Goal: Task Accomplishment & Management: Manage account settings

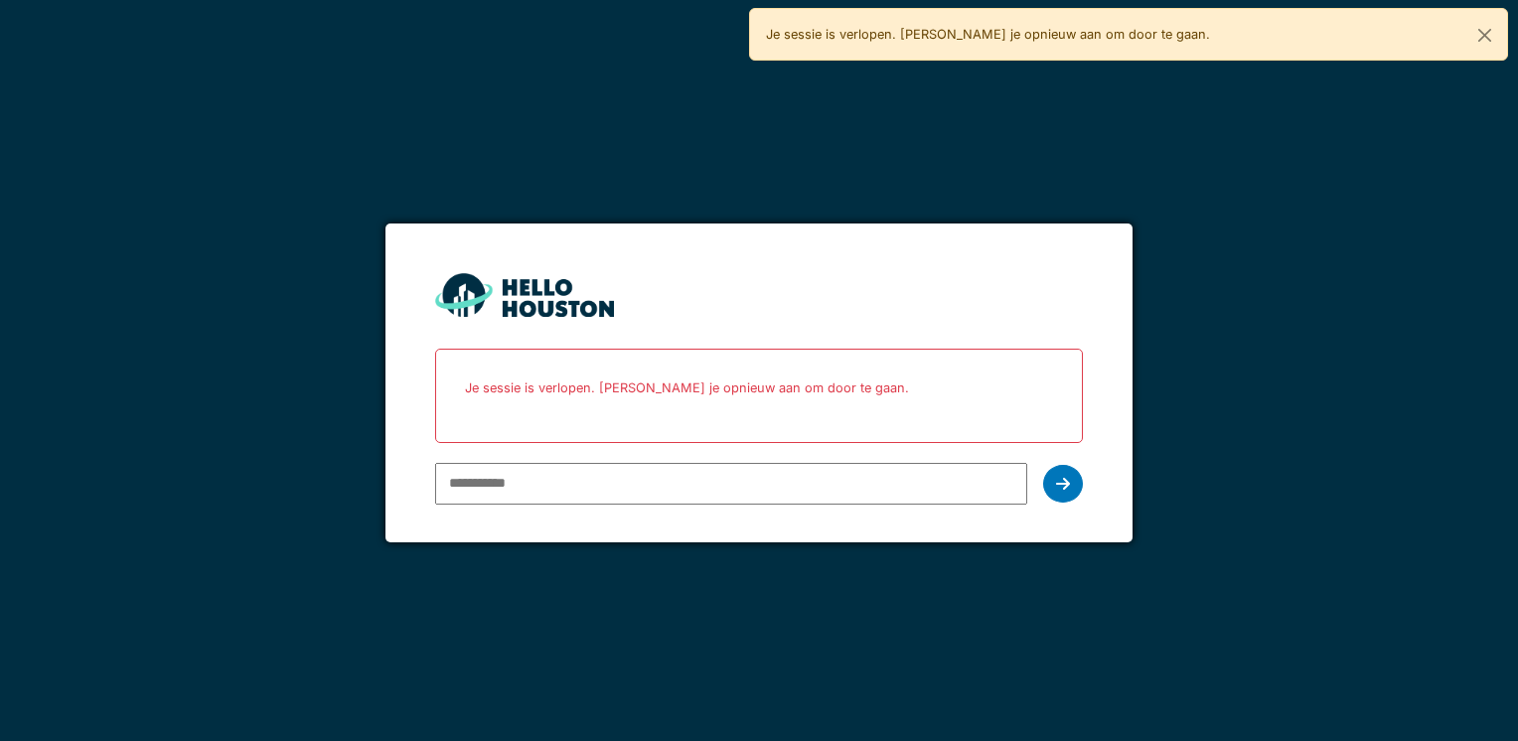
click at [532, 490] on input "email" at bounding box center [730, 484] width 591 height 42
click at [658, 482] on input "email" at bounding box center [730, 484] width 591 height 42
click at [647, 478] on input "email" at bounding box center [730, 484] width 591 height 42
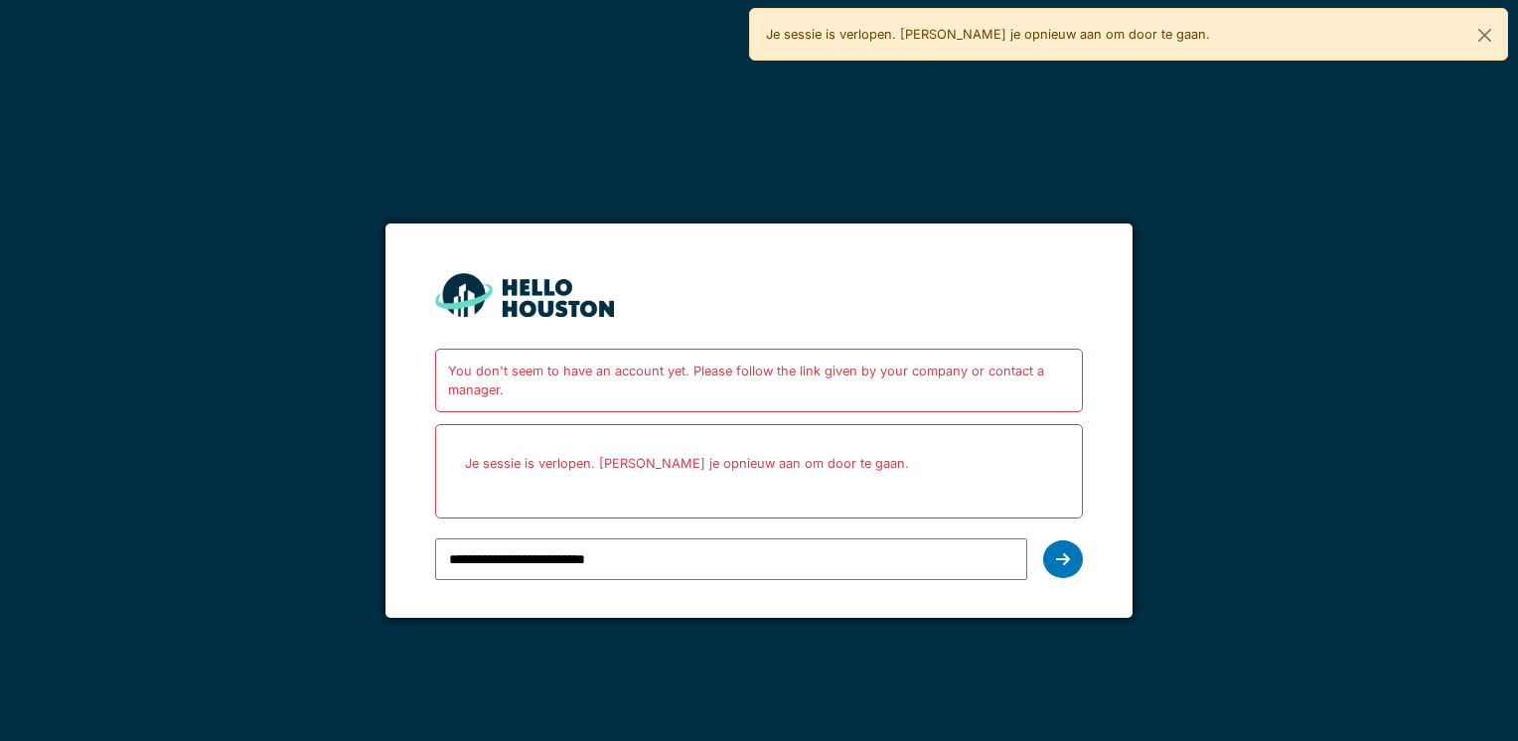
click at [670, 558] on input "**********" at bounding box center [730, 559] width 591 height 42
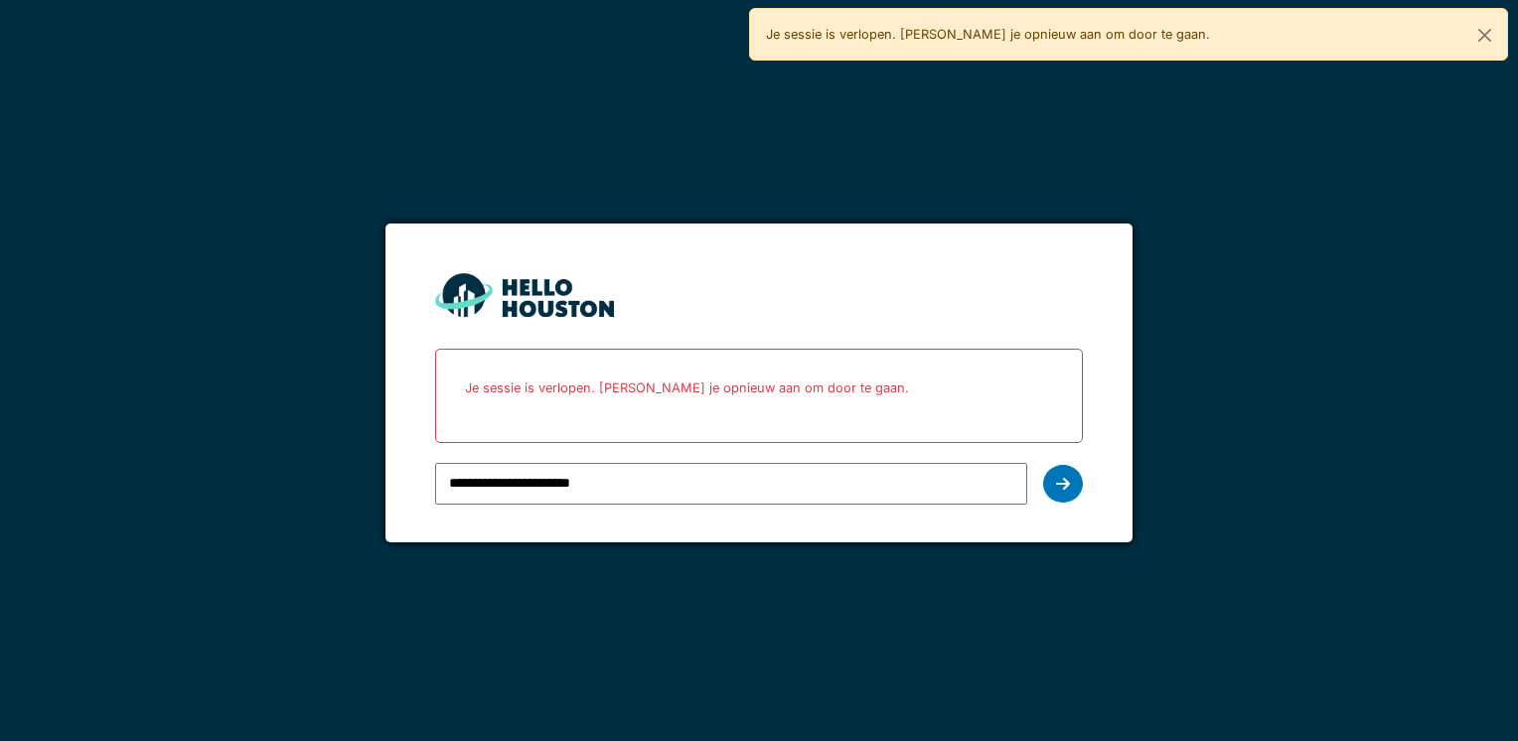
type input "**********"
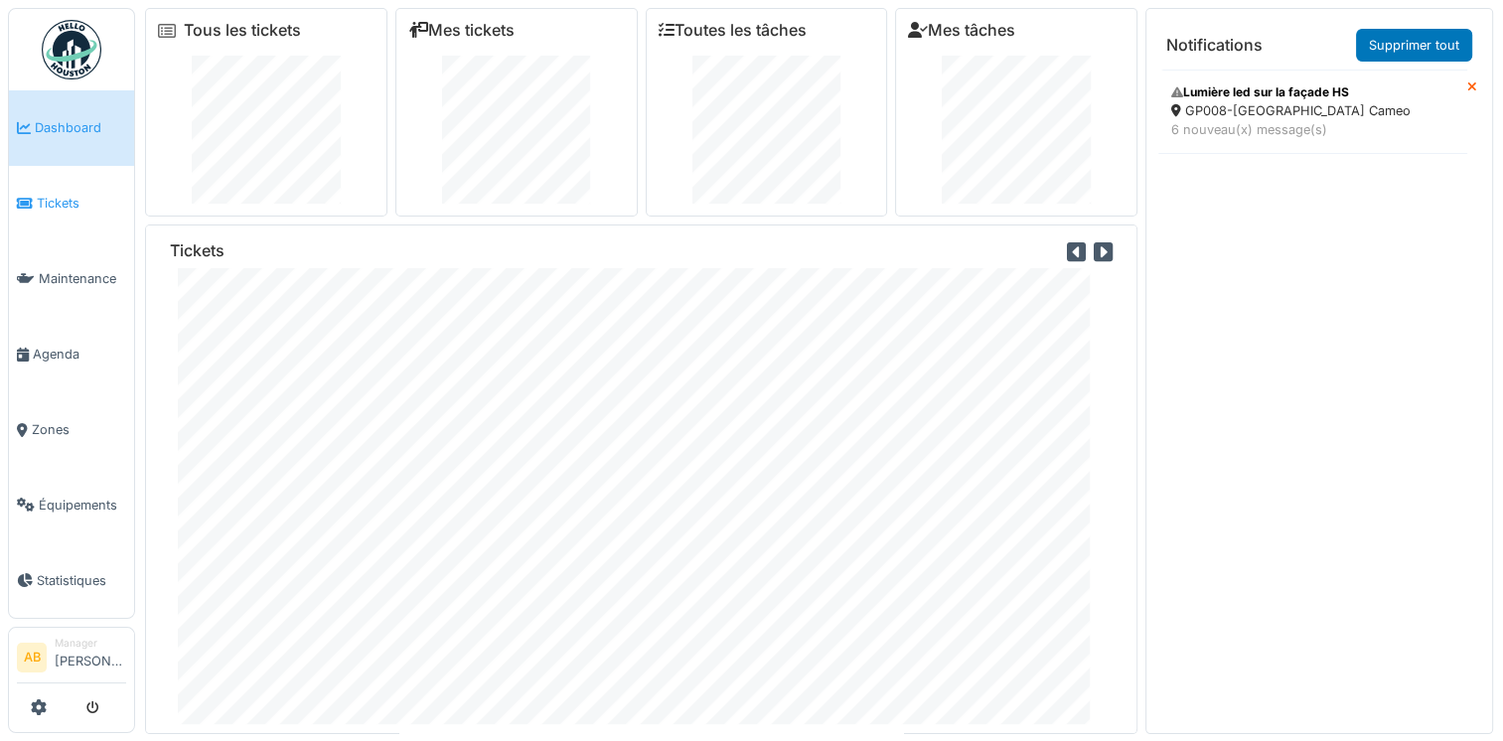
click at [48, 201] on span "Tickets" at bounding box center [81, 203] width 89 height 19
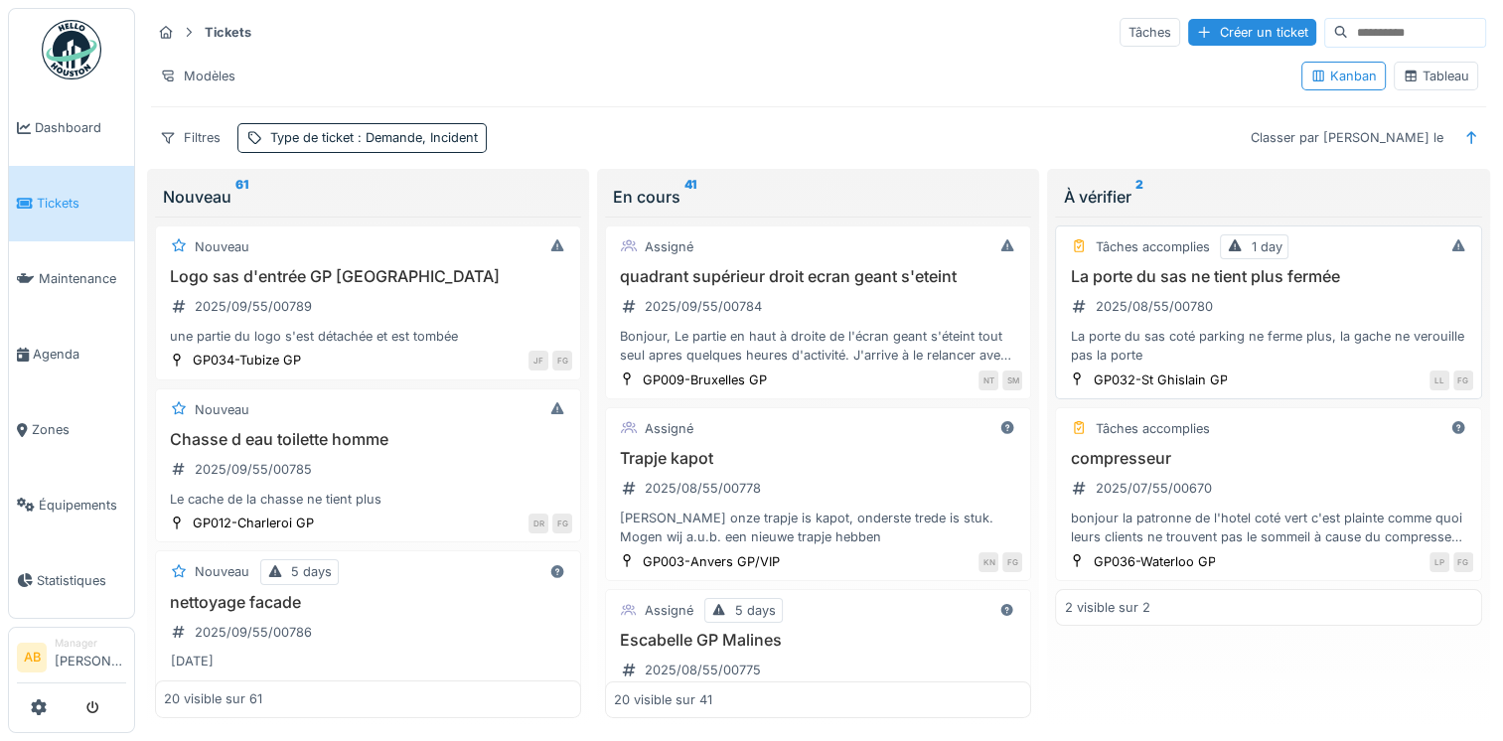
click at [1210, 327] on div "La porte du sas coté parking ne ferme plus, la gache ne verouille pas la porte" at bounding box center [1268, 346] width 408 height 38
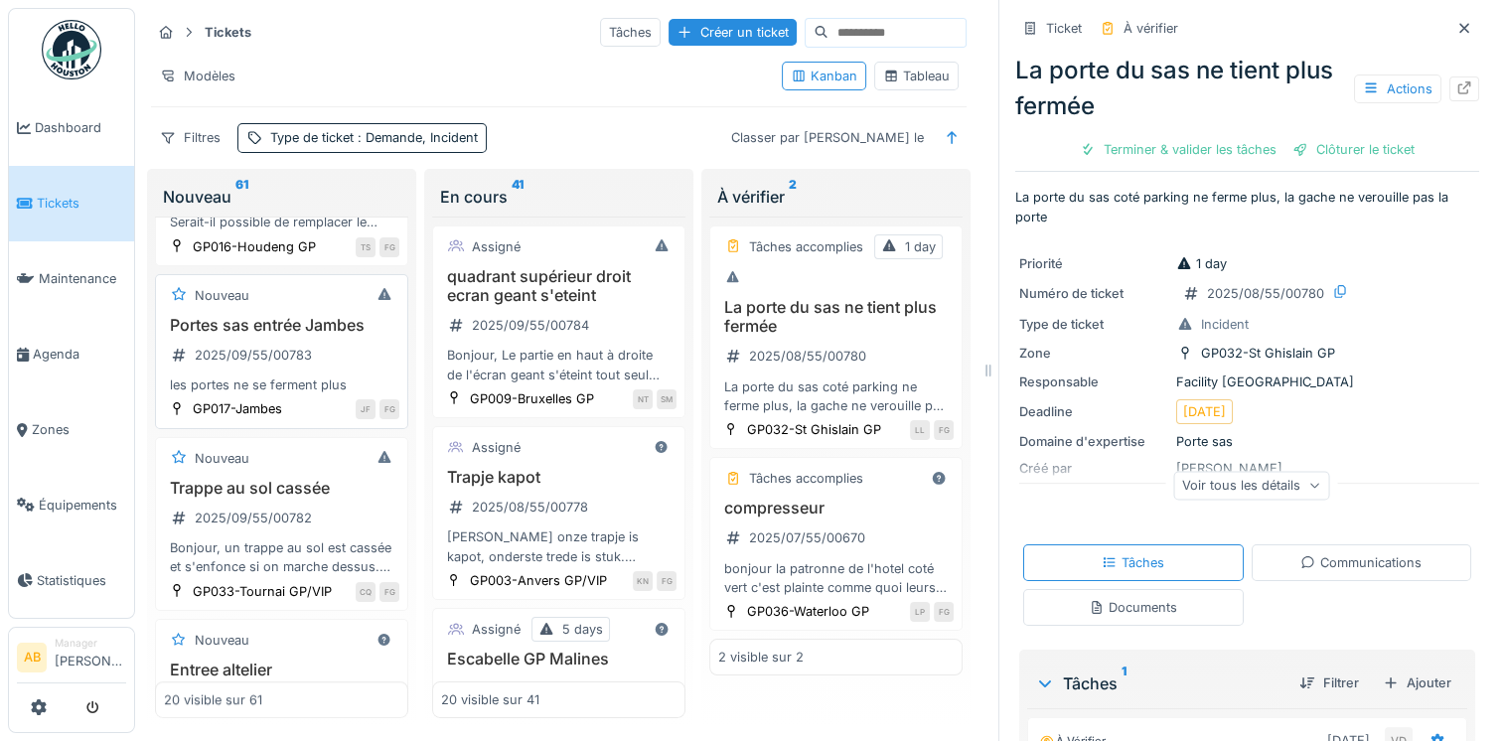
scroll to position [1192, 0]
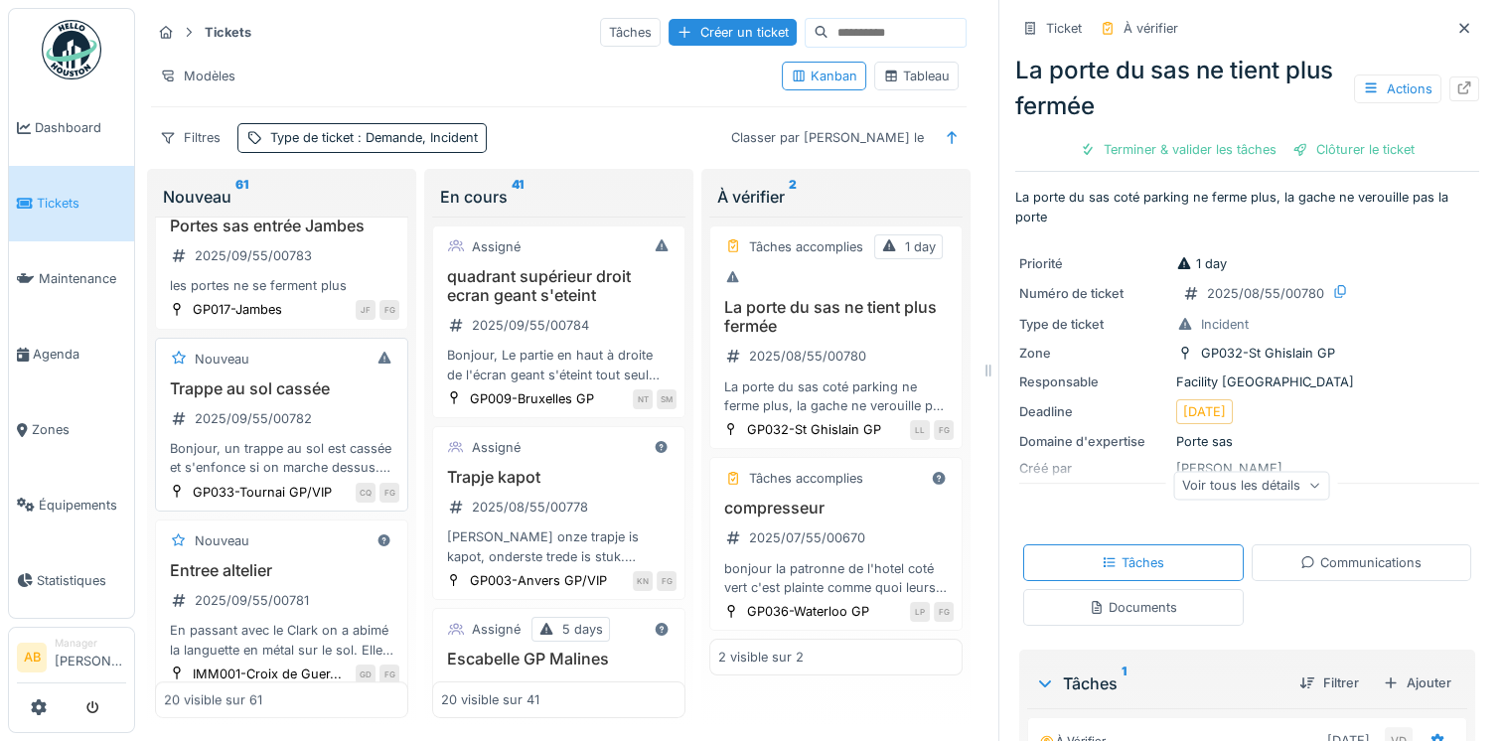
click at [285, 477] on div "Bonjour, un trappe au sol est cassée et s'enfonce si on marche dessus. Se trouv…" at bounding box center [281, 458] width 235 height 38
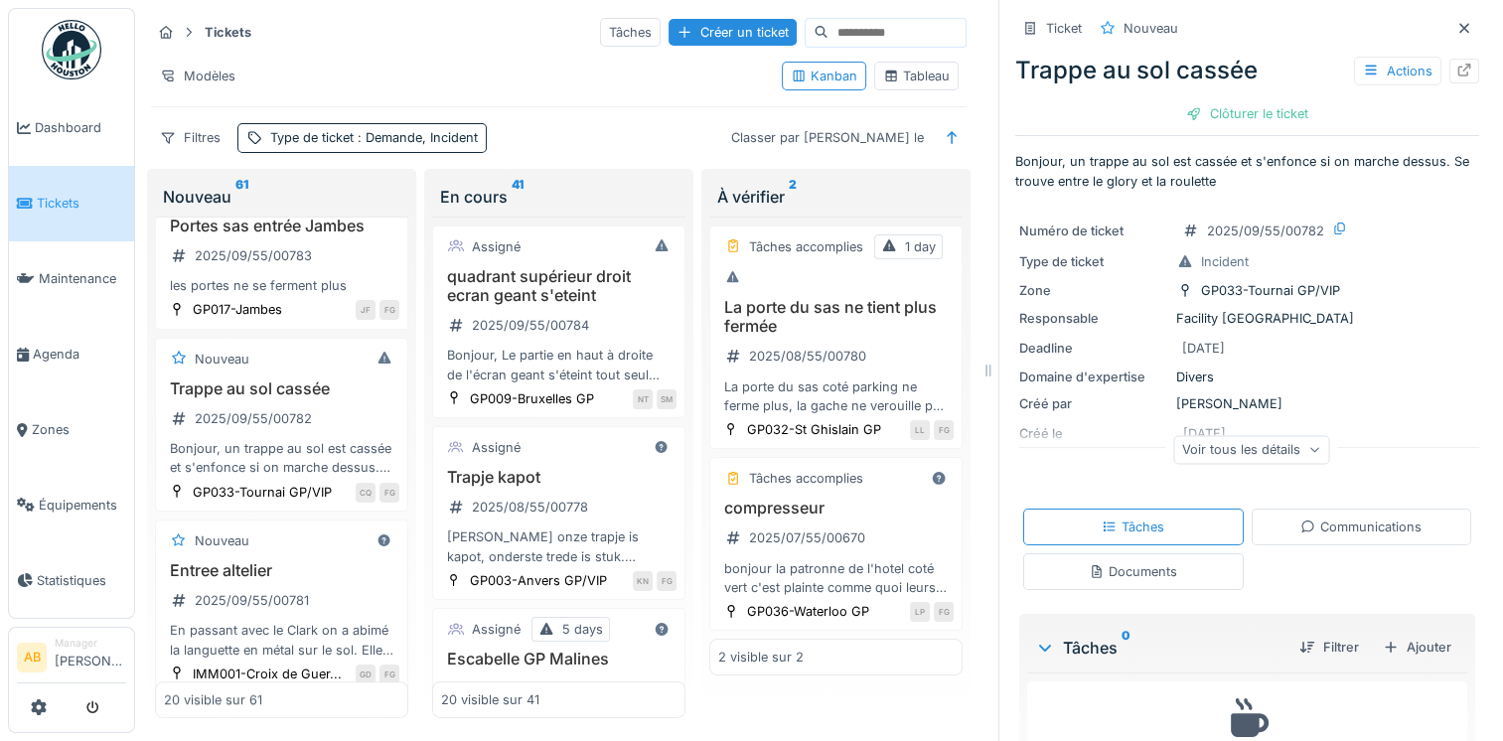
click at [1143, 577] on div "Documents" at bounding box center [1133, 571] width 88 height 19
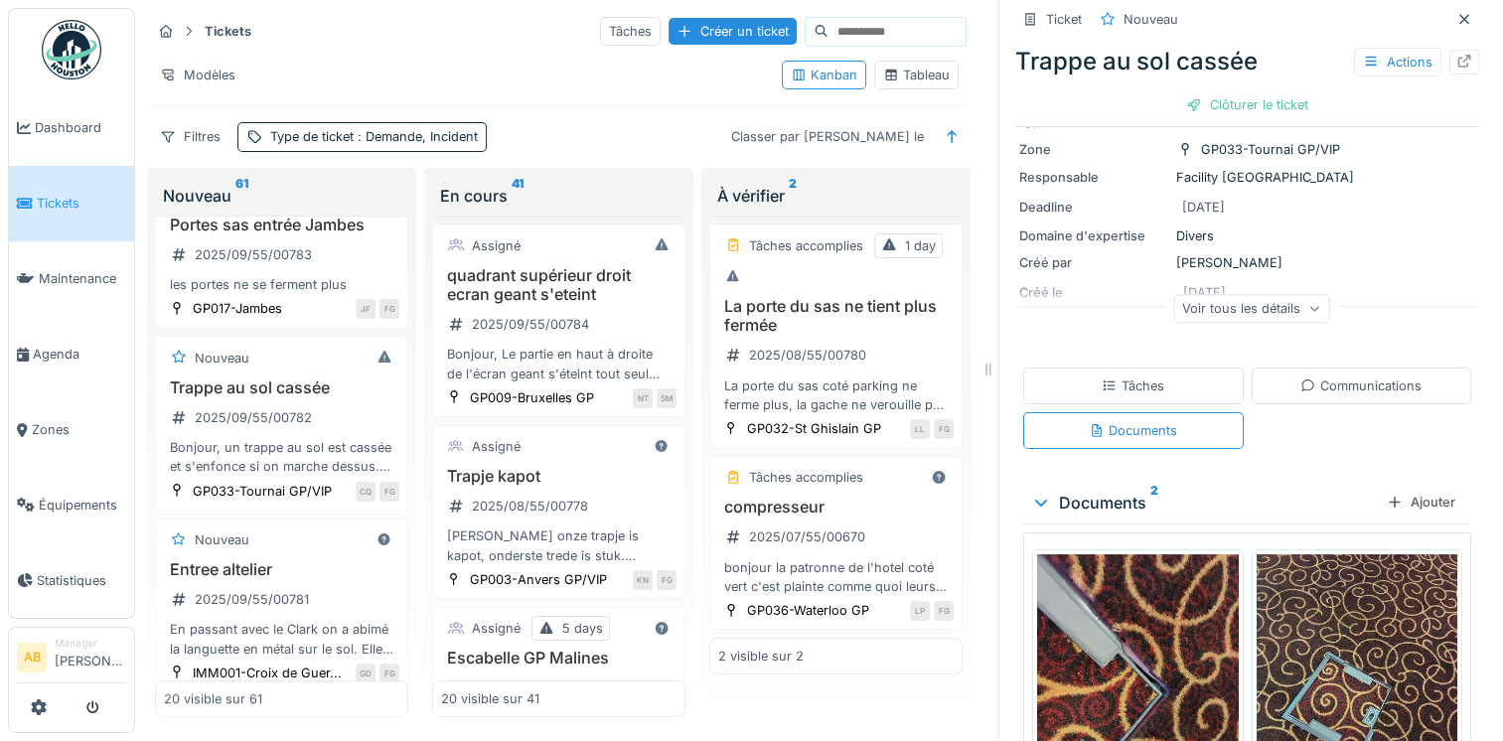
scroll to position [254, 0]
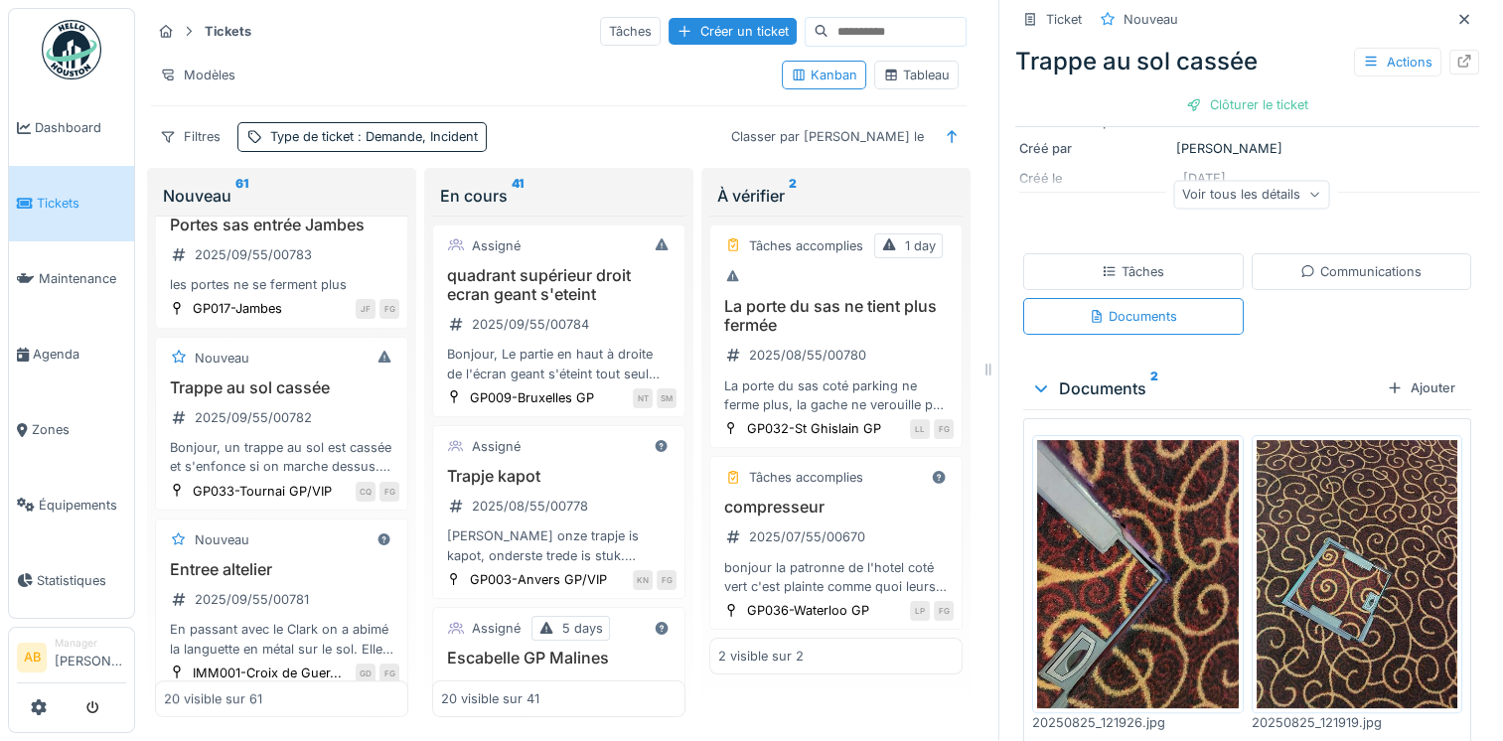
click at [1136, 570] on img at bounding box center [1138, 574] width 202 height 268
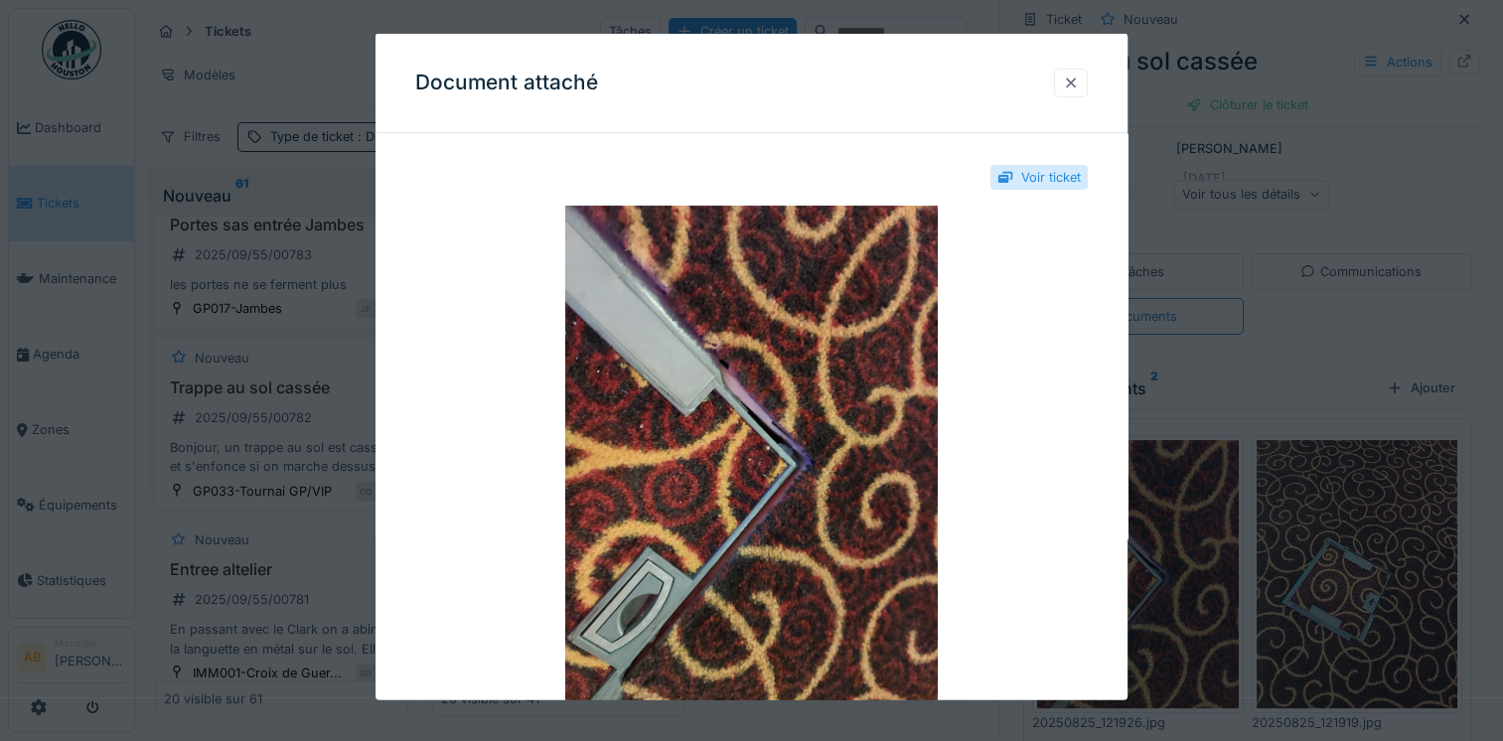
click at [1084, 94] on div at bounding box center [1071, 82] width 34 height 29
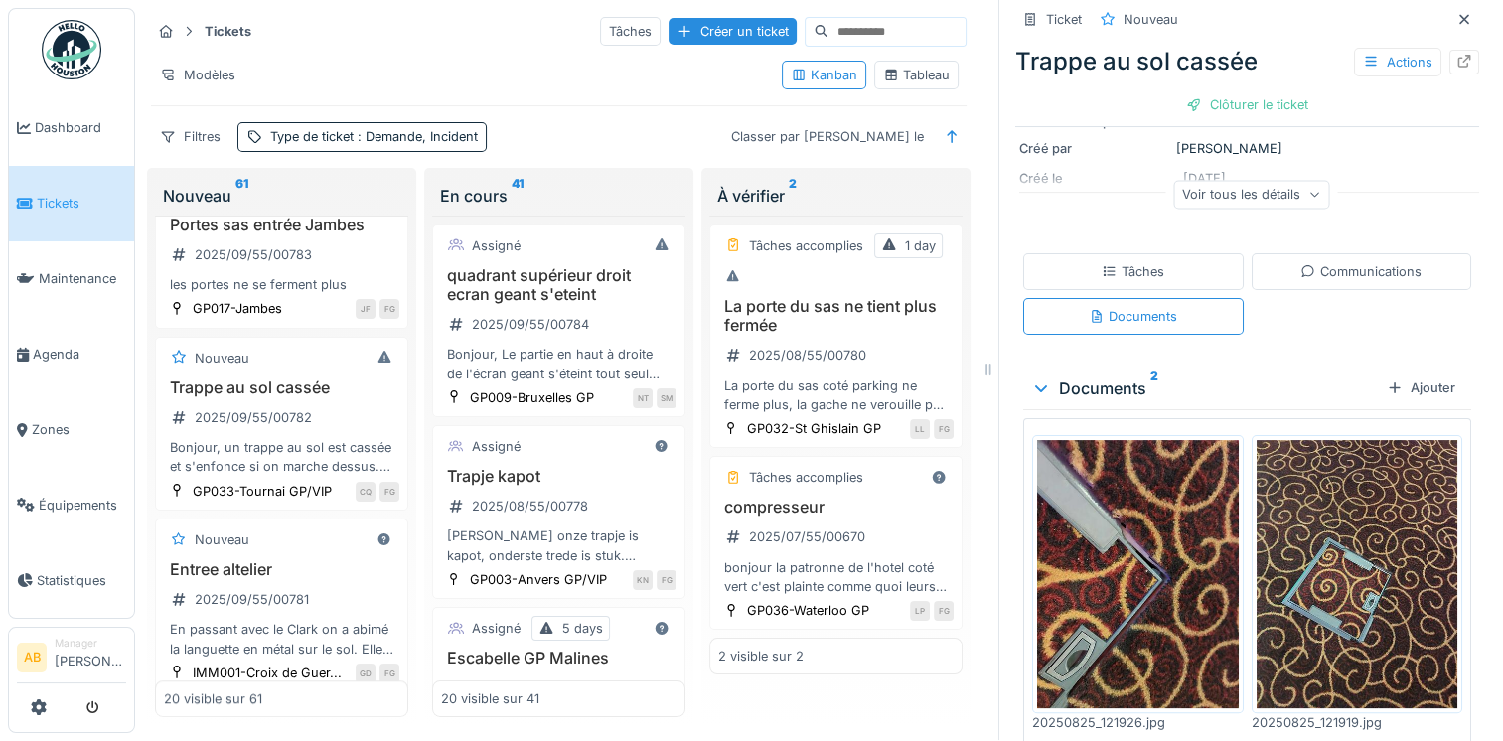
click at [1331, 553] on img at bounding box center [1358, 574] width 202 height 268
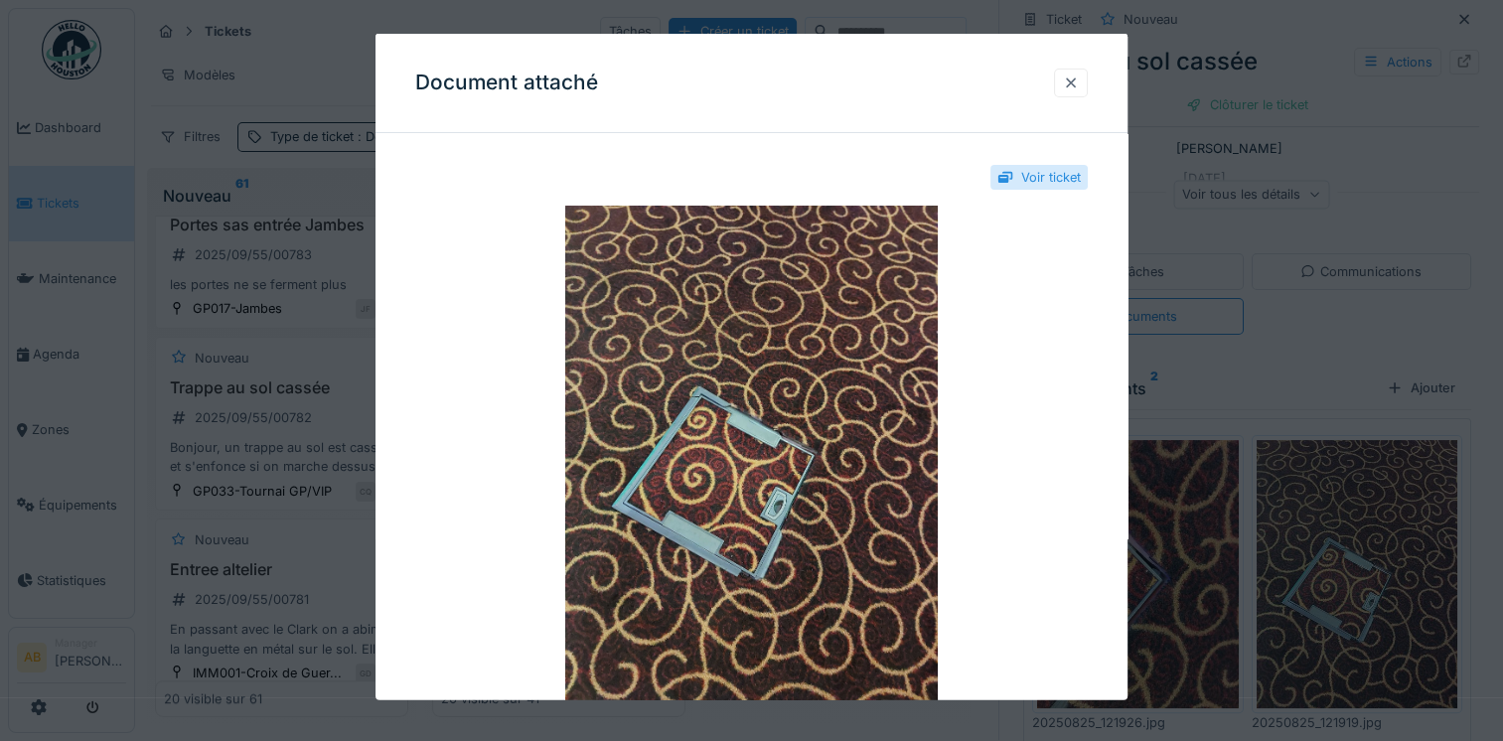
click at [1079, 89] on div at bounding box center [1071, 82] width 16 height 19
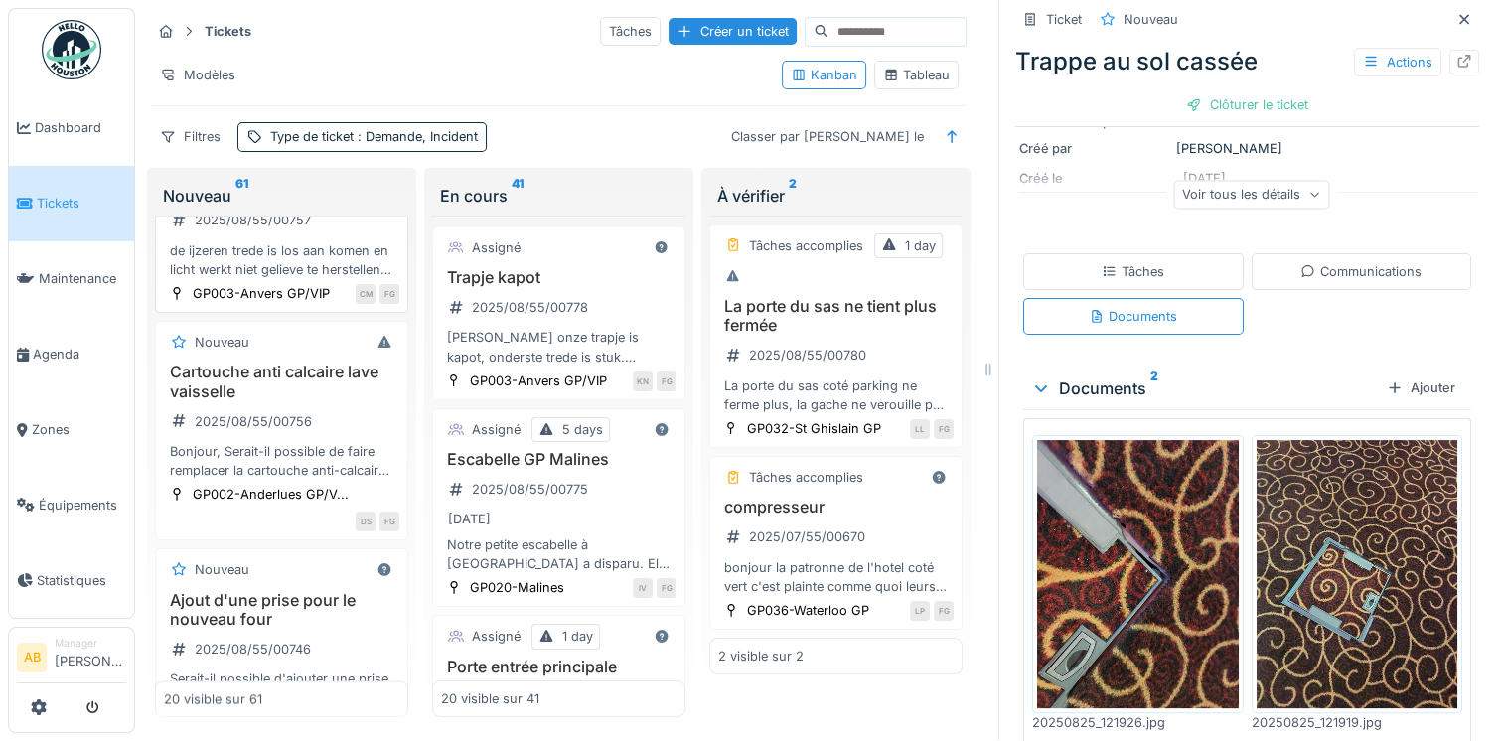
scroll to position [3477, 0]
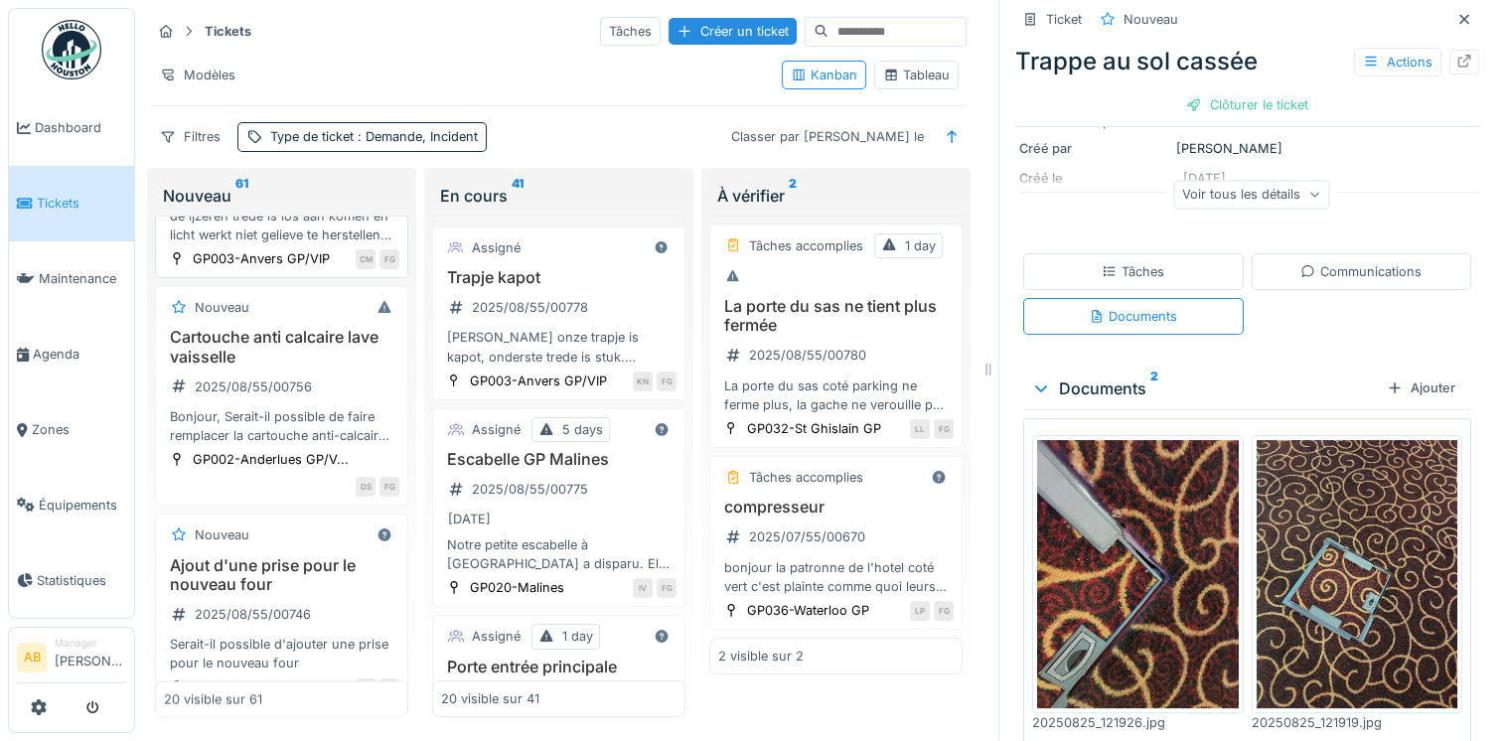
click at [326, 244] on div "de ijzeren trede is los aan komen en licht werkt niet gelieve te herstellen dan…" at bounding box center [281, 226] width 235 height 38
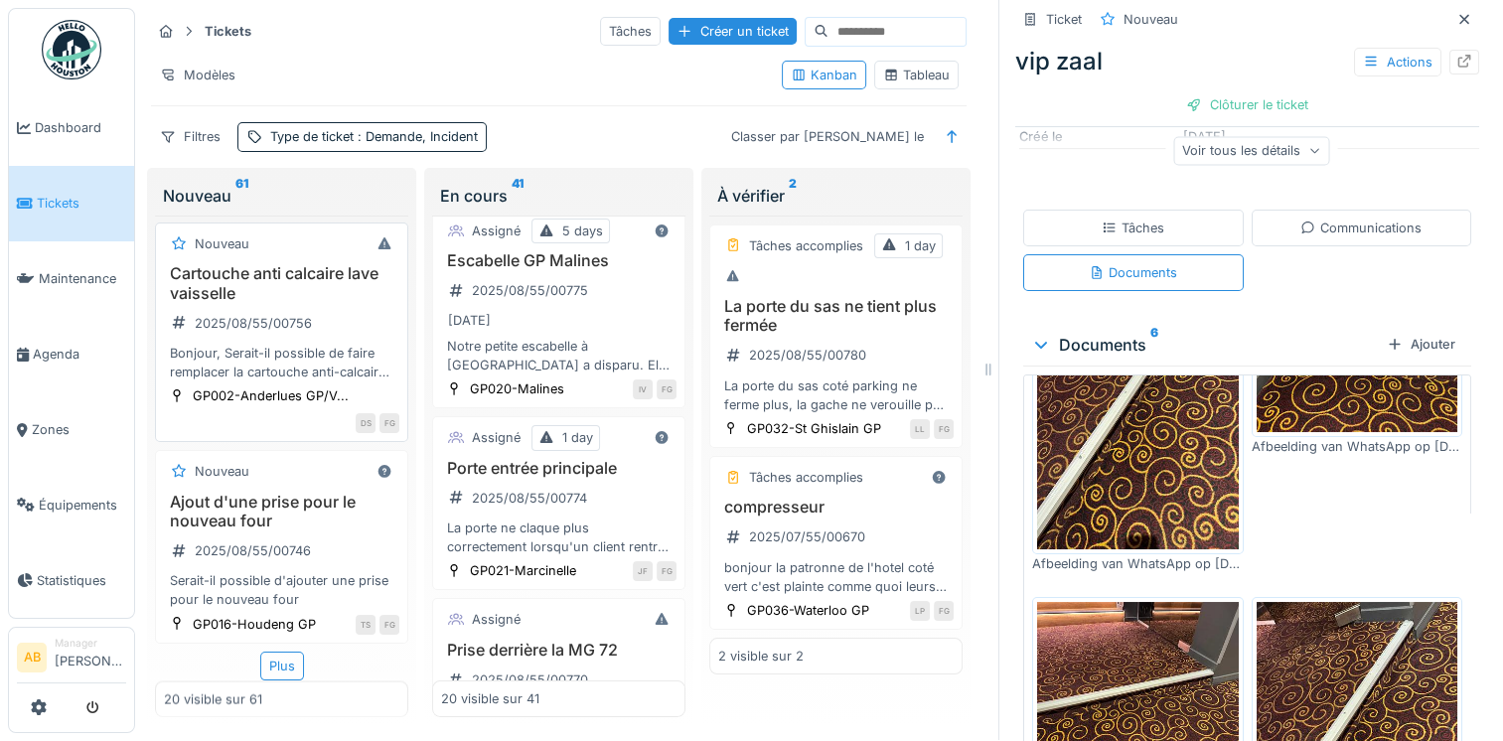
scroll to position [3738, 0]
click at [278, 652] on div "Plus" at bounding box center [282, 666] width 44 height 29
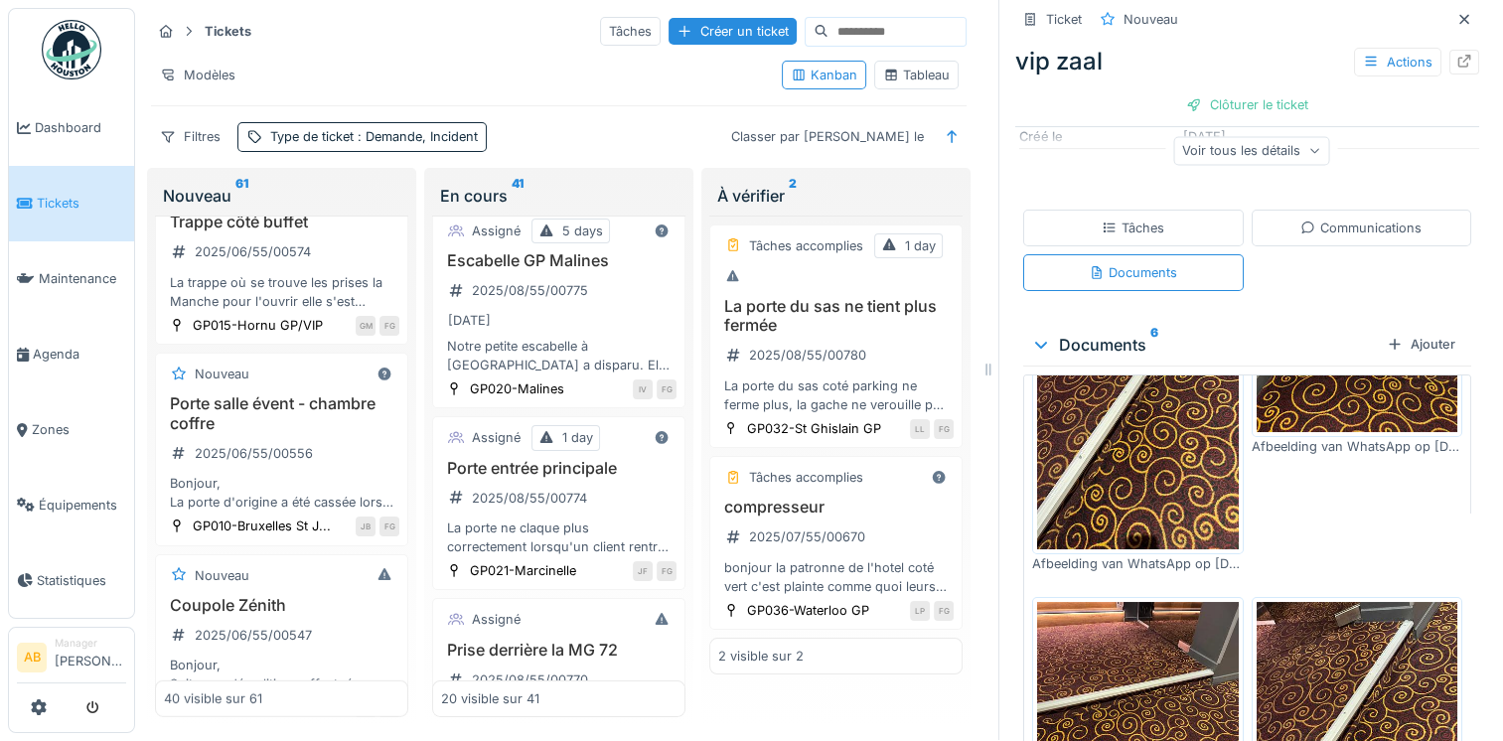
scroll to position [5228, 0]
click at [306, 306] on div "La trappe où se trouve les prises la Manche pour l'ouvrir elle s'est cassée" at bounding box center [281, 287] width 235 height 38
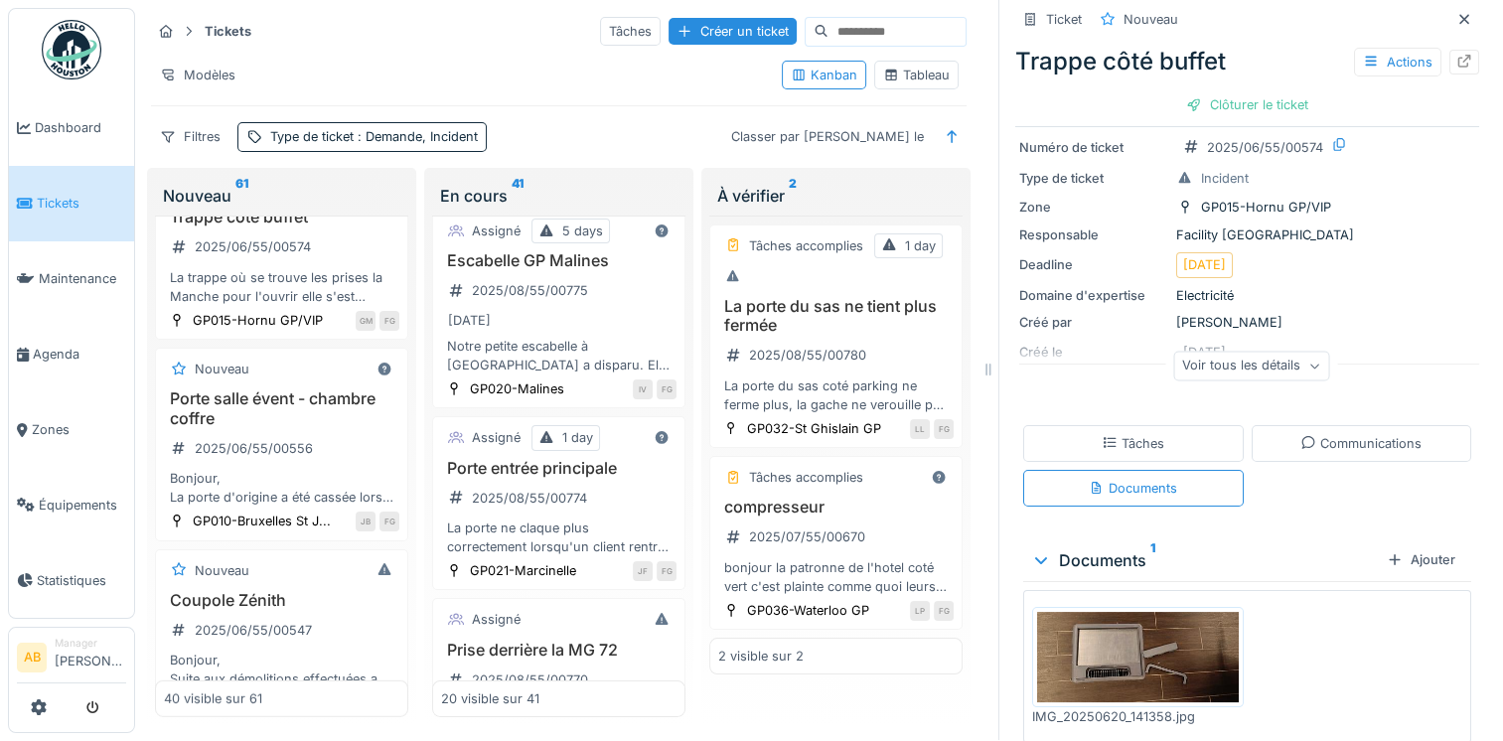
scroll to position [123, 0]
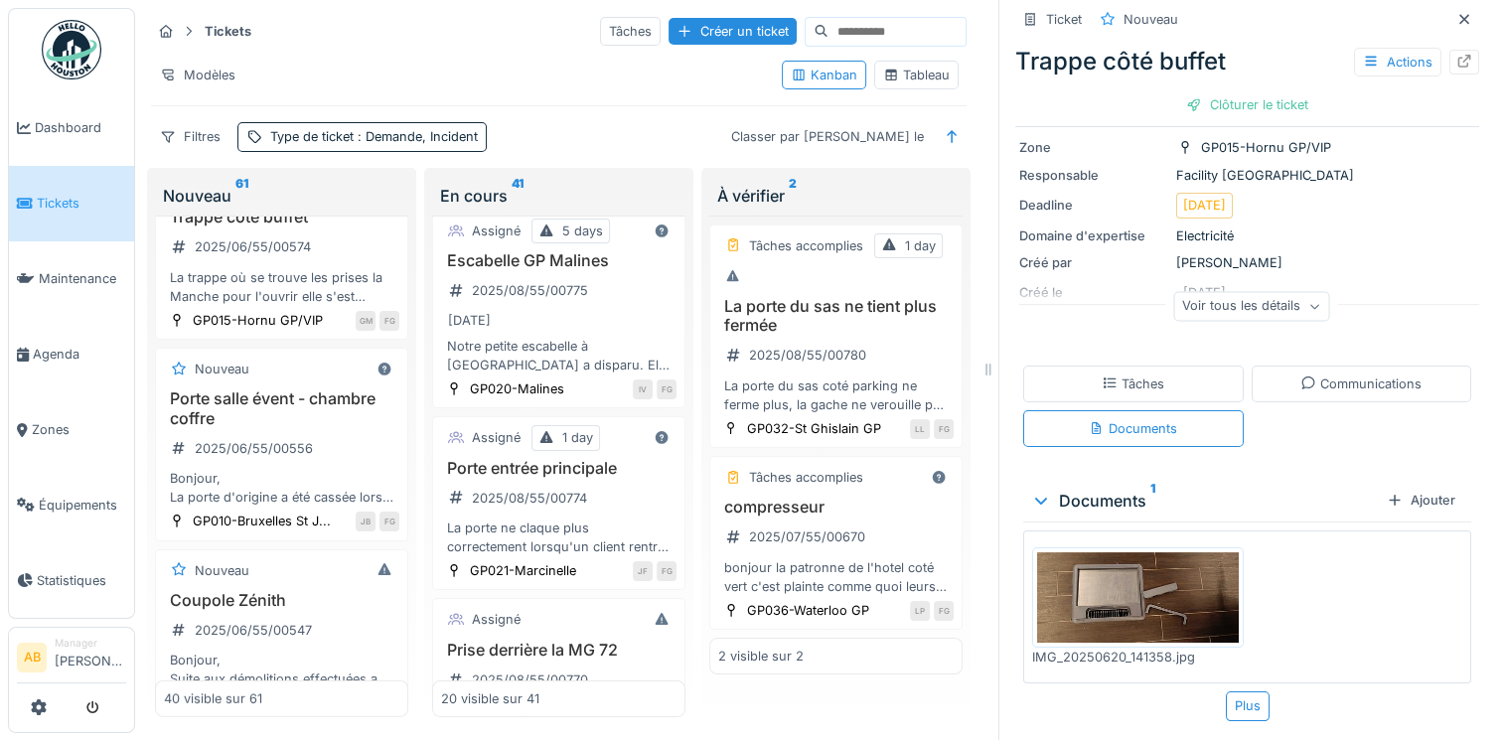
click at [1123, 590] on img at bounding box center [1138, 597] width 202 height 90
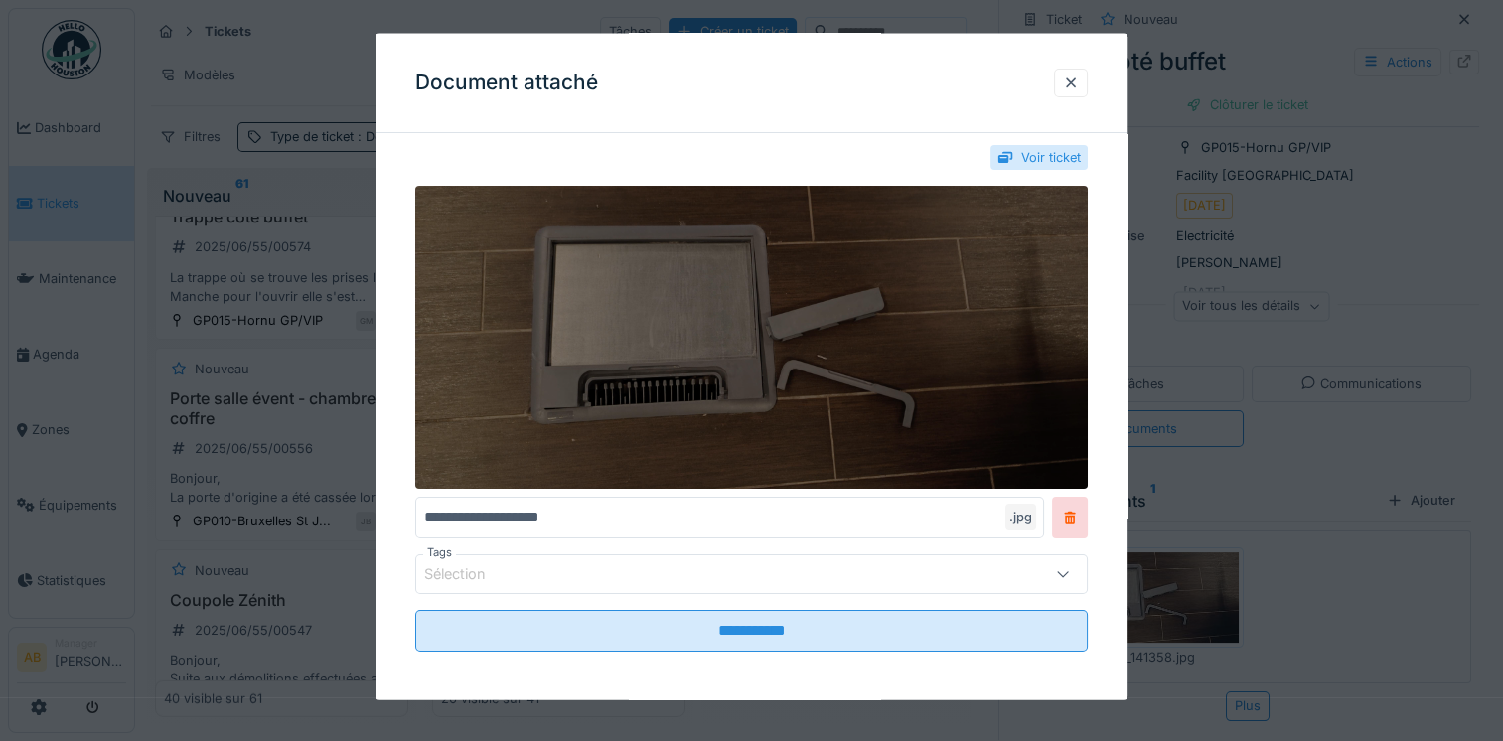
scroll to position [28, 0]
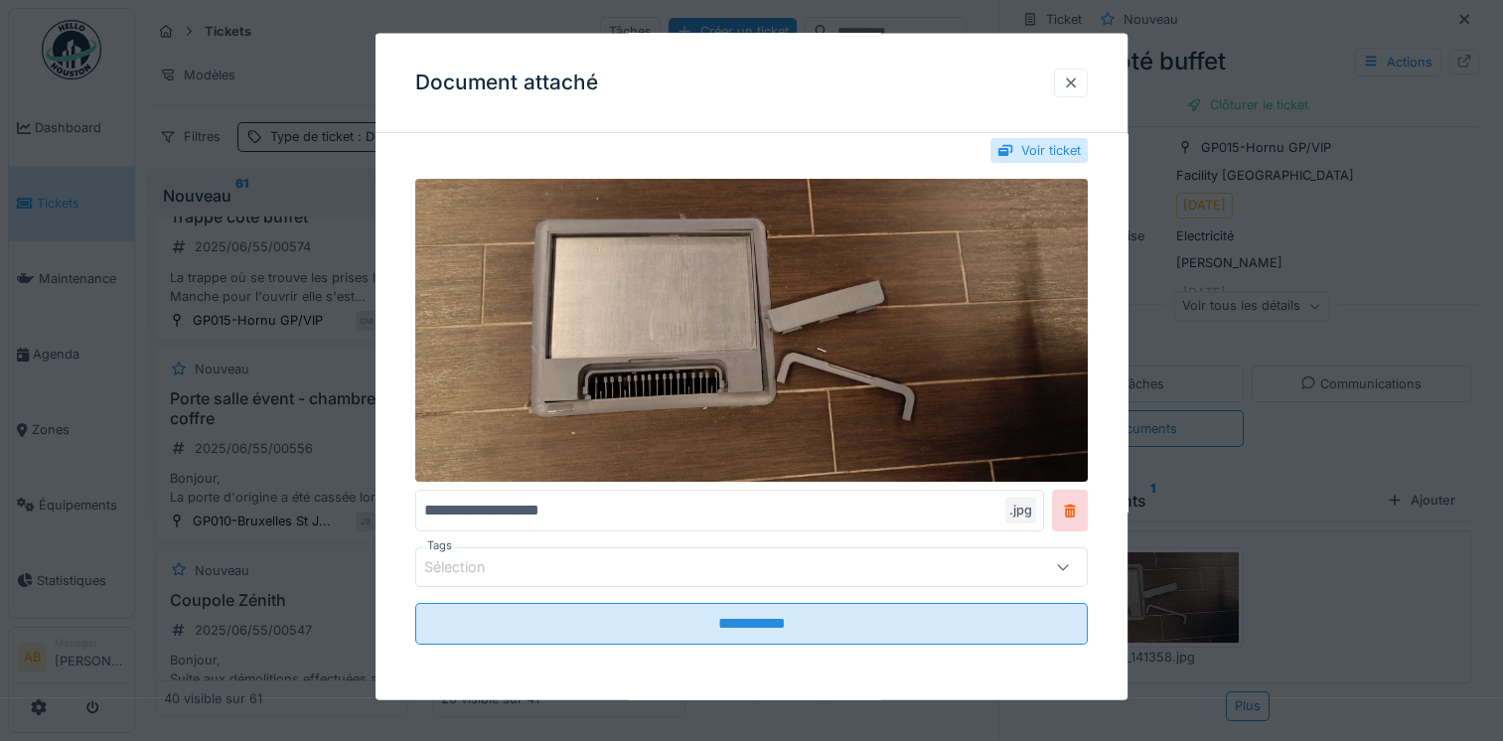
click at [1079, 82] on div at bounding box center [1071, 82] width 16 height 19
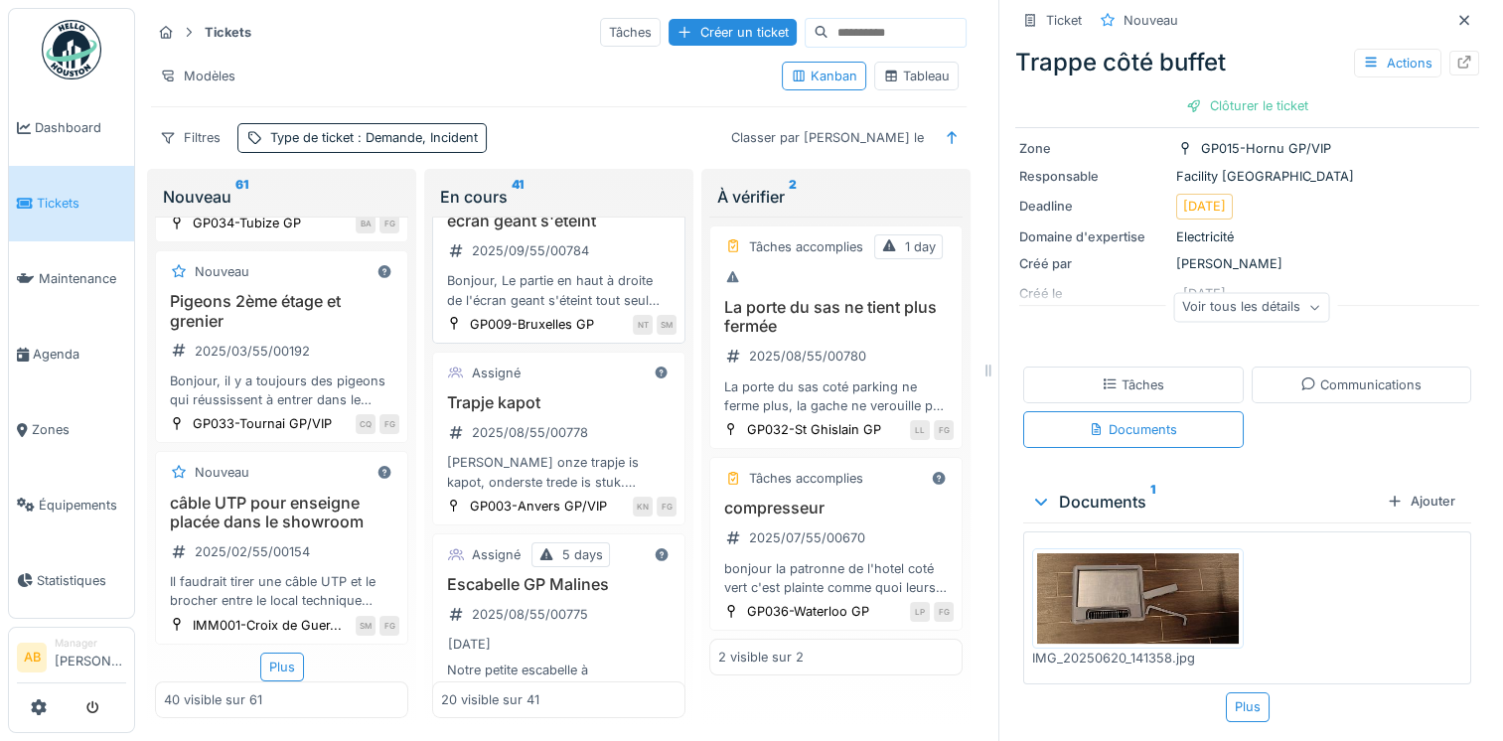
scroll to position [0, 0]
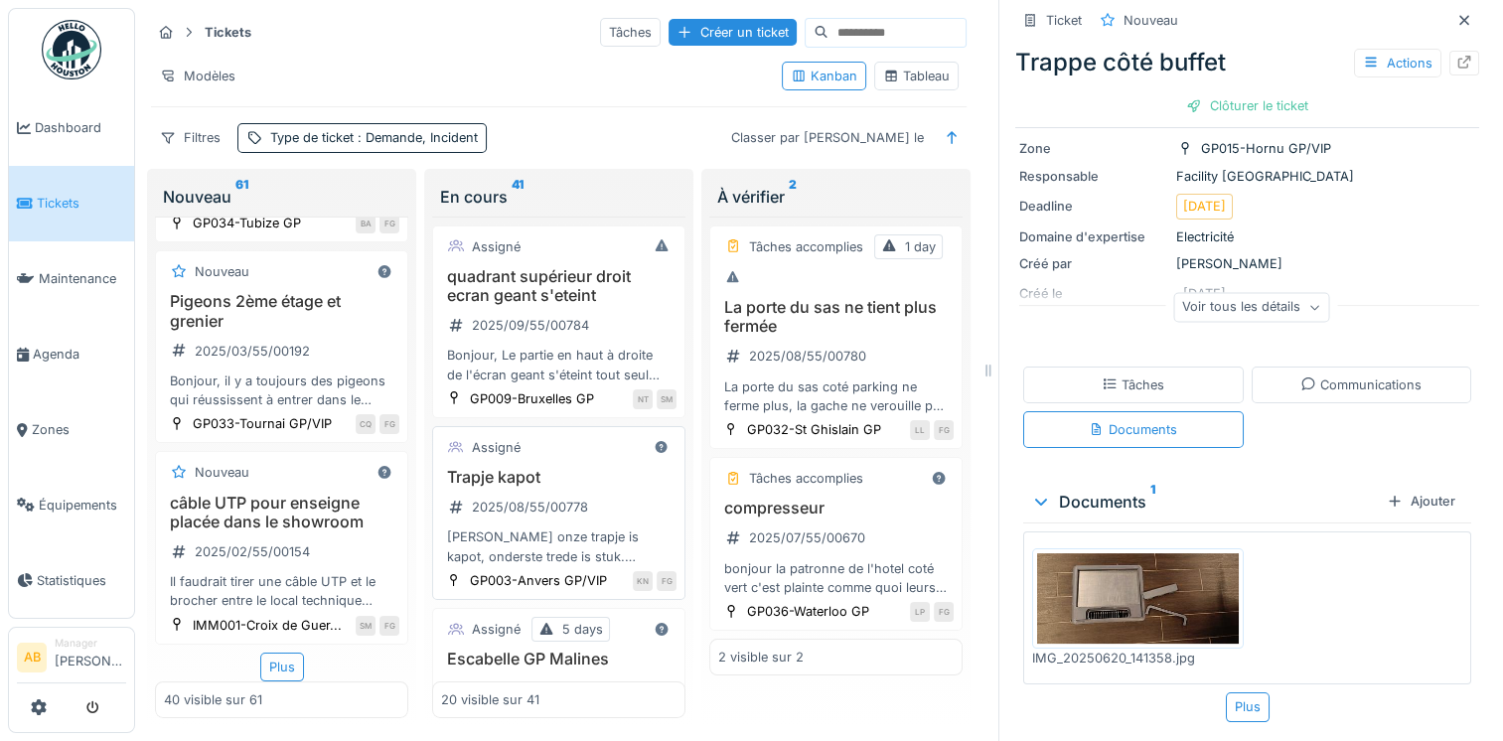
click at [592, 520] on div "Trapje kapot 2025/08/55/00778 Dag Abdel onze trapje is kapot, onderste trede is…" at bounding box center [558, 517] width 235 height 98
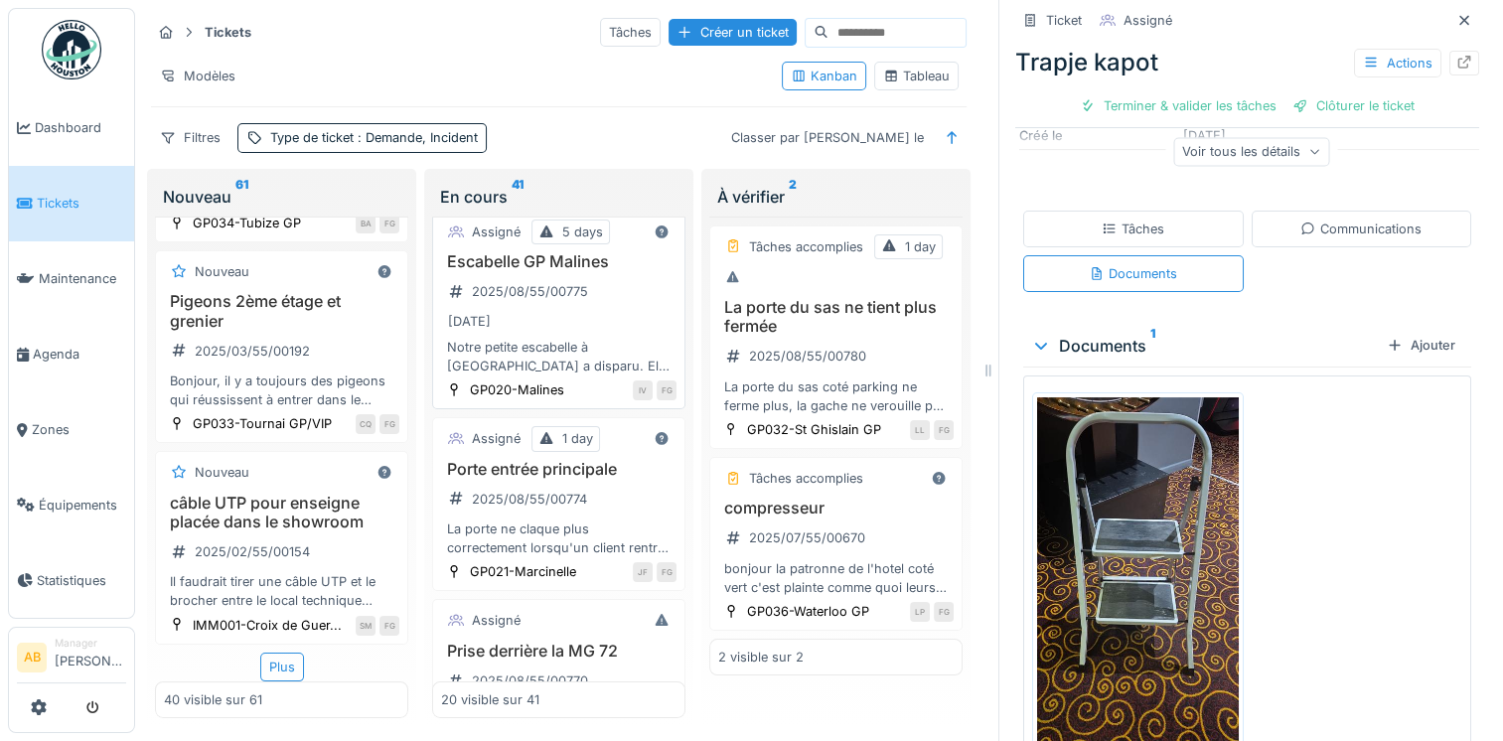
scroll to position [497, 0]
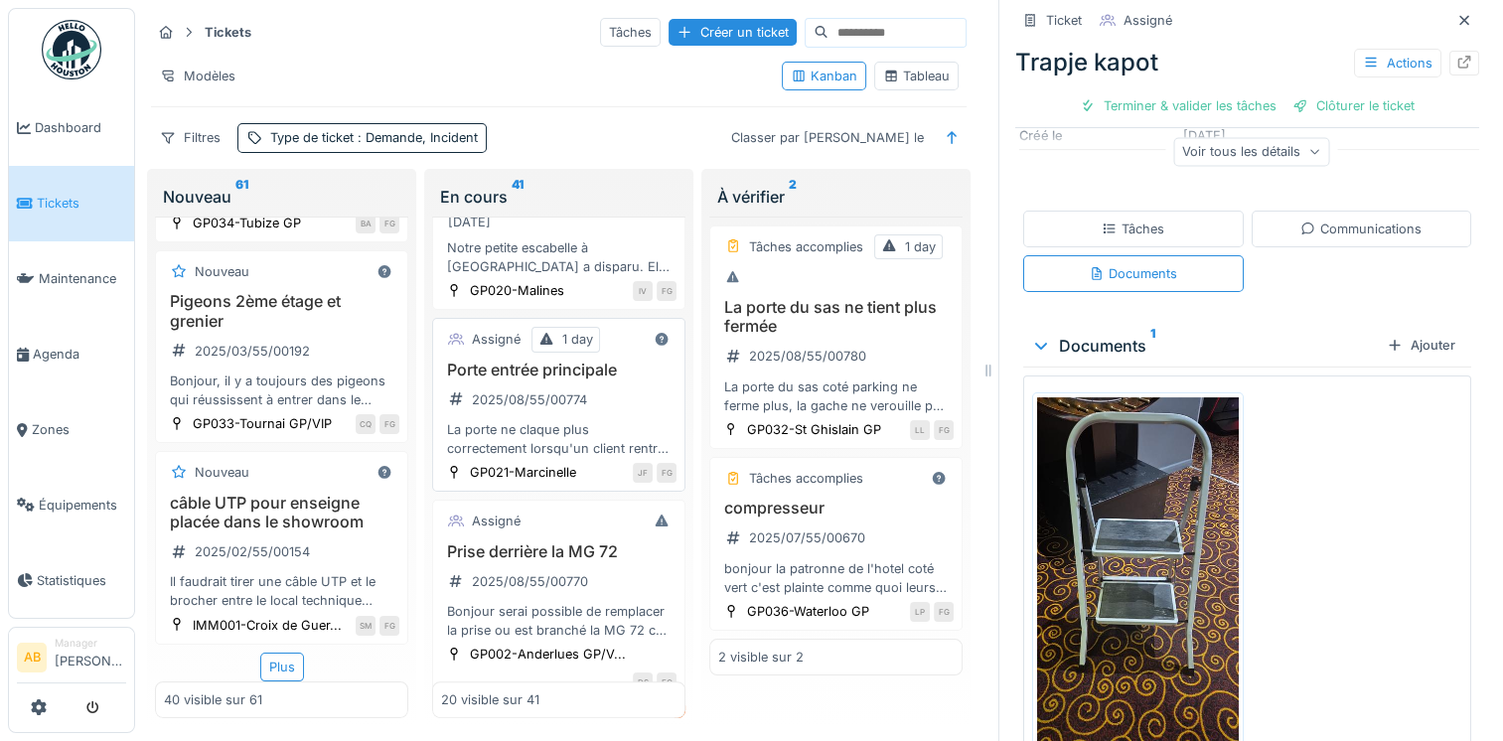
click at [577, 456] on div "La porte ne claque plus correctement lorsqu'un client rentre ou sors , ce qui f…" at bounding box center [558, 439] width 235 height 38
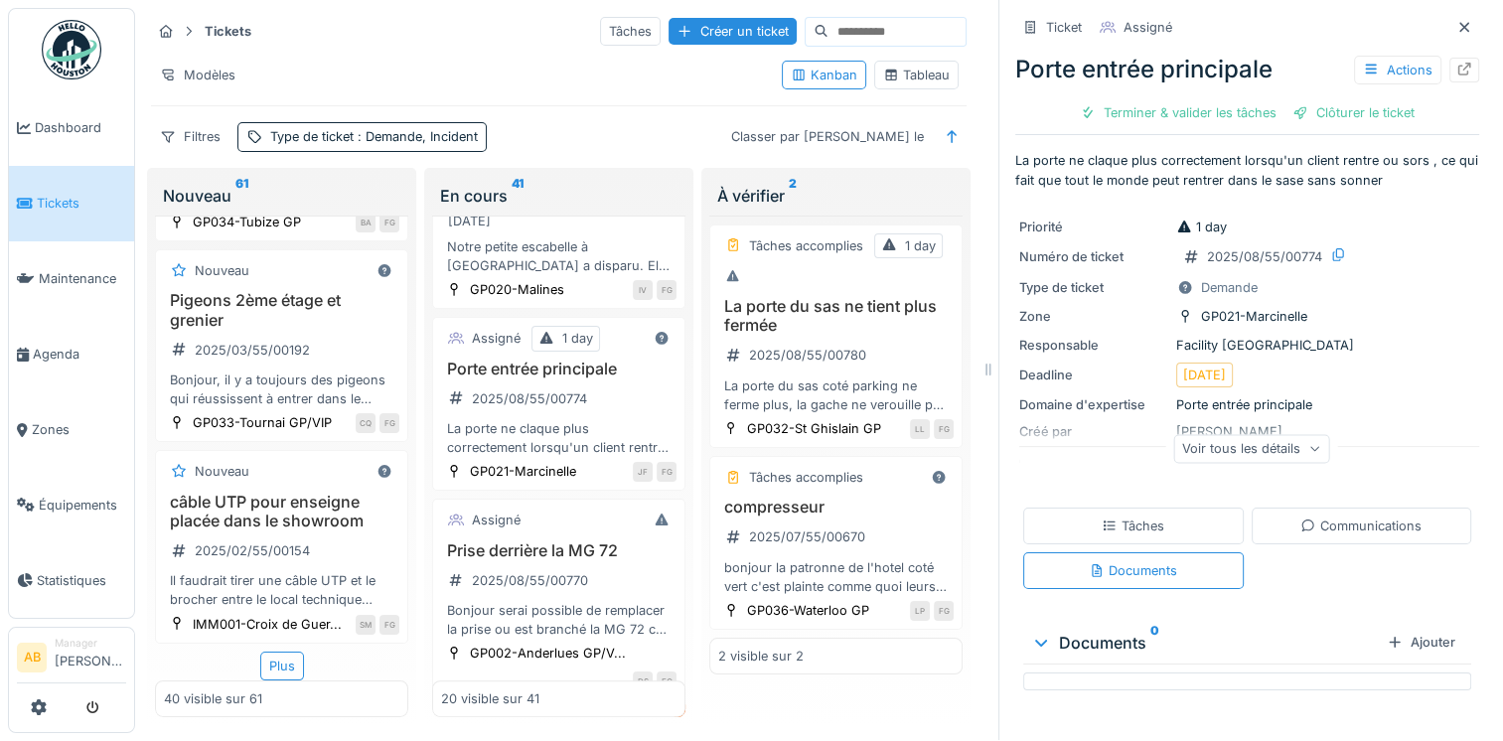
scroll to position [16, 0]
click at [1344, 522] on div "Communications" at bounding box center [1362, 526] width 221 height 37
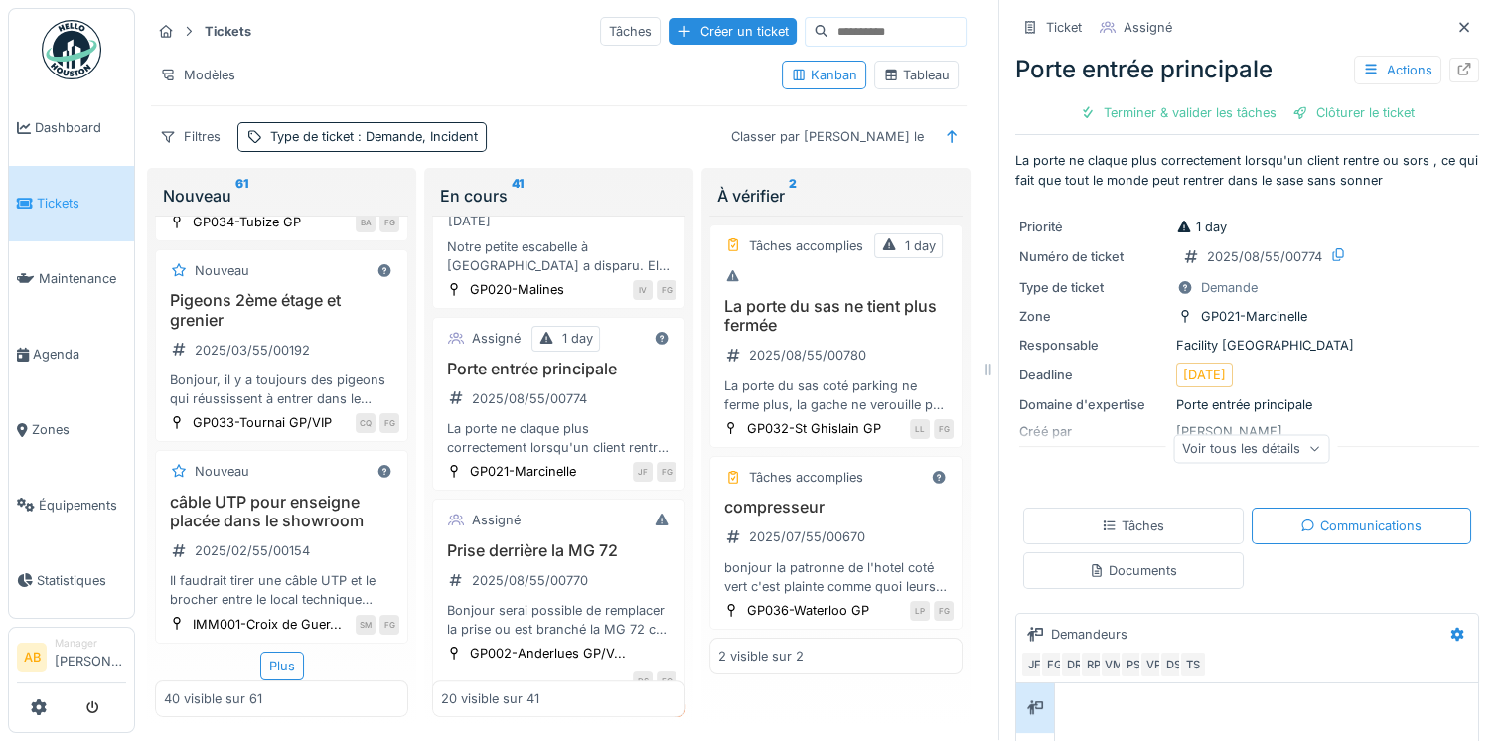
scroll to position [285, 0]
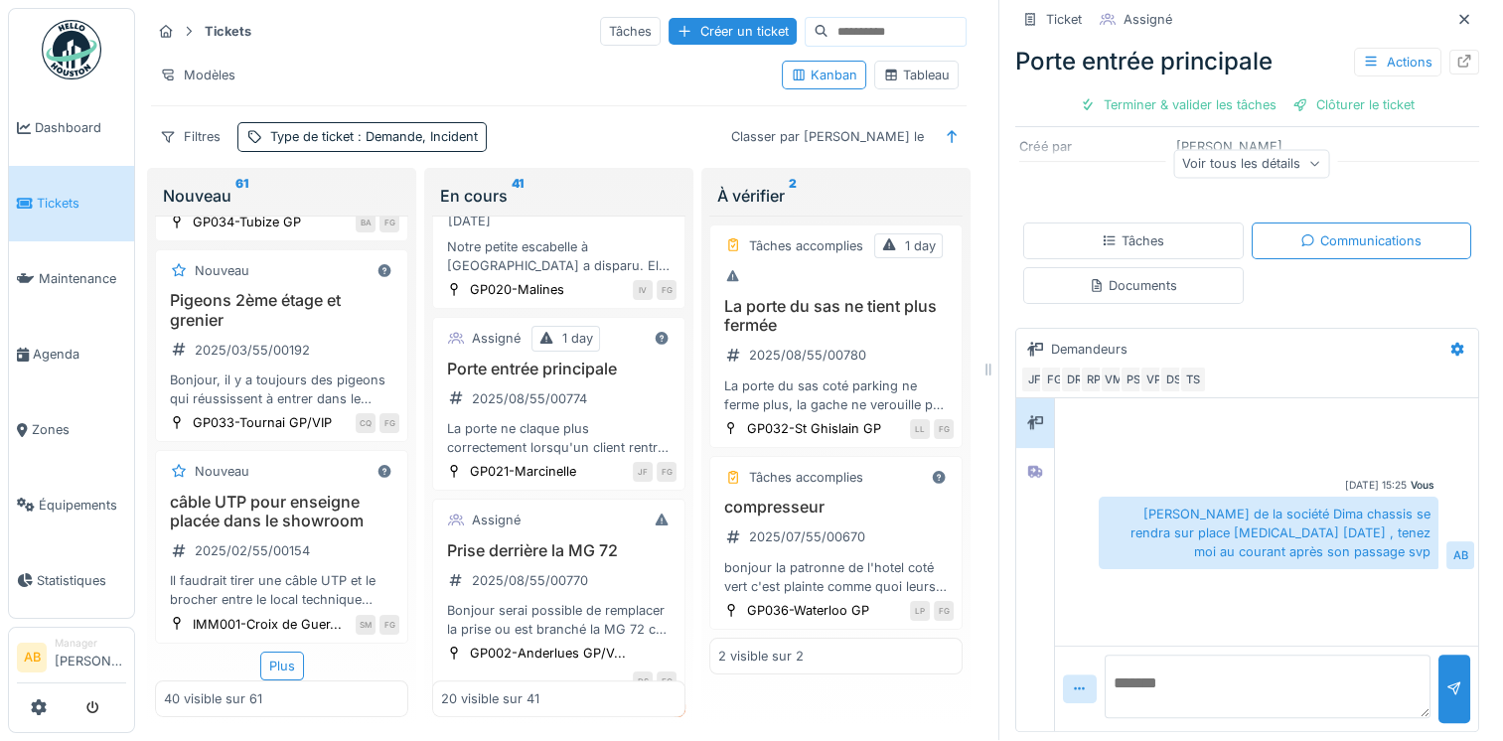
click at [1172, 680] on textarea at bounding box center [1268, 687] width 326 height 64
click at [575, 560] on h3 "Prise derrière la MG 72" at bounding box center [558, 550] width 235 height 19
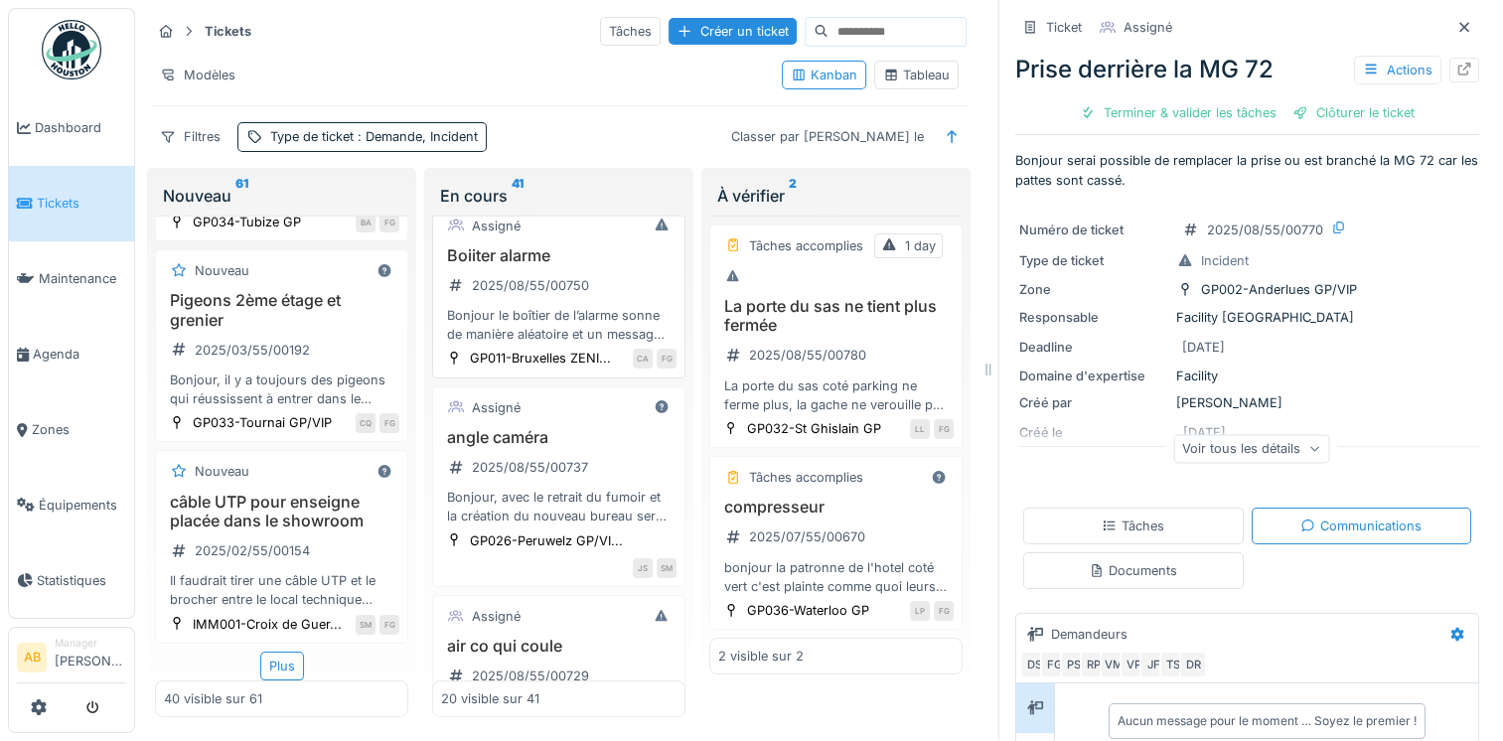
scroll to position [2086, 0]
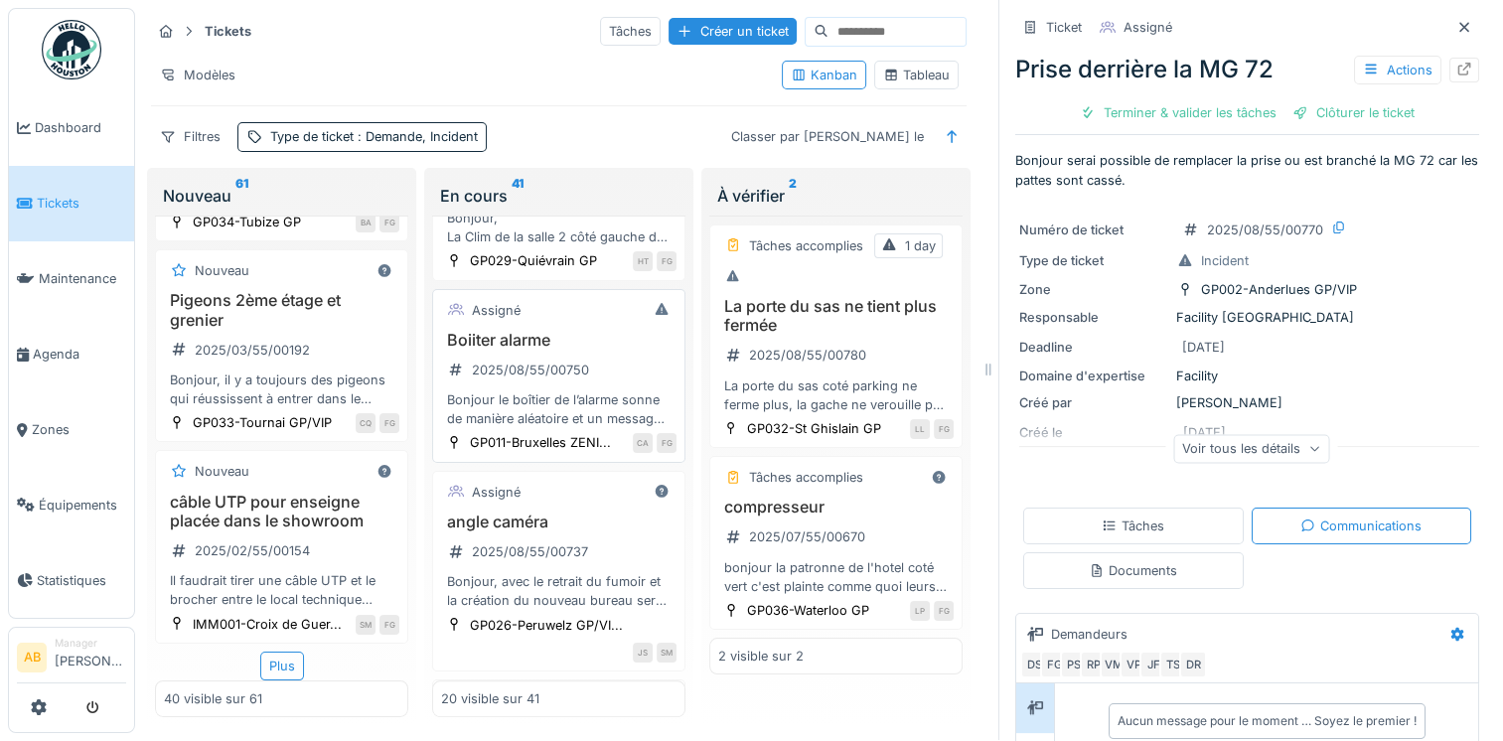
click at [532, 428] on div "Bonjour le boîtier de l’alarme sonne de manière aléatoire et un message d’erreu…" at bounding box center [558, 409] width 235 height 38
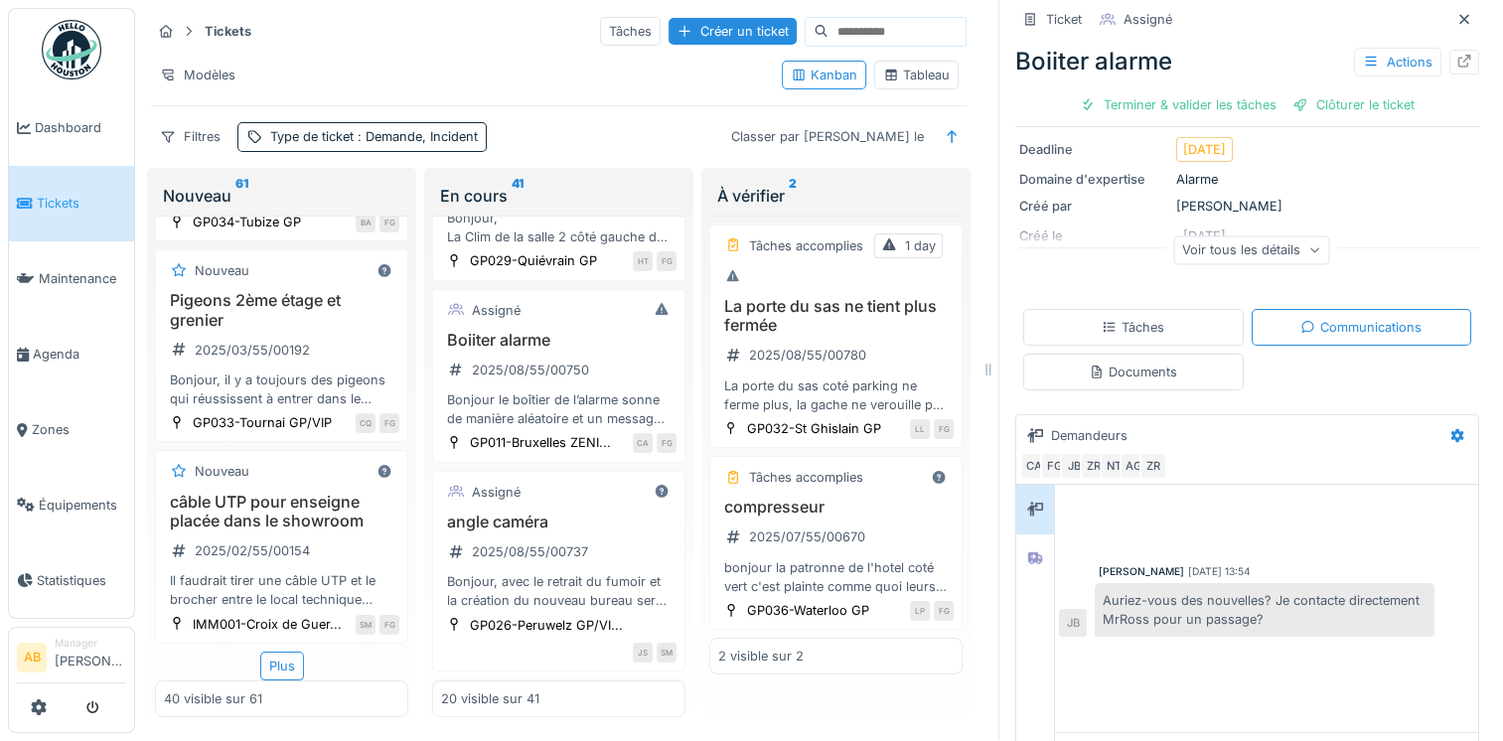
scroll to position [285, 0]
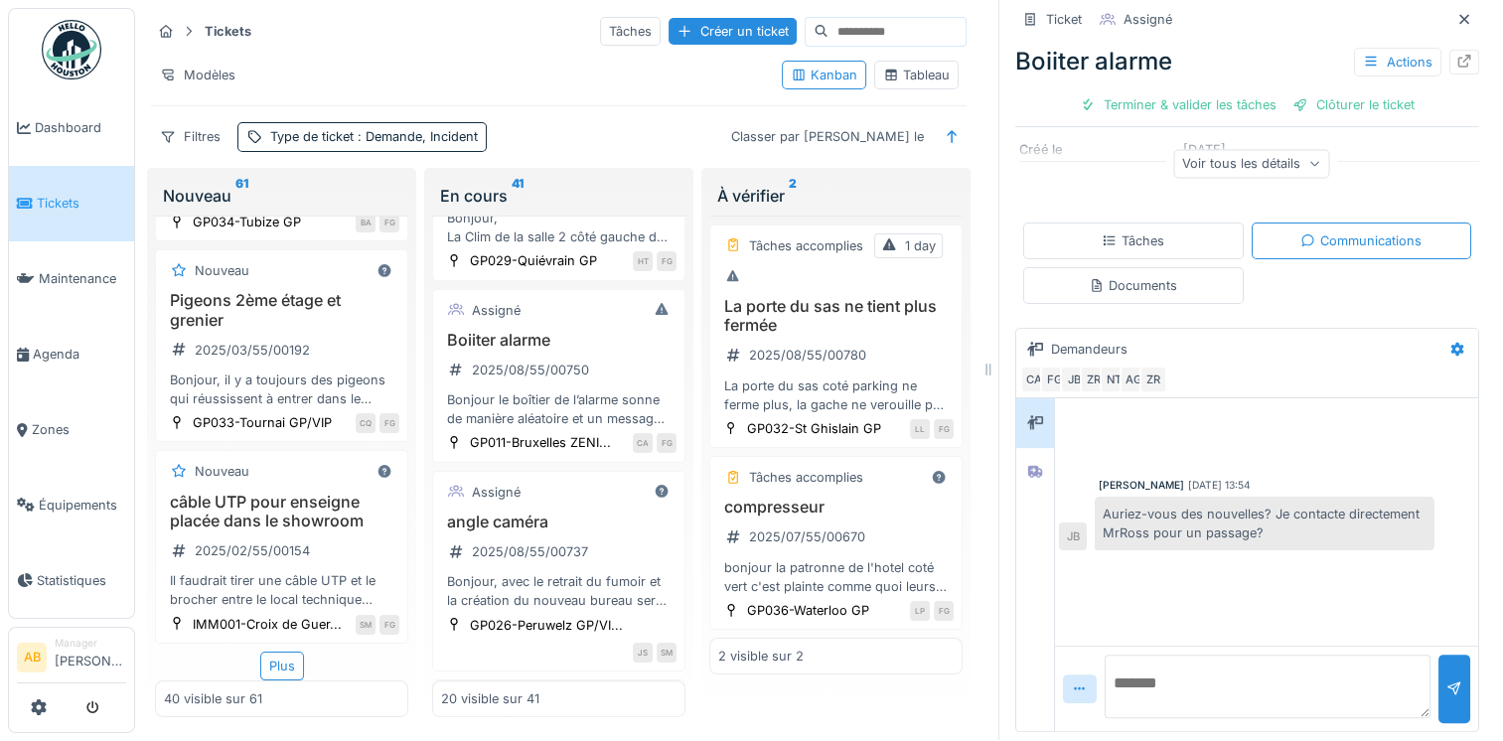
click at [1192, 666] on textarea at bounding box center [1268, 687] width 326 height 64
click at [1116, 673] on textarea "**********" at bounding box center [1268, 687] width 326 height 64
click at [1237, 691] on textarea "**********" at bounding box center [1268, 687] width 326 height 64
type textarea "**********"
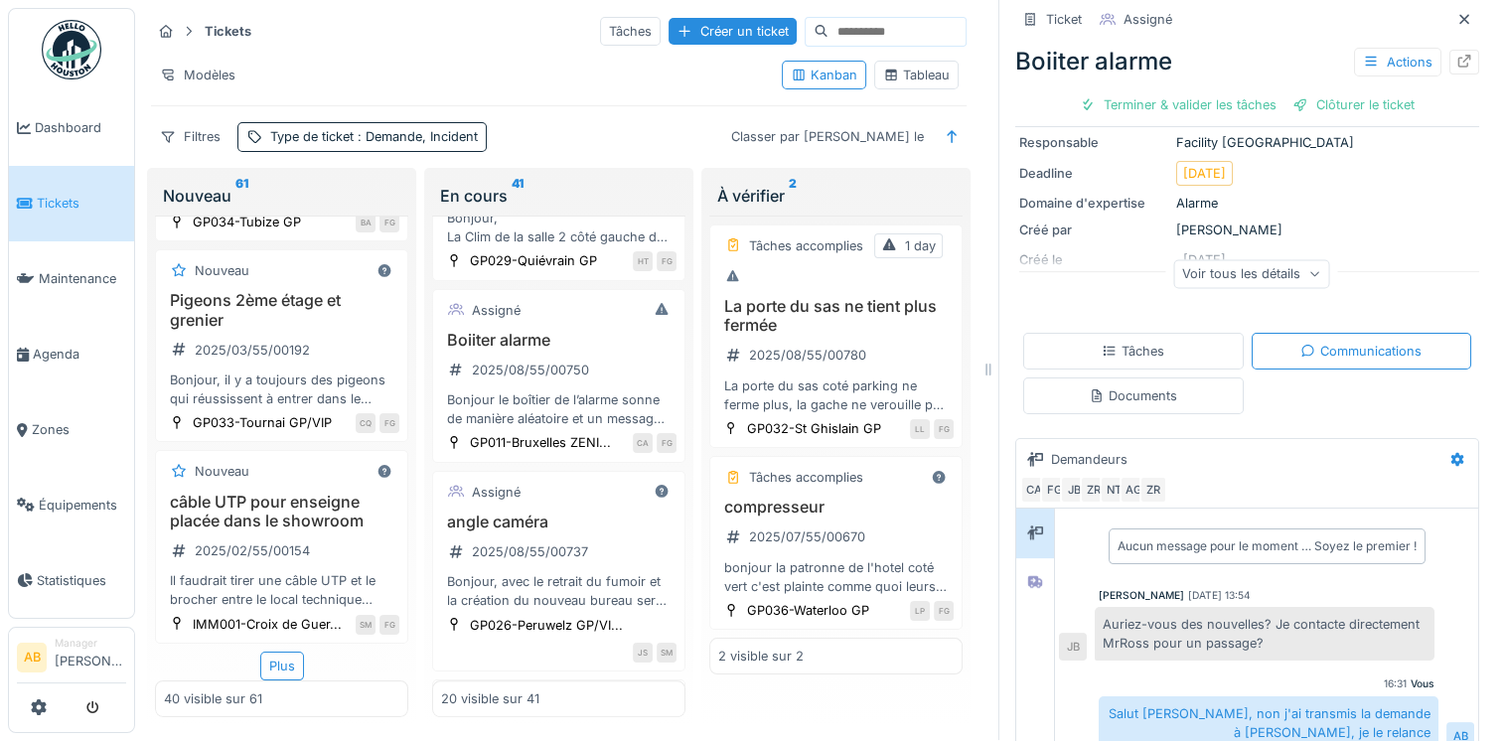
scroll to position [0, 0]
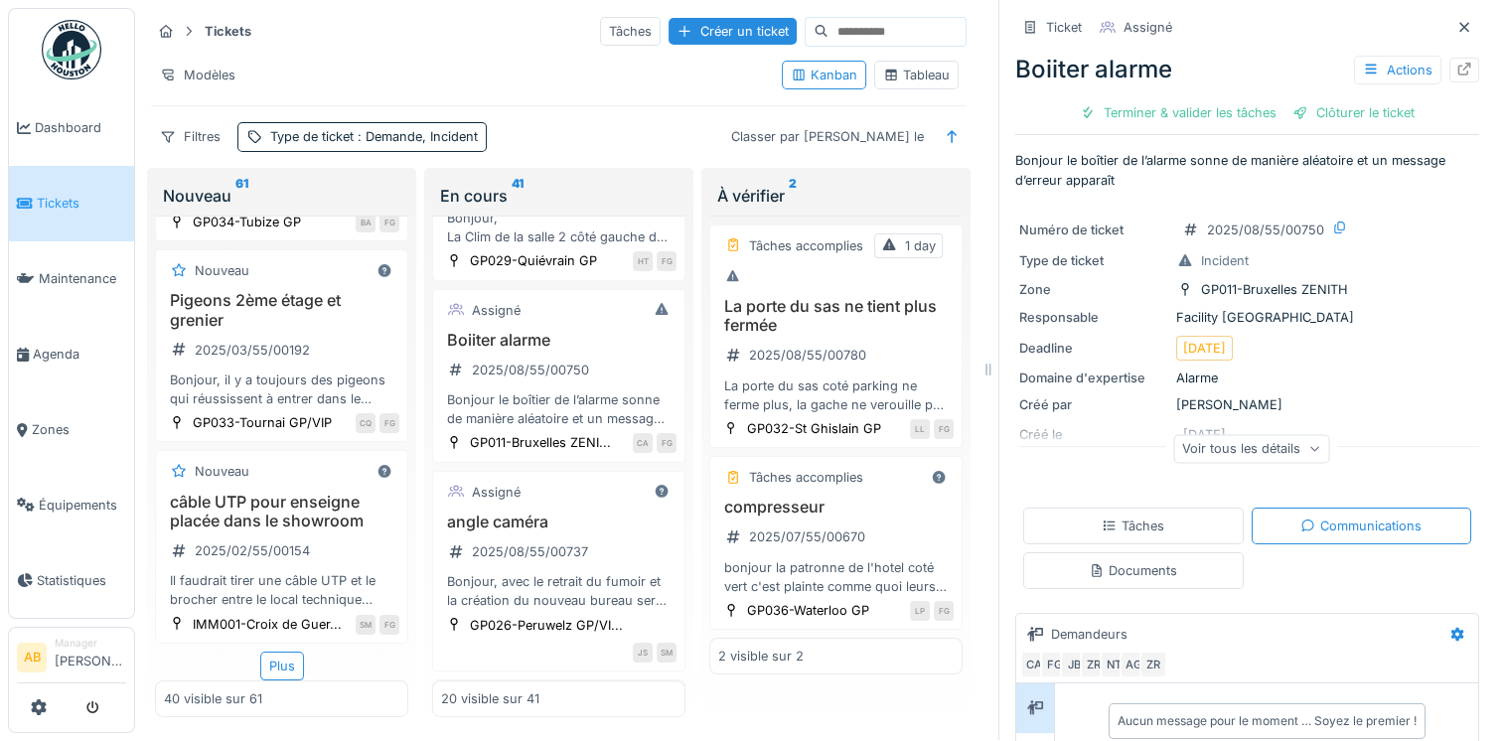
click at [1281, 434] on div "Voir tous les détails" at bounding box center [1251, 448] width 156 height 29
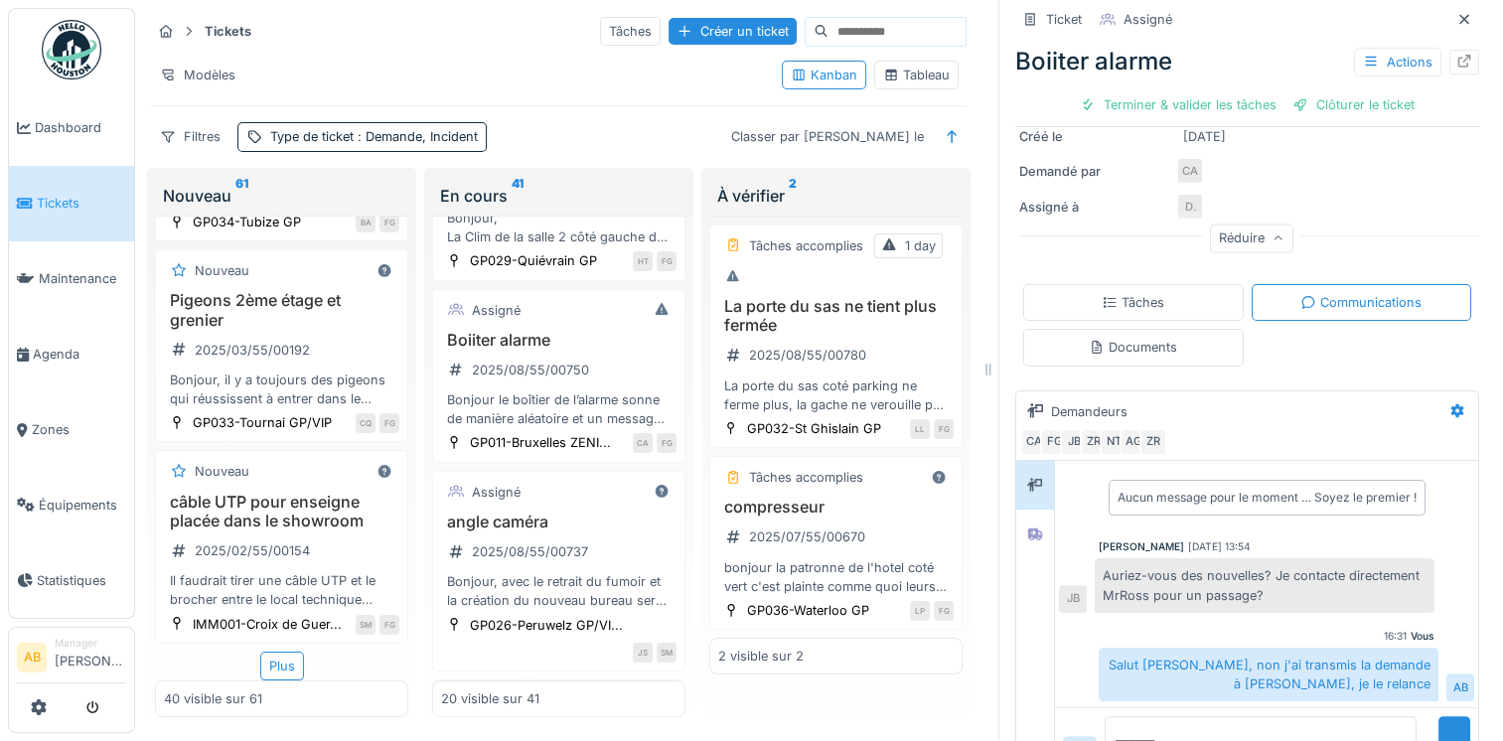
scroll to position [356, 0]
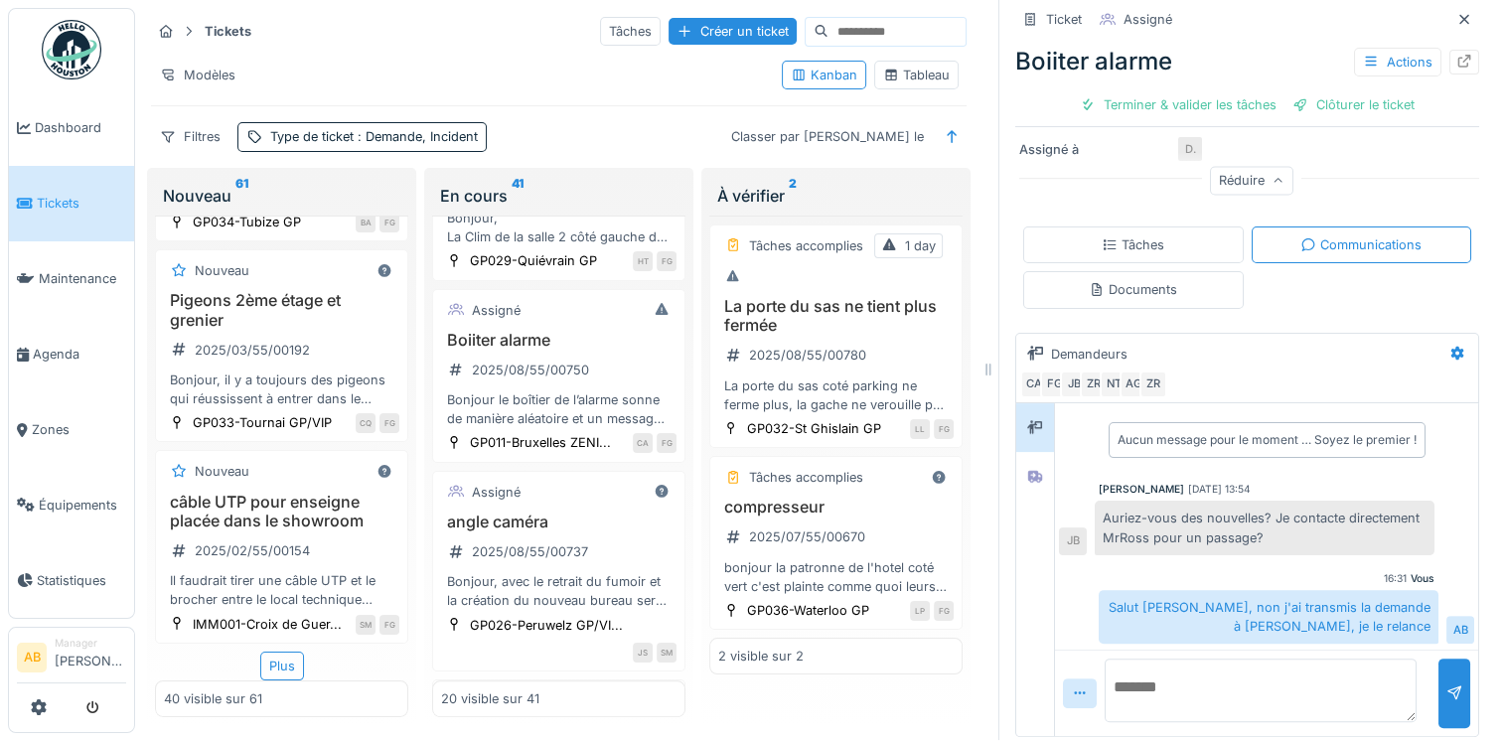
click at [1248, 668] on textarea at bounding box center [1261, 691] width 312 height 64
click at [1232, 668] on textarea at bounding box center [1261, 691] width 312 height 64
click at [1120, 248] on div "Tâches" at bounding box center [1133, 245] width 63 height 19
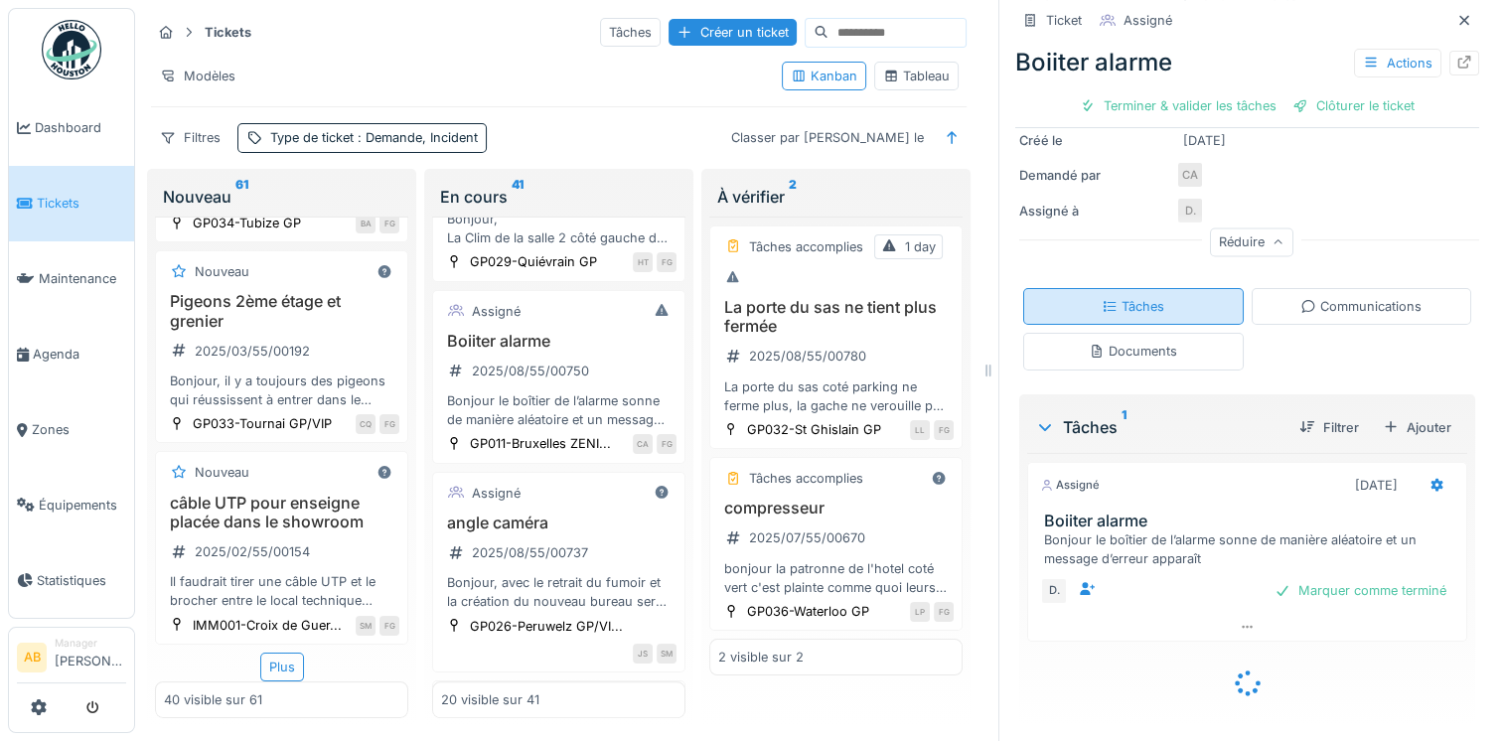
scroll to position [16, 0]
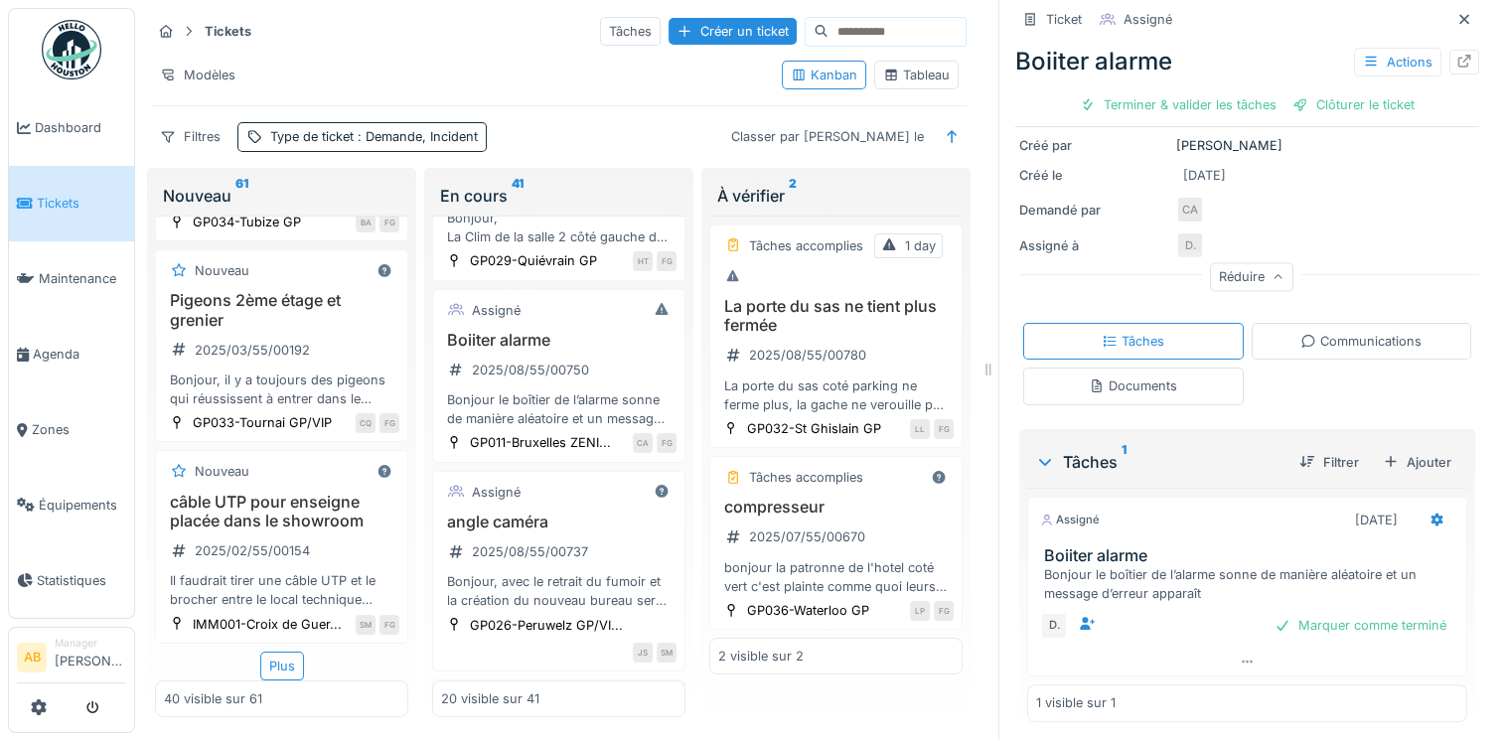
drag, startPoint x: 1144, startPoint y: 362, endPoint x: 1154, endPoint y: 356, distance: 11.6
click at [1149, 376] on div "Documents" at bounding box center [1133, 385] width 88 height 19
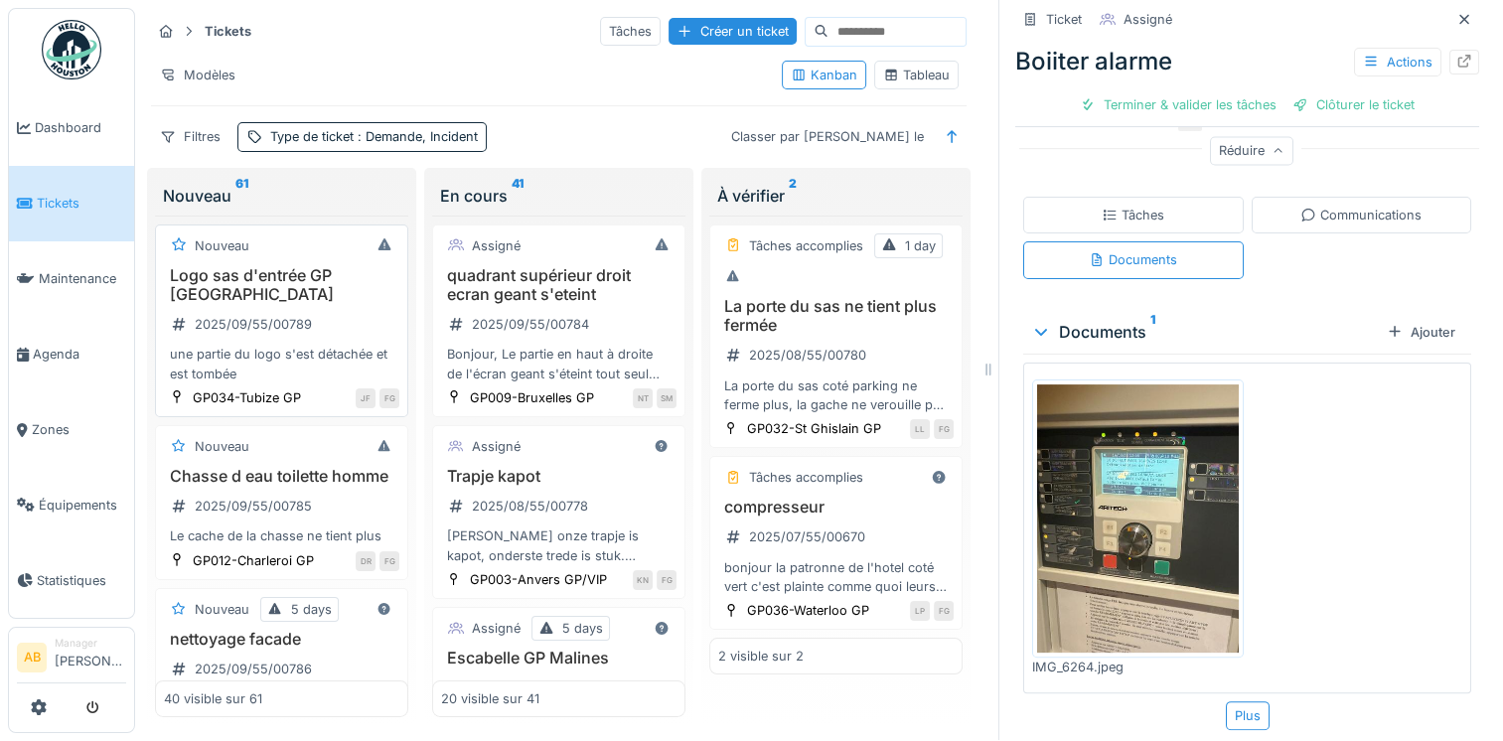
scroll to position [0, 0]
click at [75, 194] on span "Tickets" at bounding box center [81, 203] width 89 height 19
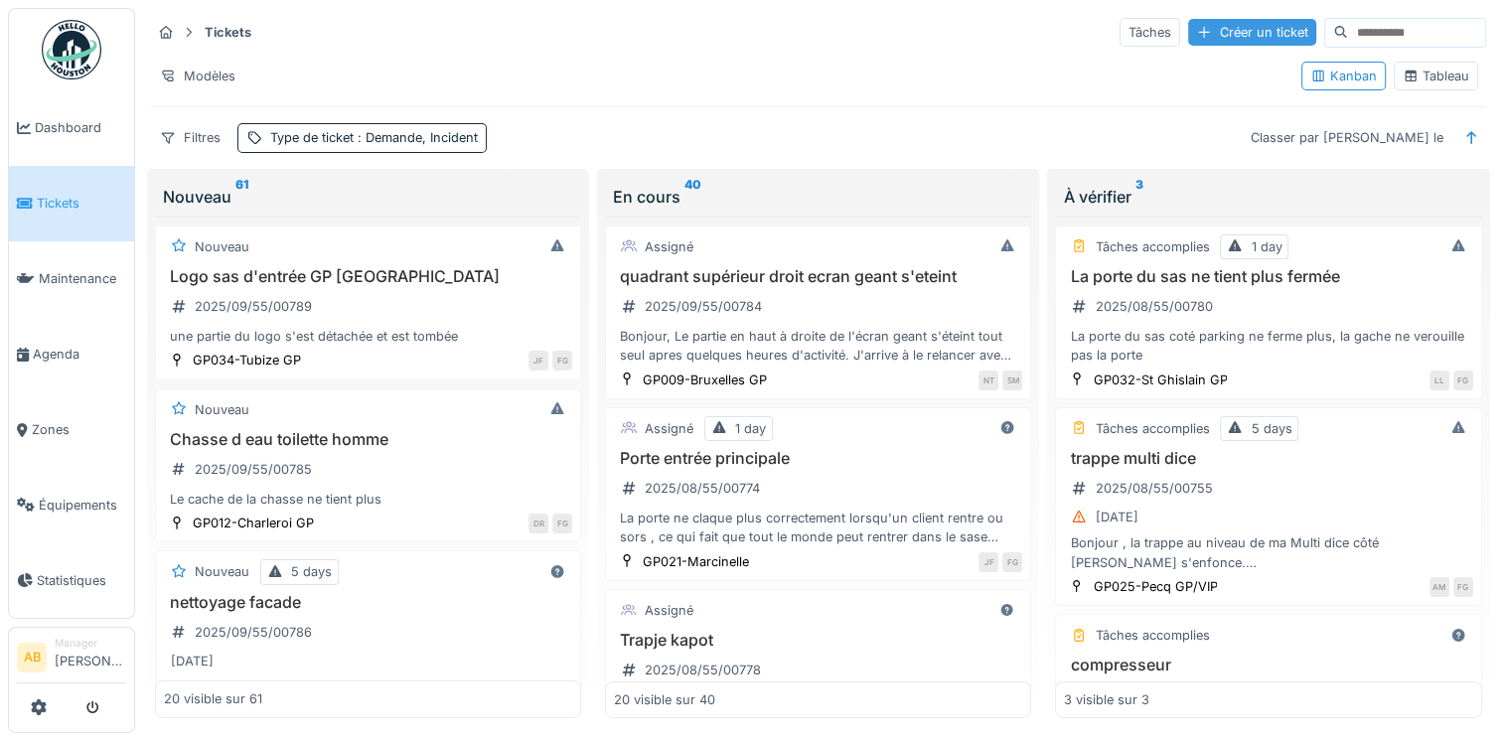
click at [1188, 33] on div "Créer un ticket" at bounding box center [1252, 32] width 128 height 27
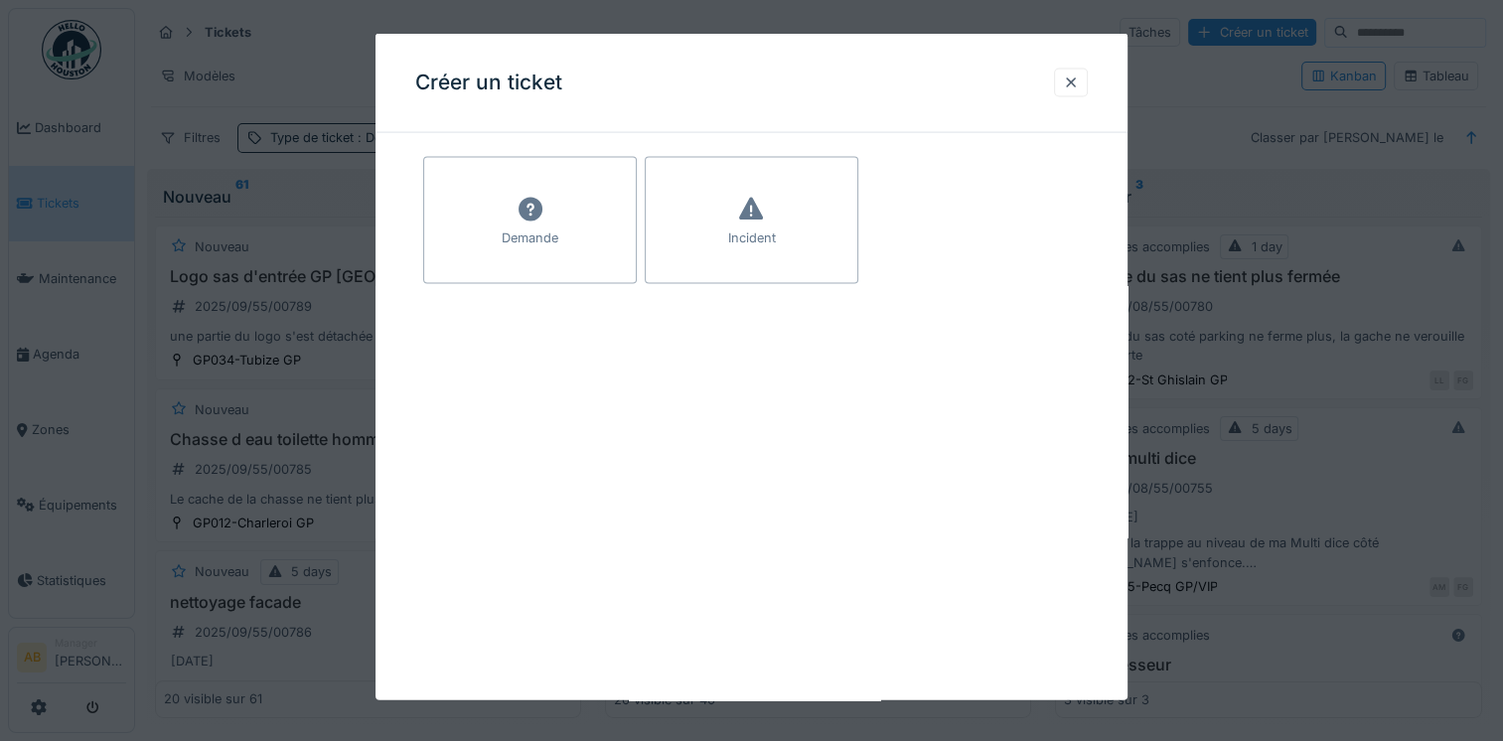
click at [531, 251] on div "Demande" at bounding box center [530, 220] width 214 height 127
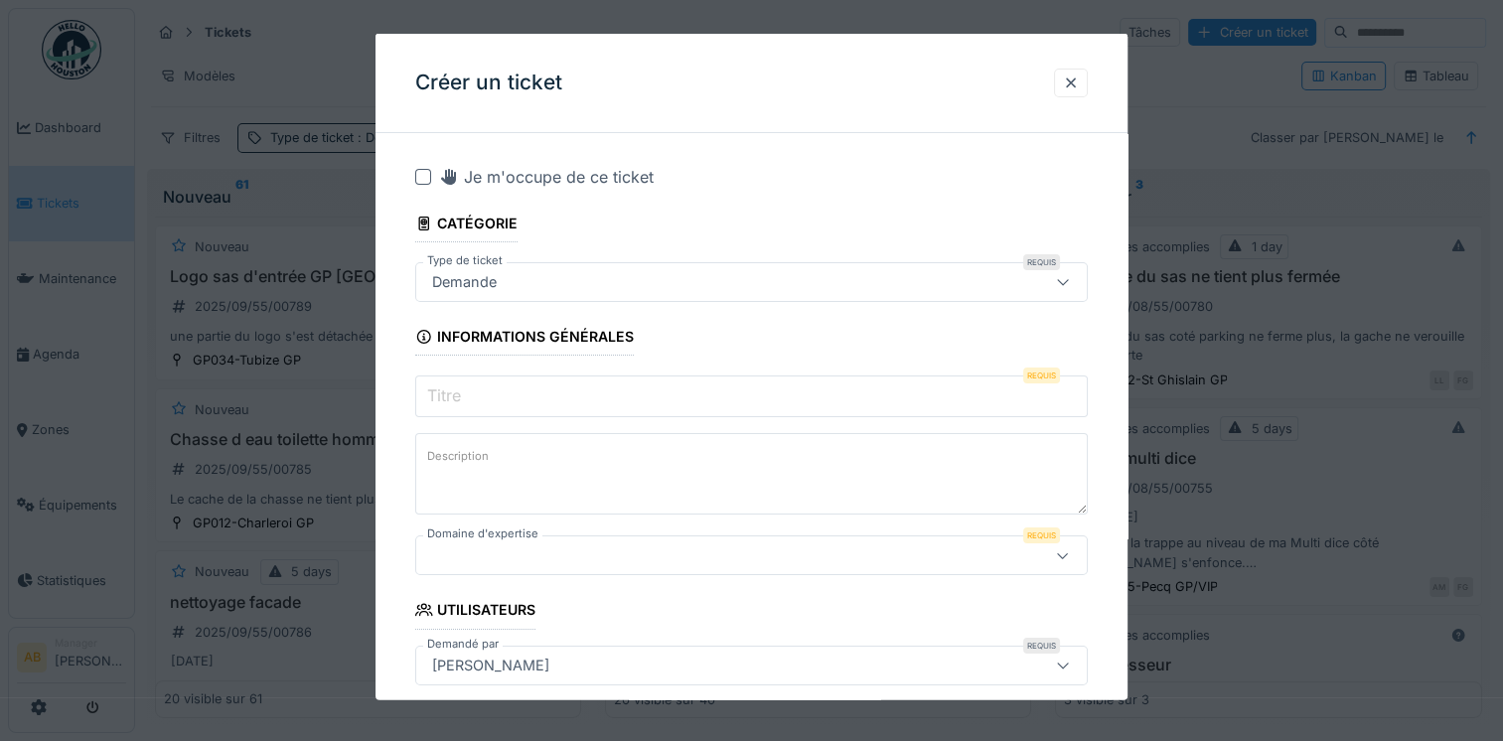
click at [1070, 562] on div at bounding box center [1063, 554] width 16 height 19
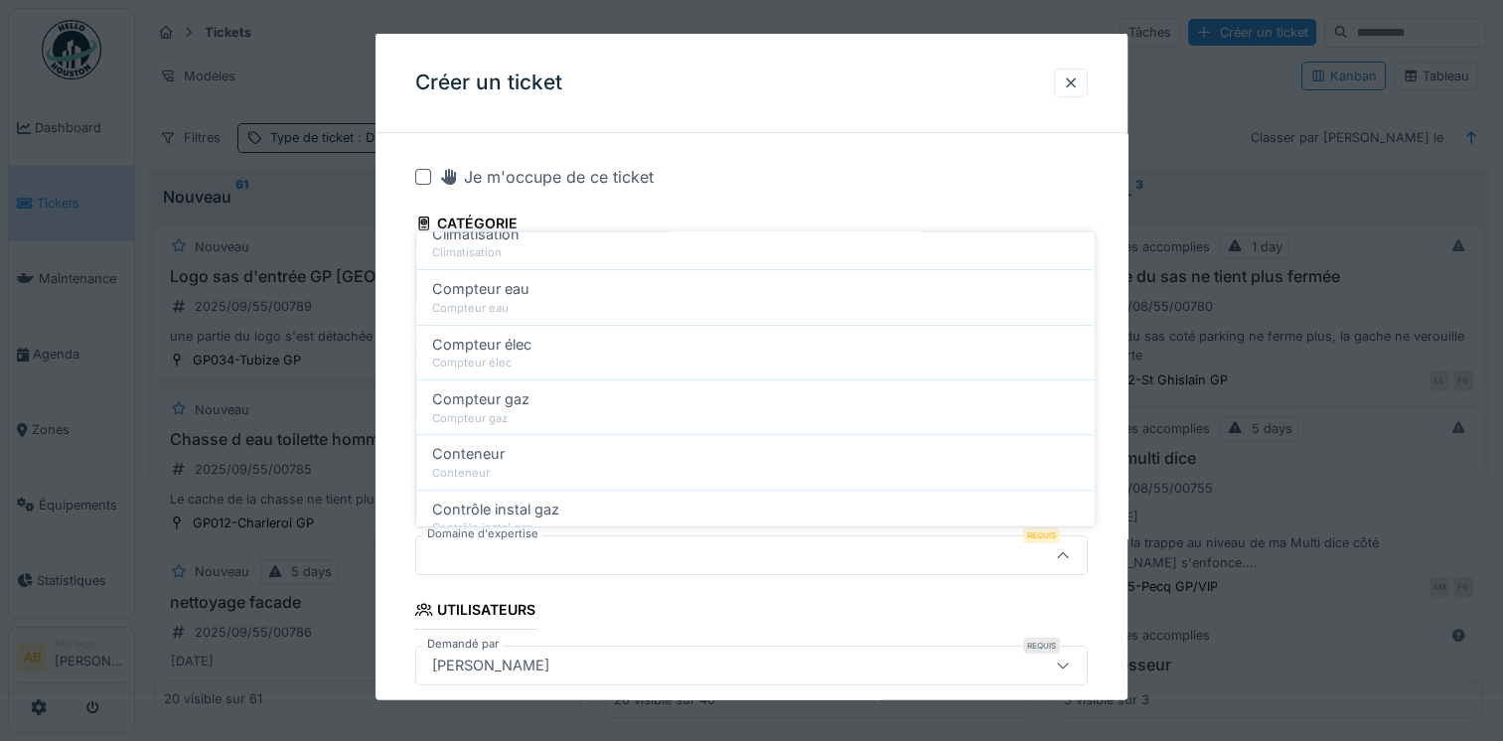
scroll to position [973, 0]
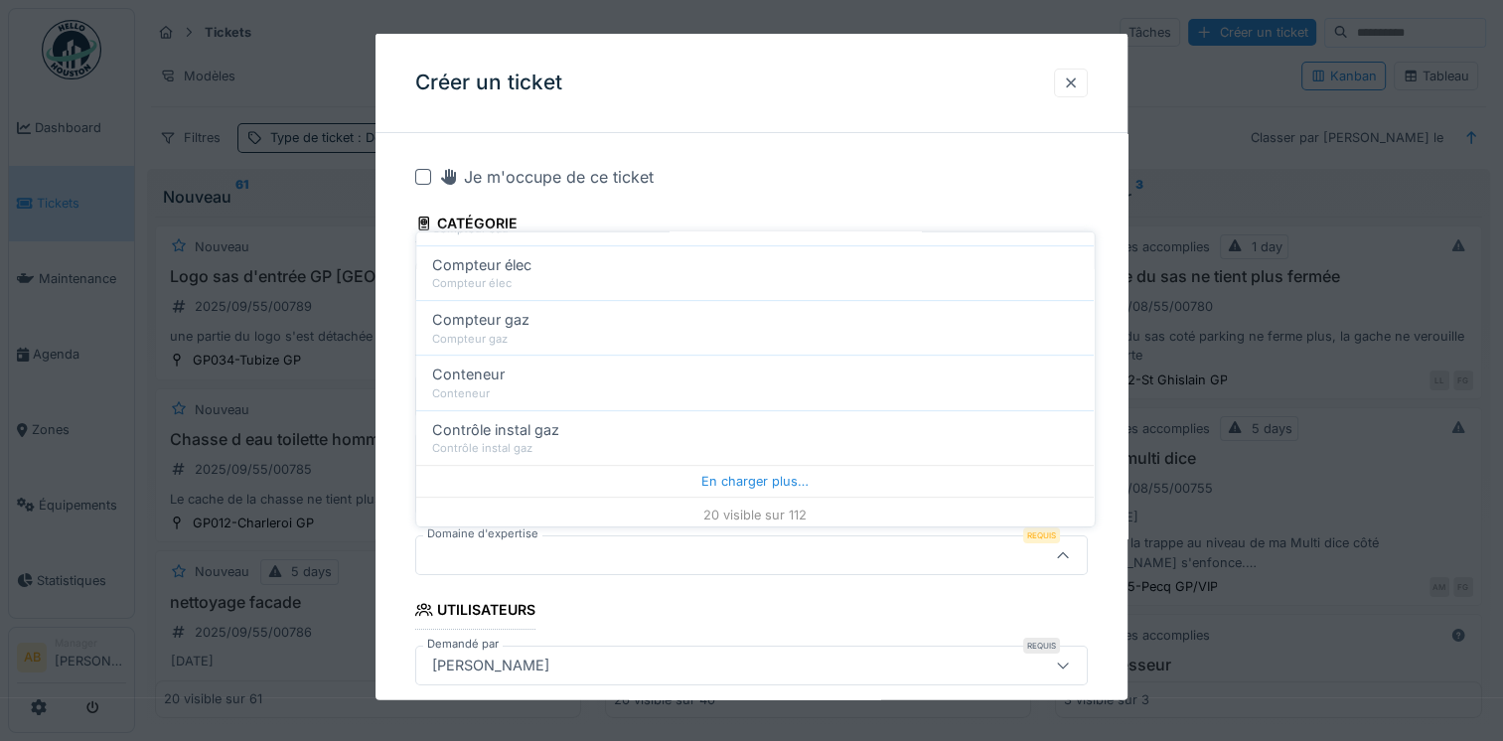
click at [1079, 78] on div at bounding box center [1071, 82] width 16 height 19
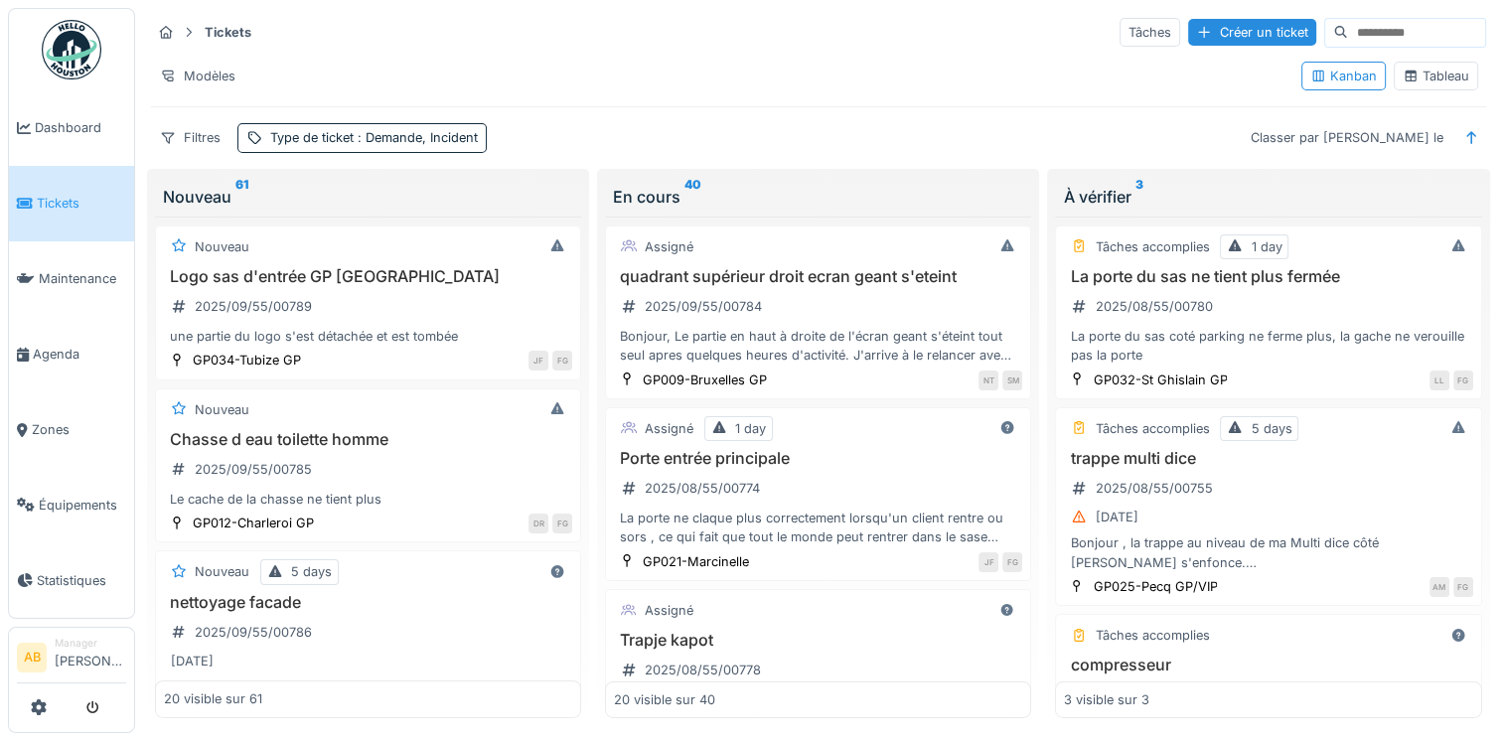
click at [81, 63] on img at bounding box center [72, 50] width 60 height 60
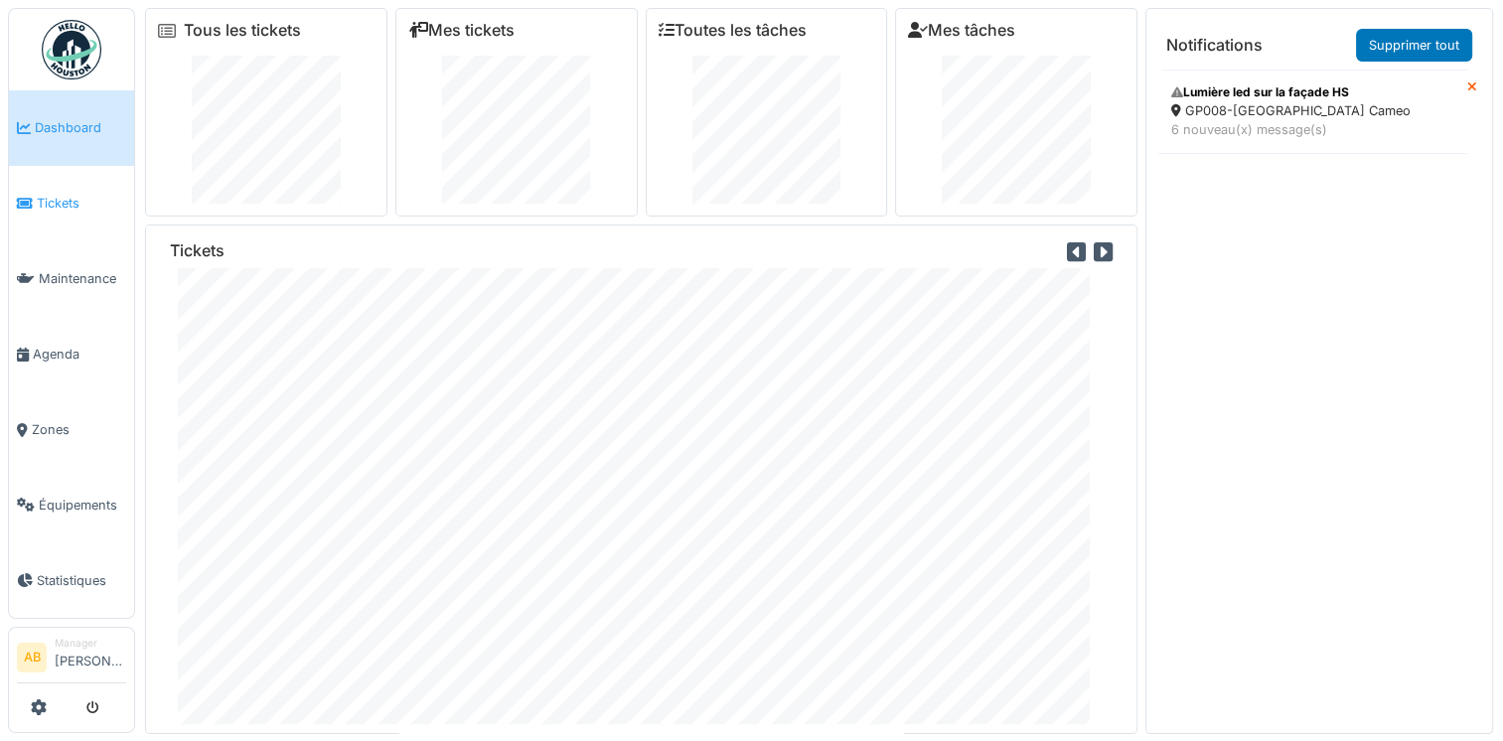
click at [28, 197] on icon at bounding box center [25, 204] width 16 height 14
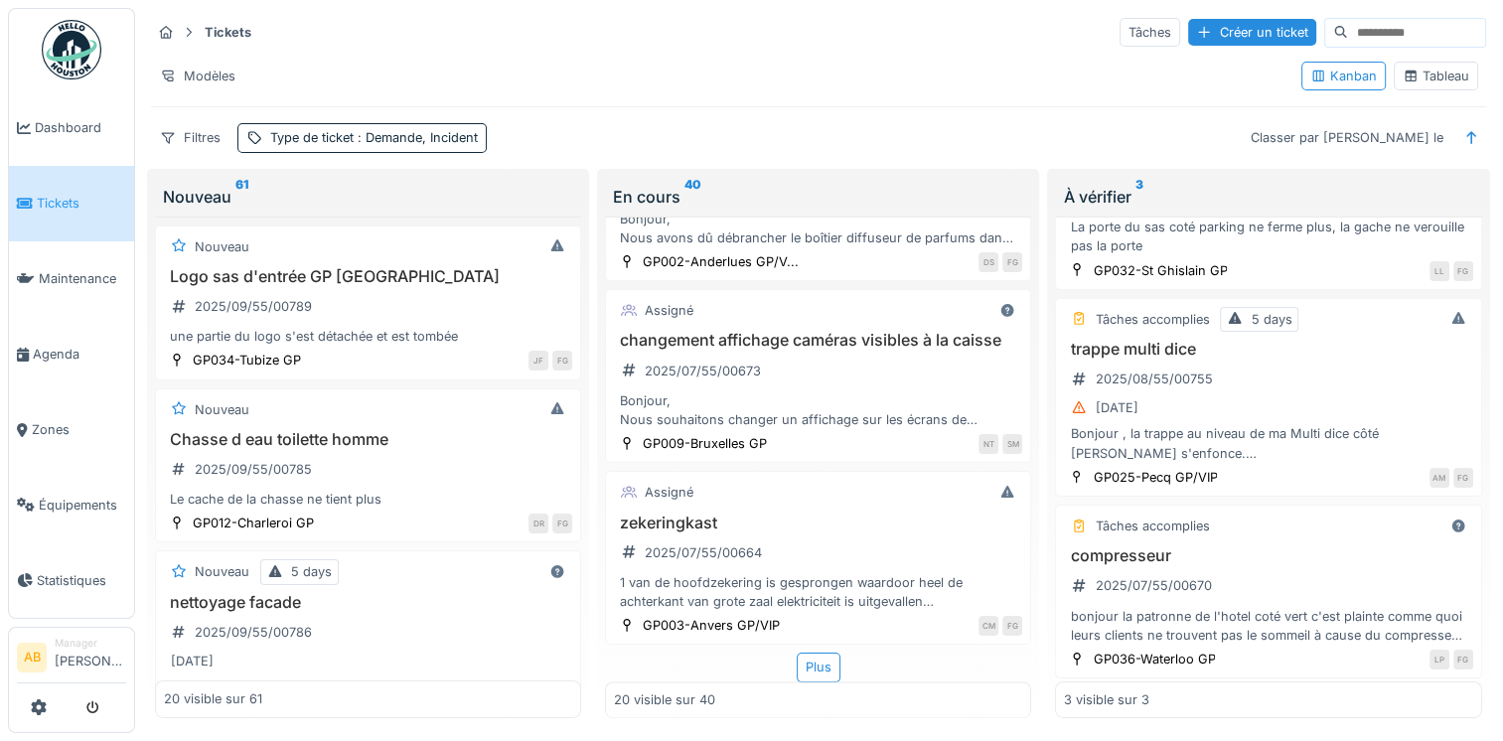
scroll to position [16, 0]
click at [807, 652] on div "Plus" at bounding box center [819, 666] width 44 height 29
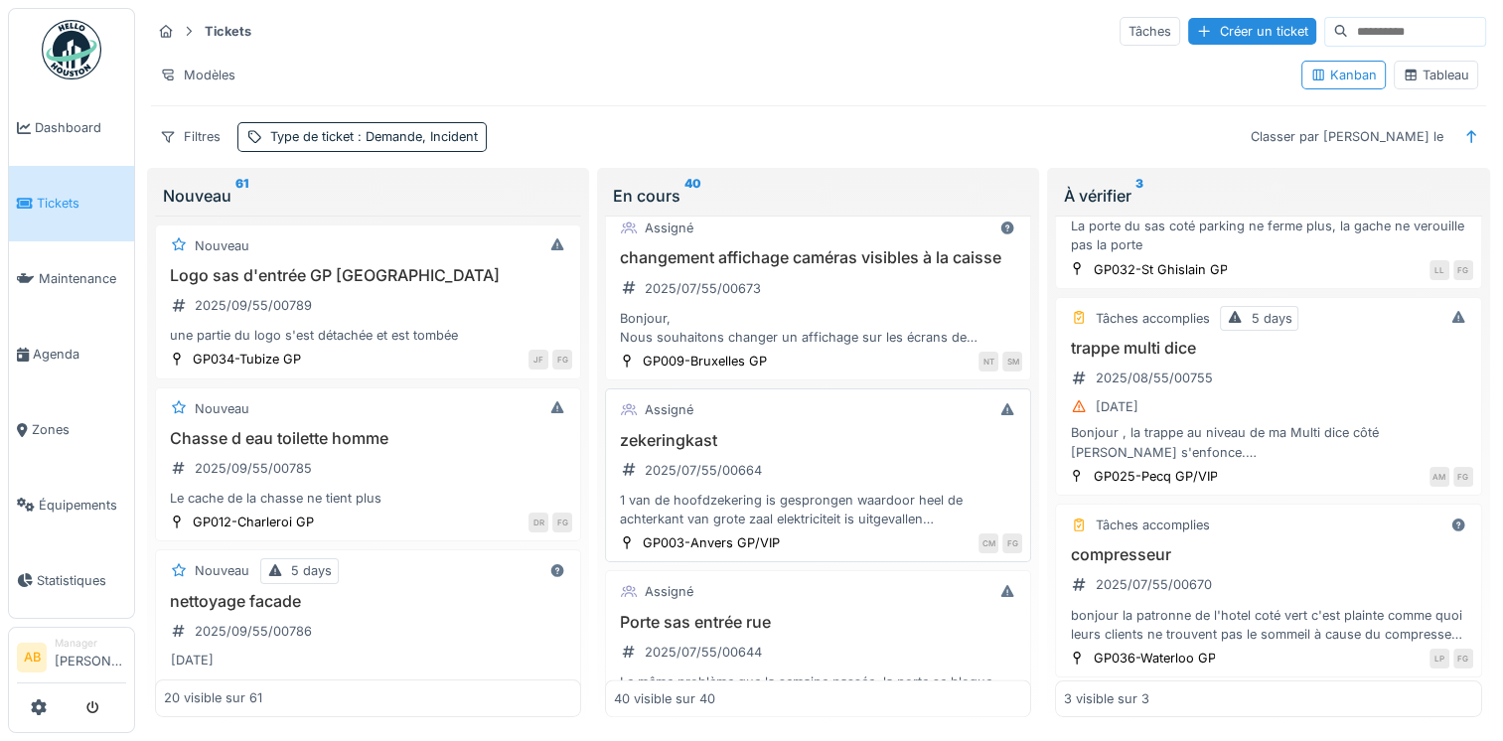
scroll to position [3381, 0]
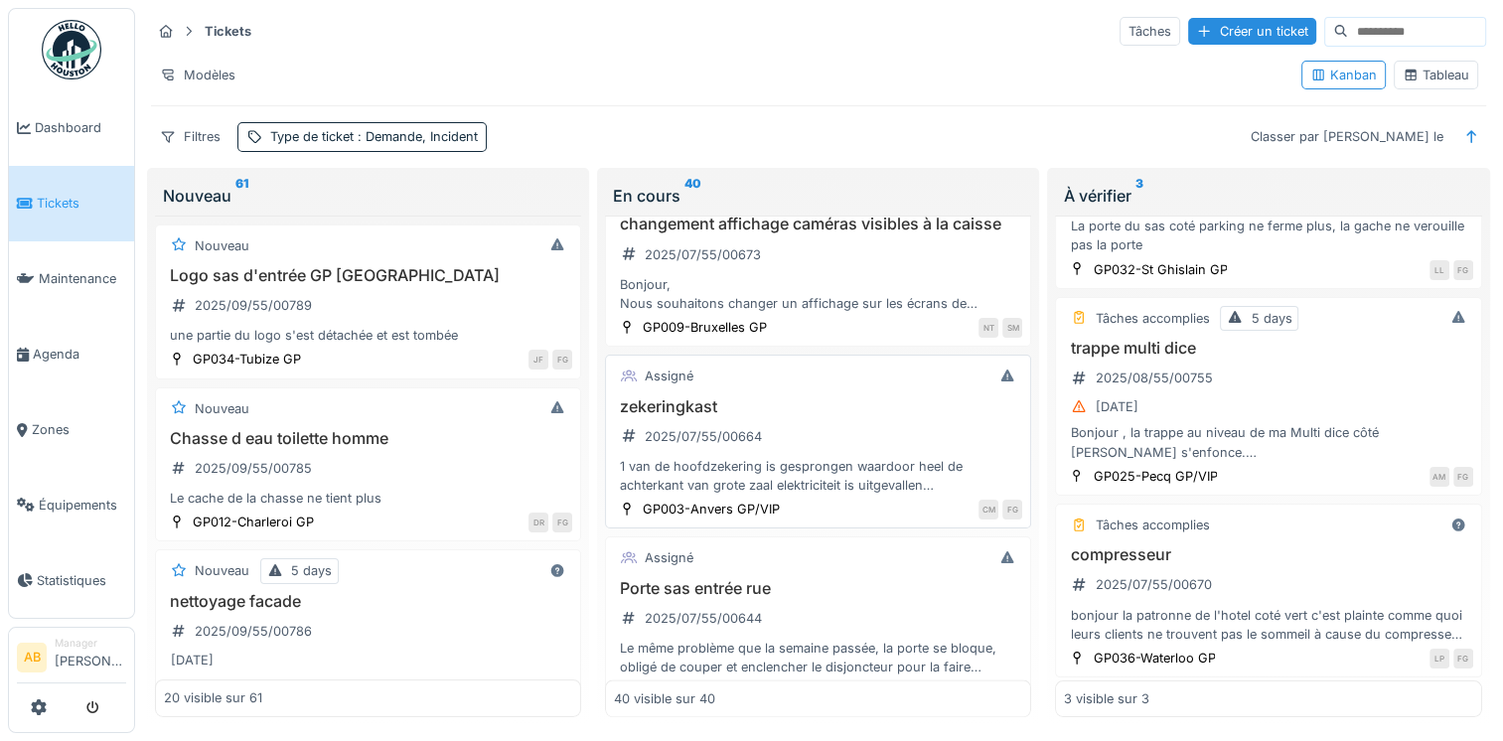
click at [783, 466] on div "1 van de hoofdzekering is gesprongen waardoor heel de achterkant van grote zaal…" at bounding box center [818, 476] width 408 height 38
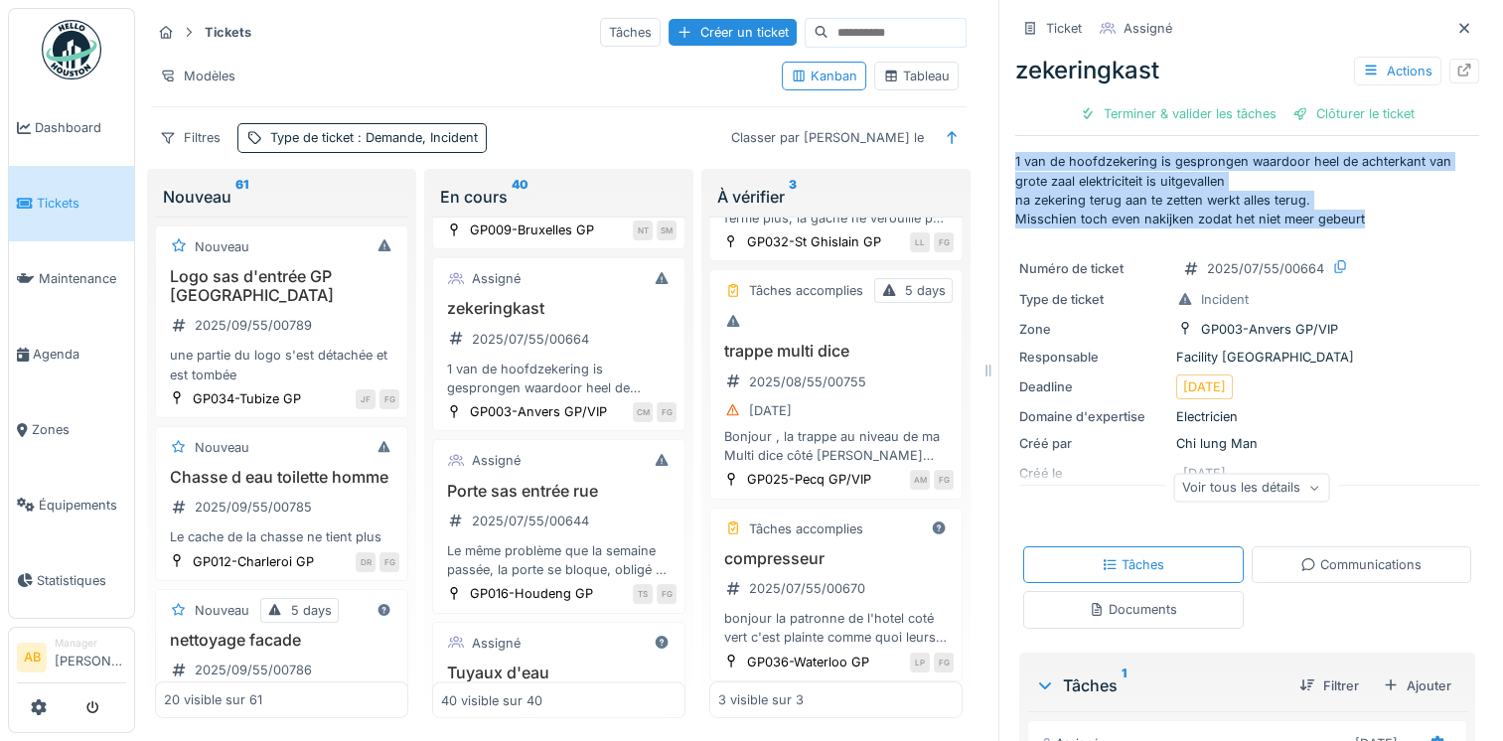
drag, startPoint x: 1000, startPoint y: 163, endPoint x: 1388, endPoint y: 217, distance: 391.1
click at [1388, 217] on p "1 van de hoofdzekering is gesprongen waardoor heel de achterkant van grote zaal…" at bounding box center [1247, 190] width 464 height 76
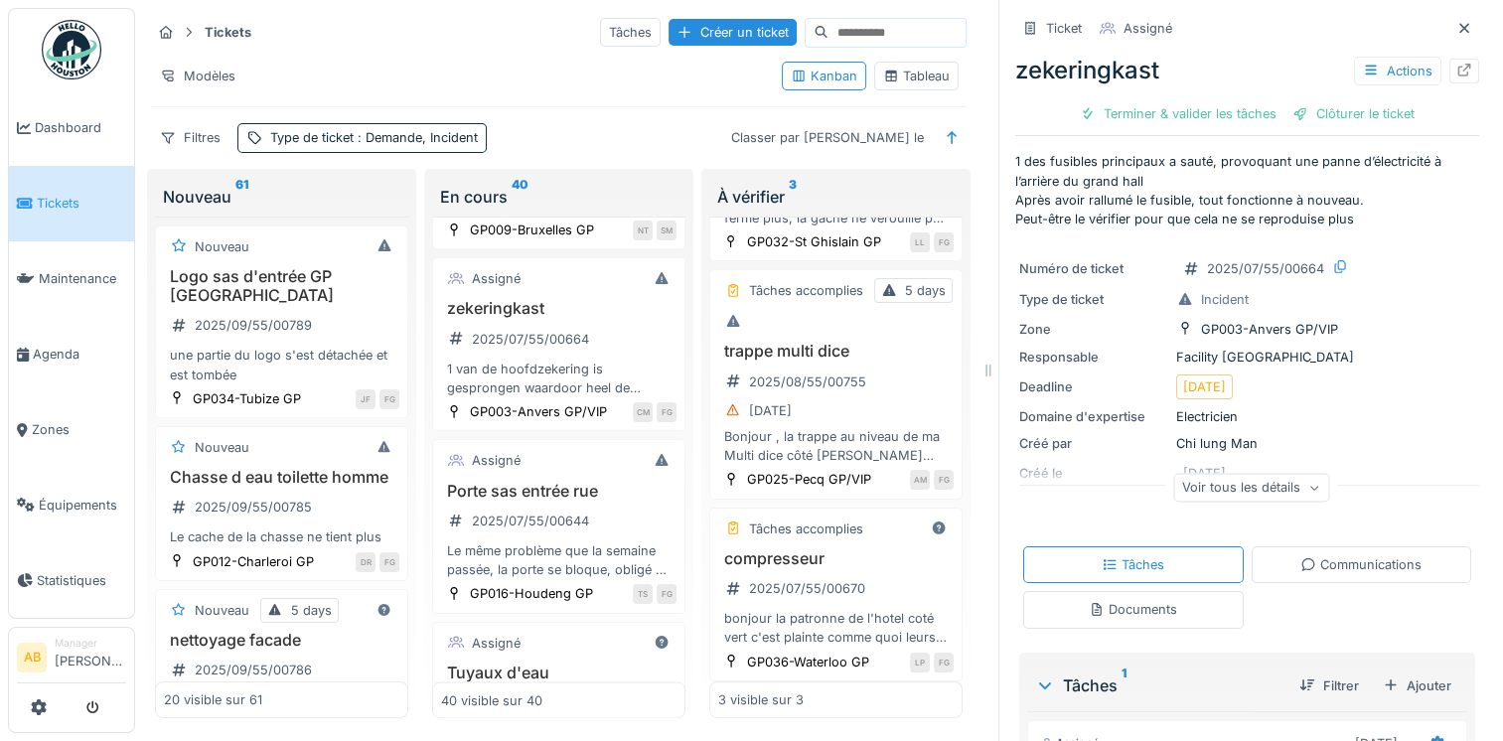
drag, startPoint x: 1082, startPoint y: 186, endPoint x: 1037, endPoint y: 205, distance: 48.5
click at [1037, 205] on p "1 des fusibles principaux a sauté, provoquant une panne d’électricité à l’arriè…" at bounding box center [1247, 190] width 464 height 76
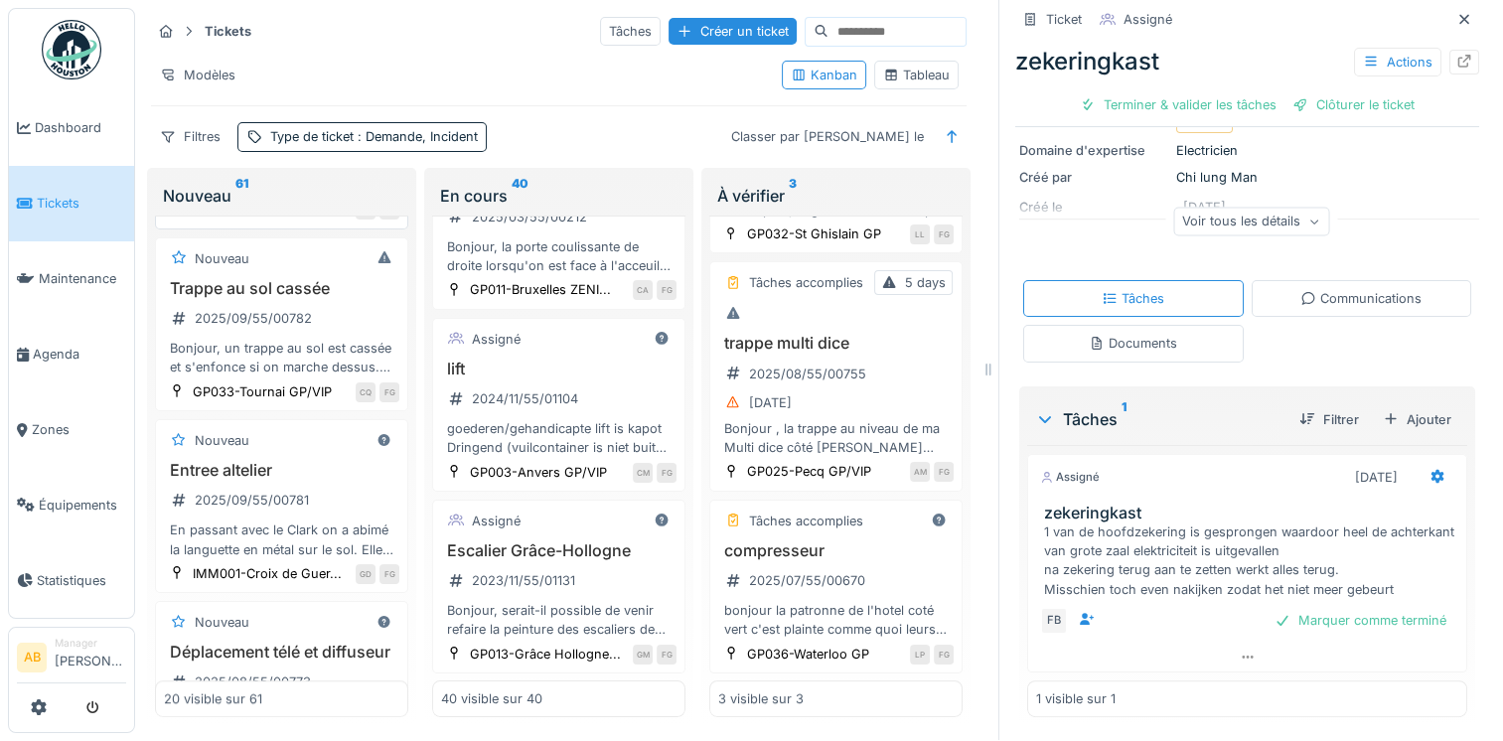
scroll to position [1093, 0]
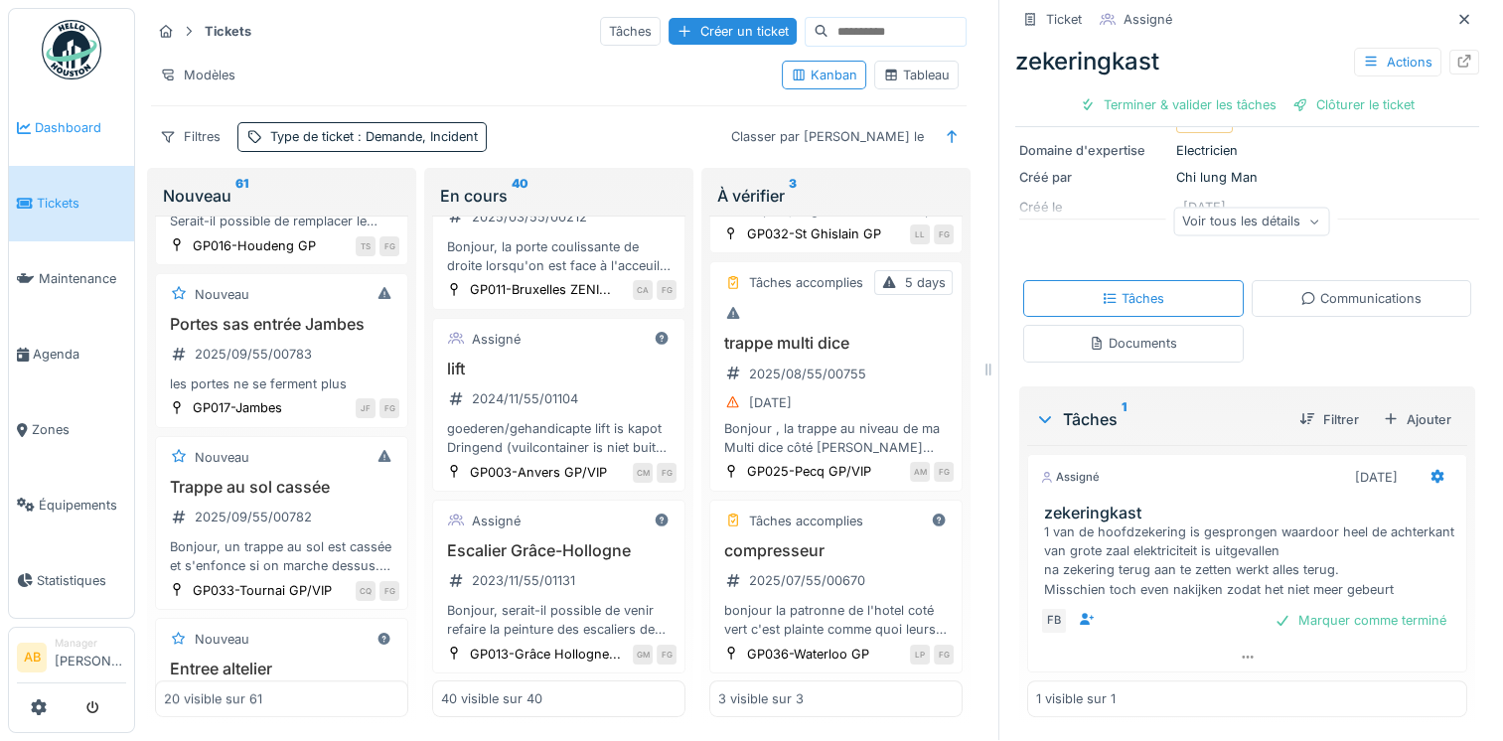
click at [28, 136] on link "Dashboard" at bounding box center [71, 127] width 125 height 75
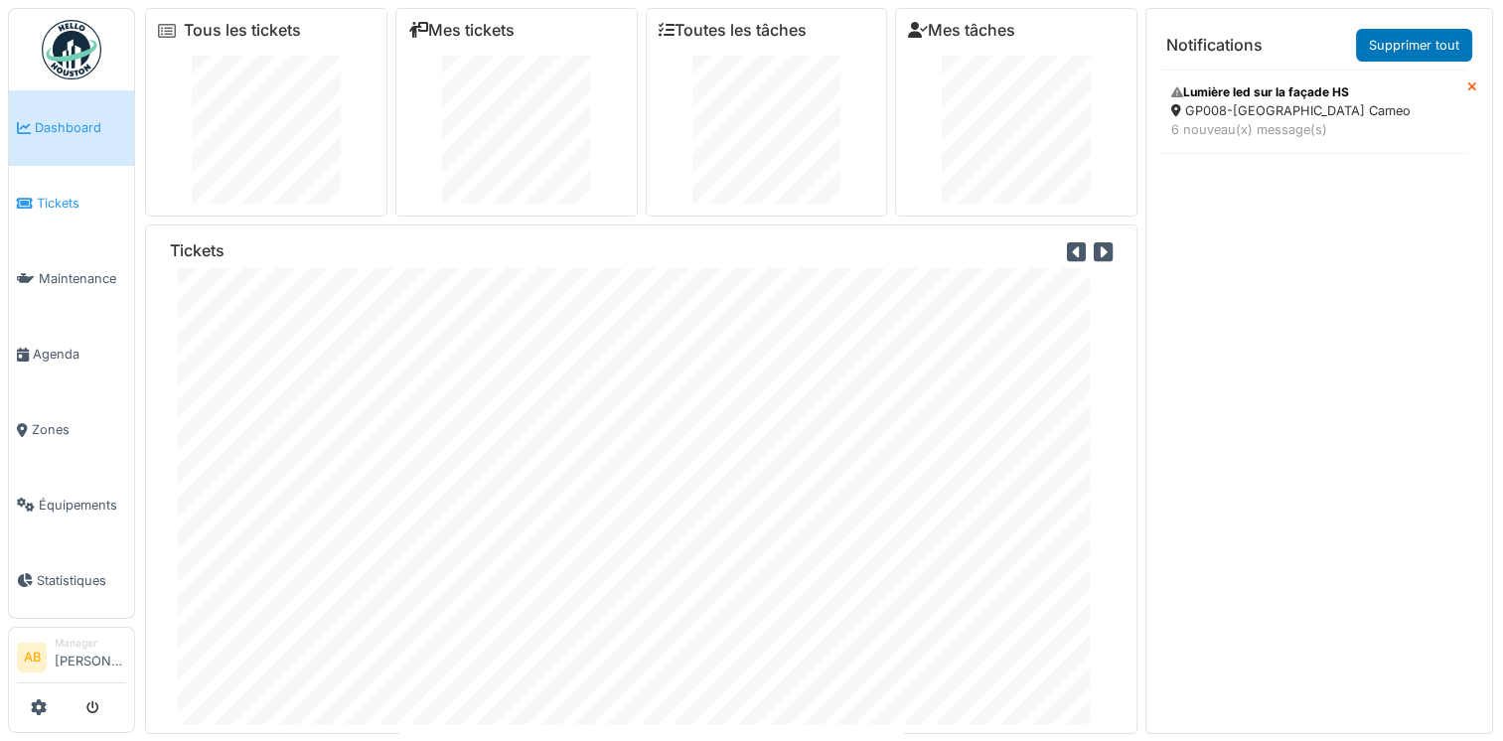
click at [73, 210] on link "Tickets" at bounding box center [71, 203] width 125 height 75
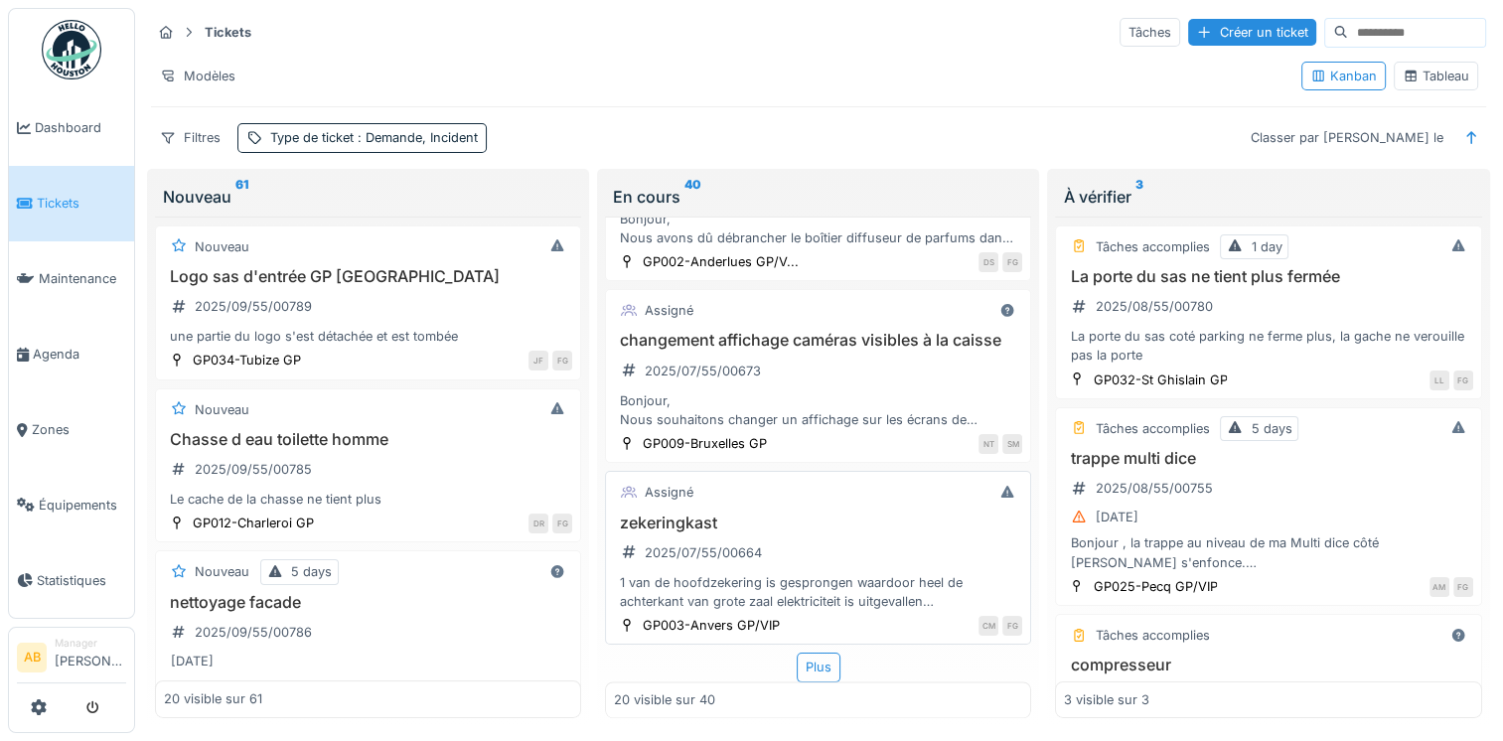
scroll to position [16, 0]
click at [804, 652] on div "Plus" at bounding box center [819, 666] width 44 height 29
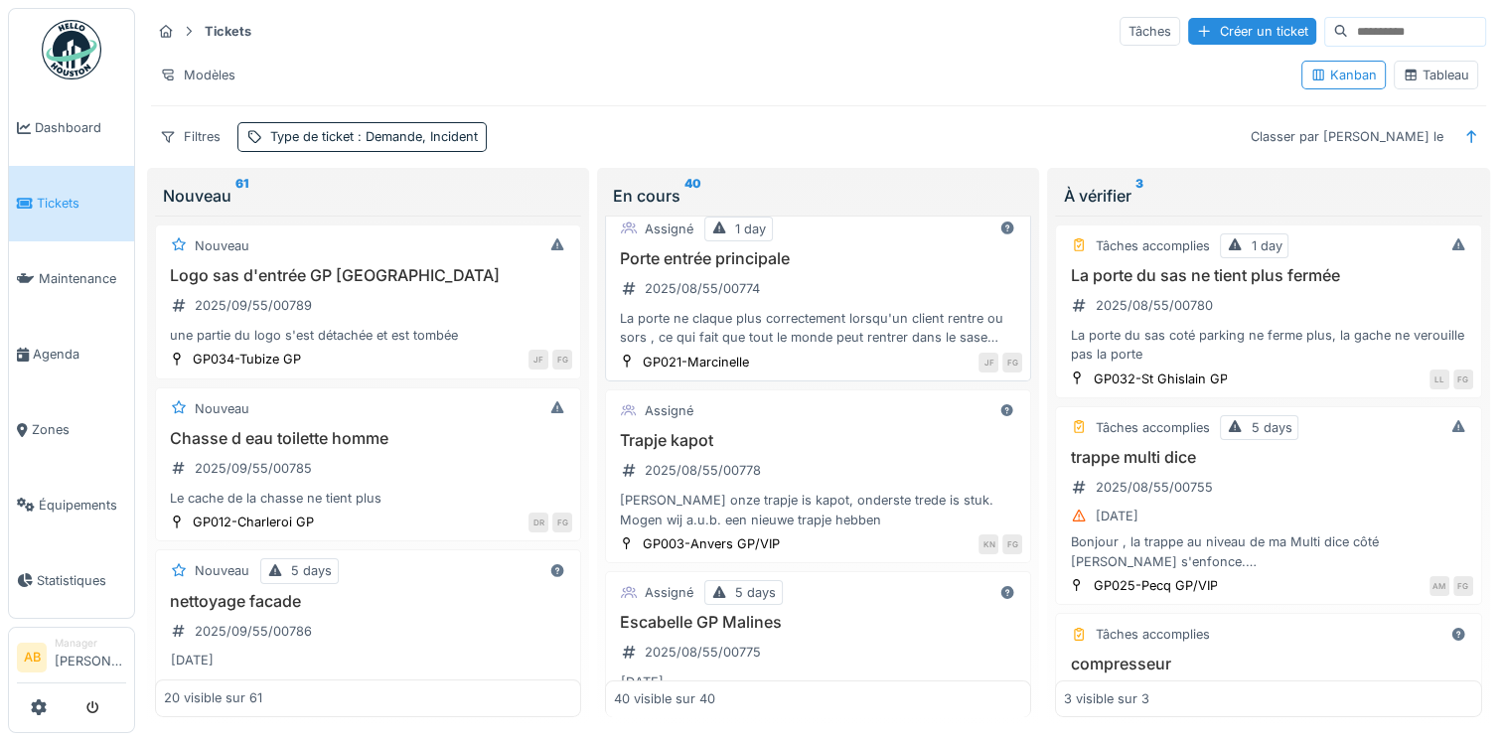
scroll to position [497, 0]
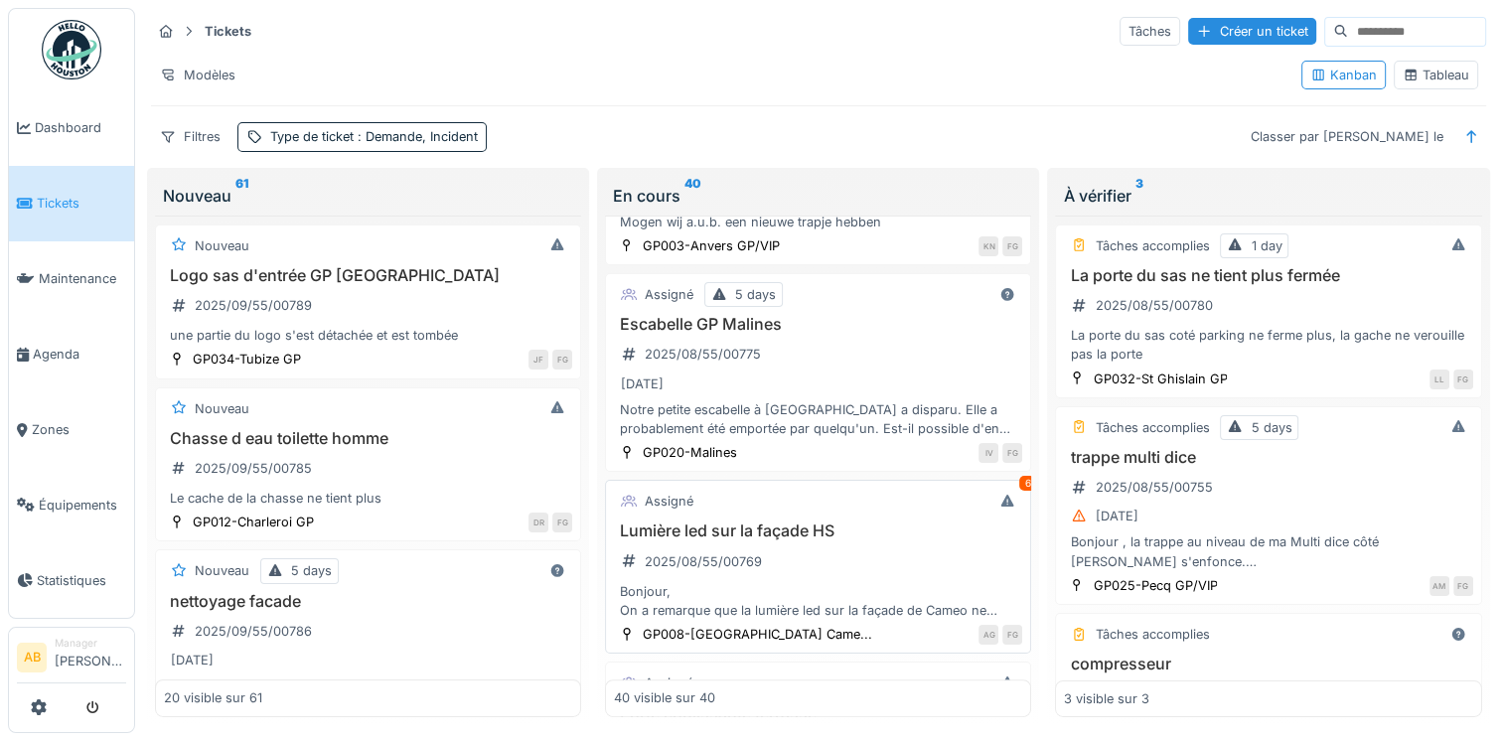
click at [795, 521] on h3 "Lumière led sur la façade HS" at bounding box center [818, 530] width 408 height 19
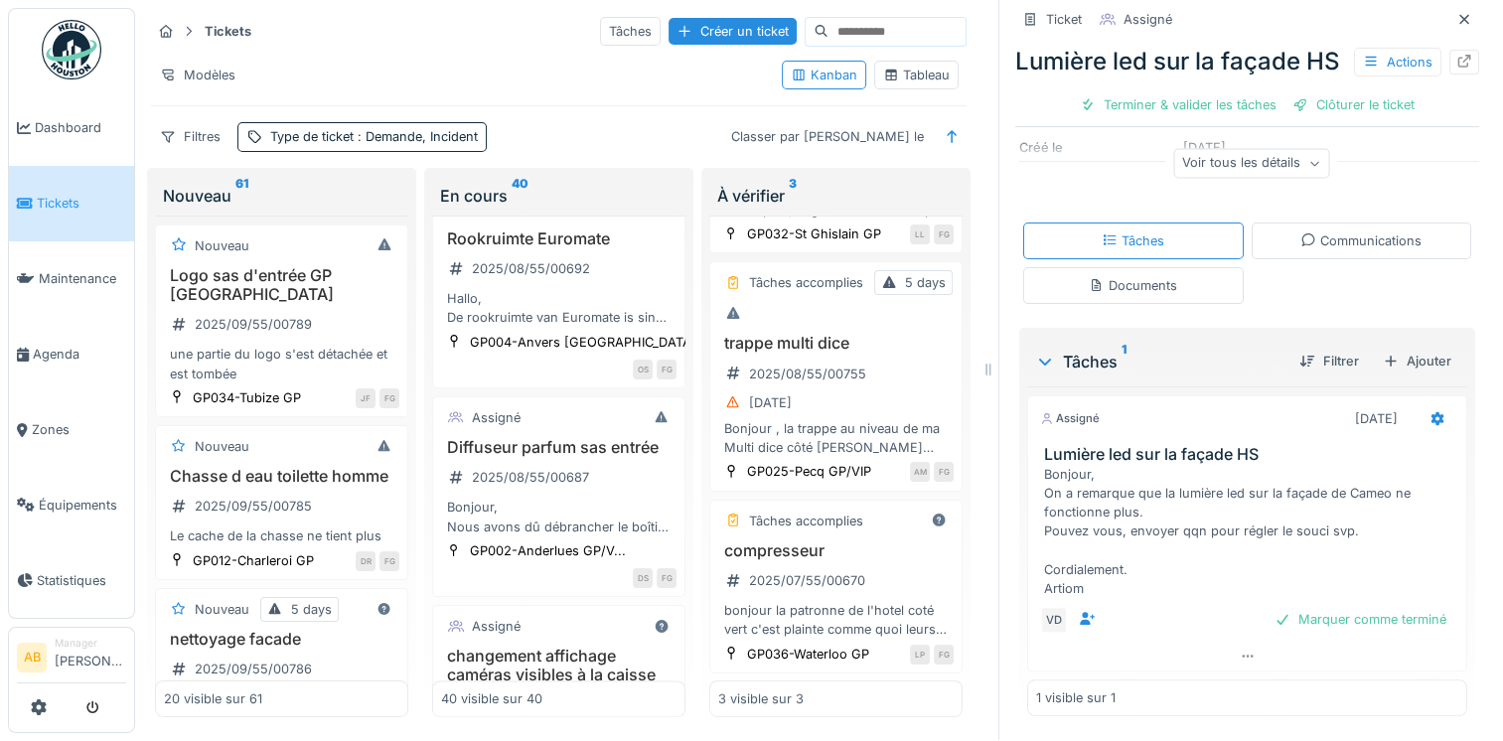
scroll to position [3197, 0]
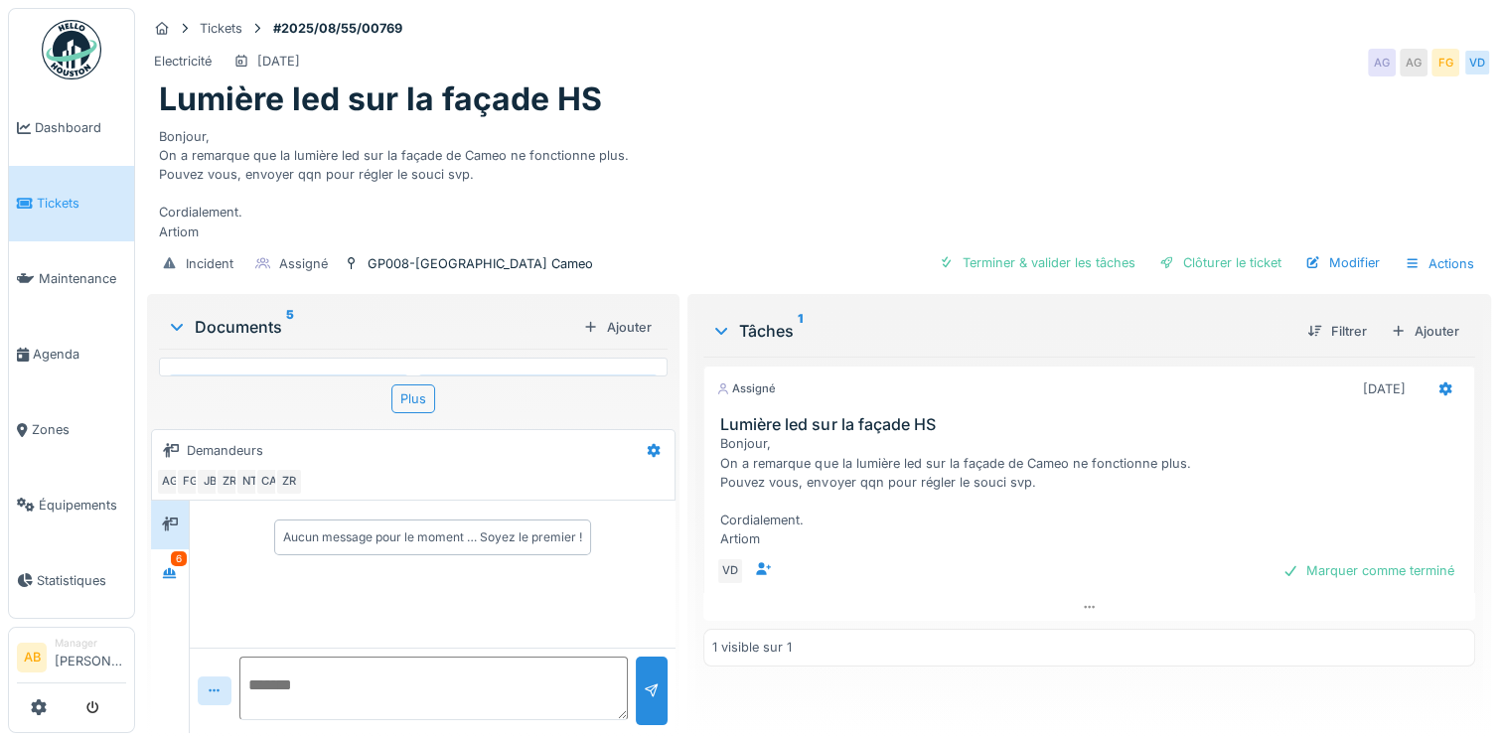
click at [220, 322] on div "Documents 5" at bounding box center [371, 327] width 408 height 24
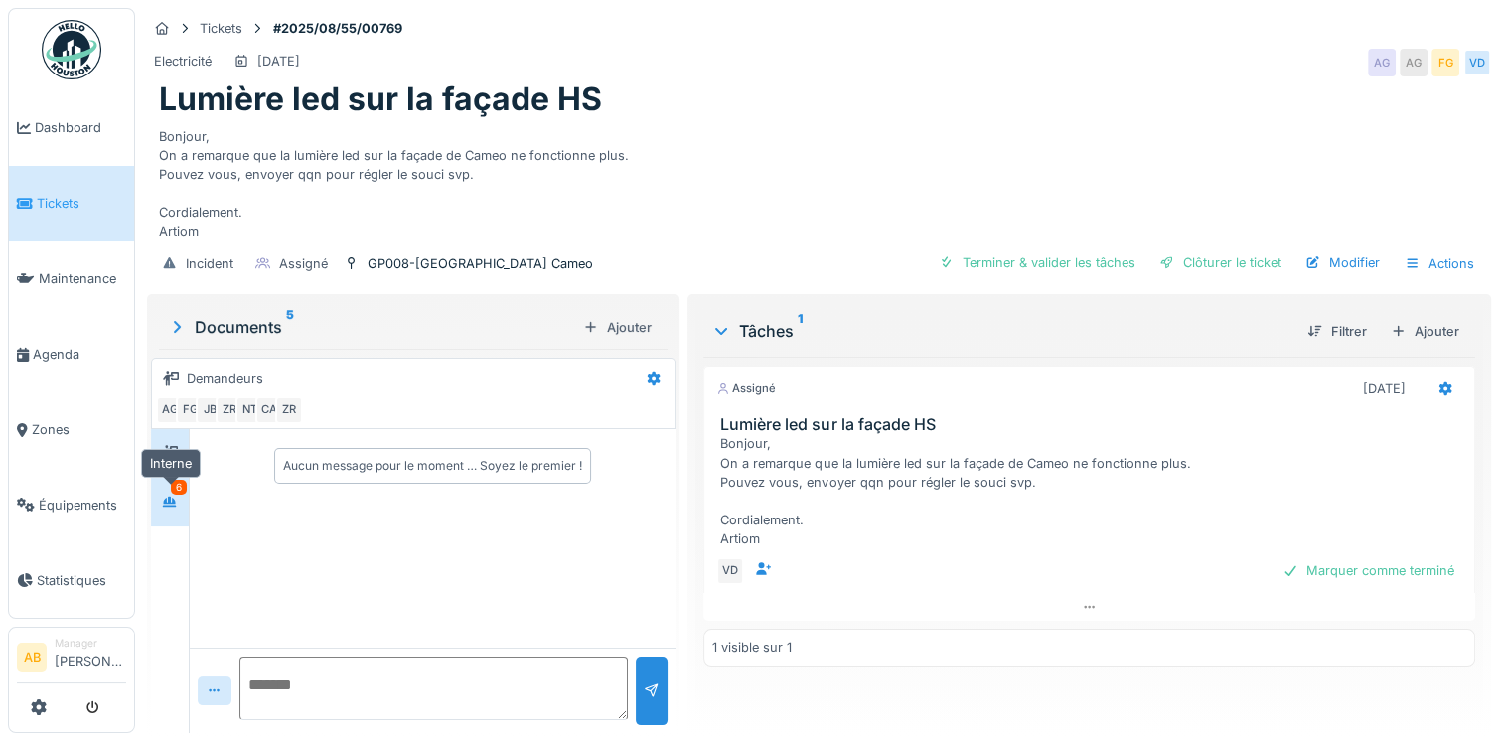
click at [169, 496] on icon at bounding box center [170, 501] width 14 height 11
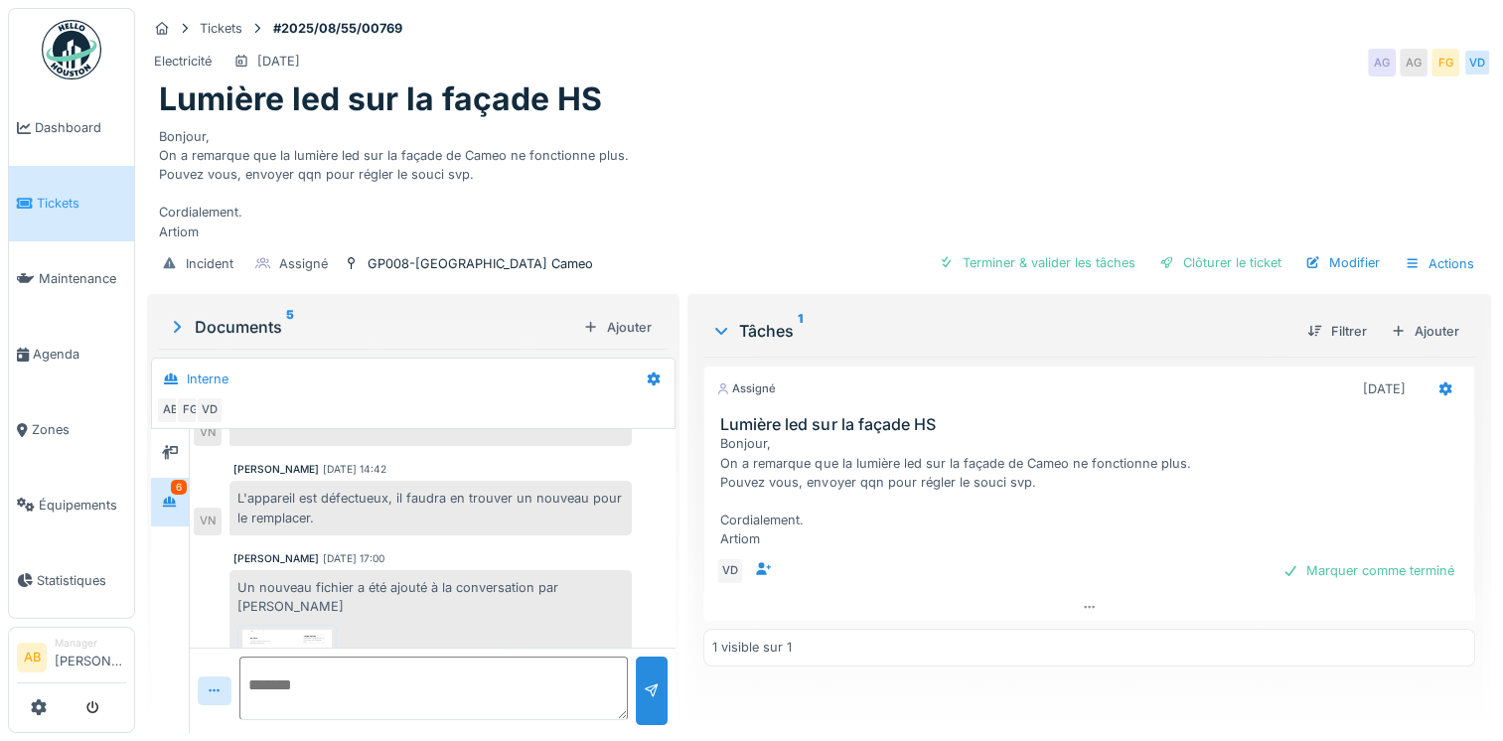
scroll to position [556, 0]
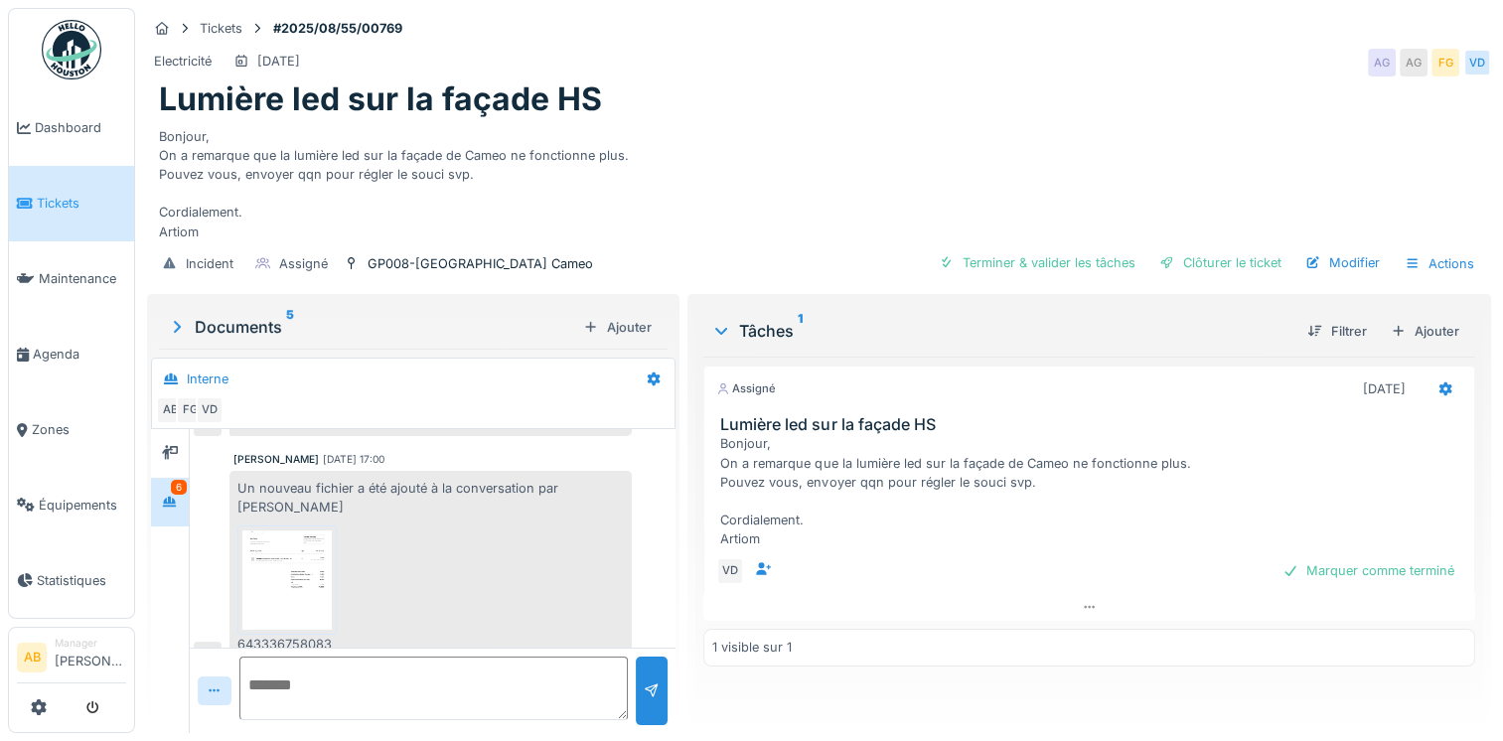
click at [304, 578] on img at bounding box center [286, 579] width 89 height 99
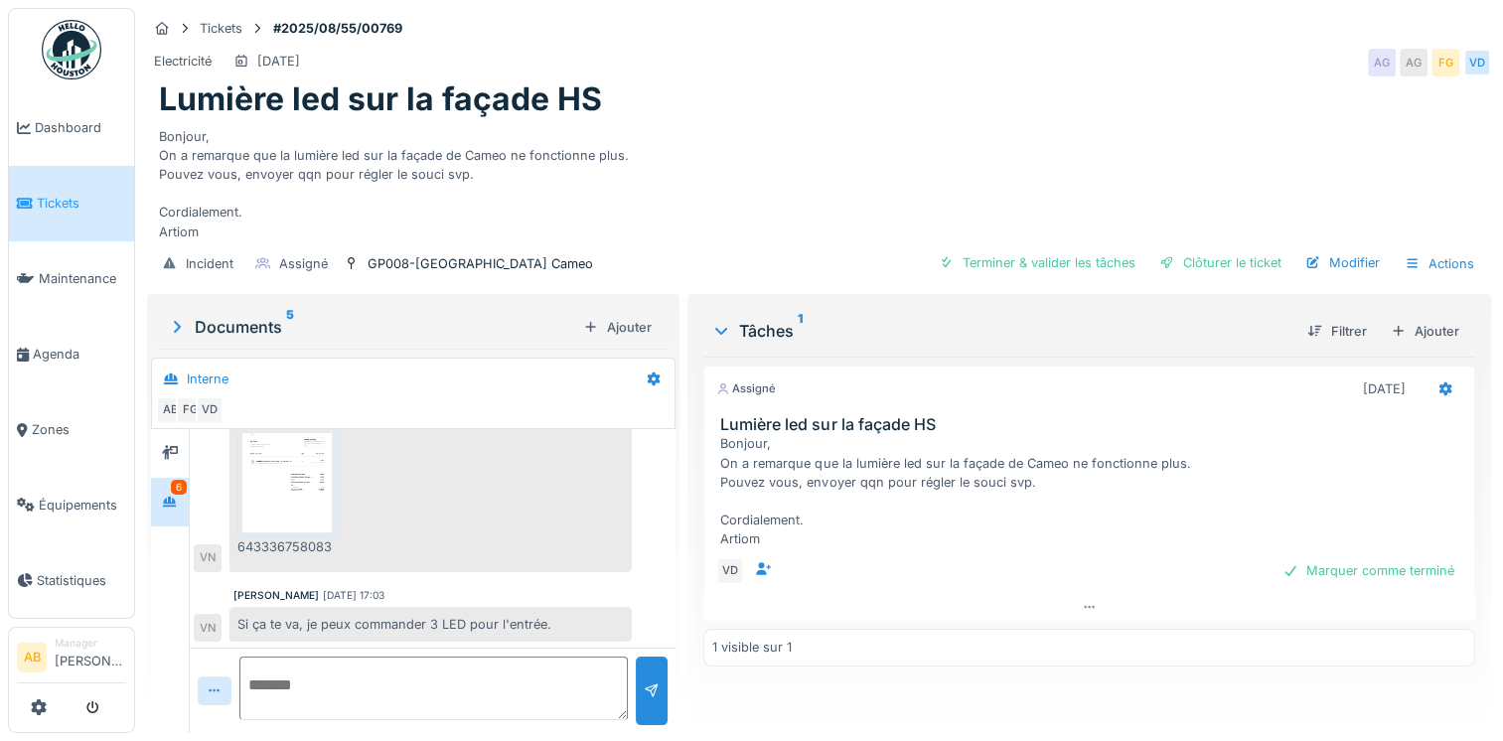
scroll to position [15, 0]
click at [500, 662] on textarea at bounding box center [433, 689] width 388 height 64
type textarea "**********"
click at [652, 681] on div at bounding box center [652, 690] width 16 height 19
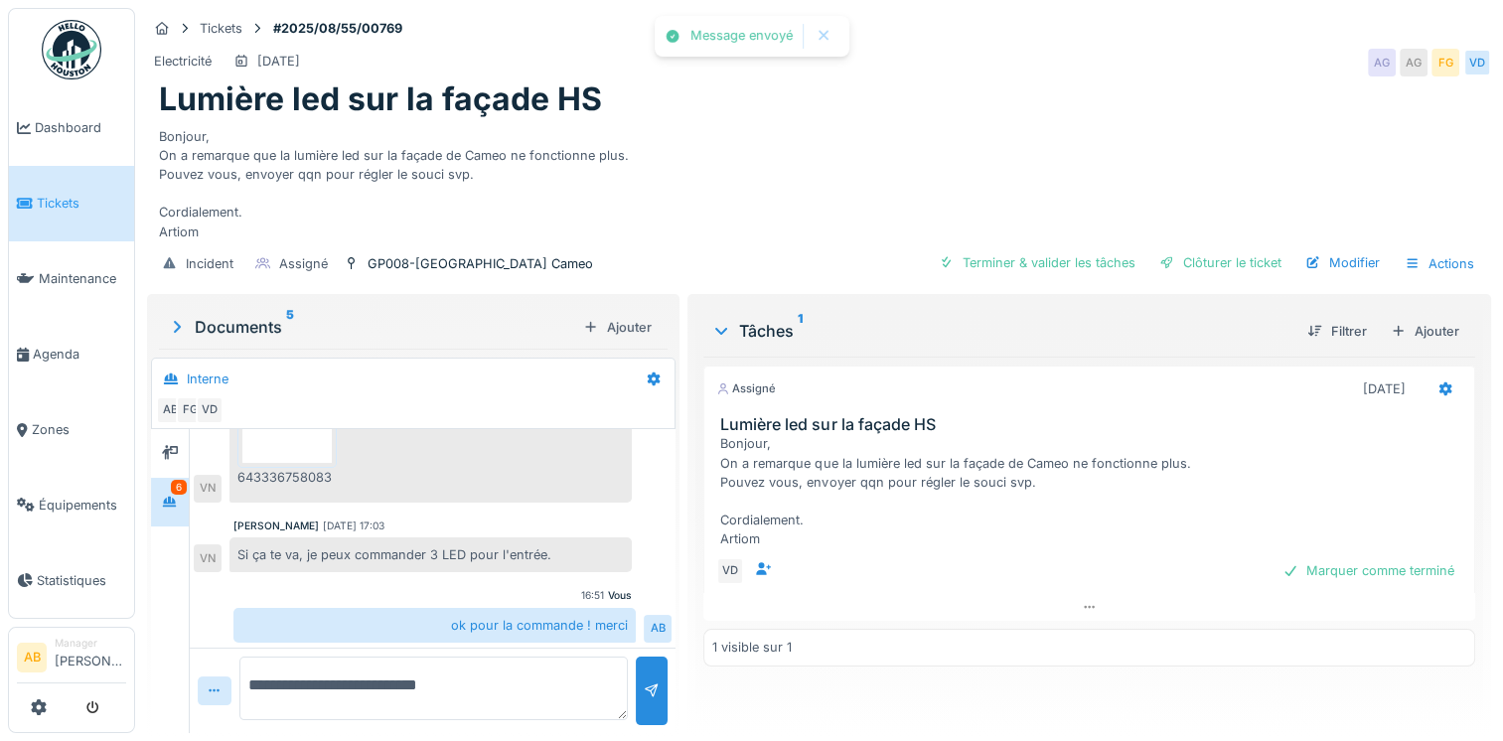
click at [78, 207] on span "Tickets" at bounding box center [81, 203] width 89 height 19
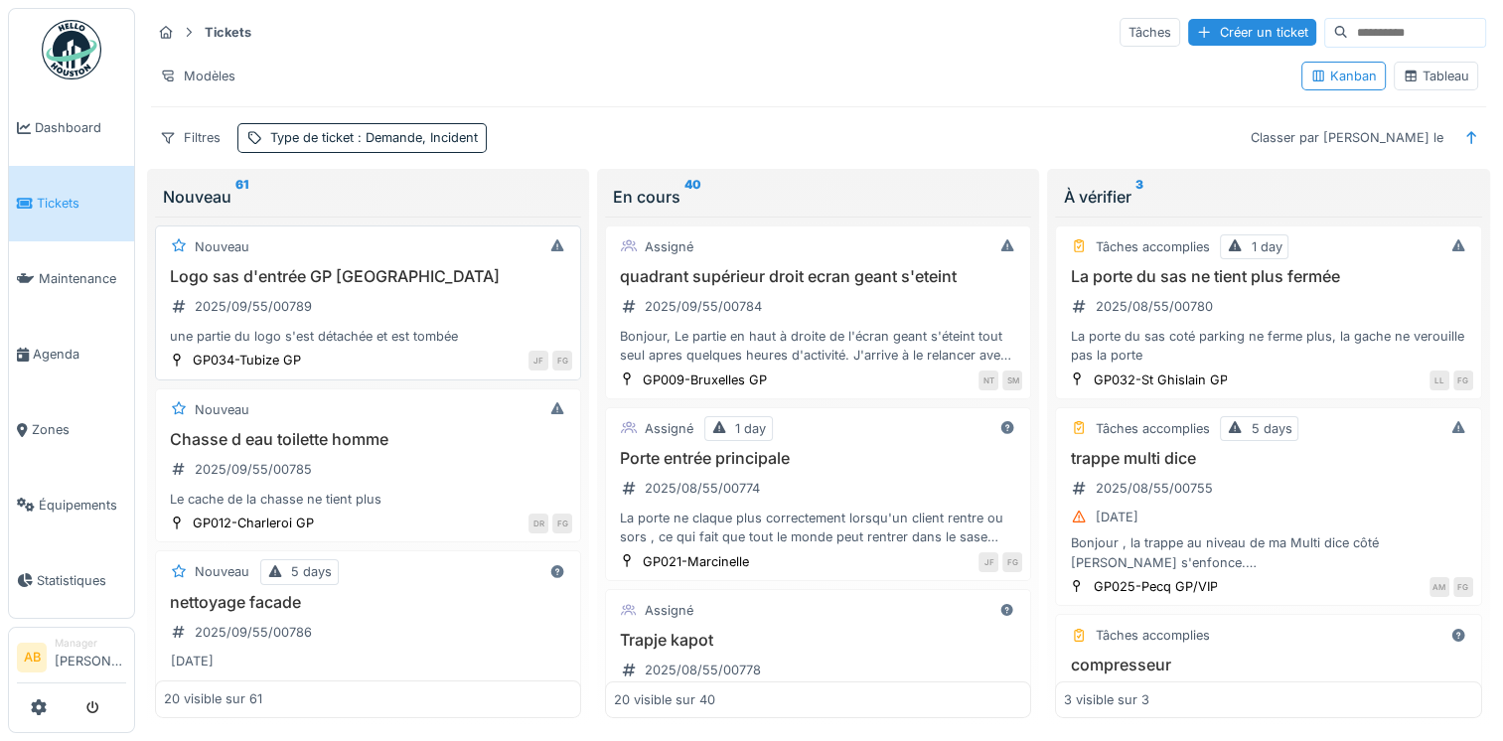
click at [414, 328] on div "une partie du logo s'est détachée et est tombée" at bounding box center [368, 336] width 408 height 19
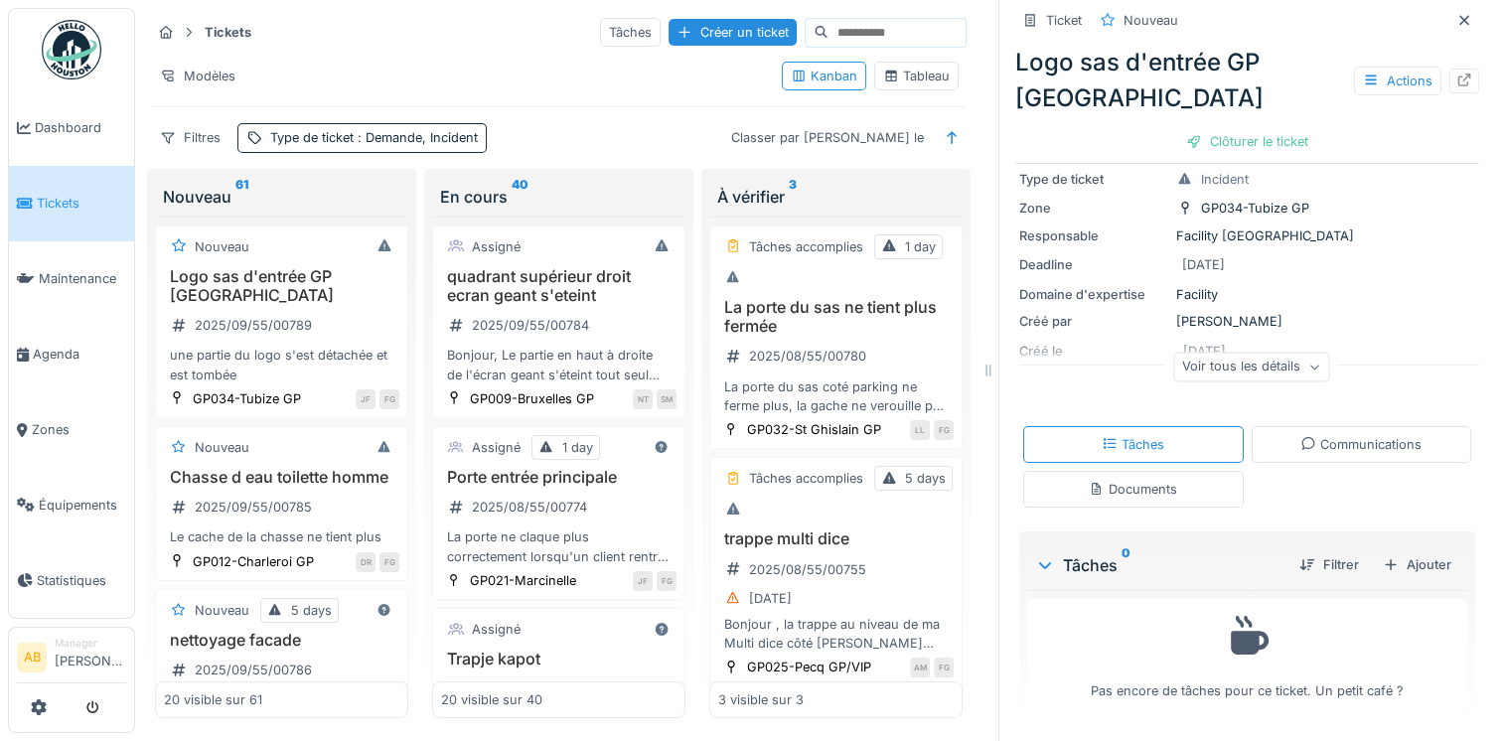
click at [1133, 492] on div "Documents" at bounding box center [1133, 489] width 88 height 19
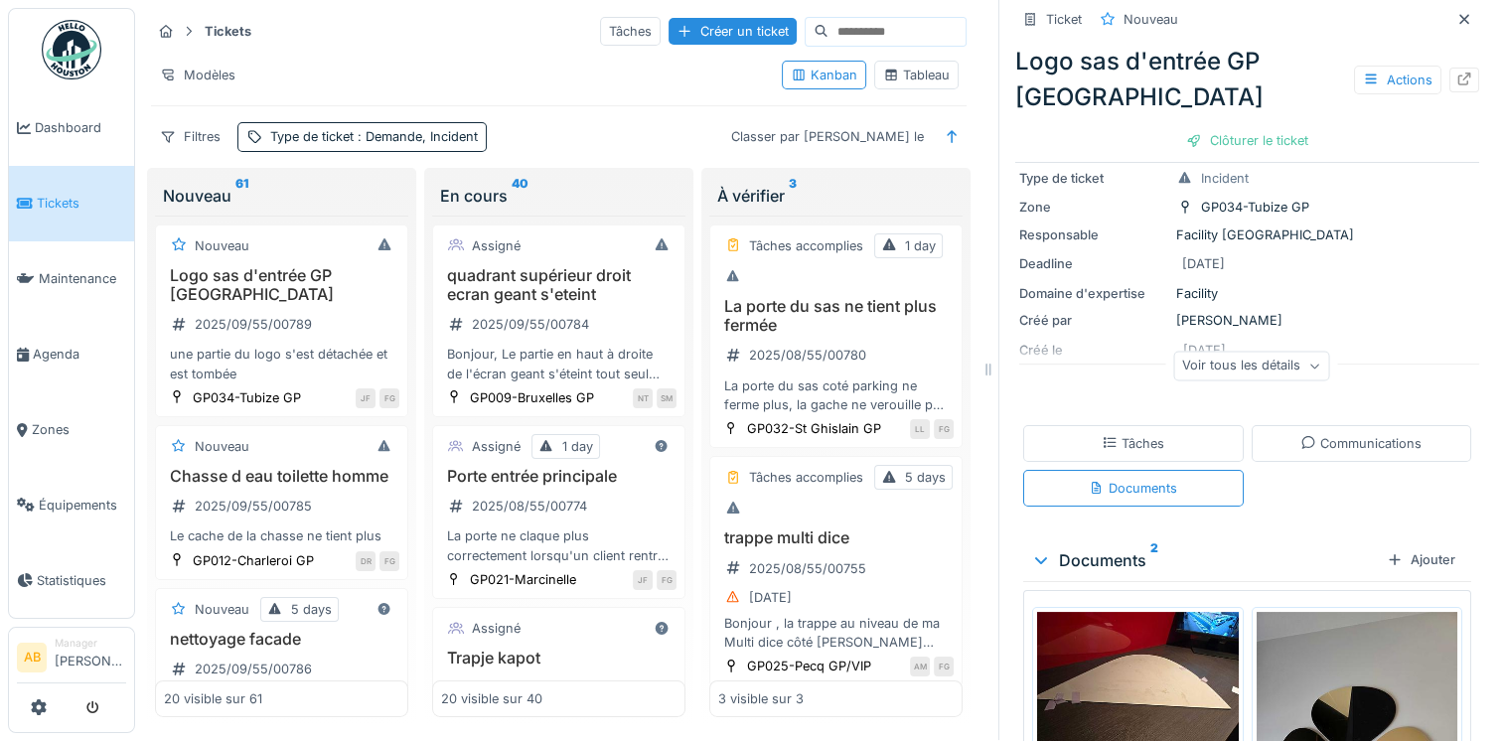
scroll to position [298, 0]
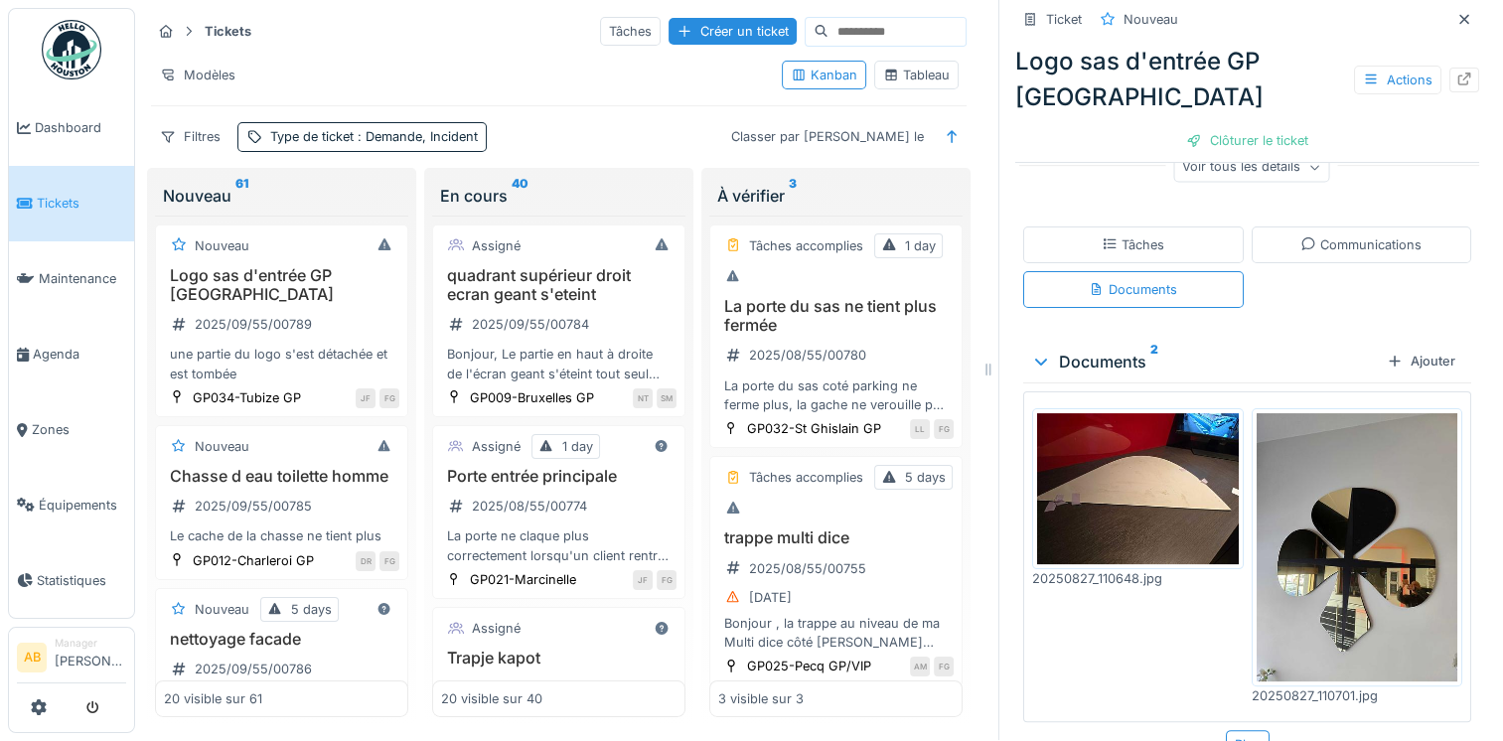
click at [1109, 499] on img at bounding box center [1138, 488] width 202 height 151
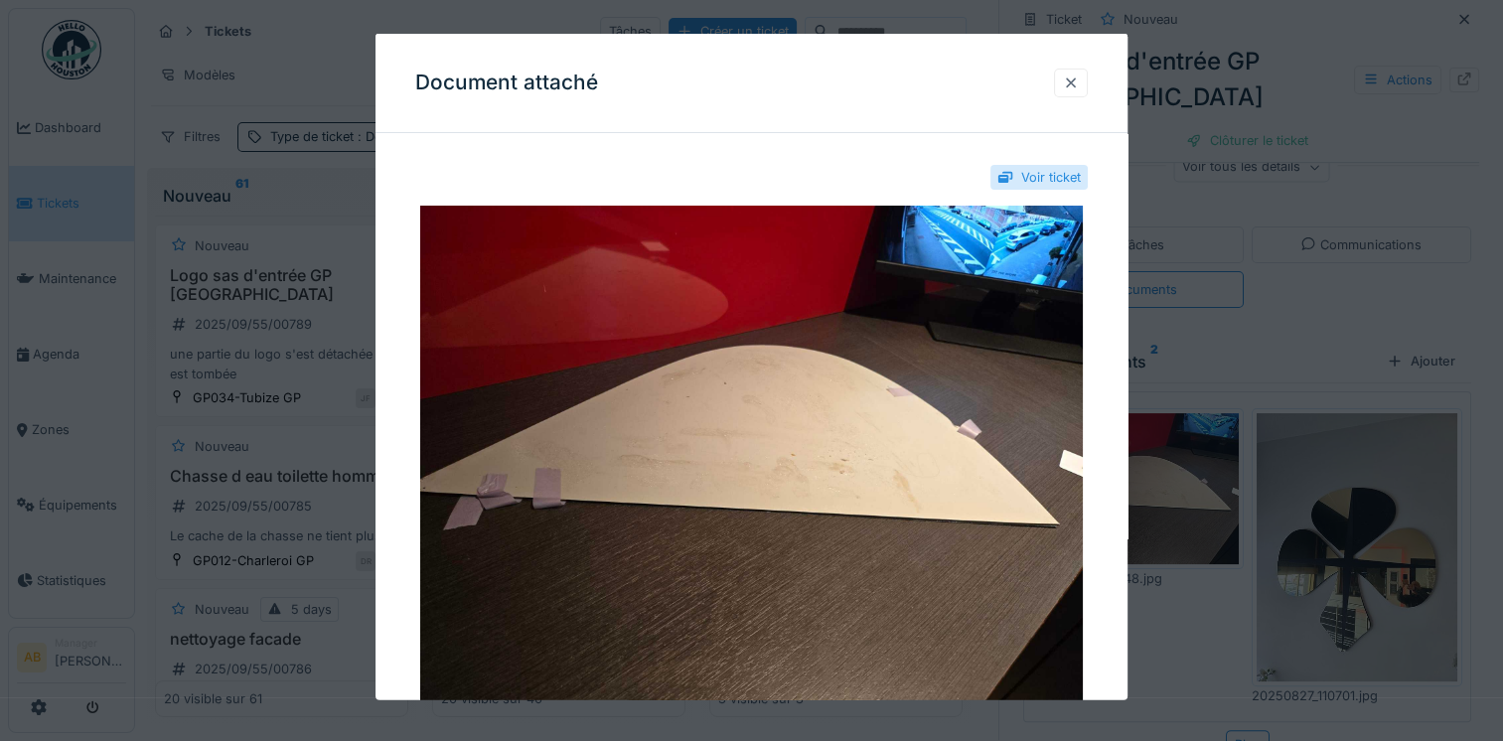
click at [1073, 85] on div at bounding box center [1071, 82] width 16 height 19
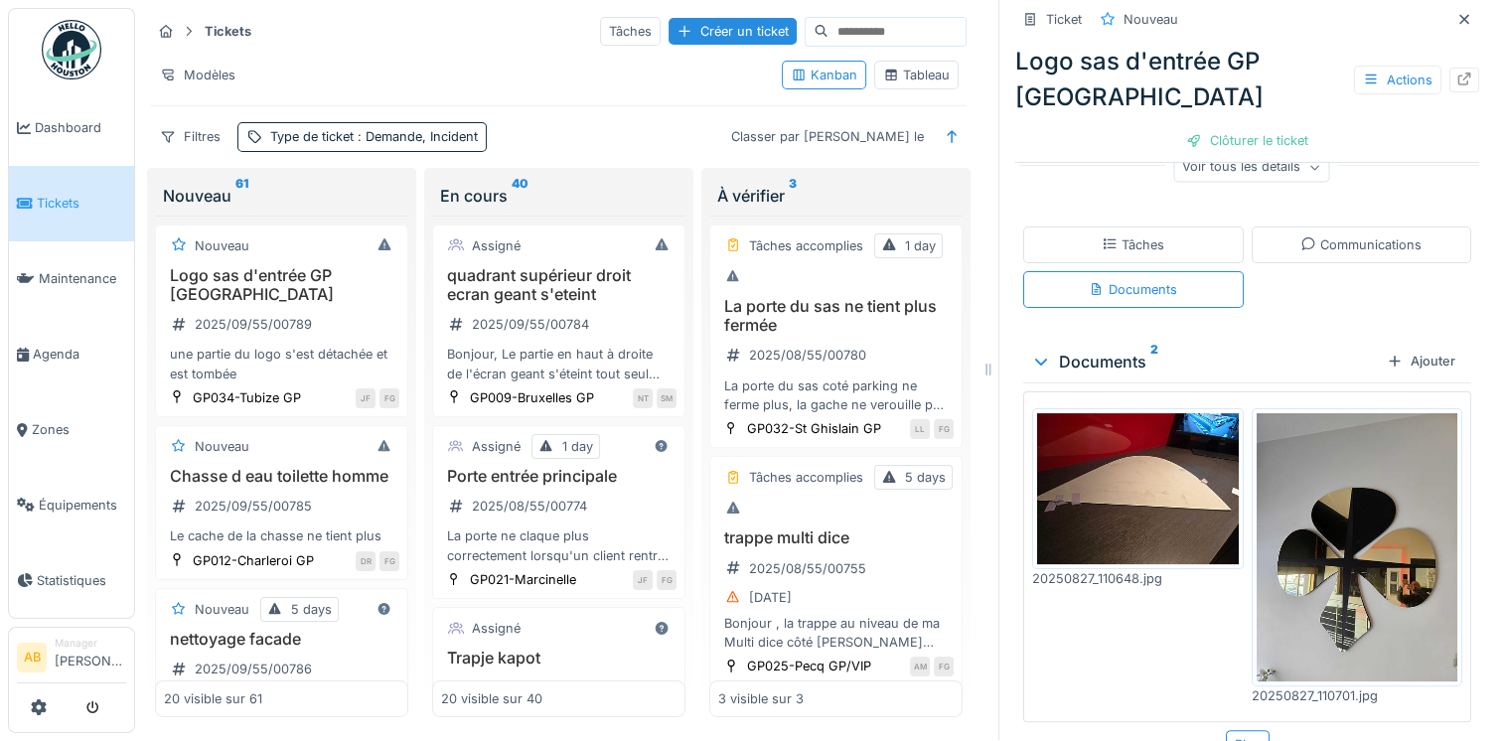
click at [1355, 498] on img at bounding box center [1358, 547] width 202 height 268
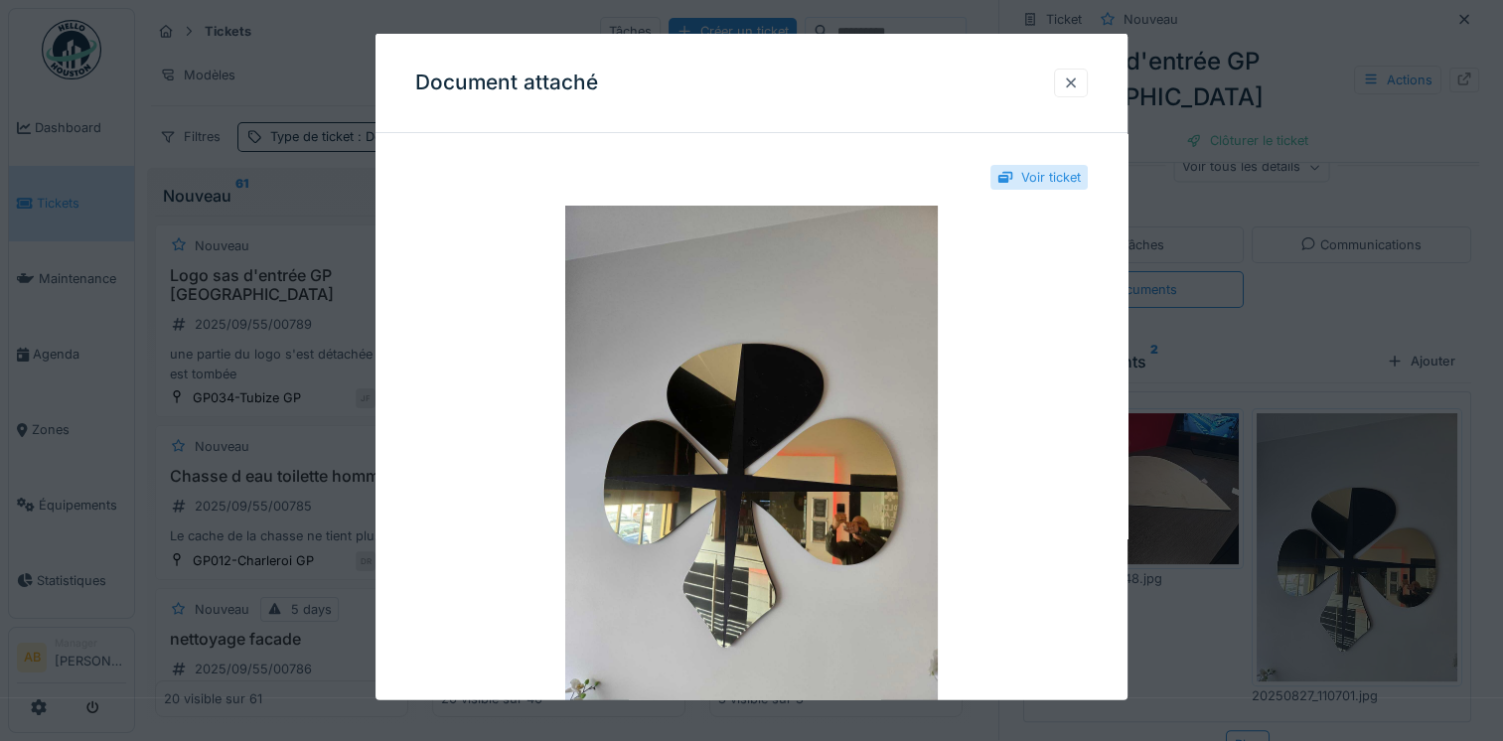
click at [1073, 92] on div at bounding box center [1071, 82] width 34 height 29
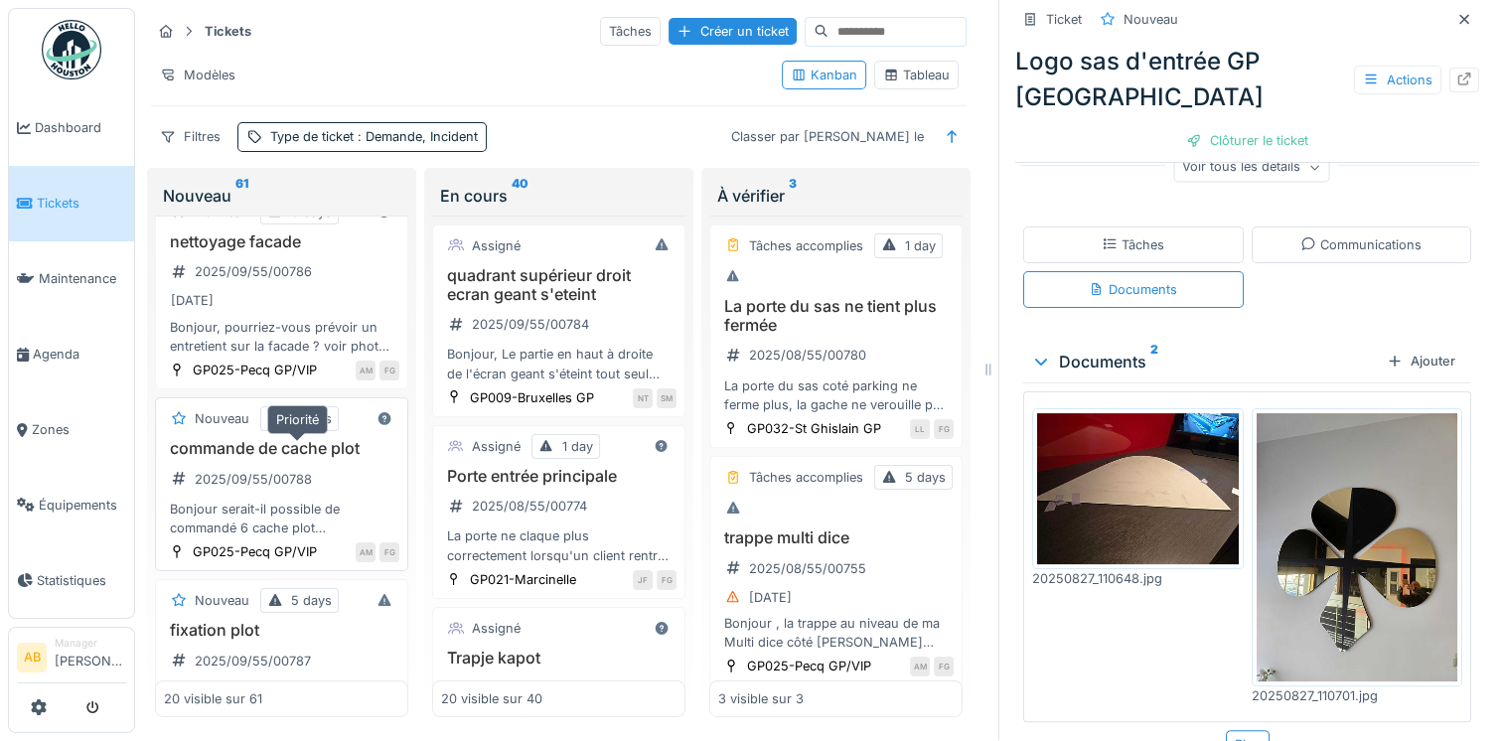
scroll to position [497, 0]
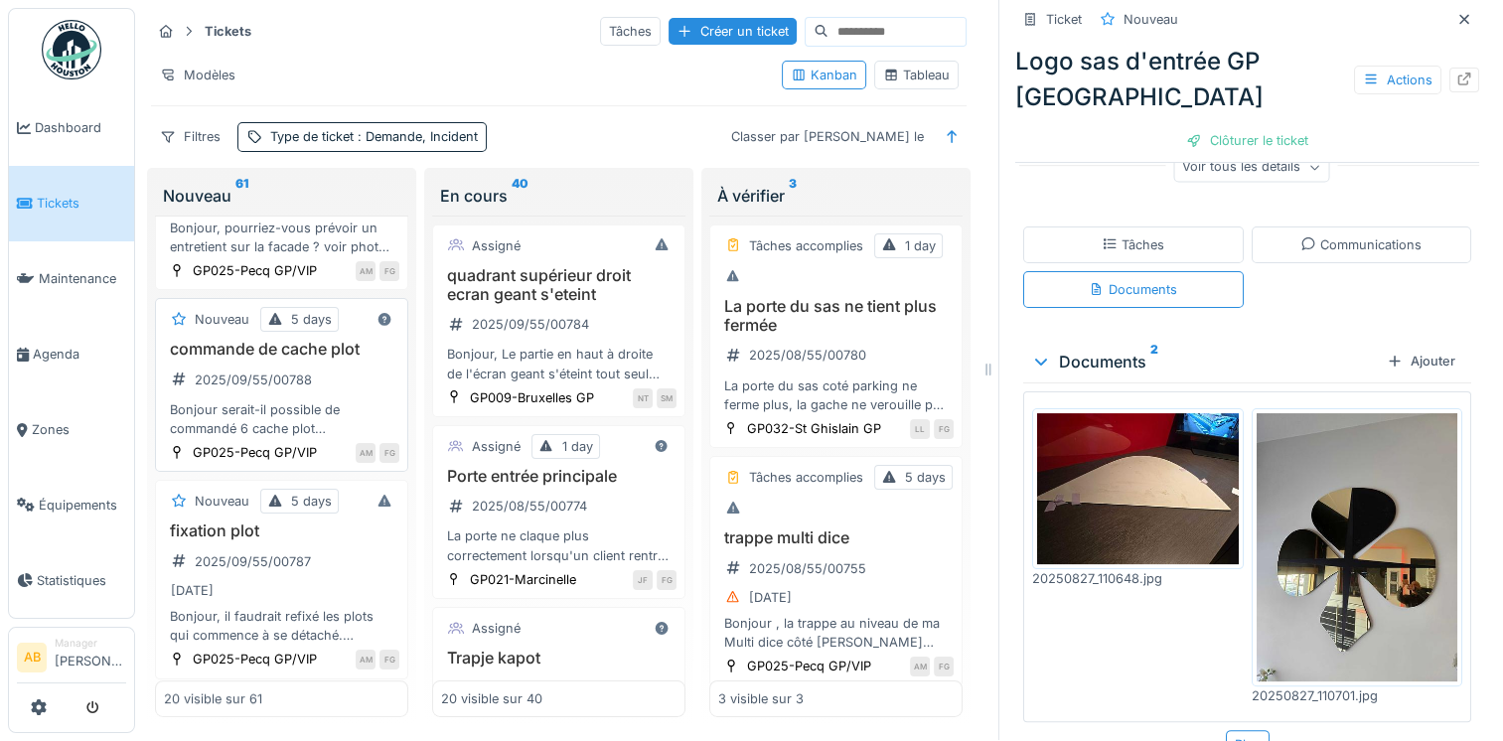
drag, startPoint x: 290, startPoint y: 445, endPoint x: 274, endPoint y: 443, distance: 16.0
click at [290, 438] on div "Bonjour serait-il possible de commandé 6 cache plot la taille est de 17cm sur 1…" at bounding box center [281, 419] width 235 height 38
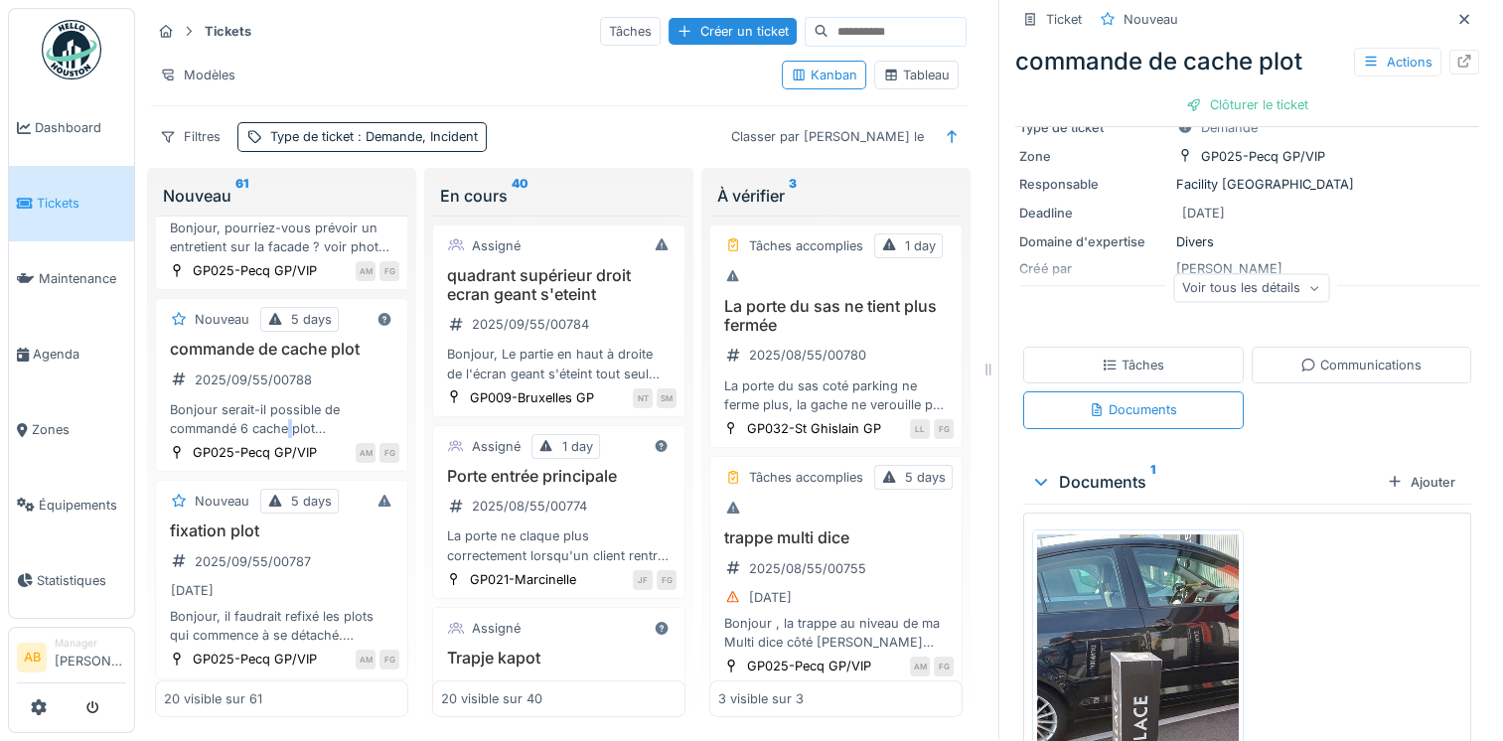
scroll to position [199, 0]
click at [1102, 359] on icon at bounding box center [1110, 365] width 16 height 13
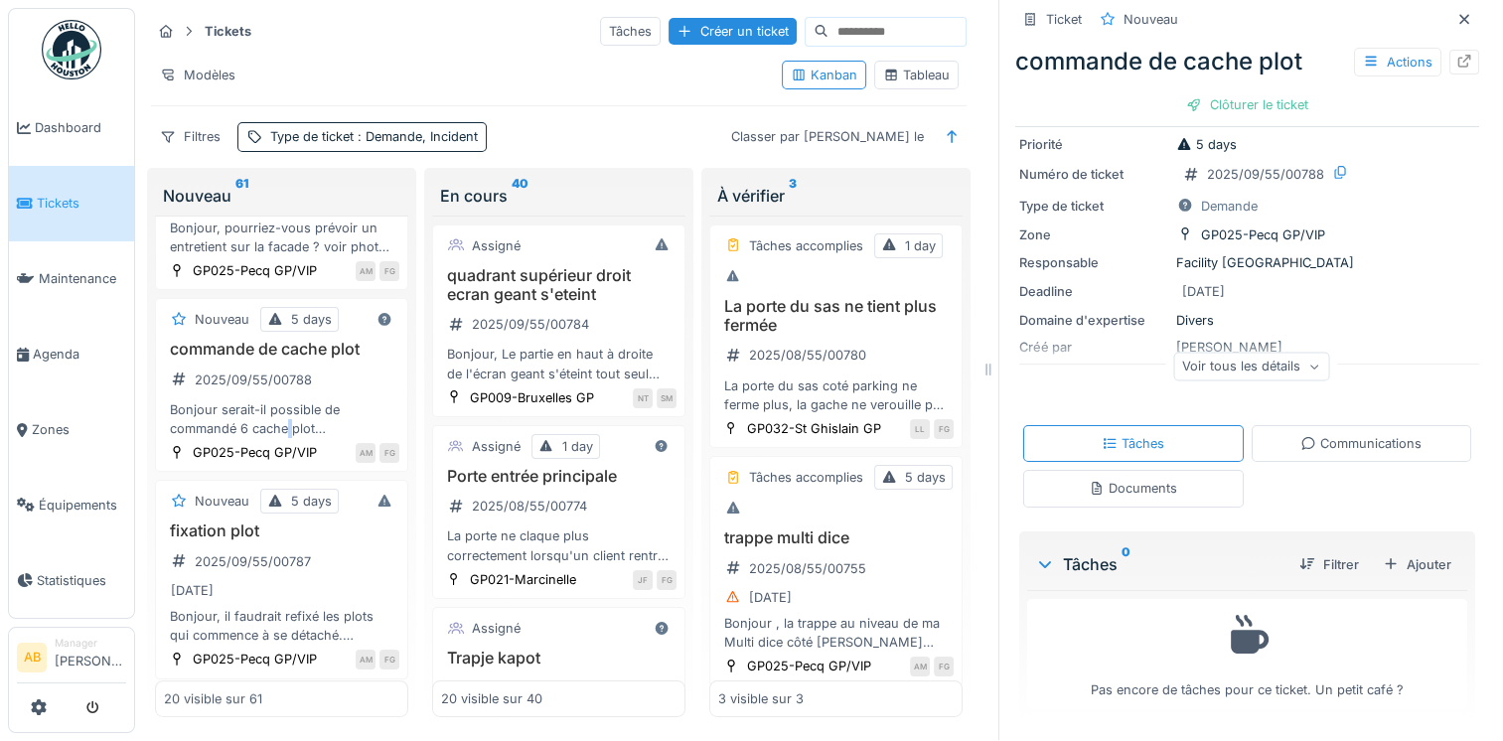
click at [1300, 434] on div "Communications" at bounding box center [1360, 443] width 121 height 19
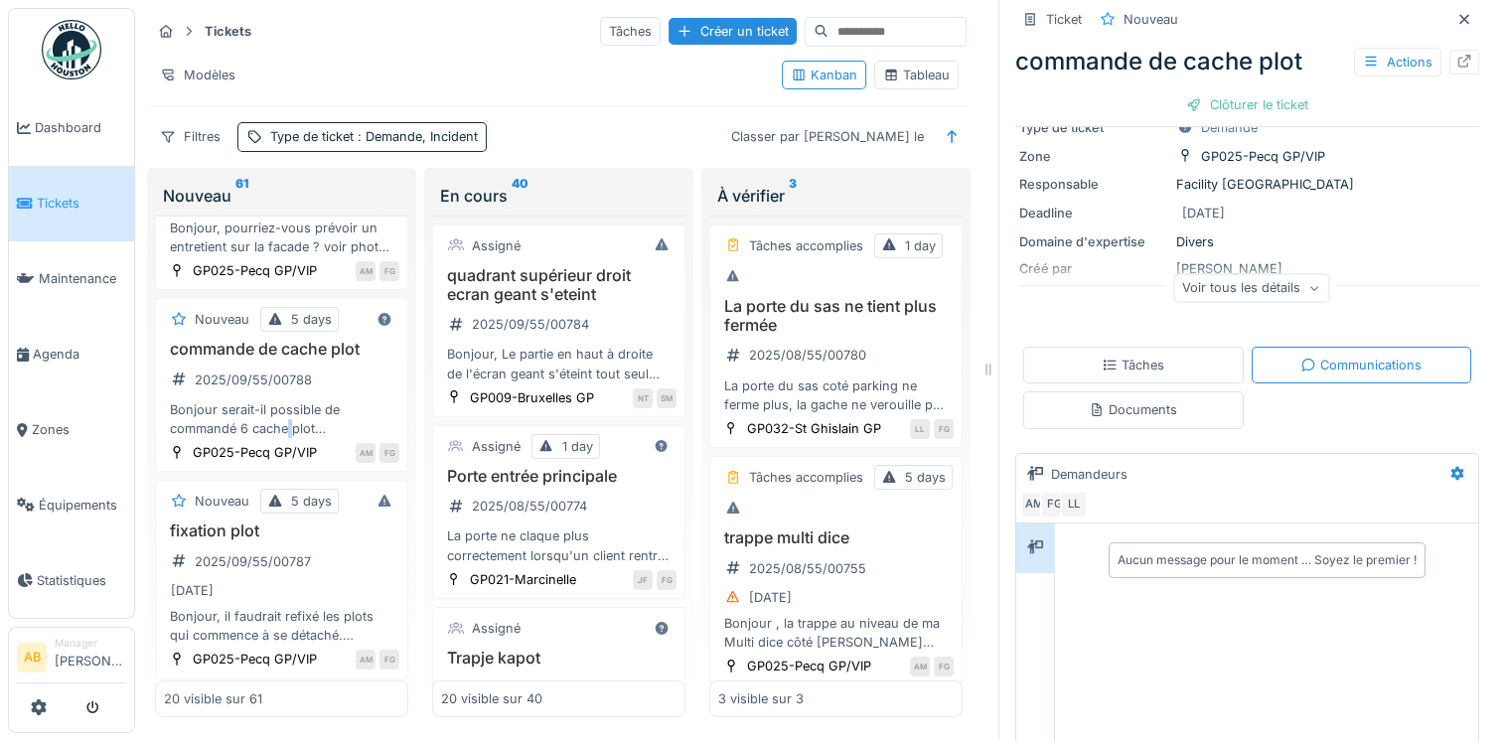
click at [1113, 404] on div "Documents" at bounding box center [1133, 409] width 88 height 19
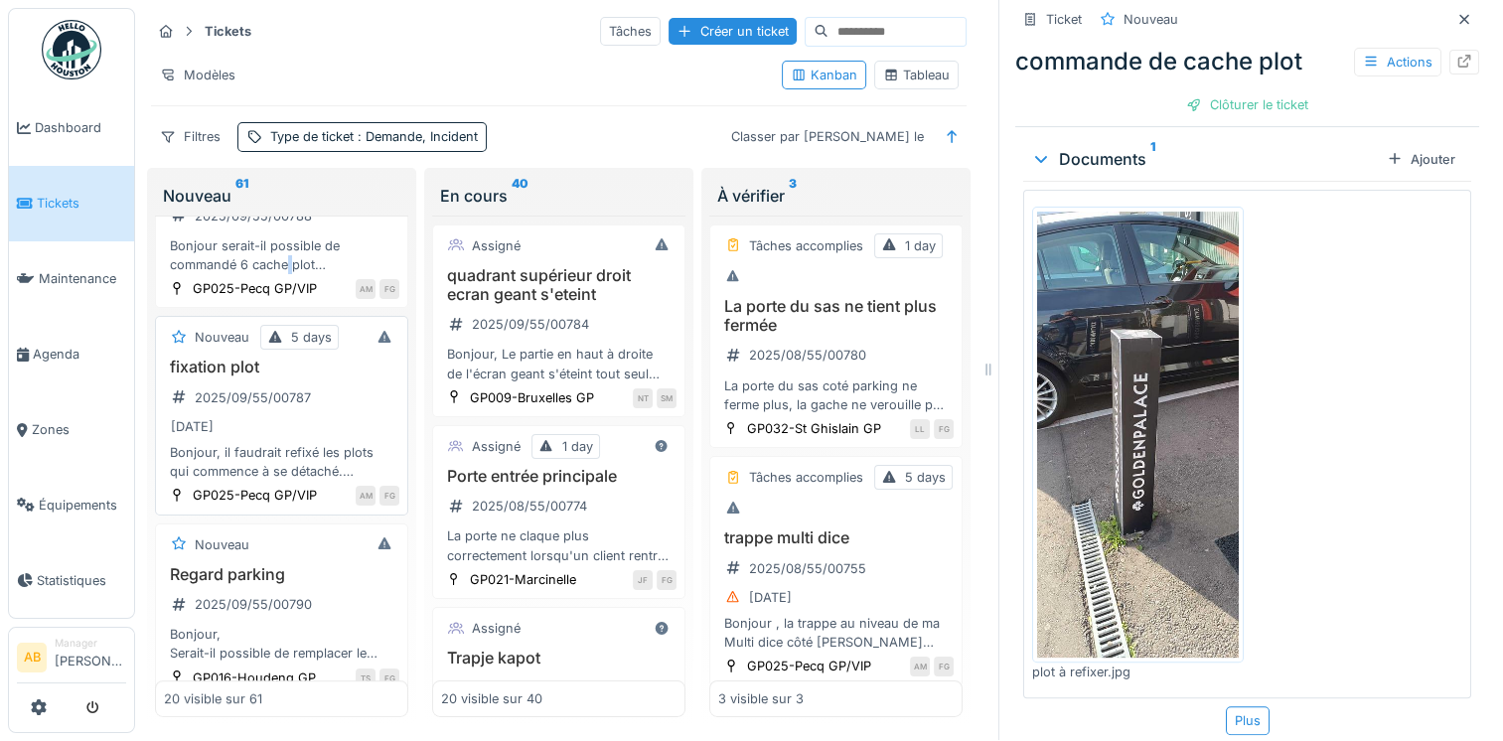
scroll to position [695, 0]
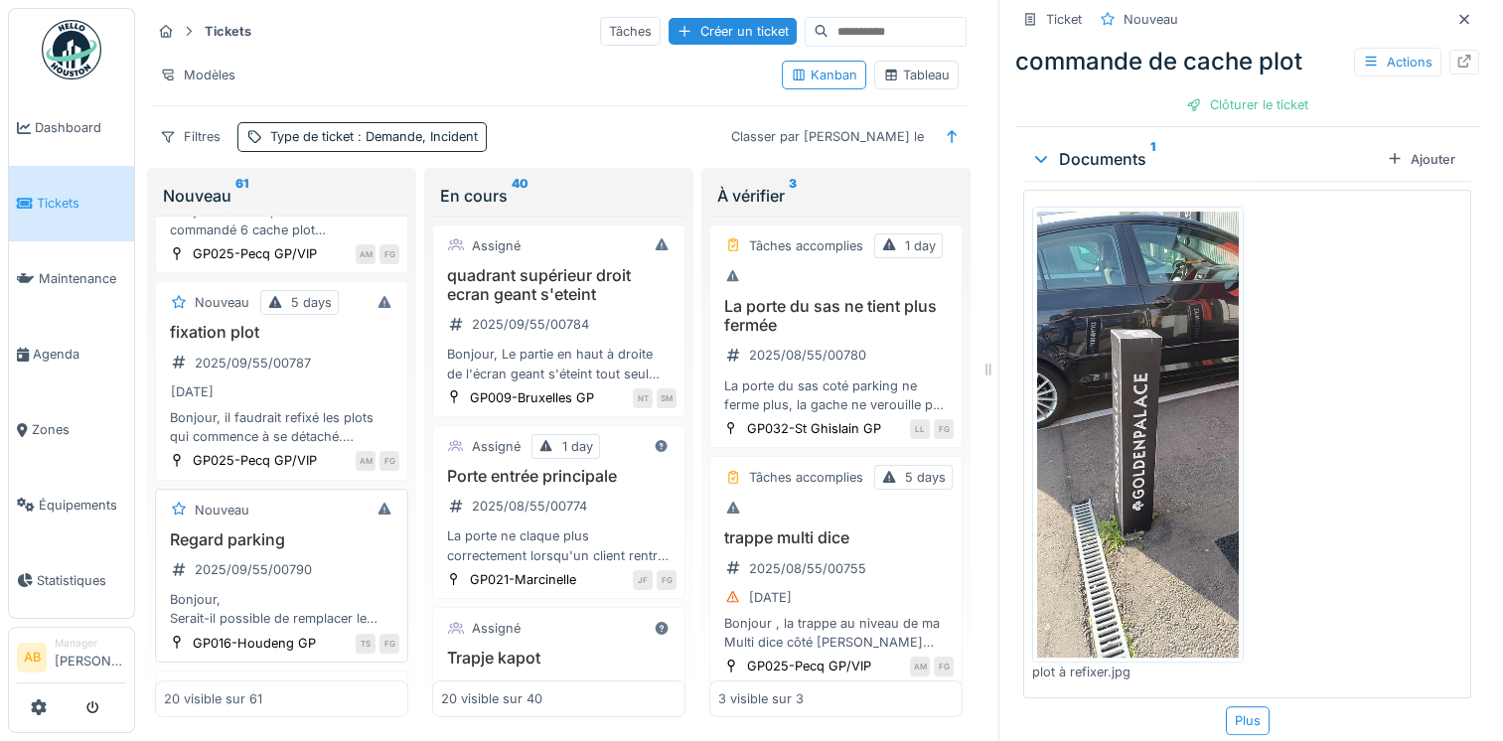
click at [333, 549] on h3 "Regard parking" at bounding box center [281, 539] width 235 height 19
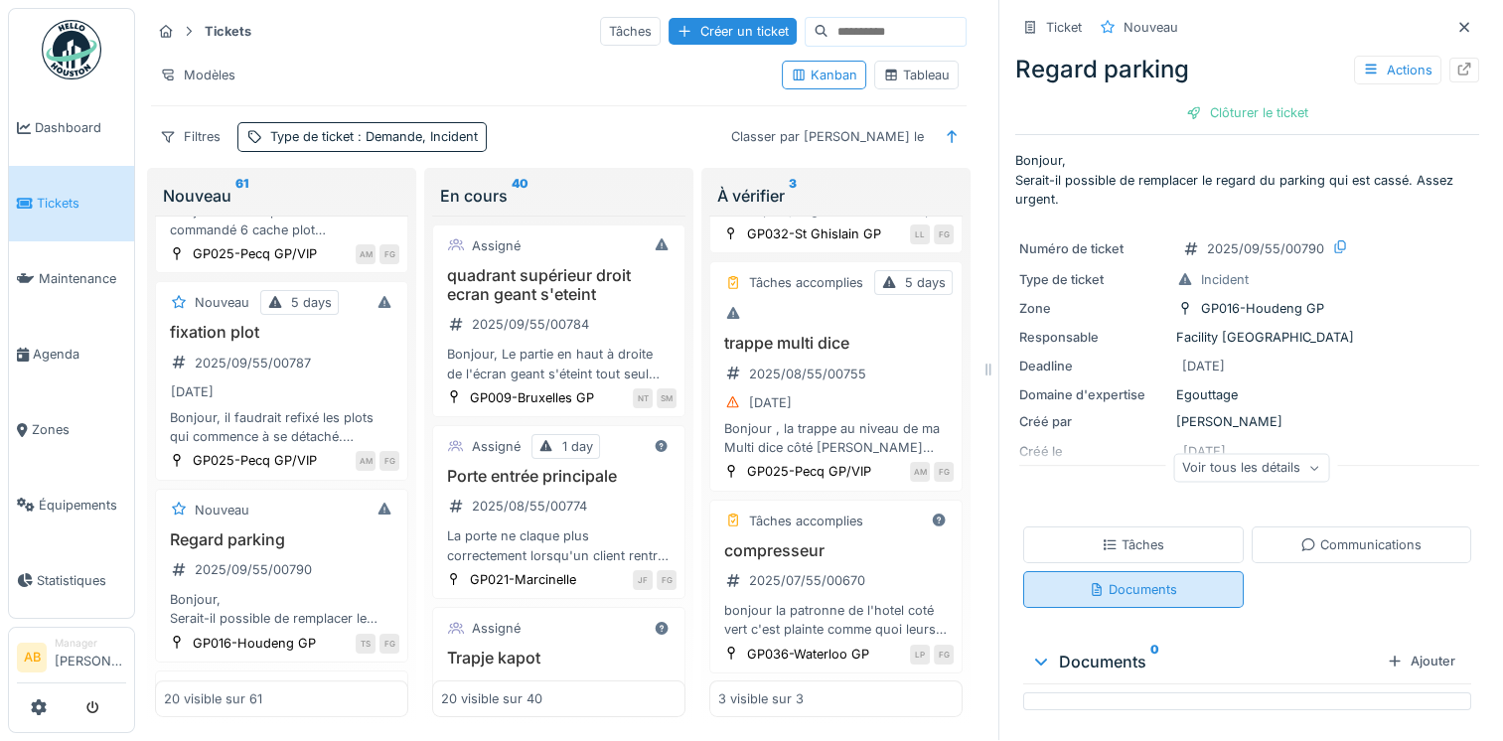
scroll to position [1, 0]
click at [1319, 539] on div "Communications" at bounding box center [1362, 543] width 221 height 37
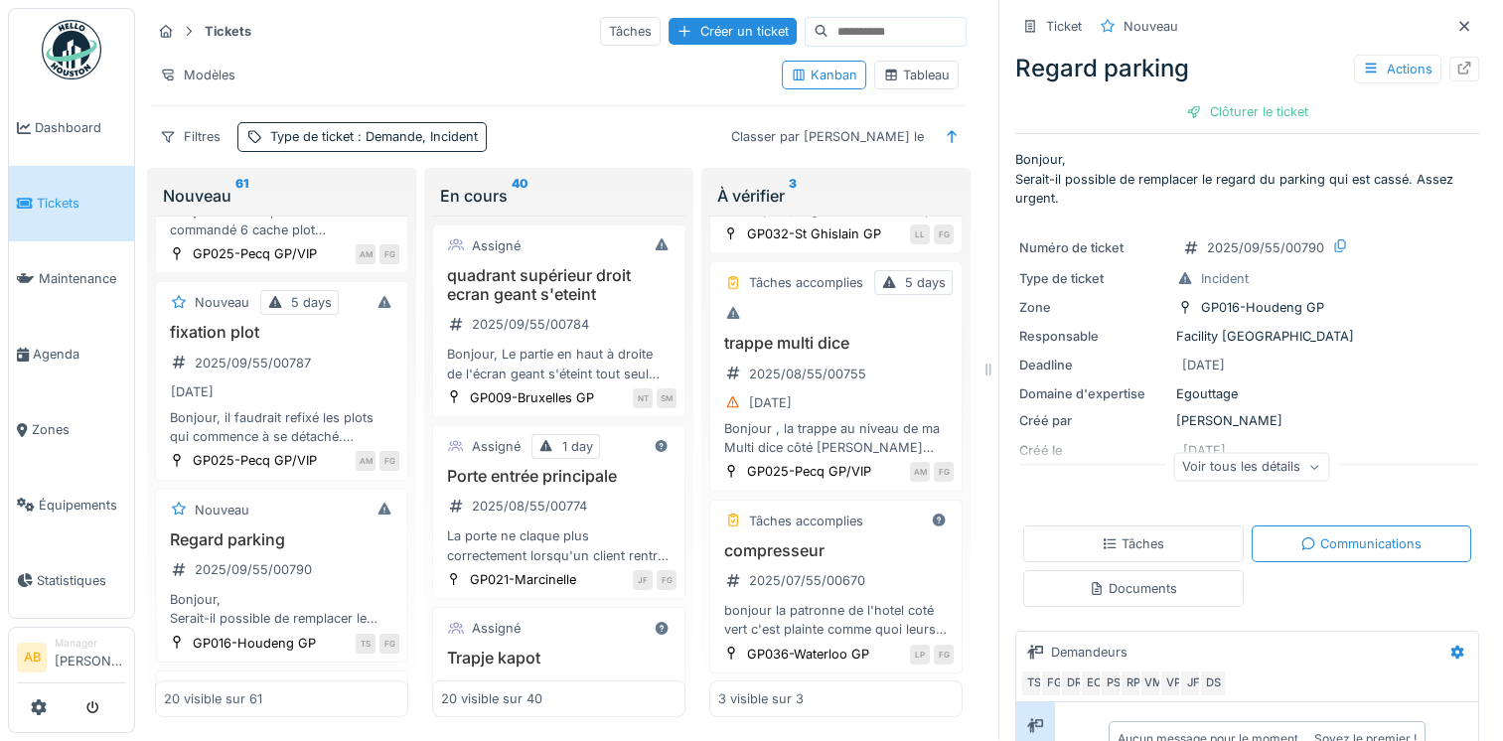
click at [1151, 537] on div "Tâches" at bounding box center [1133, 543] width 221 height 37
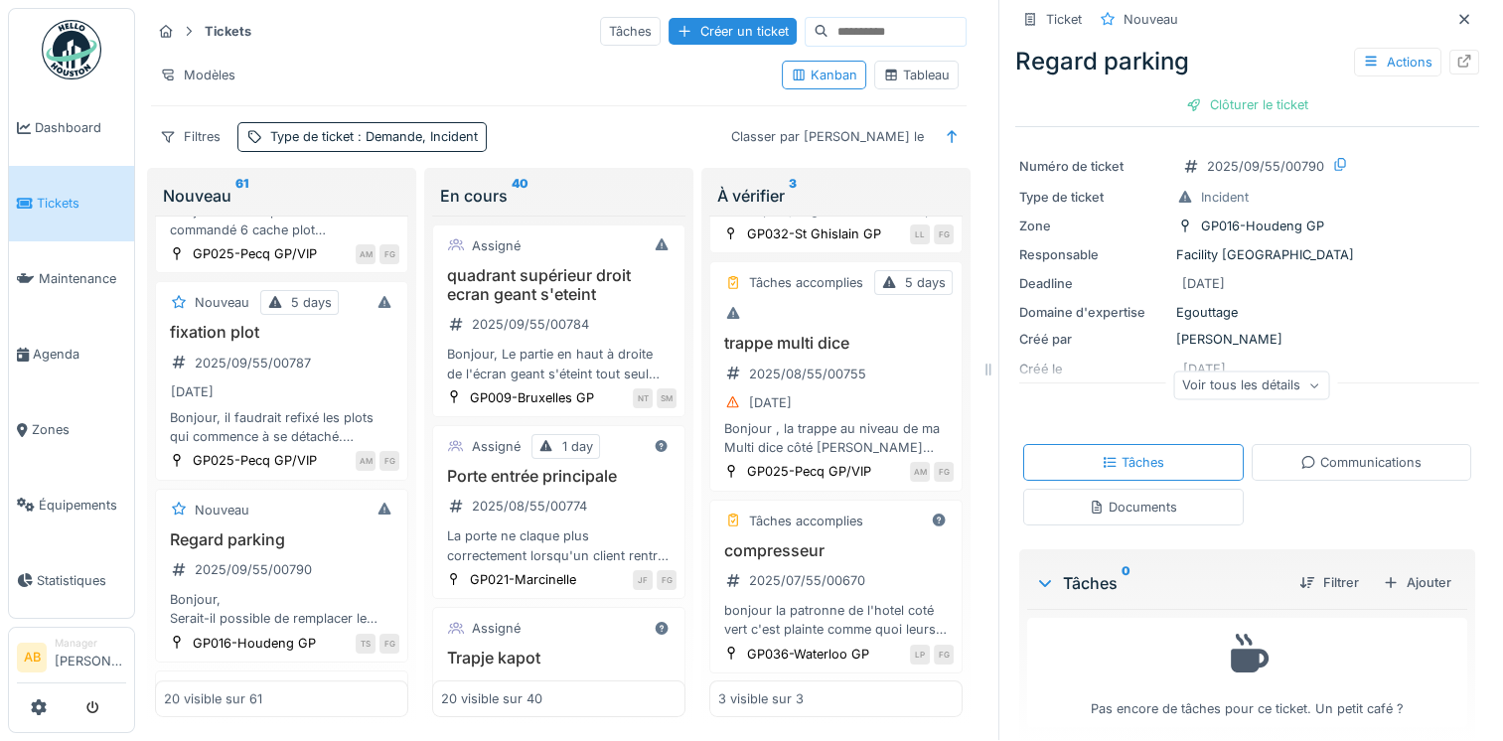
scroll to position [102, 0]
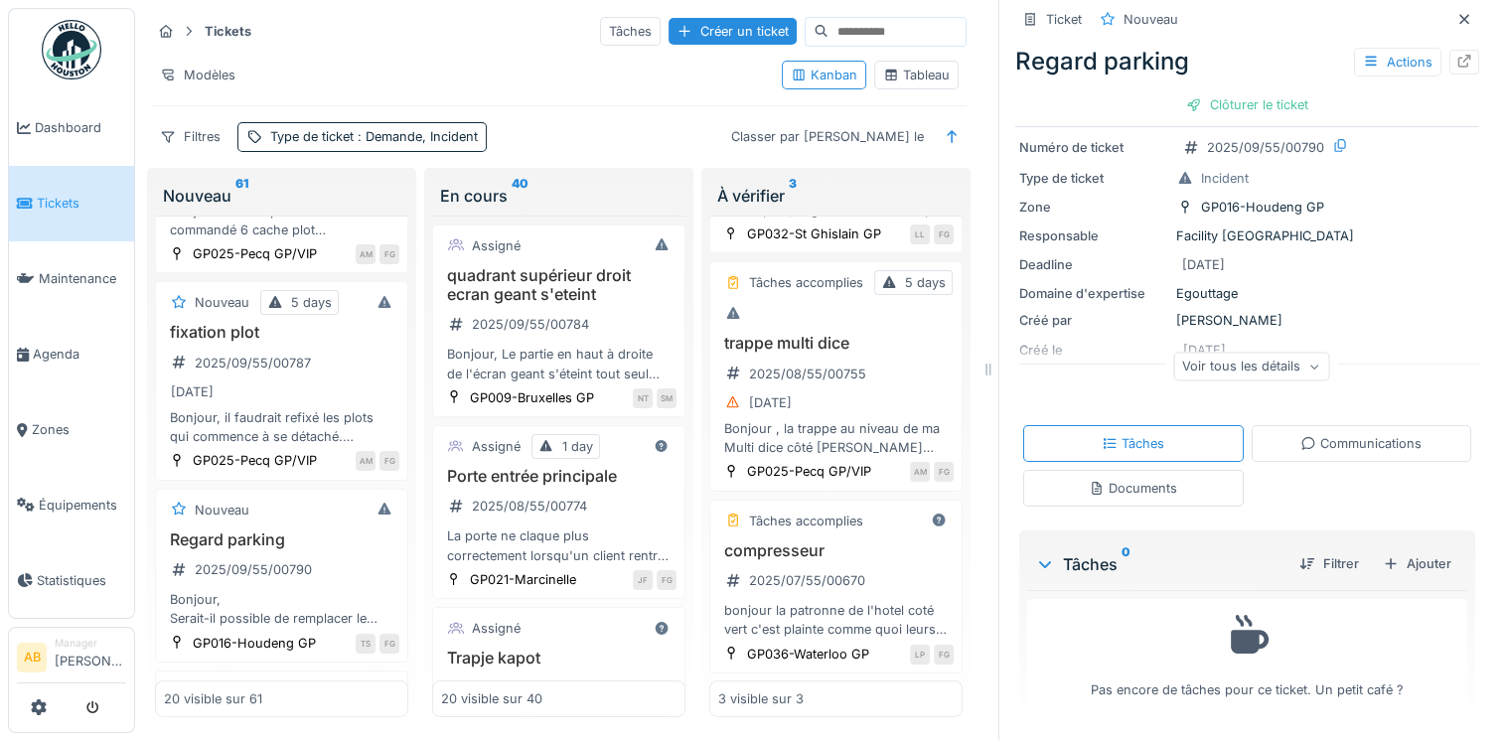
click at [1373, 434] on div "Communications" at bounding box center [1360, 443] width 121 height 19
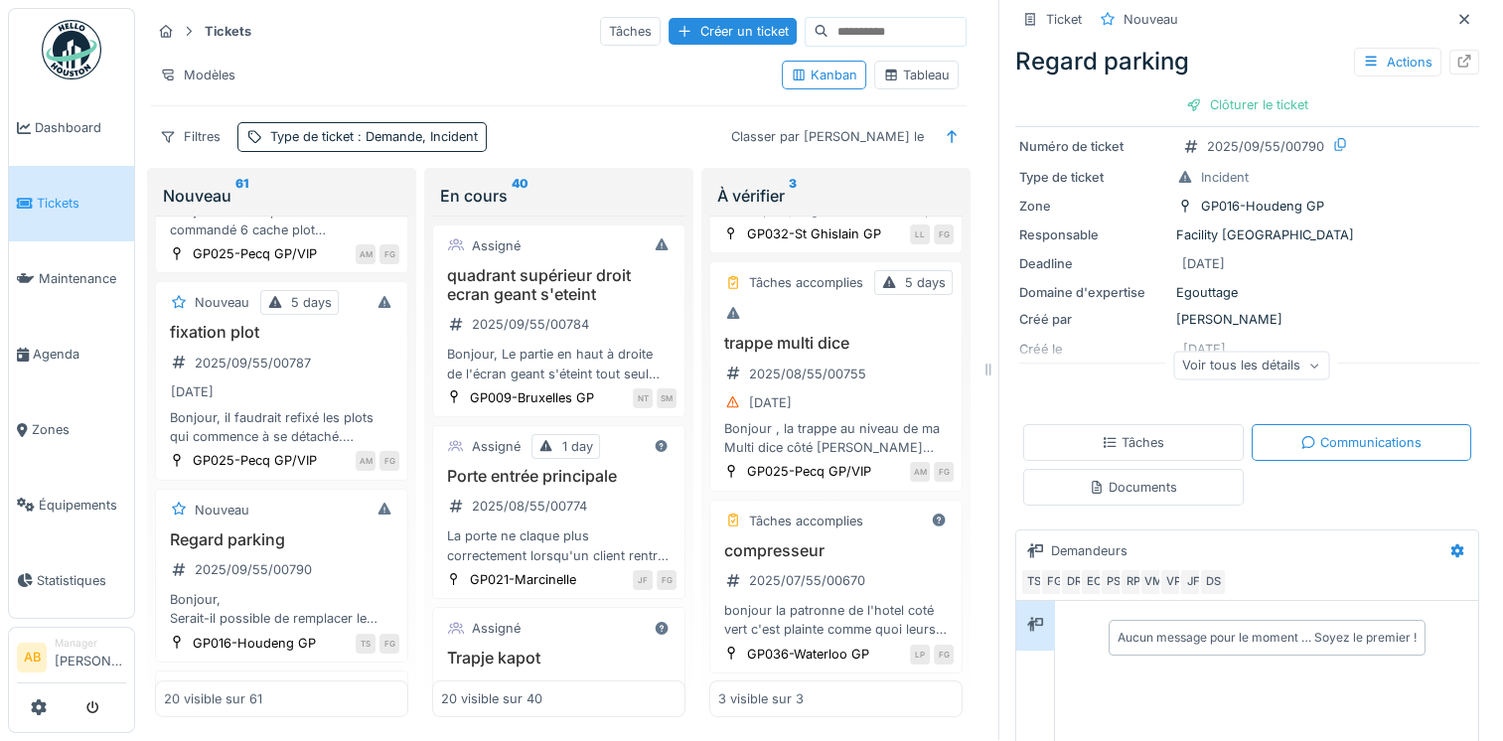
click at [1069, 469] on div "Documents" at bounding box center [1133, 487] width 221 height 37
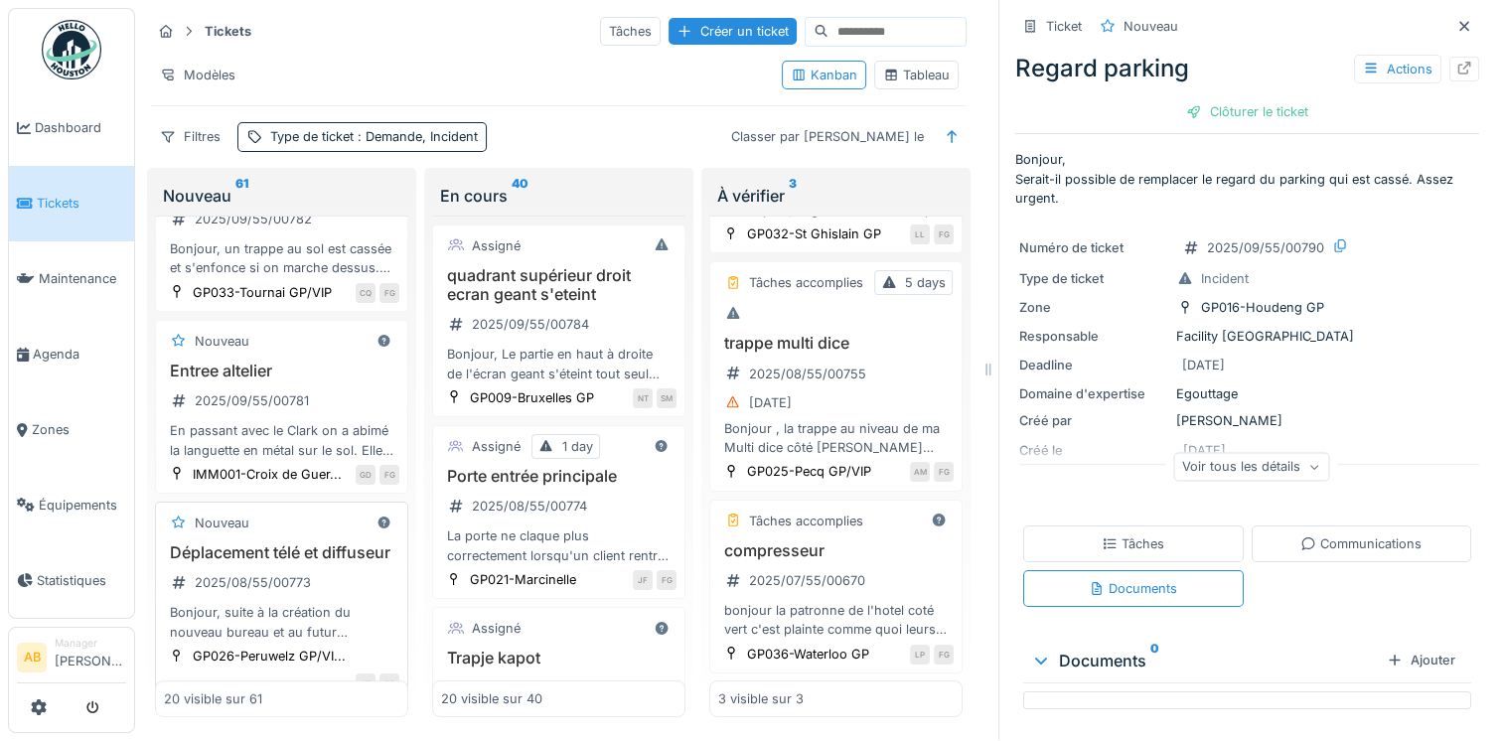
scroll to position [1490, 0]
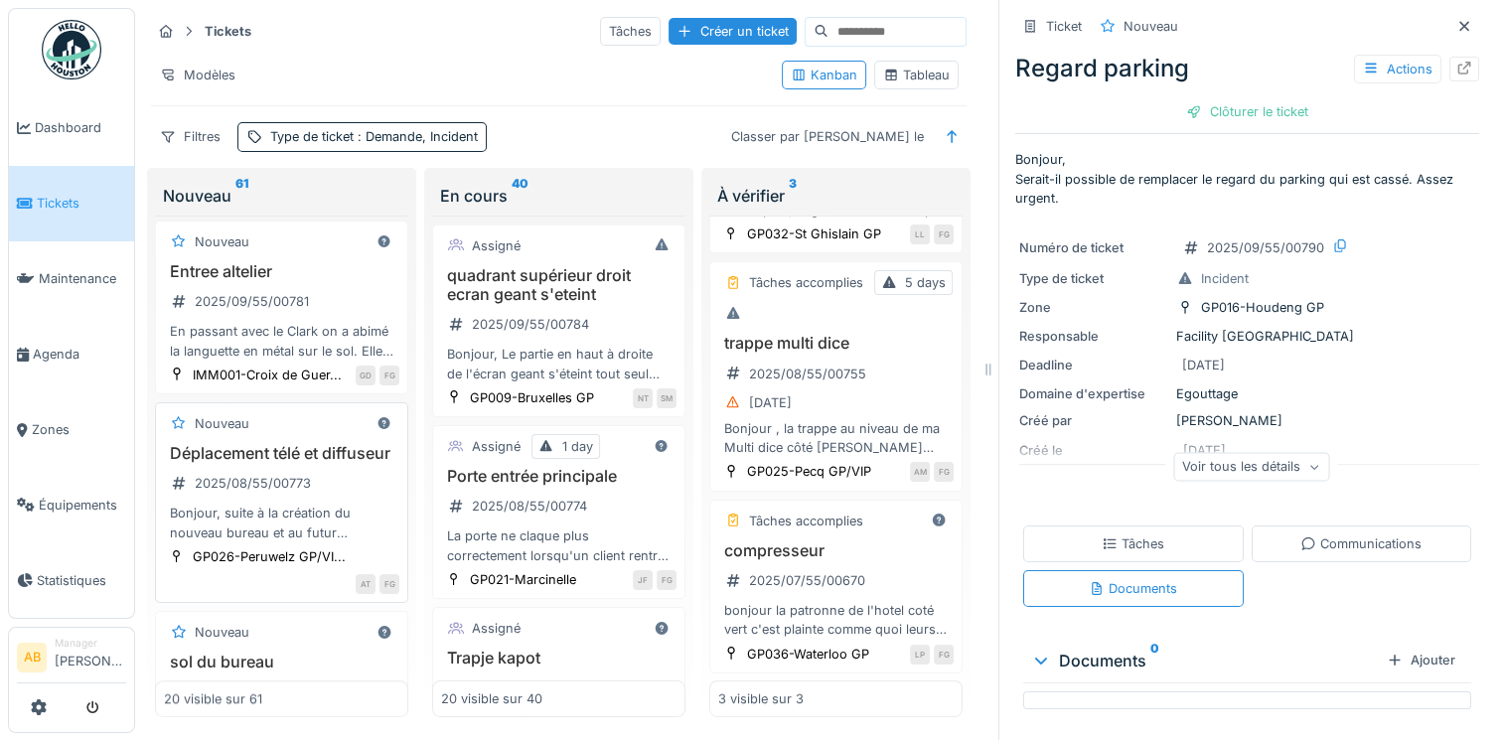
click at [279, 463] on h3 "Déplacement télé et diffuseur" at bounding box center [281, 453] width 235 height 19
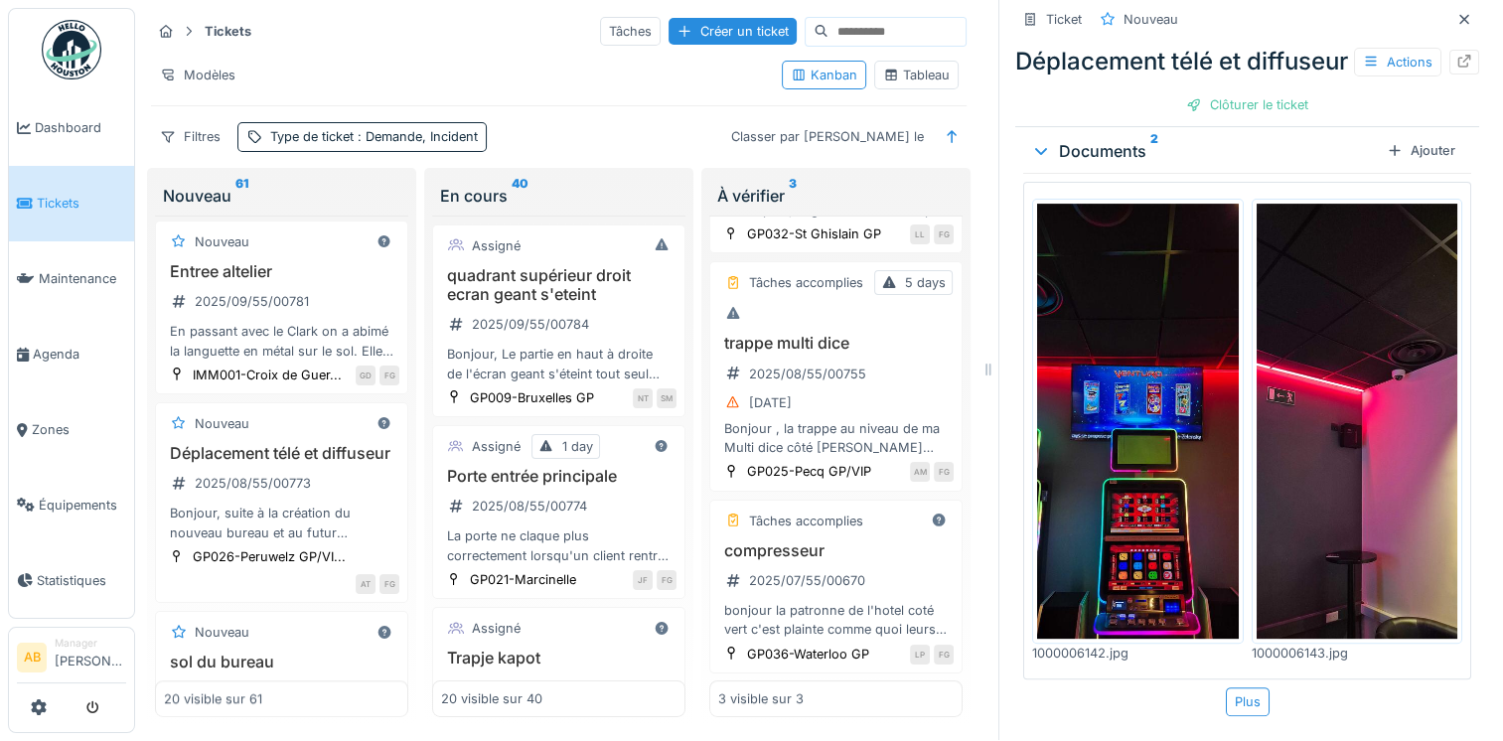
scroll to position [531, 0]
click at [1141, 521] on img at bounding box center [1138, 421] width 202 height 435
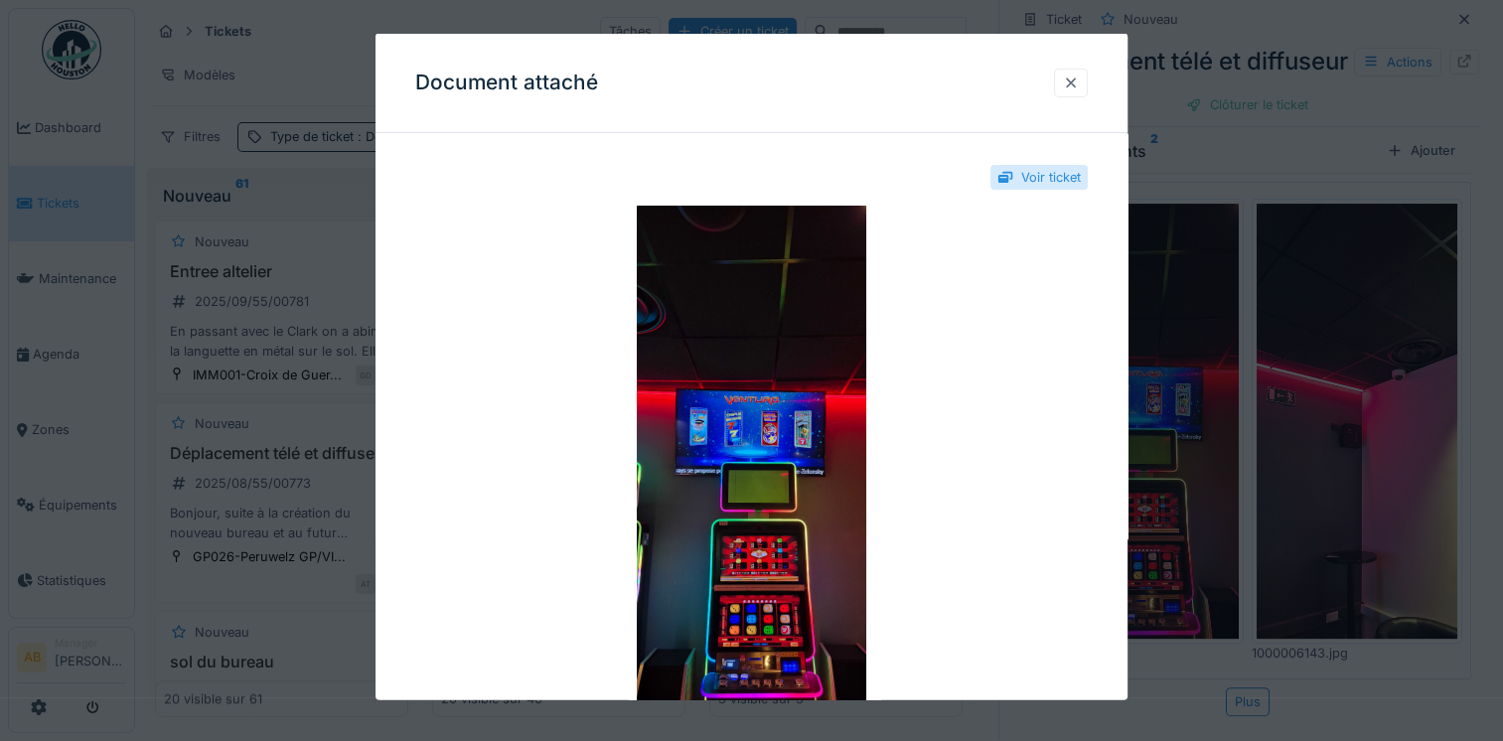
click at [1069, 79] on div at bounding box center [1071, 82] width 16 height 19
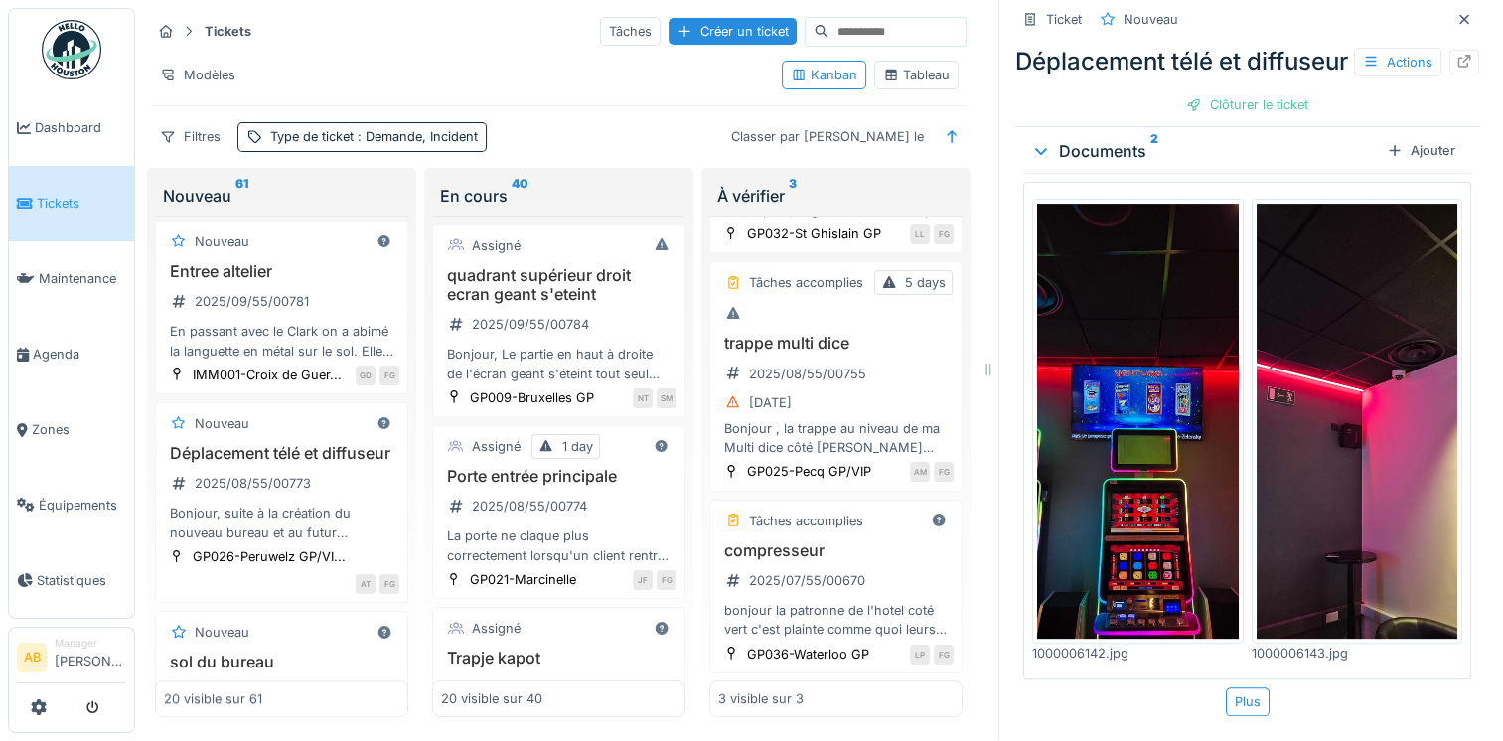
click at [1274, 392] on img at bounding box center [1358, 421] width 202 height 435
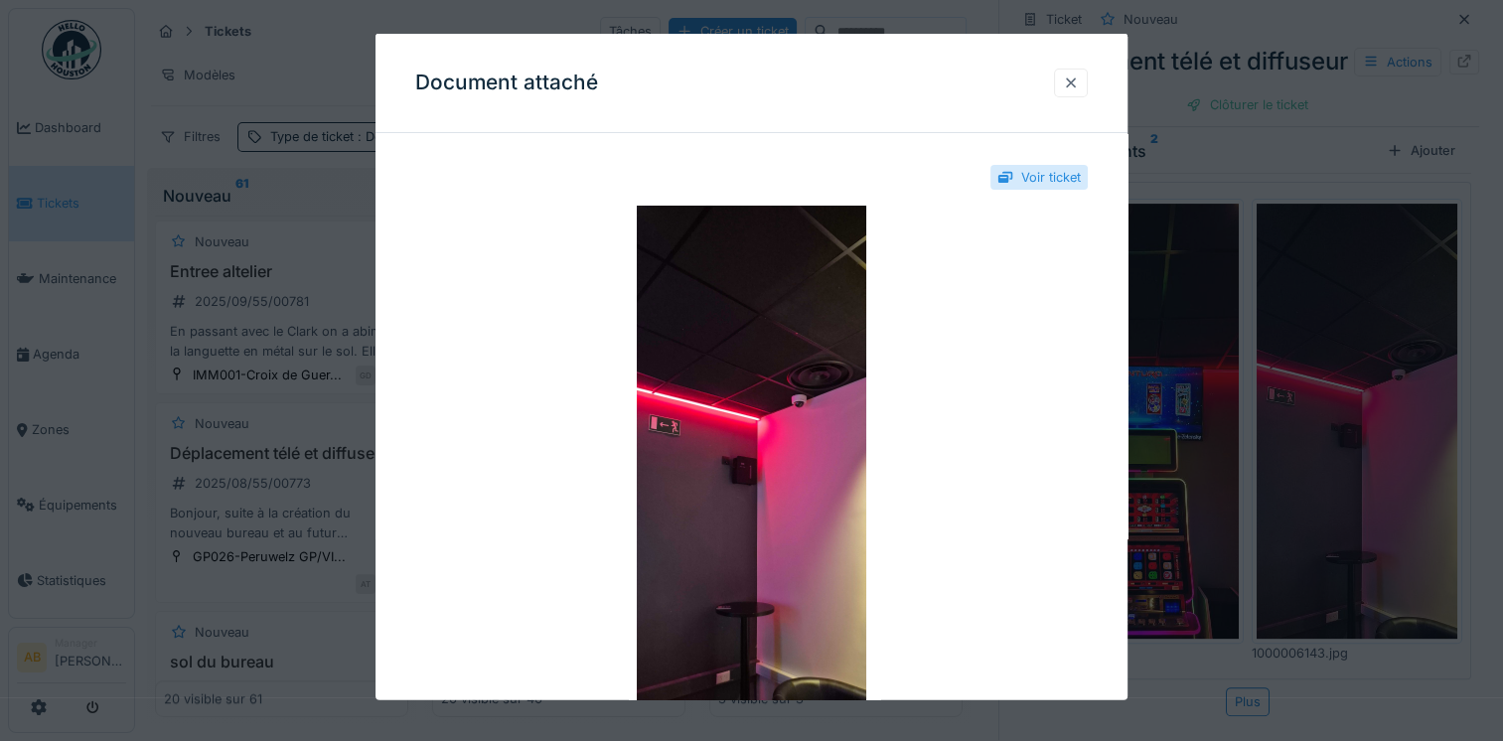
click at [1079, 78] on div at bounding box center [1071, 82] width 16 height 19
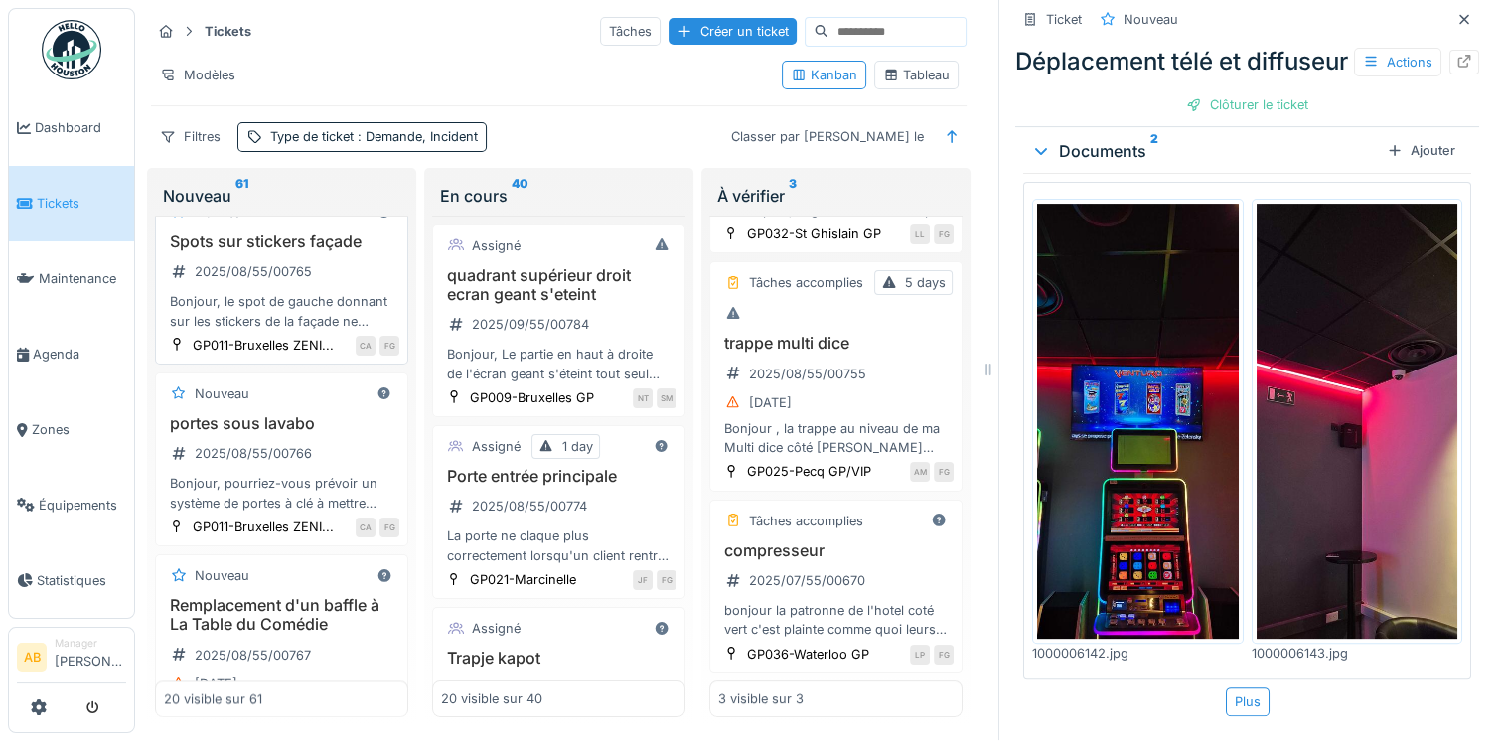
scroll to position [2583, 0]
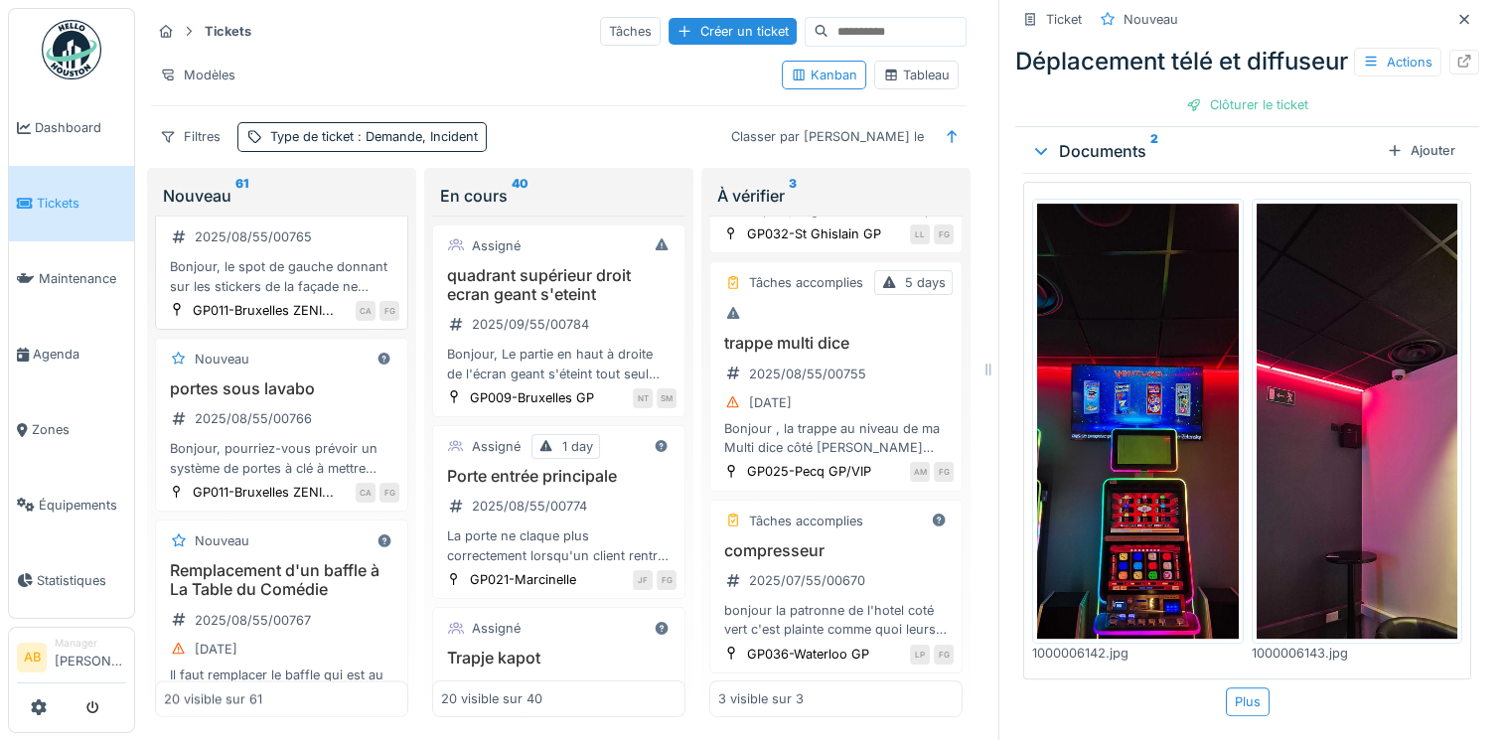
click at [294, 295] on div "Bonjour, le spot de gauche donnant sur les stickers de la façade ne fonctionne …" at bounding box center [281, 276] width 235 height 38
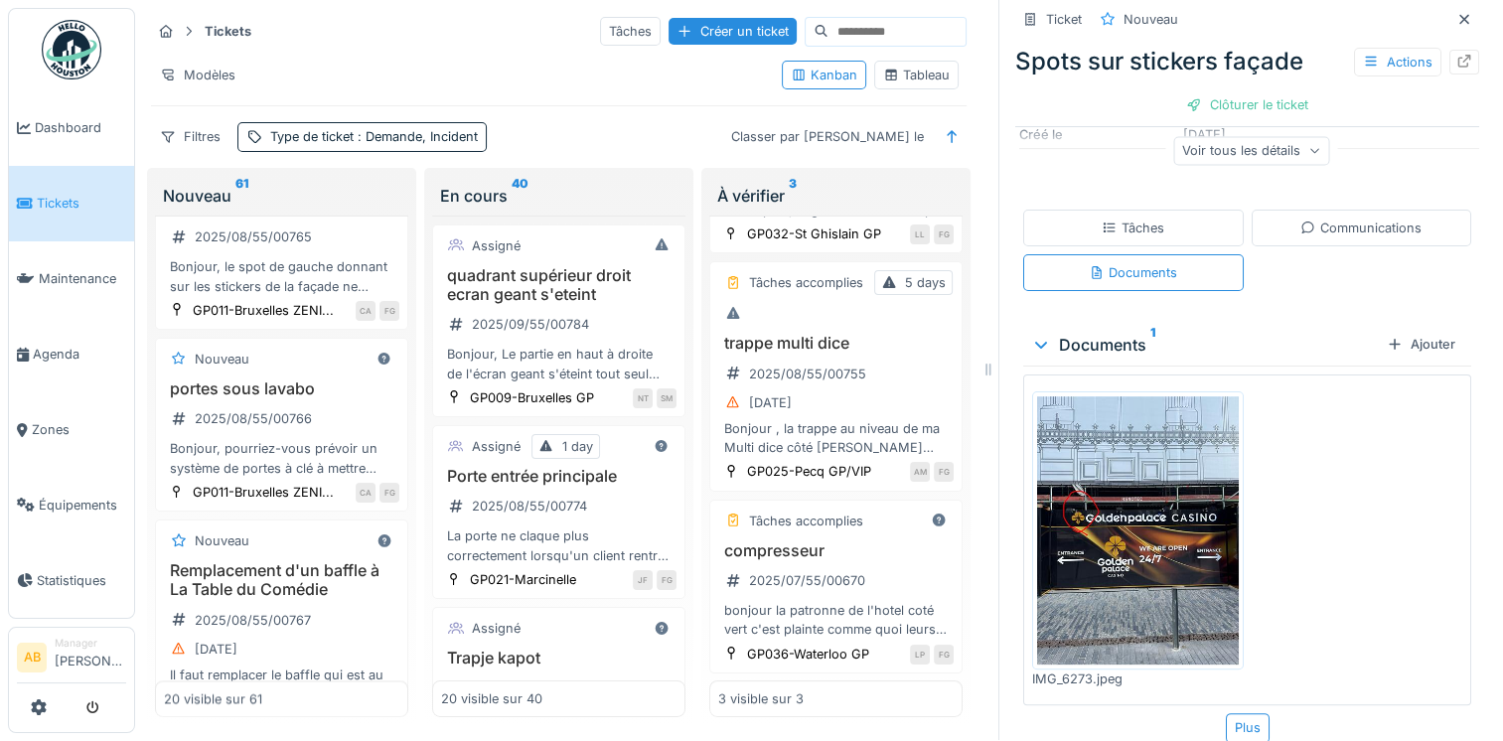
scroll to position [314, 0]
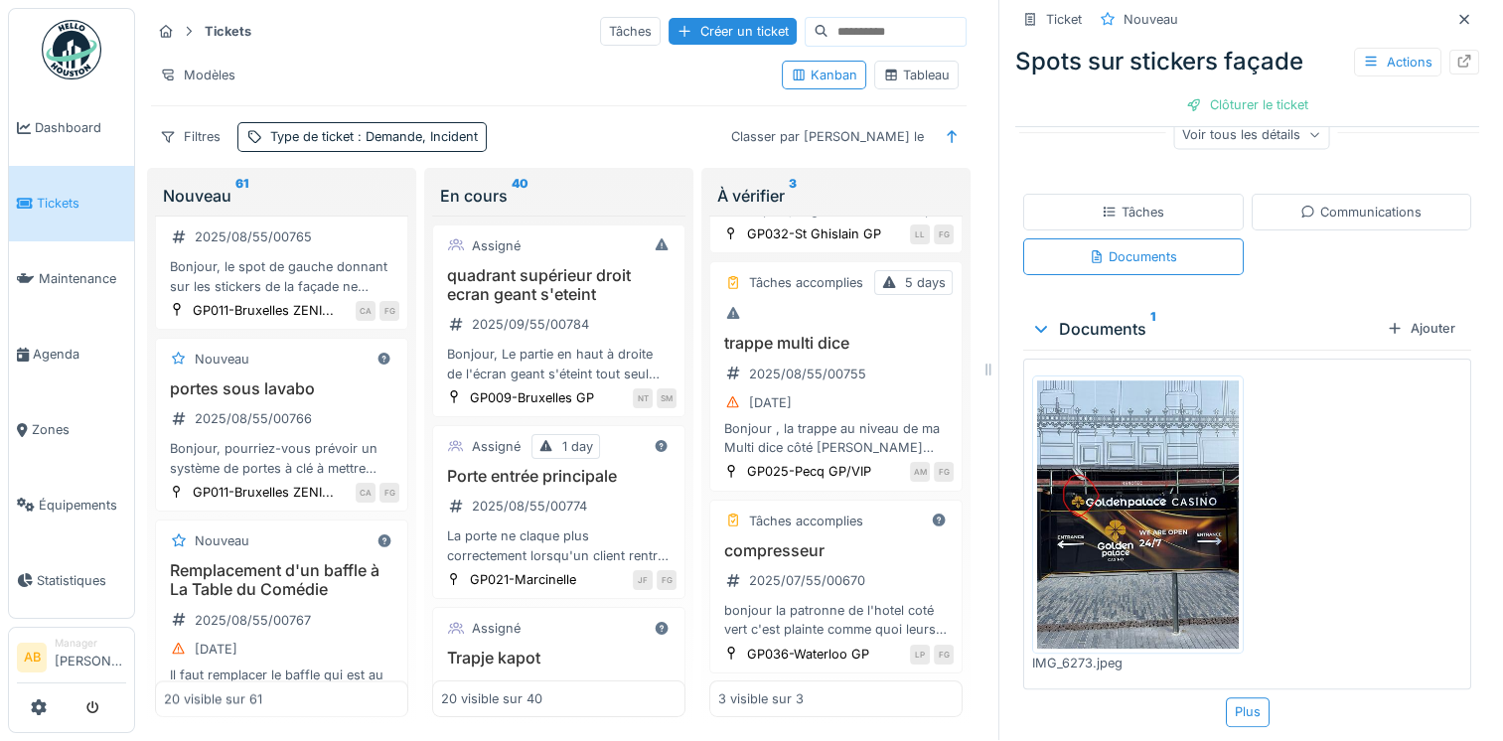
click at [1300, 206] on icon at bounding box center [1308, 212] width 16 height 13
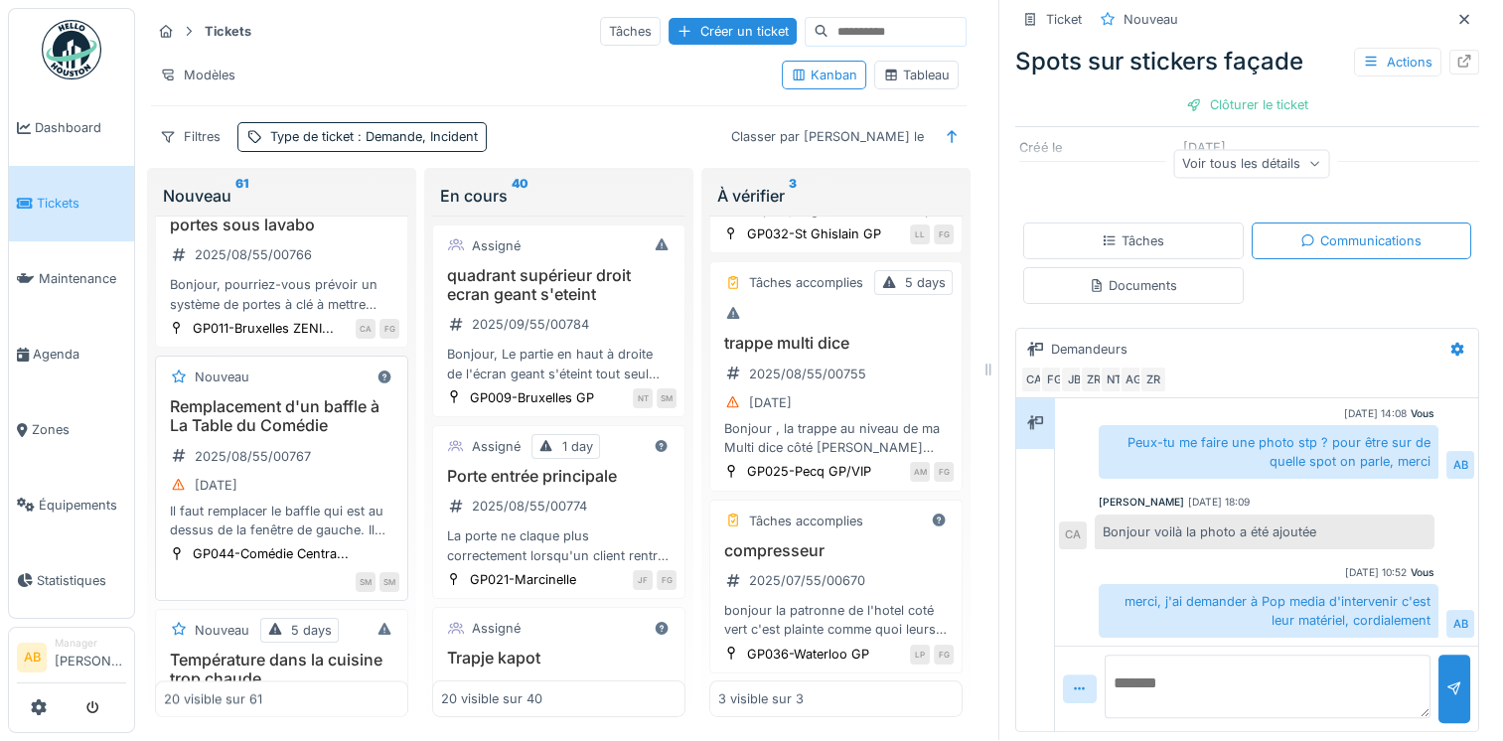
scroll to position [2781, 0]
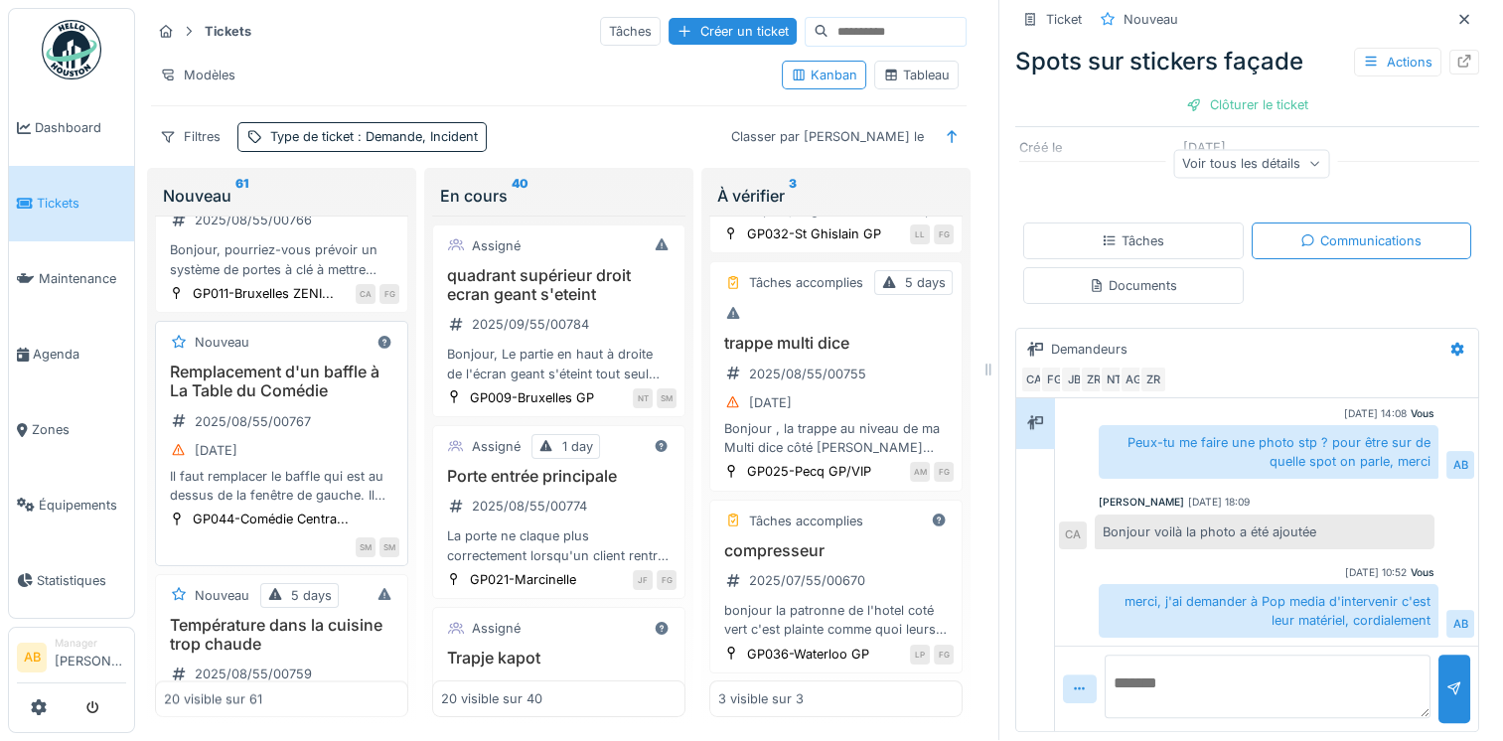
click at [325, 505] on div "Remplacement d'un baffle à La Table du Comédie 2025/08/55/00767 25/08/2025 Il f…" at bounding box center [281, 434] width 235 height 142
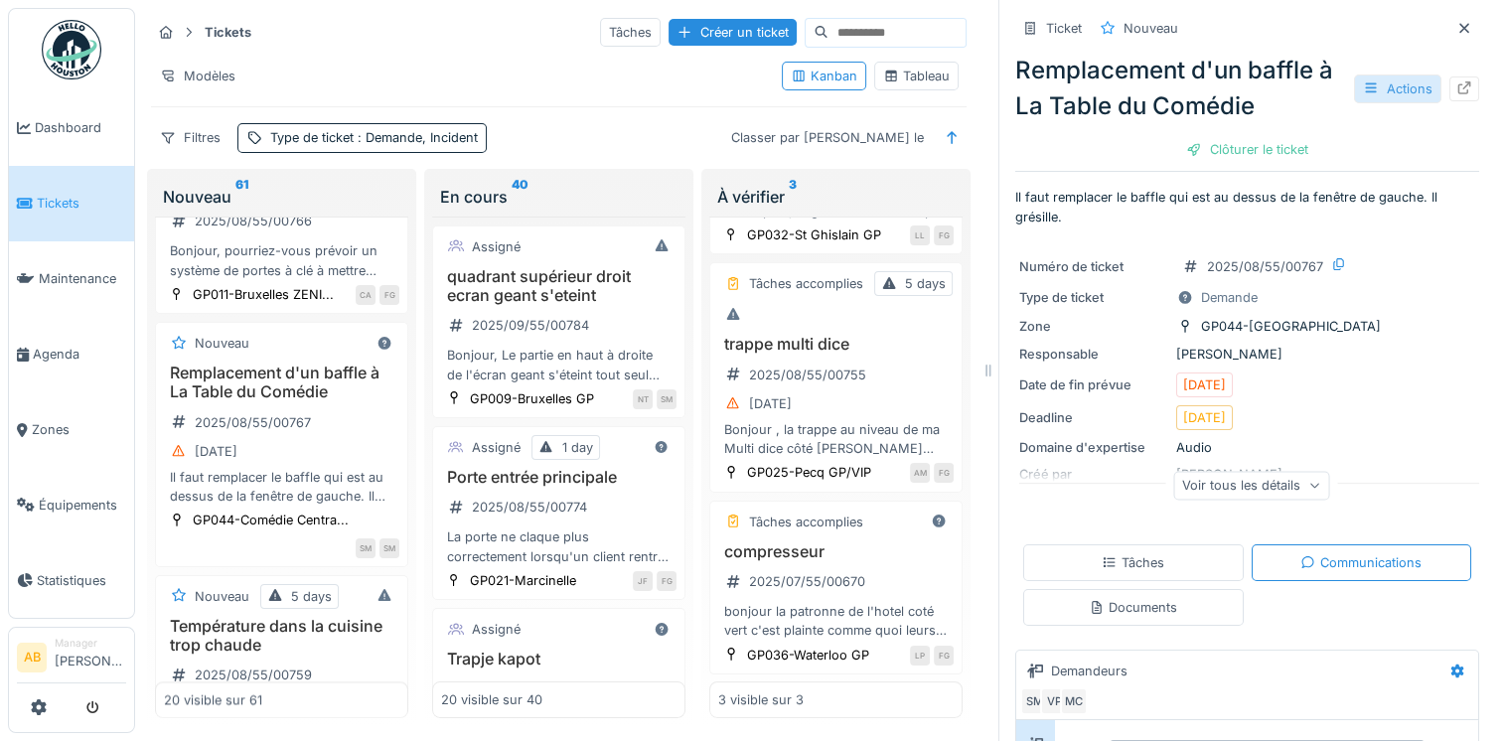
click at [1366, 95] on div "Actions" at bounding box center [1397, 88] width 87 height 29
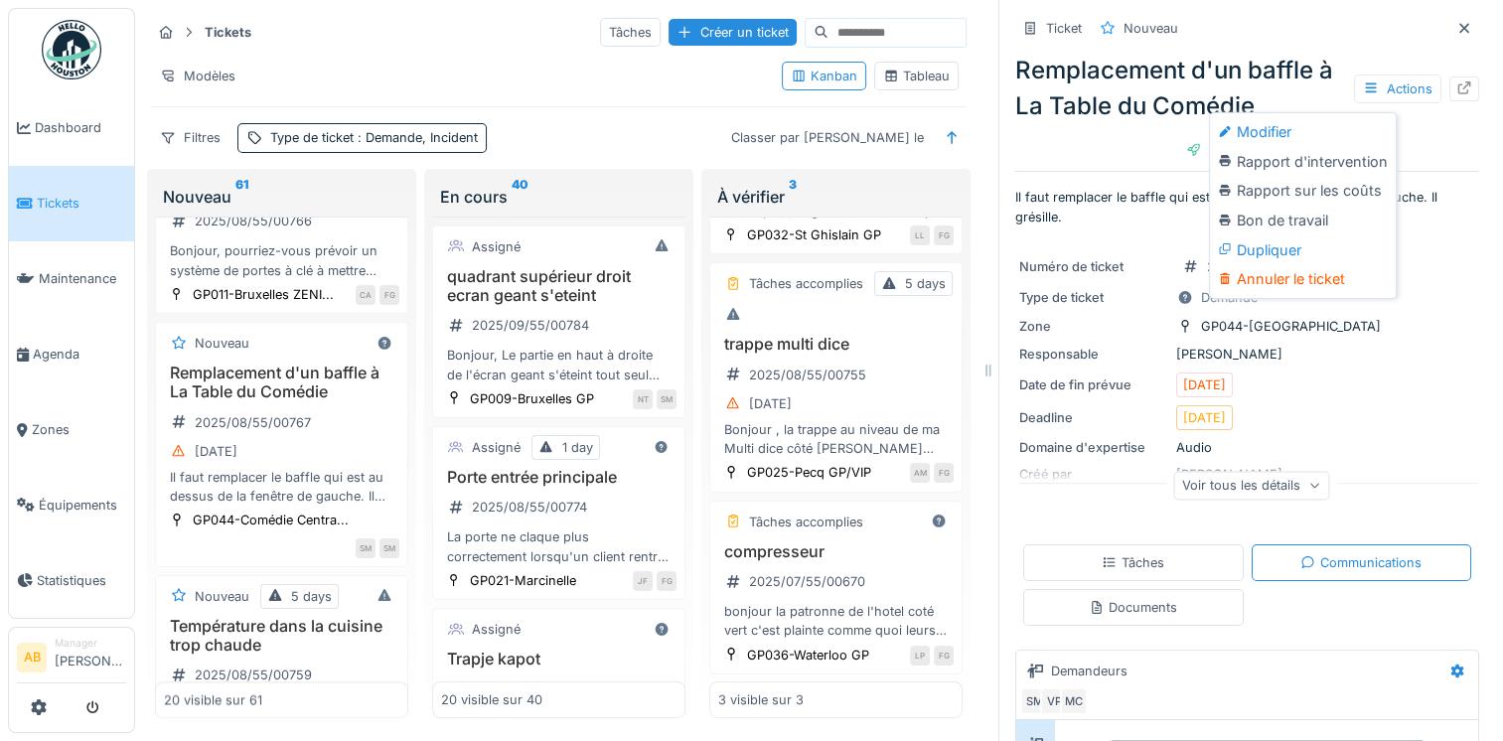
click at [1248, 54] on div "Remplacement d'un baffle à La Table du Comédie Actions" at bounding box center [1247, 89] width 464 height 72
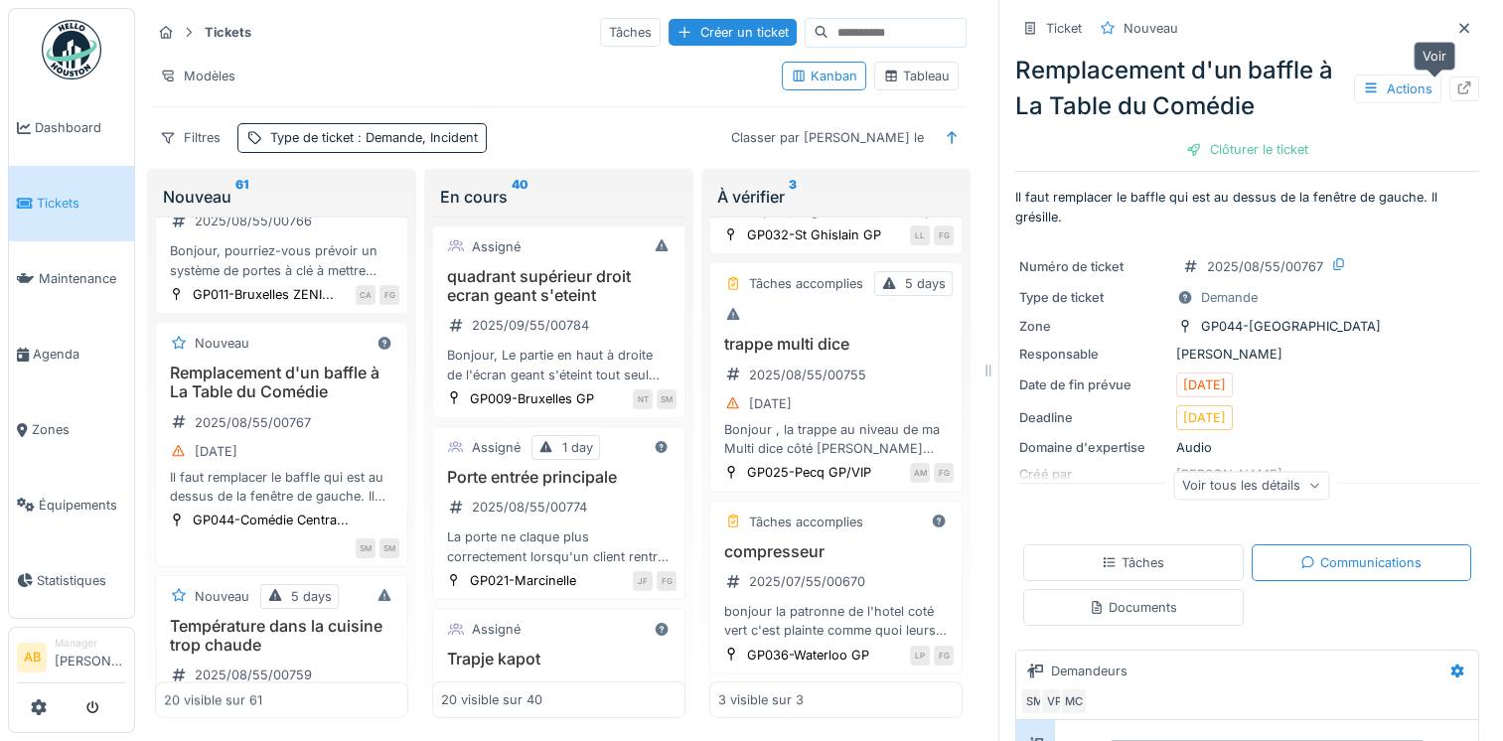
click at [1449, 87] on div at bounding box center [1464, 88] width 30 height 25
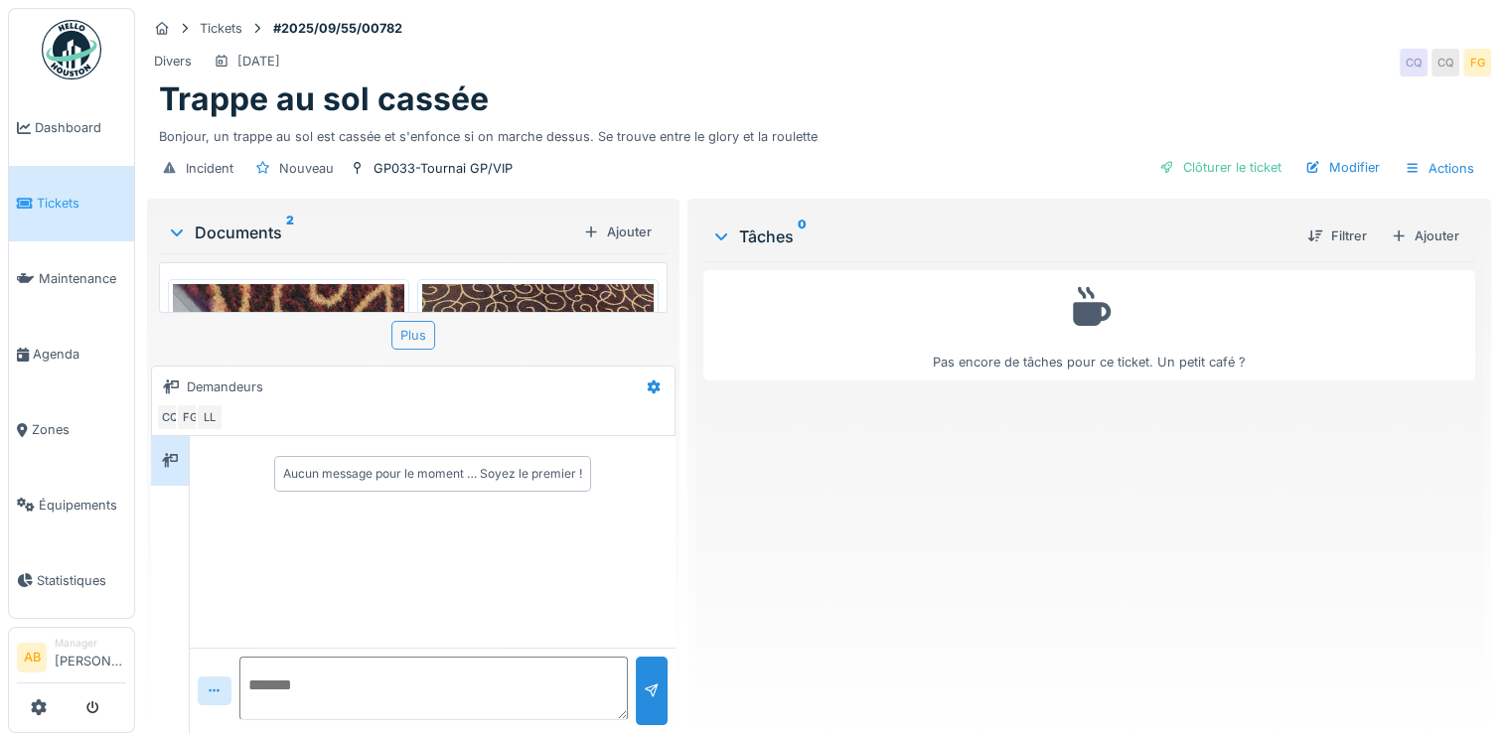
click at [425, 344] on div "Plus" at bounding box center [413, 335] width 44 height 29
click at [278, 238] on div "Documents 2" at bounding box center [371, 233] width 408 height 24
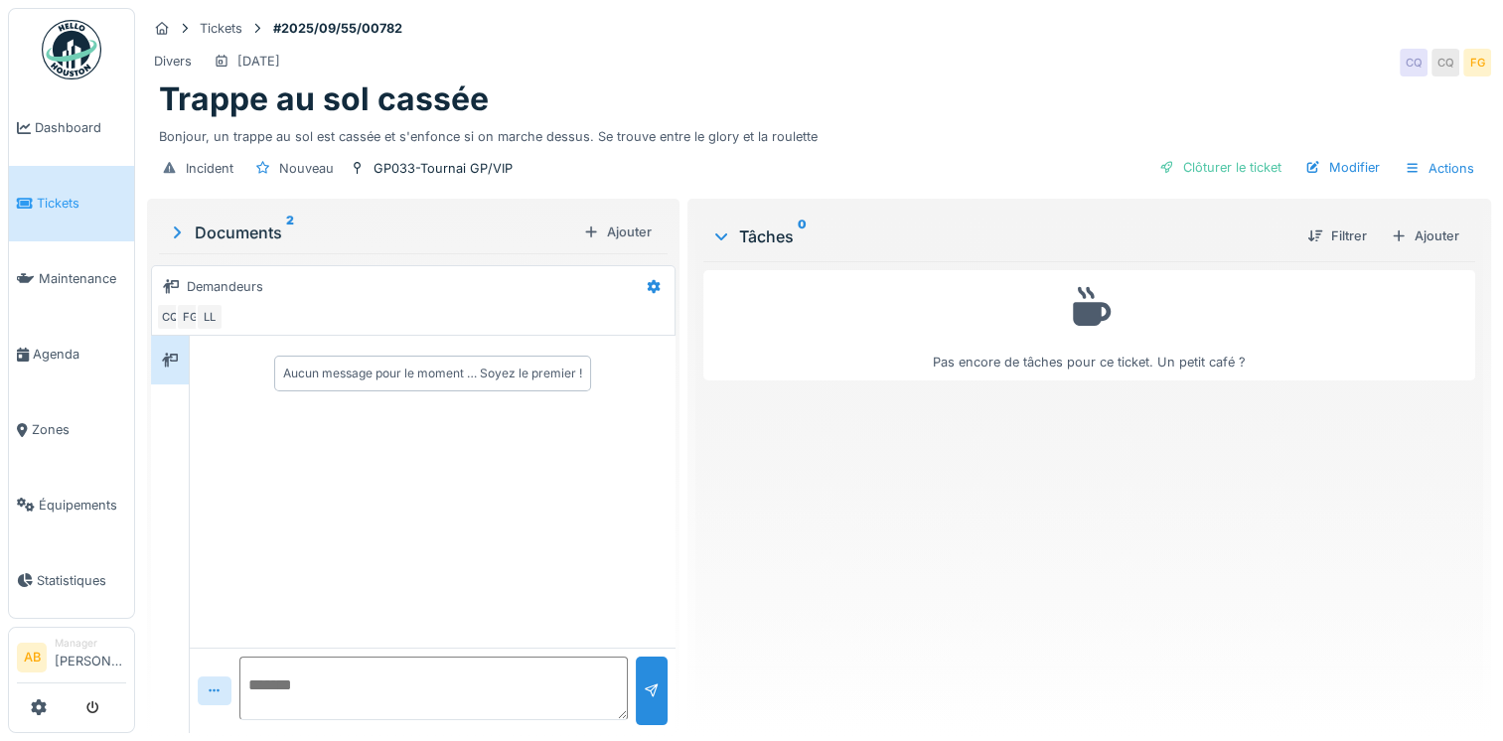
click at [262, 237] on div "Documents 2" at bounding box center [371, 233] width 408 height 24
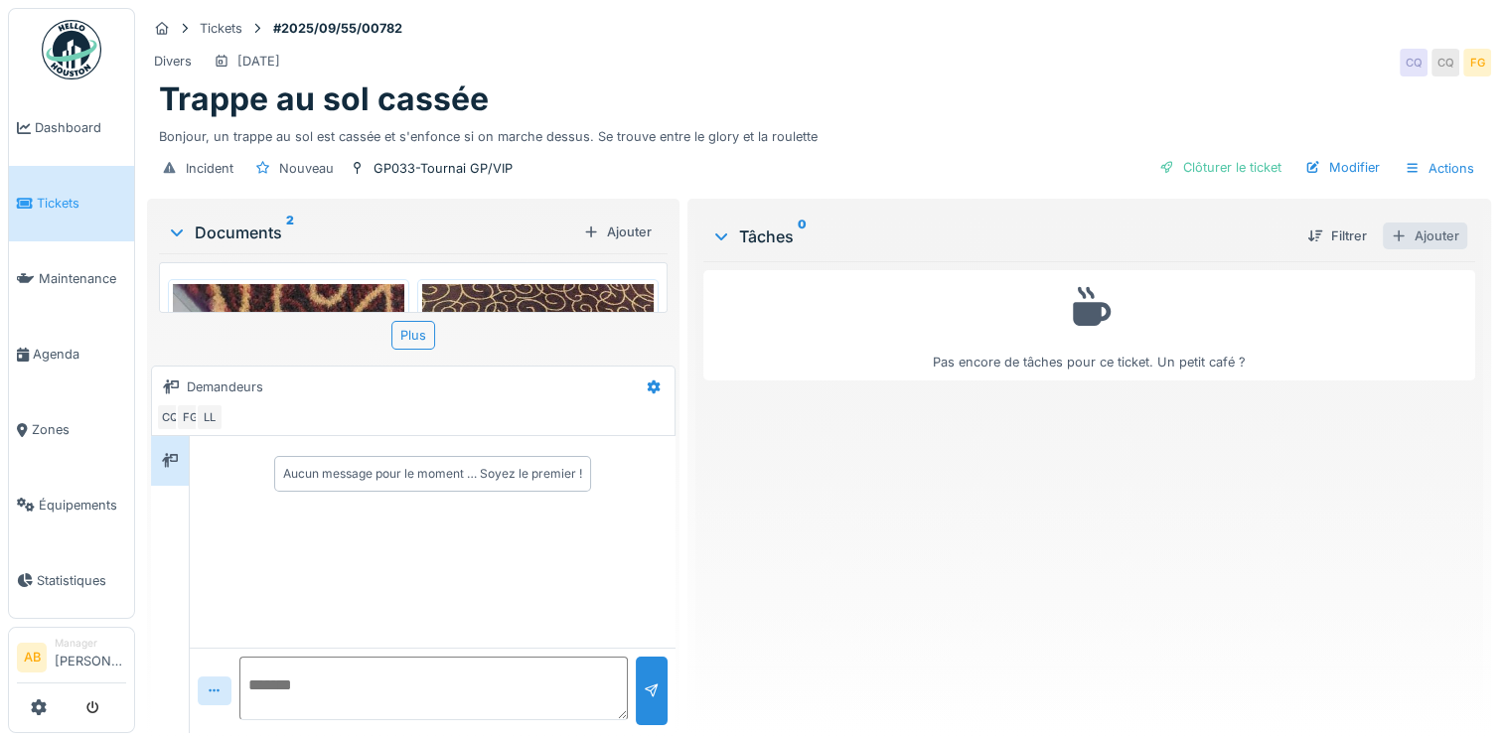
click at [1408, 231] on div "Ajouter" at bounding box center [1425, 236] width 84 height 27
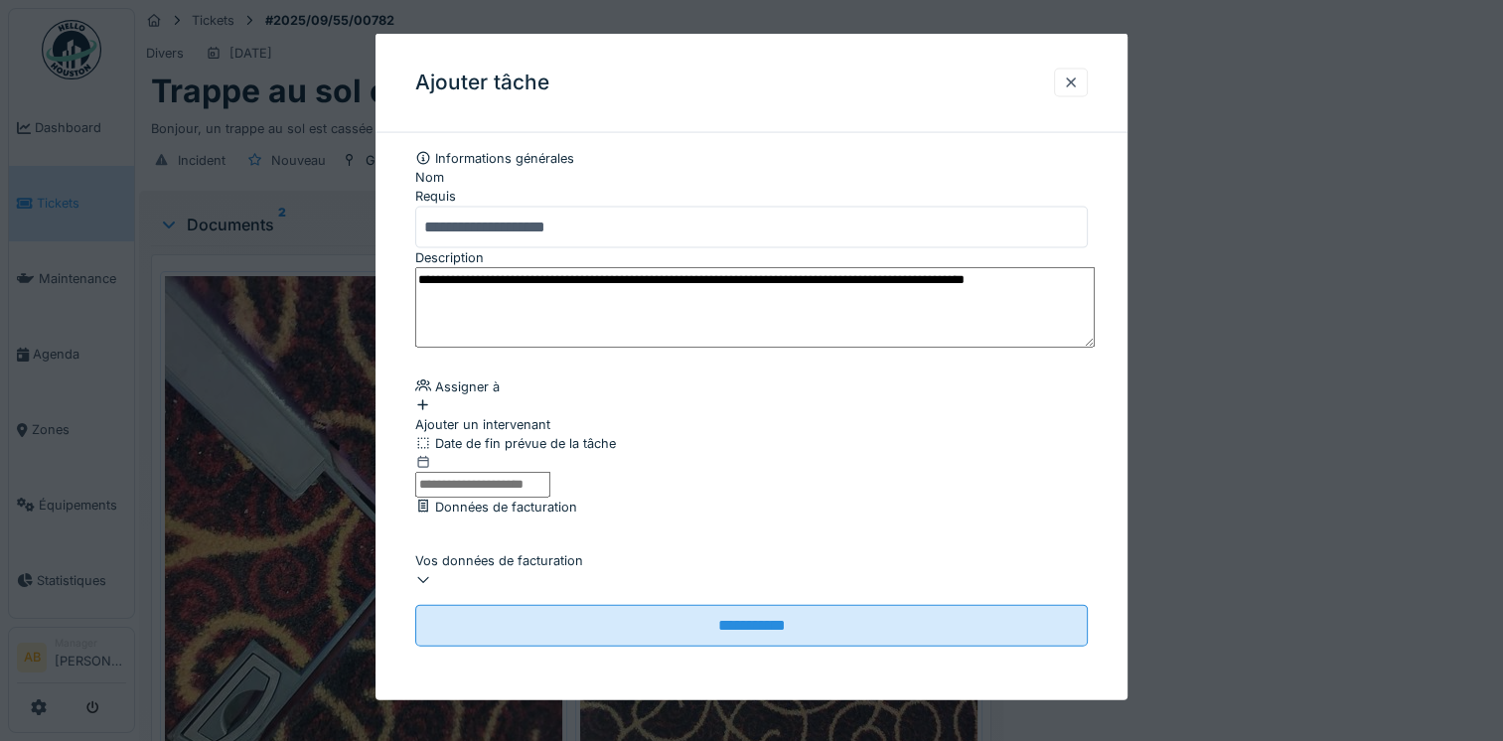
click at [555, 430] on div "Ajouter un intervenant" at bounding box center [751, 414] width 672 height 38
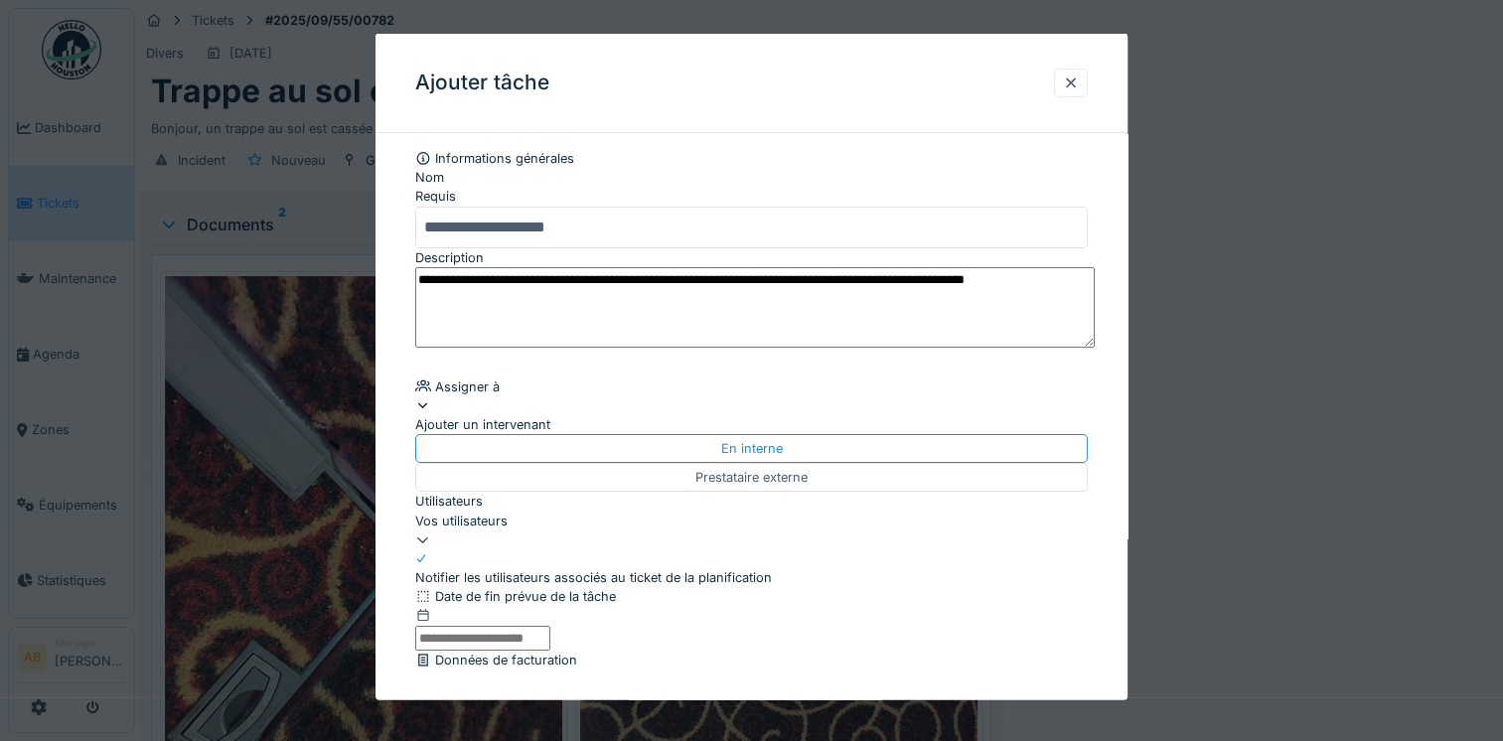
click at [656, 526] on div "Vos utilisateurs" at bounding box center [751, 520] width 672 height 19
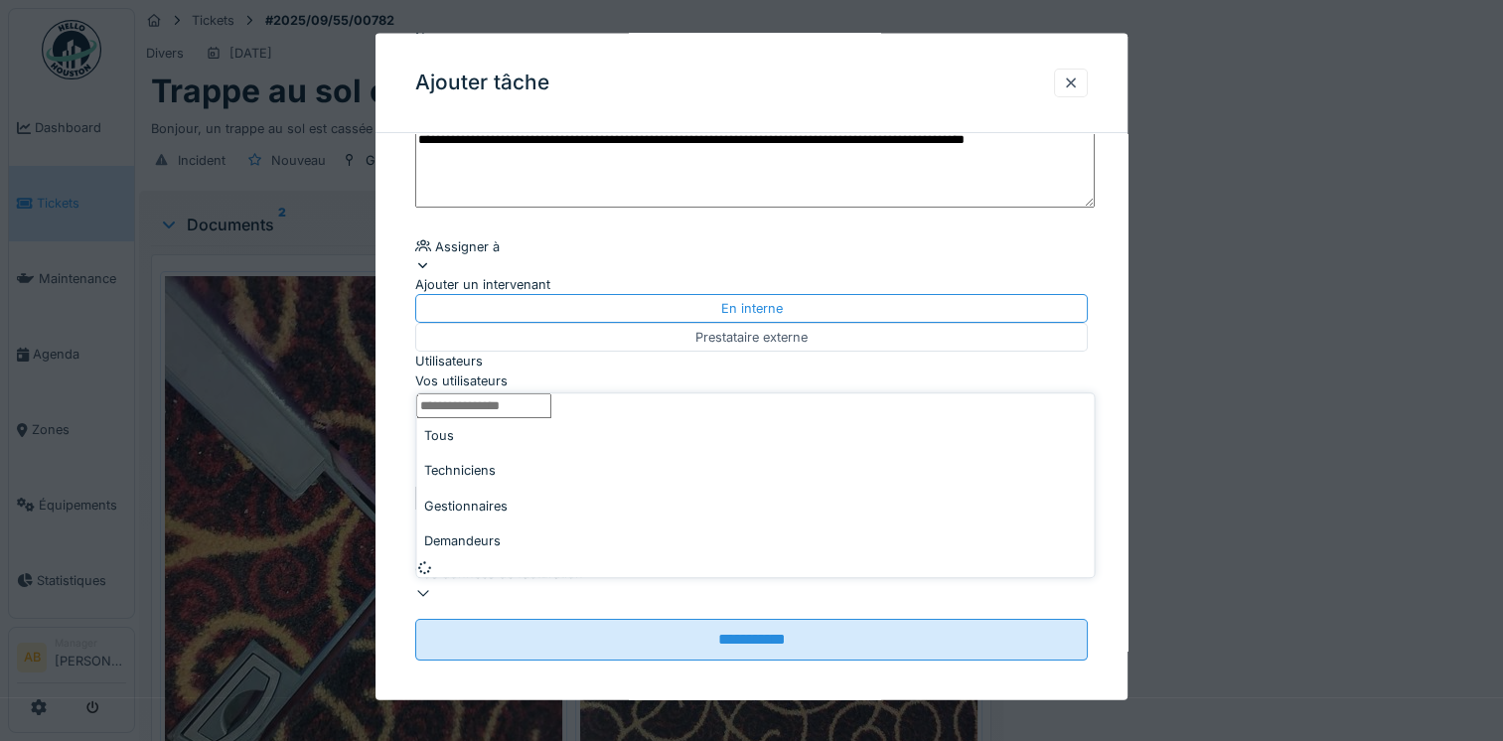
scroll to position [171, 0]
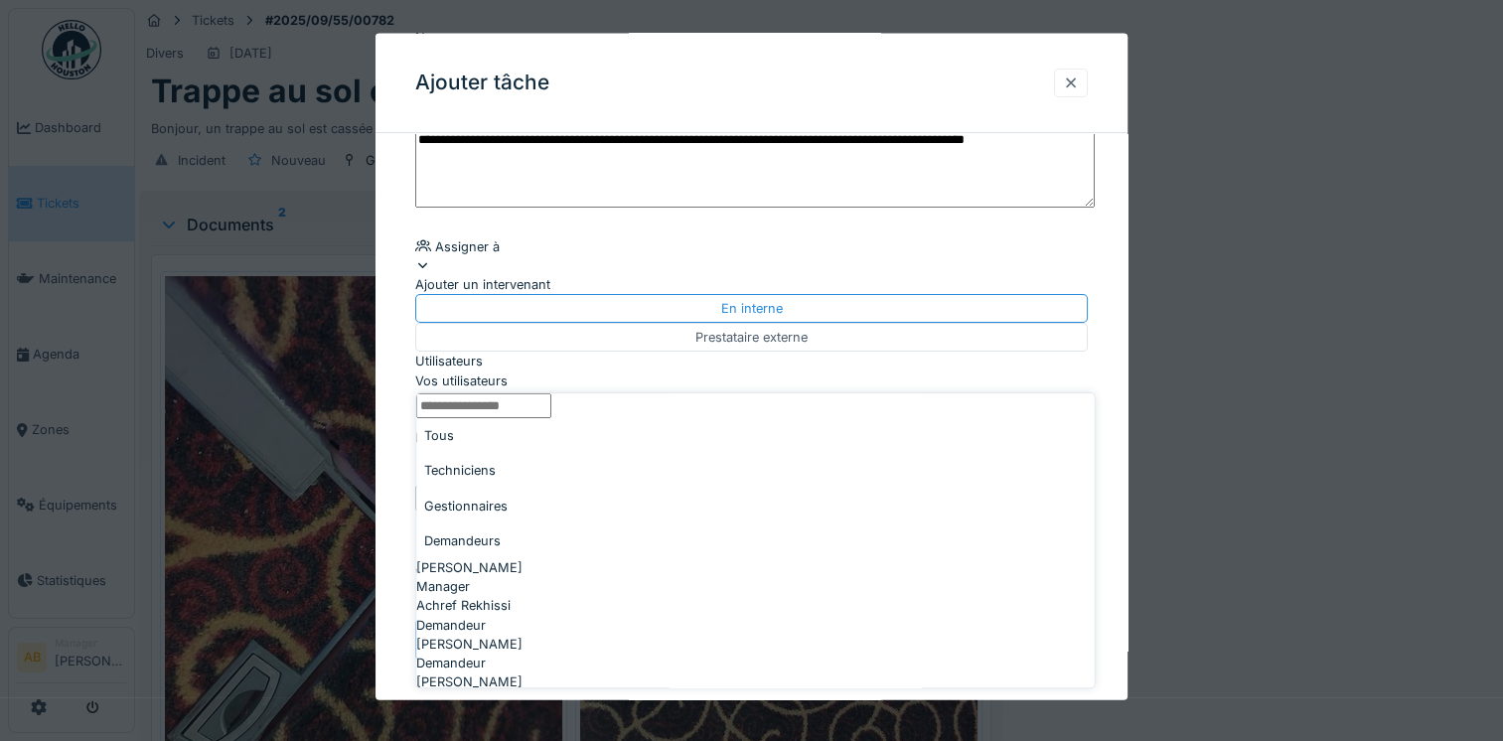
click at [1073, 85] on div at bounding box center [1071, 82] width 16 height 19
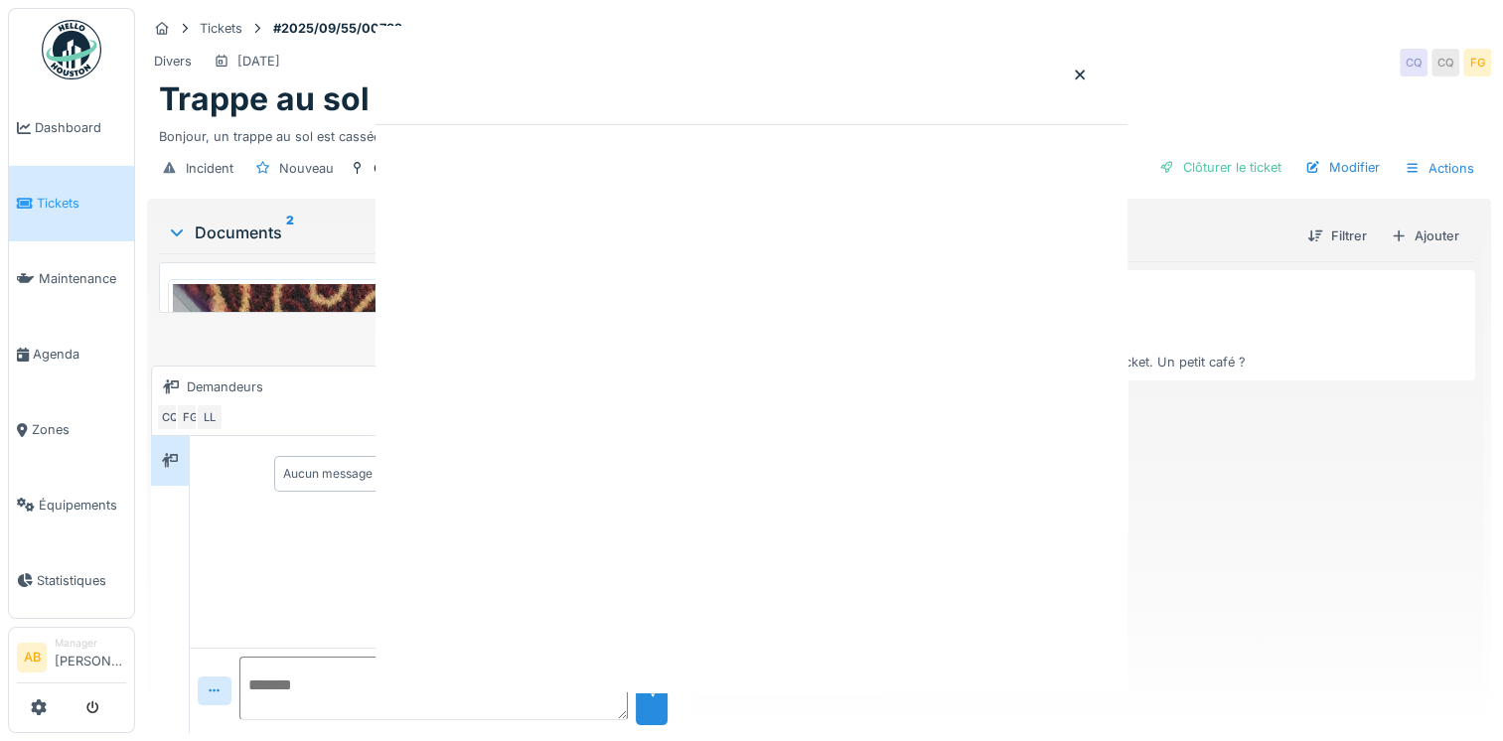
scroll to position [0, 0]
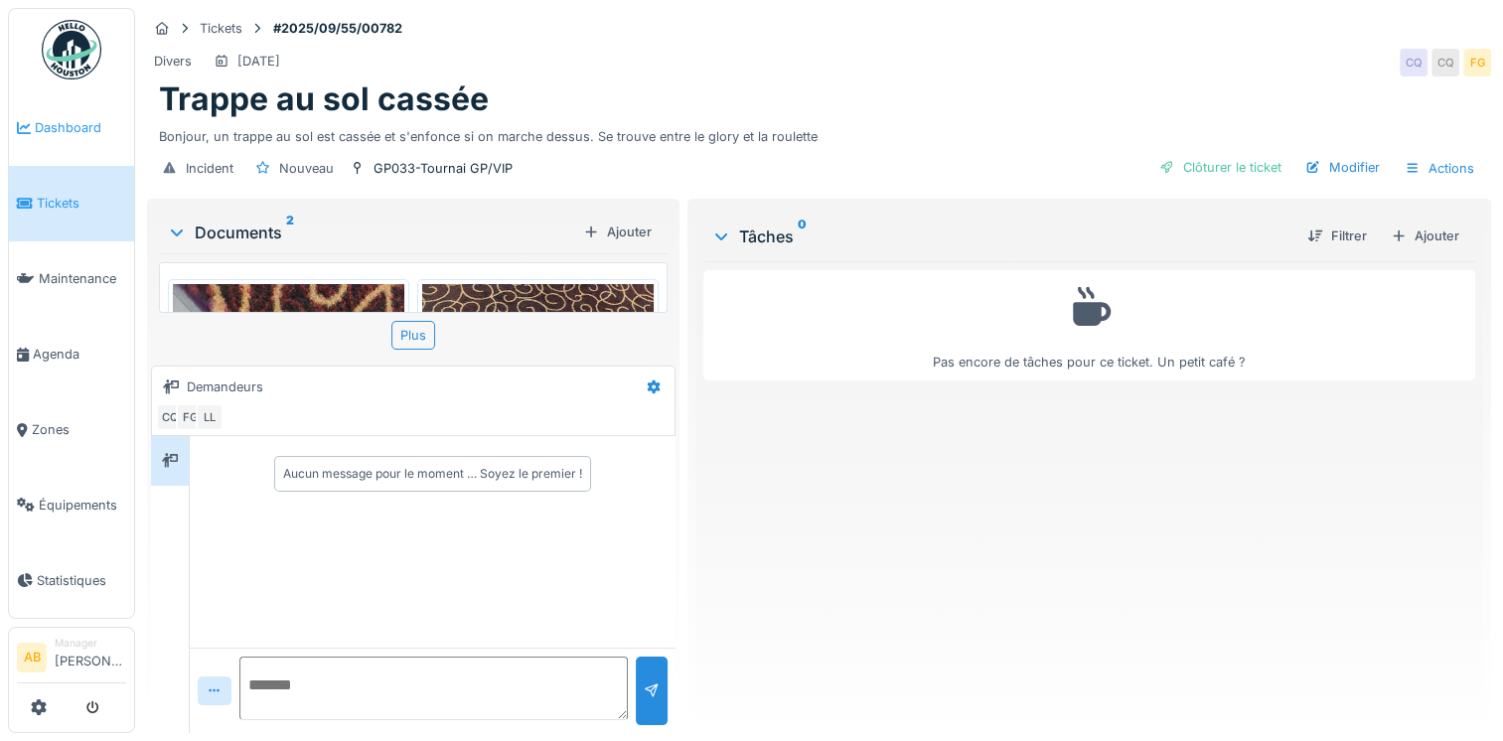
click at [73, 125] on span "Dashboard" at bounding box center [80, 127] width 91 height 19
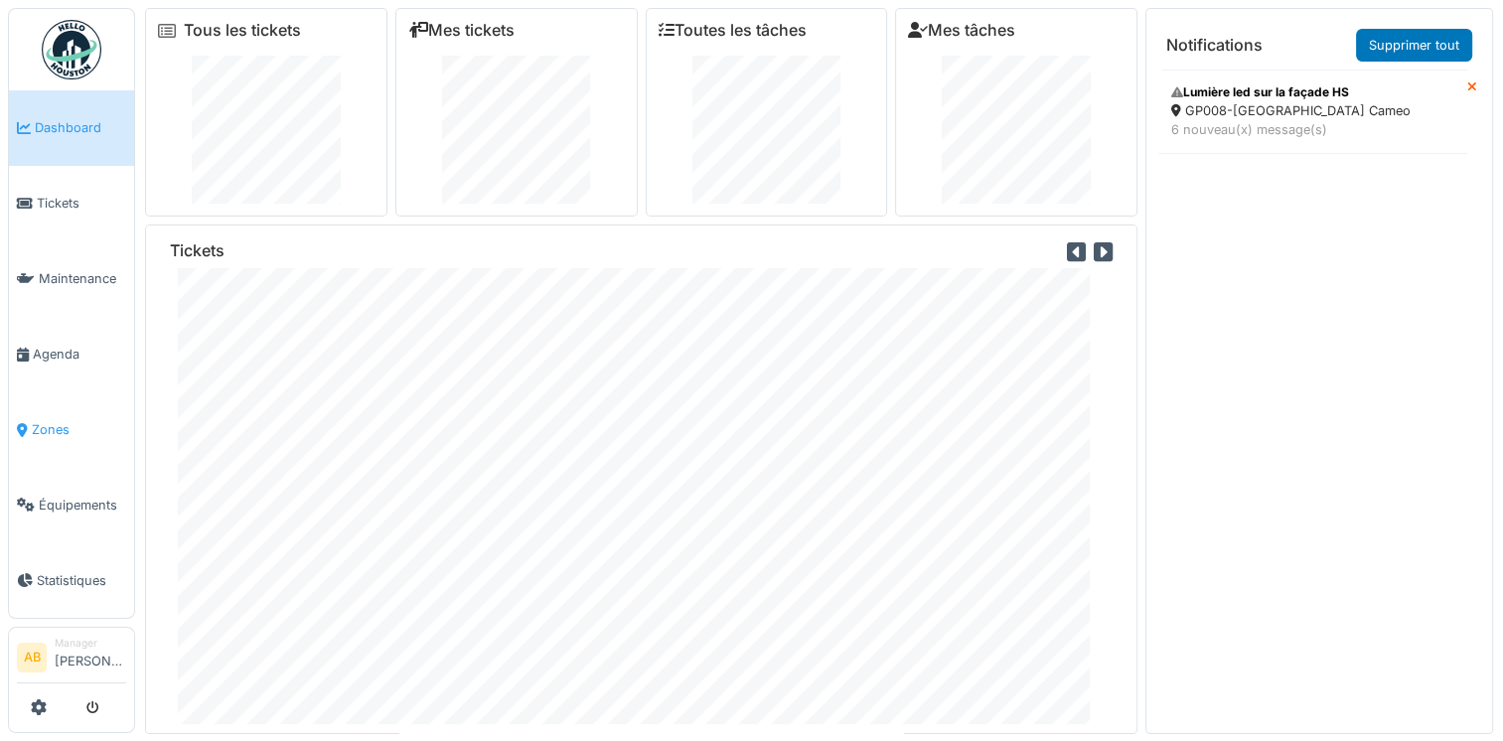
click at [78, 420] on span "Zones" at bounding box center [79, 429] width 94 height 19
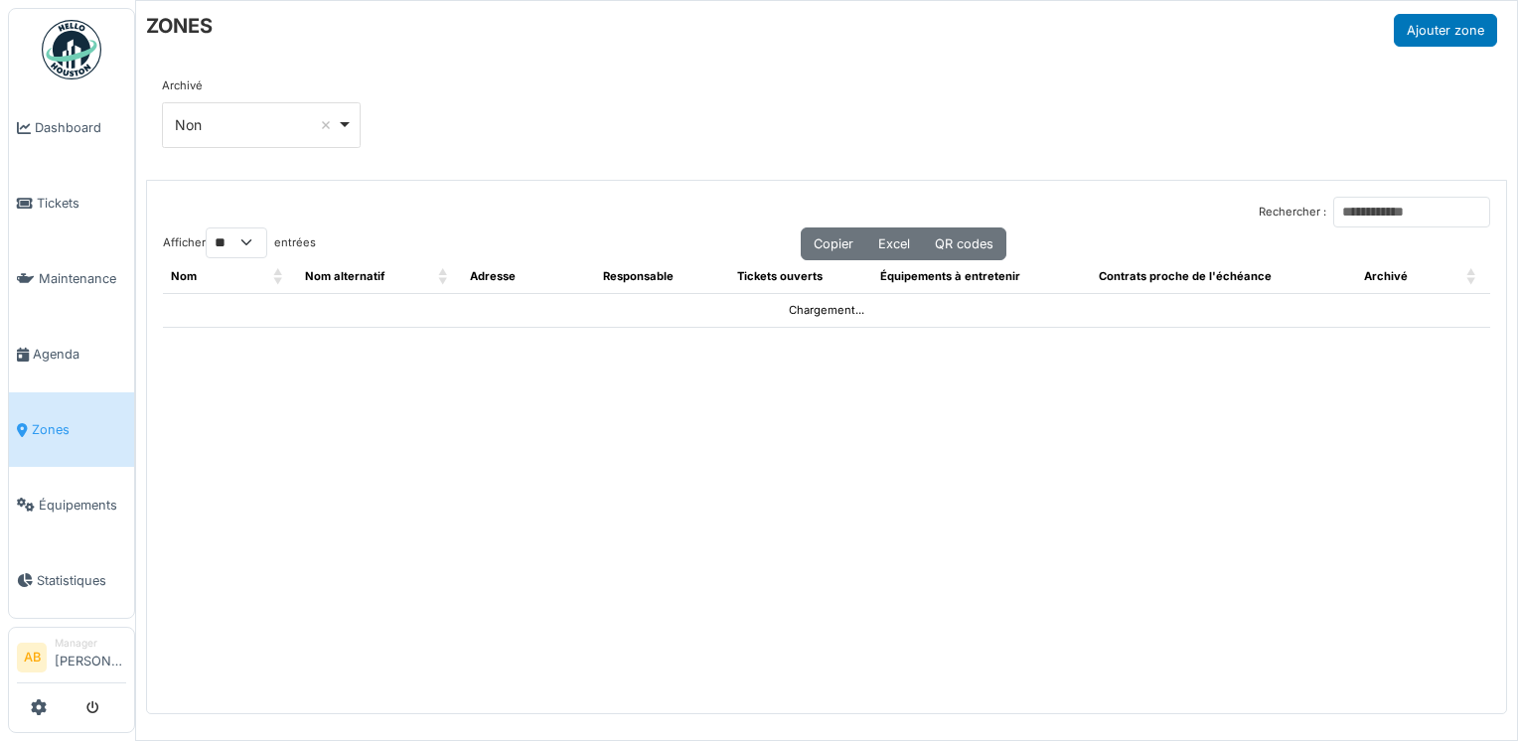
select select "**"
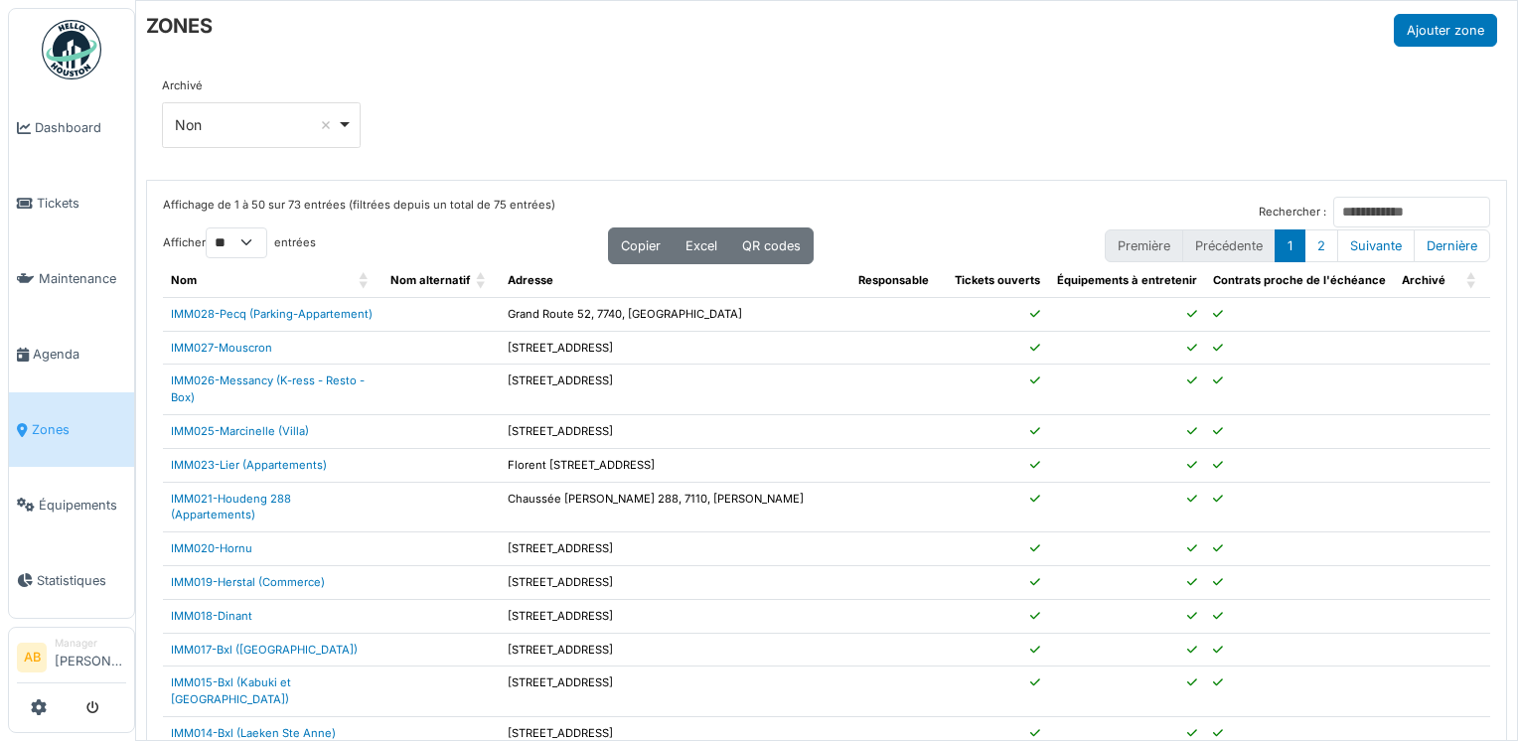
click at [63, 425] on span "Zones" at bounding box center [79, 429] width 94 height 19
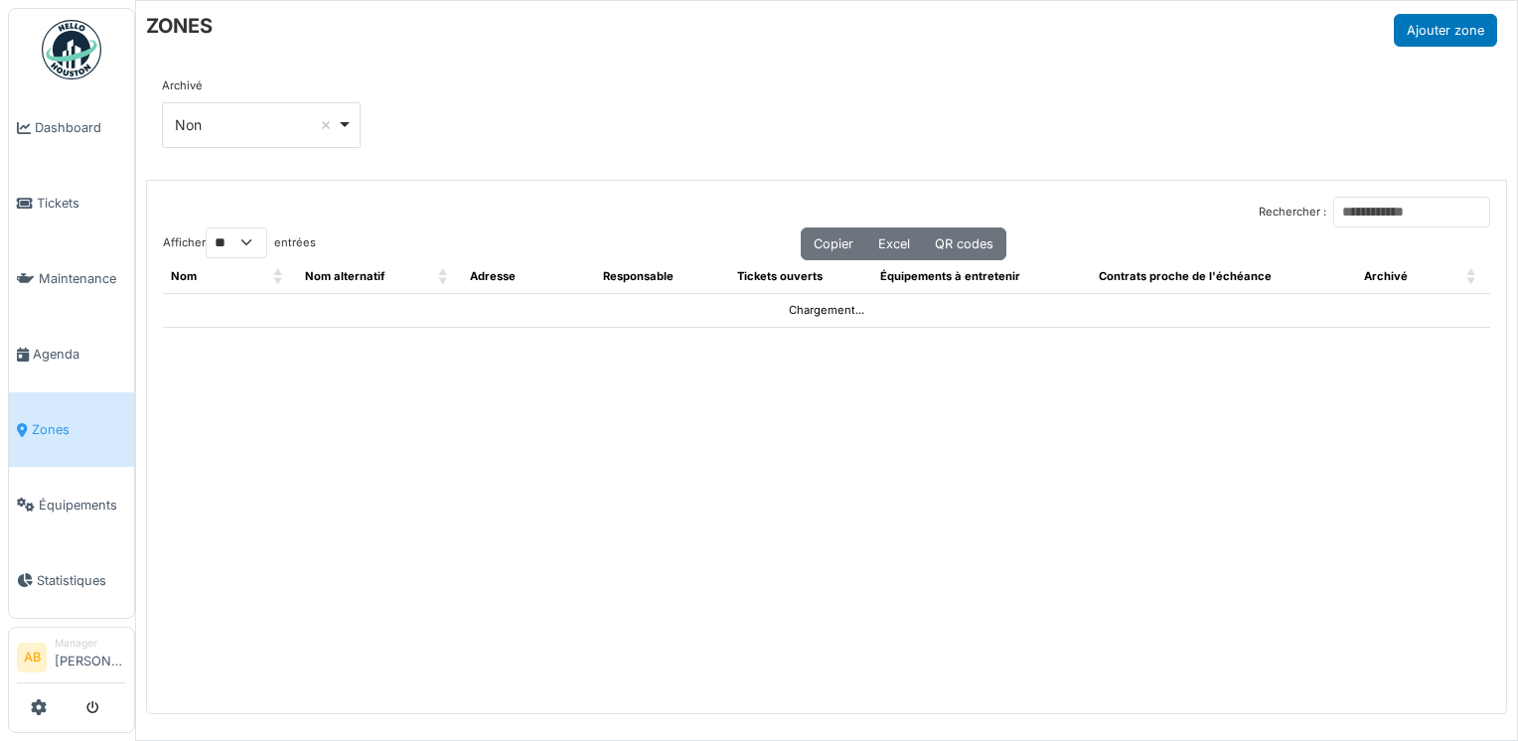
select select "**"
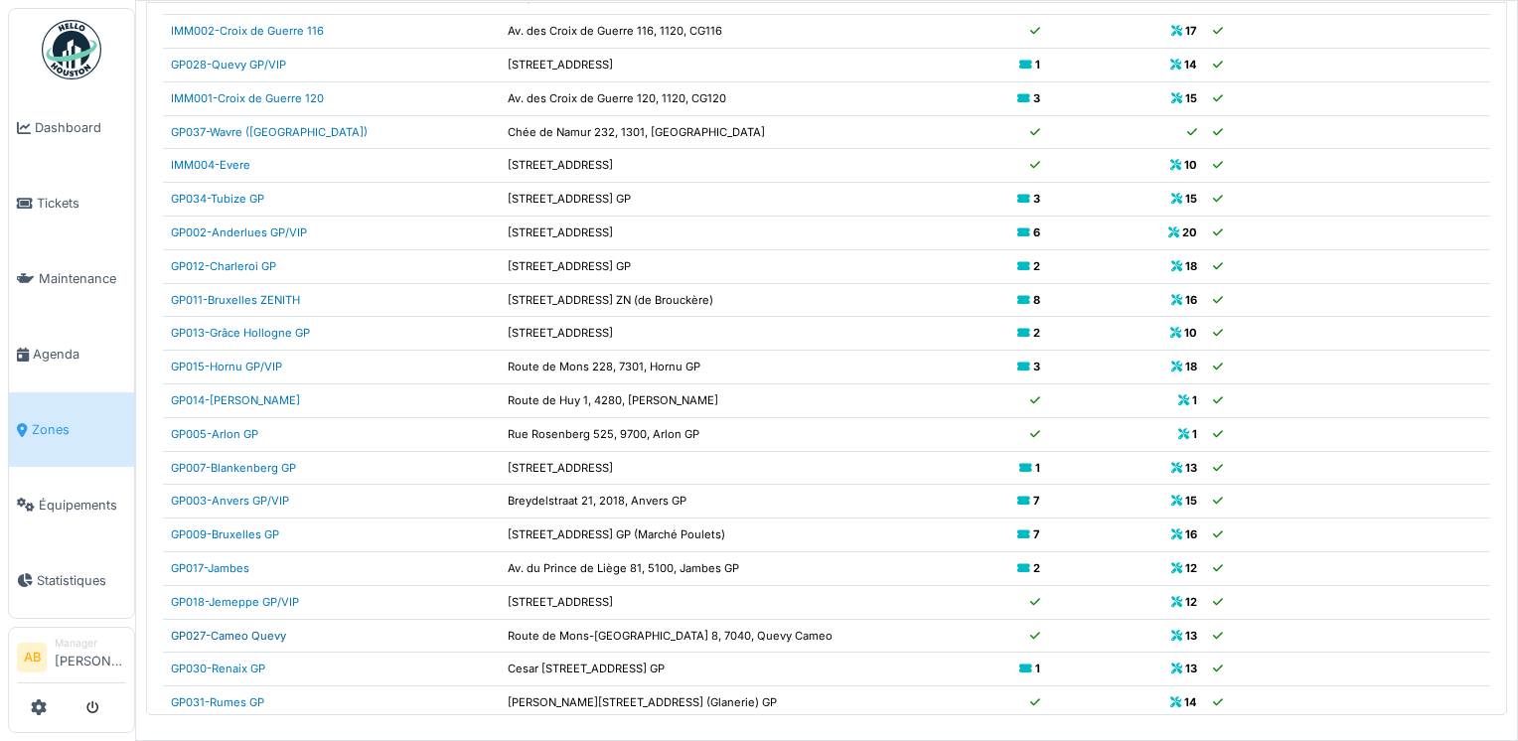
scroll to position [1043, 0]
click at [246, 361] on link "GP015-Hornu GP/VIP" at bounding box center [226, 368] width 111 height 14
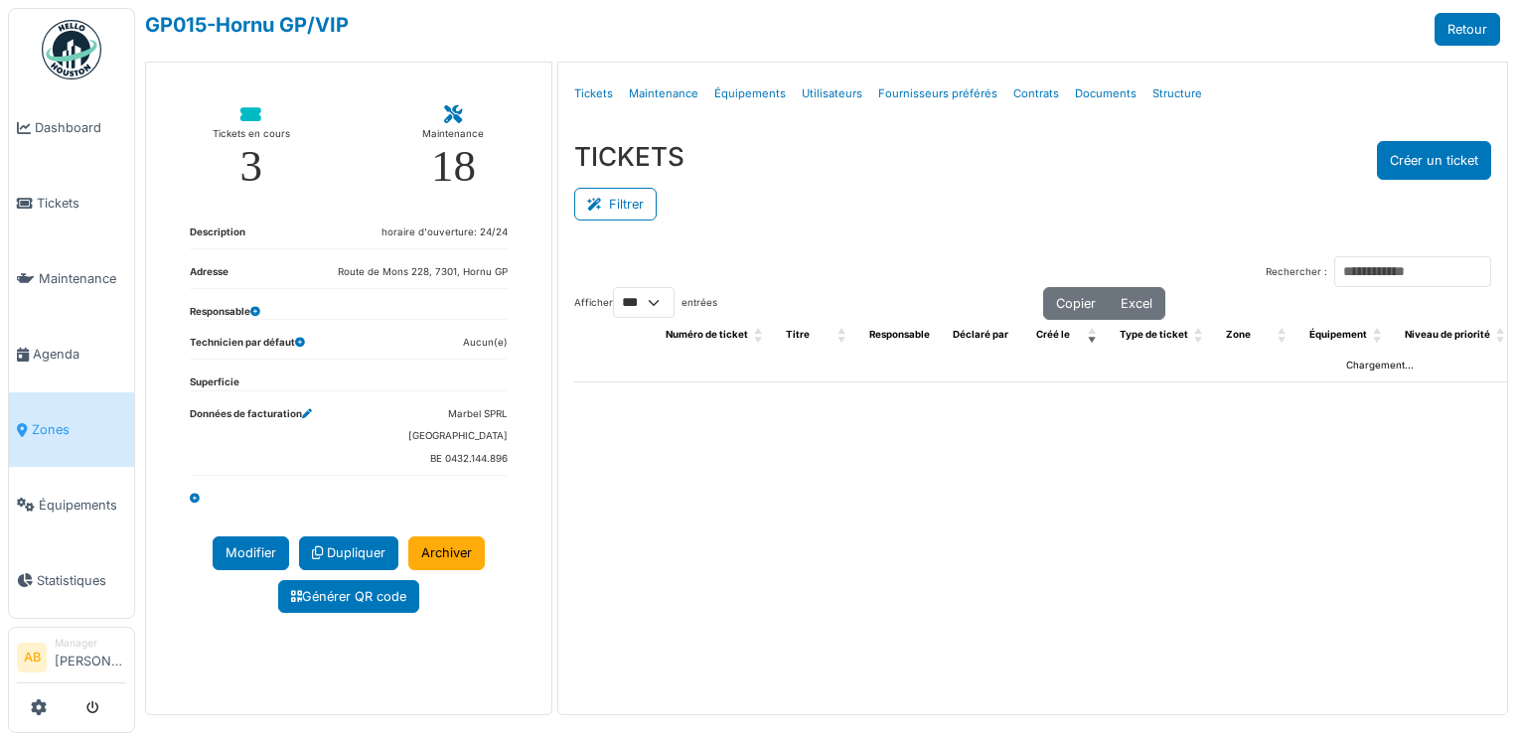
select select "***"
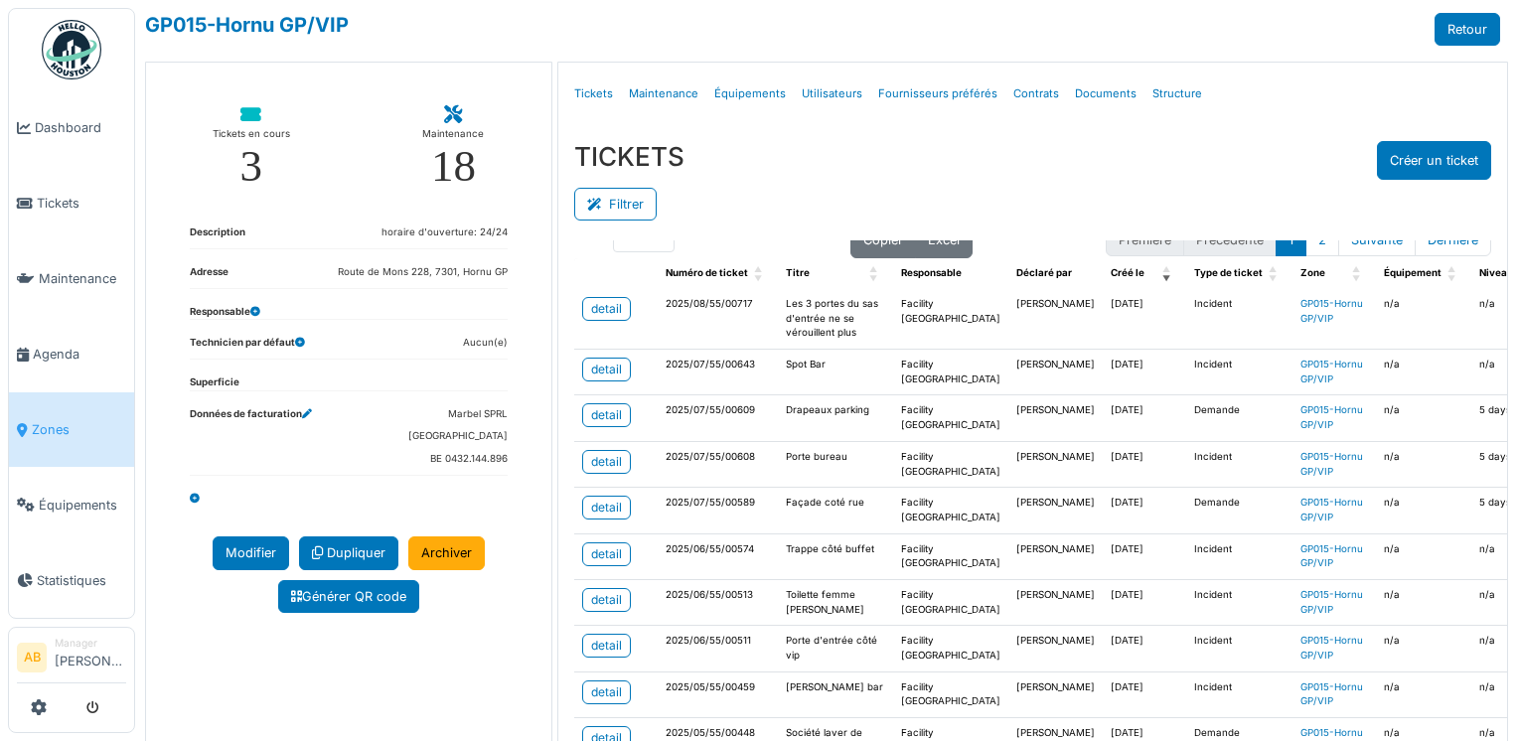
scroll to position [99, 0]
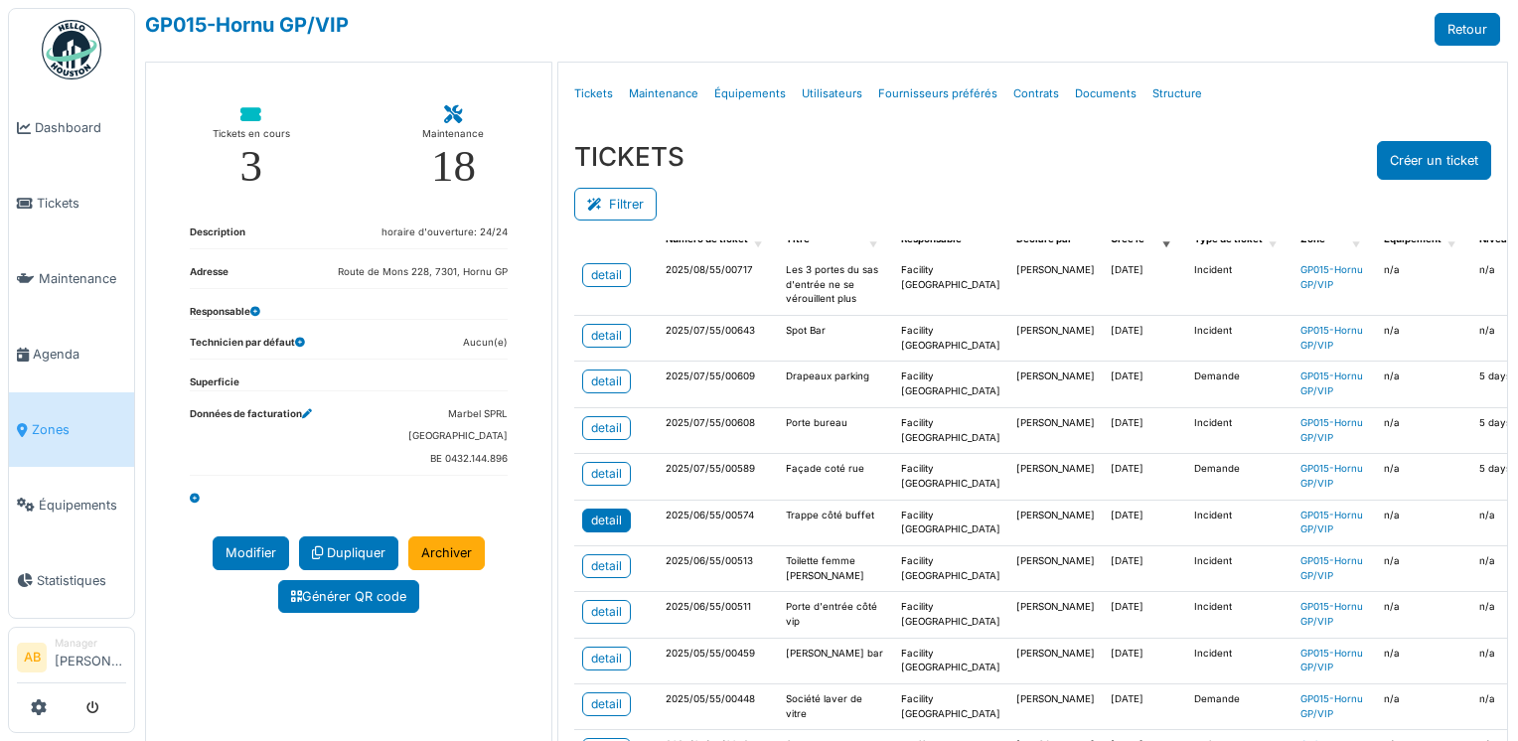
click at [601, 529] on div "detail" at bounding box center [606, 521] width 31 height 18
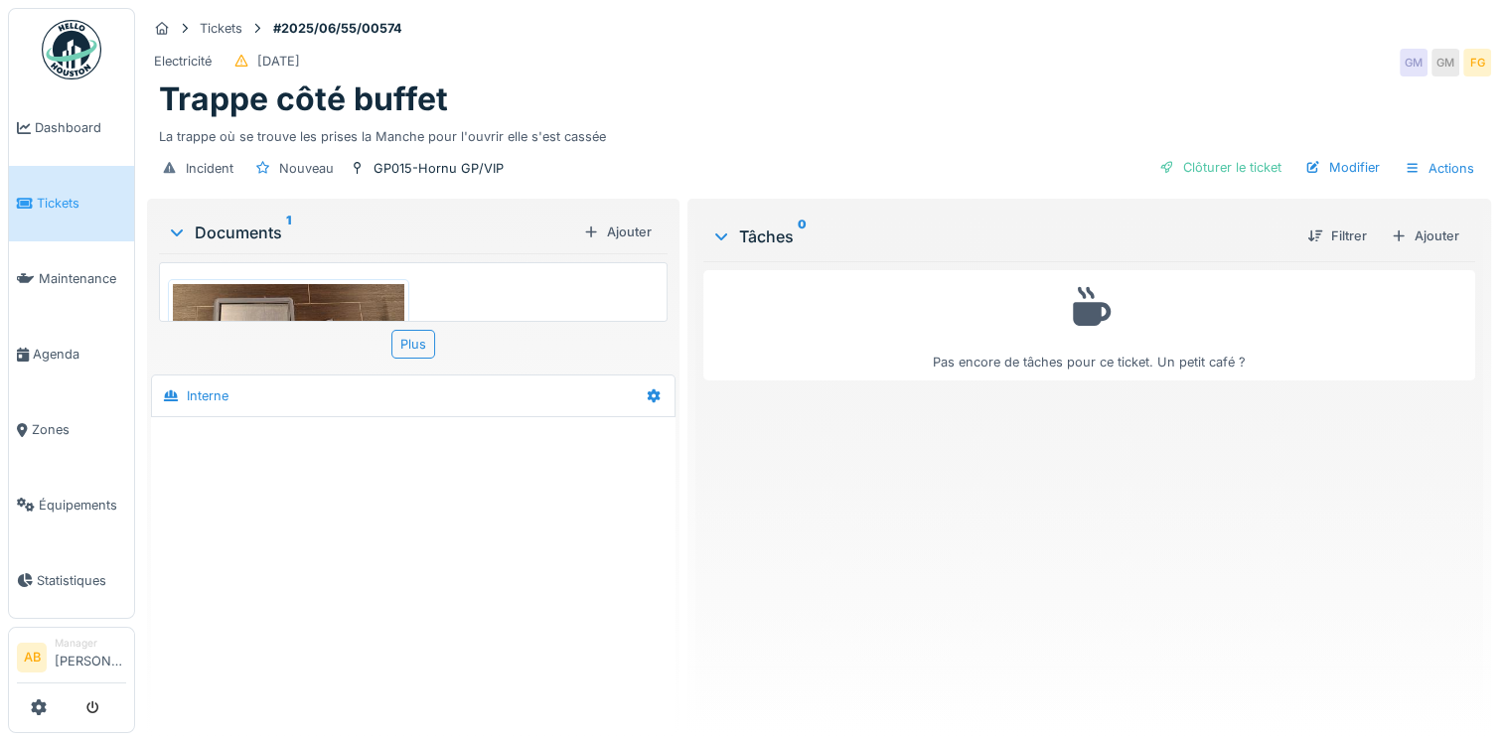
click at [306, 312] on img at bounding box center [288, 336] width 231 height 104
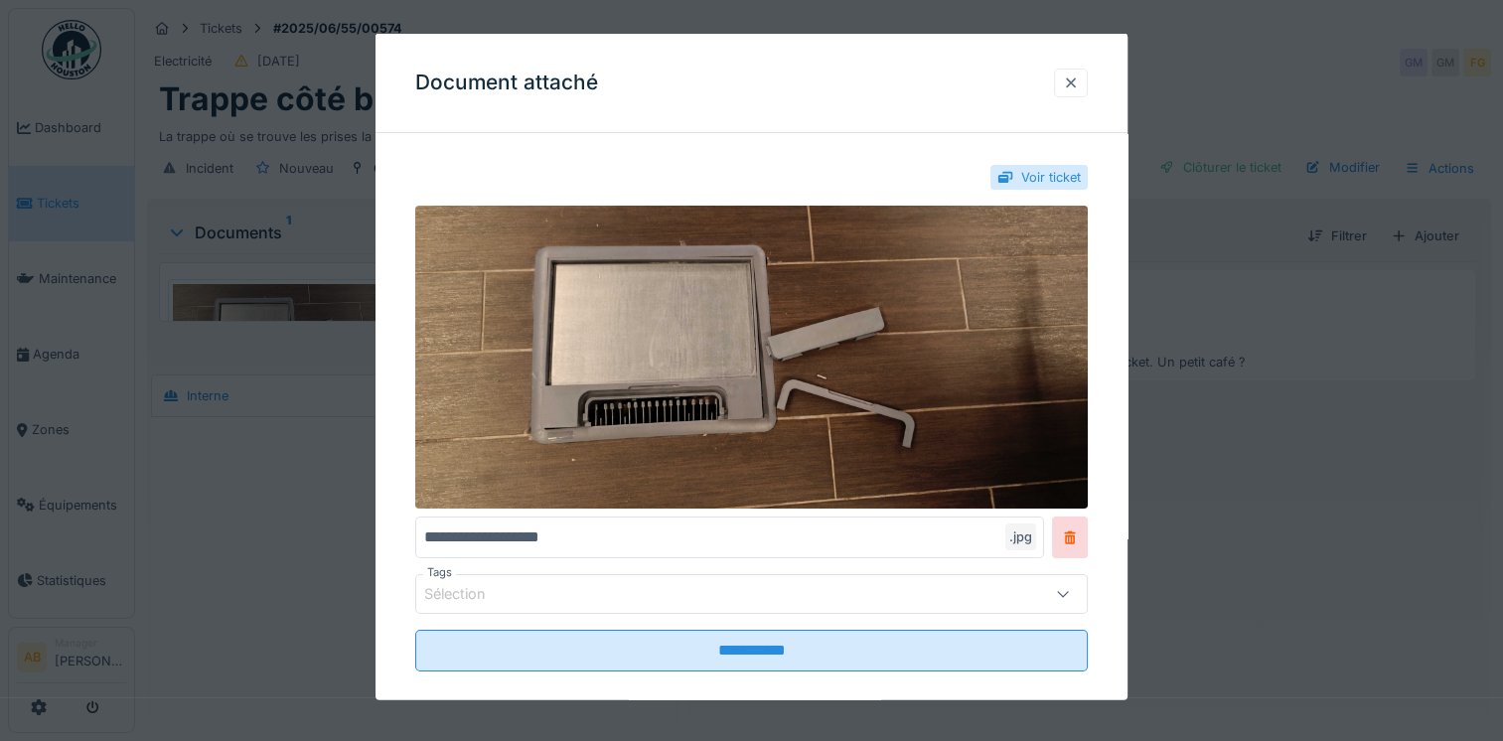
click at [1073, 89] on div at bounding box center [1071, 82] width 16 height 19
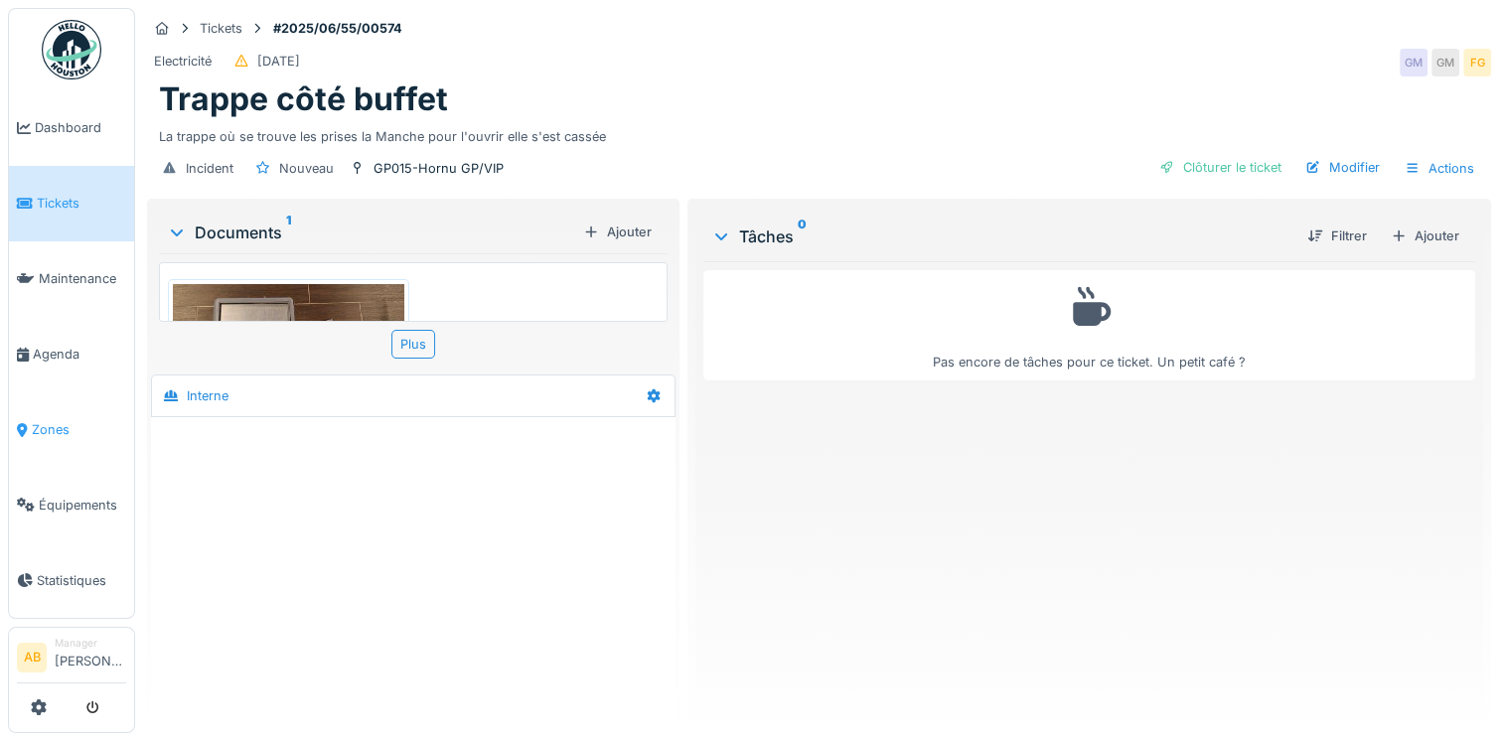
click at [68, 420] on span "Zones" at bounding box center [79, 429] width 94 height 19
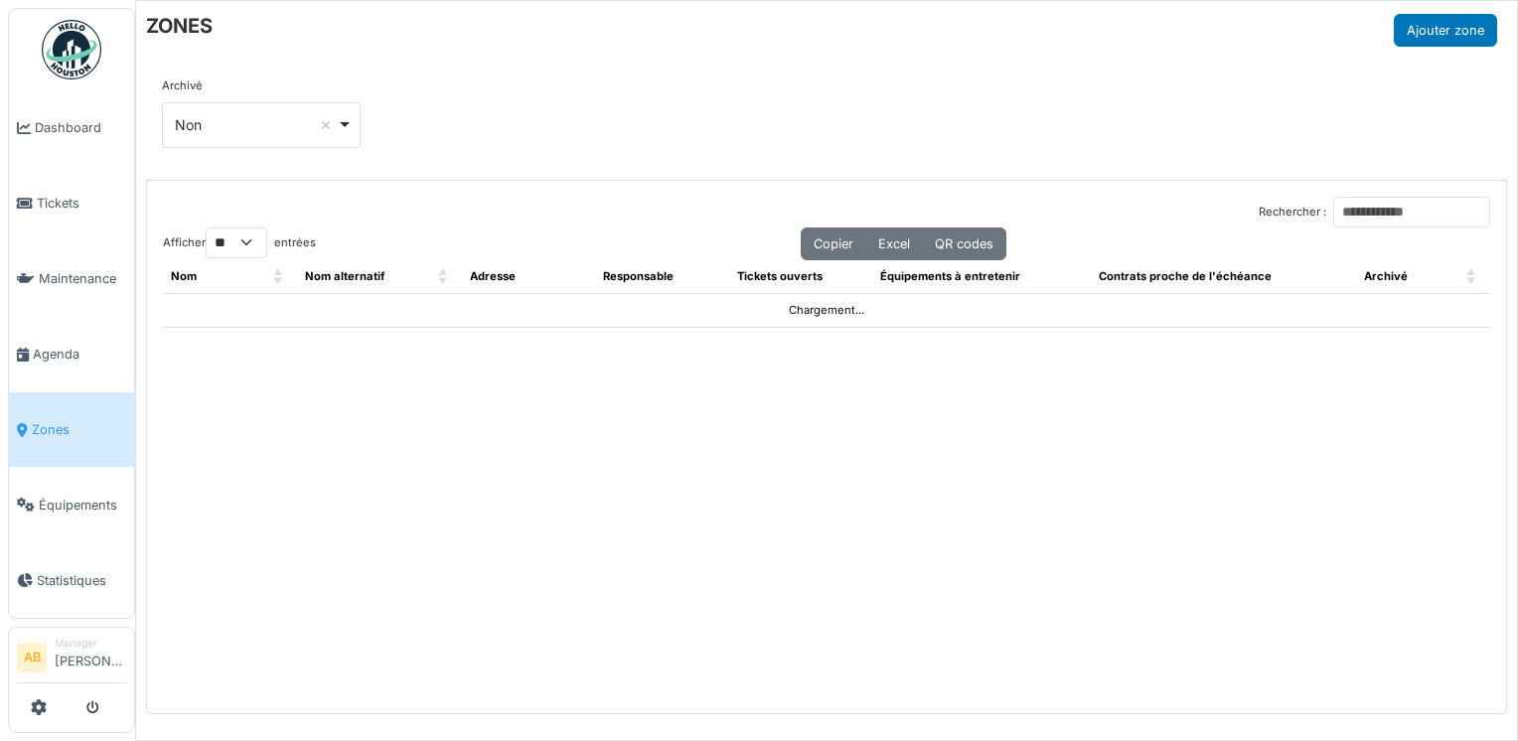
select select "**"
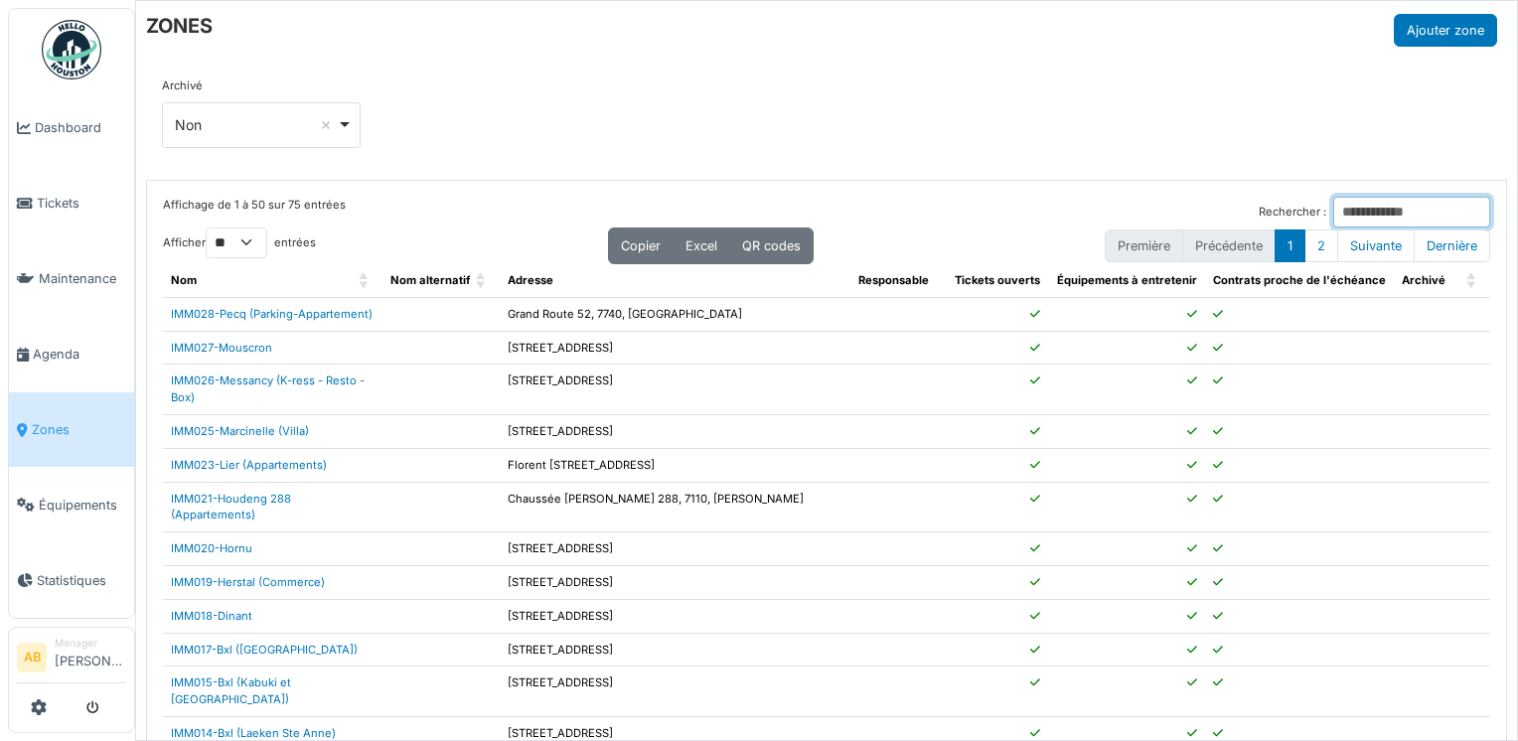
click at [1333, 212] on input "Rechercher :" at bounding box center [1411, 212] width 157 height 31
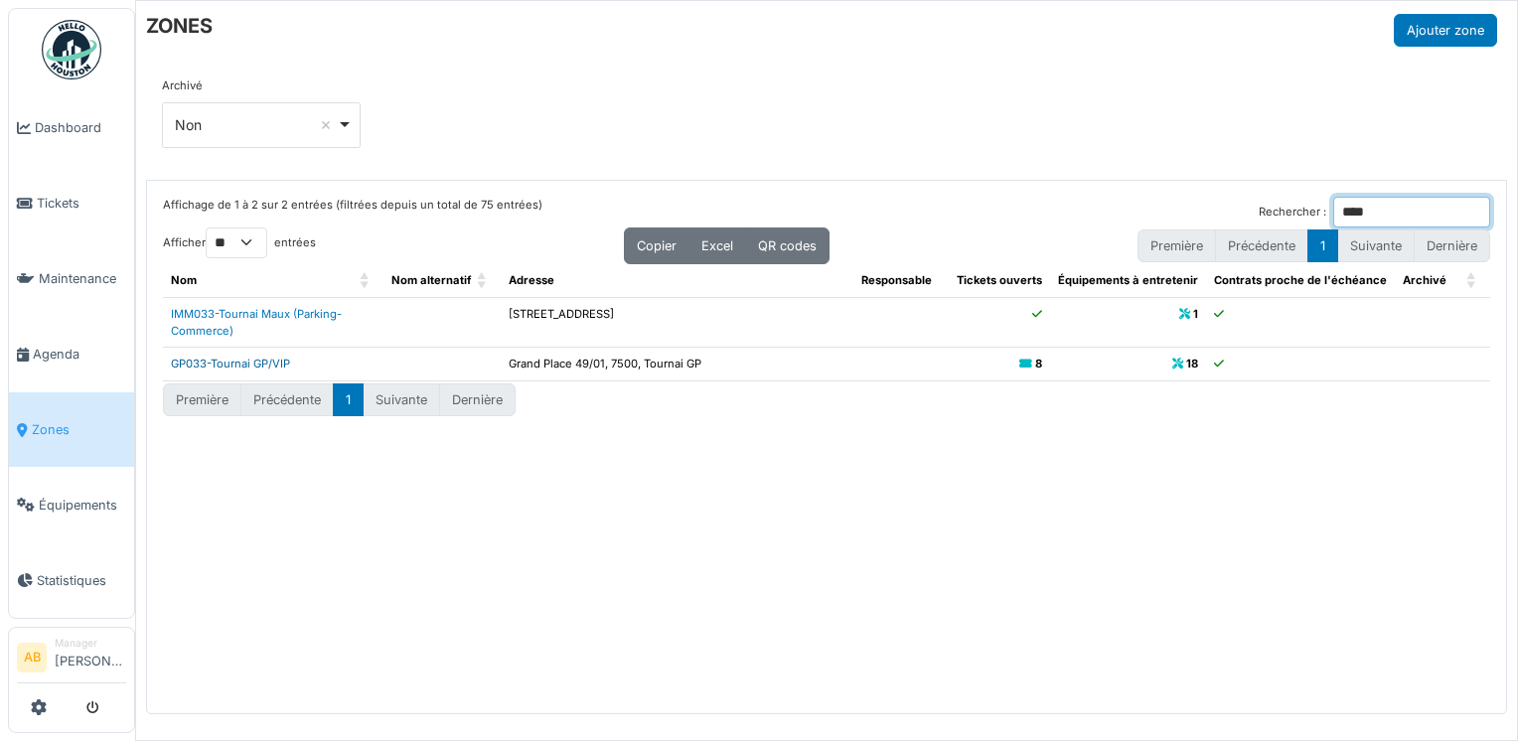
type input "****"
click at [260, 365] on link "GP033-Tournai GP/VIP" at bounding box center [230, 364] width 119 height 14
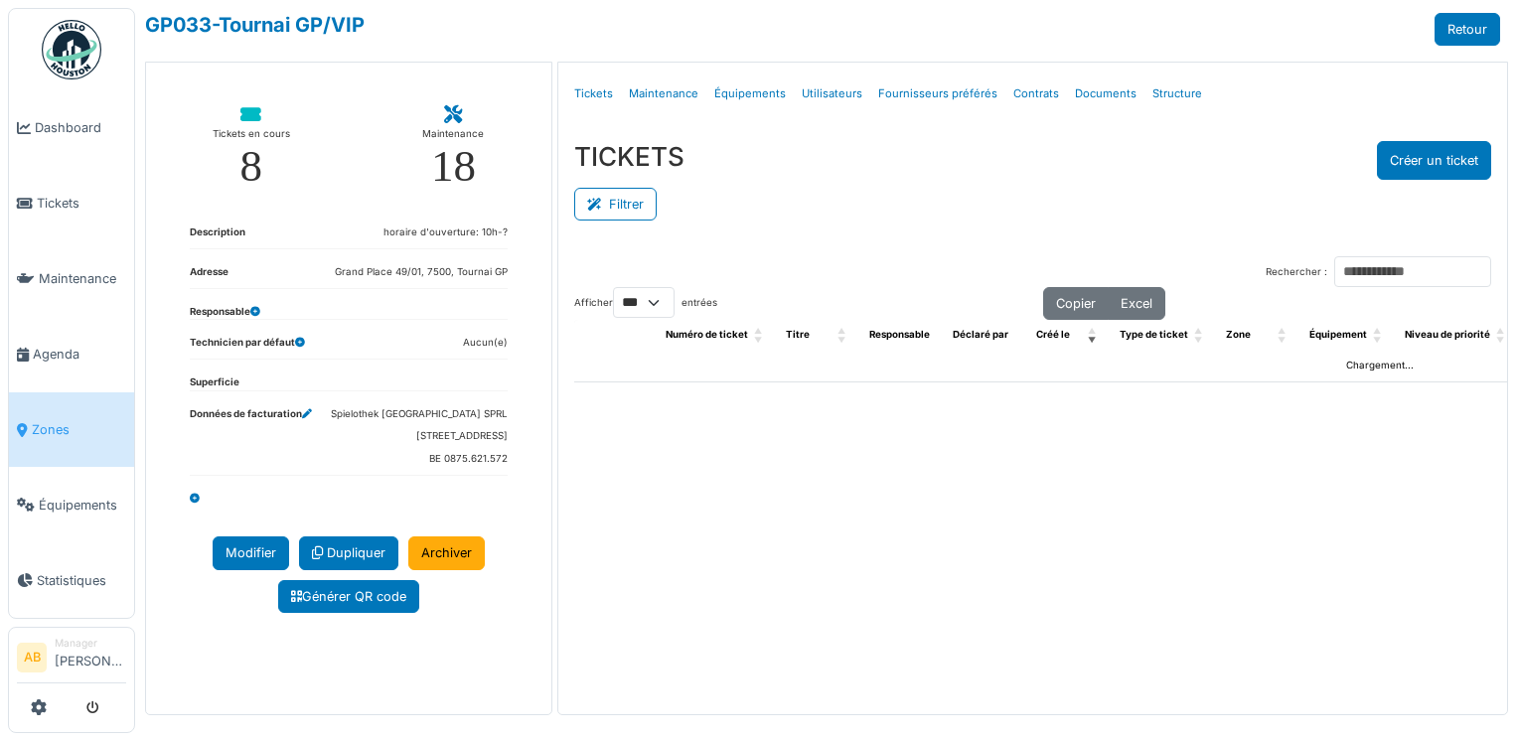
select select "***"
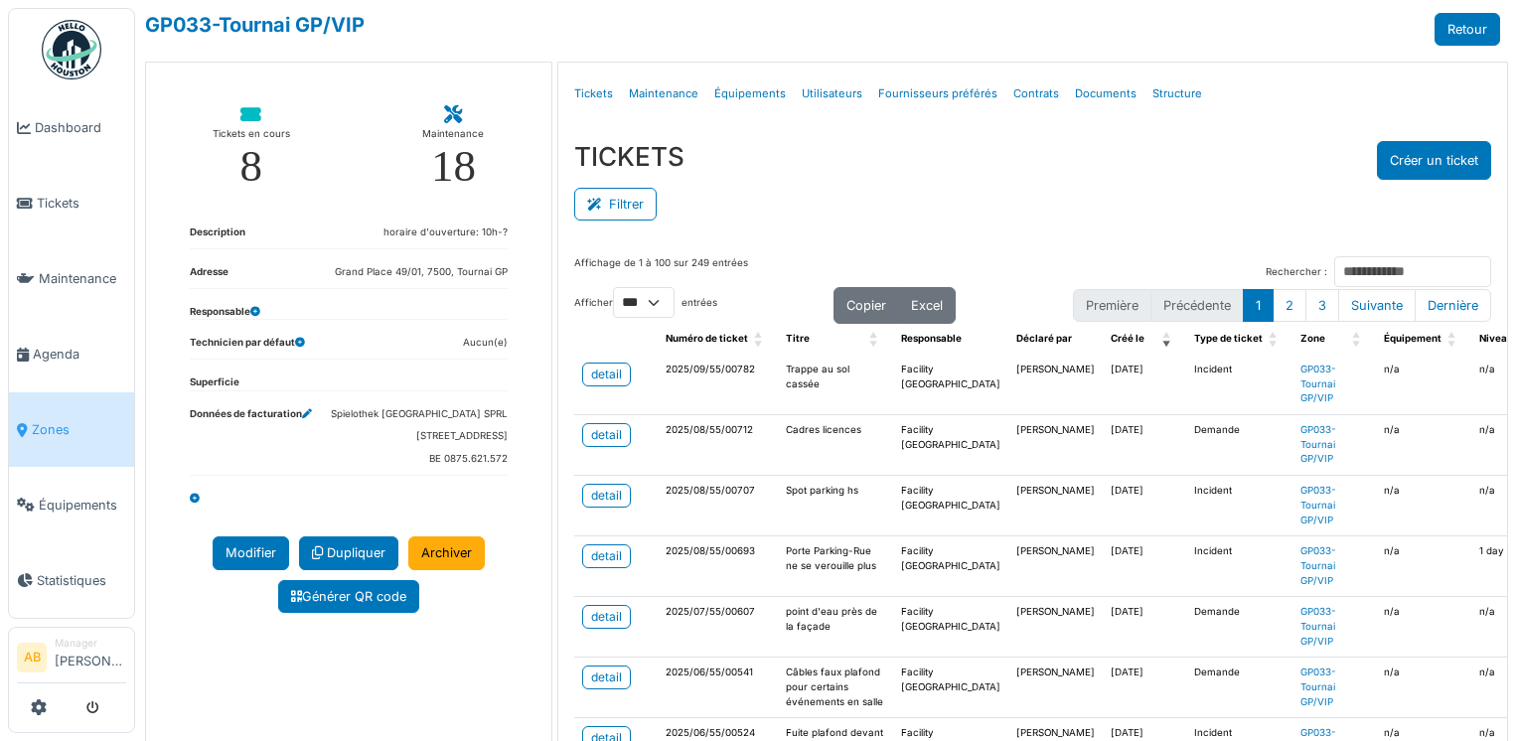
scroll to position [99, 0]
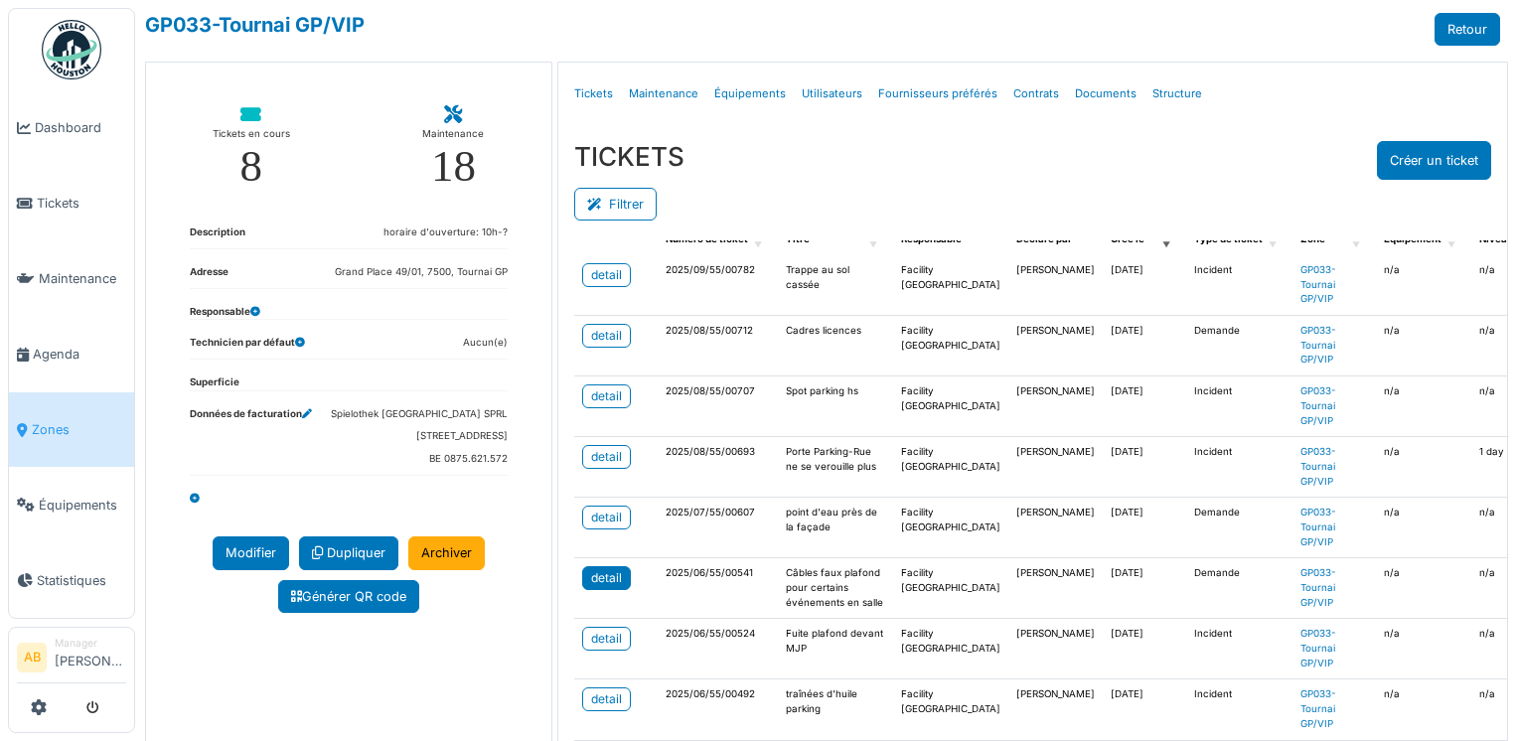
click at [605, 581] on div "detail" at bounding box center [606, 578] width 31 height 18
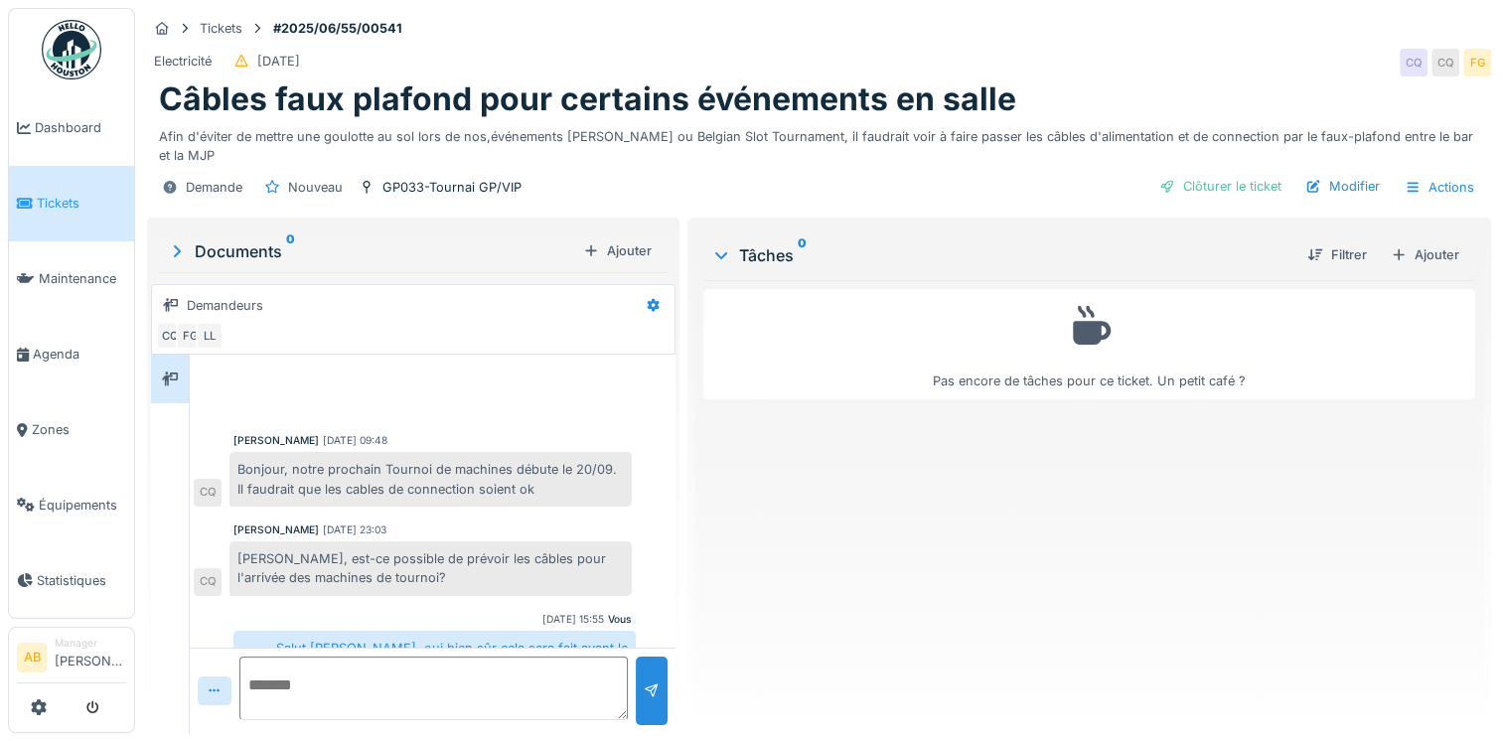
scroll to position [44, 0]
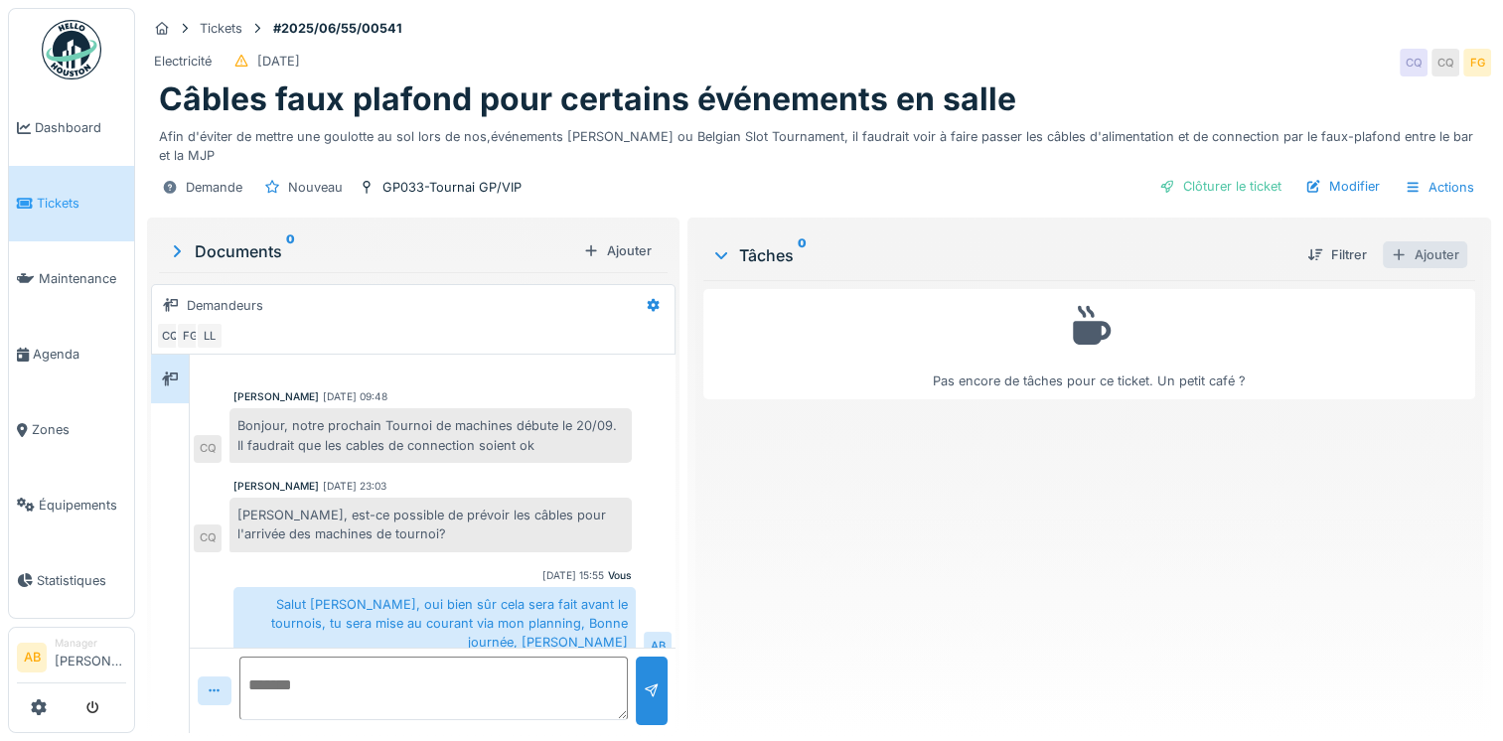
click at [1410, 248] on div "Ajouter" at bounding box center [1425, 254] width 84 height 27
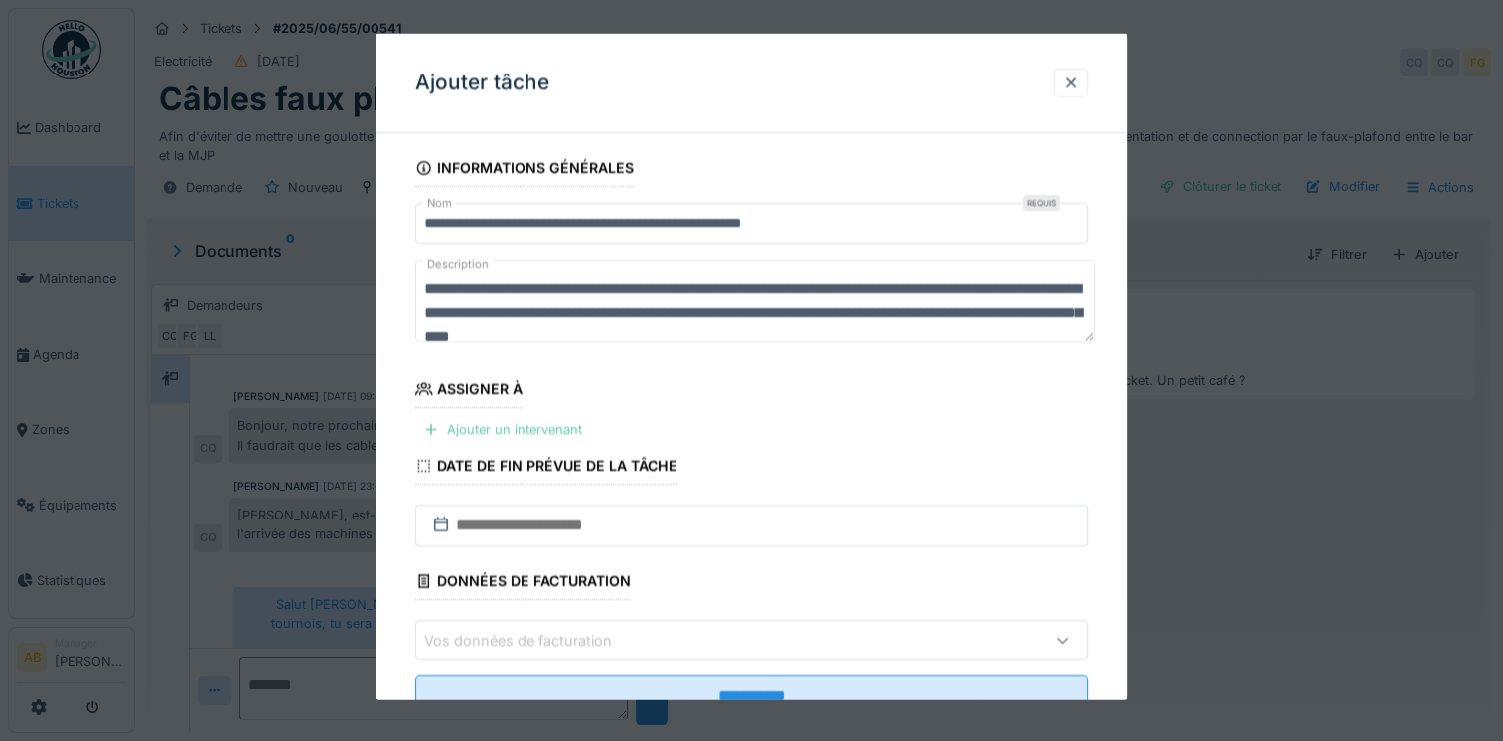
click at [544, 435] on div "Ajouter un intervenant" at bounding box center [502, 429] width 175 height 27
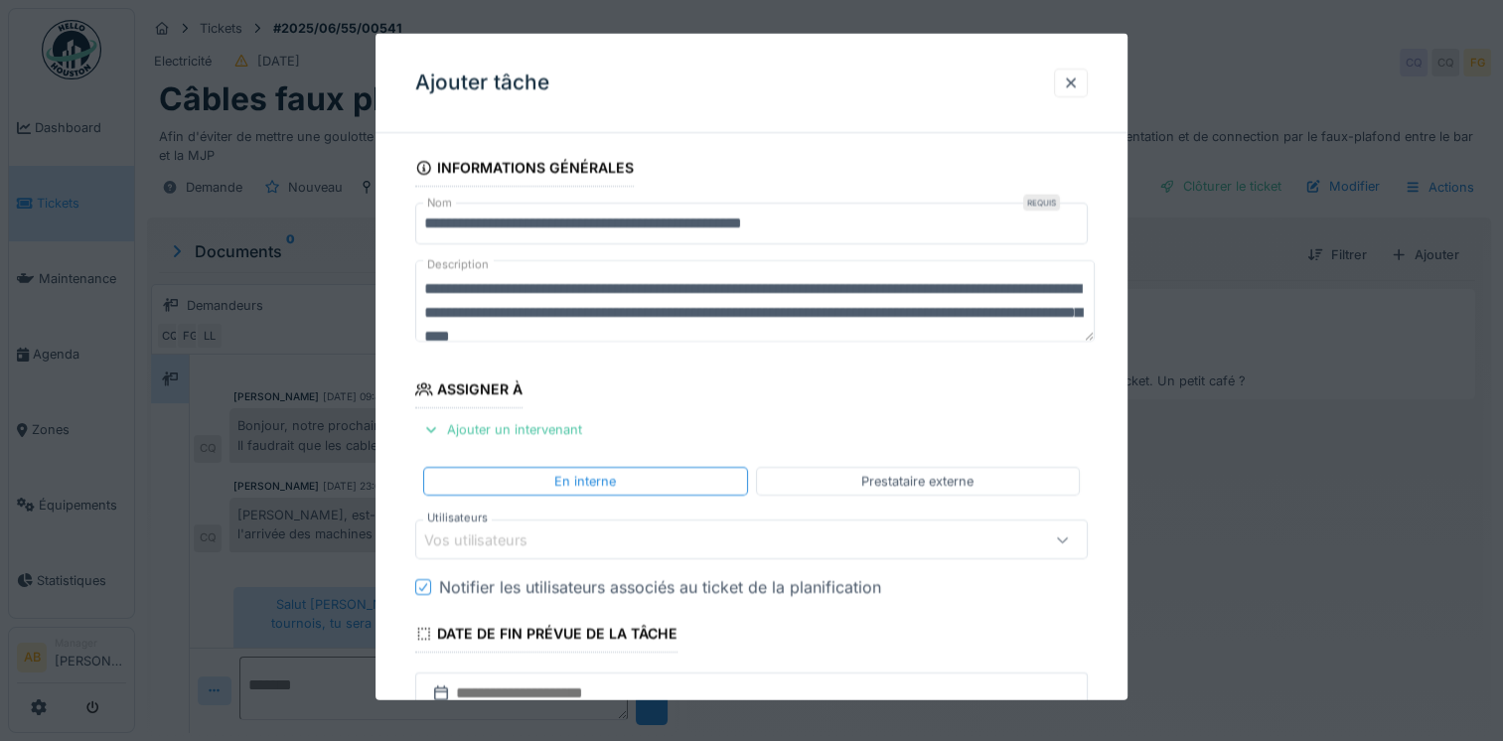
click at [570, 530] on div "Vos utilisateurs" at bounding box center [710, 539] width 573 height 22
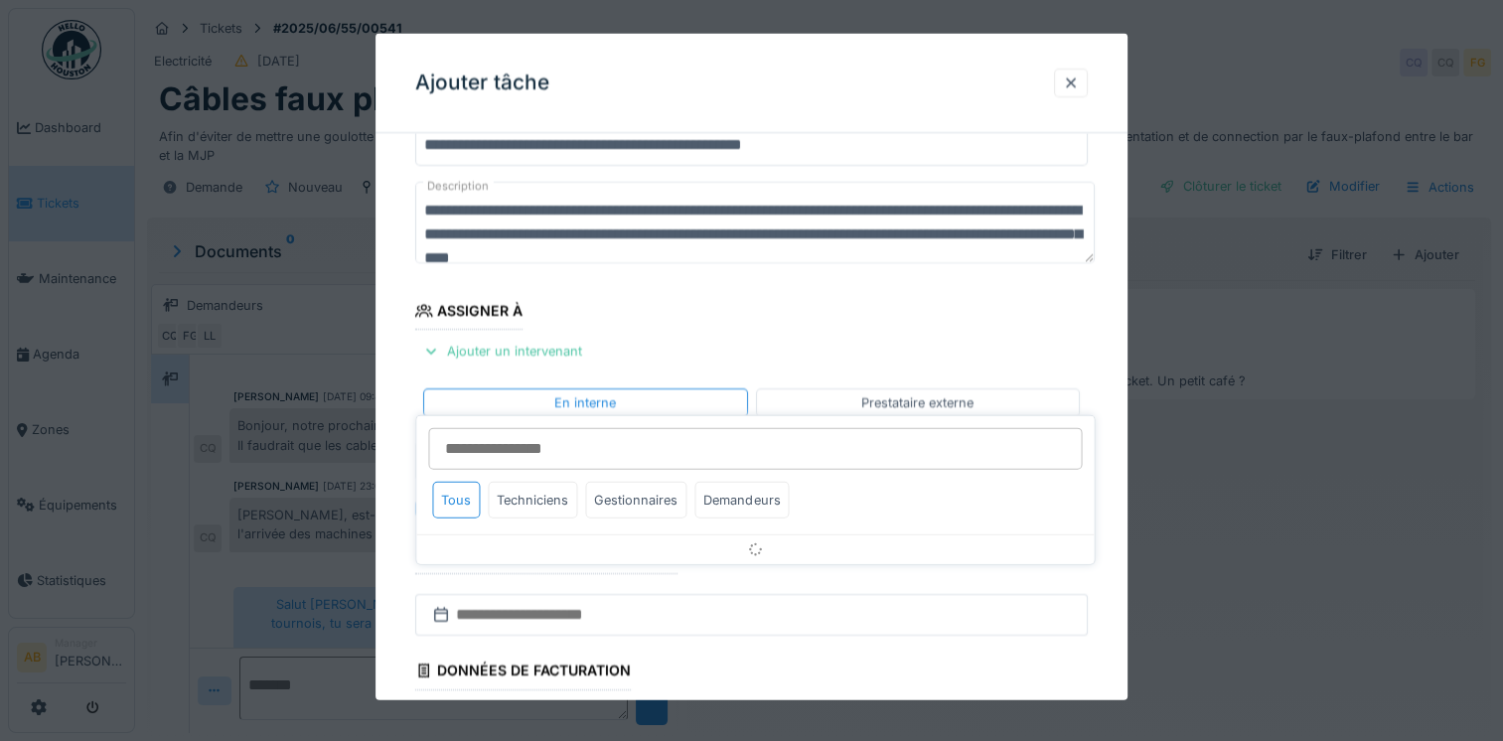
scroll to position [171, 0]
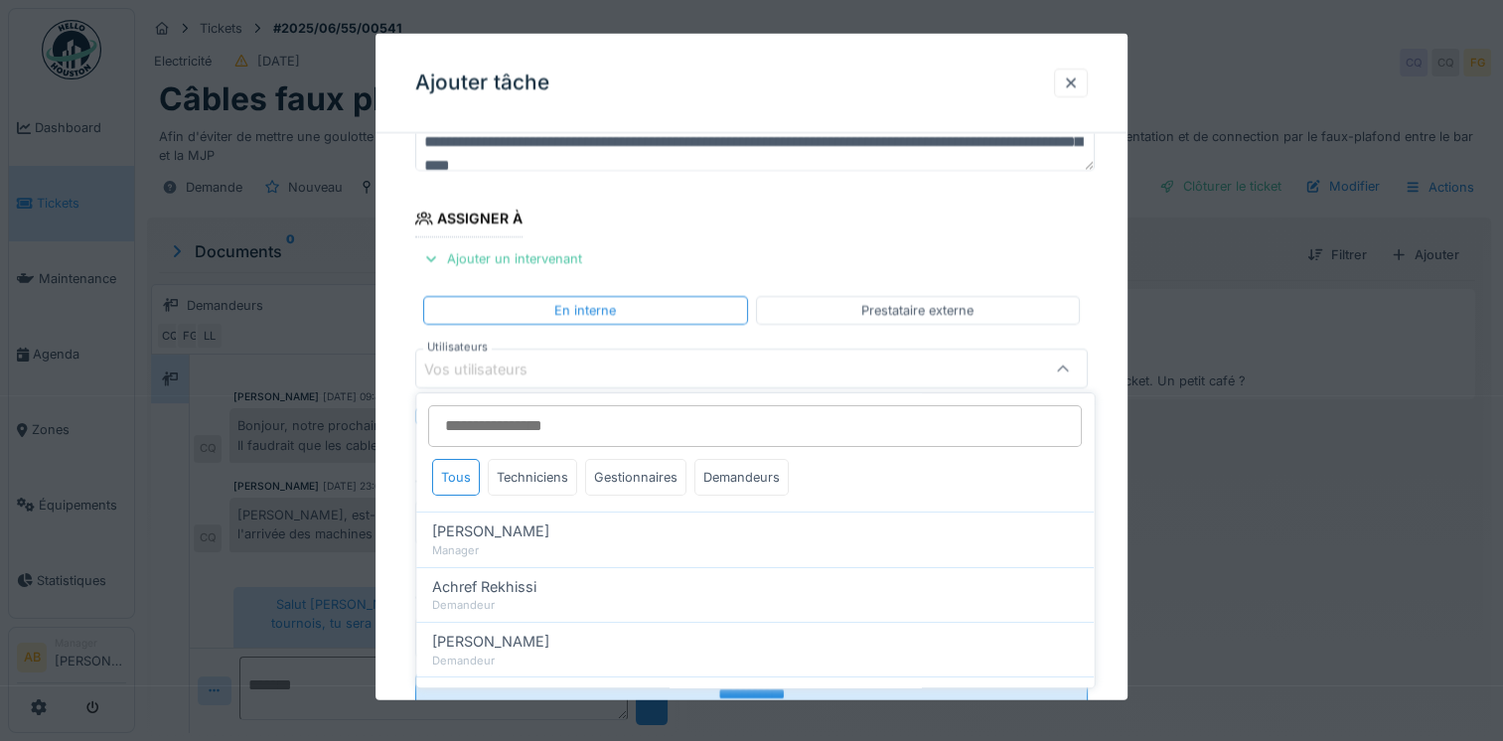
click at [549, 433] on input "Utilisateurs" at bounding box center [755, 426] width 654 height 42
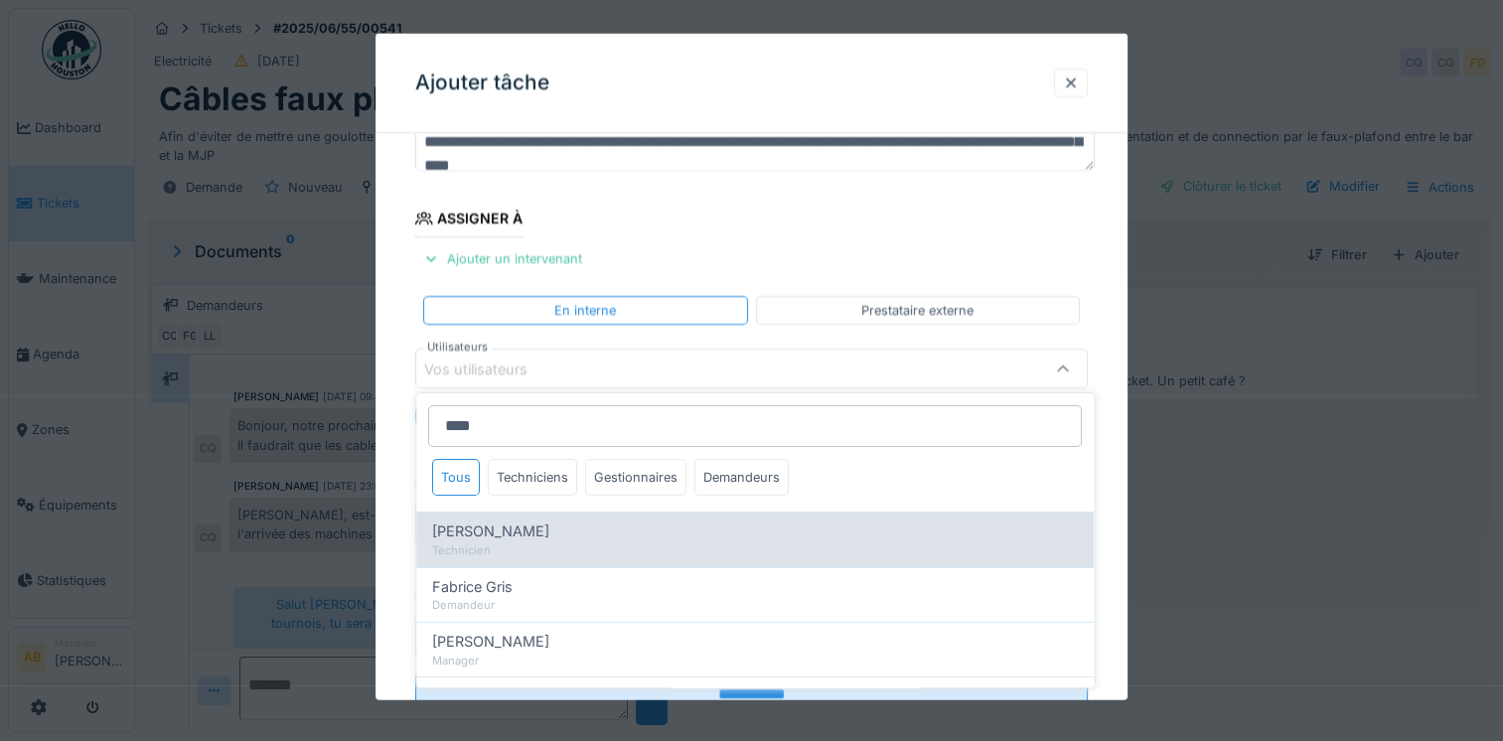
type input "****"
click at [600, 535] on div "[PERSON_NAME]" at bounding box center [755, 531] width 646 height 22
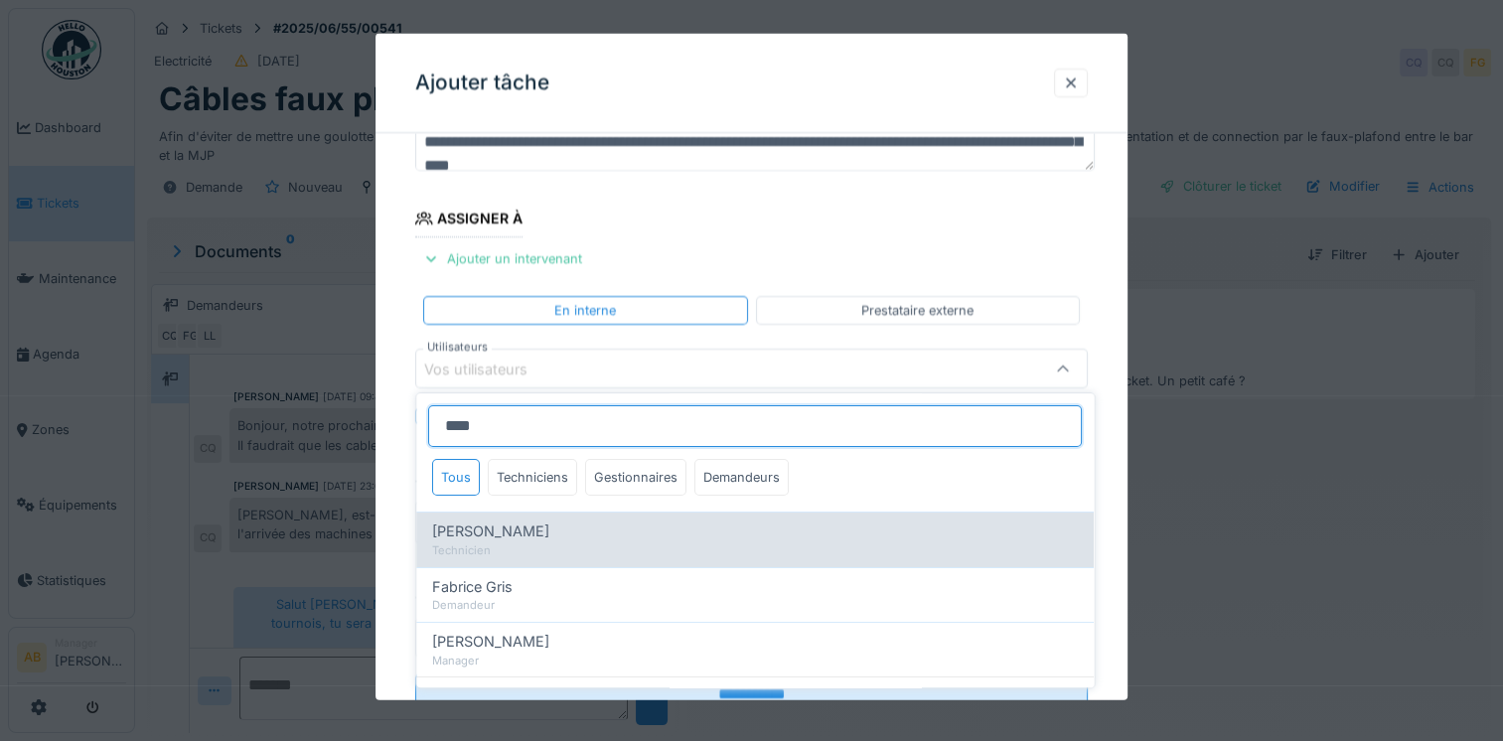
type input "****"
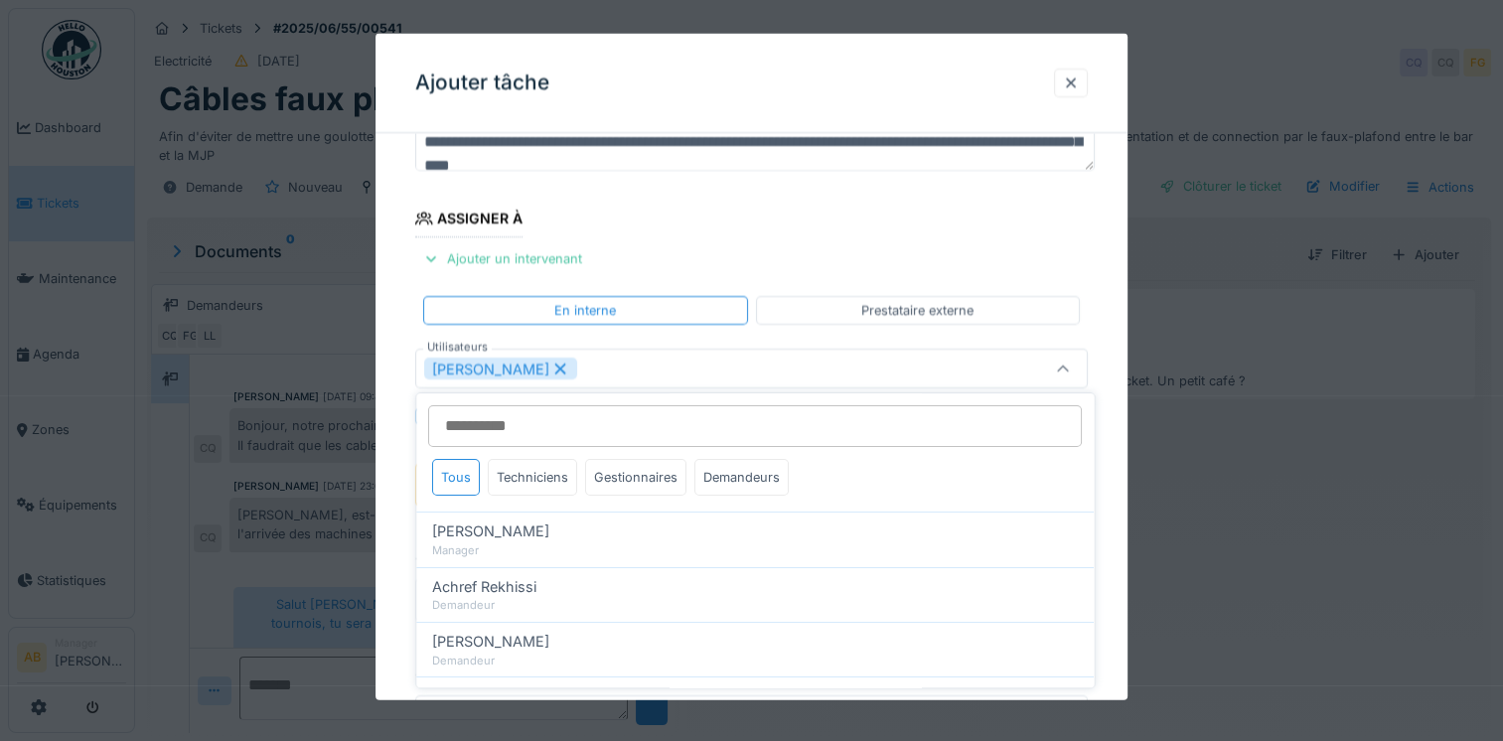
click at [829, 230] on fieldset "**********" at bounding box center [751, 393] width 672 height 830
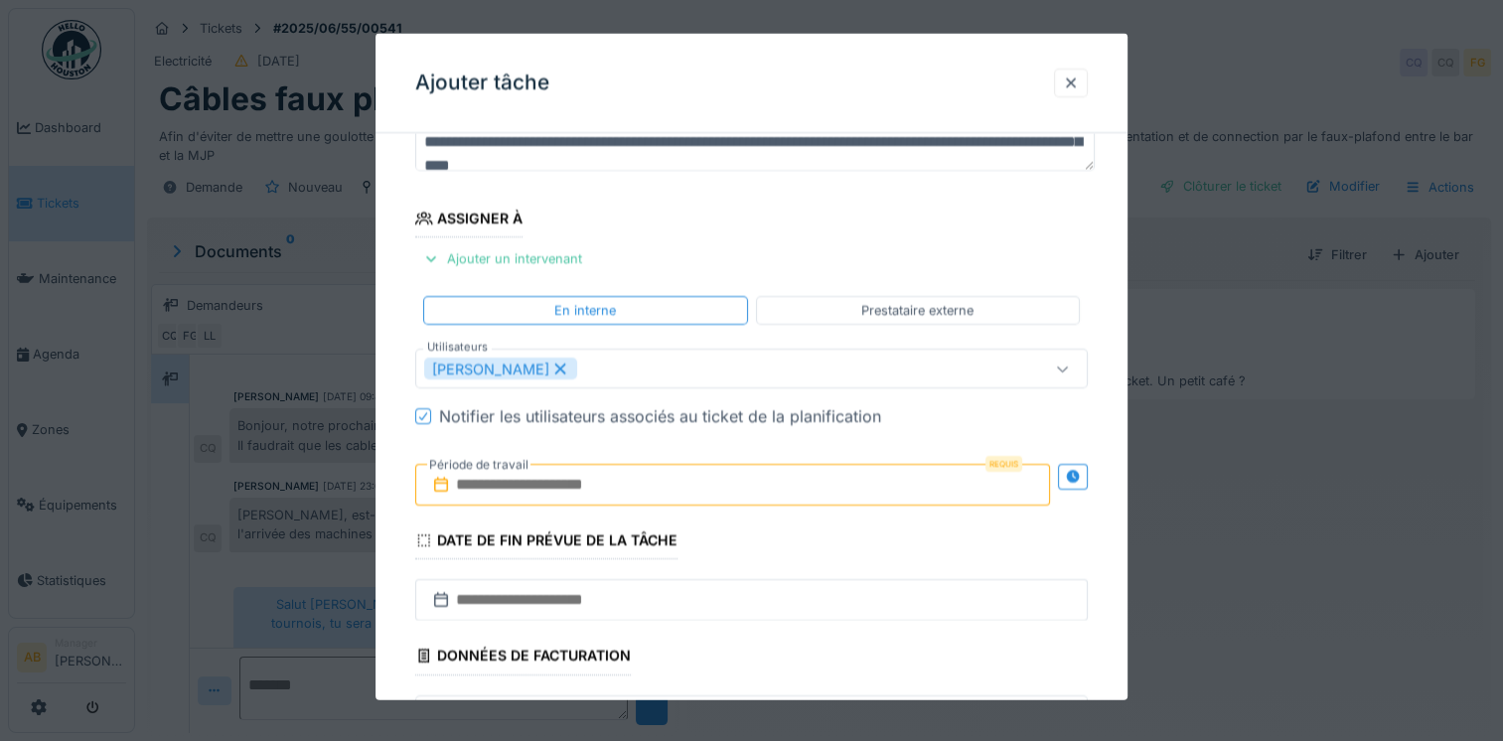
click at [842, 481] on input "text" at bounding box center [732, 485] width 635 height 42
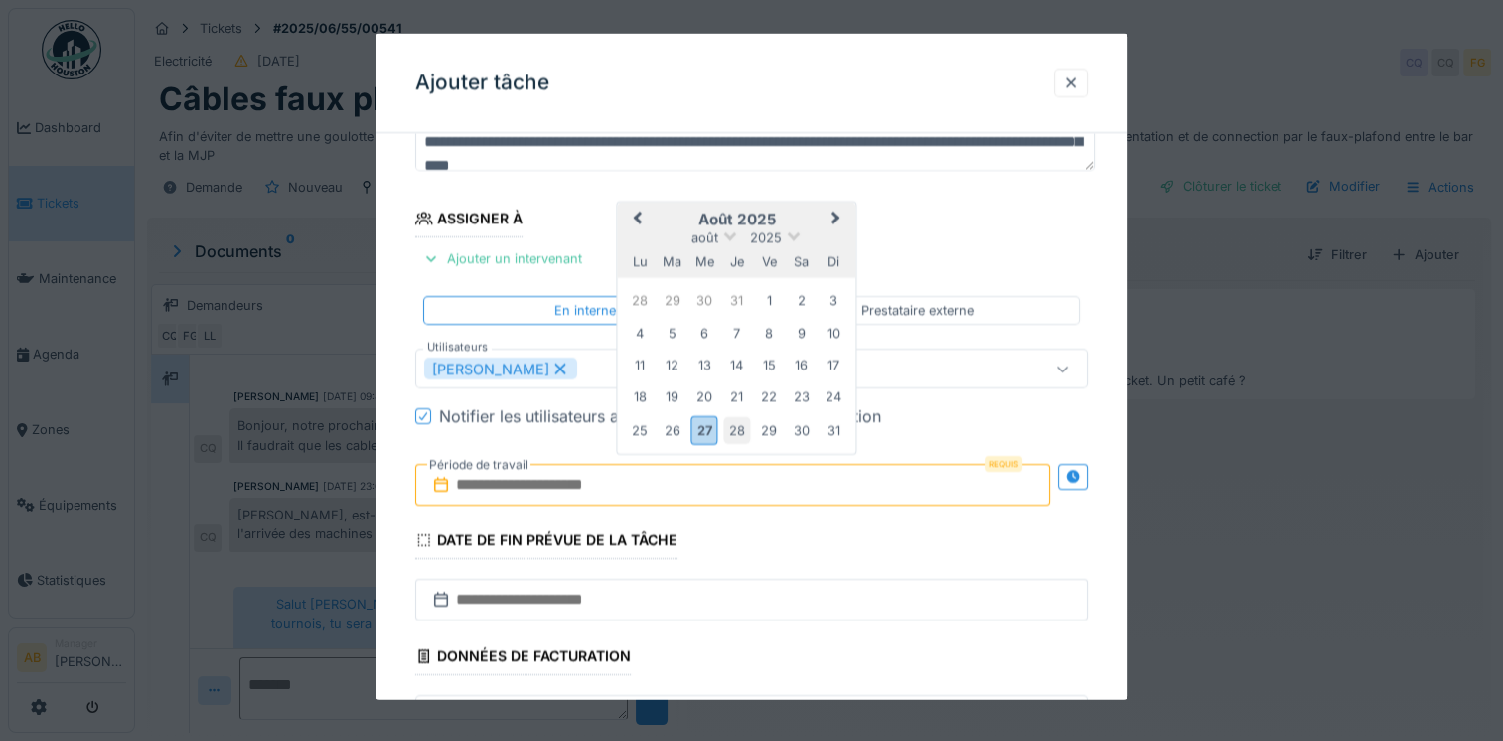
click at [743, 431] on div "28" at bounding box center [736, 429] width 27 height 27
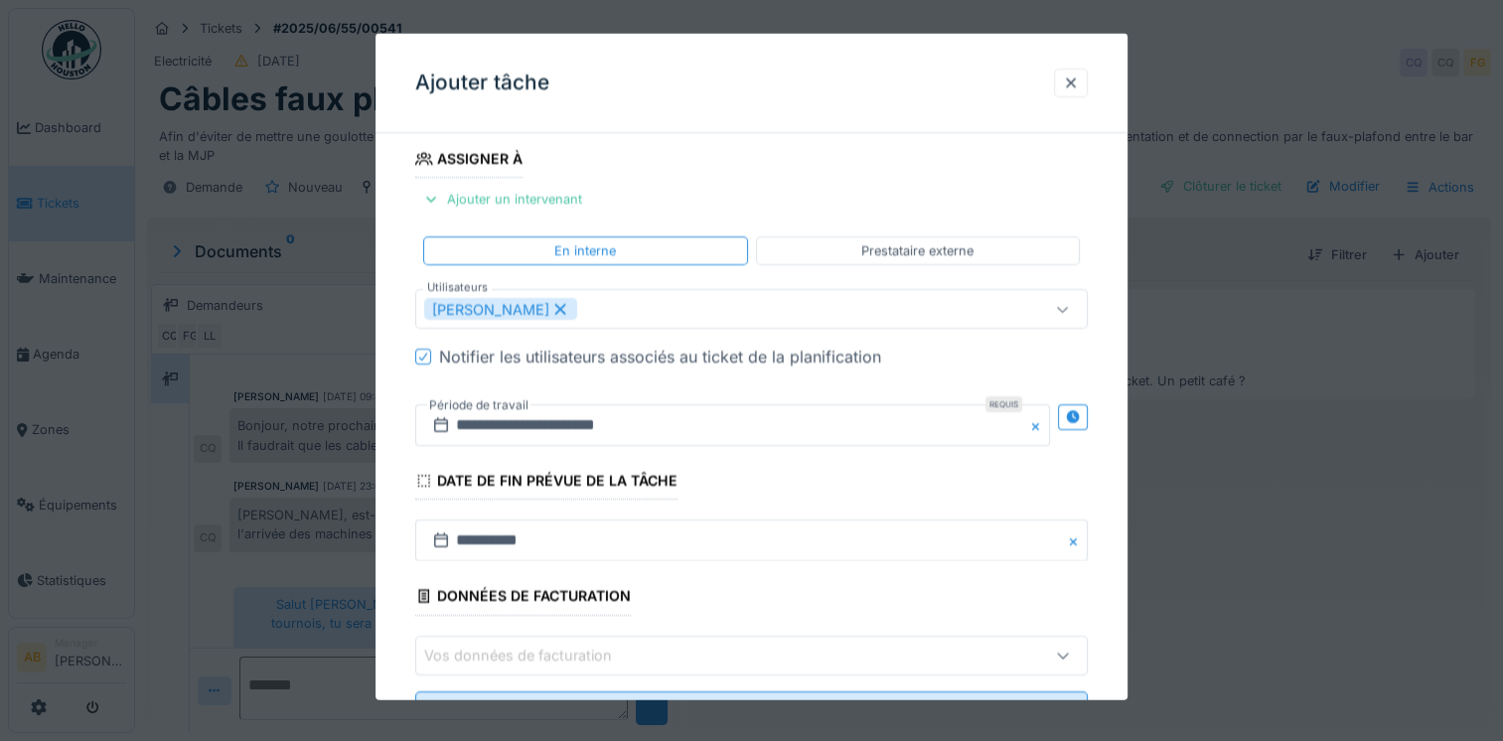
scroll to position [314, 0]
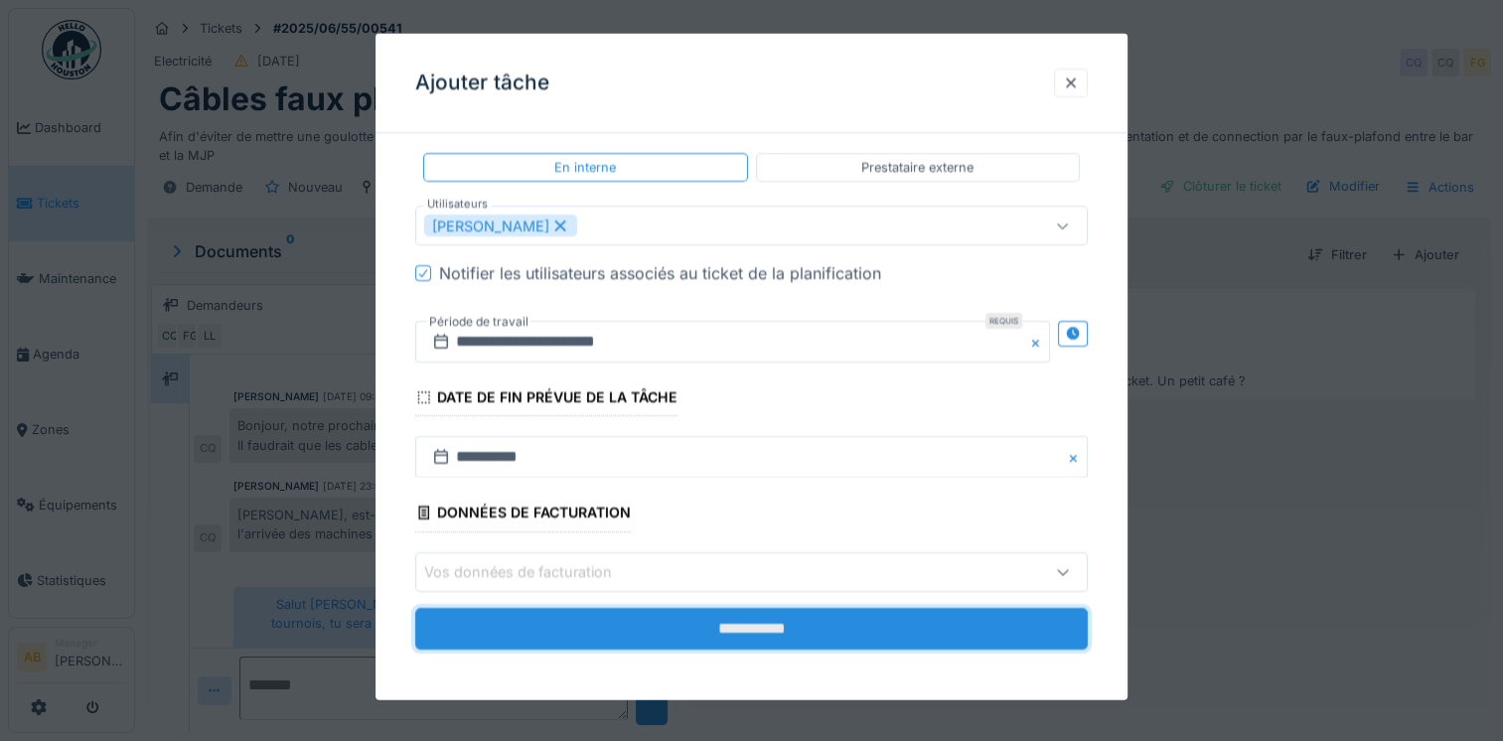
click at [771, 627] on input "**********" at bounding box center [751, 628] width 672 height 42
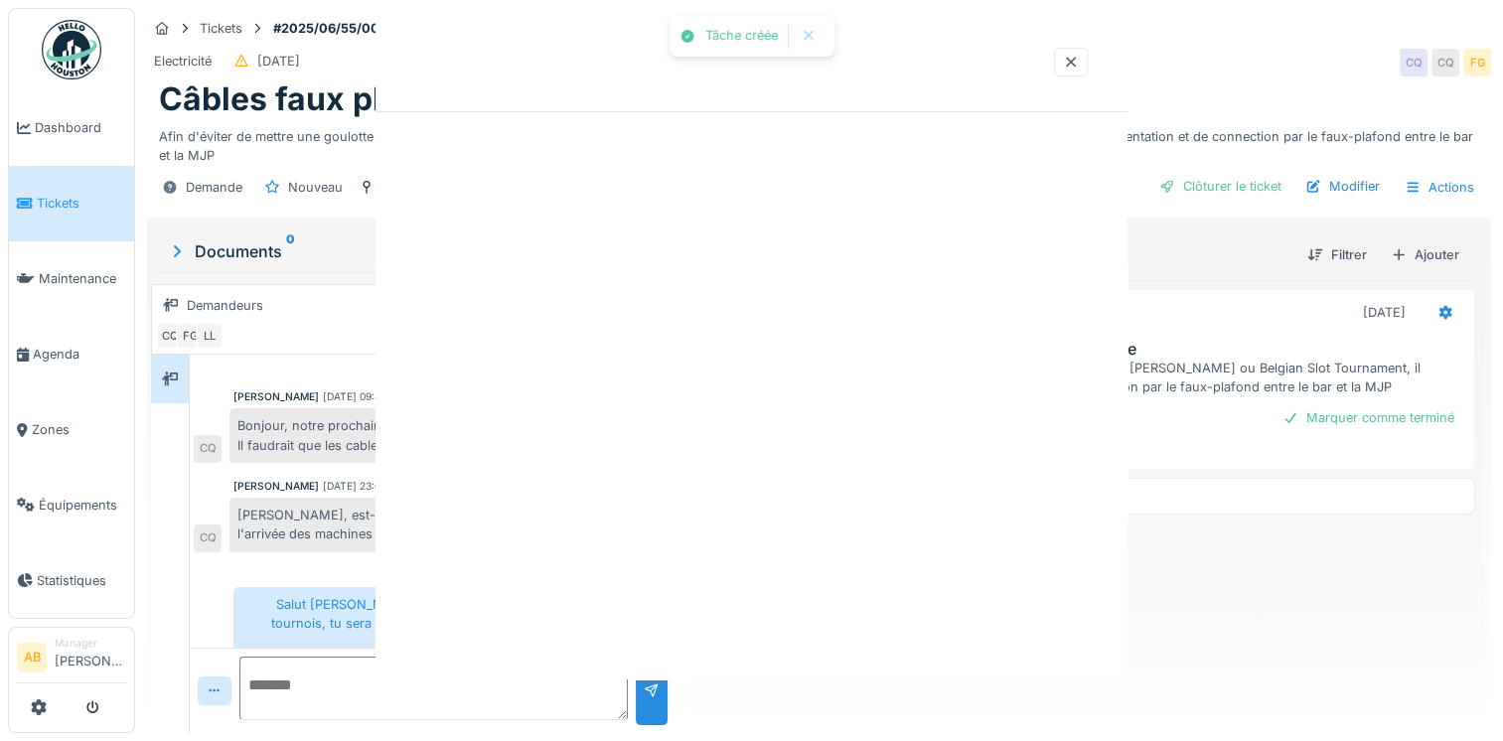
scroll to position [0, 0]
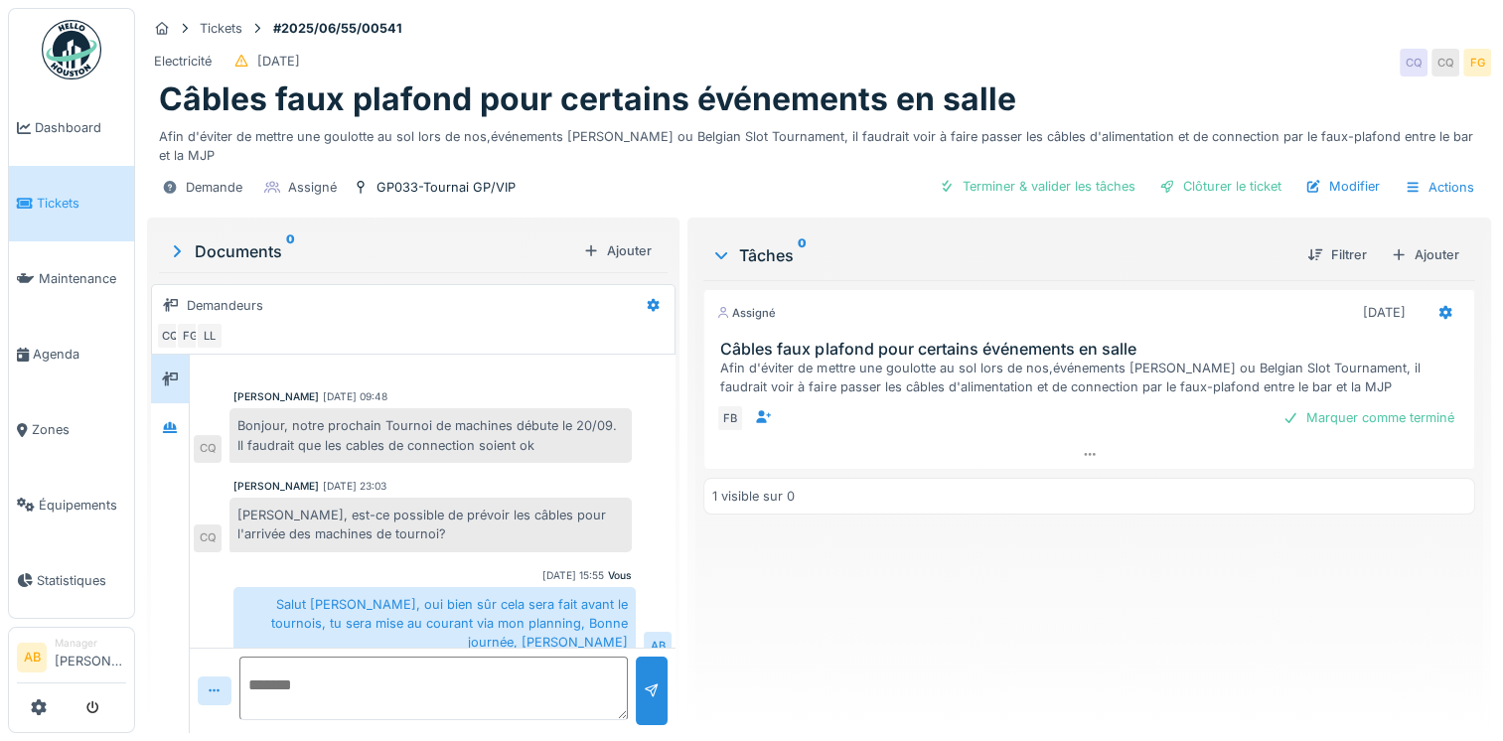
click at [383, 662] on textarea at bounding box center [433, 689] width 388 height 64
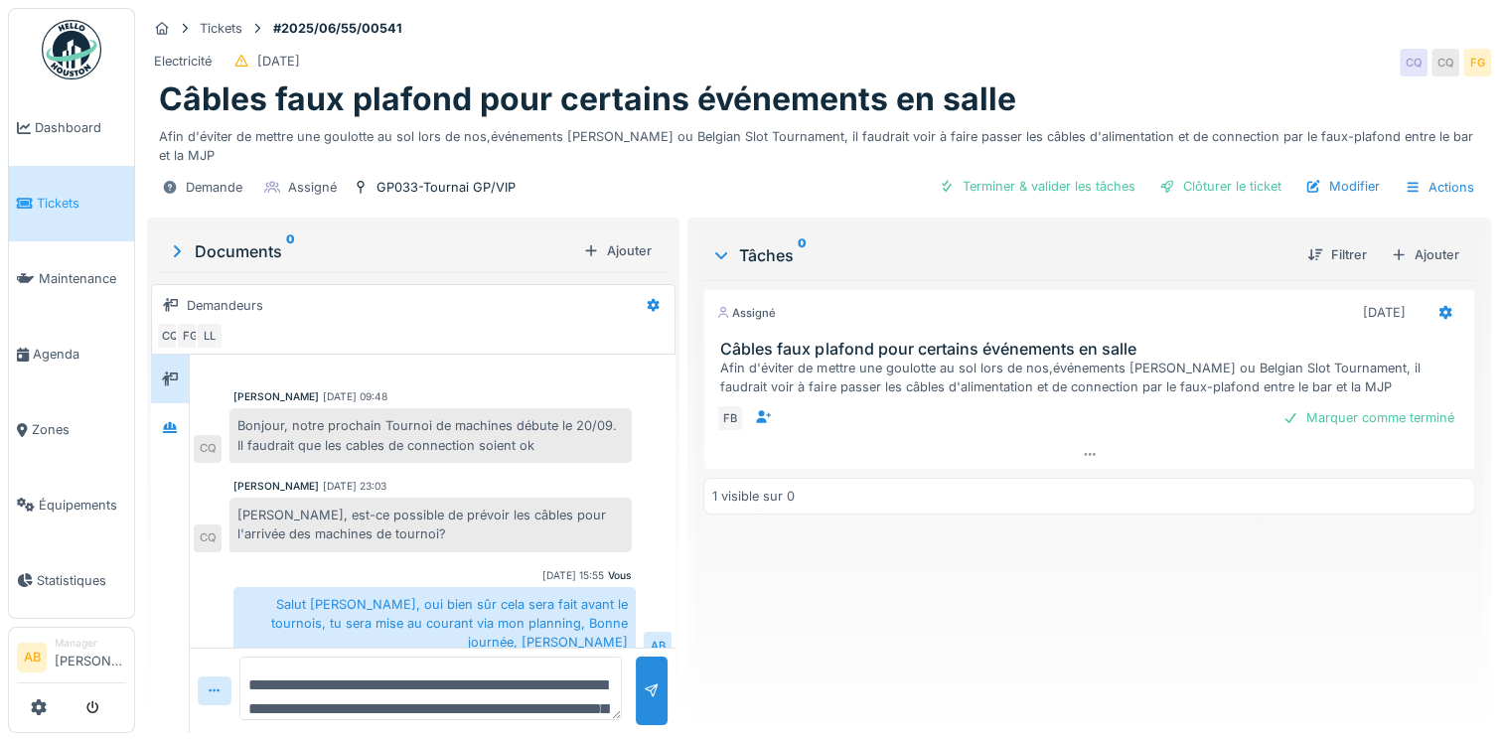
click at [250, 667] on textarea "**********" at bounding box center [430, 689] width 382 height 64
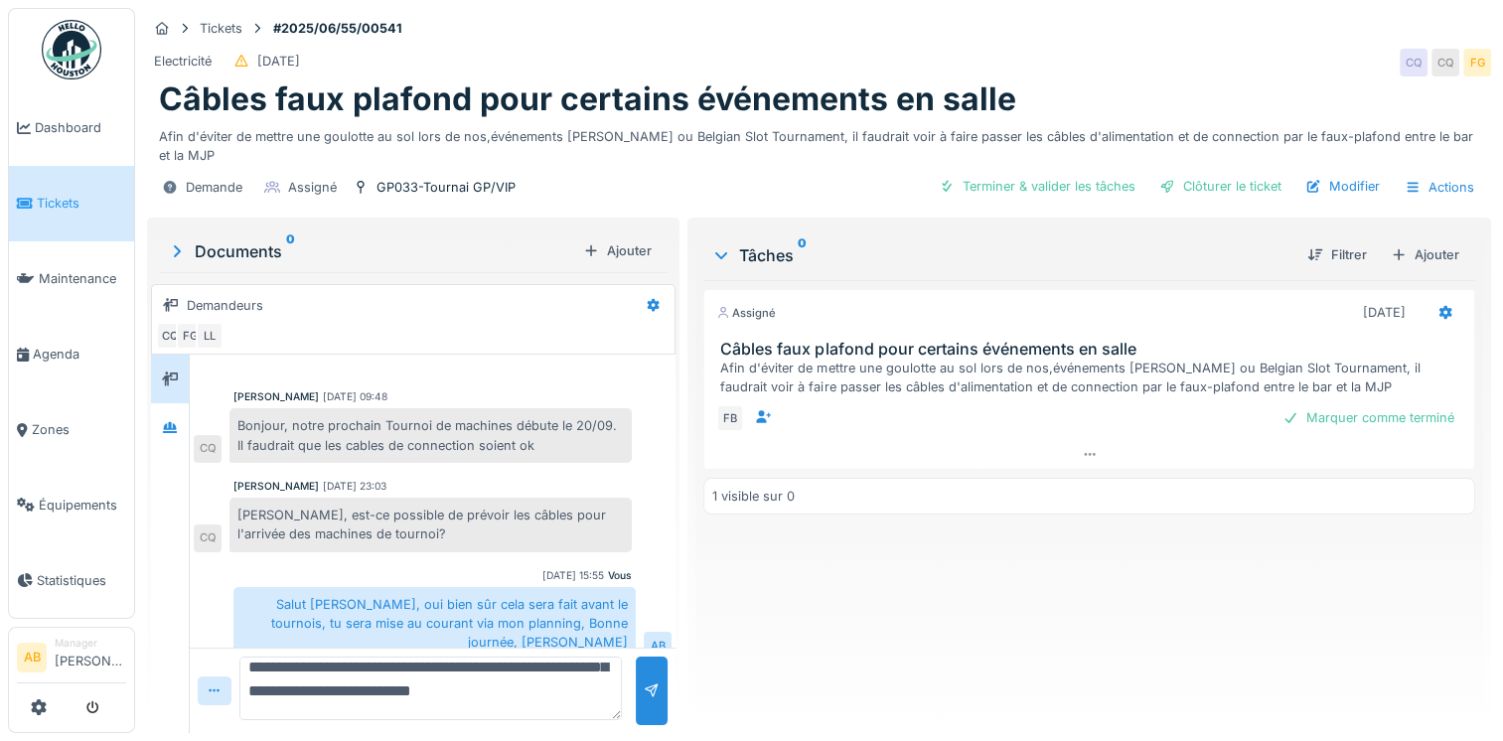
scroll to position [118, 0]
type textarea "**********"
click at [639, 691] on div at bounding box center [652, 691] width 32 height 69
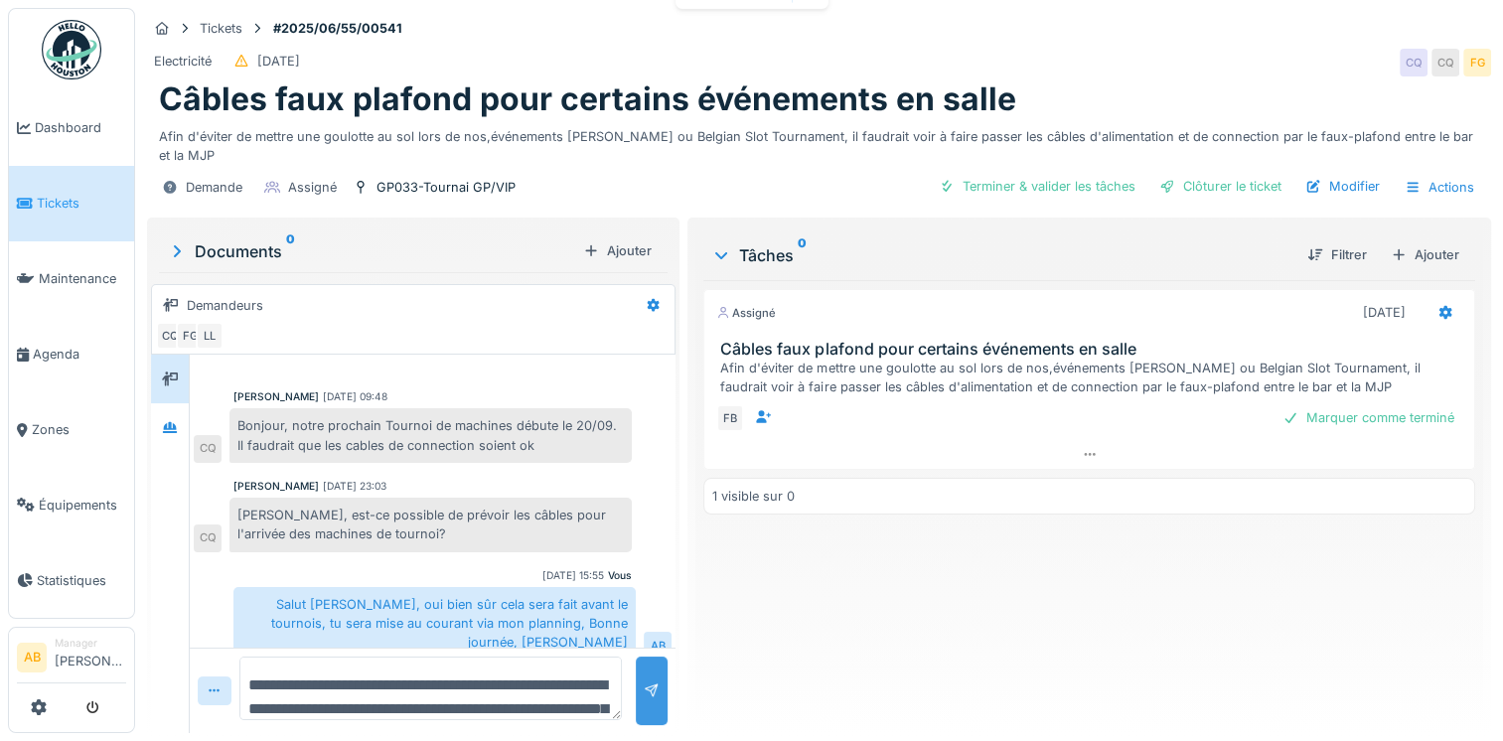
scroll to position [190, 0]
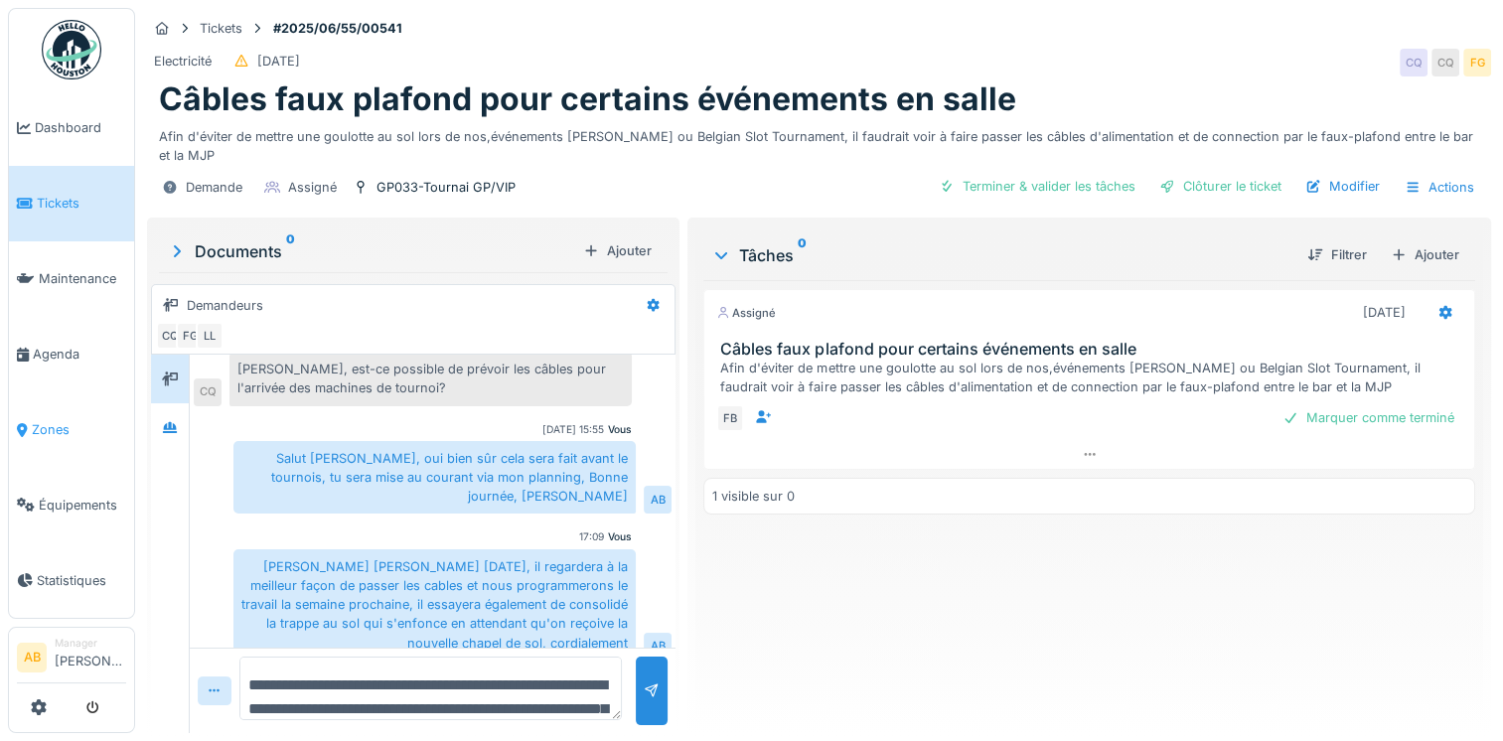
click at [47, 426] on span "Zones" at bounding box center [79, 429] width 94 height 19
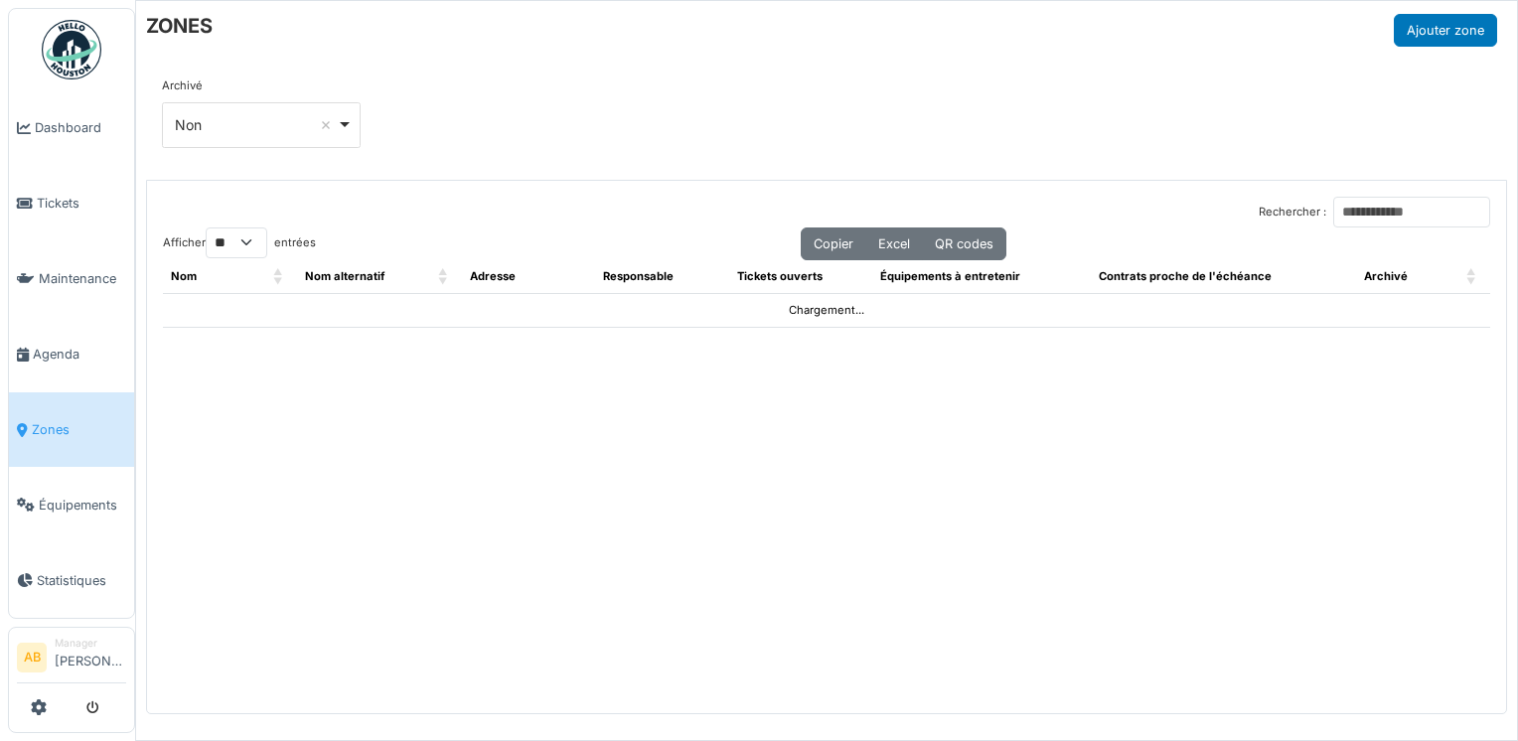
select select "**"
click at [1408, 217] on input "Rechercher :" at bounding box center [1411, 212] width 157 height 31
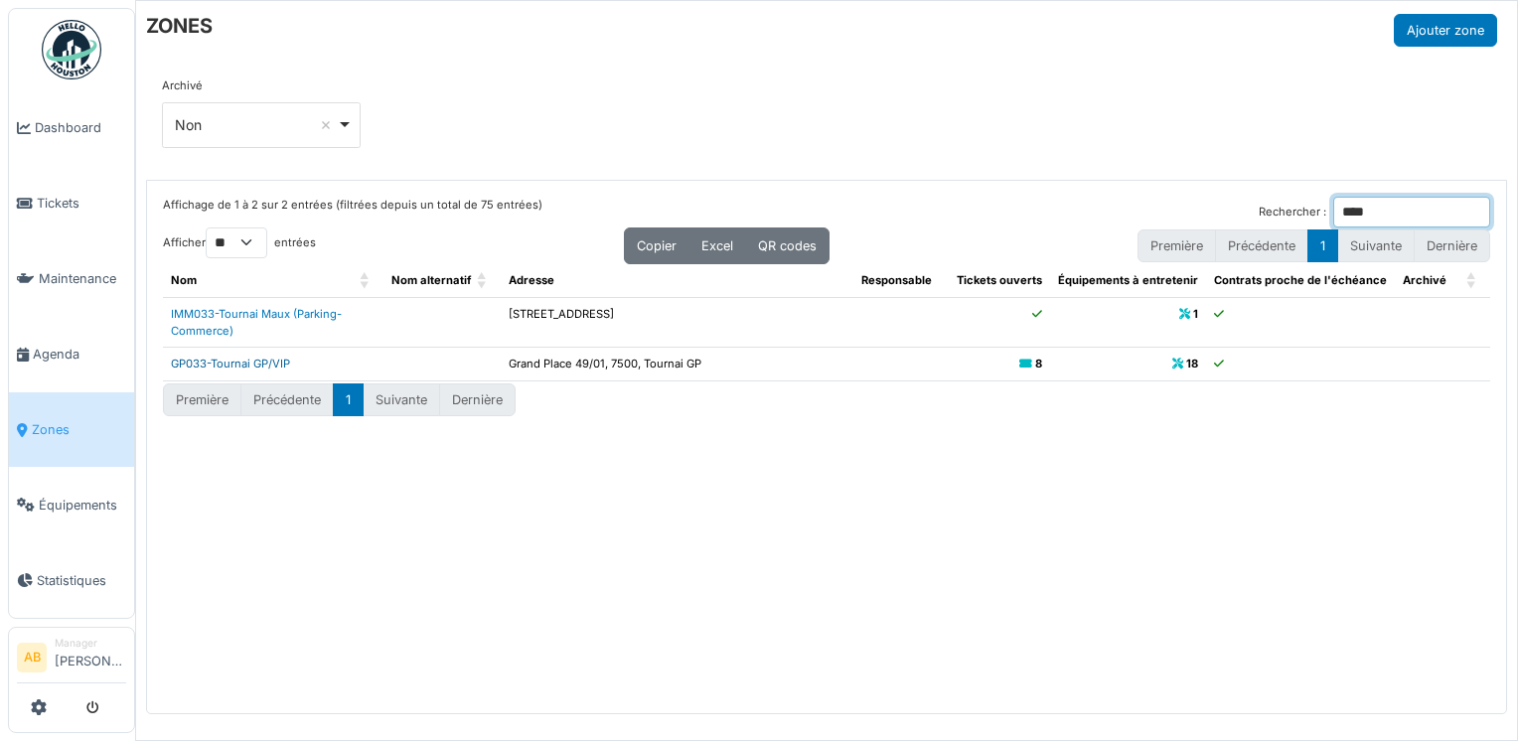
type input "****"
click at [274, 360] on link "GP033-Tournai GP/VIP" at bounding box center [230, 364] width 119 height 14
click at [1352, 201] on input "****" at bounding box center [1411, 212] width 157 height 31
click at [1476, 213] on input "****" at bounding box center [1411, 212] width 157 height 31
click at [1414, 214] on input "Rechercher :" at bounding box center [1411, 212] width 157 height 31
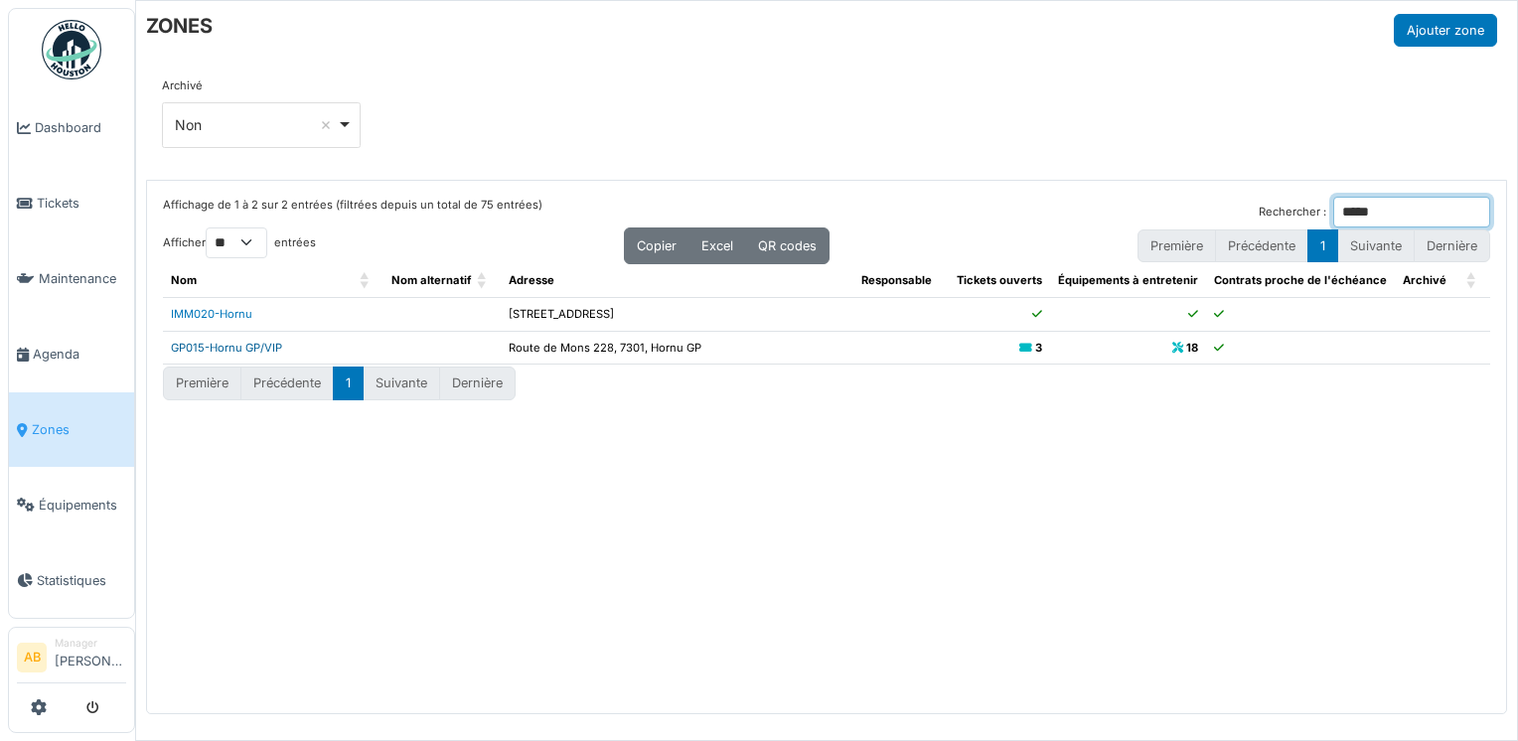
type input "*****"
click at [238, 343] on link "GP015-Hornu GP/VIP" at bounding box center [226, 348] width 111 height 14
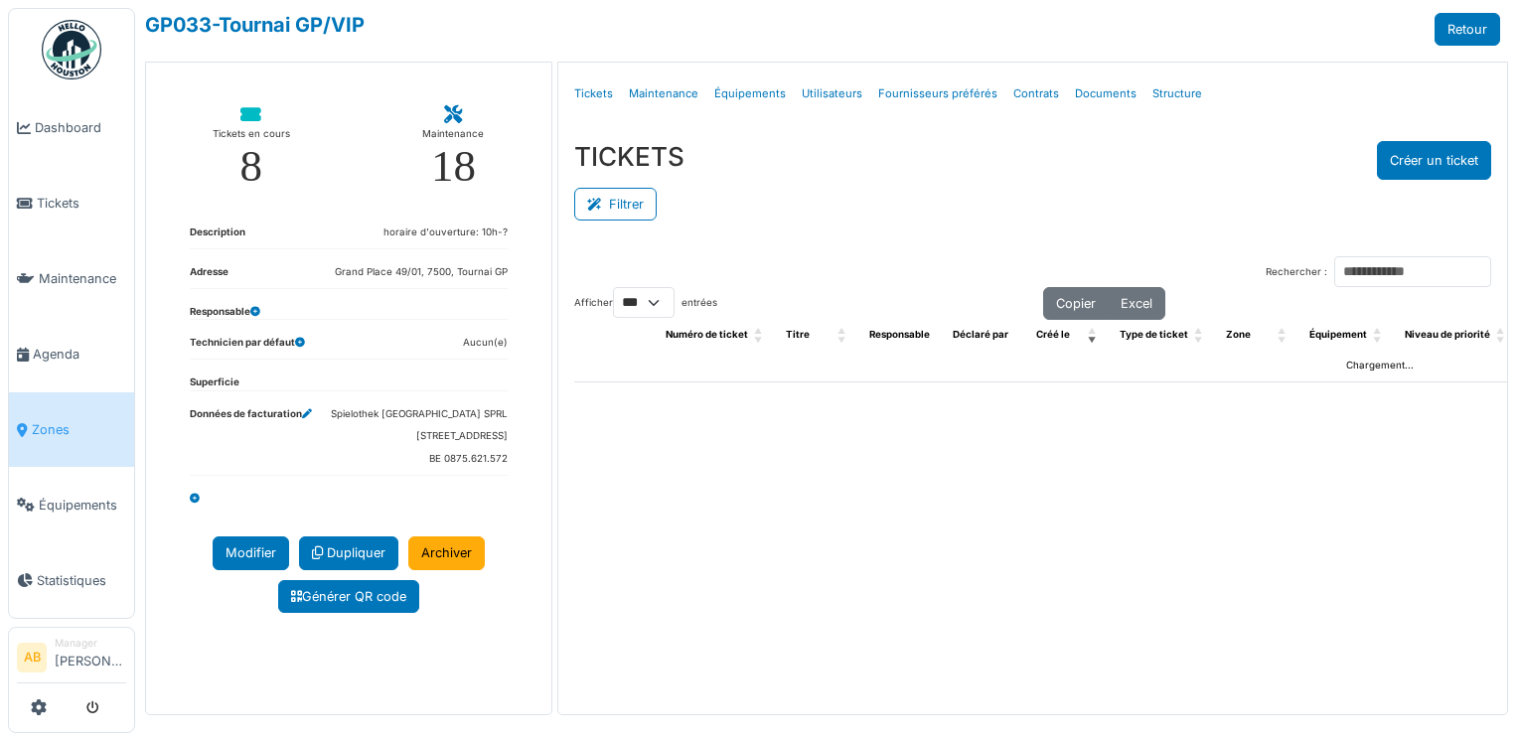
select select "***"
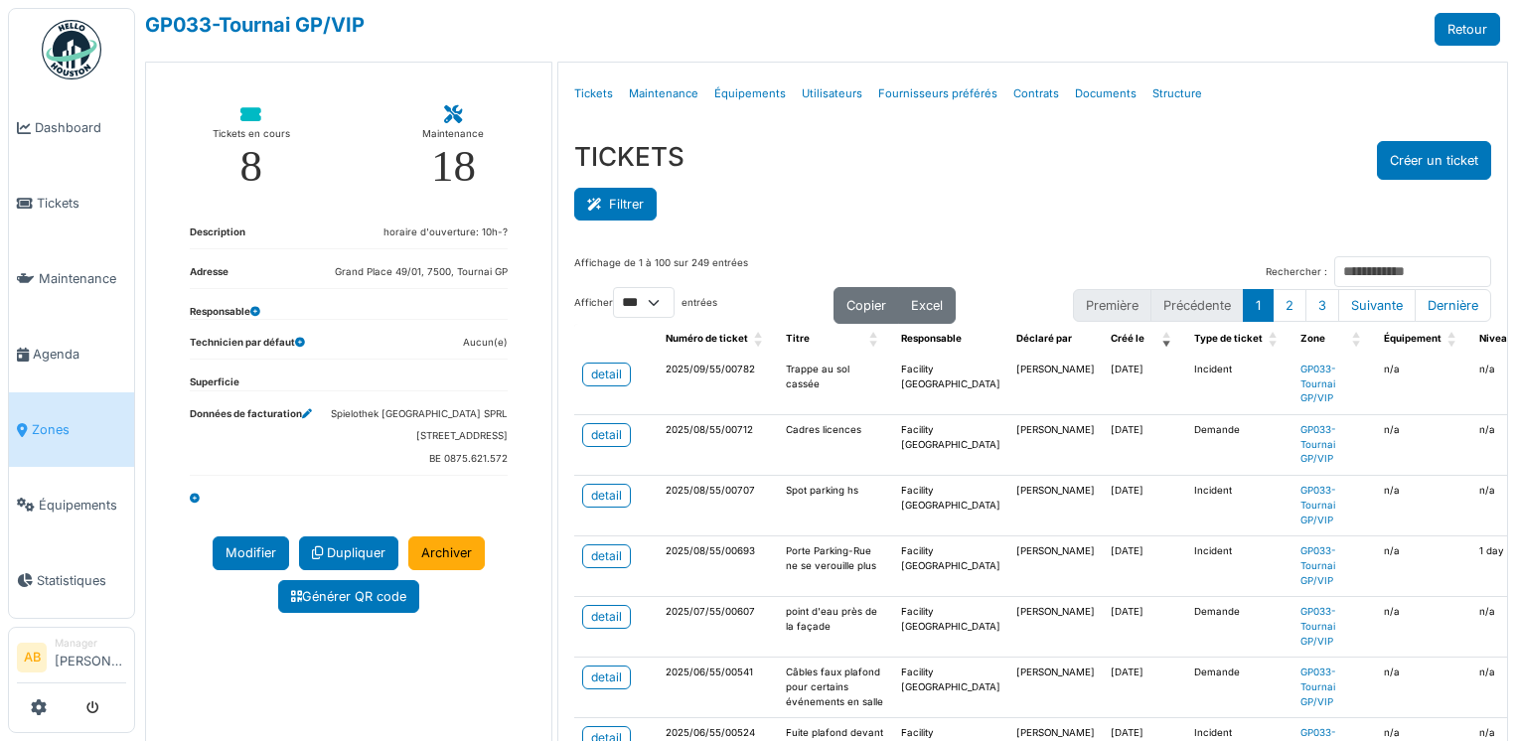
click at [619, 213] on button "Filtrer" at bounding box center [615, 204] width 82 height 33
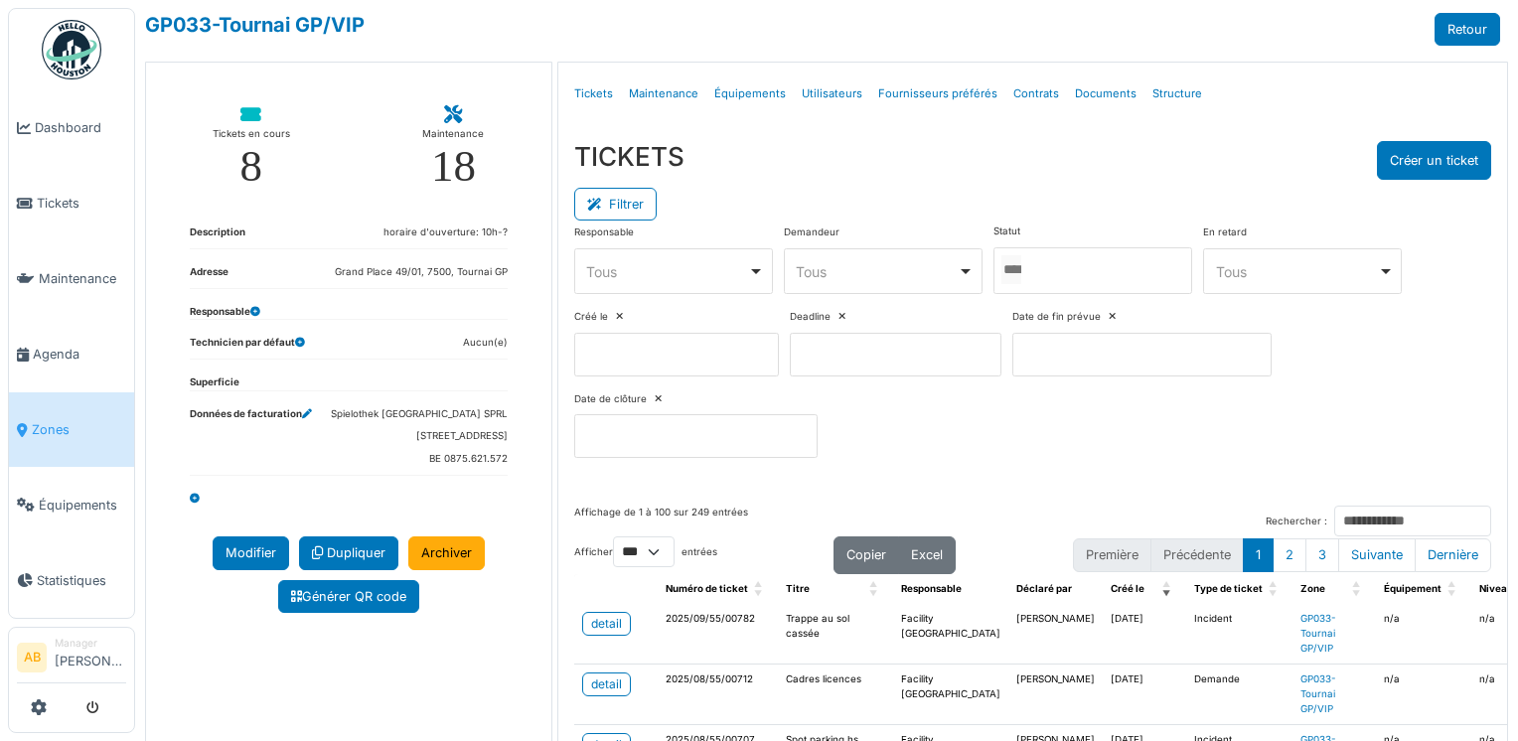
click at [1001, 265] on input "Tous" at bounding box center [1011, 269] width 20 height 29
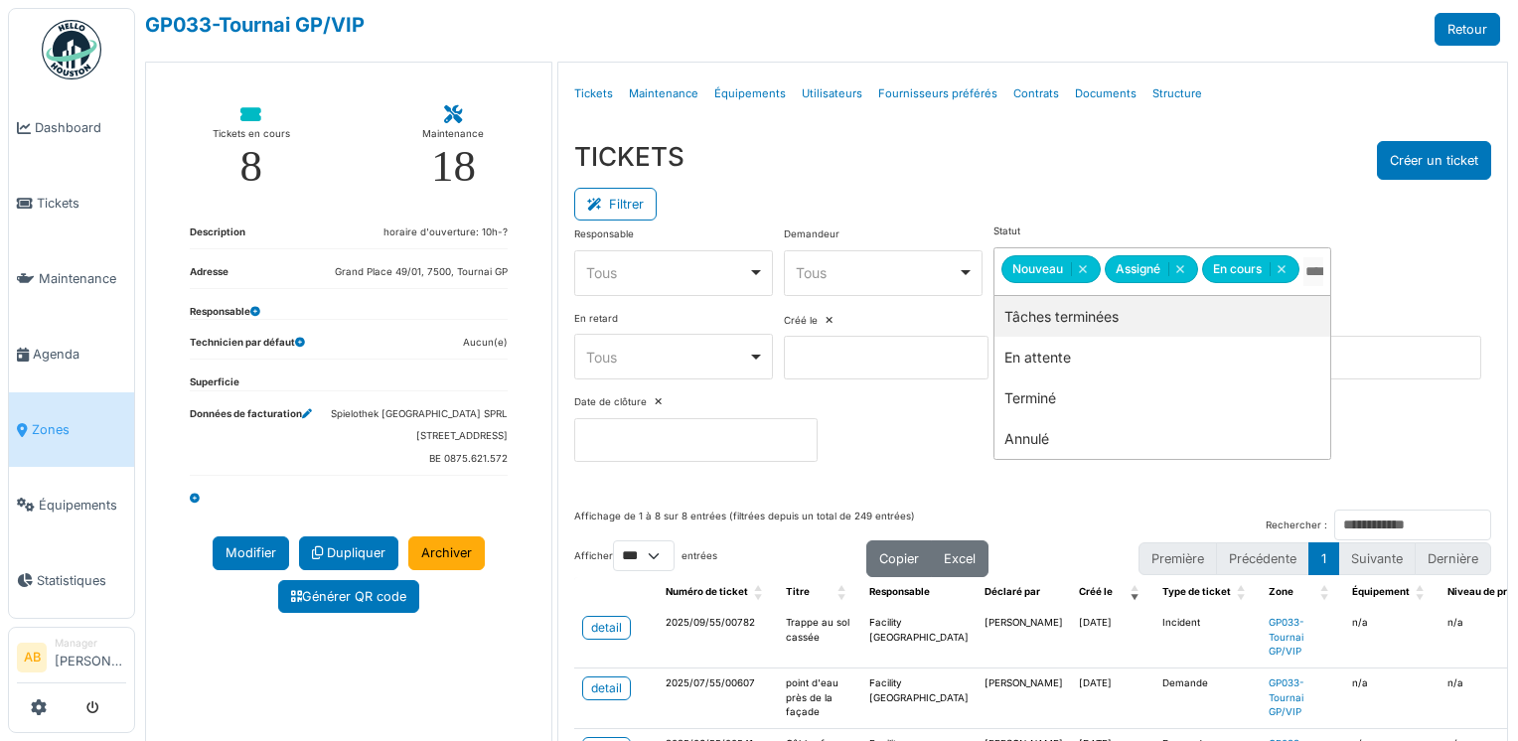
click at [1012, 185] on div "Filtrer" at bounding box center [1033, 202] width 918 height 45
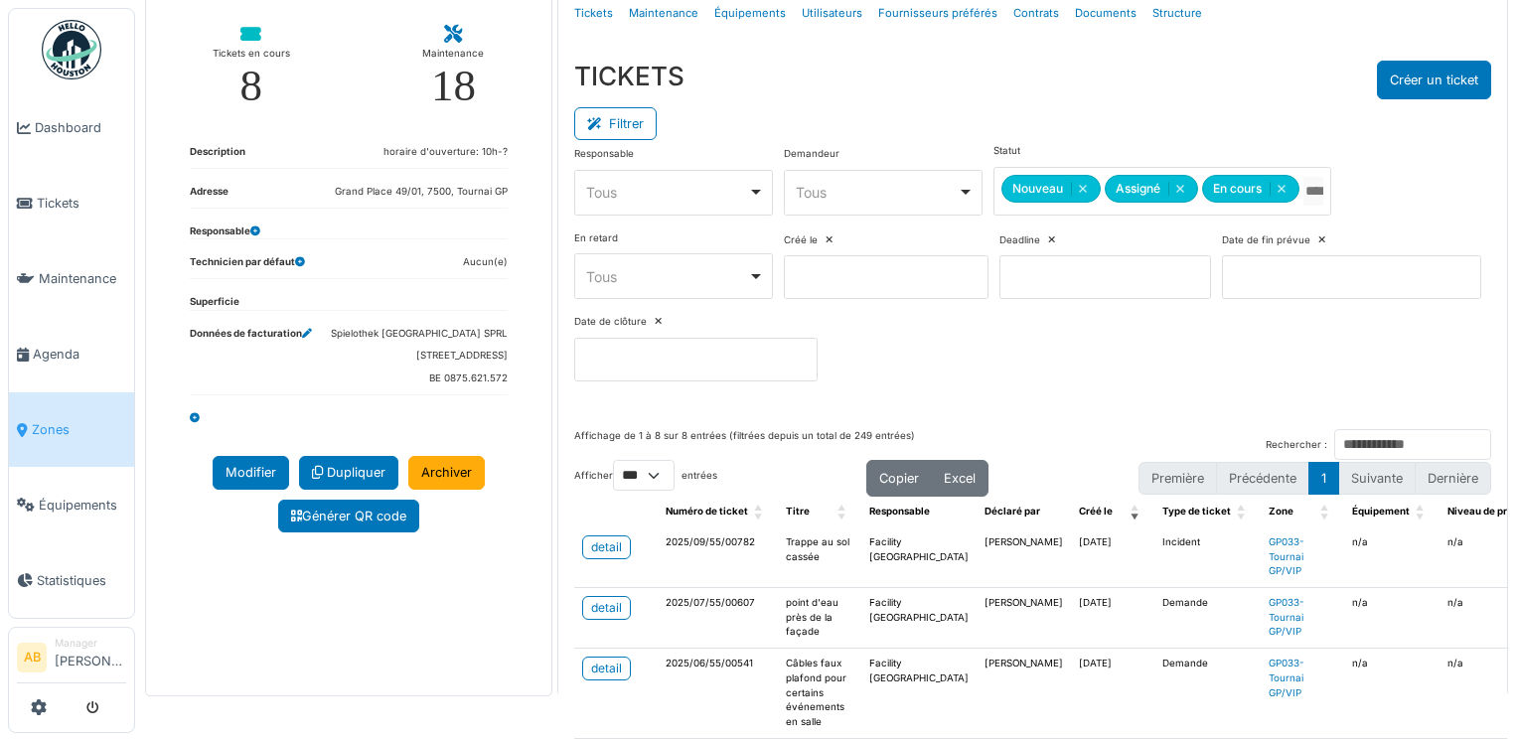
scroll to position [199, 0]
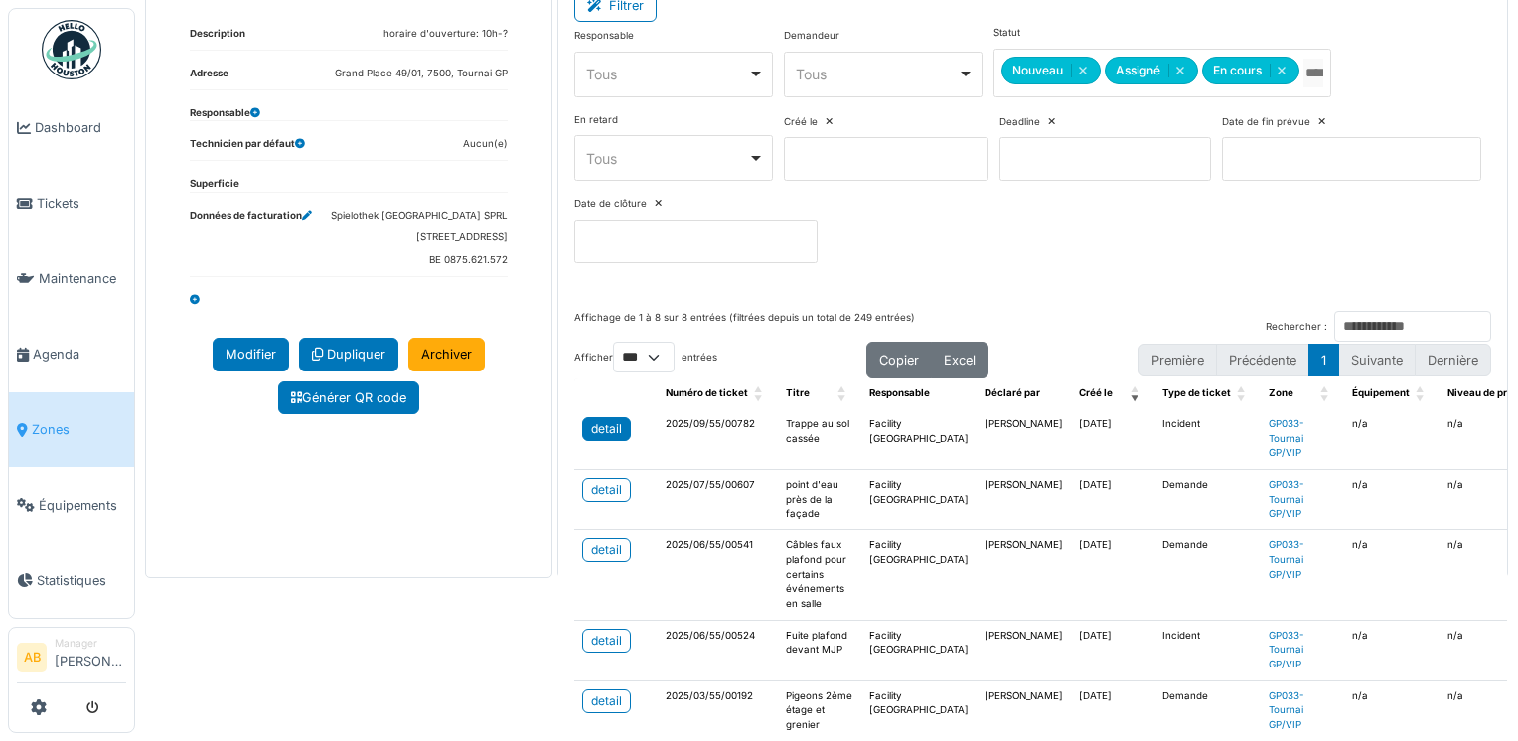
click at [594, 432] on div "detail" at bounding box center [606, 429] width 31 height 18
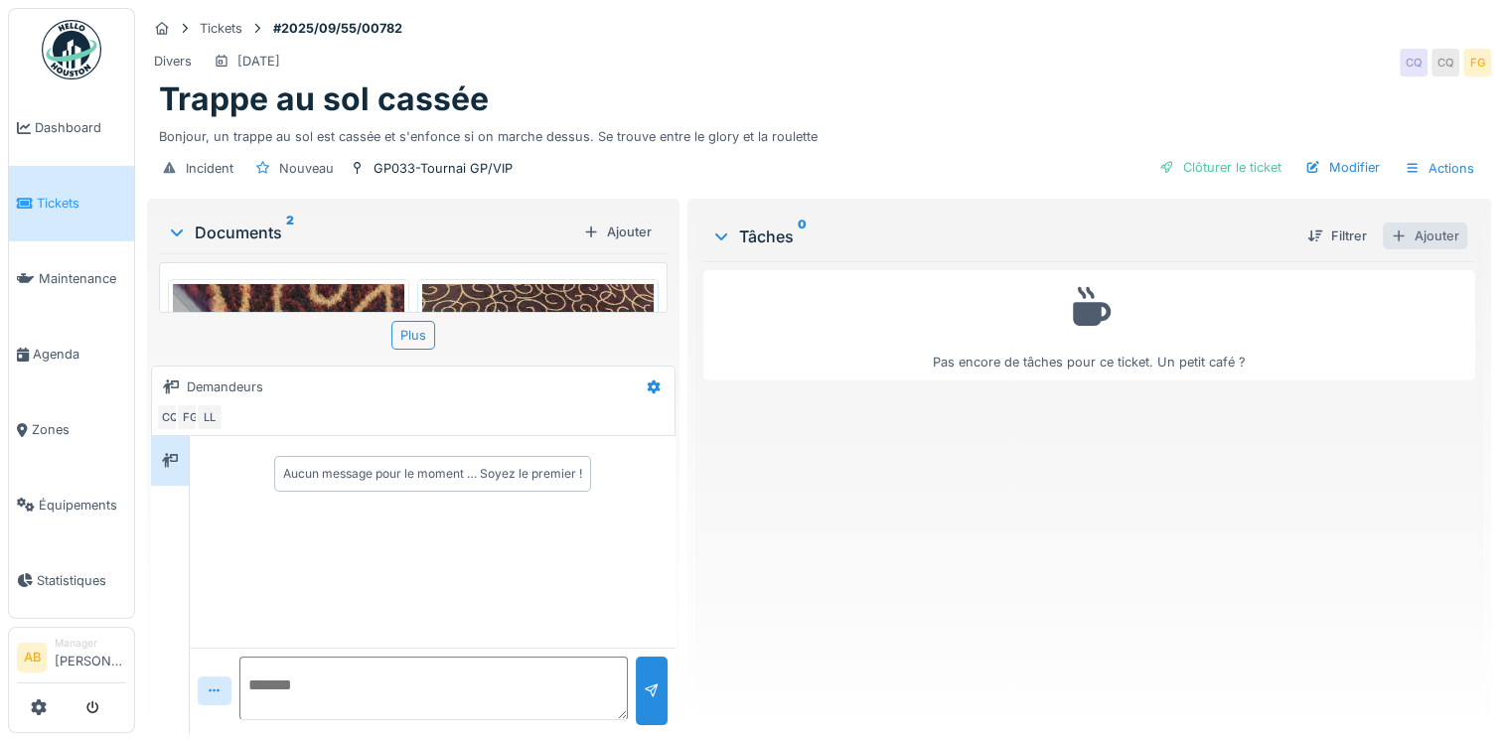
click at [1422, 232] on div "Ajouter" at bounding box center [1425, 236] width 84 height 27
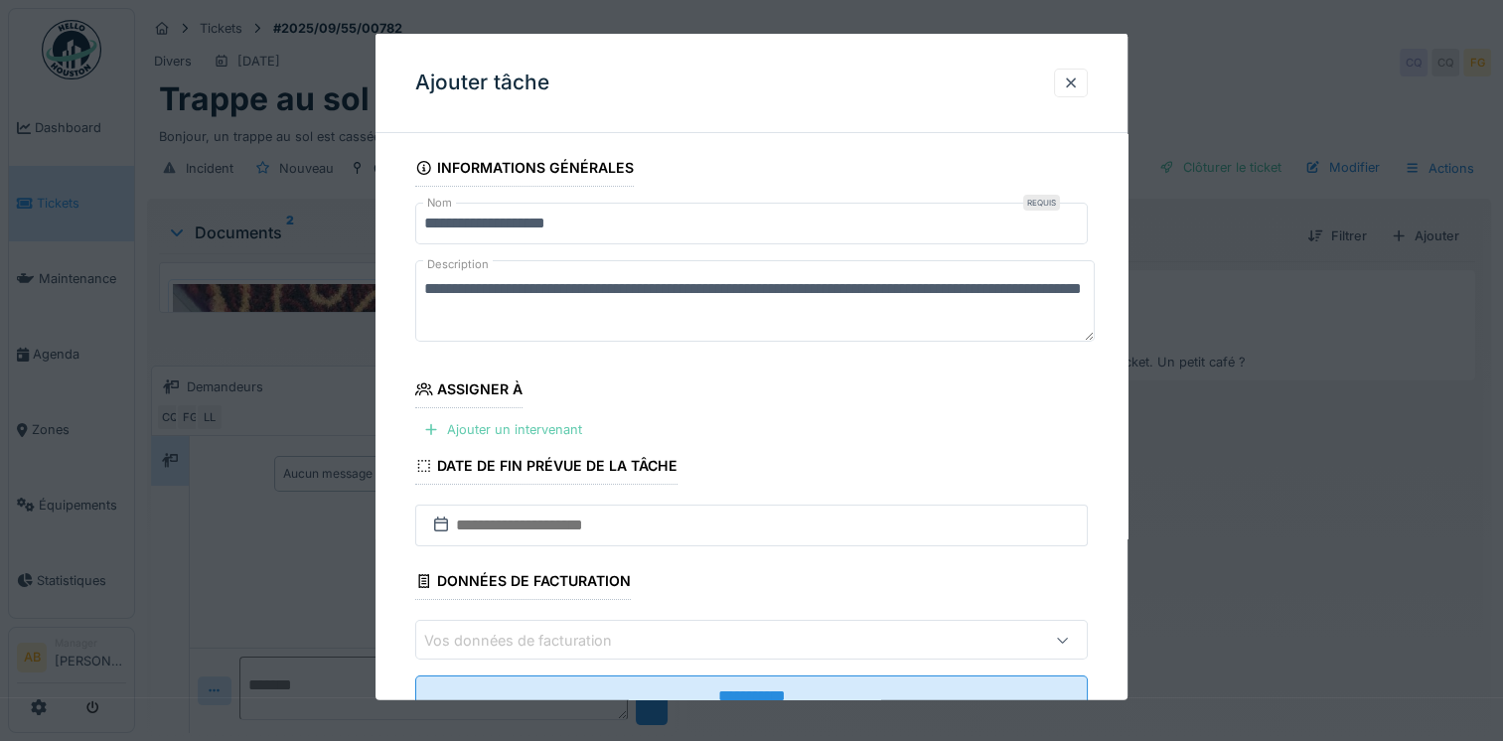
click at [551, 435] on div "Ajouter un intervenant" at bounding box center [502, 429] width 175 height 27
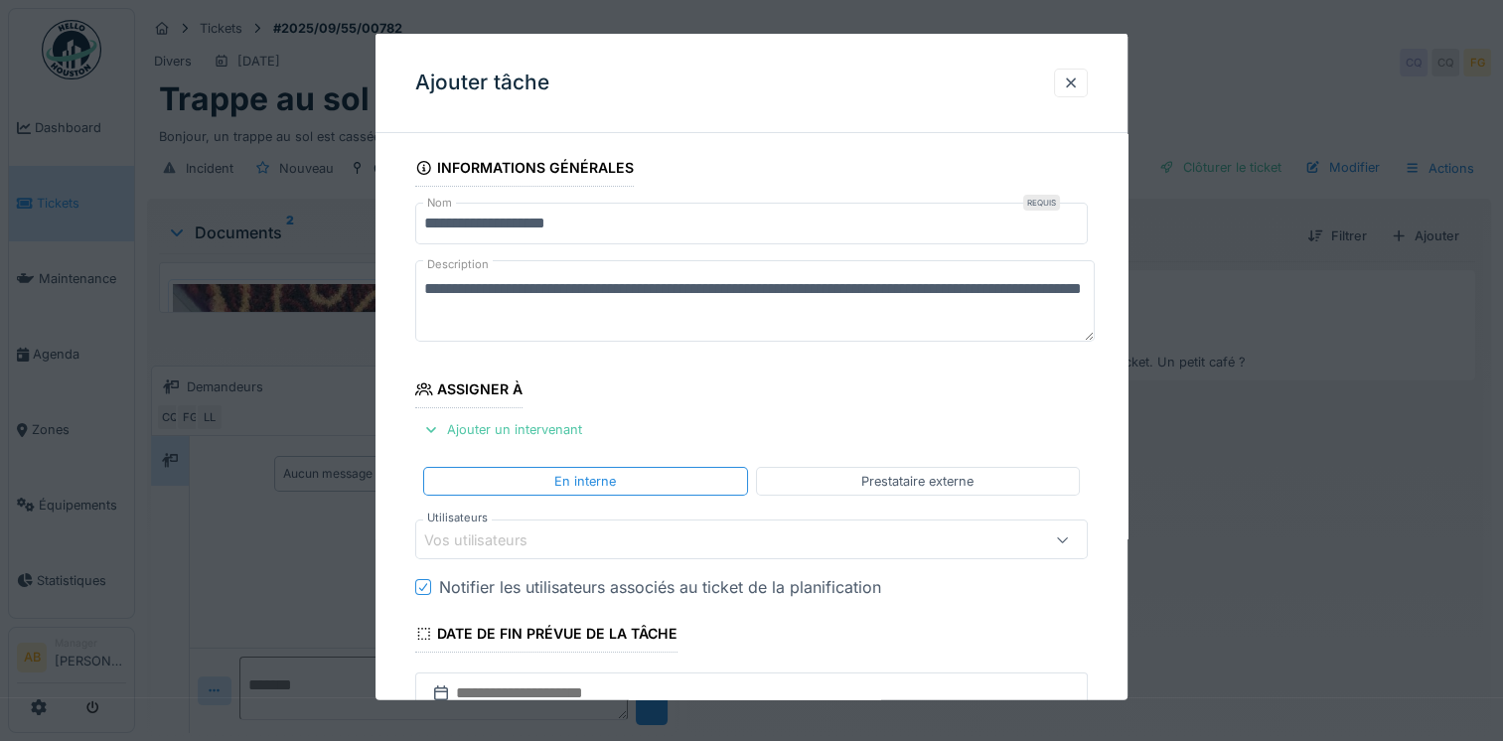
click at [579, 528] on div "Vos utilisateurs" at bounding box center [710, 539] width 573 height 22
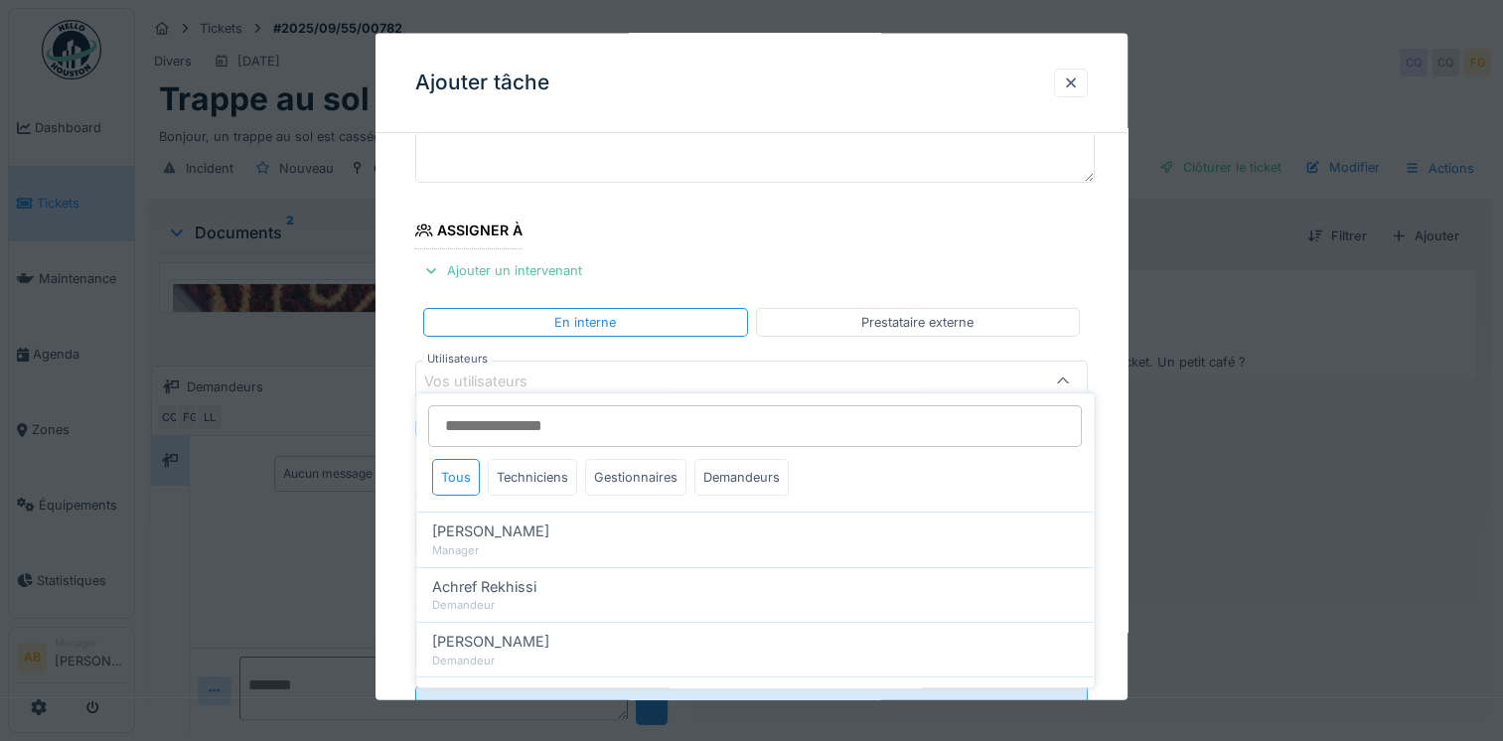
scroll to position [171, 0]
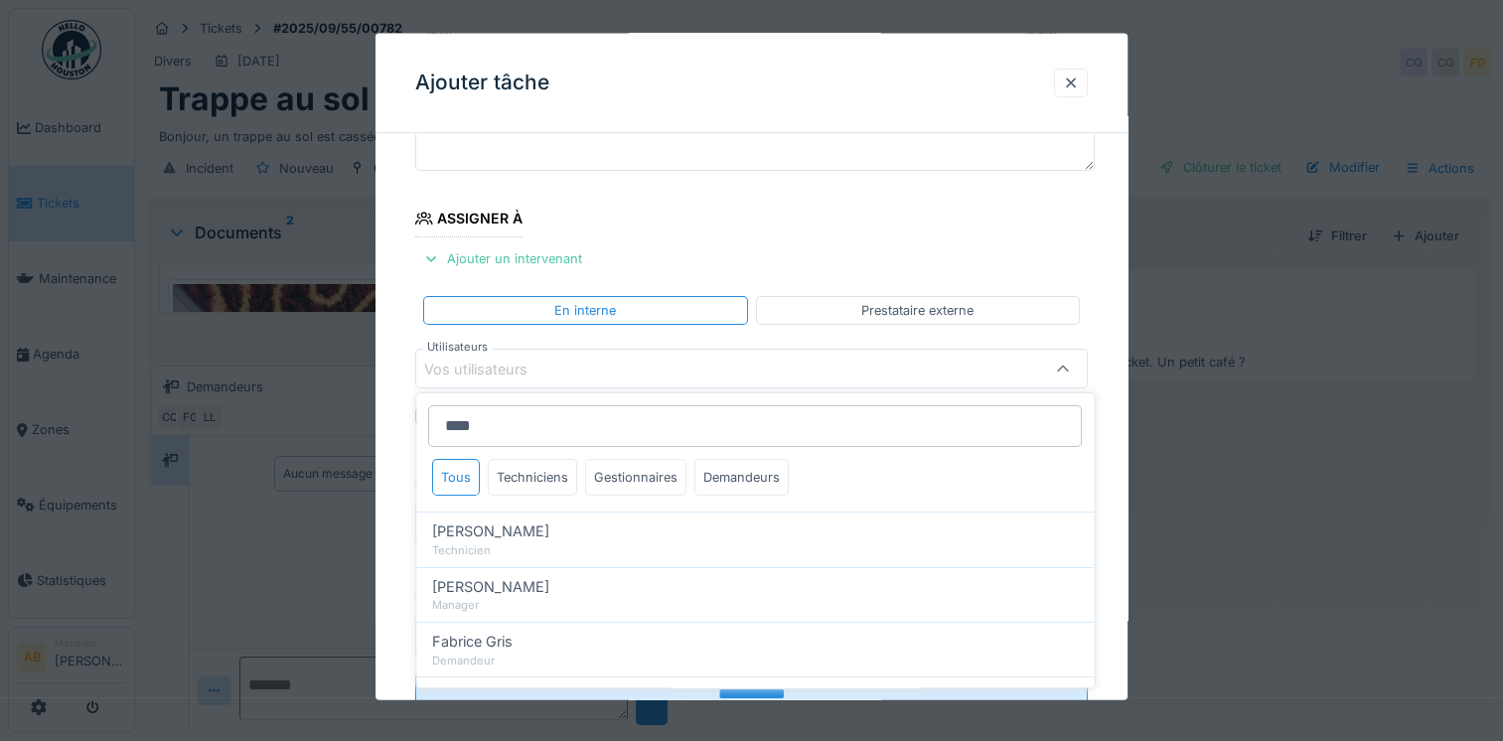
type input "****"
click at [579, 521] on div "[PERSON_NAME]" at bounding box center [755, 531] width 646 height 22
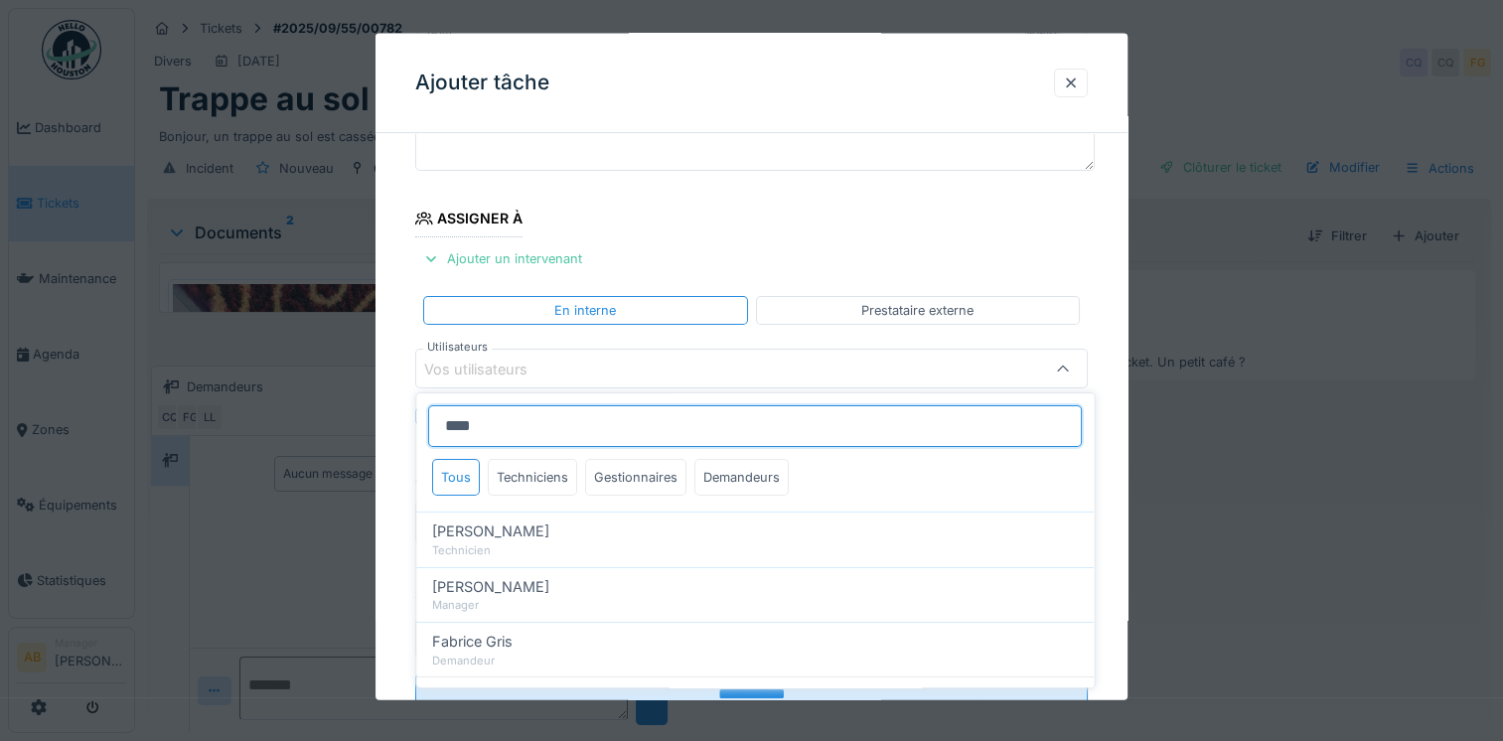
type input "****"
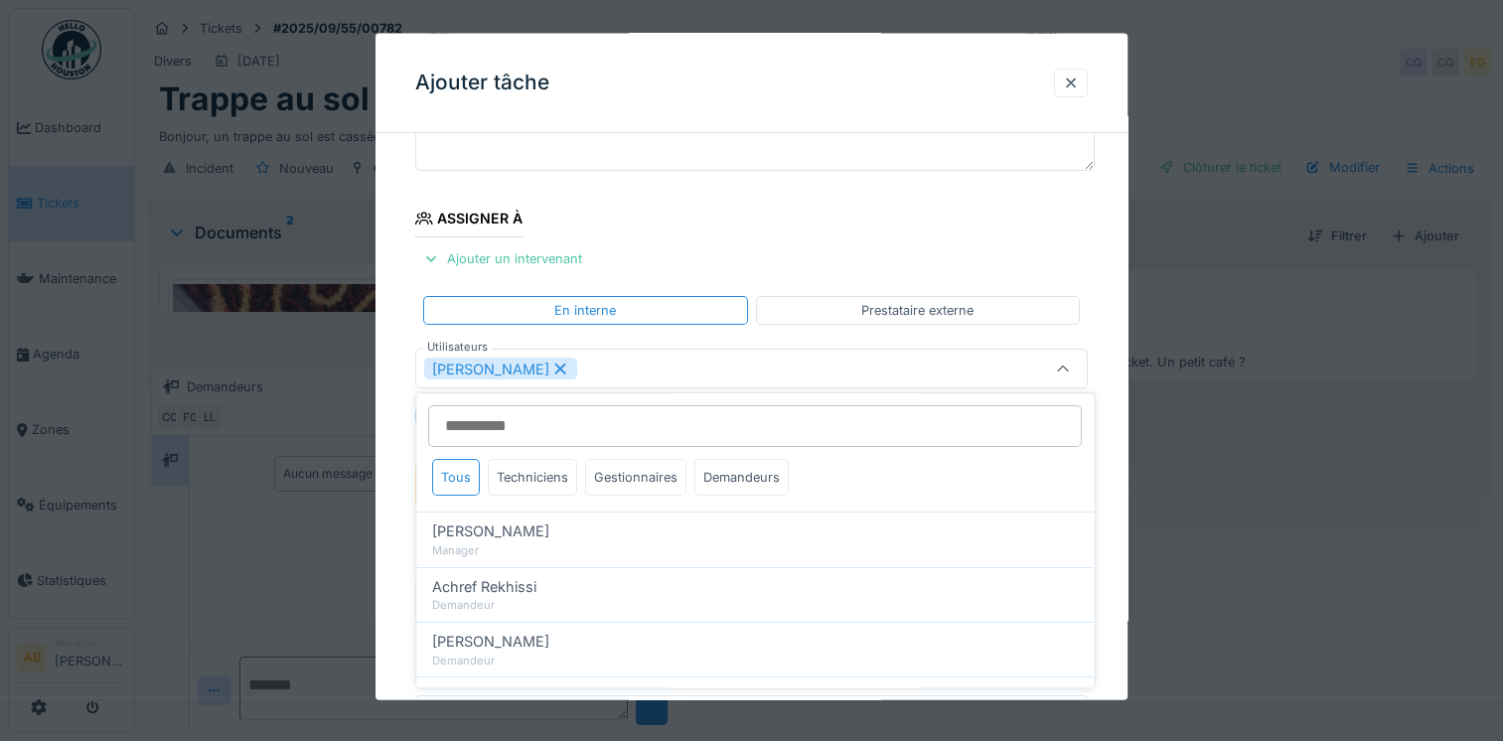
click at [822, 224] on fieldset "**********" at bounding box center [751, 393] width 672 height 830
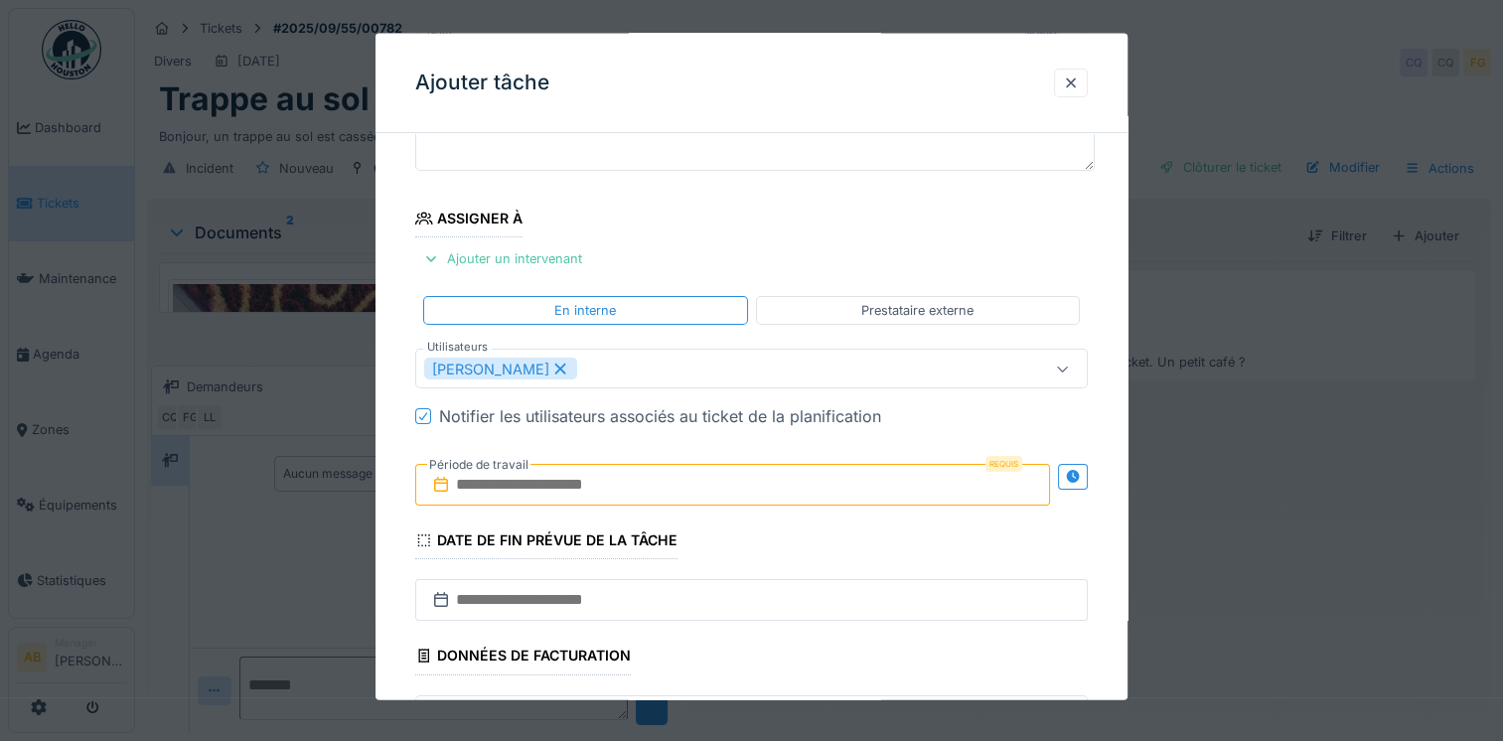
click at [707, 467] on input "text" at bounding box center [732, 485] width 635 height 42
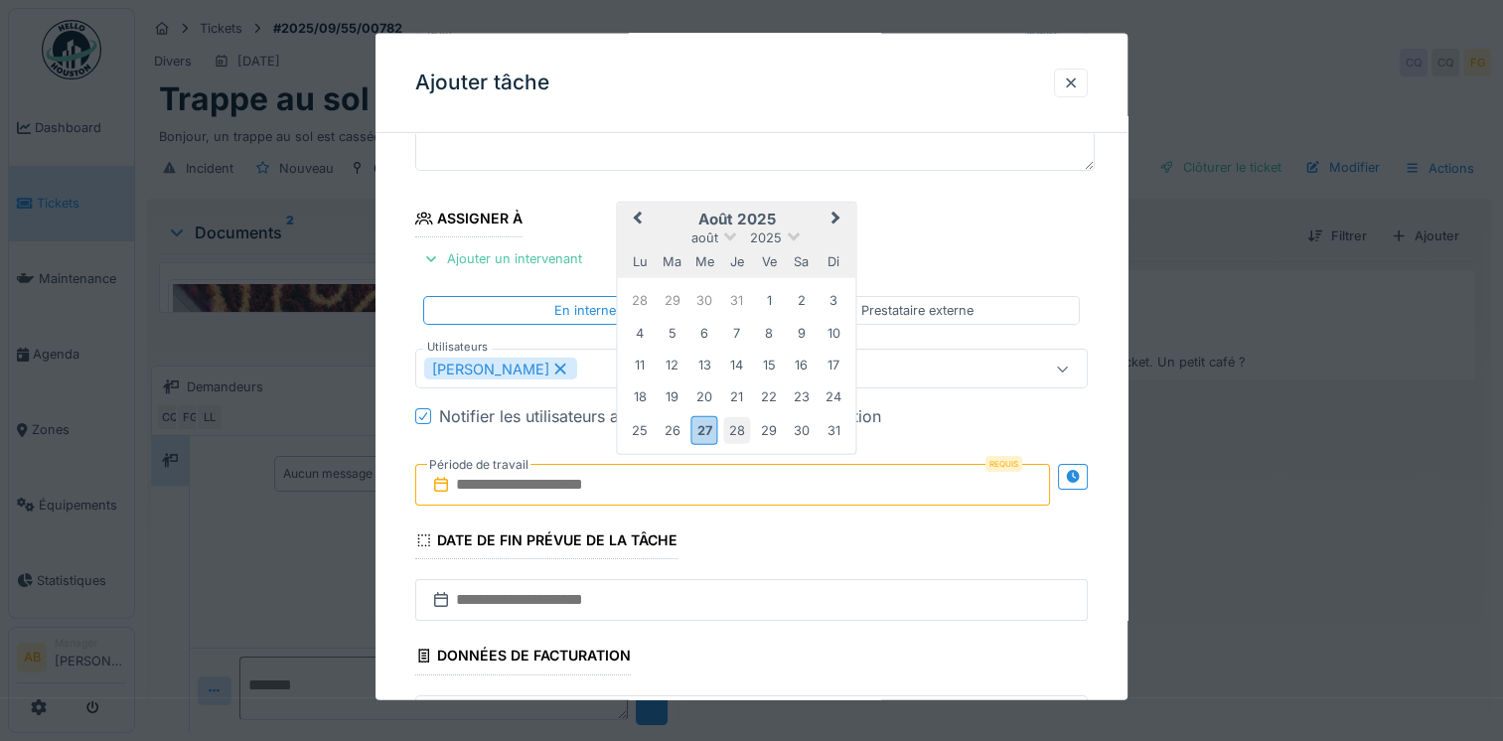
click at [740, 420] on div "28" at bounding box center [736, 429] width 27 height 27
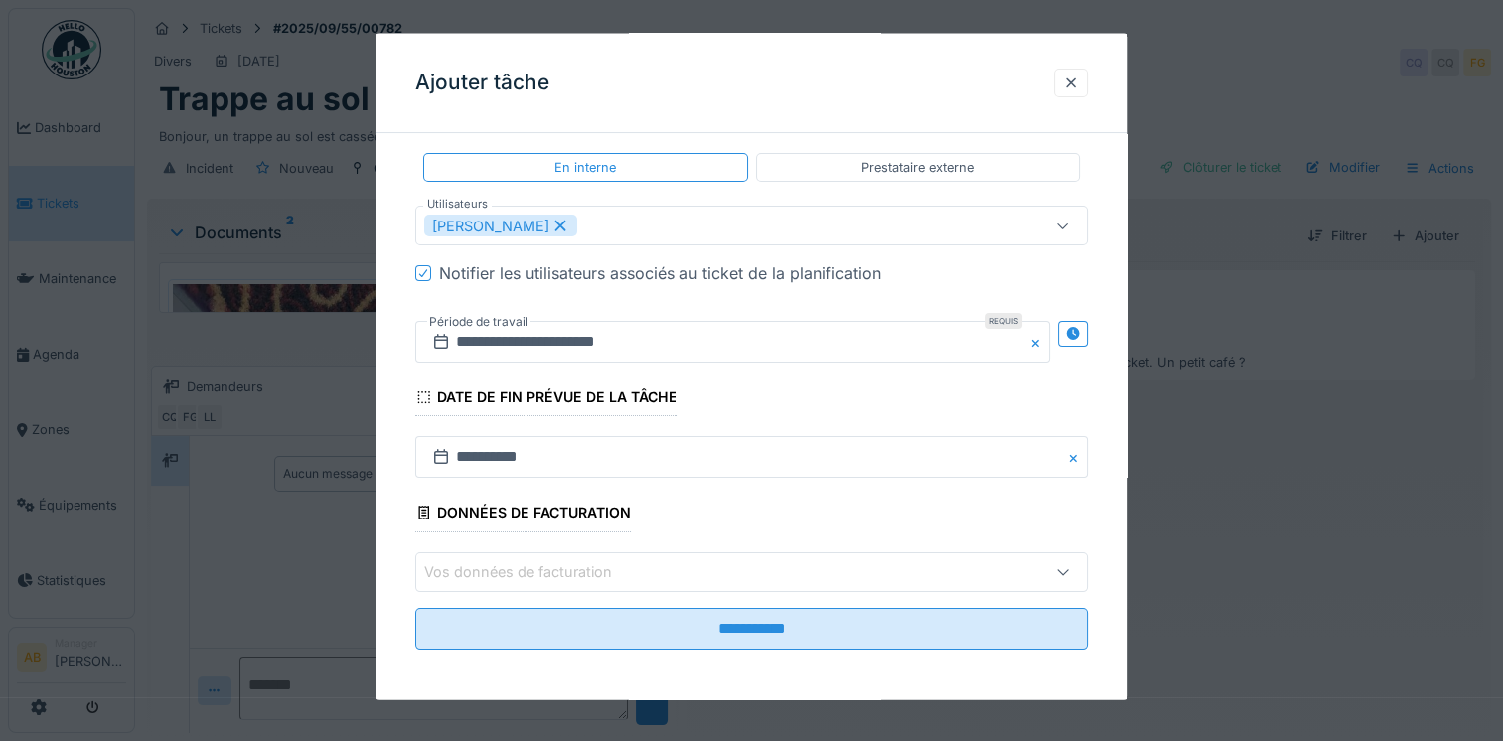
scroll to position [314, 0]
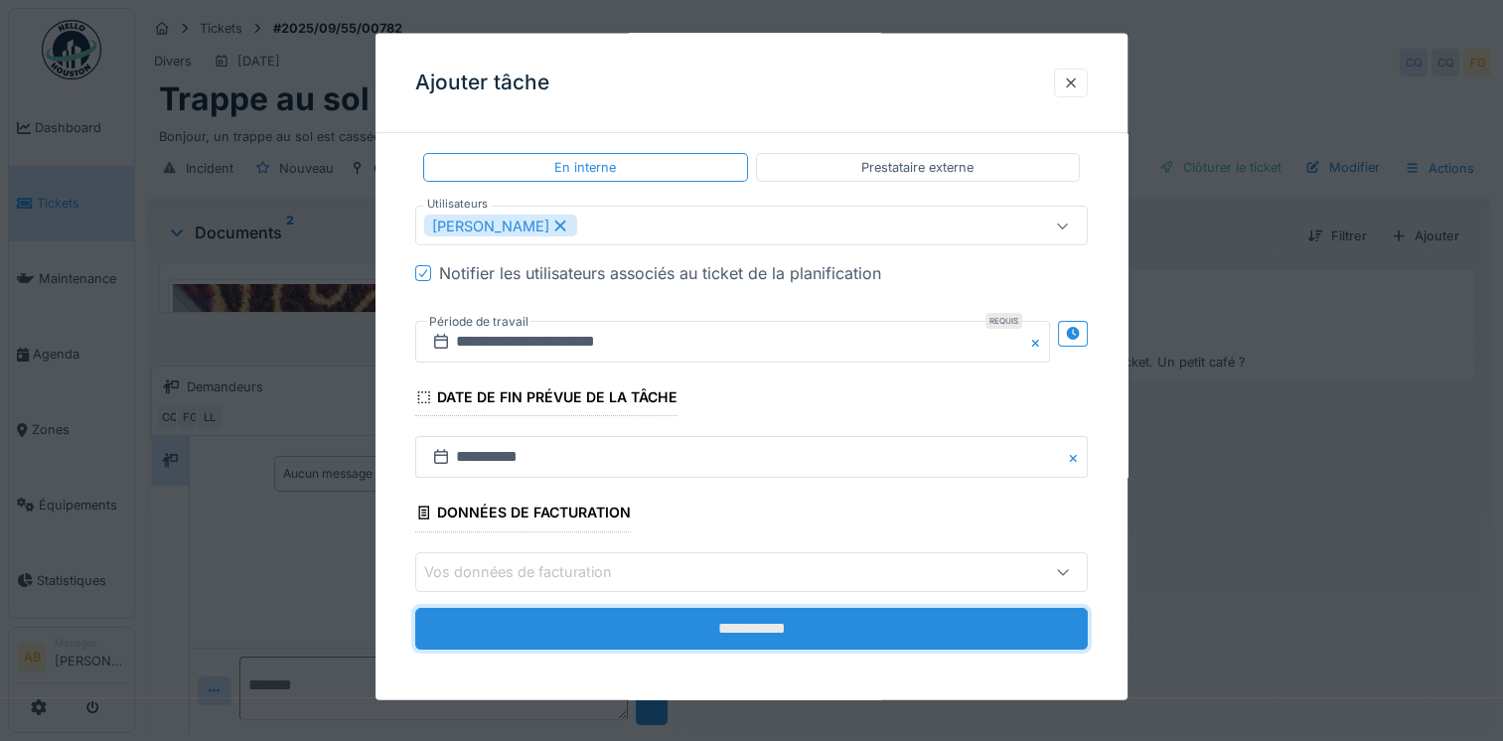
click at [747, 630] on input "**********" at bounding box center [751, 628] width 672 height 42
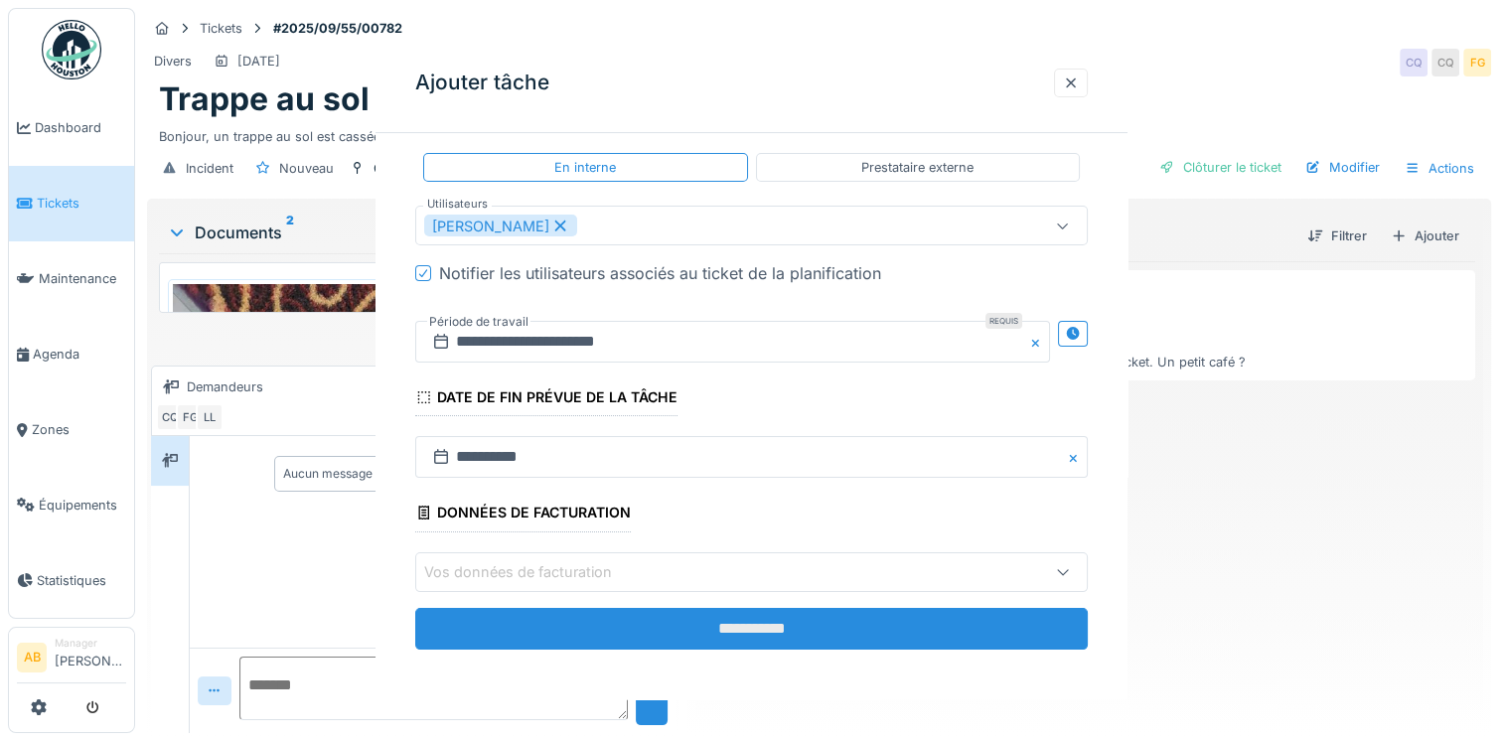
scroll to position [0, 0]
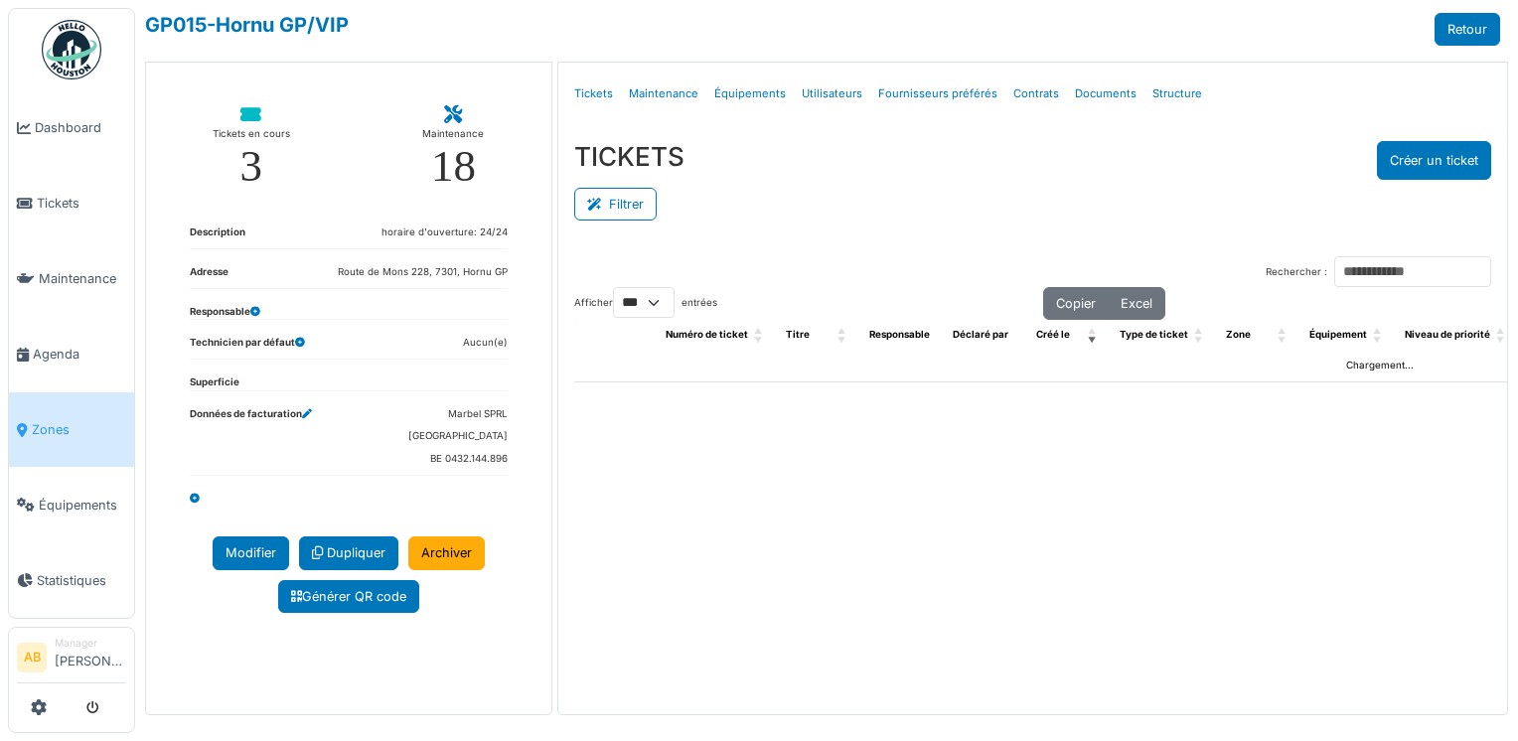
select select "***"
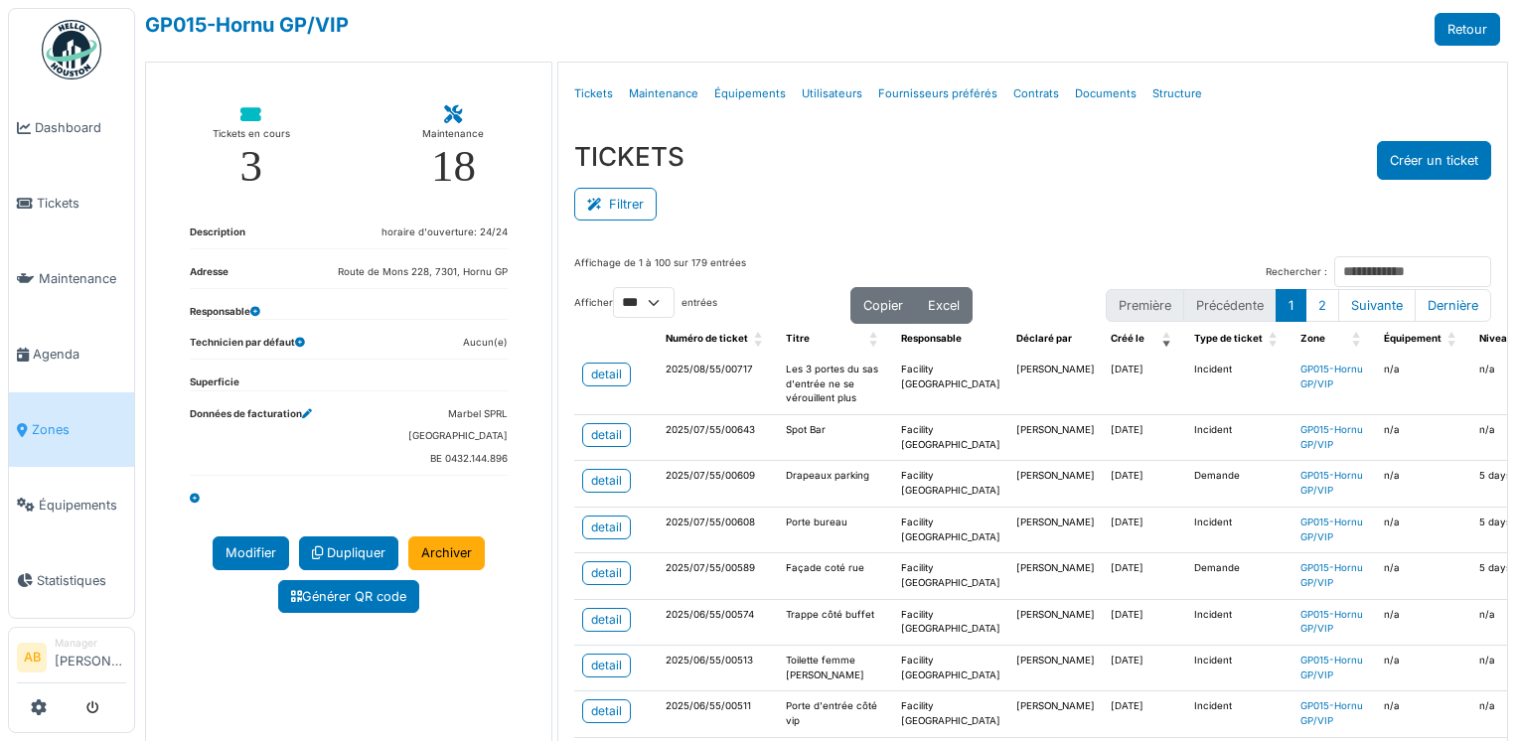
scroll to position [99, 0]
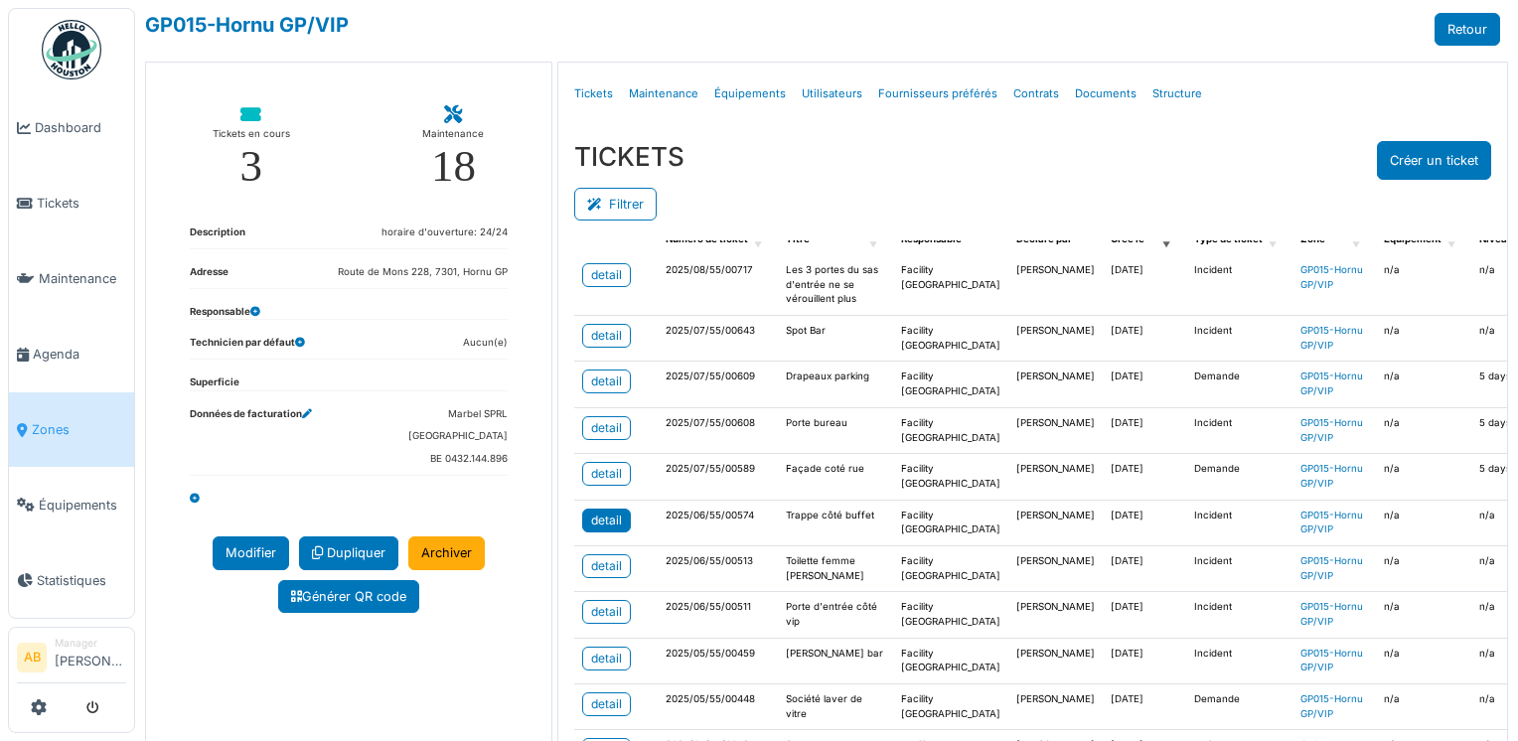
click at [603, 529] on div "detail" at bounding box center [606, 521] width 31 height 18
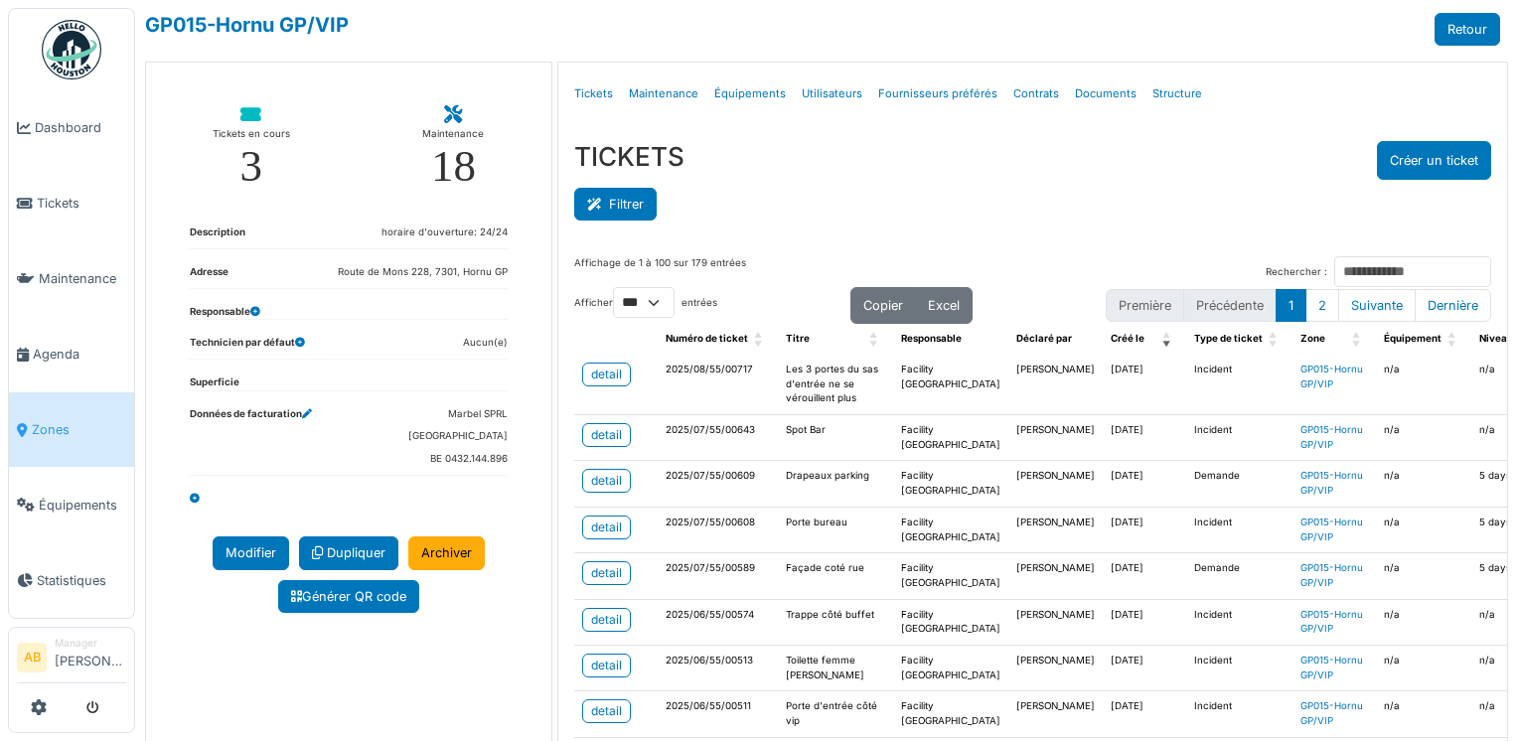
click at [602, 207] on icon at bounding box center [598, 205] width 22 height 13
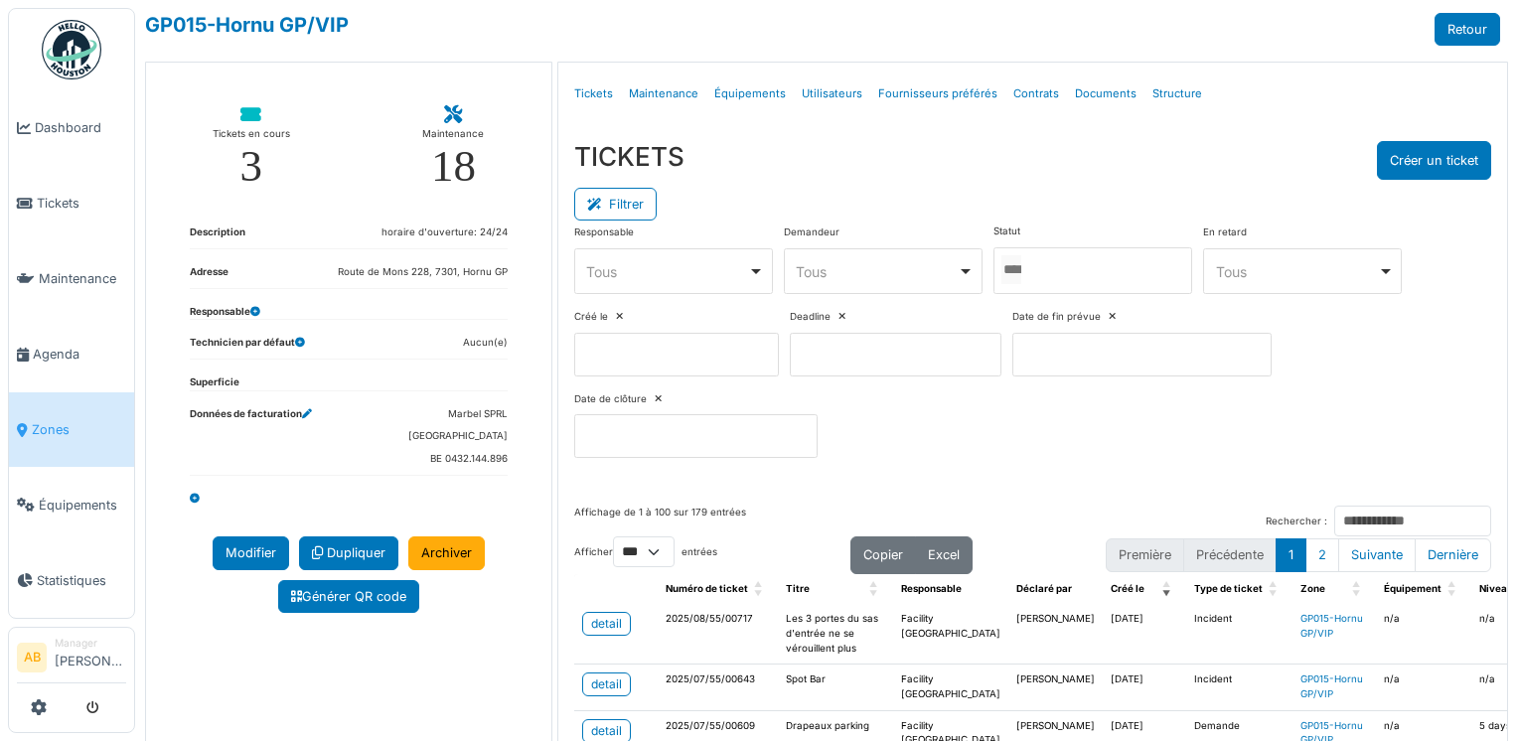
click at [1021, 275] on input "Tous" at bounding box center [1011, 269] width 20 height 29
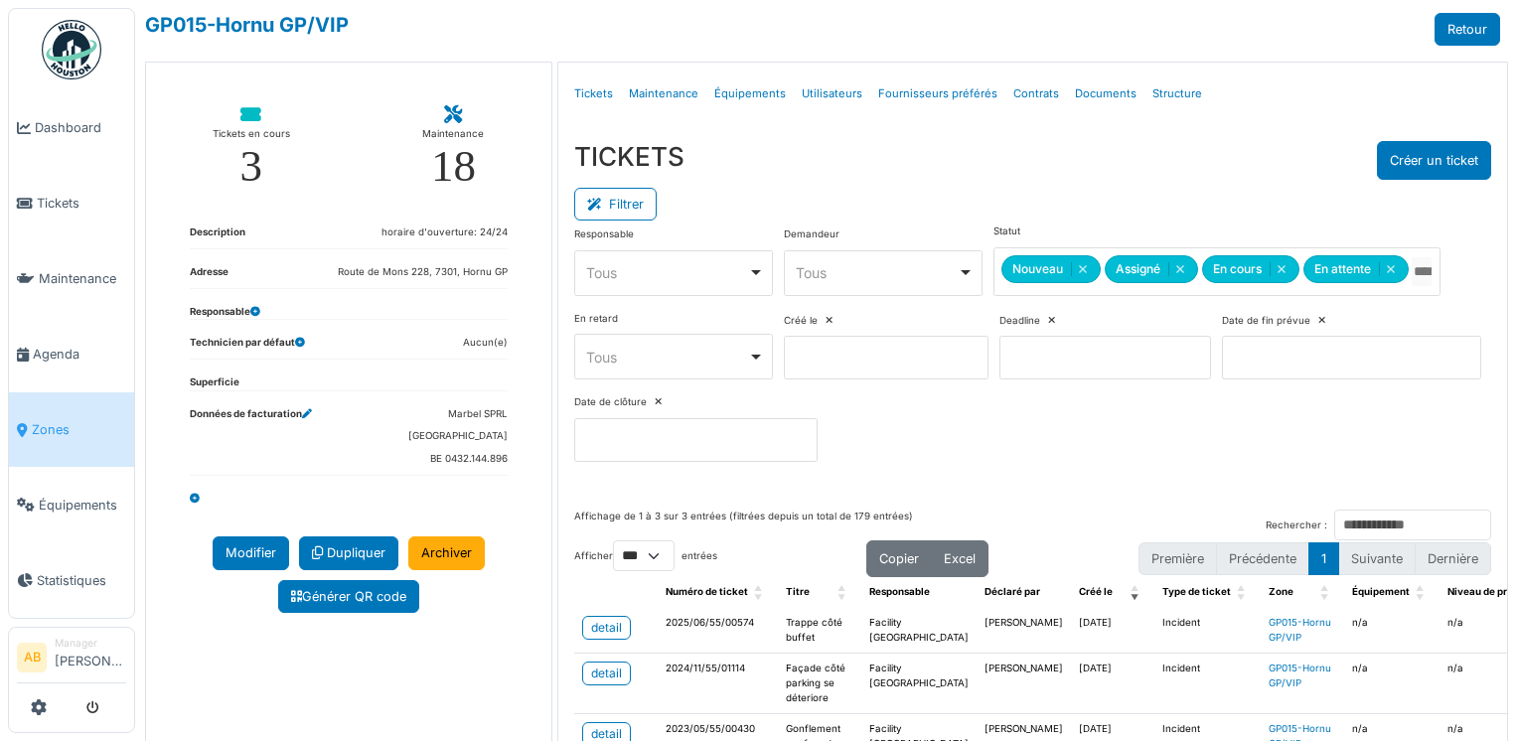
click at [993, 180] on div "Filtrer" at bounding box center [1033, 202] width 918 height 45
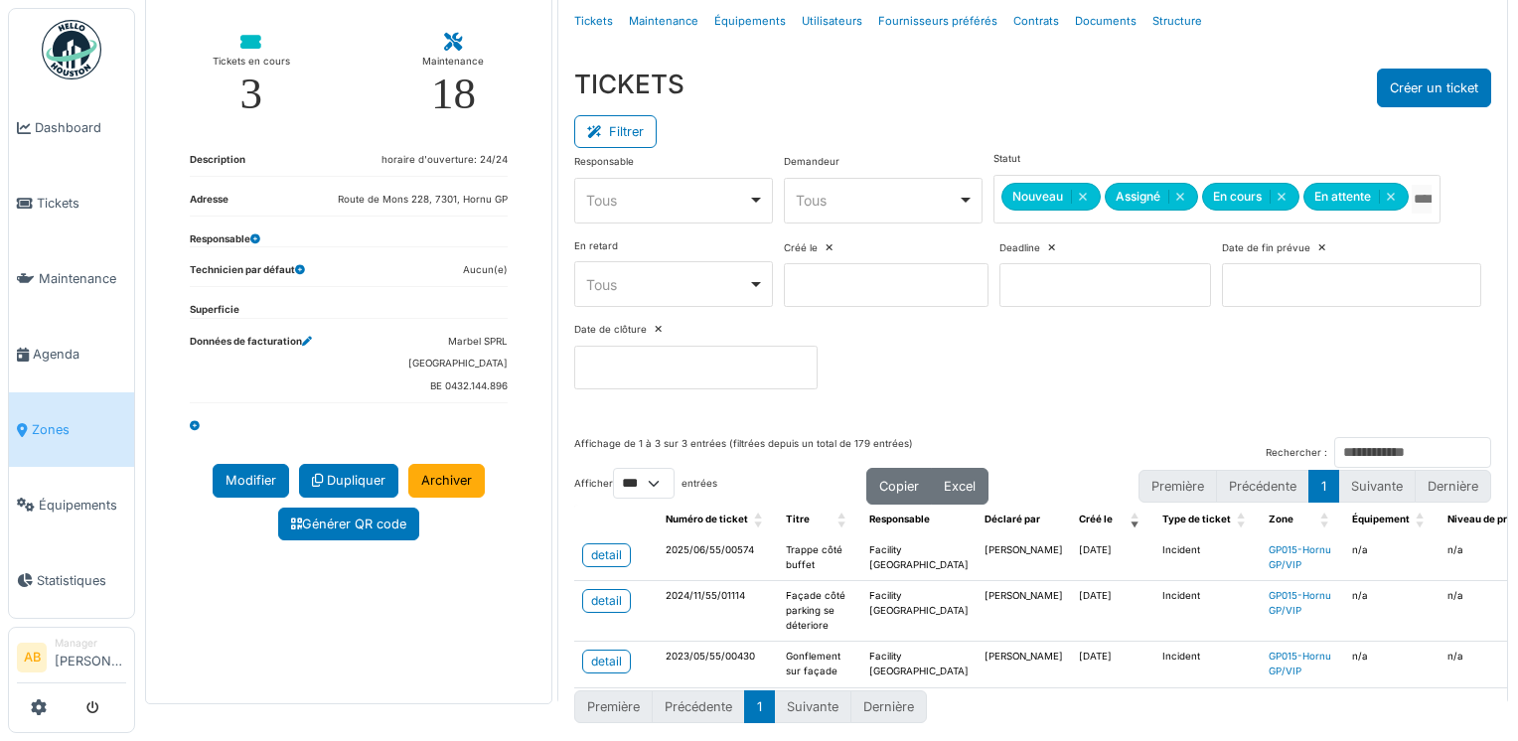
scroll to position [111, 0]
click at [53, 66] on img at bounding box center [72, 50] width 60 height 60
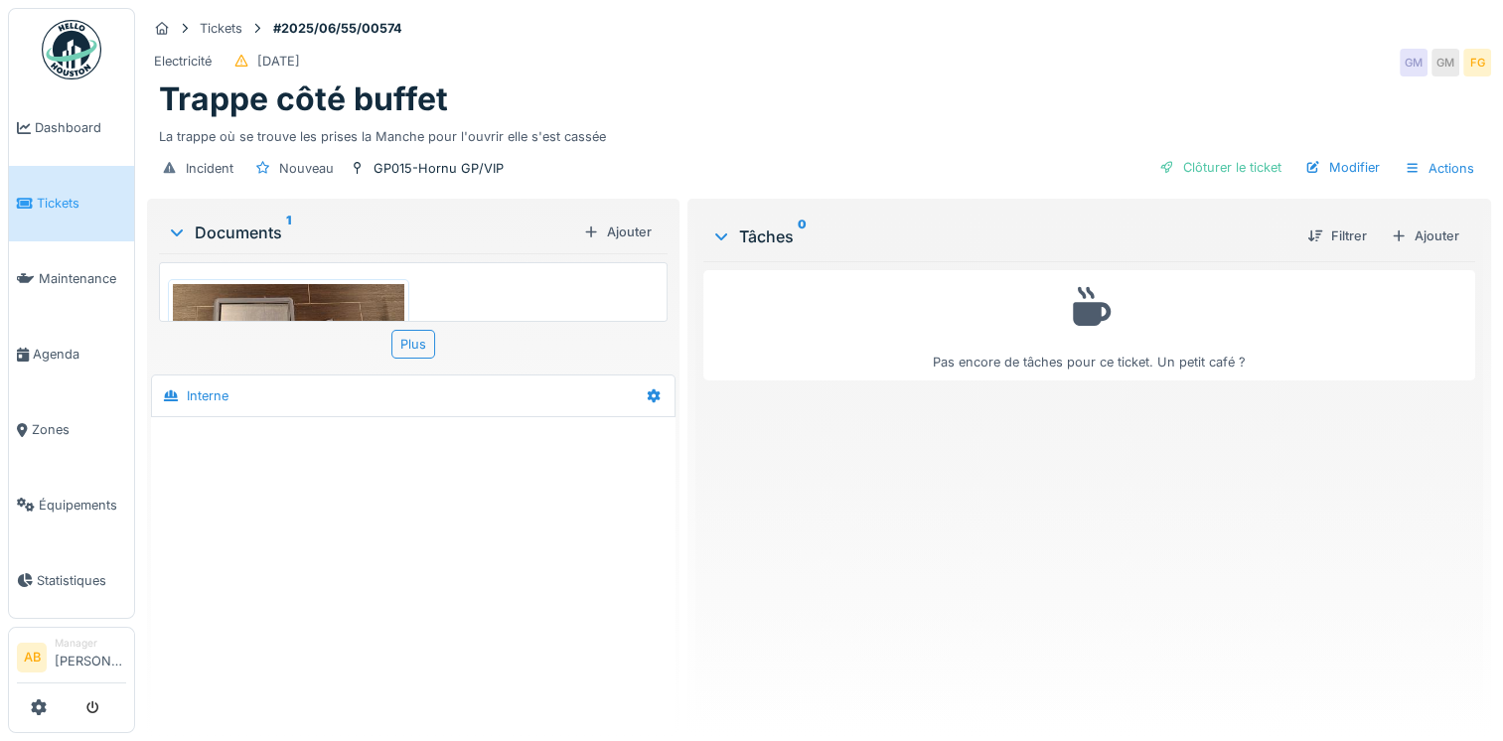
click at [1419, 249] on div "Filtrer Ajouter" at bounding box center [1379, 236] width 176 height 35
click at [1419, 239] on div "Ajouter" at bounding box center [1425, 236] width 84 height 27
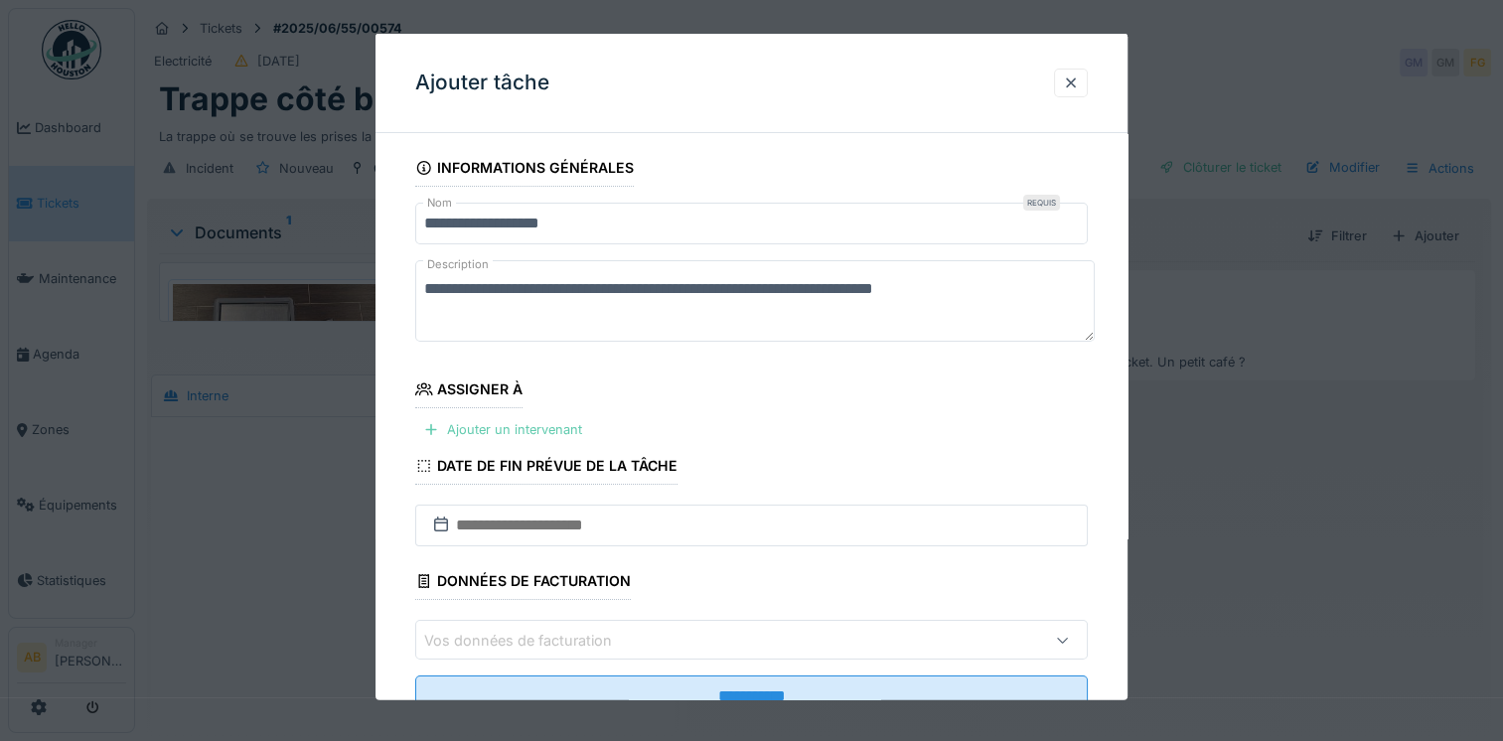
click at [521, 435] on div "Ajouter un intervenant" at bounding box center [502, 429] width 175 height 27
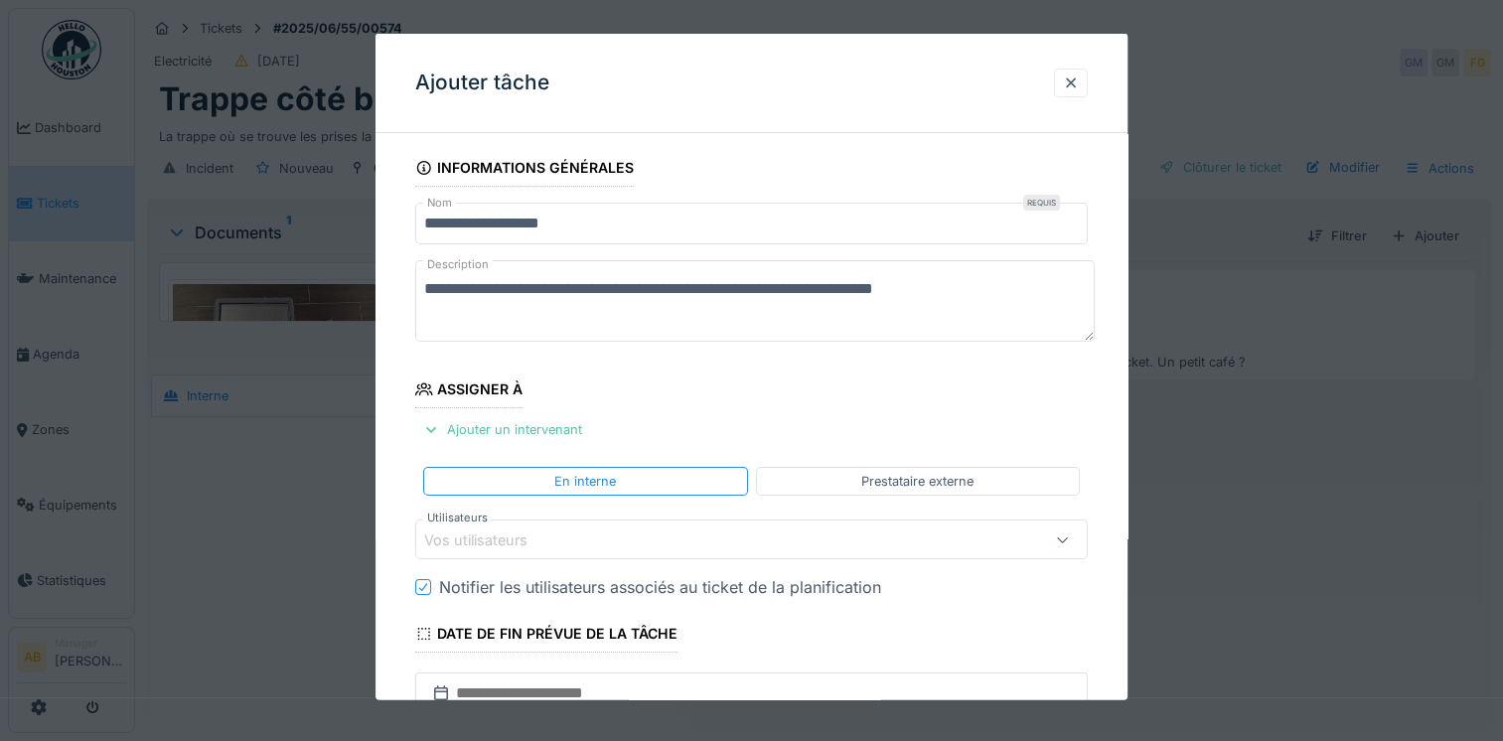
click at [544, 534] on div "Vos utilisateurs" at bounding box center [489, 539] width 131 height 22
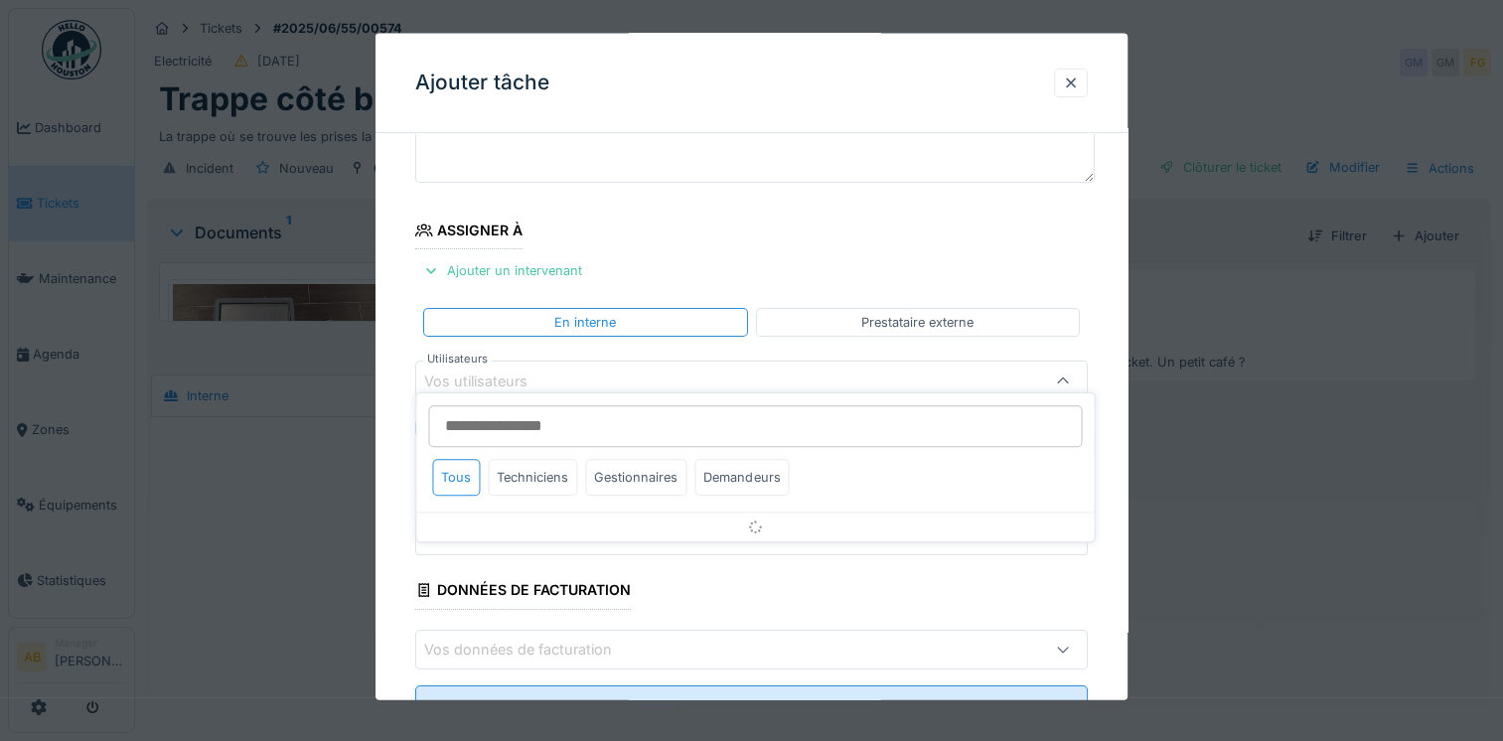
scroll to position [171, 0]
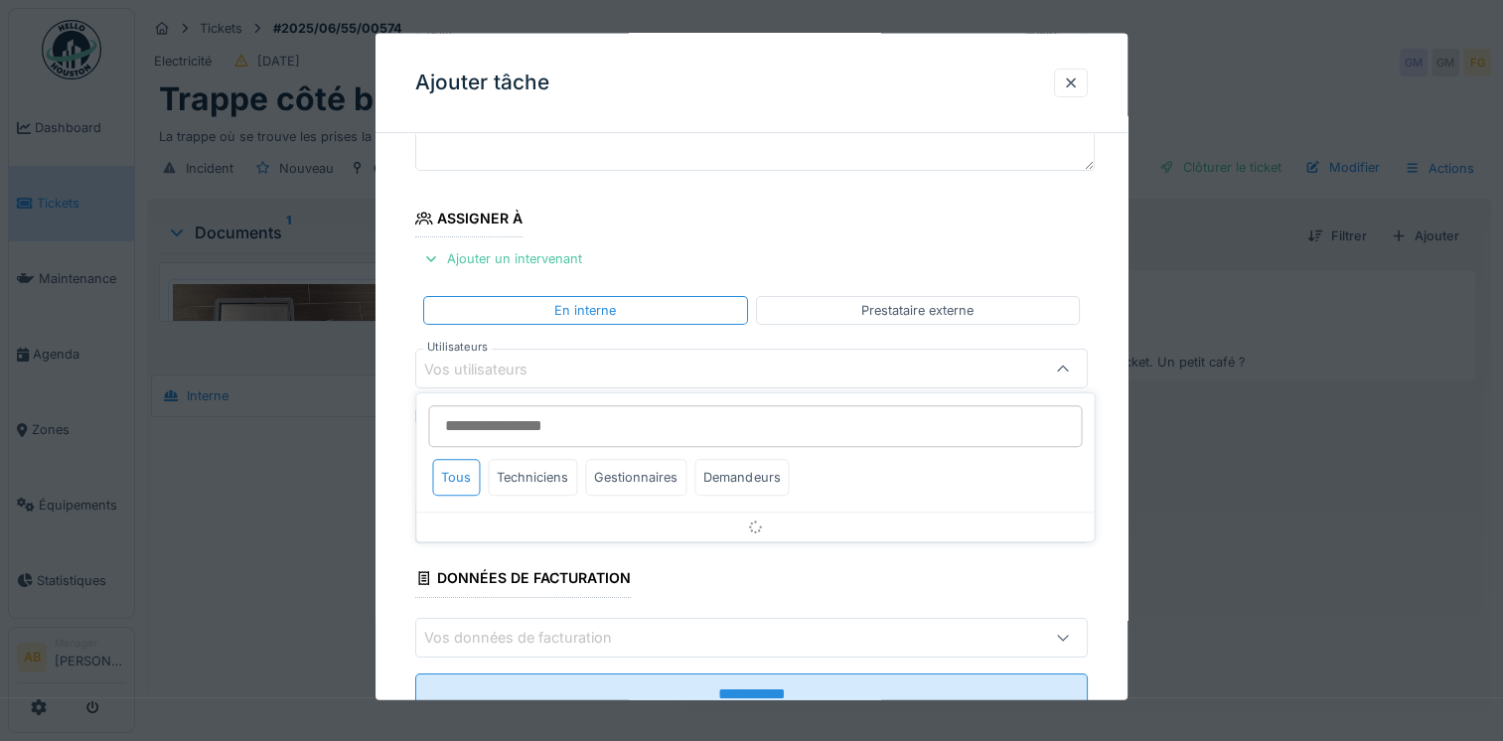
click at [531, 433] on input "Utilisateurs" at bounding box center [755, 426] width 654 height 42
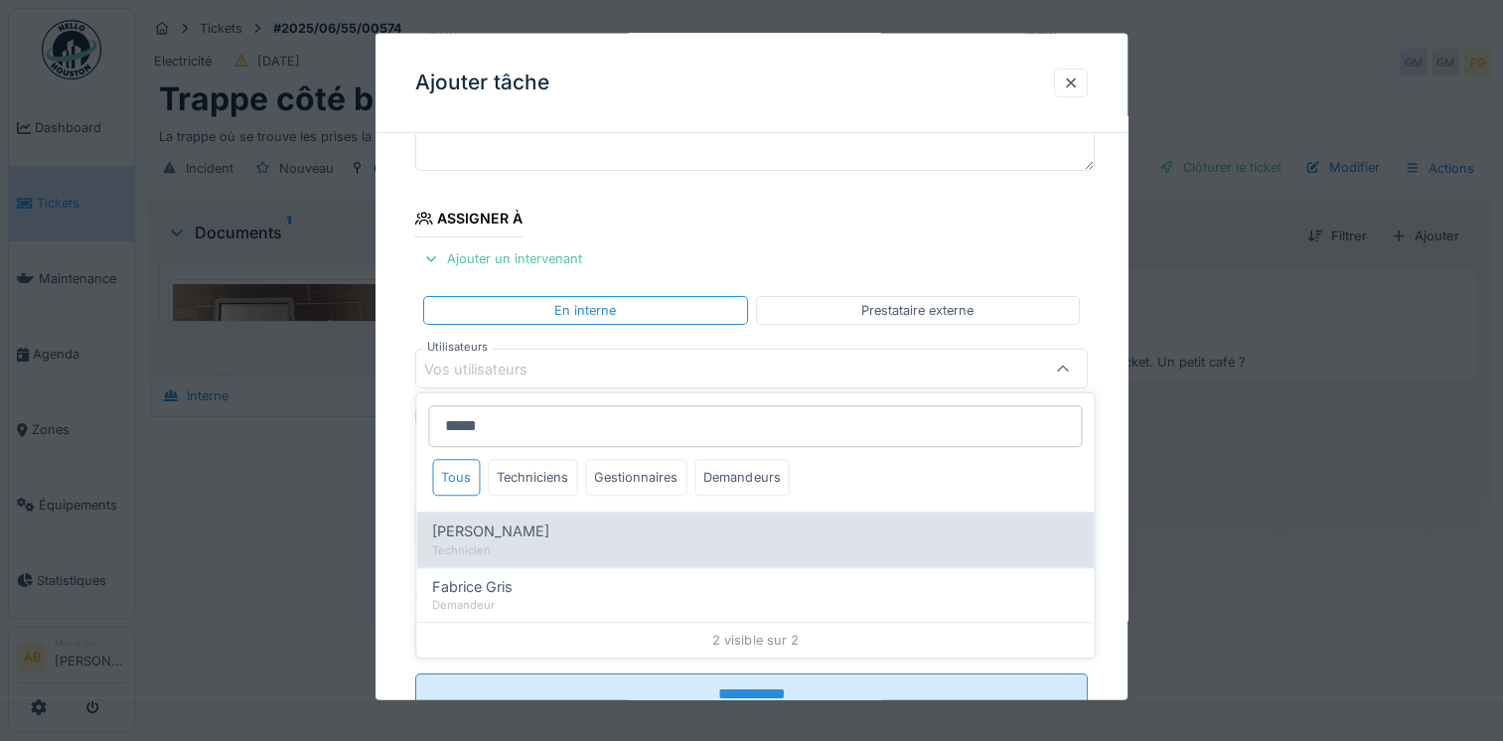
type input "*****"
click at [522, 528] on span "Fabrizio Bruno" at bounding box center [490, 531] width 117 height 22
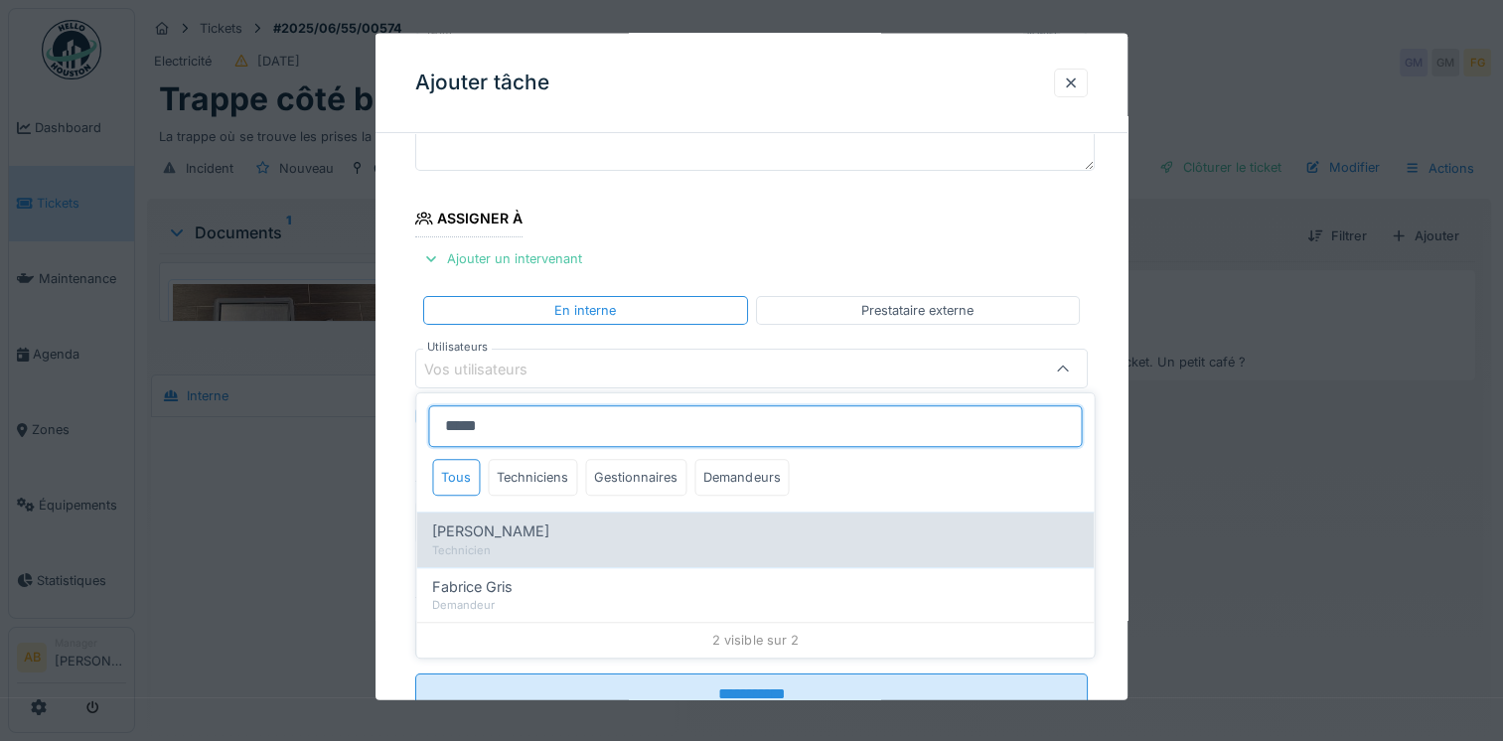
type input "****"
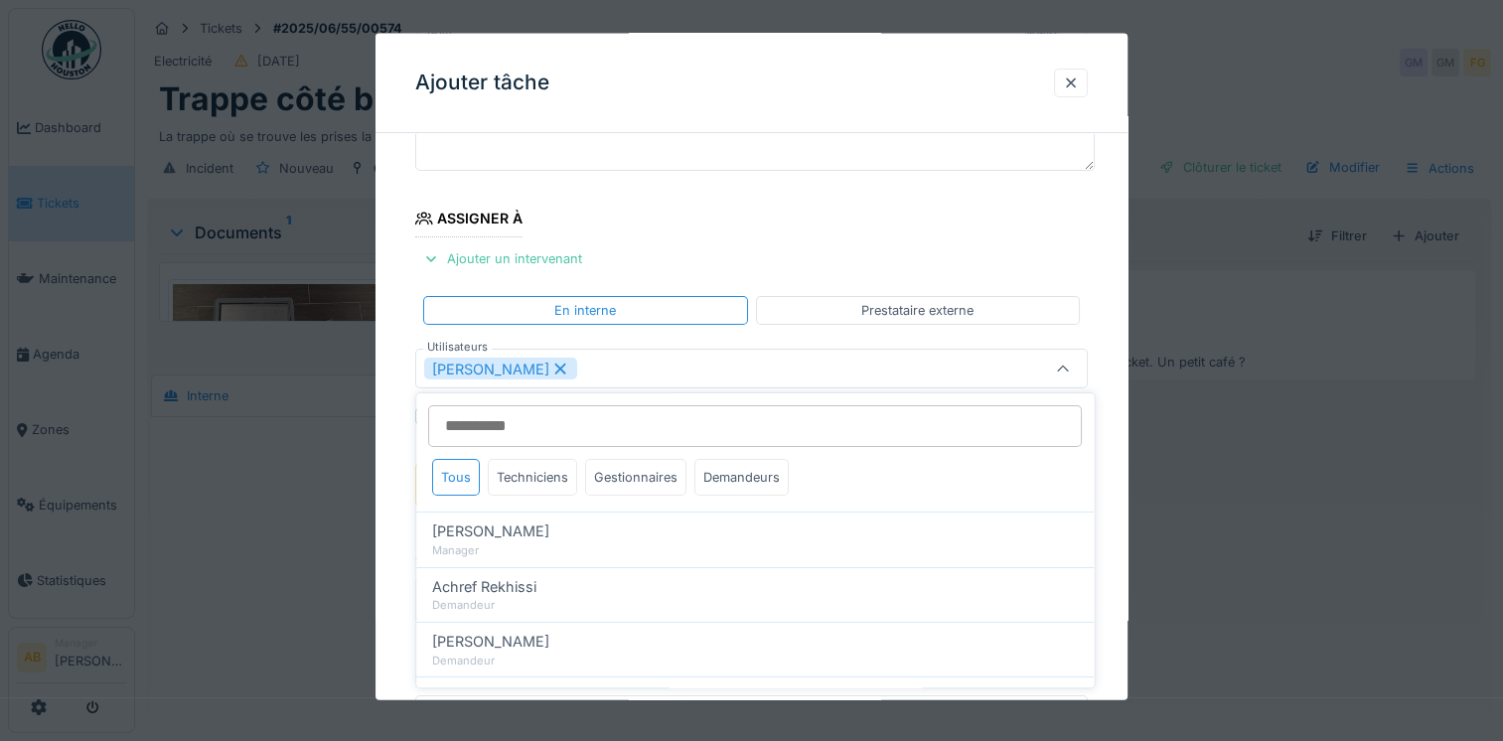
click at [841, 221] on fieldset "**********" at bounding box center [751, 393] width 672 height 830
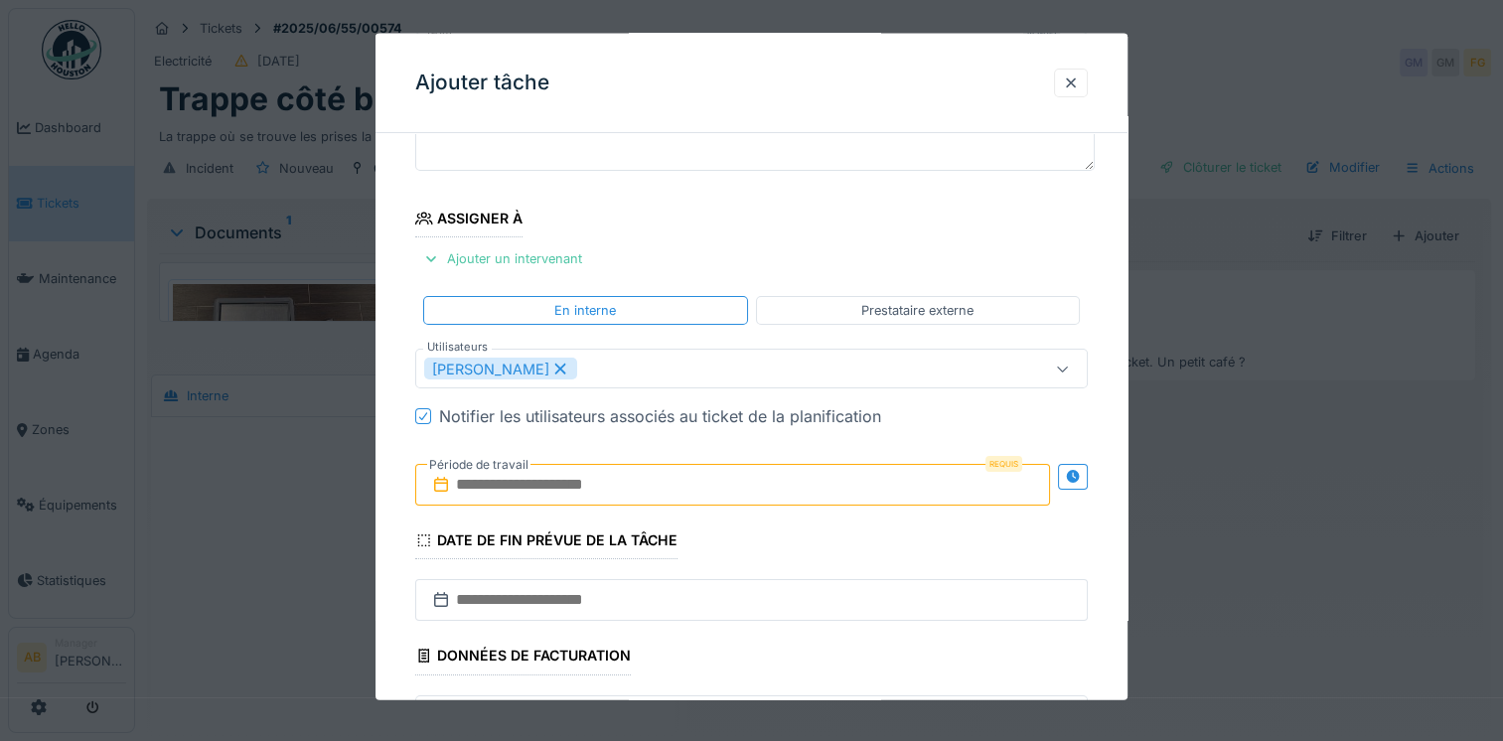
click at [807, 491] on input "text" at bounding box center [732, 485] width 635 height 42
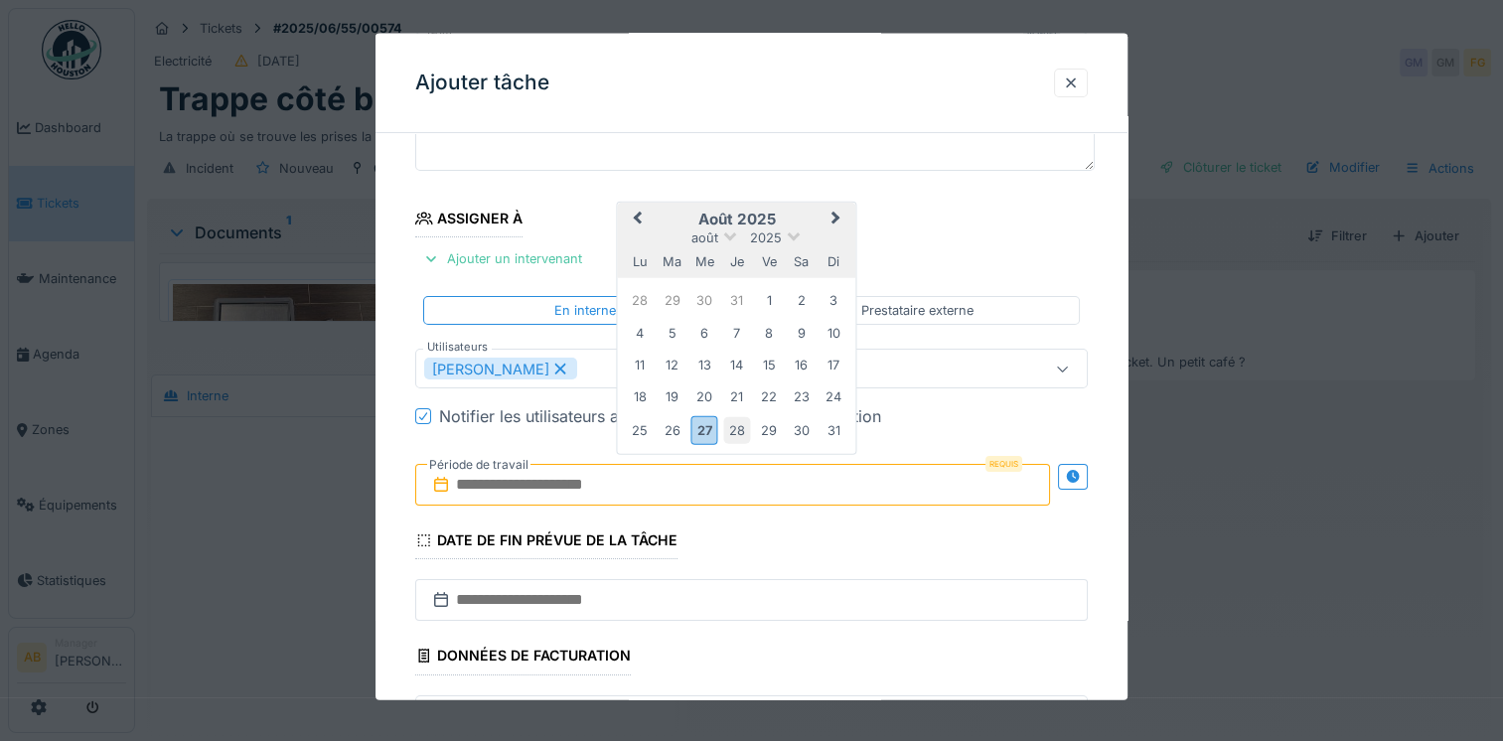
click at [729, 430] on div "28" at bounding box center [736, 429] width 27 height 27
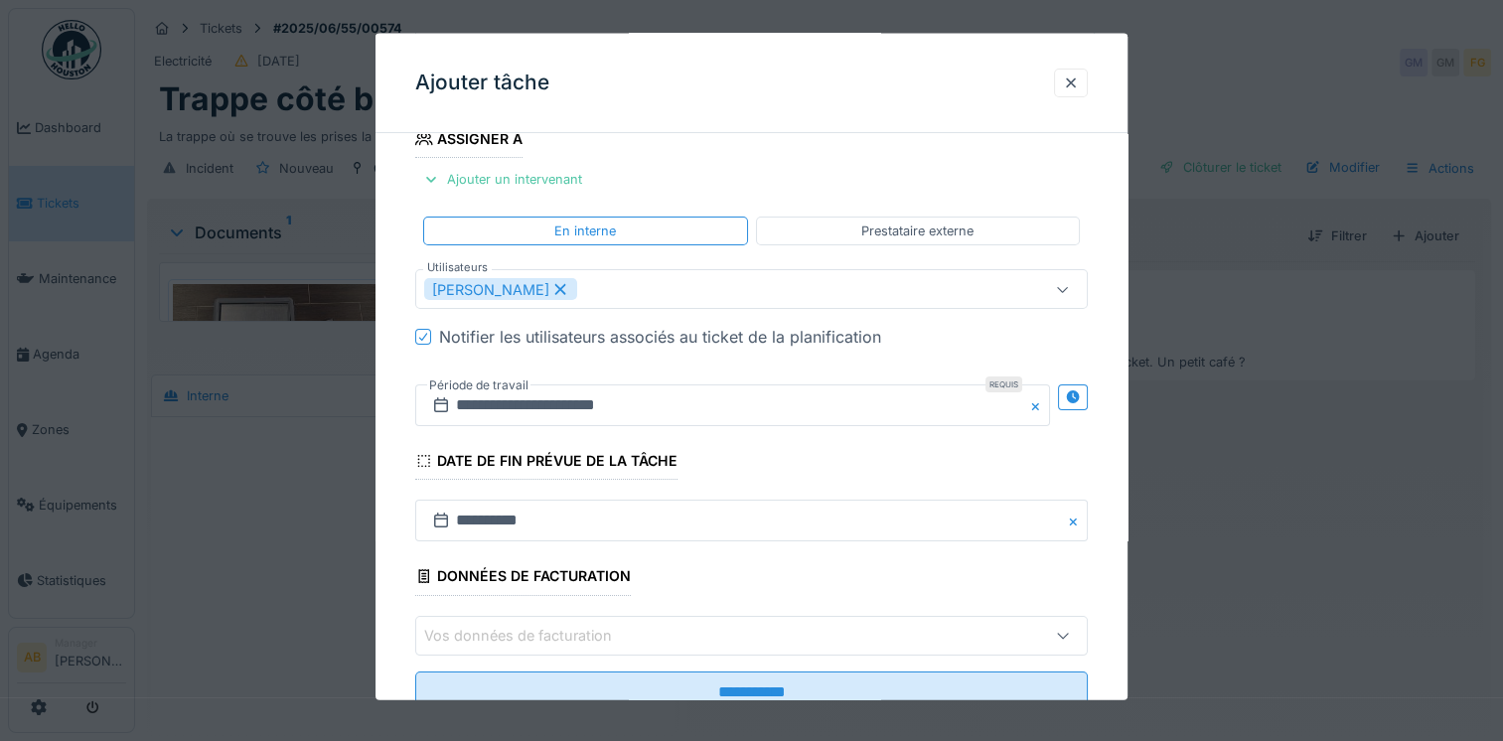
scroll to position [314, 0]
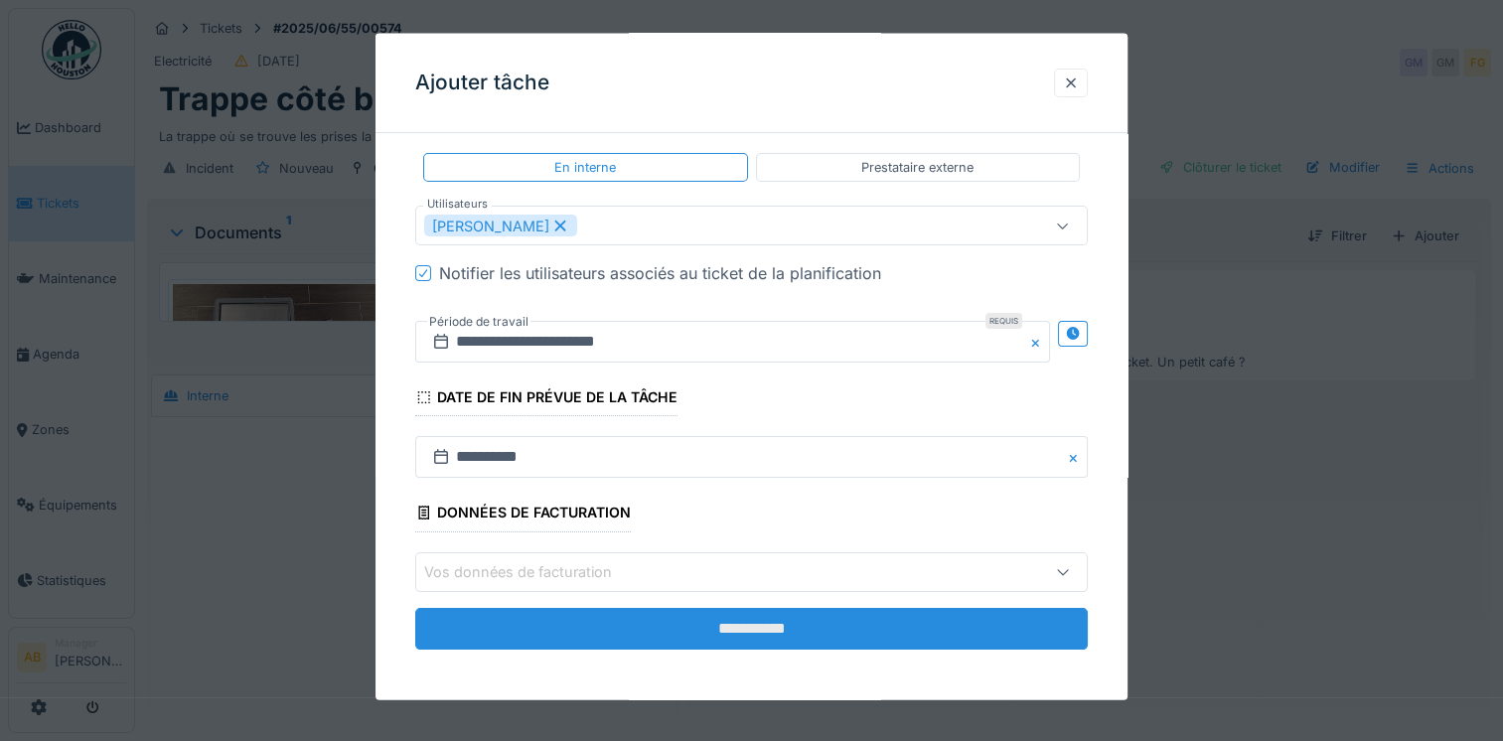
click at [771, 632] on input "**********" at bounding box center [751, 628] width 672 height 42
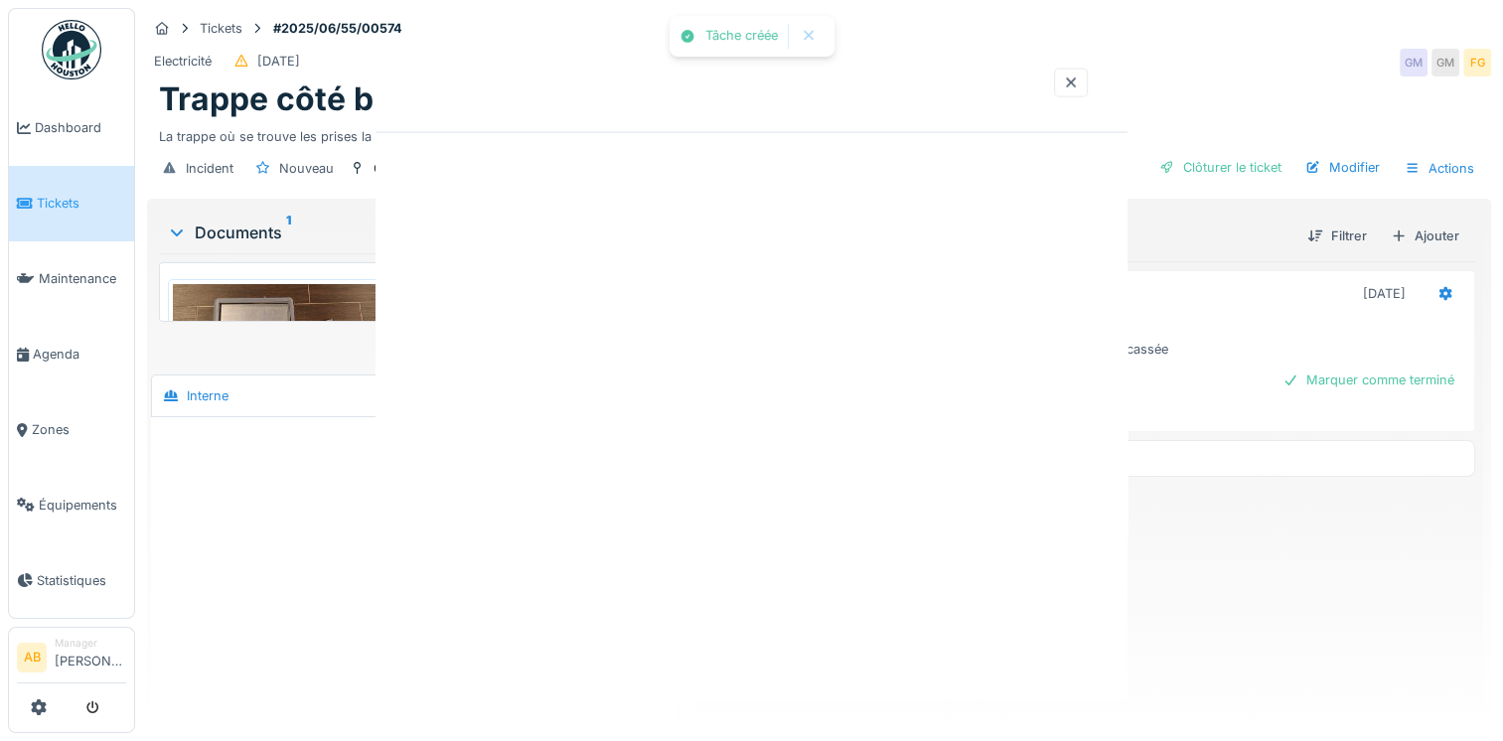
scroll to position [0, 0]
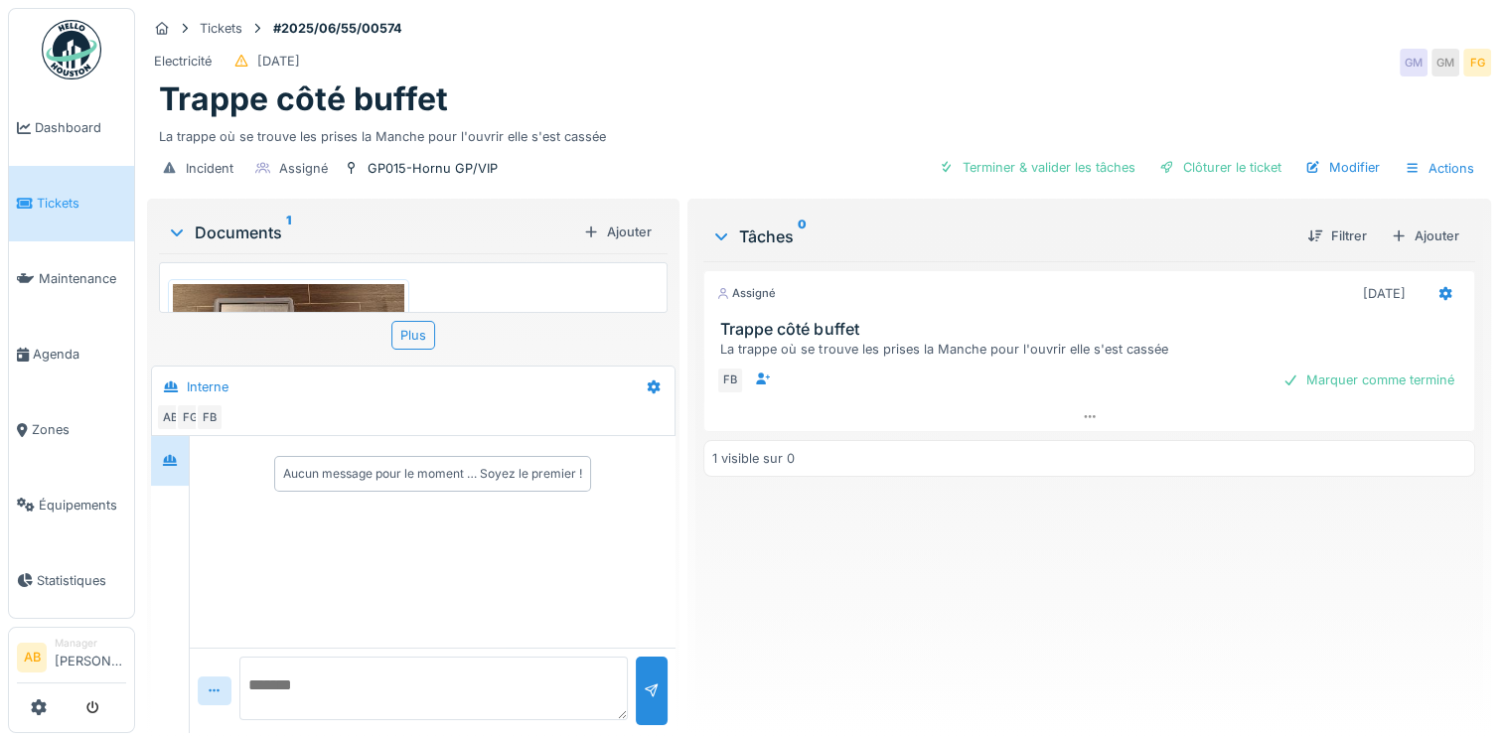
click at [426, 685] on textarea at bounding box center [433, 689] width 388 height 64
click at [523, 684] on textarea "**********" at bounding box center [433, 689] width 388 height 64
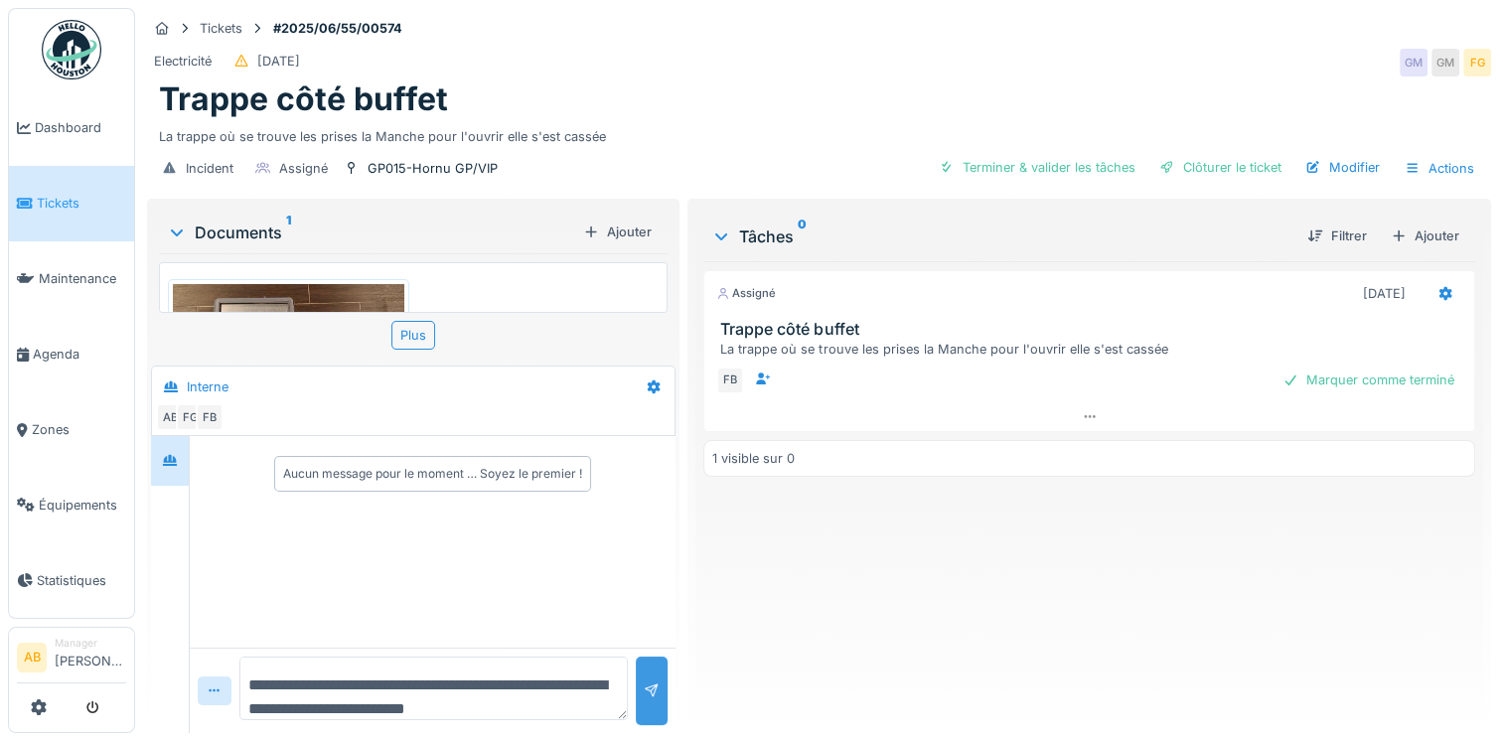
type textarea "**********"
click at [650, 693] on div at bounding box center [652, 690] width 16 height 19
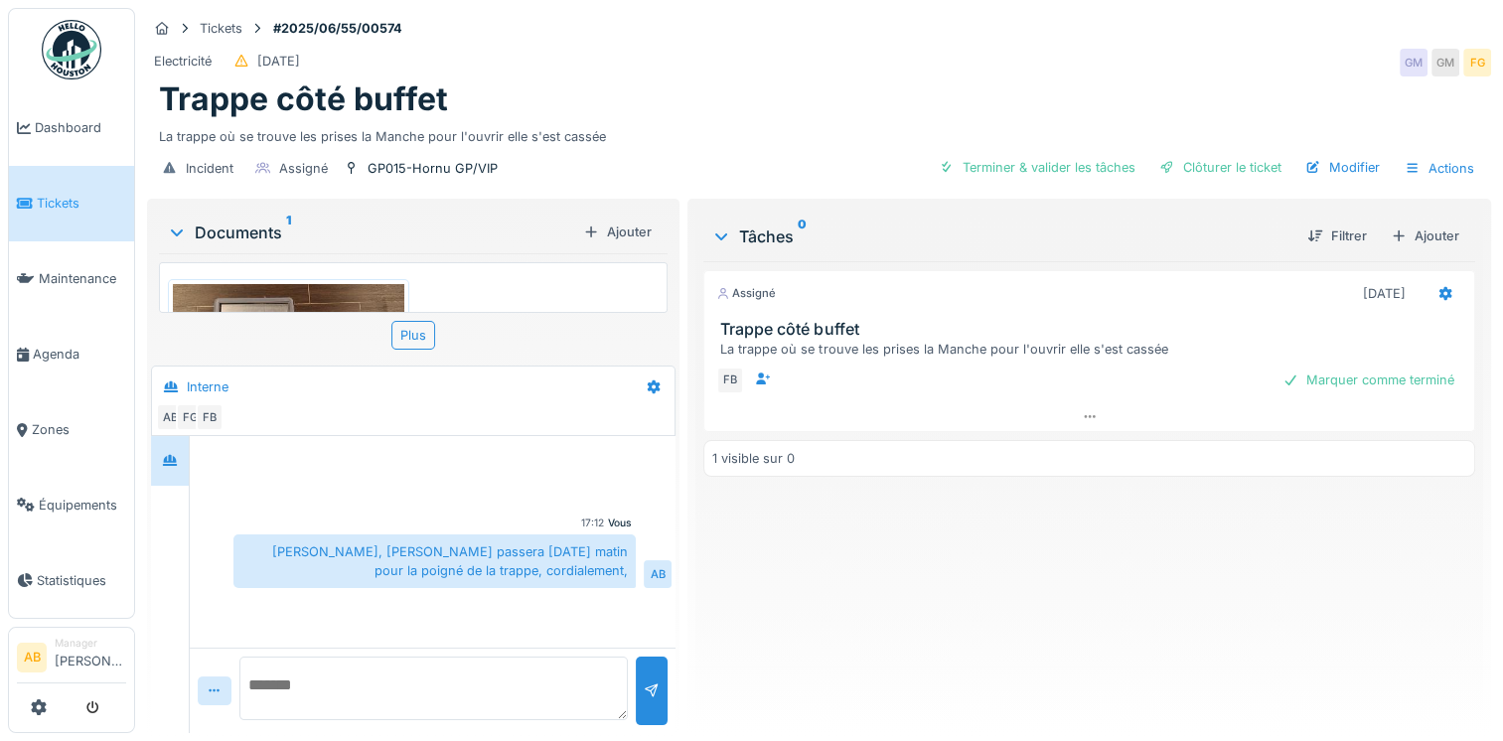
click at [68, 51] on img at bounding box center [72, 50] width 60 height 60
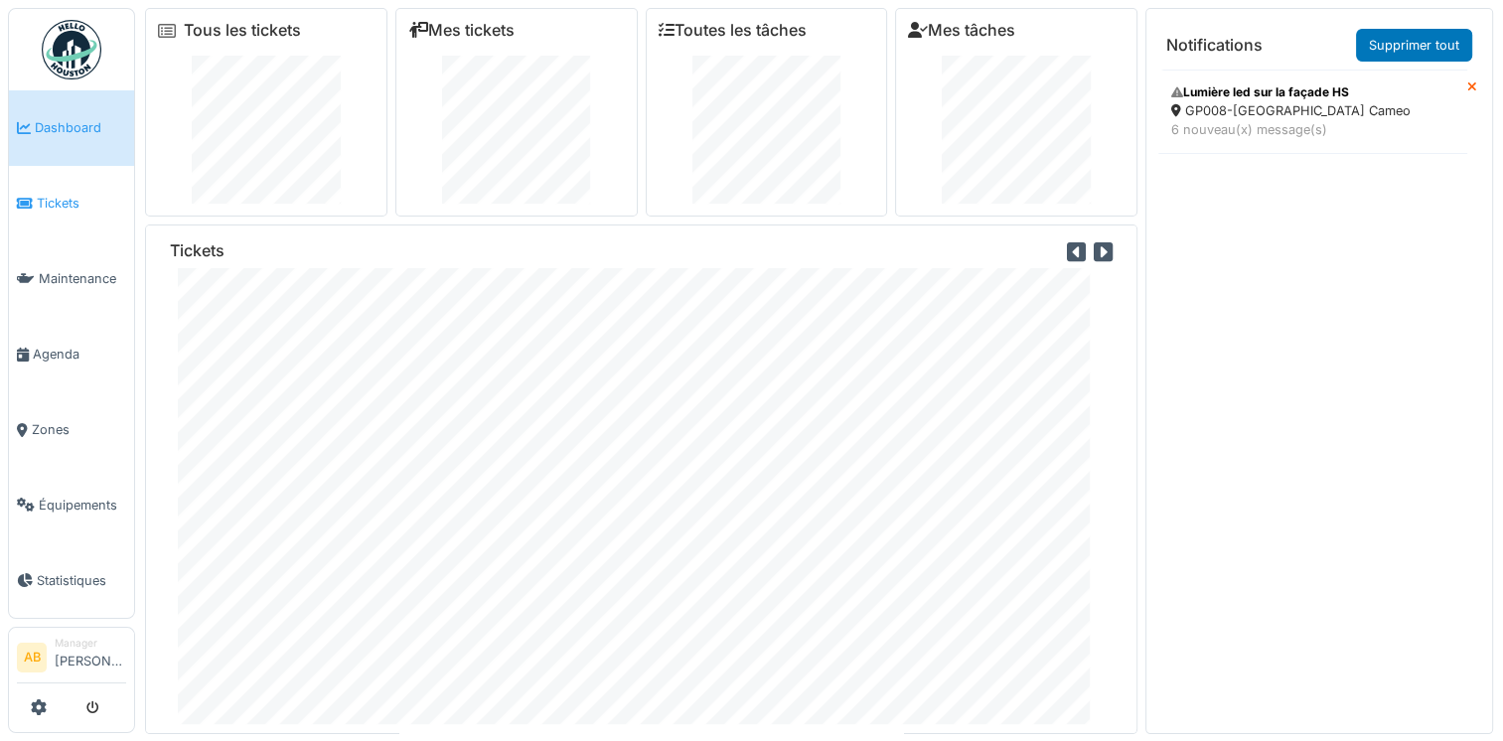
click at [68, 212] on link "Tickets" at bounding box center [71, 203] width 125 height 75
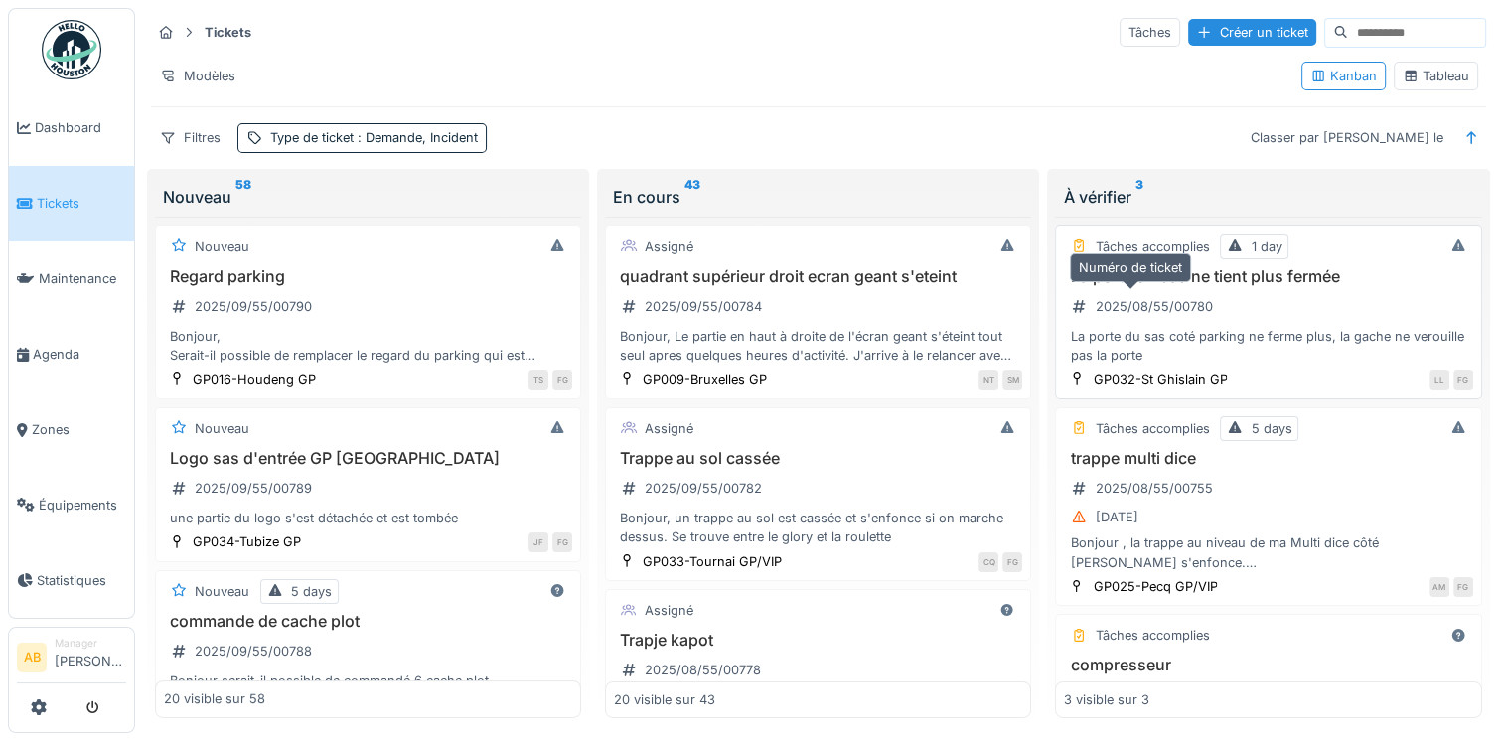
click at [1152, 336] on div "La porte du sas coté parking ne ferme plus, la gache ne verouille pas la porte" at bounding box center [1268, 346] width 408 height 38
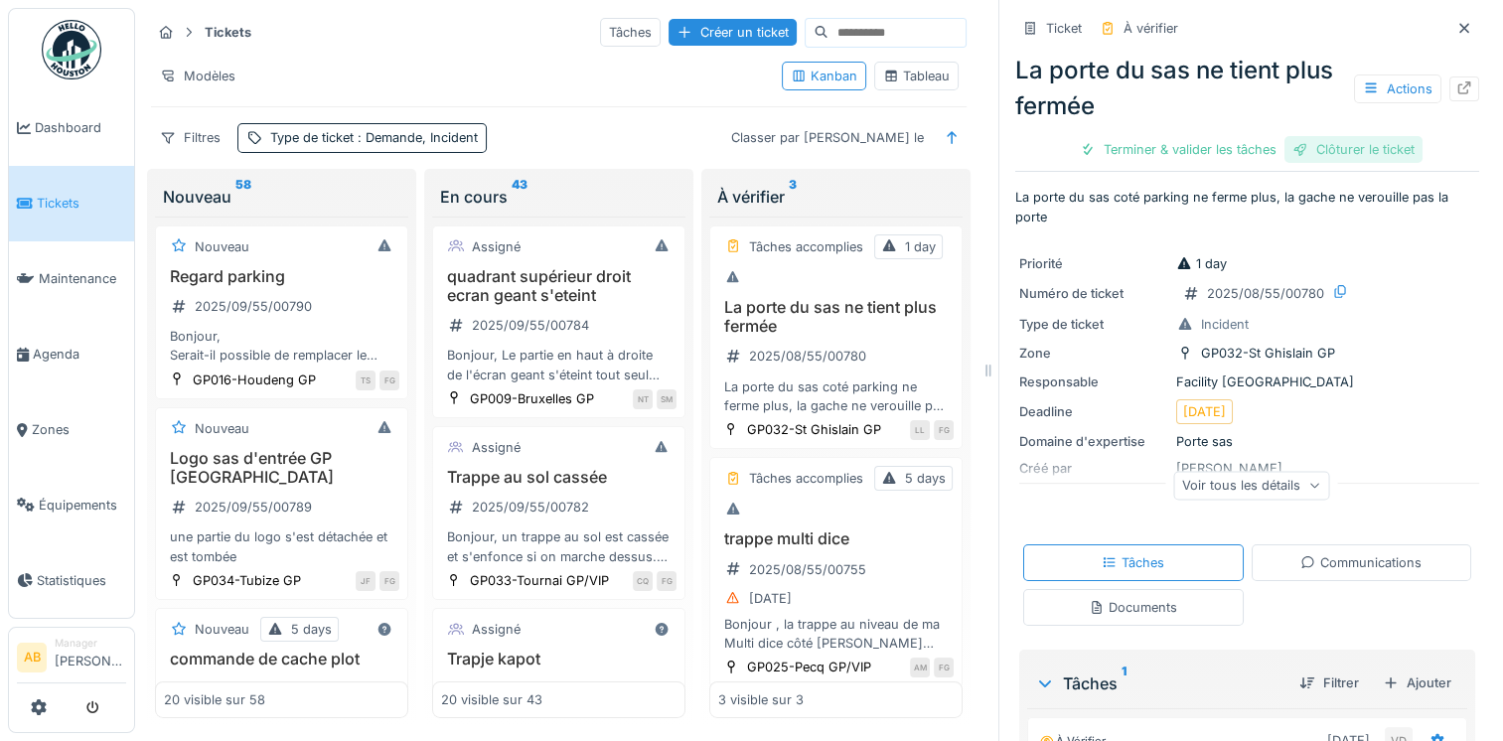
click at [1315, 153] on div "Clôturer le ticket" at bounding box center [1353, 149] width 138 height 27
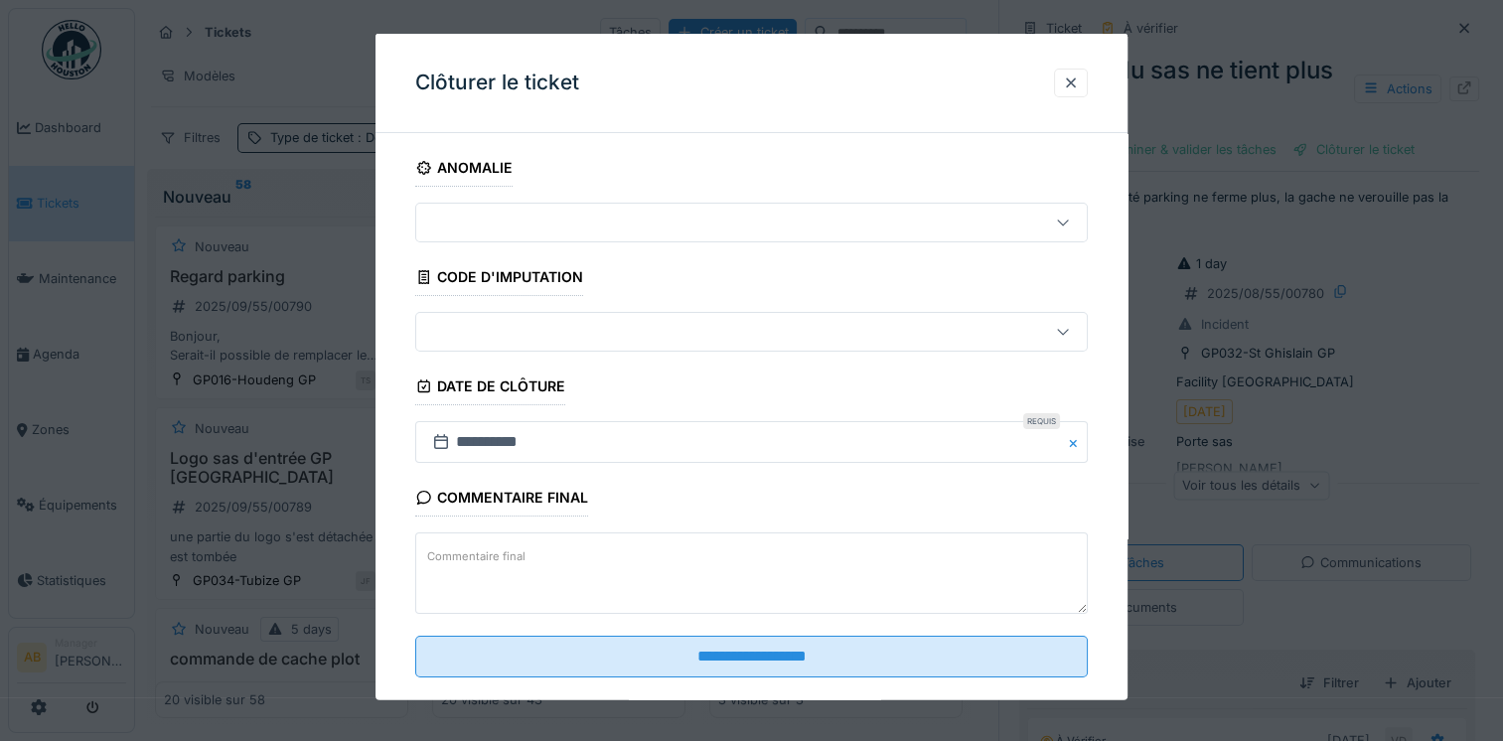
click at [572, 582] on textarea "Commentaire final" at bounding box center [751, 572] width 672 height 81
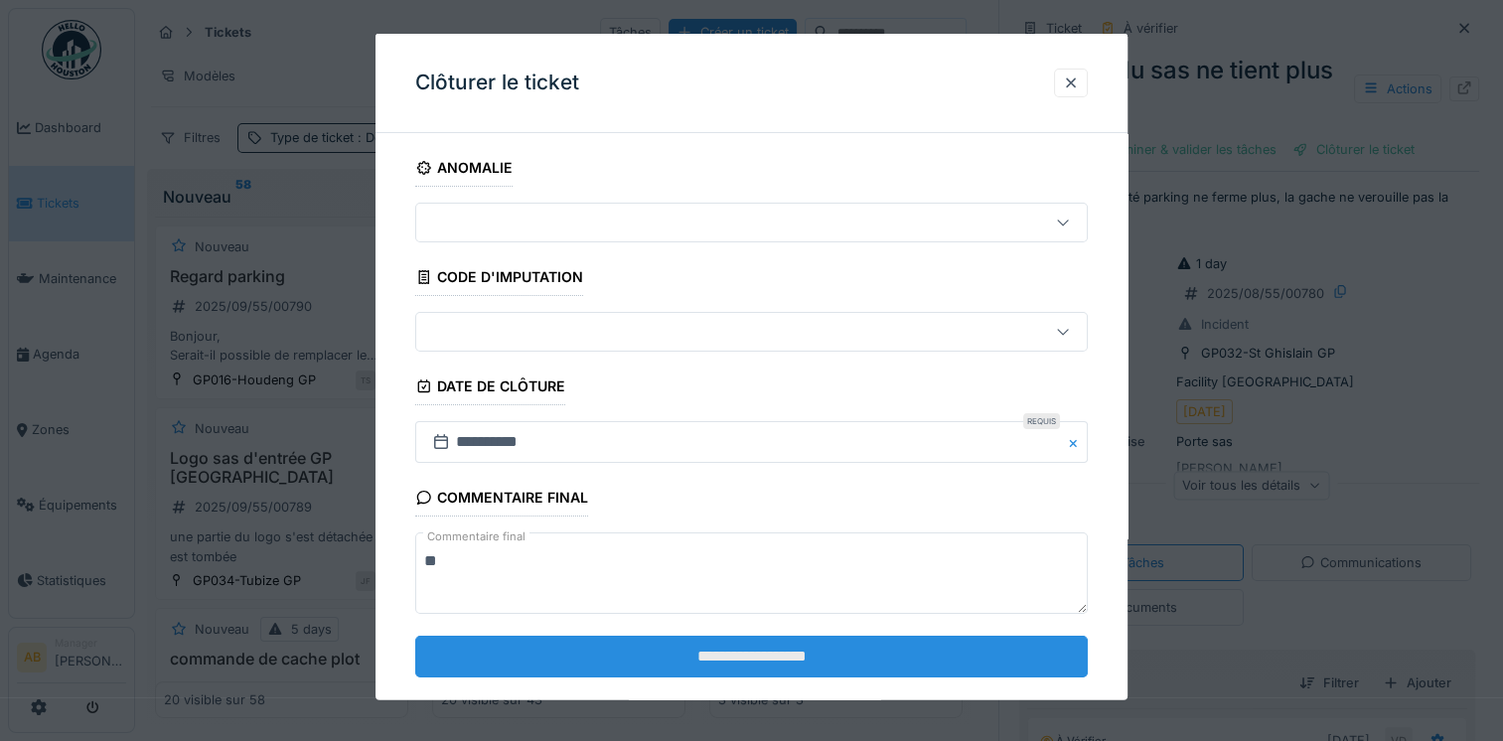
type textarea "**"
click at [620, 673] on input "**********" at bounding box center [751, 656] width 672 height 42
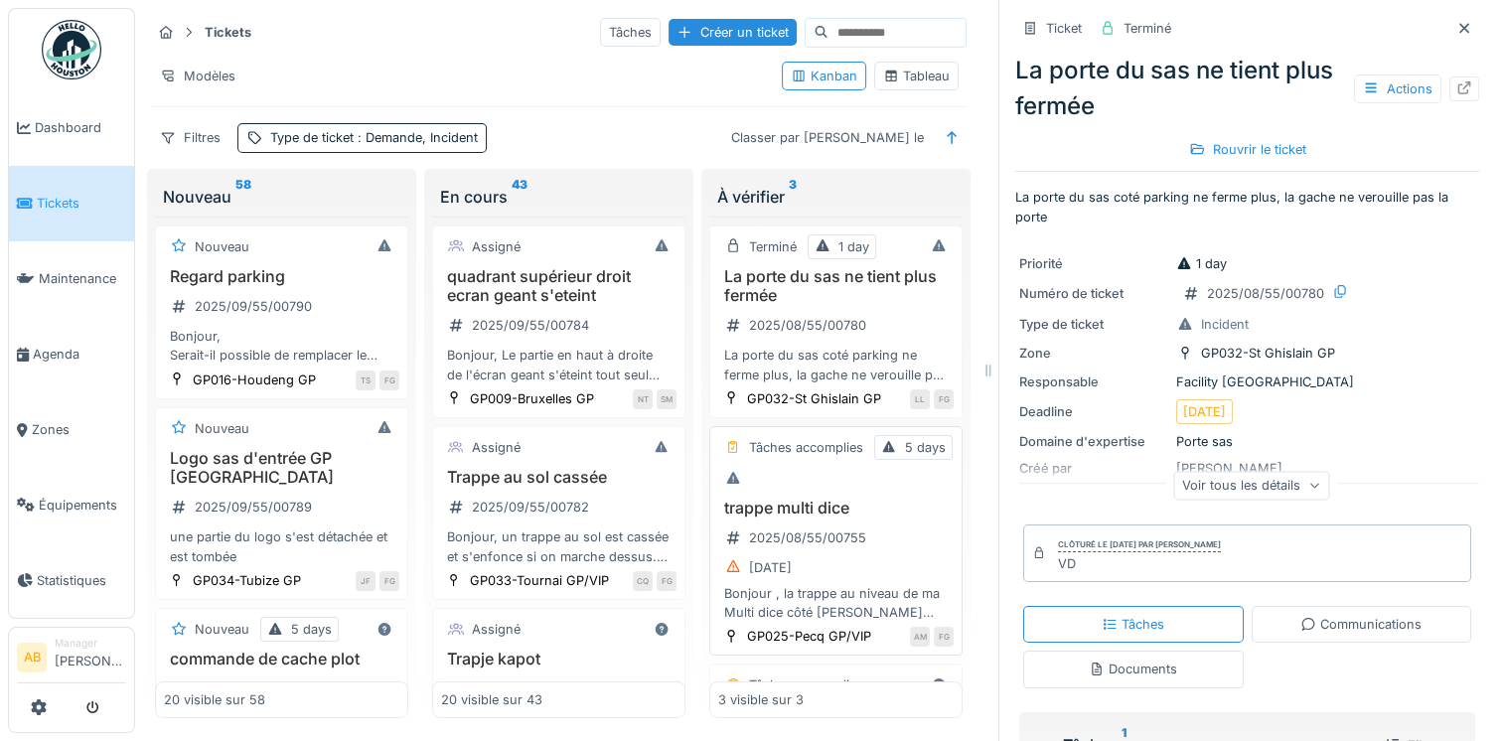
click at [851, 518] on h3 "trappe multi dice" at bounding box center [835, 508] width 235 height 19
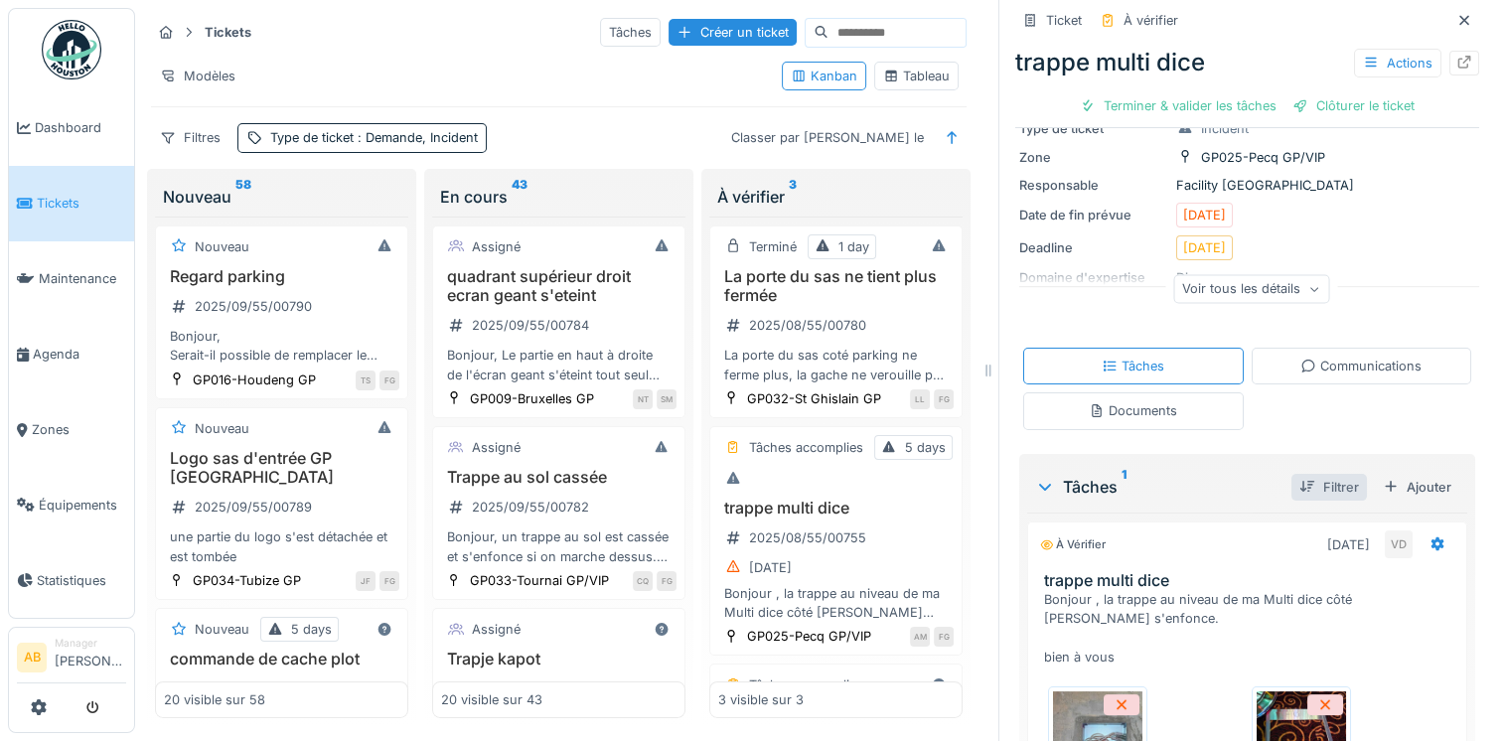
scroll to position [298, 0]
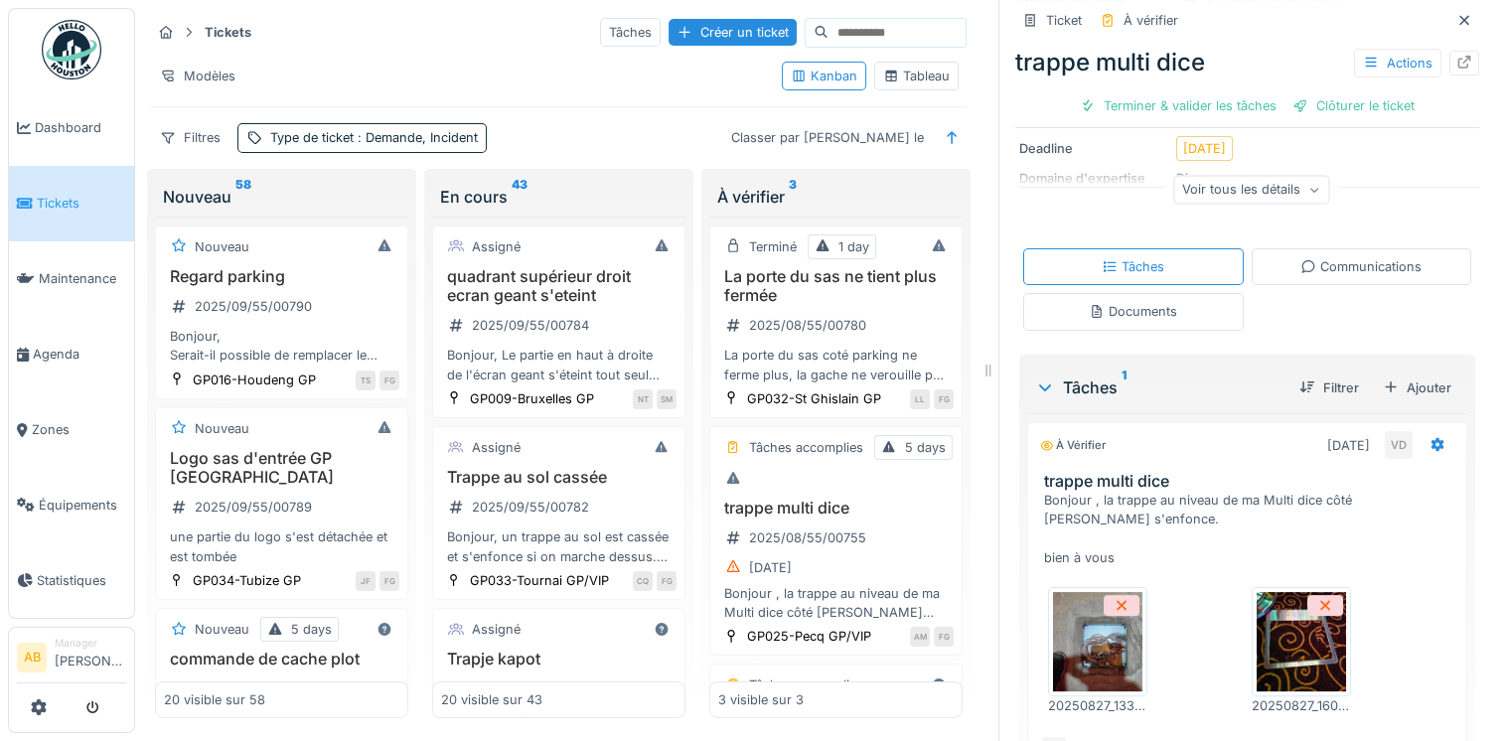
click at [1275, 645] on img at bounding box center [1301, 641] width 89 height 99
click at [1081, 632] on img at bounding box center [1097, 641] width 89 height 99
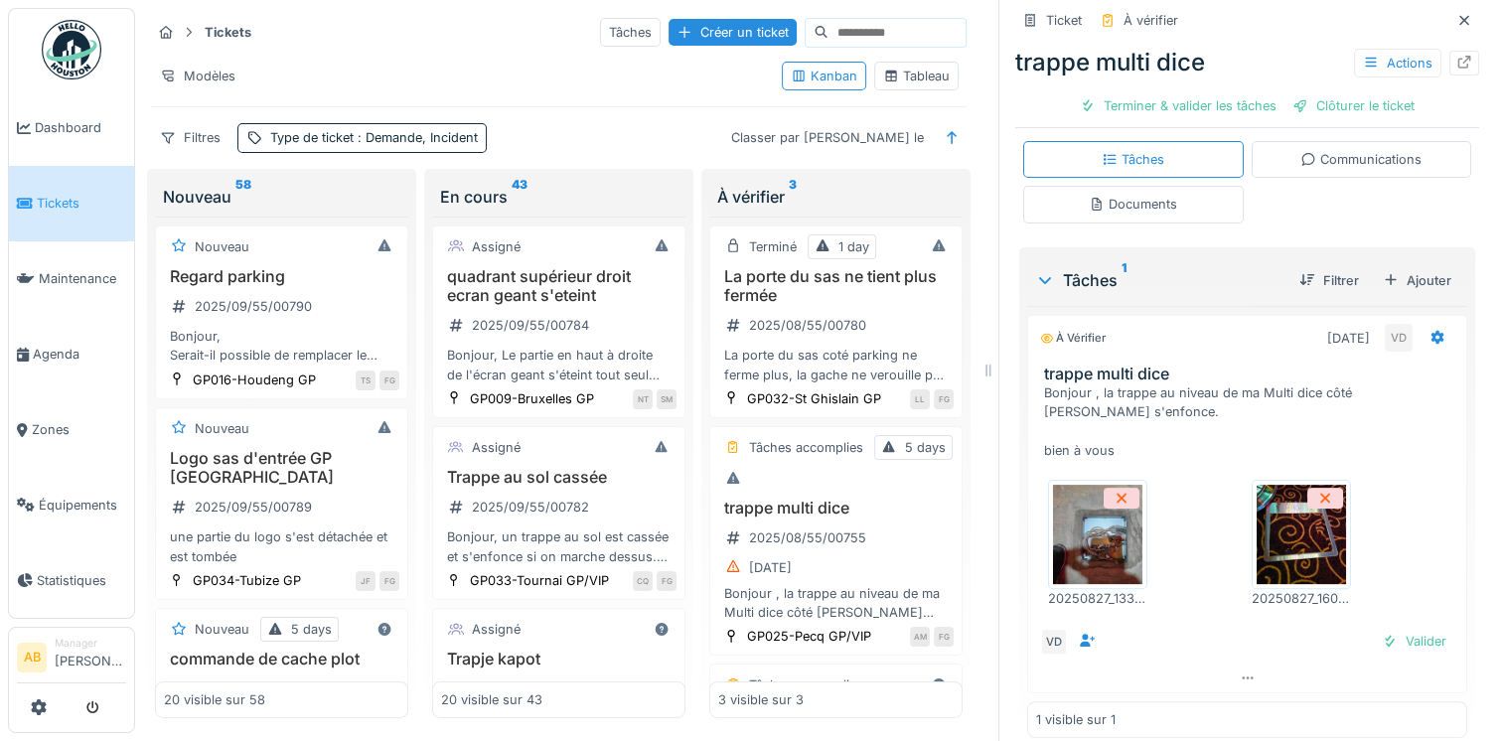
scroll to position [306, 0]
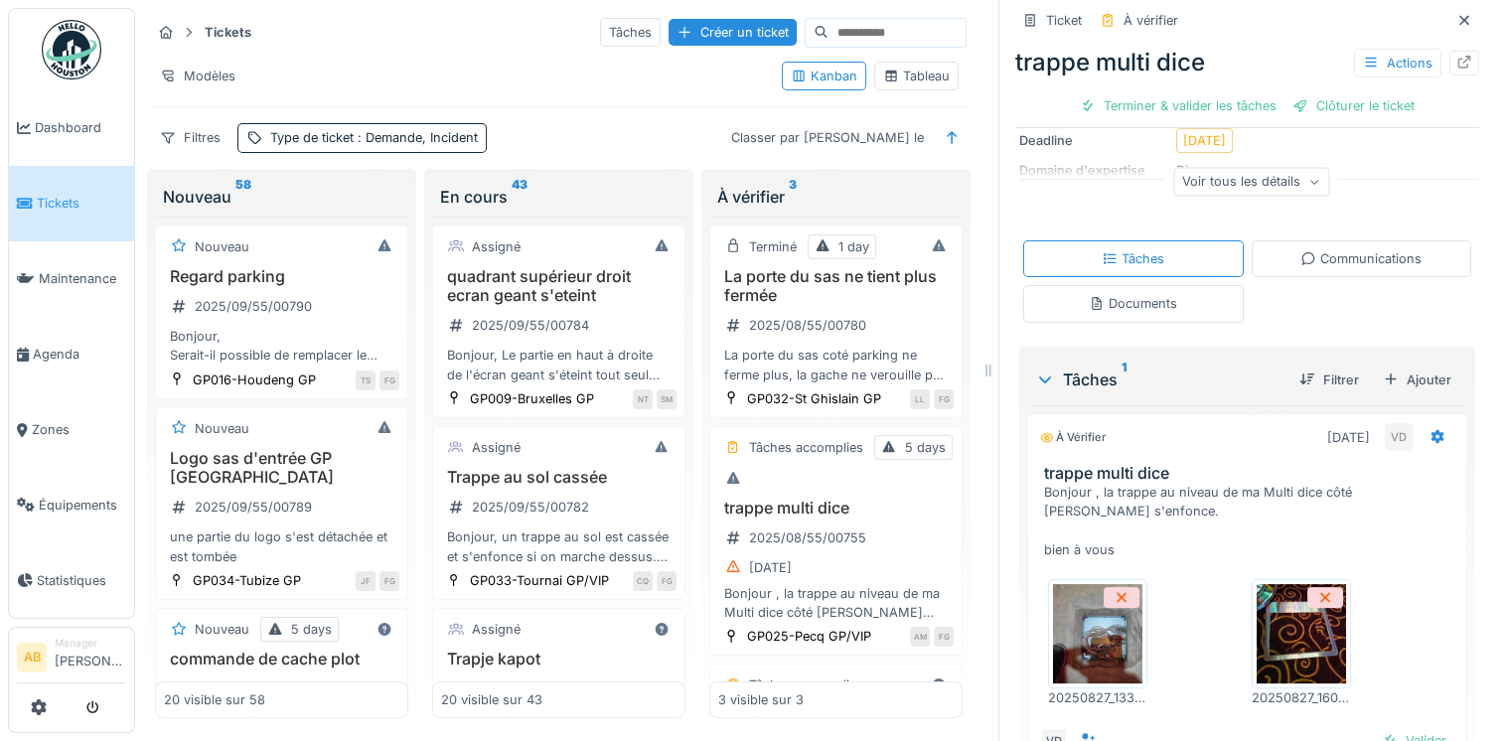
click at [1317, 249] on div "Communications" at bounding box center [1360, 258] width 121 height 19
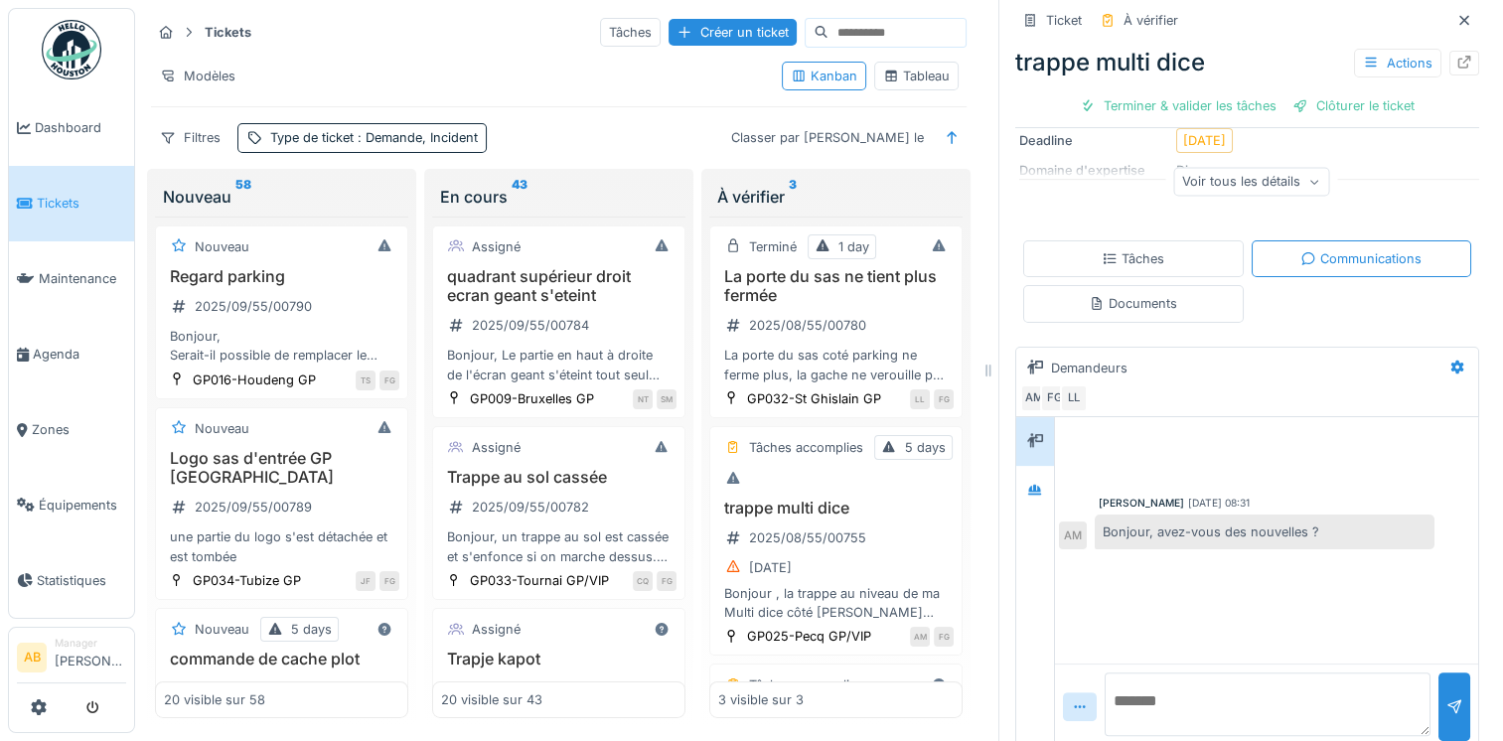
scroll to position [16, 0]
click at [1031, 479] on div at bounding box center [1035, 491] width 30 height 25
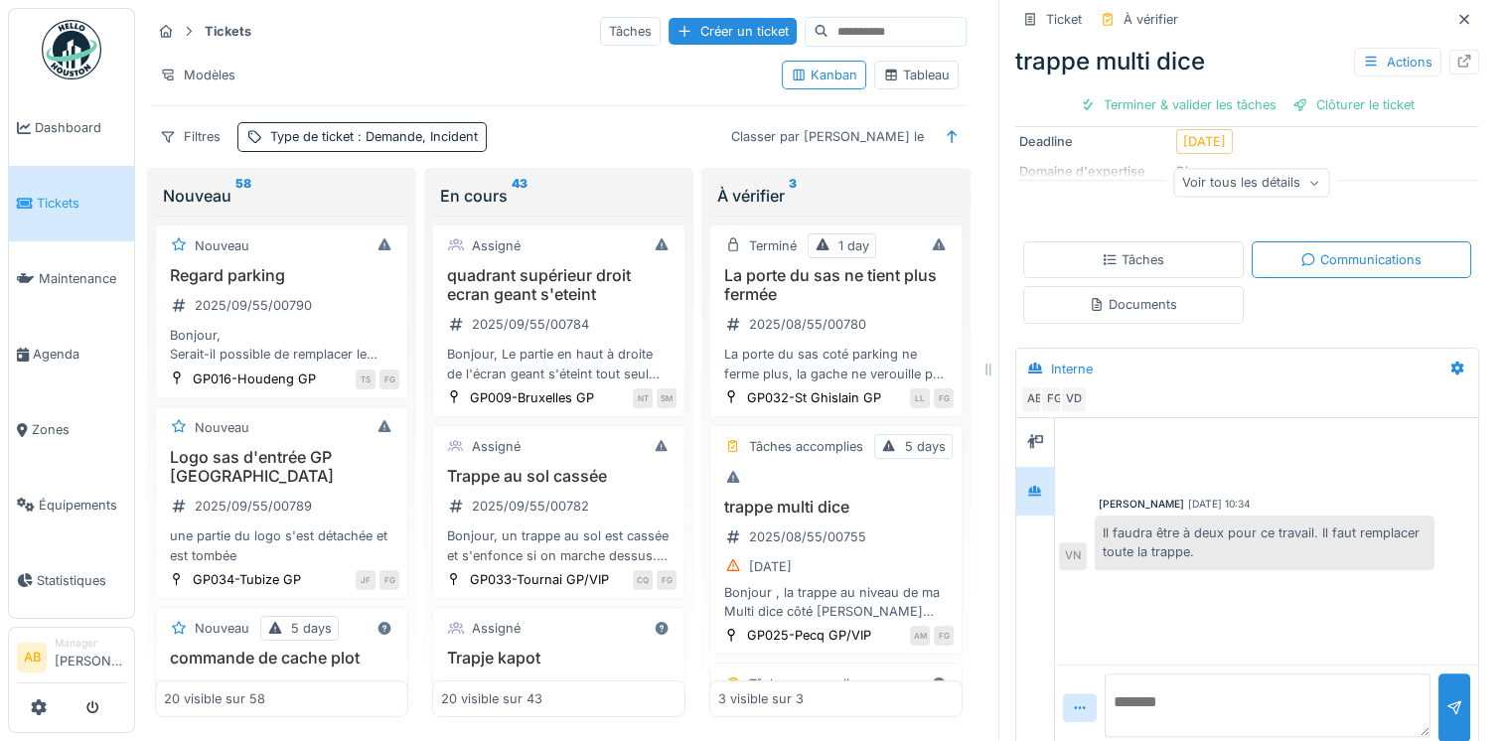
click at [1211, 673] on textarea at bounding box center [1268, 705] width 326 height 64
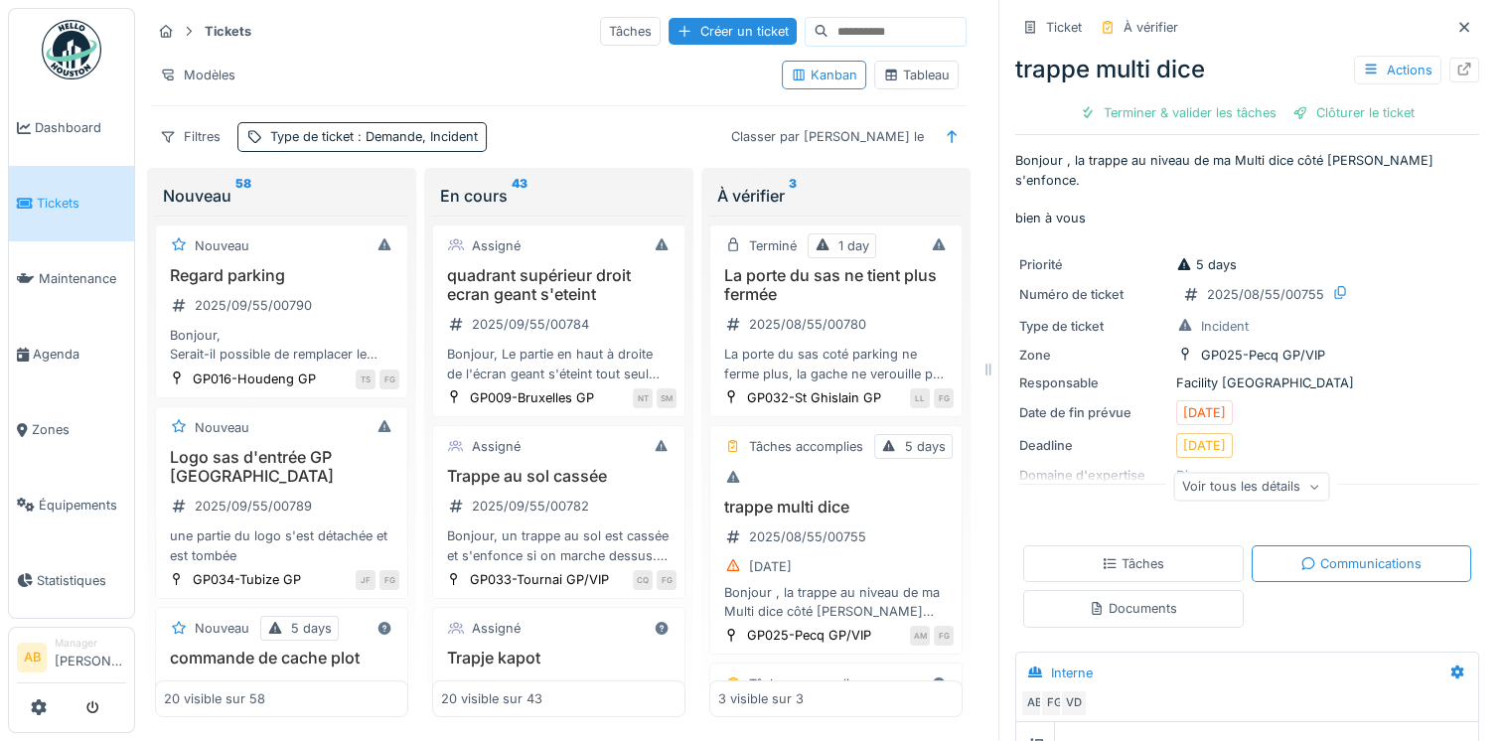
scroll to position [0, 0]
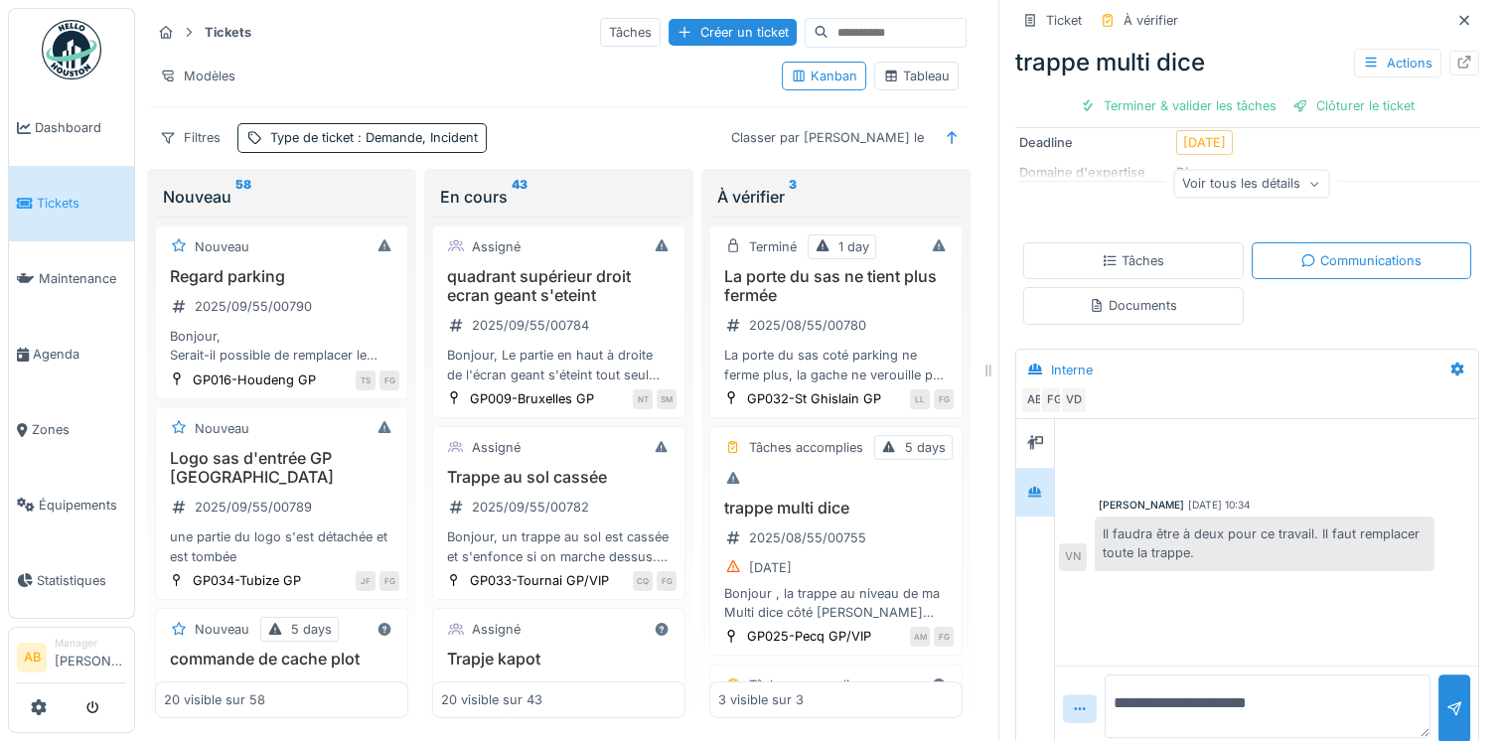
type textarea "**********"
click at [1138, 296] on div "Documents" at bounding box center [1133, 305] width 88 height 19
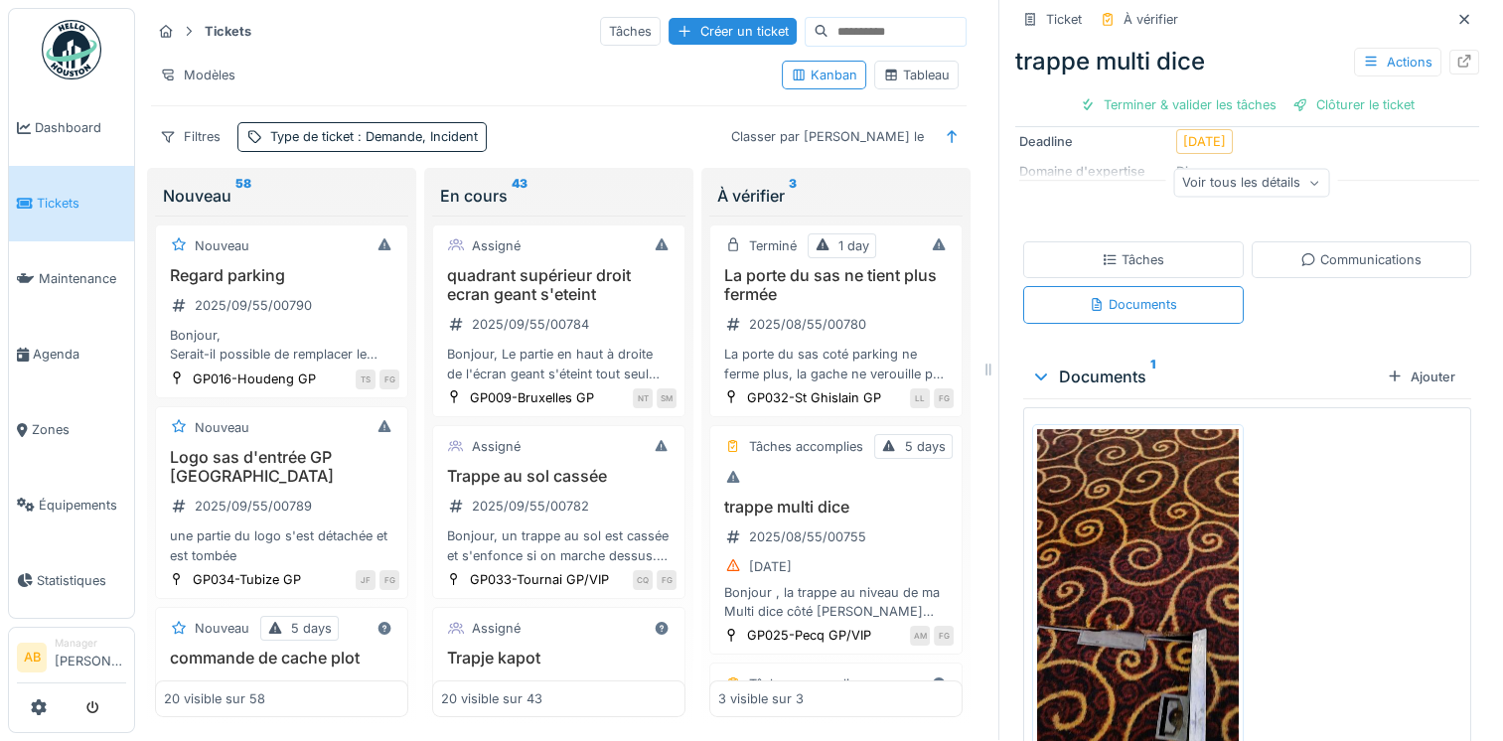
scroll to position [205, 0]
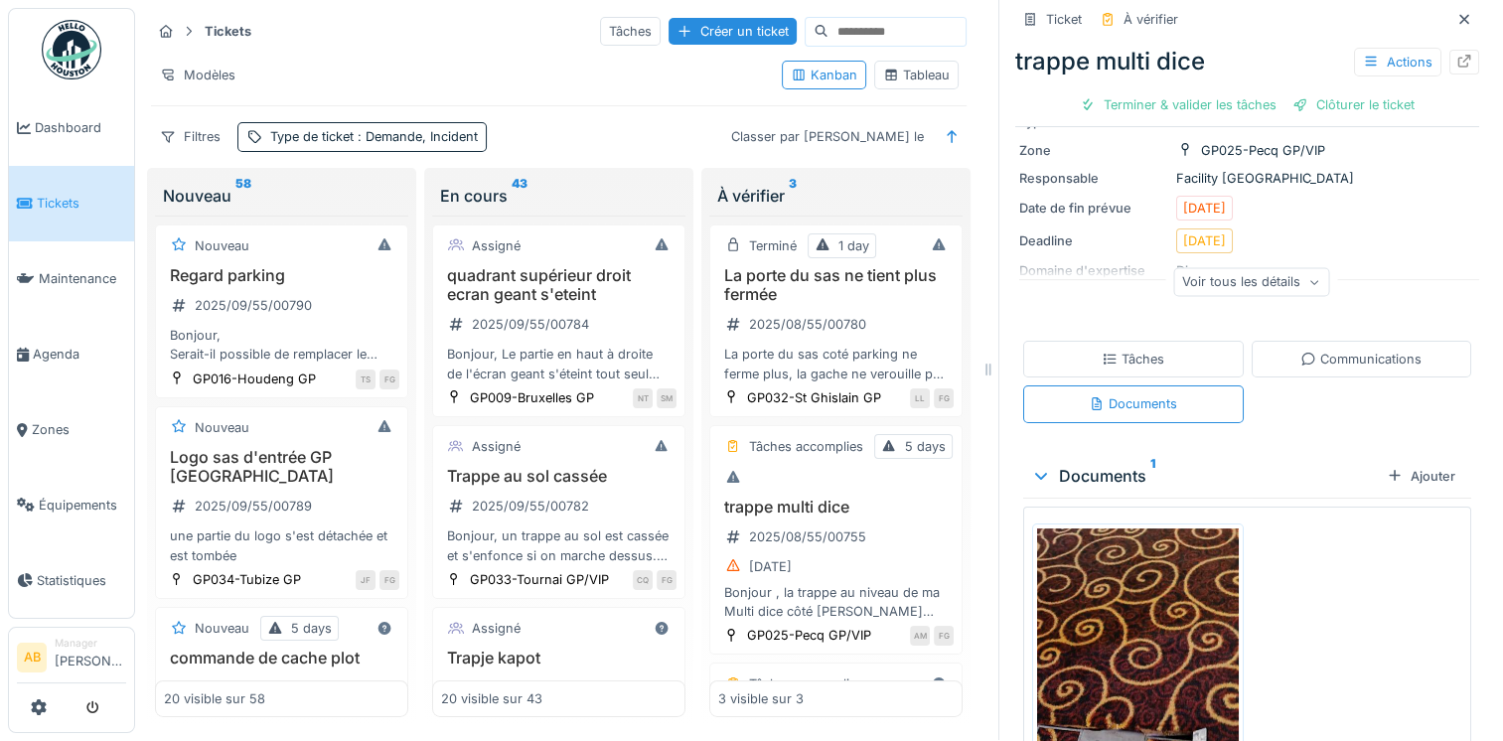
click at [1300, 353] on icon at bounding box center [1308, 359] width 16 height 13
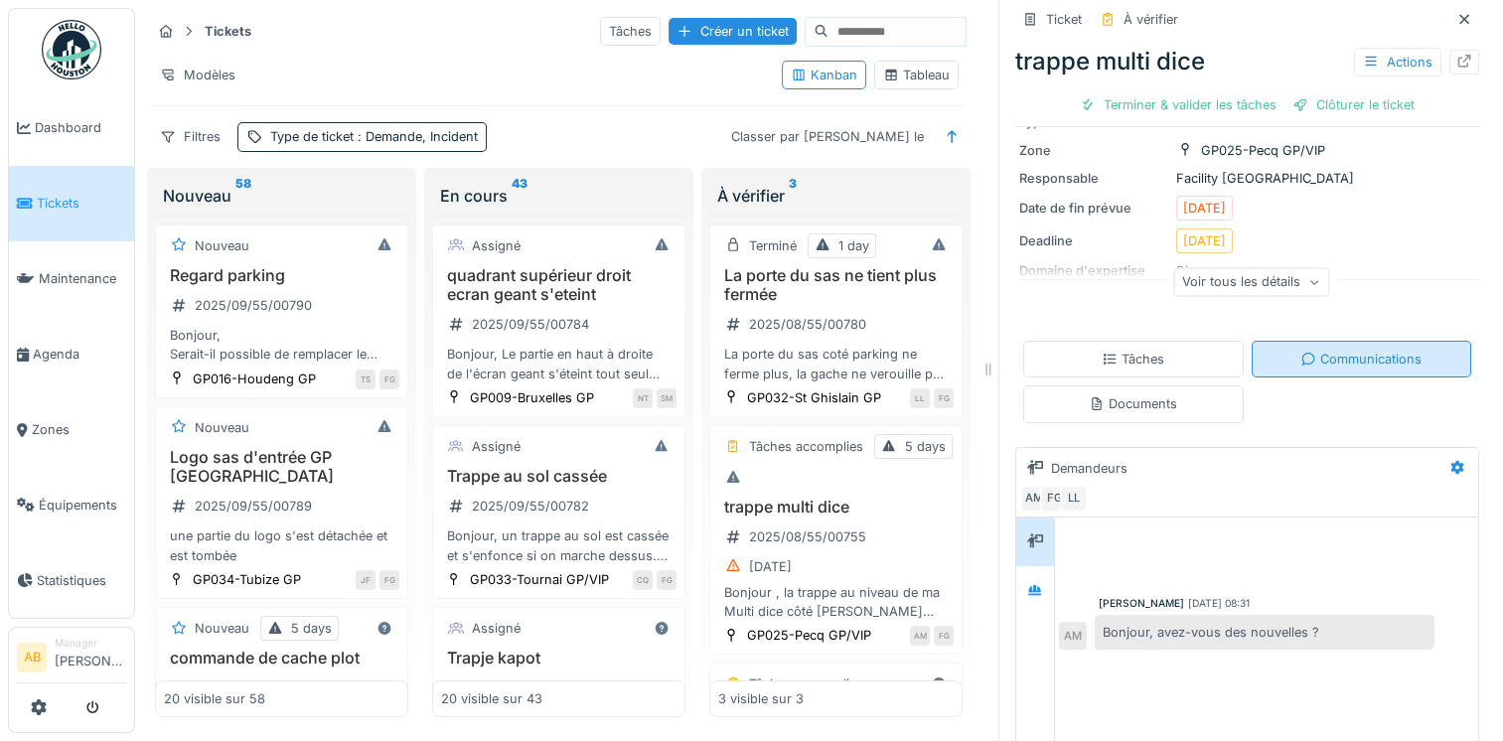
scroll to position [304, 0]
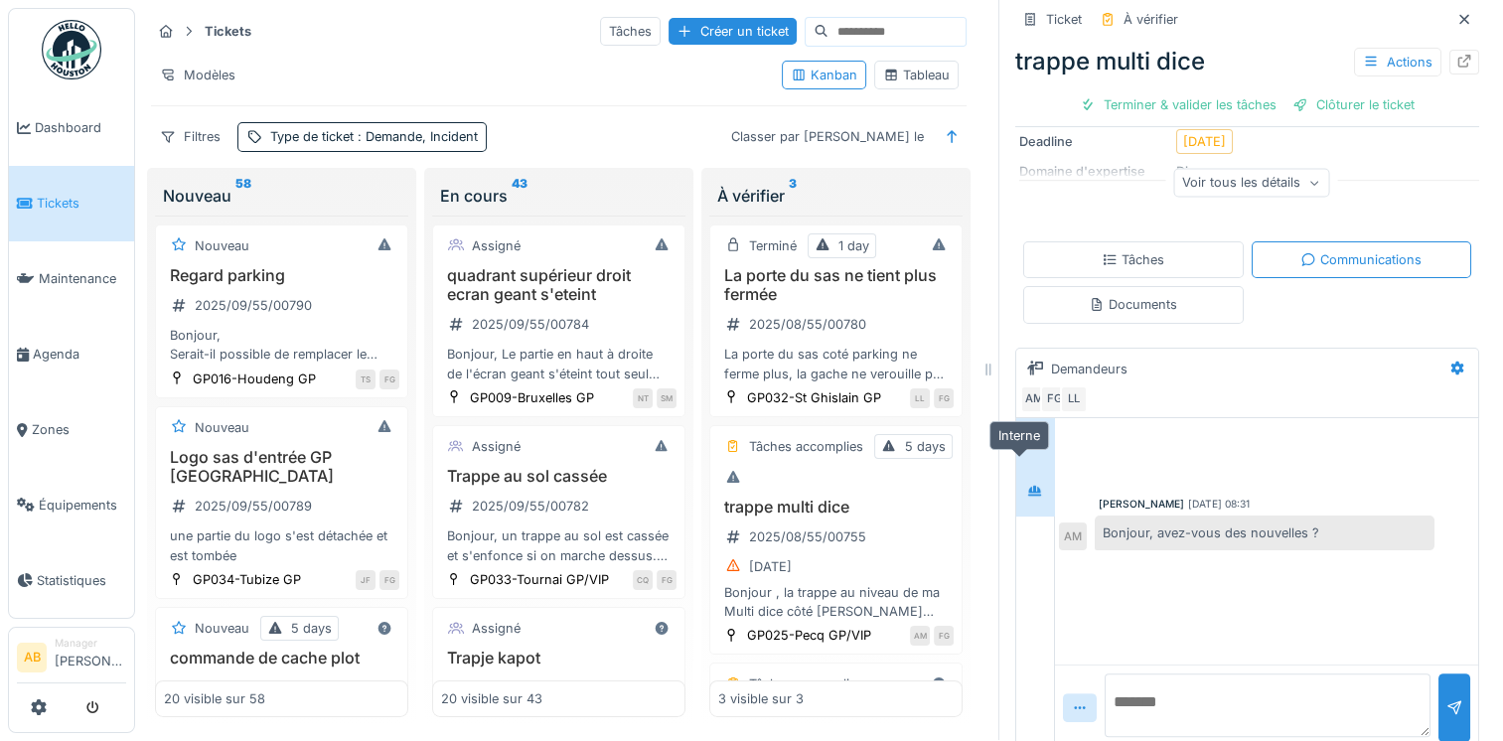
click at [1027, 485] on icon at bounding box center [1035, 491] width 16 height 13
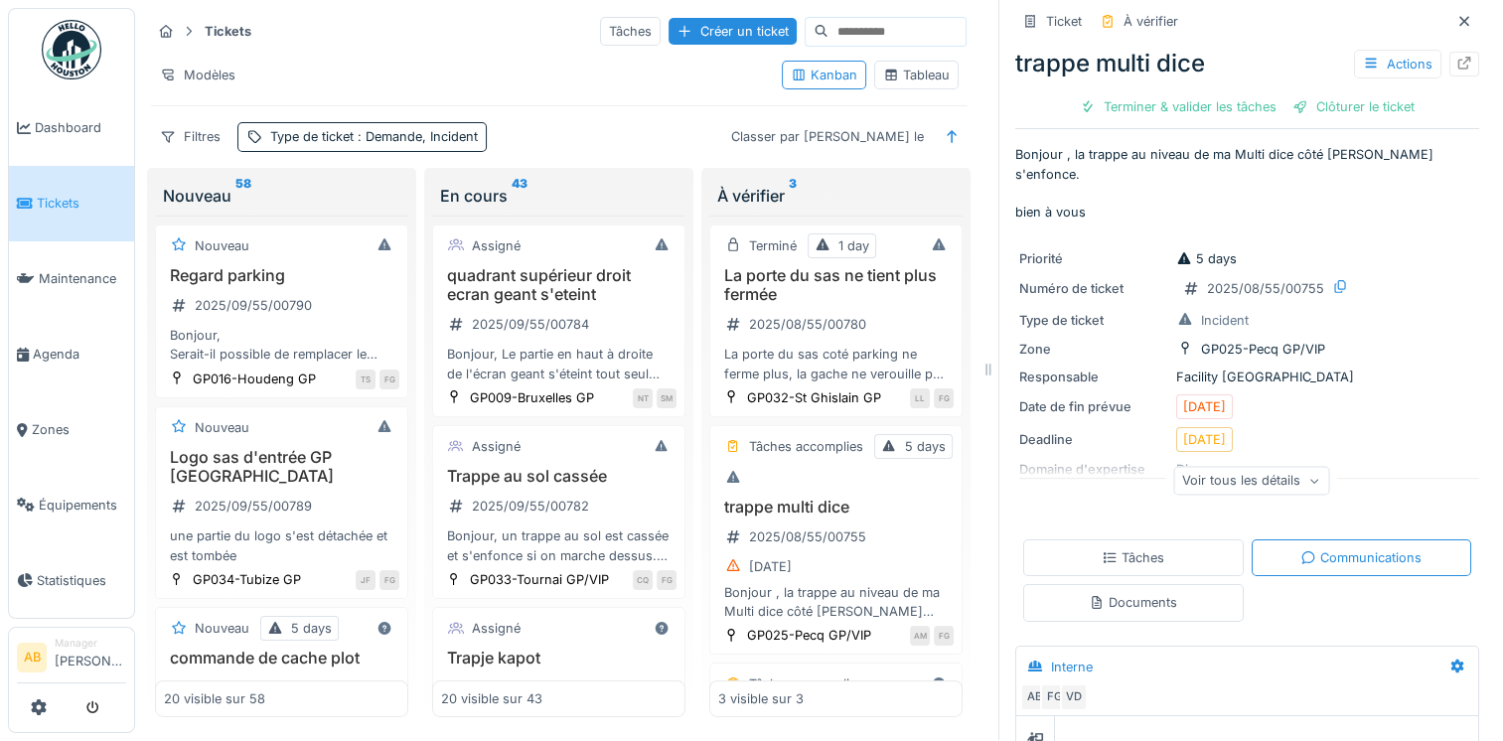
scroll to position [0, 0]
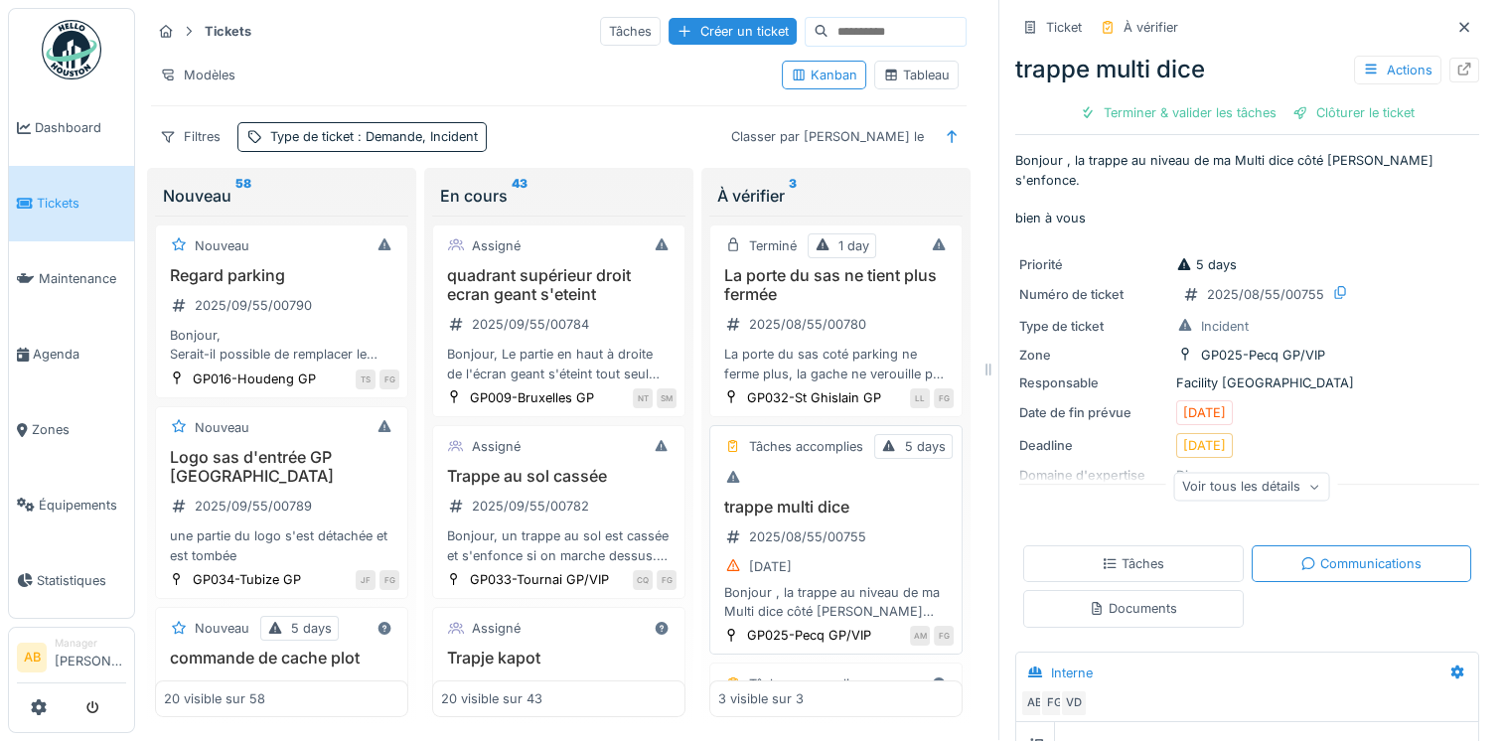
click at [870, 517] on h3 "trappe multi dice" at bounding box center [835, 507] width 235 height 19
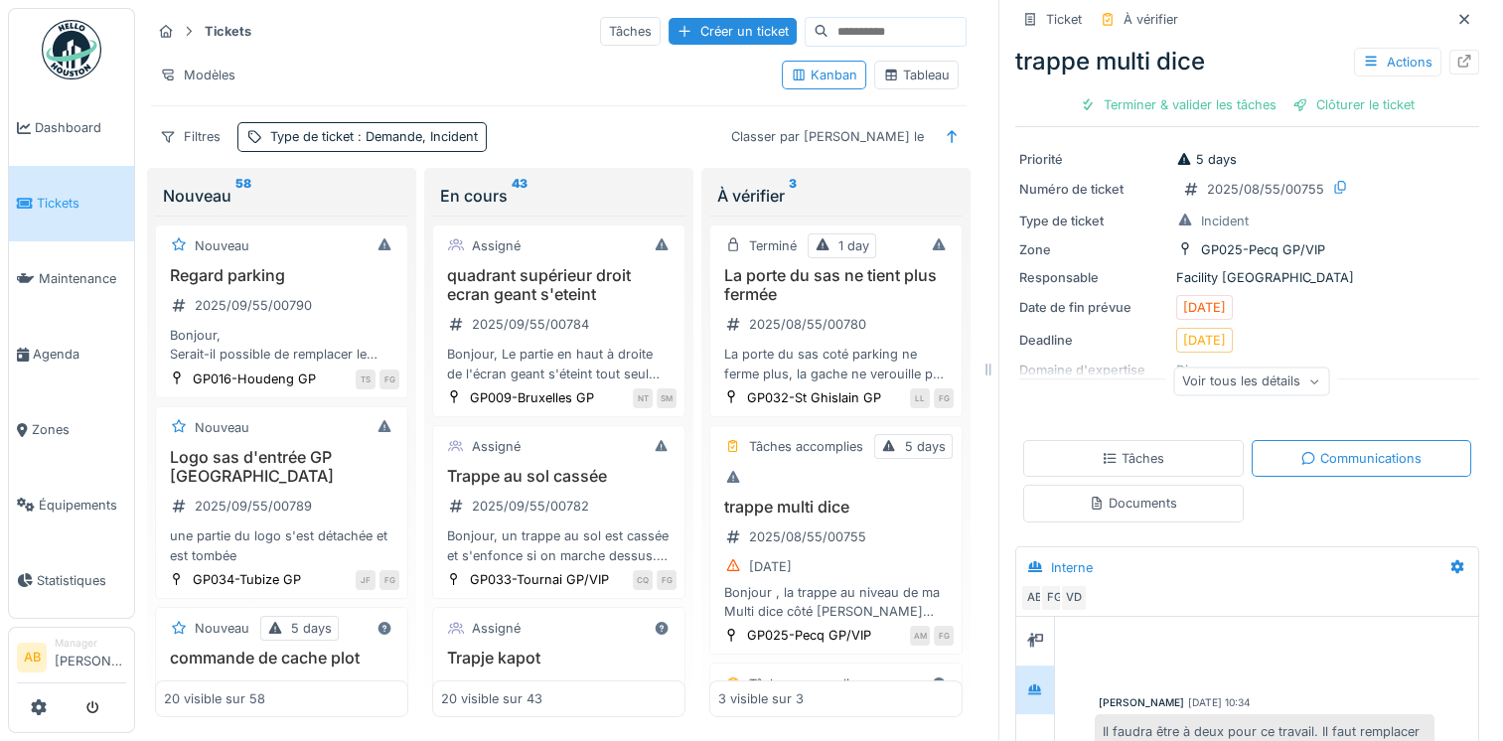
click at [1140, 485] on div "Documents" at bounding box center [1133, 503] width 221 height 37
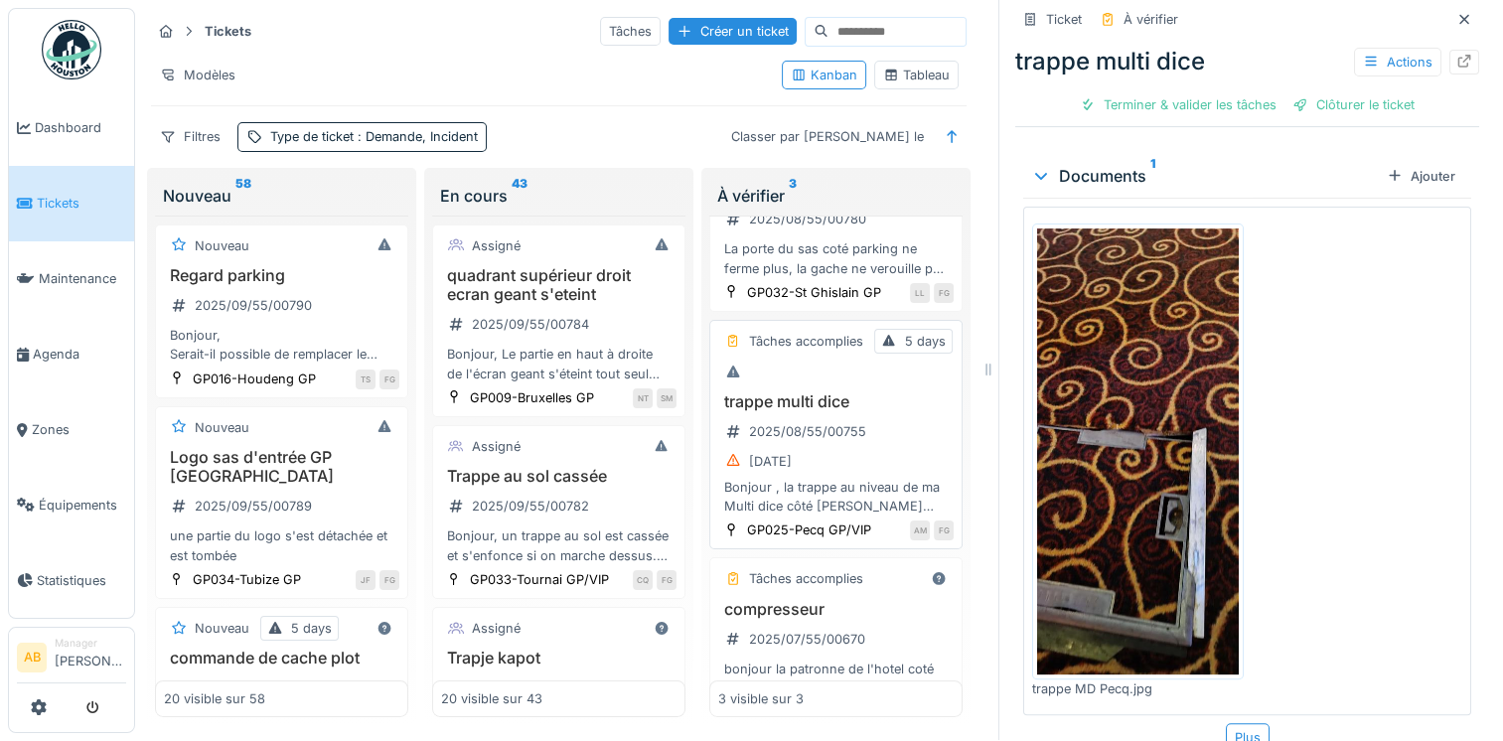
scroll to position [188, 0]
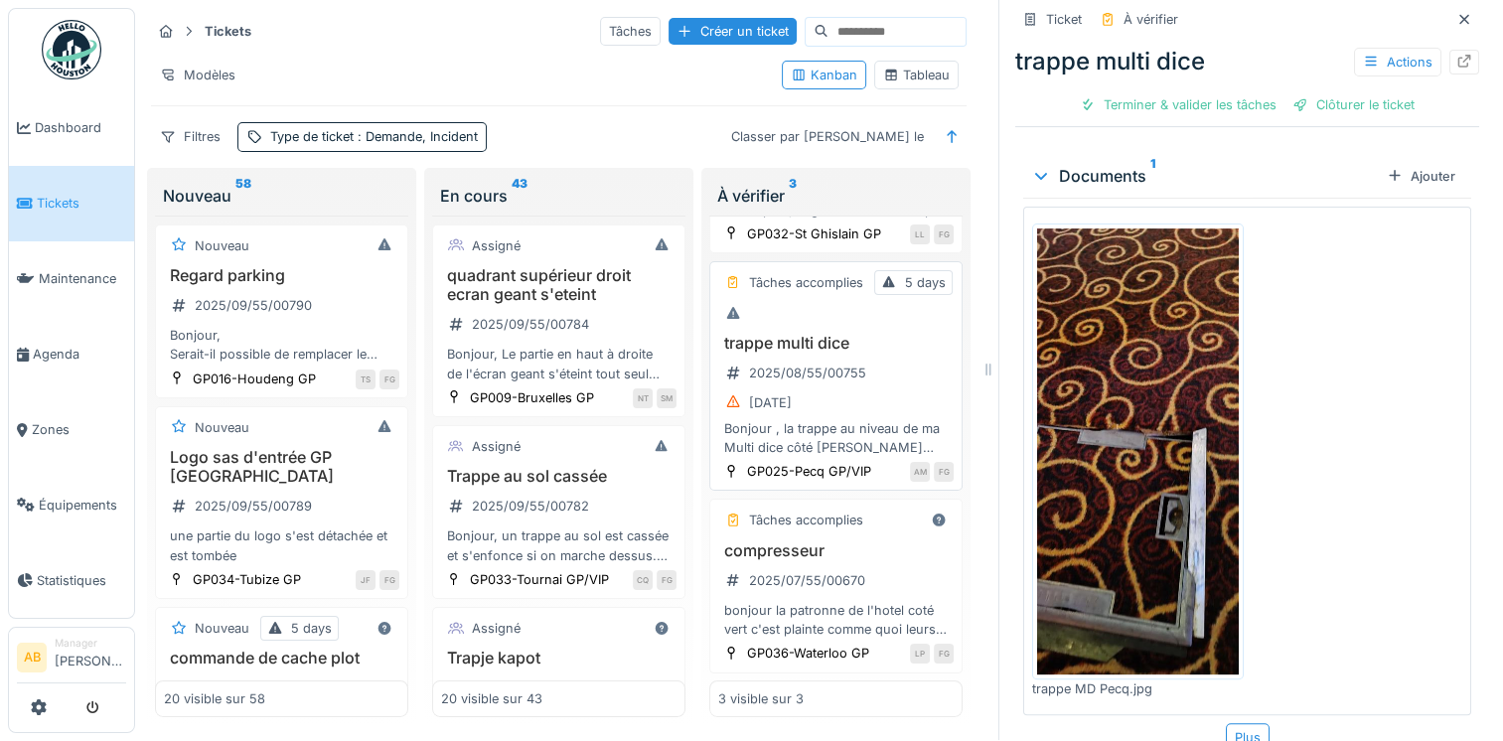
click at [763, 334] on h3 "trappe multi dice" at bounding box center [835, 343] width 235 height 19
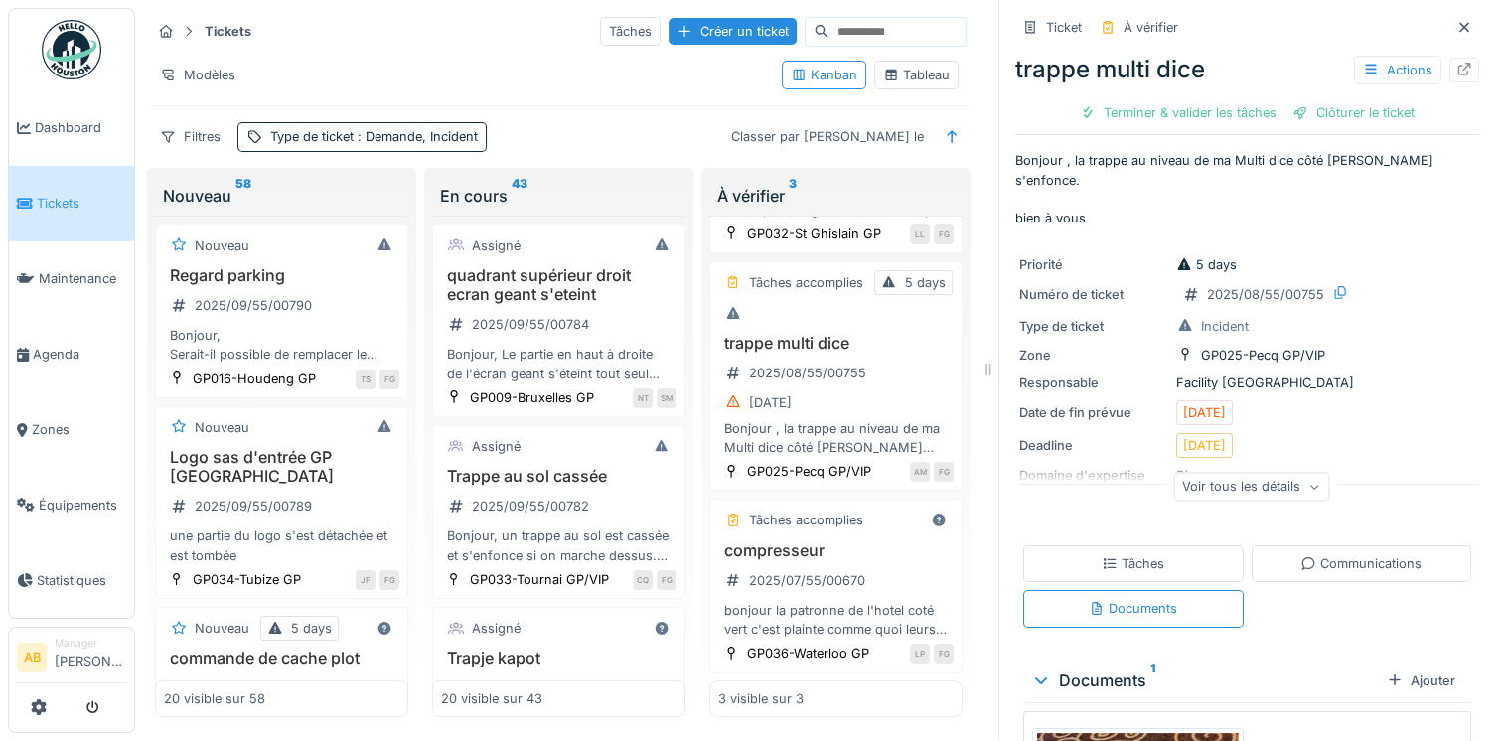
scroll to position [0, 0]
click at [1458, 74] on icon at bounding box center [1464, 70] width 13 height 13
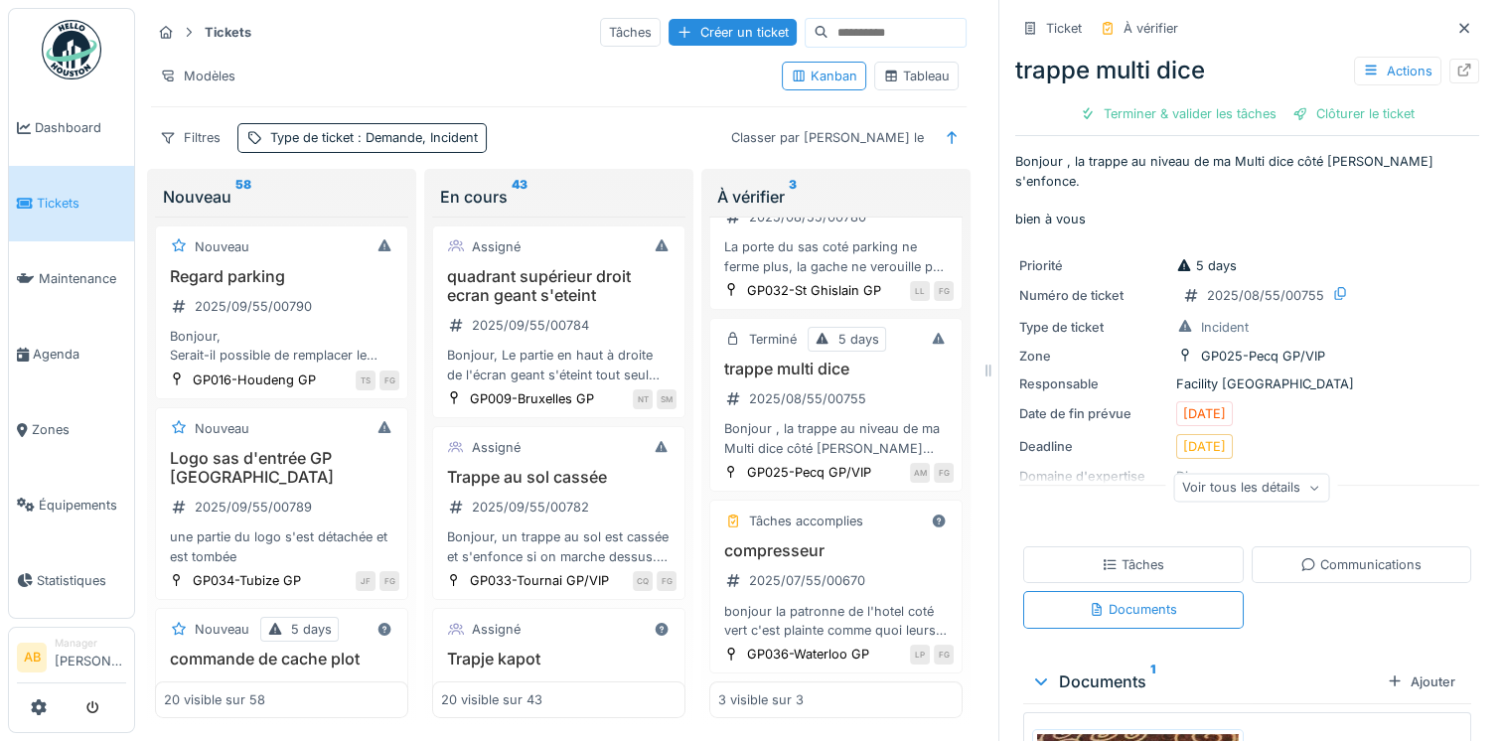
scroll to position [103, 0]
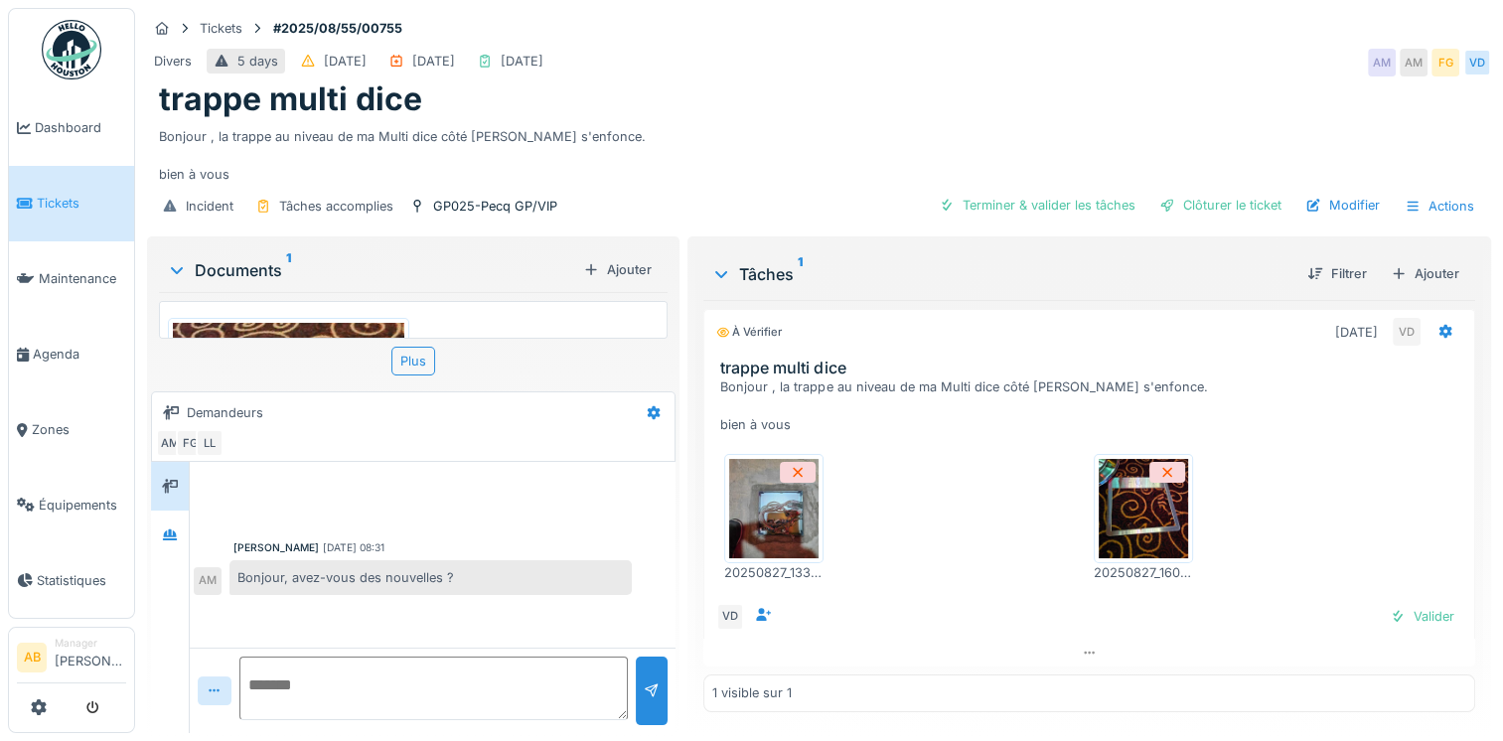
click at [761, 537] on img at bounding box center [773, 508] width 89 height 99
click at [1113, 508] on img at bounding box center [1143, 508] width 89 height 99
click at [180, 534] on div at bounding box center [170, 535] width 38 height 49
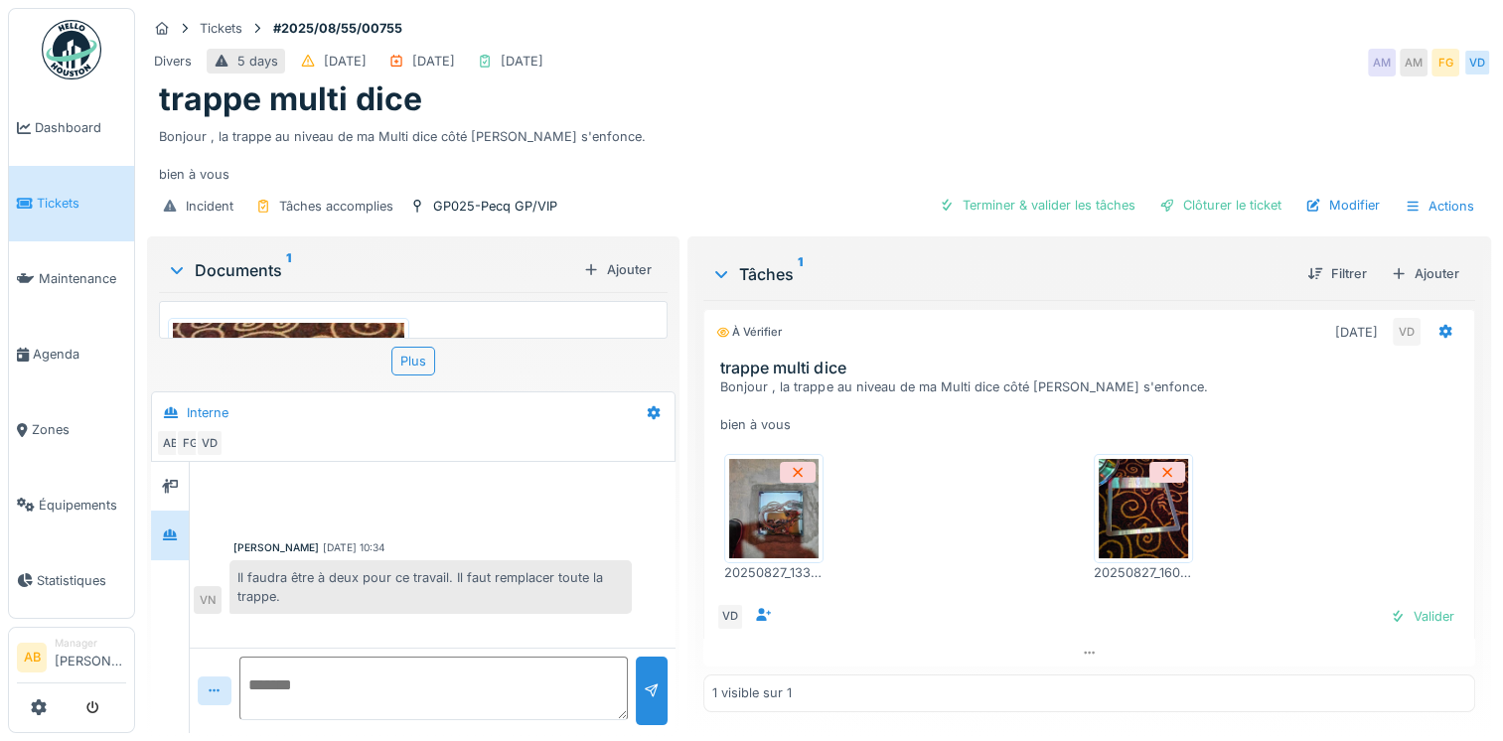
click at [334, 675] on textarea at bounding box center [433, 689] width 388 height 64
type textarea "**********"
click at [652, 681] on div at bounding box center [652, 690] width 16 height 19
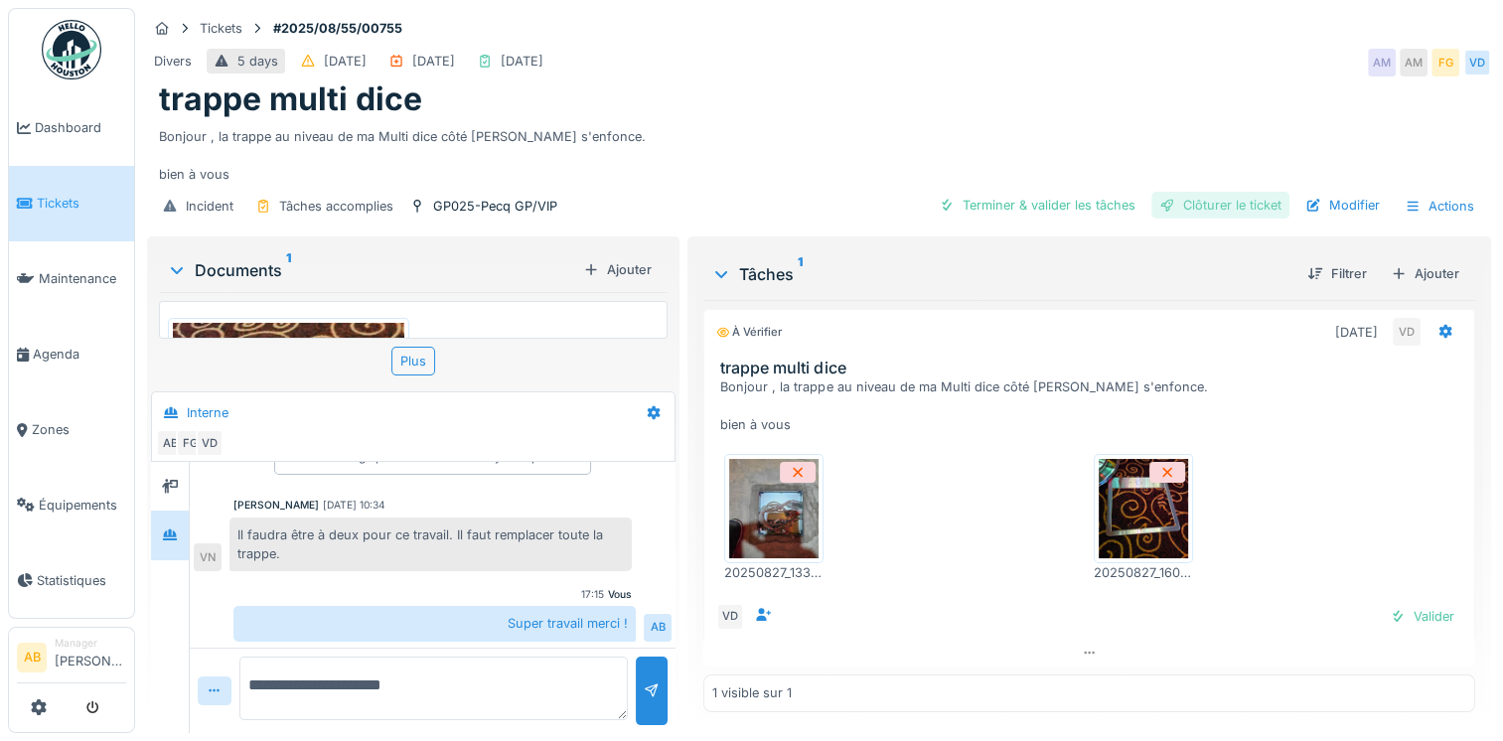
click at [1223, 202] on div "Clôturer le ticket" at bounding box center [1220, 205] width 138 height 27
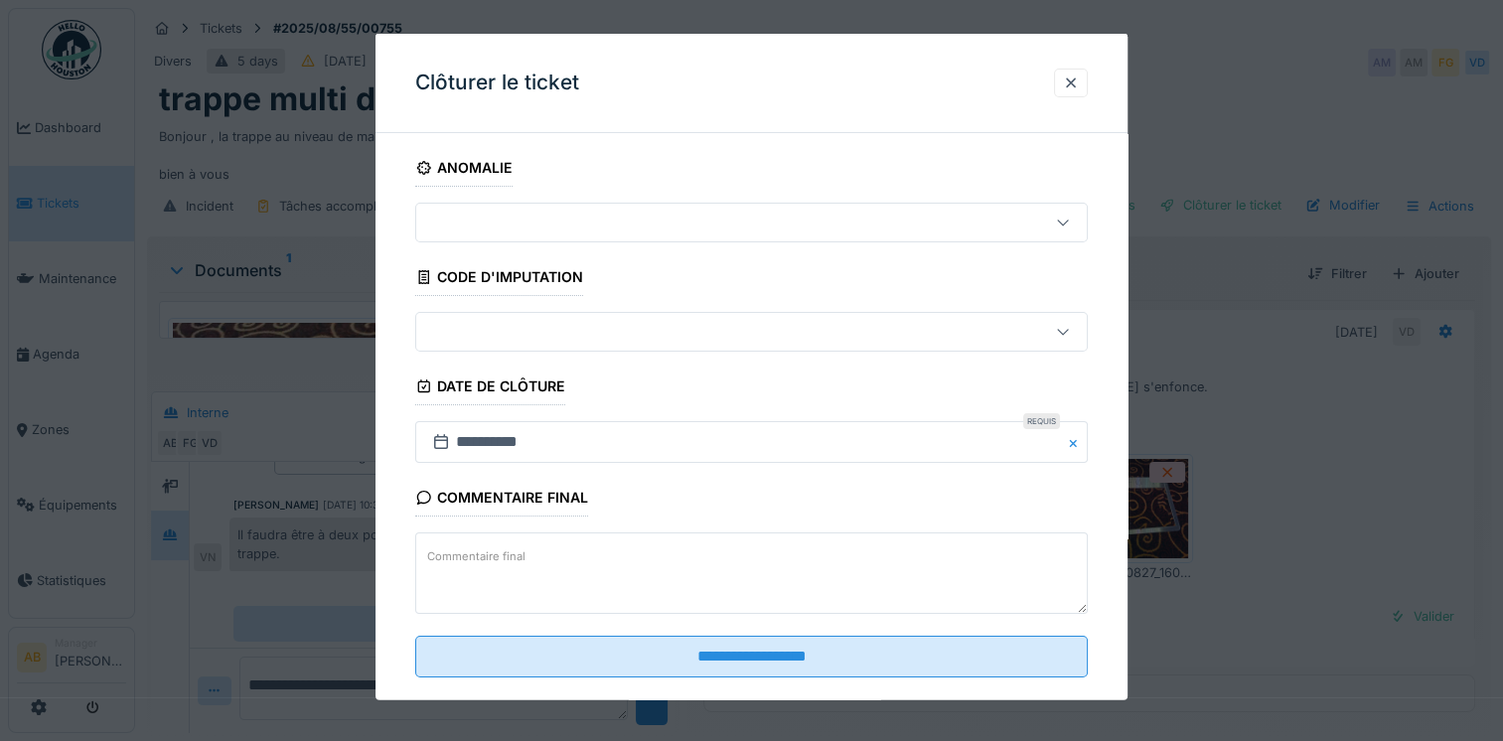
click at [543, 551] on textarea "Commentaire final" at bounding box center [751, 572] width 672 height 81
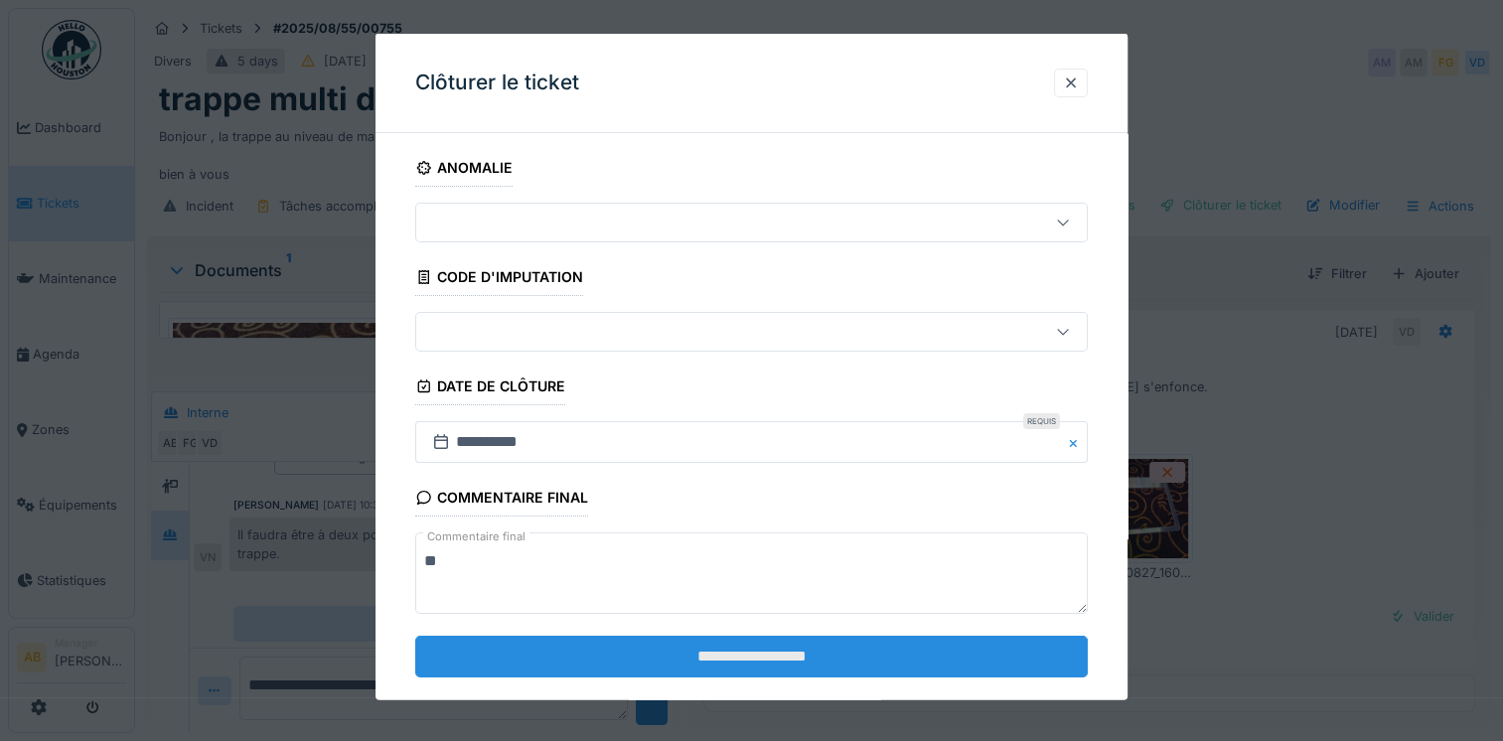
type textarea "**"
click at [592, 669] on input "**********" at bounding box center [751, 656] width 672 height 42
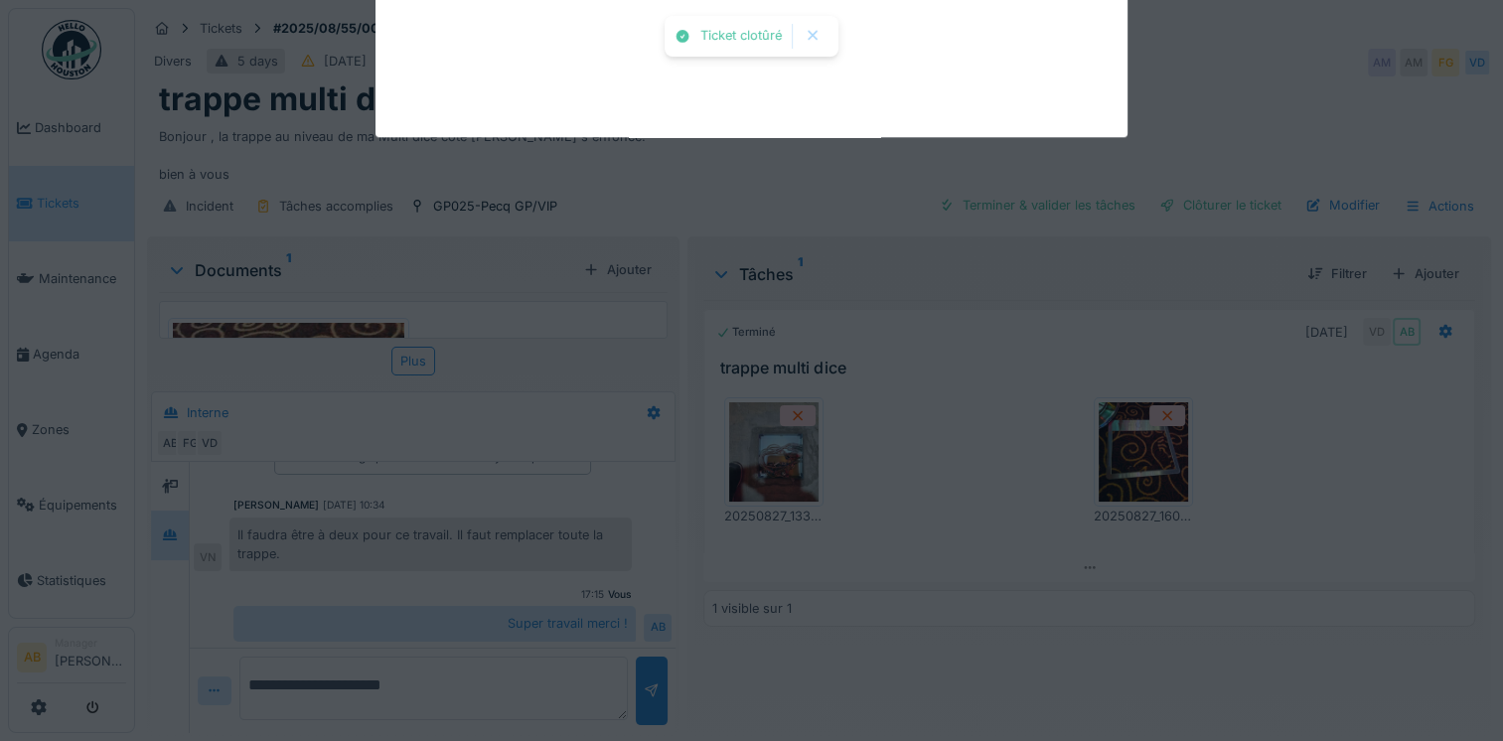
scroll to position [87, 0]
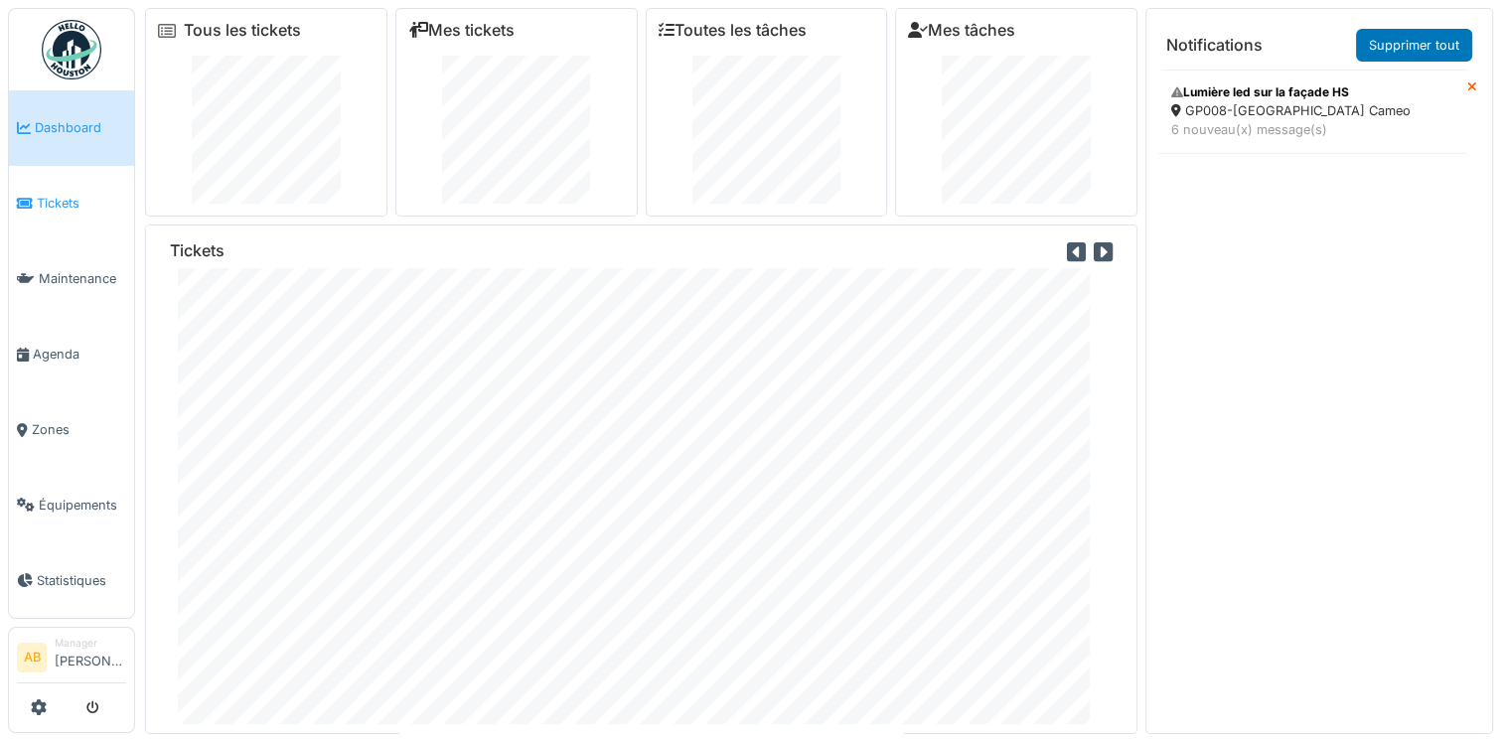
click at [60, 206] on span "Tickets" at bounding box center [81, 203] width 89 height 19
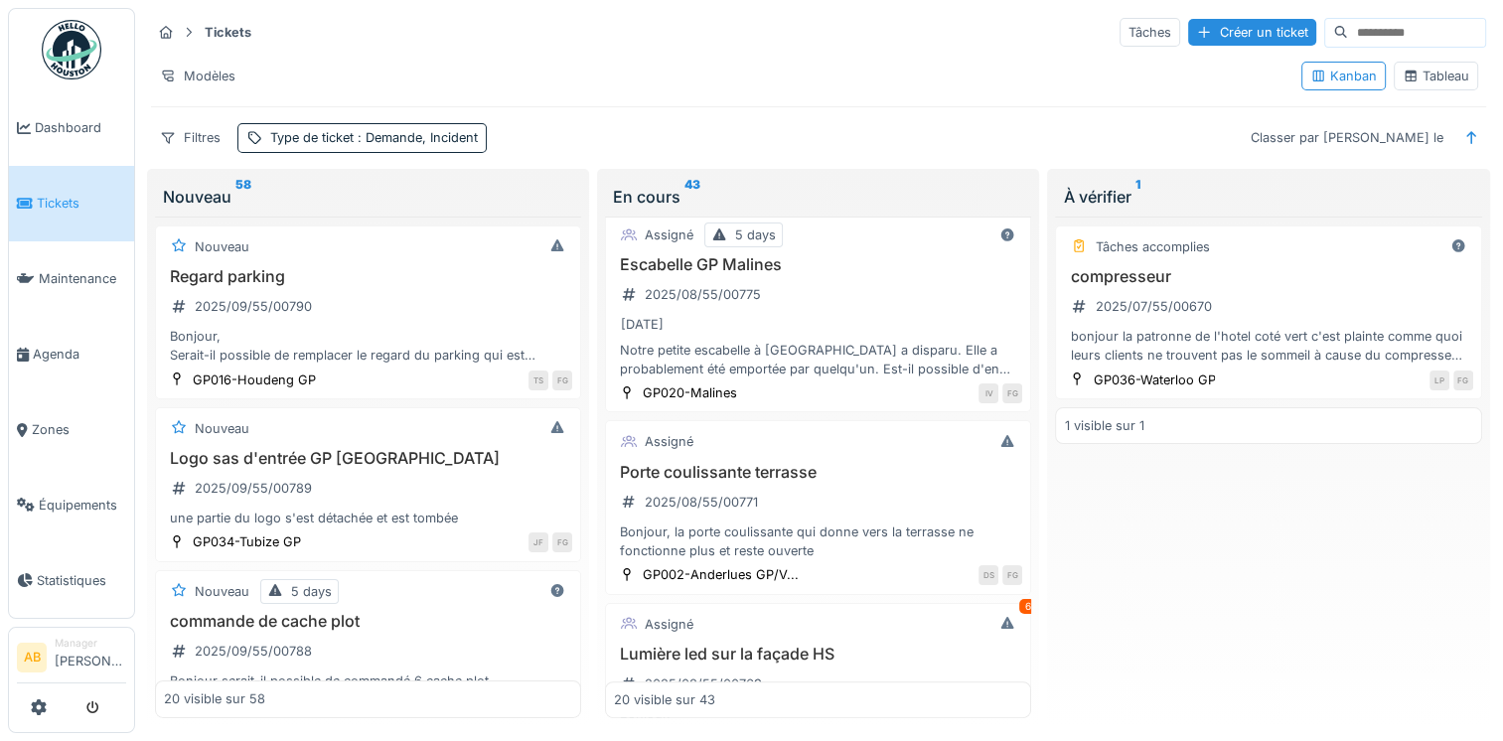
scroll to position [795, 0]
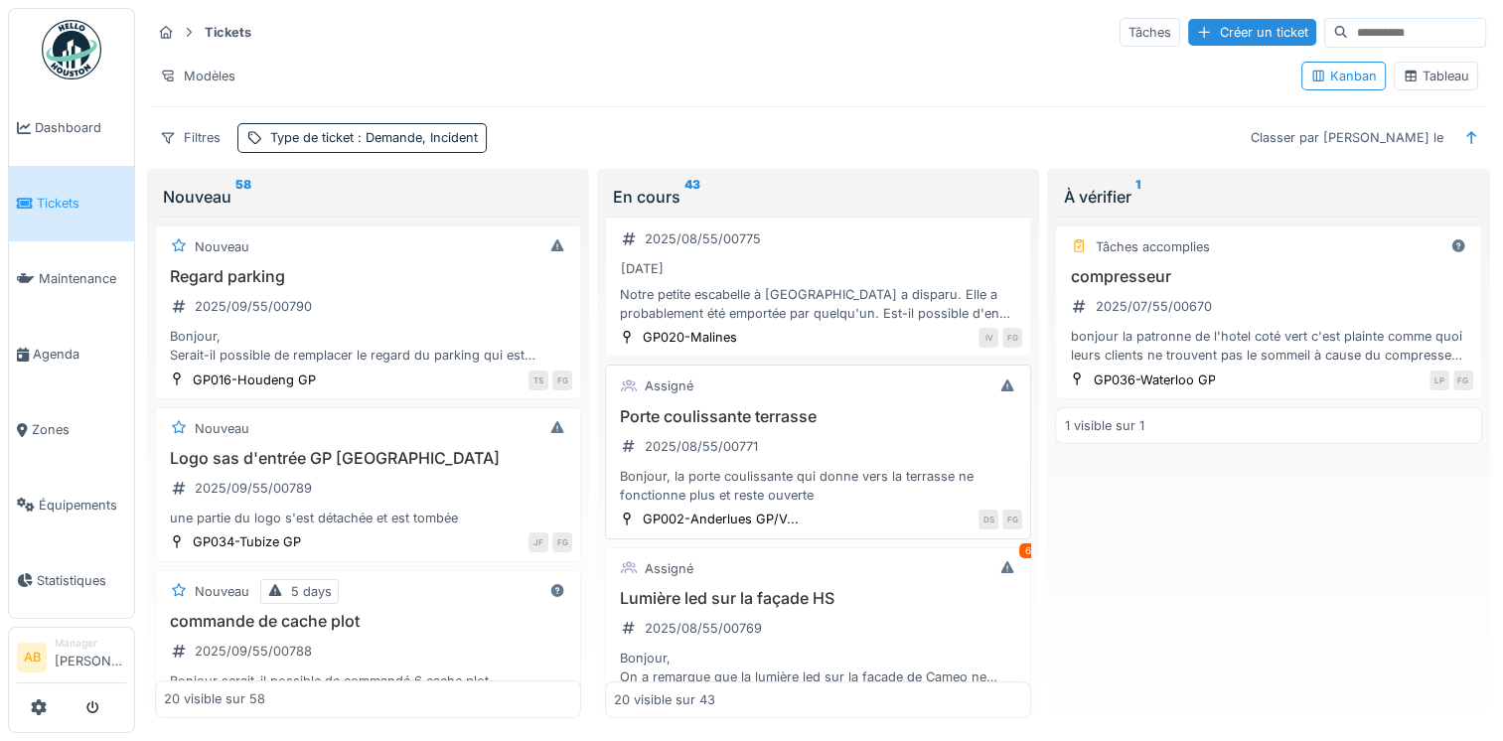
click at [773, 454] on div "Porte coulissante terrasse 2025/08/55/00771 Bonjour, la porte coulissante qui d…" at bounding box center [818, 456] width 408 height 98
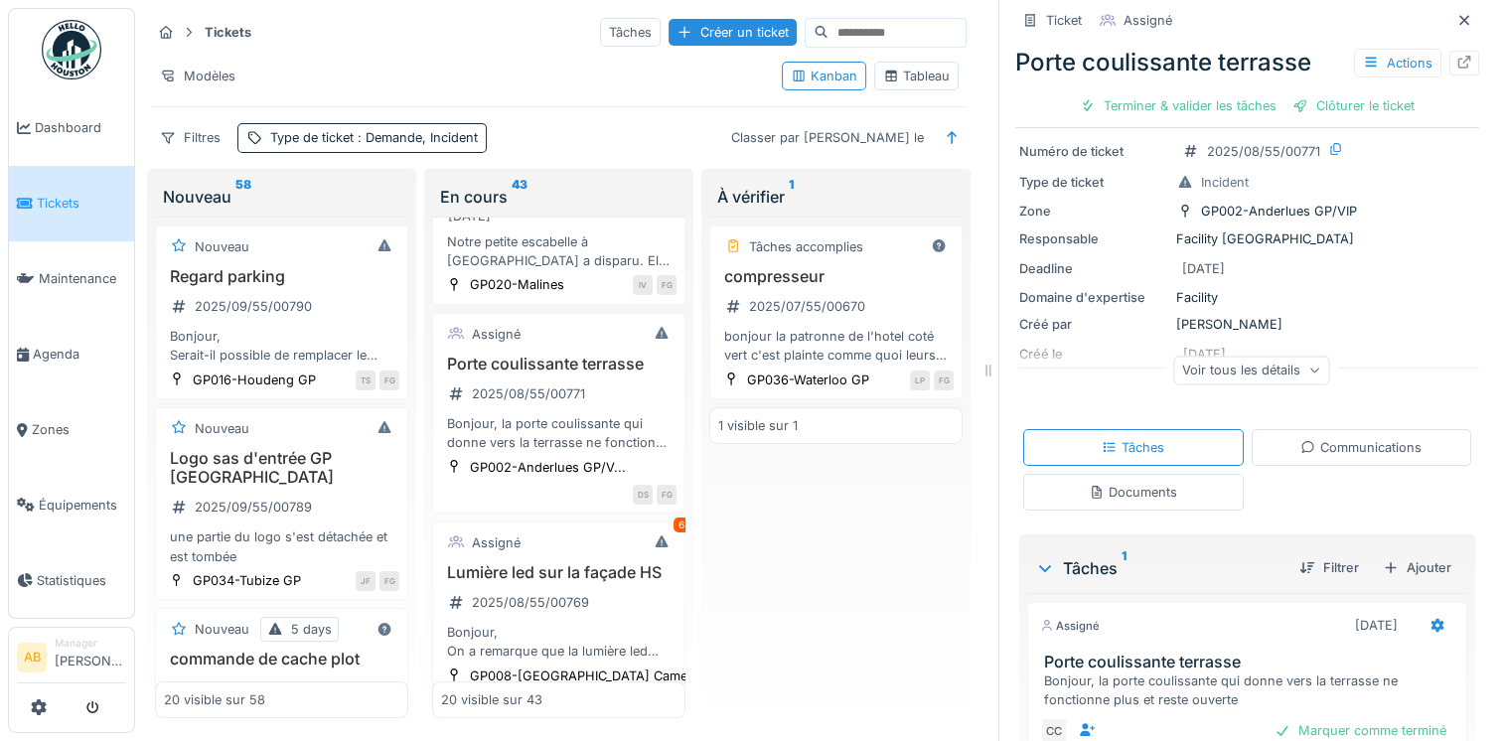
scroll to position [189, 0]
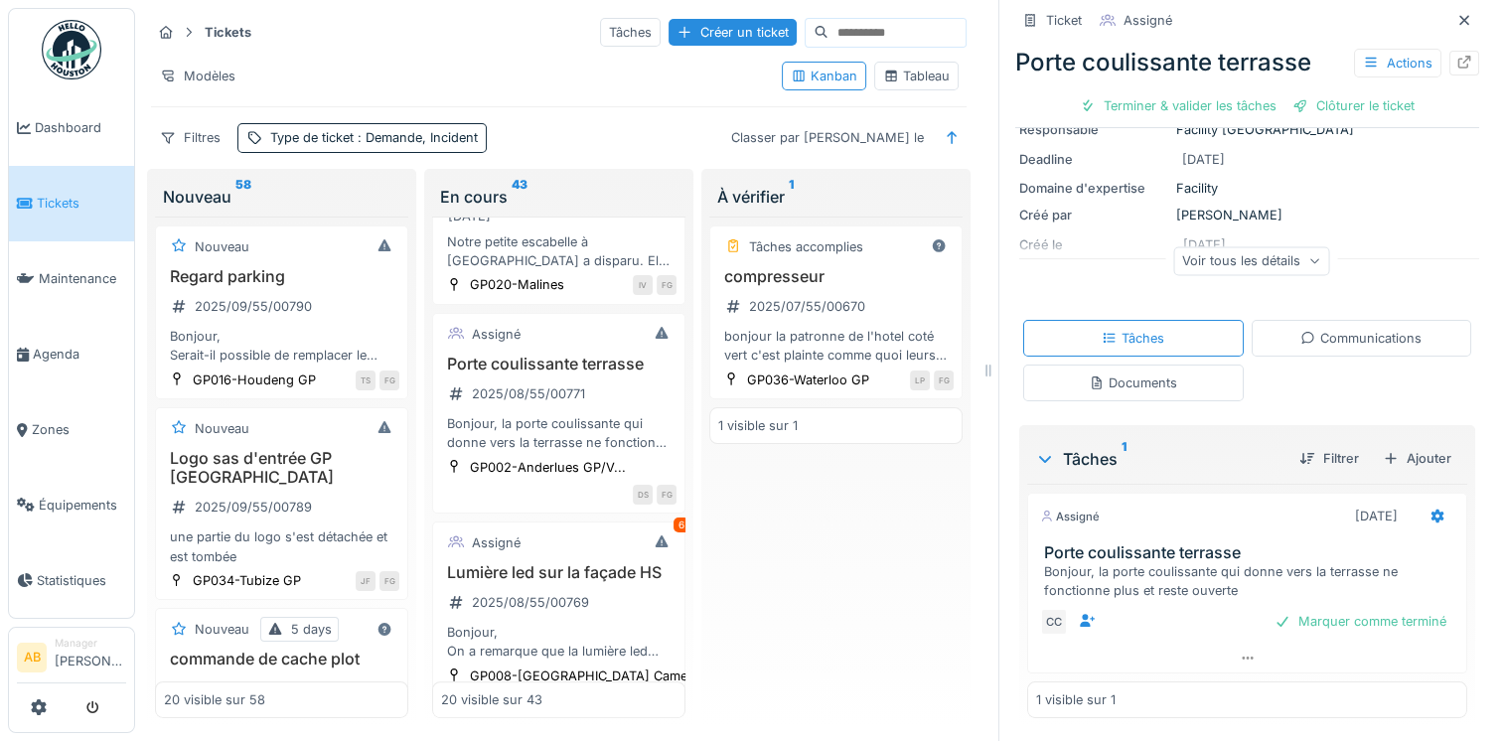
click at [1304, 344] on div "Communications" at bounding box center [1360, 338] width 121 height 19
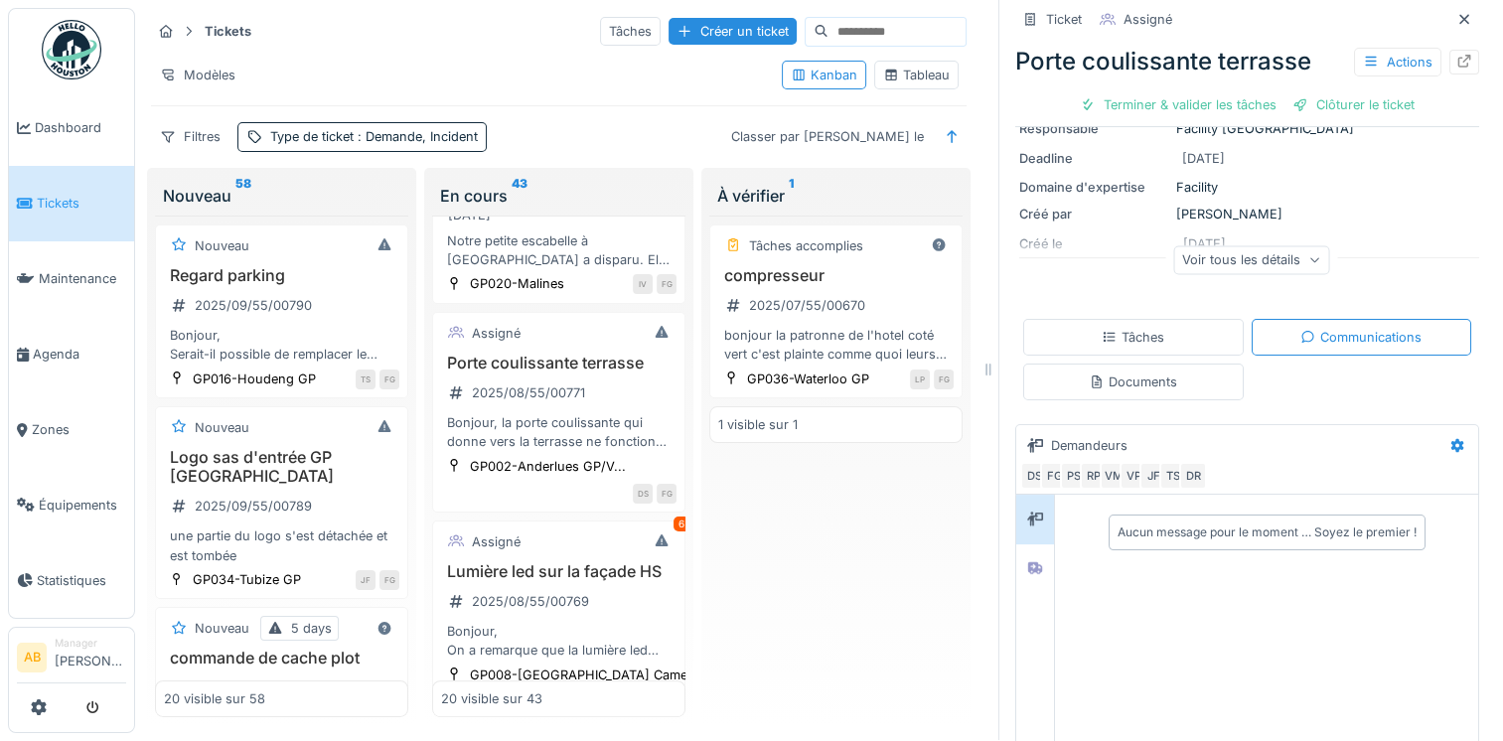
scroll to position [285, 0]
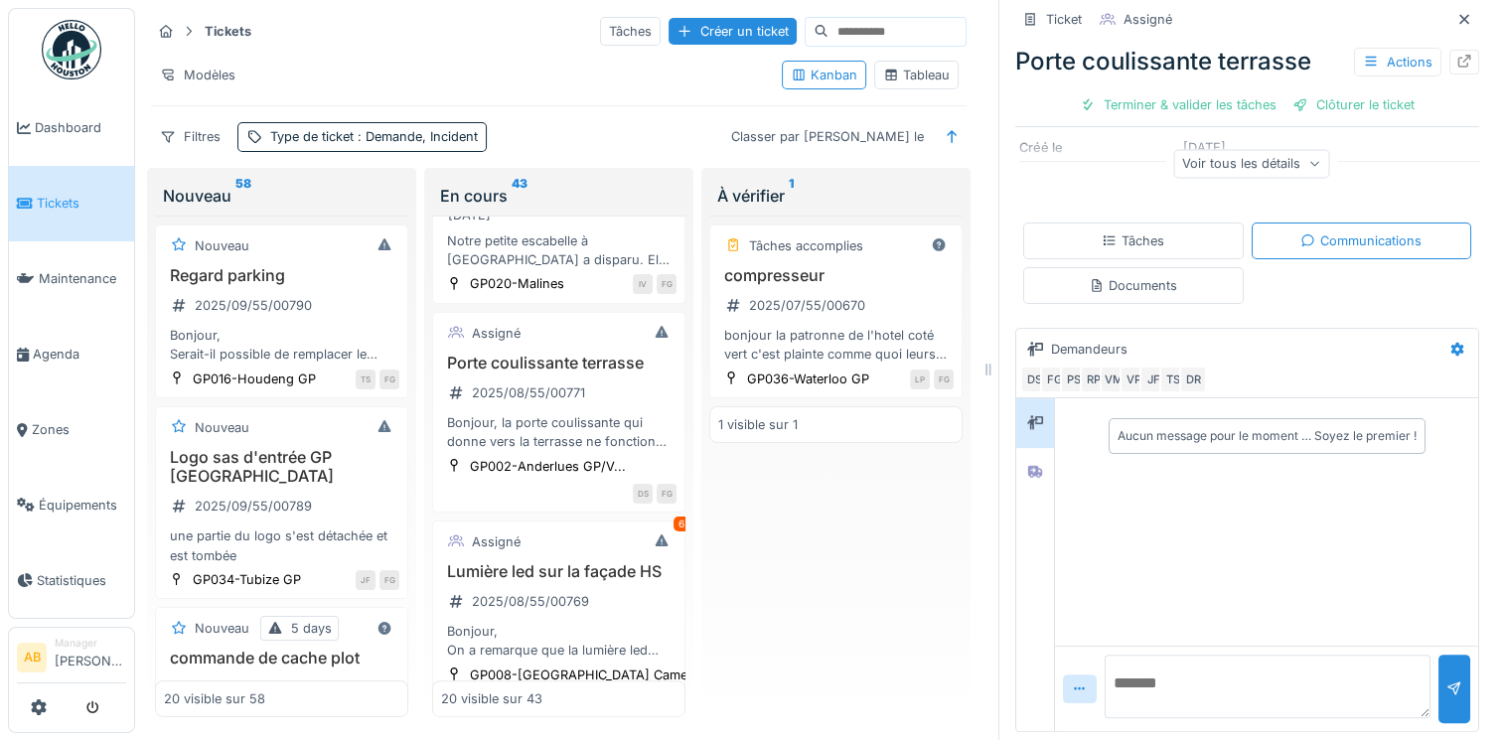
click at [1184, 668] on textarea at bounding box center [1268, 687] width 326 height 64
type textarea "**********"
click at [1446, 681] on div at bounding box center [1454, 688] width 16 height 19
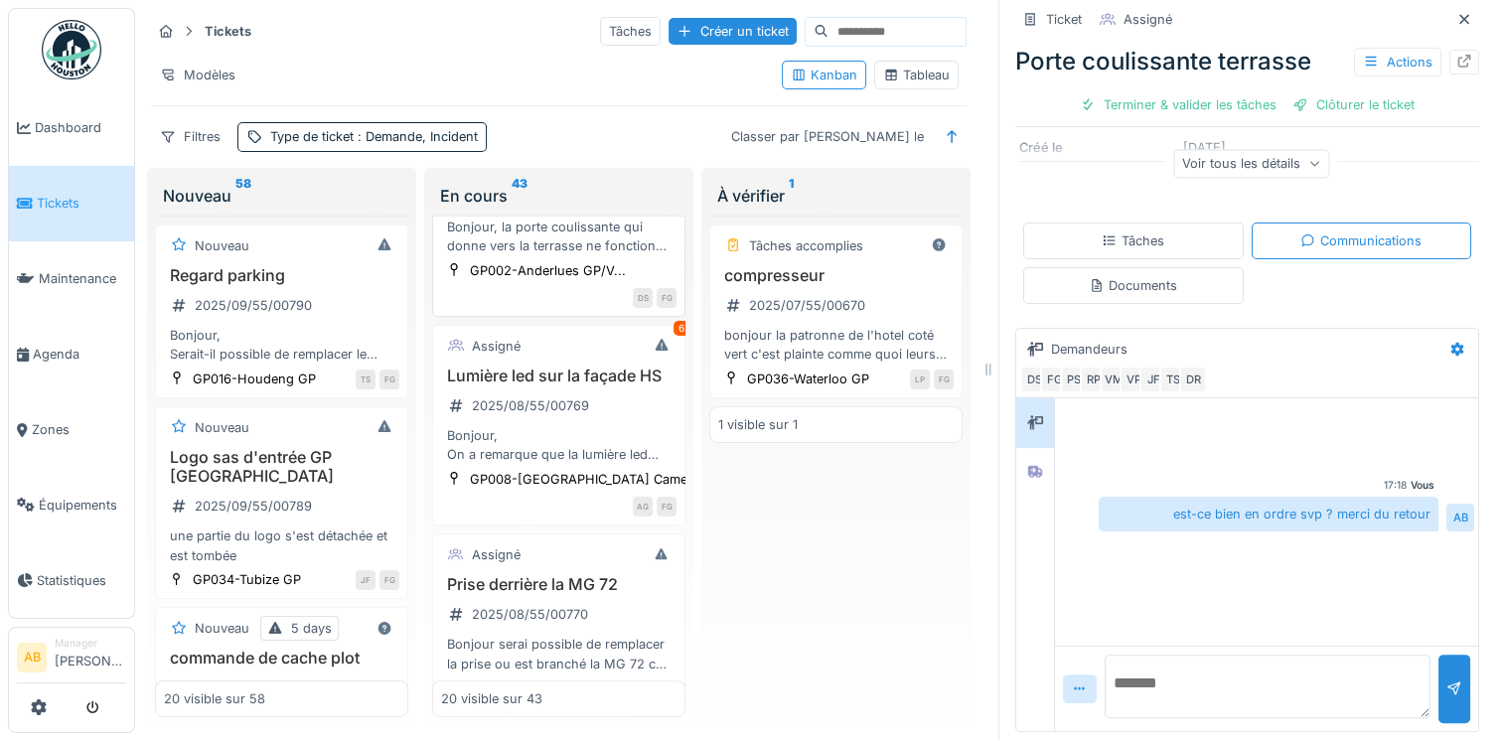
scroll to position [1065, 0]
click at [571, 461] on div "Bonjour, On a remarque que la lumière led sur la façade de Cameo ne fonctionne …" at bounding box center [558, 442] width 235 height 38
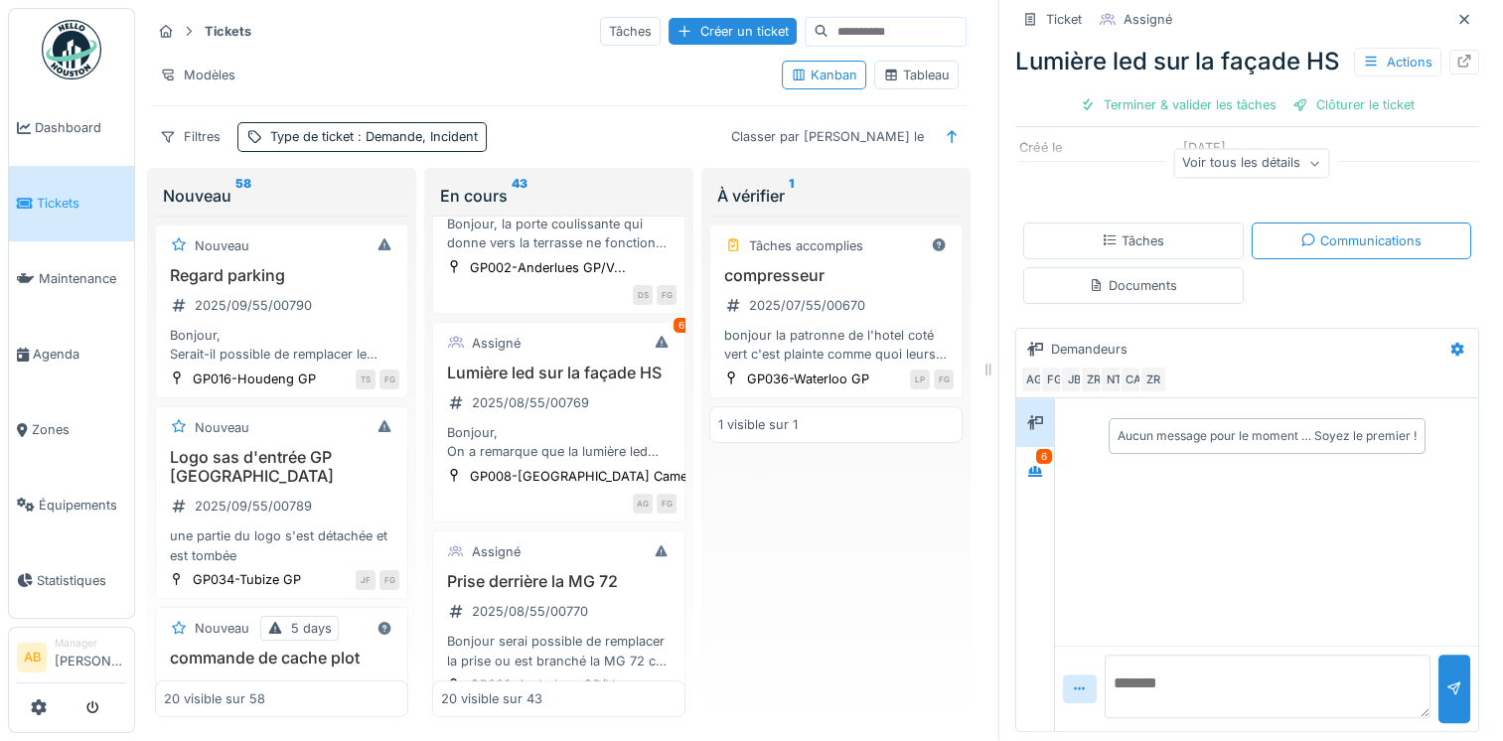
scroll to position [397, 0]
click at [1030, 482] on div at bounding box center [1035, 471] width 30 height 25
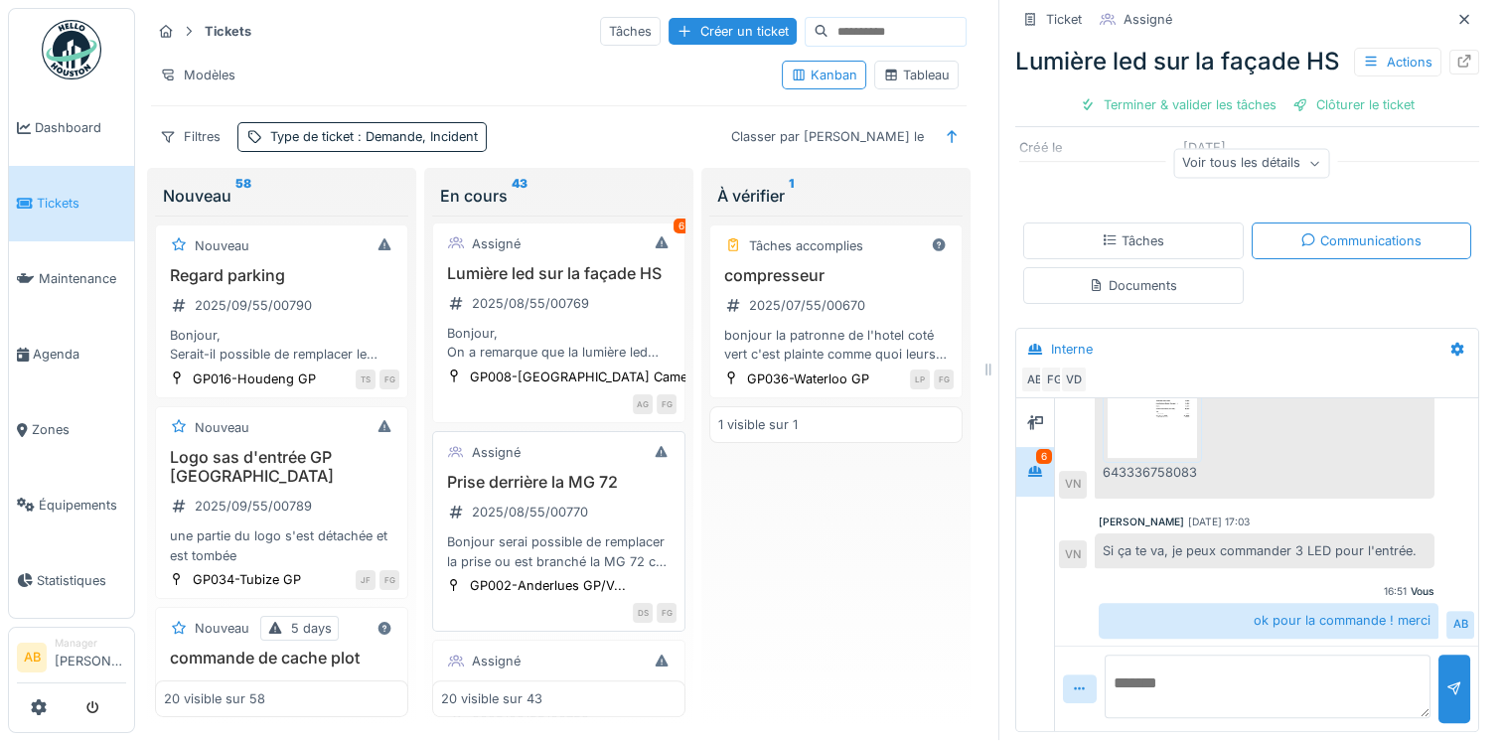
scroll to position [1263, 0]
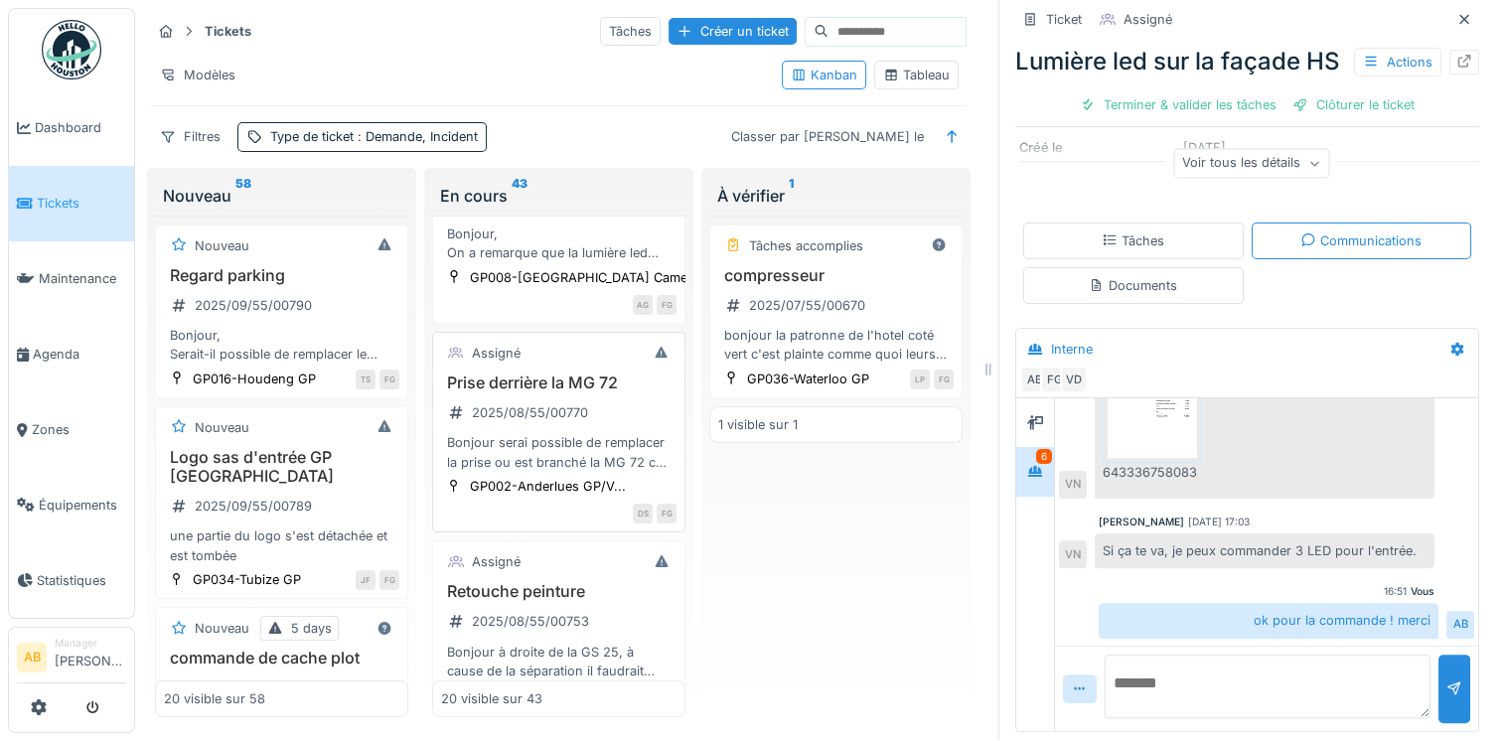
click at [561, 471] on div "Bonjour serai possible de remplacer la prise ou est branché la MG 72 car les pa…" at bounding box center [558, 452] width 235 height 38
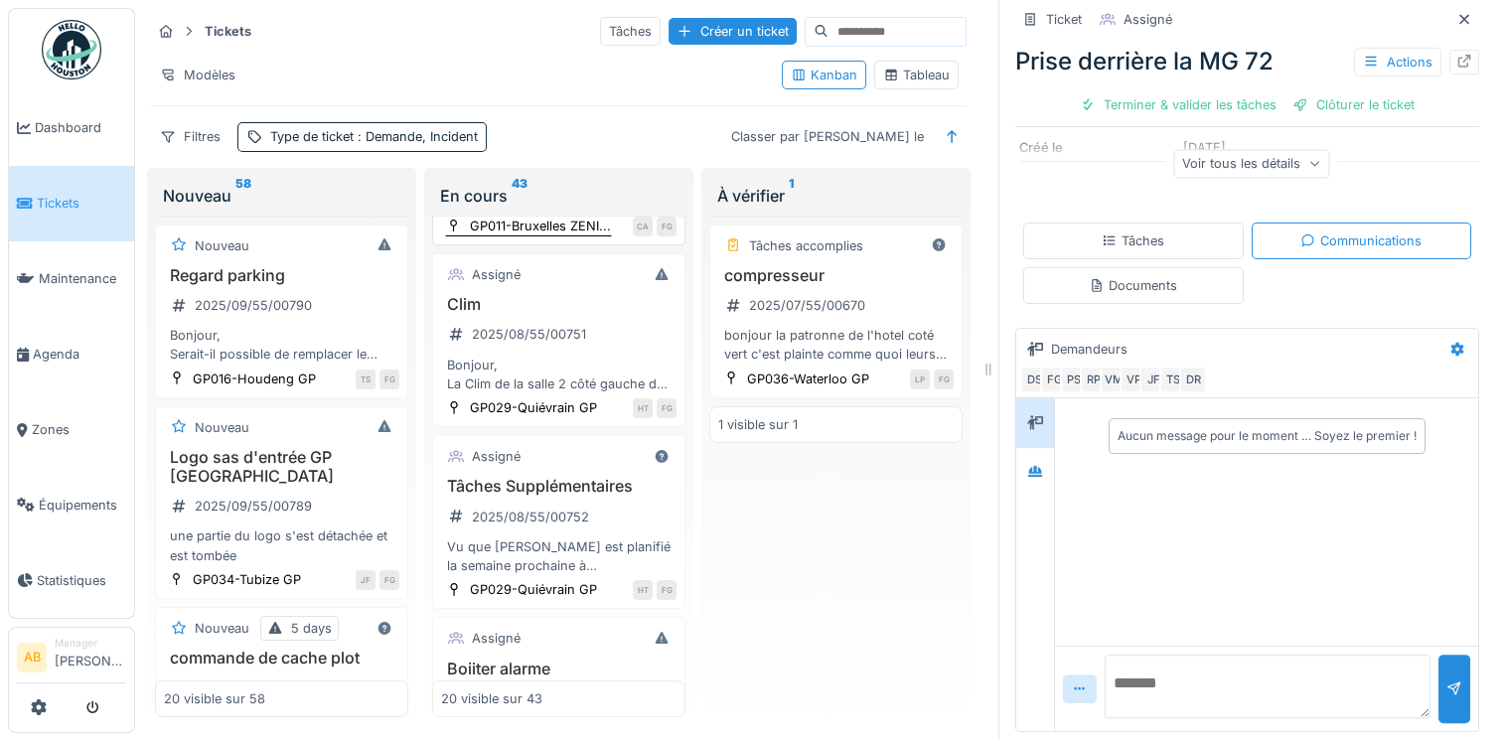
scroll to position [1760, 0]
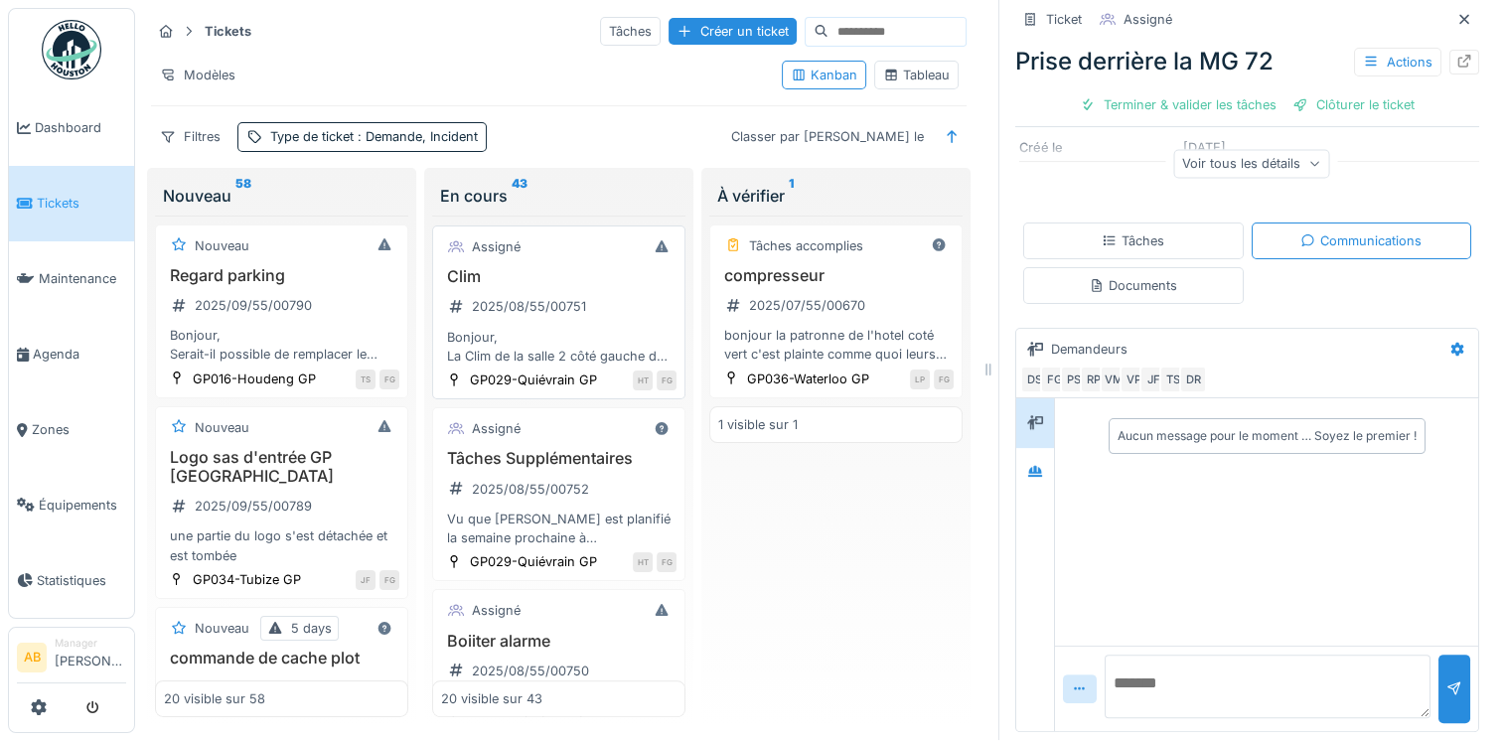
click at [573, 366] on div "Bonjour, La Clim de la salle 2 côté gauche du Fumoir clignote. Pourriez-vous, S…" at bounding box center [558, 347] width 235 height 38
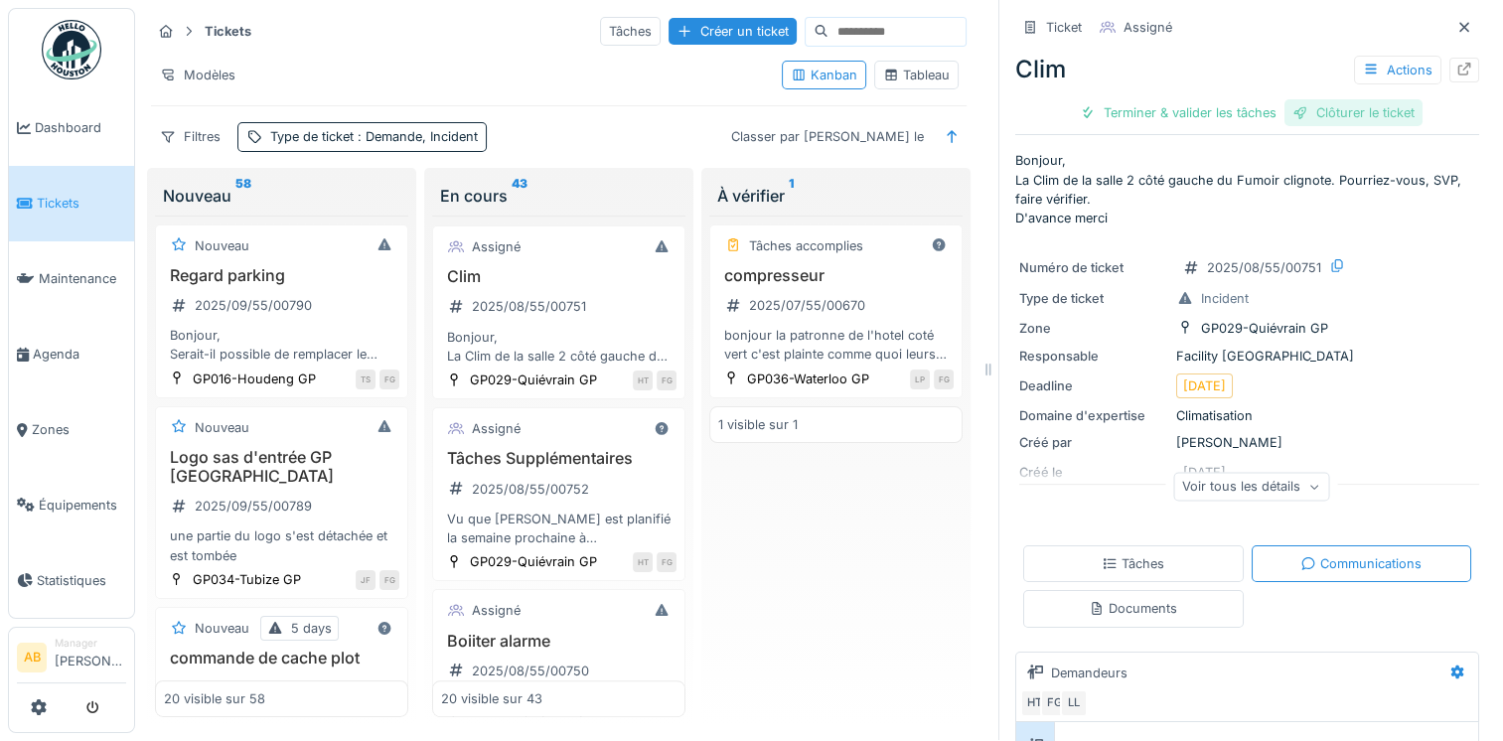
click at [1348, 108] on div "Clôturer le ticket" at bounding box center [1353, 112] width 138 height 27
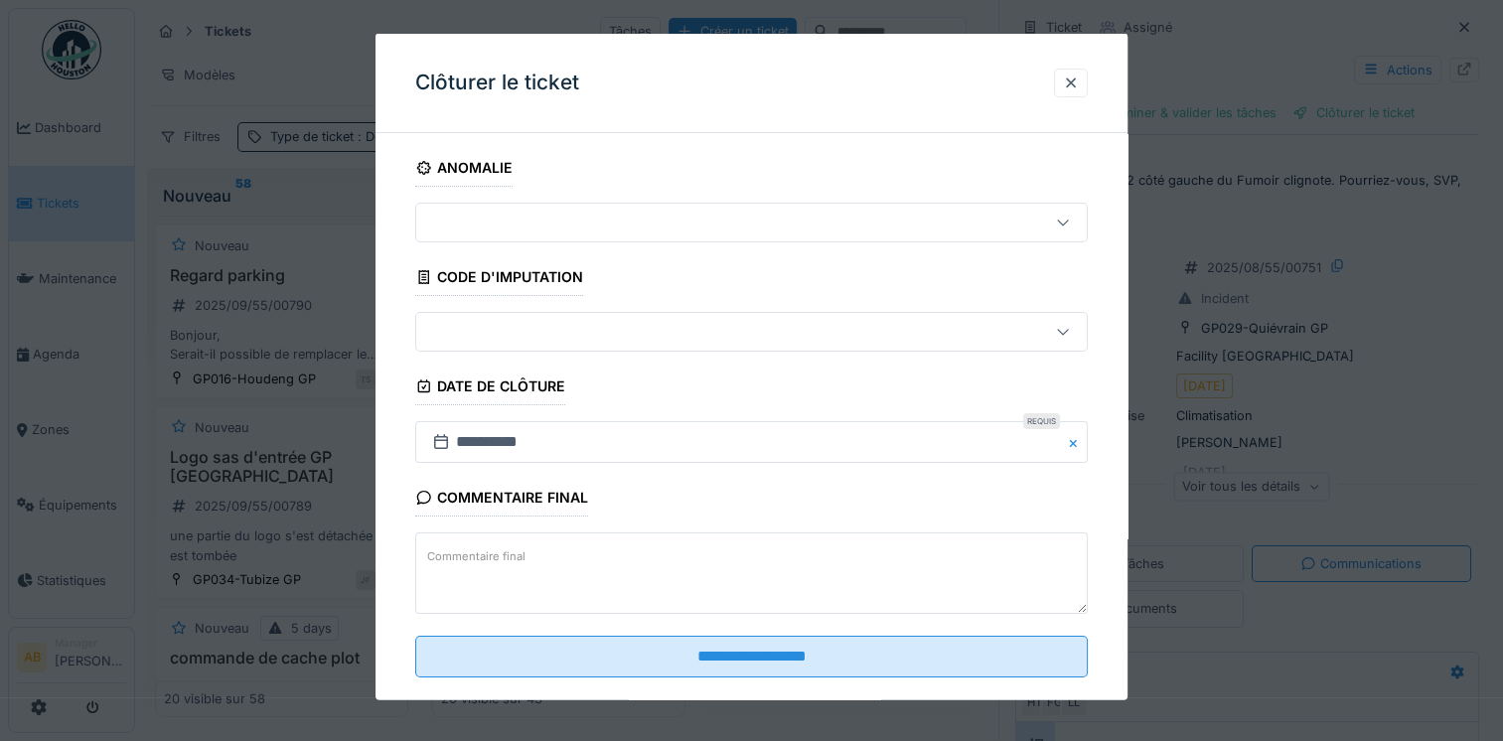
click at [621, 542] on textarea "Commentaire final" at bounding box center [751, 572] width 672 height 81
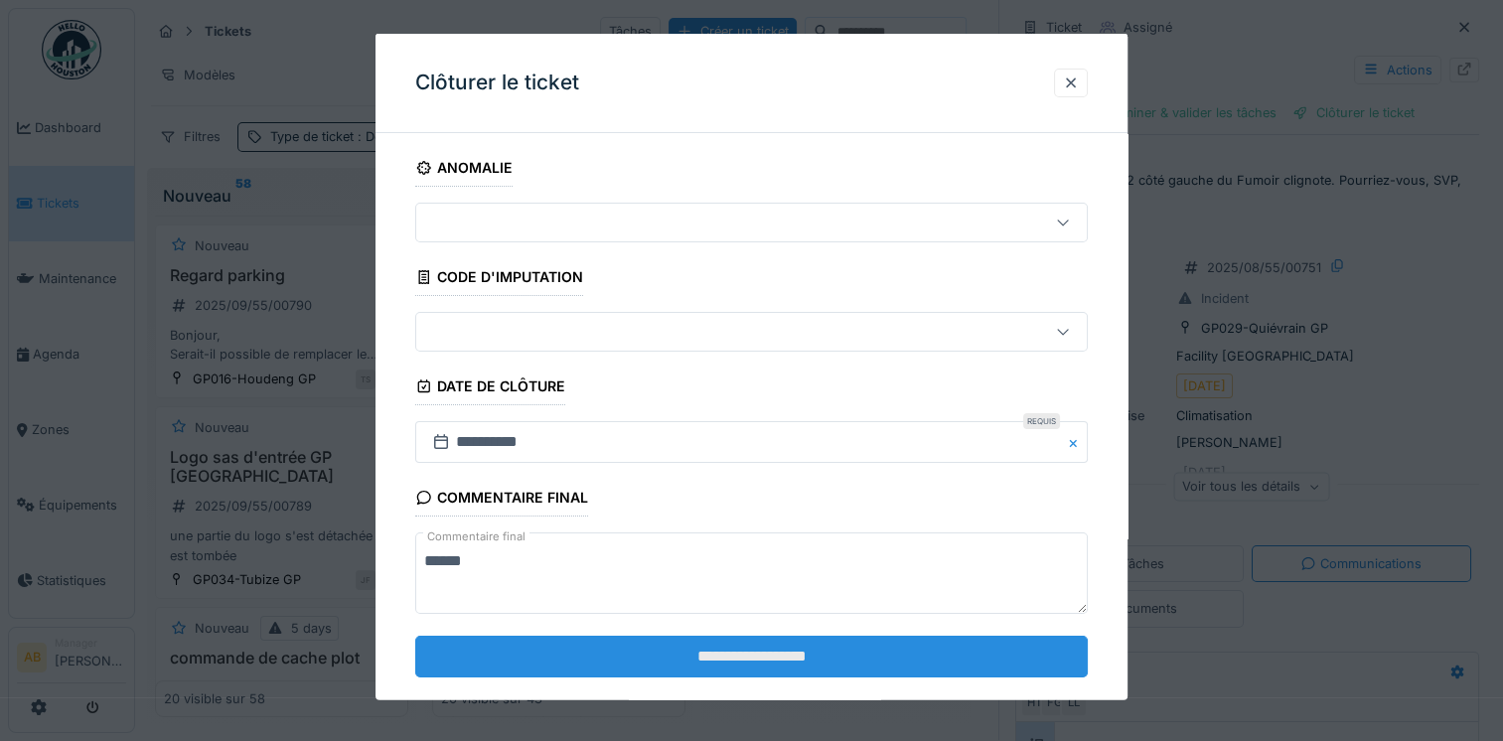
type textarea "******"
click at [576, 668] on input "**********" at bounding box center [751, 656] width 672 height 42
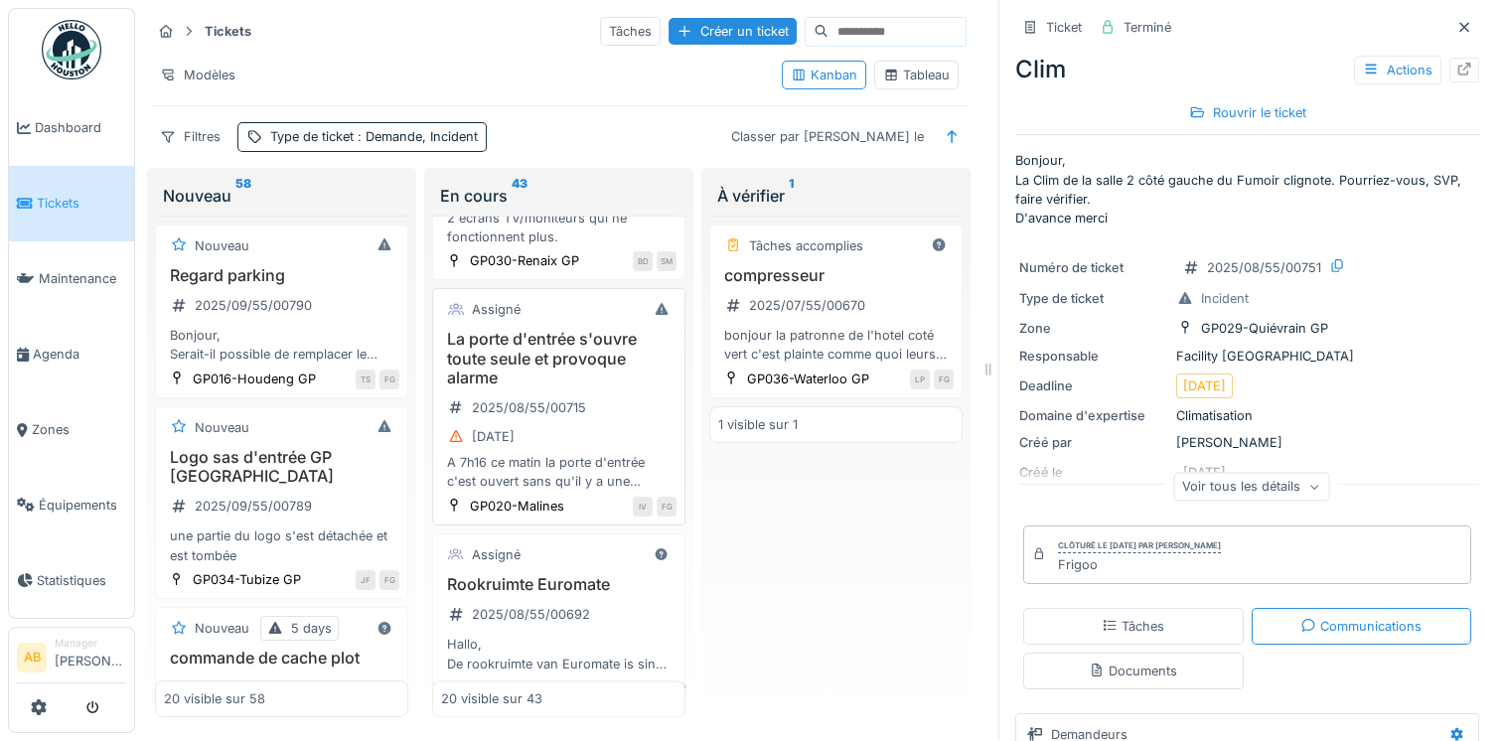
scroll to position [3051, 0]
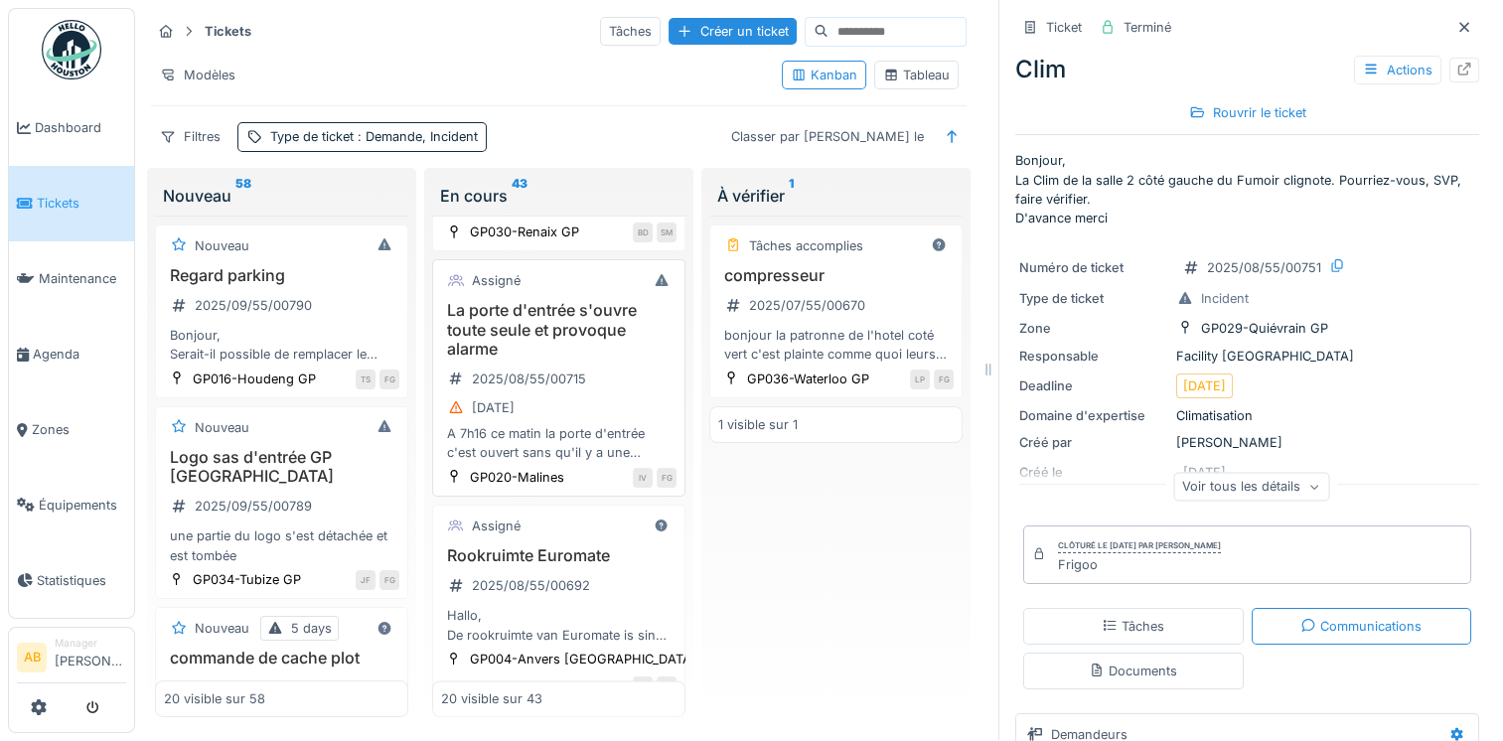
click at [574, 359] on h3 "La porte d'entrée s'ouvre toute seule et provoque alarme" at bounding box center [558, 330] width 235 height 58
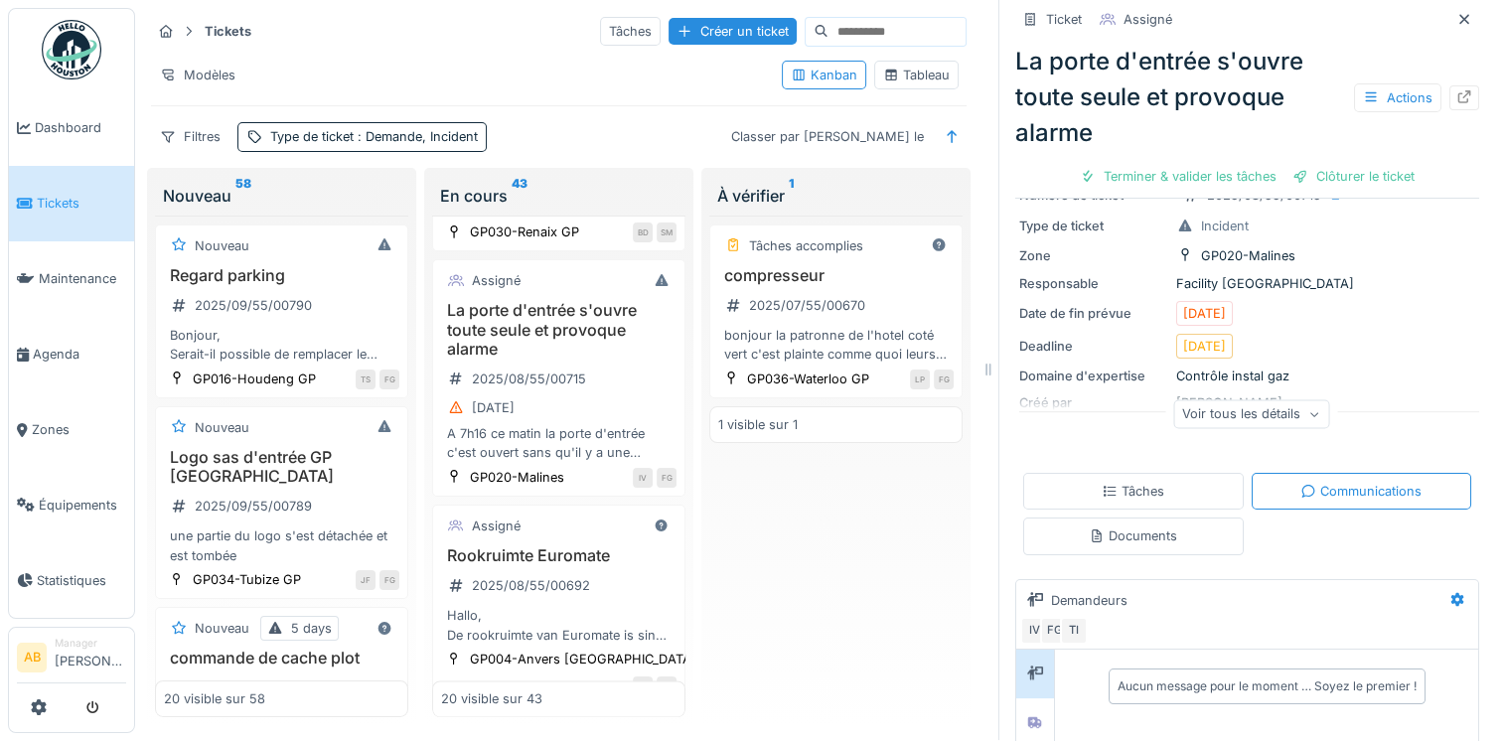
scroll to position [298, 0]
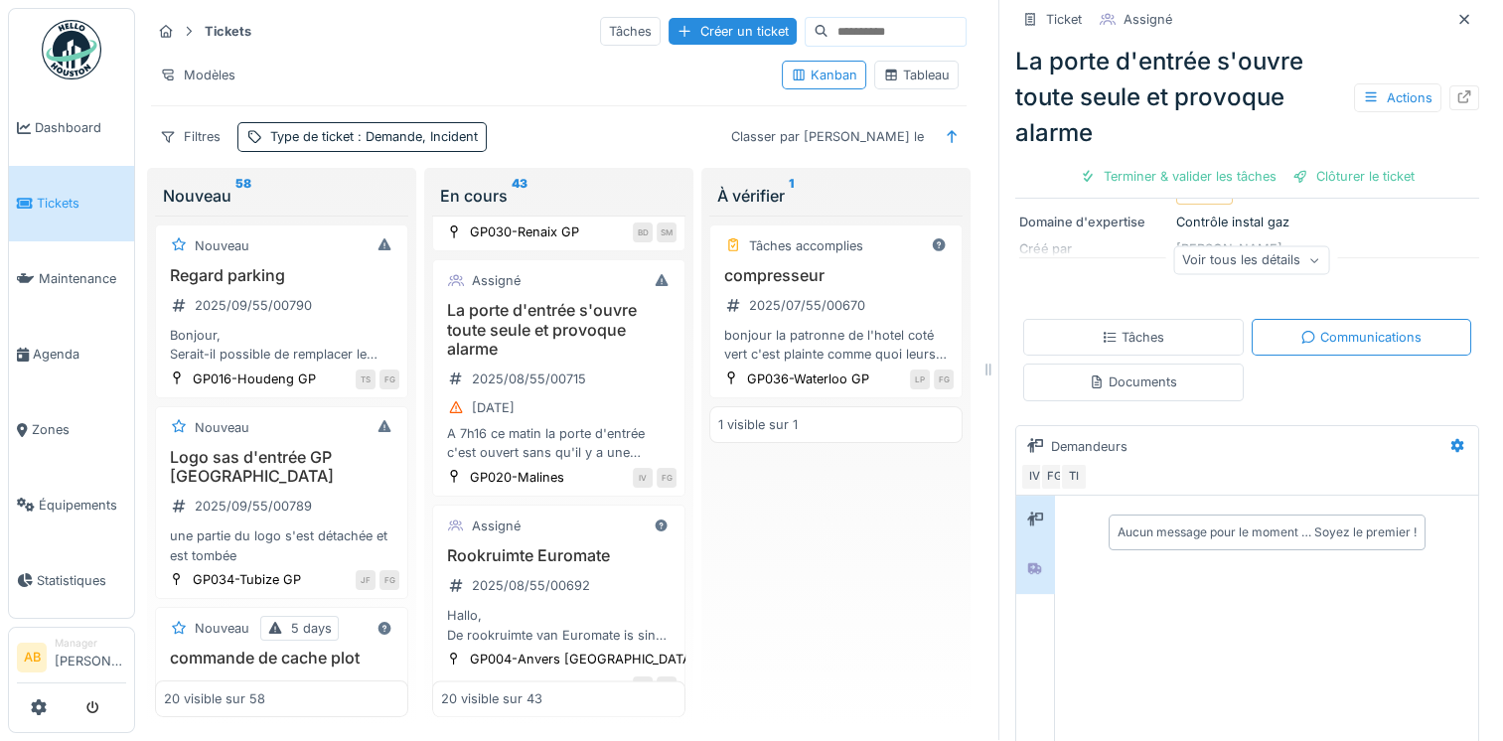
click at [1027, 561] on div at bounding box center [1035, 568] width 16 height 19
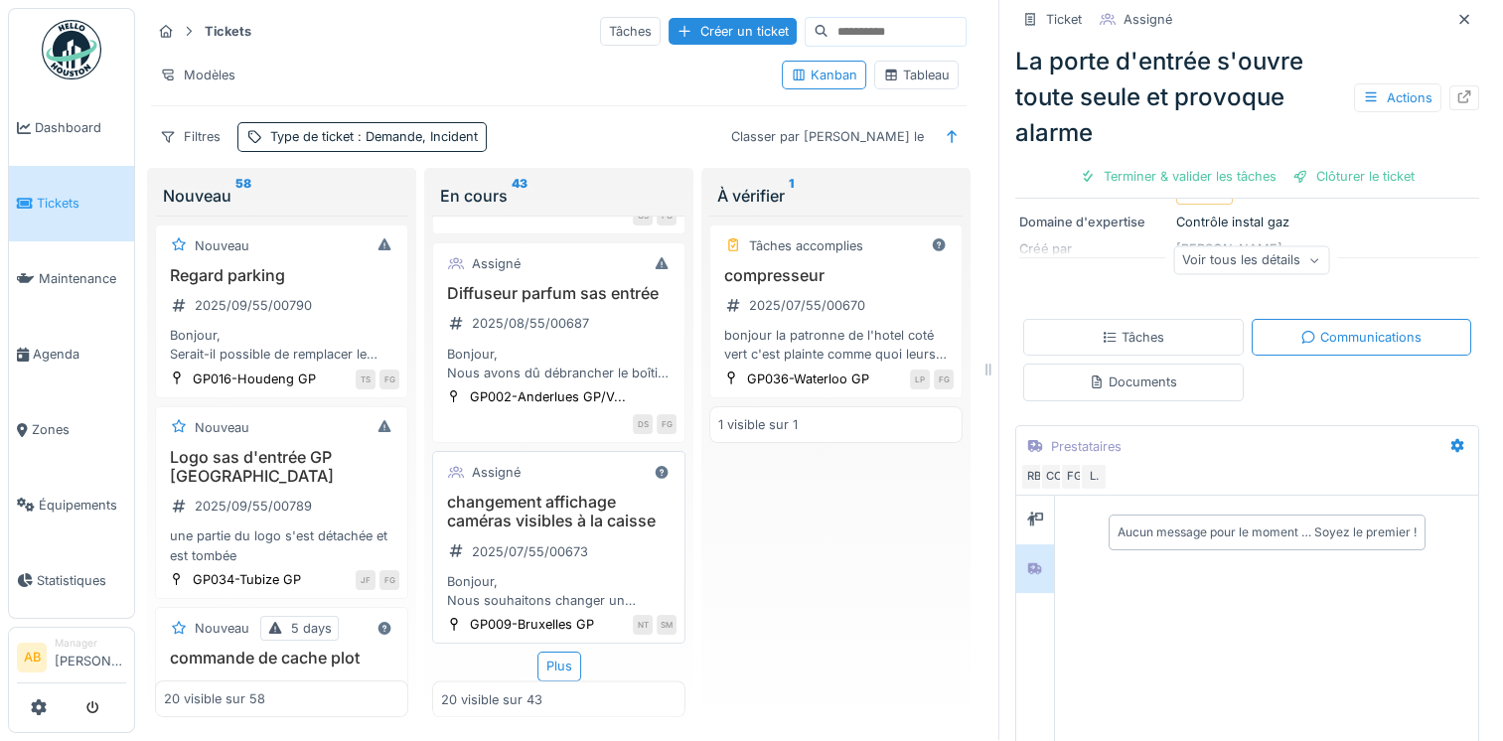
scroll to position [3682, 0]
click at [558, 652] on div "Plus" at bounding box center [559, 666] width 44 height 29
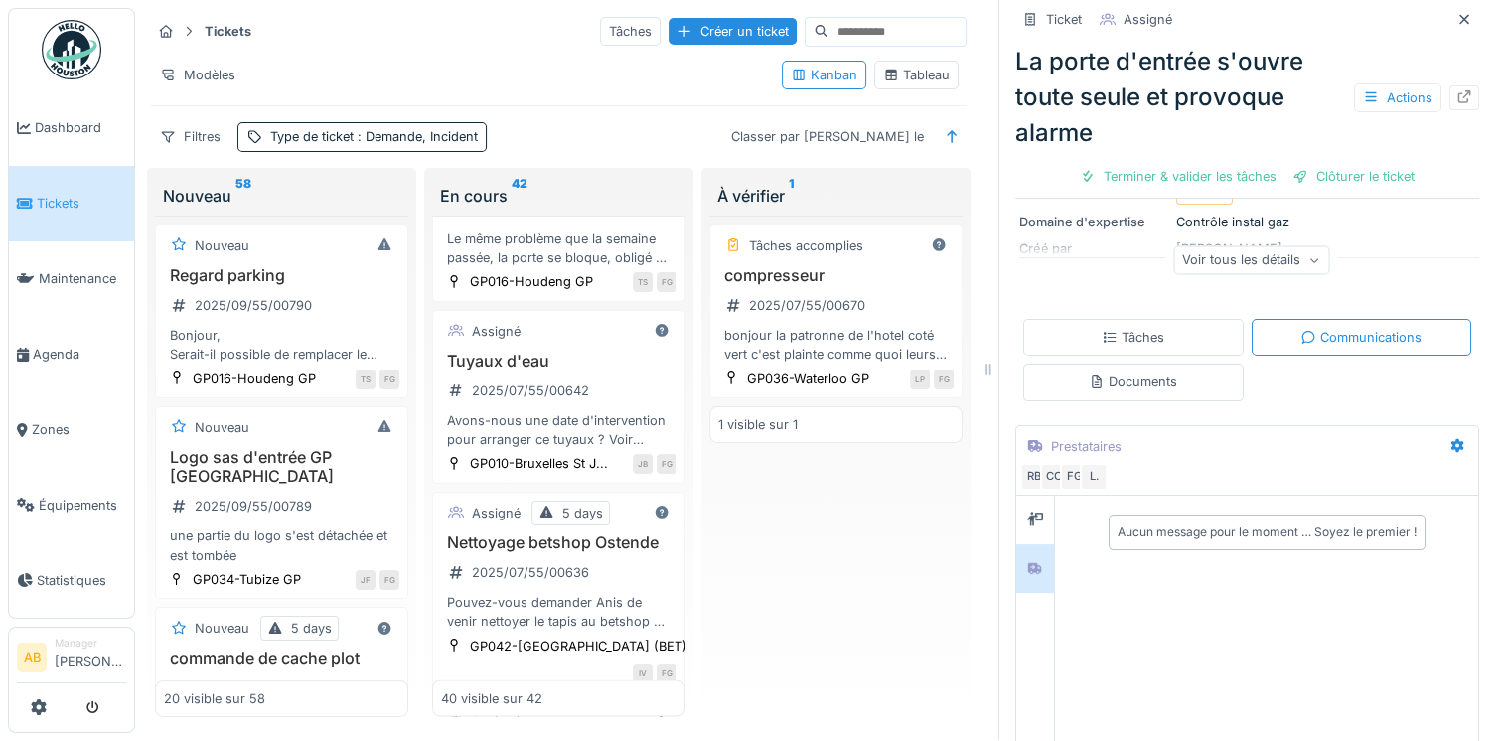
scroll to position [4081, 0]
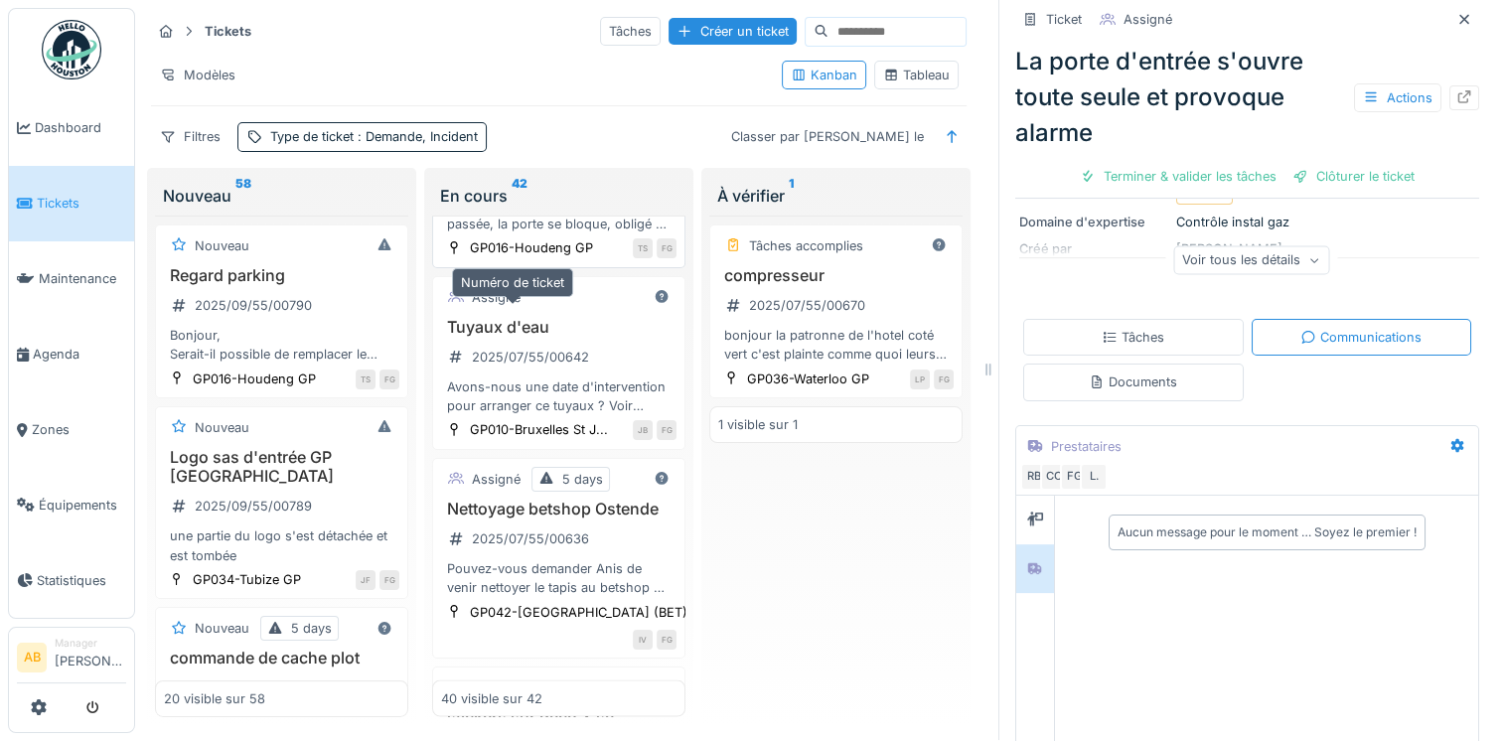
click at [568, 185] on div "2025/07/55/00644" at bounding box center [530, 175] width 117 height 19
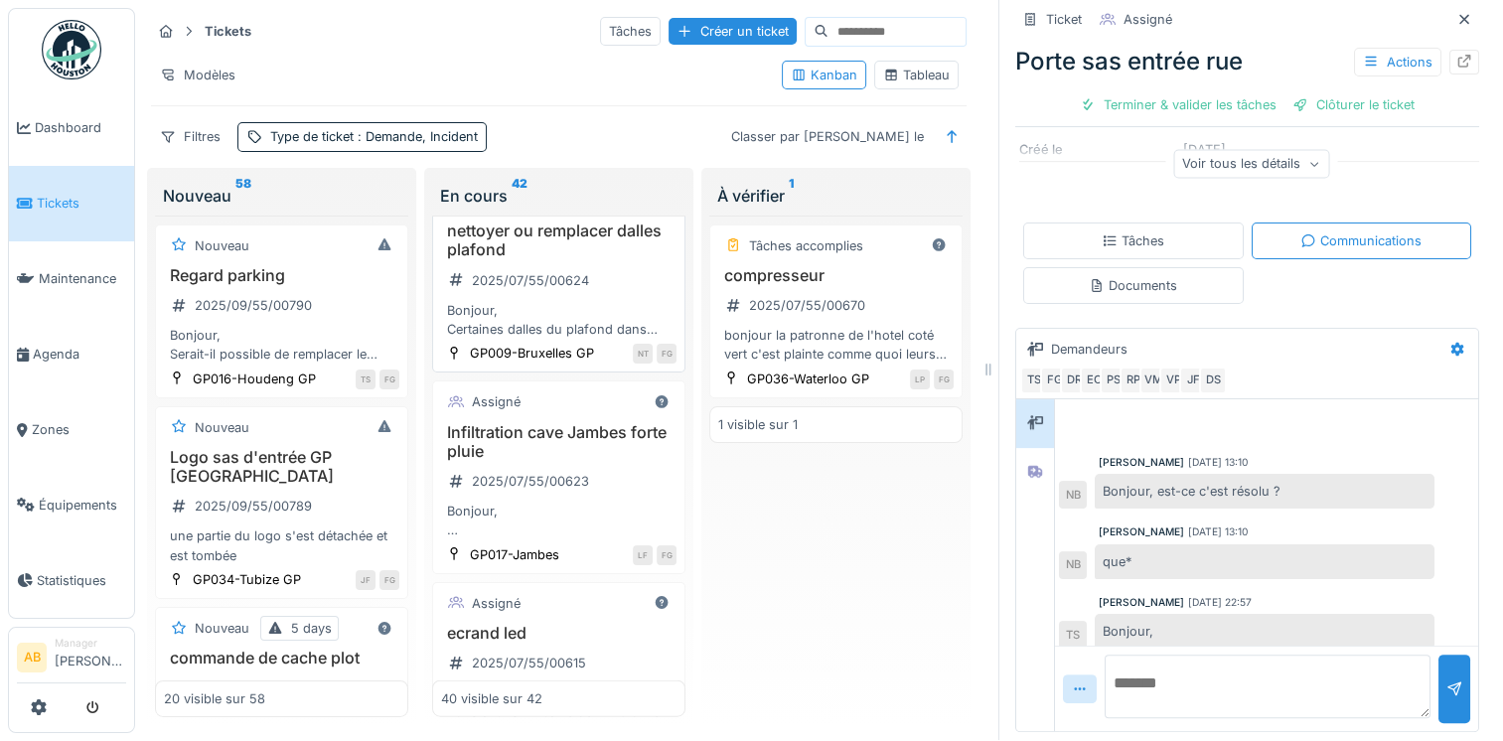
scroll to position [4875, 0]
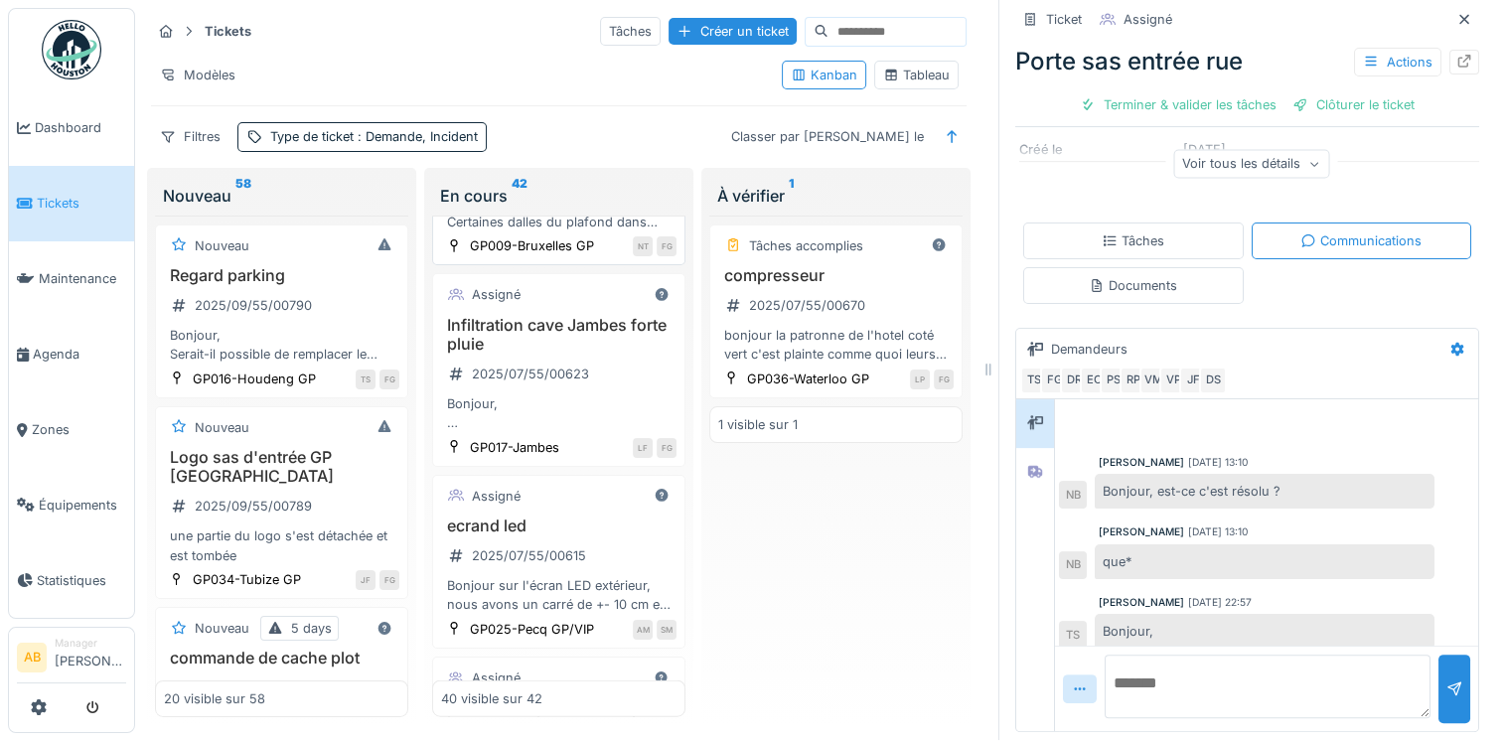
click at [584, 152] on h3 "nettoyer ou remplacer dalles plafond" at bounding box center [558, 133] width 235 height 38
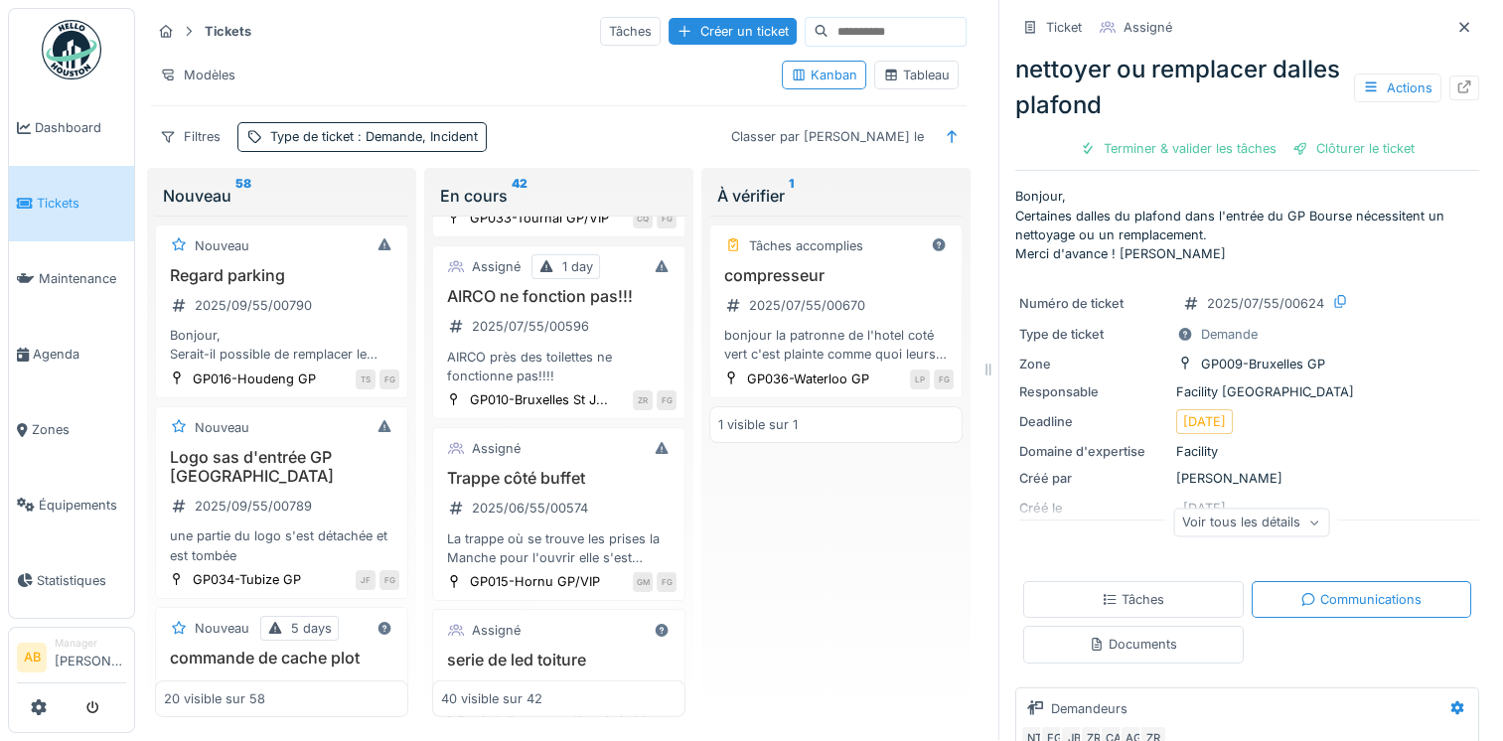
scroll to position [5471, 0]
drag, startPoint x: 52, startPoint y: 423, endPoint x: 70, endPoint y: 423, distance: 17.9
click at [52, 423] on span "Zones" at bounding box center [79, 429] width 94 height 19
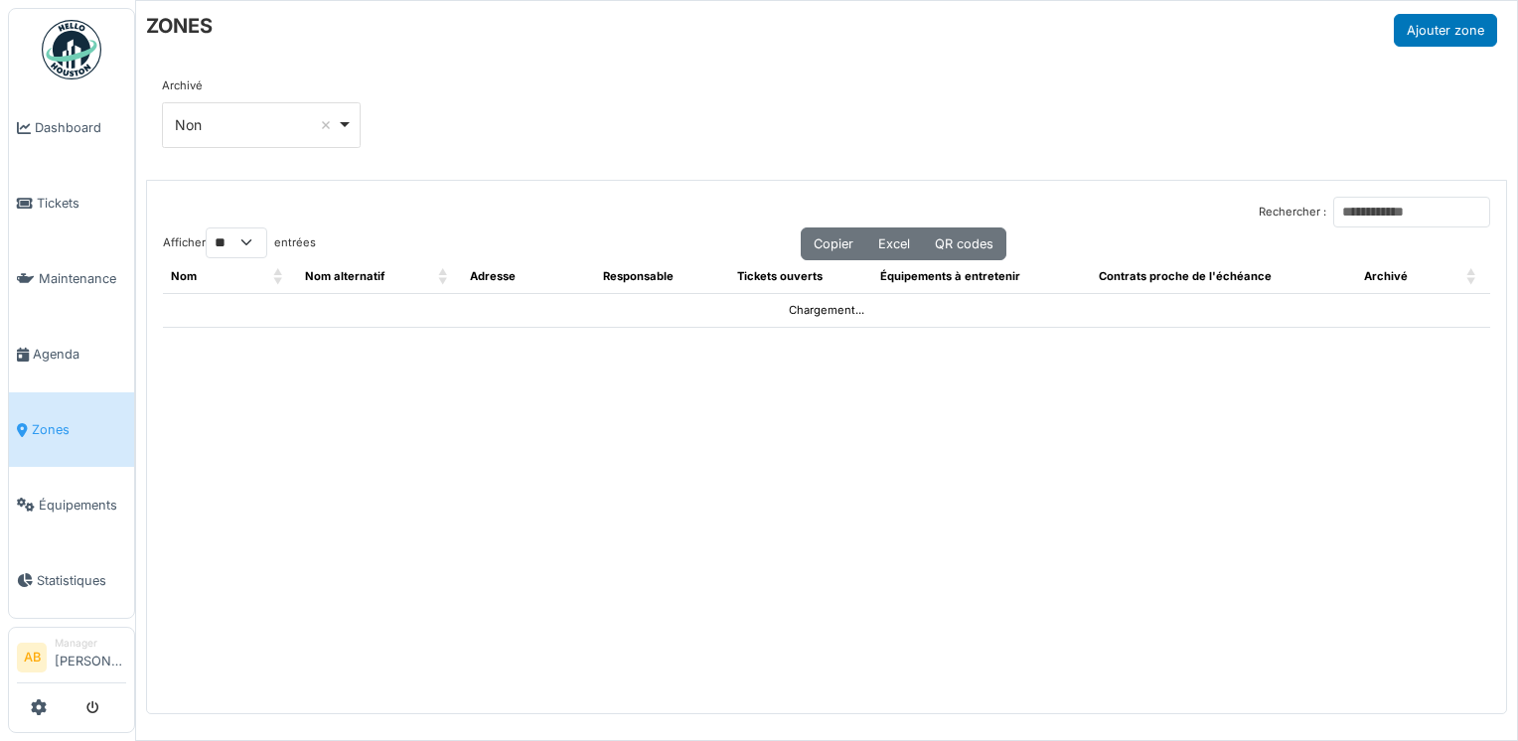
select select "**"
click at [1362, 216] on input "Rechercher :" at bounding box center [1411, 212] width 157 height 31
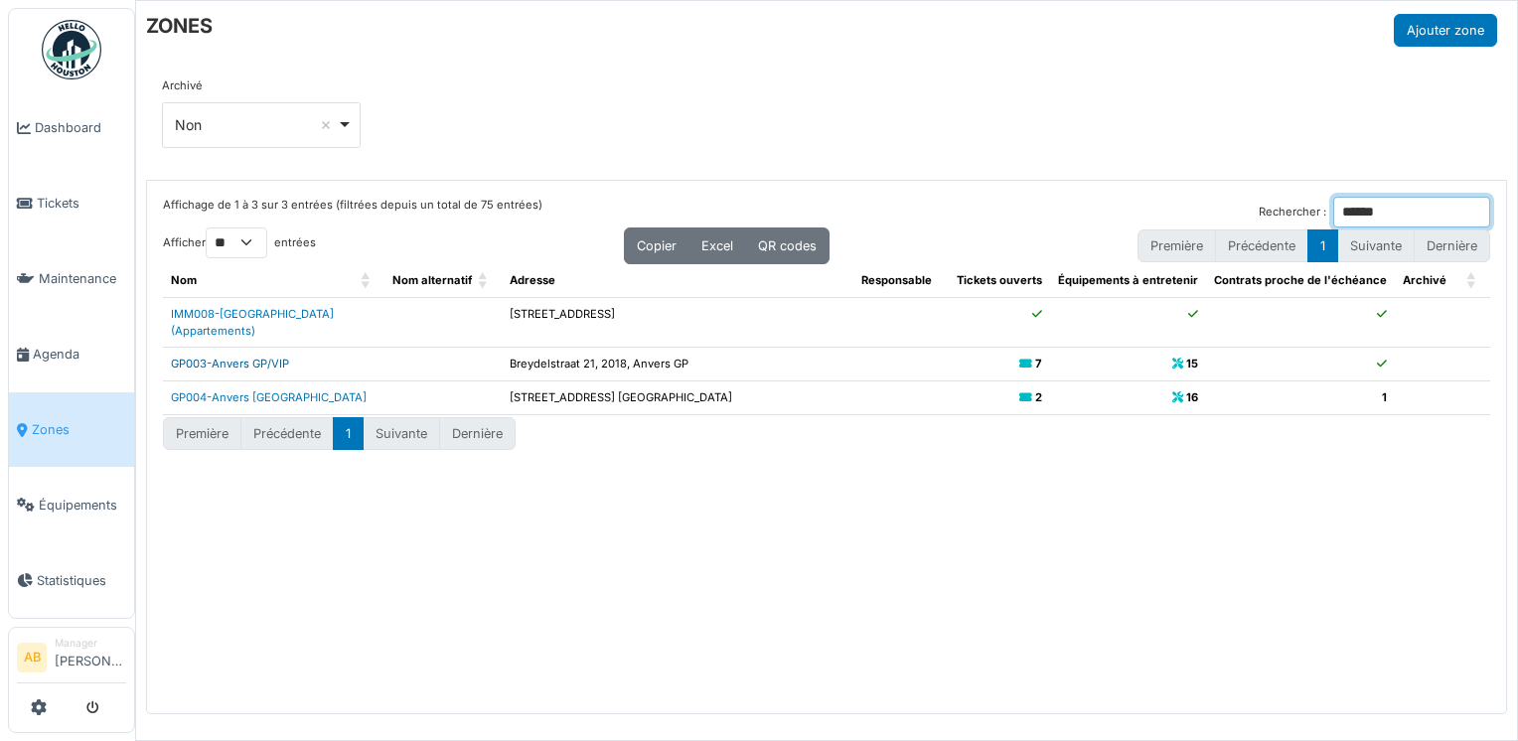
type input "******"
click at [234, 357] on link "GP003-Anvers GP/VIP" at bounding box center [230, 364] width 118 height 14
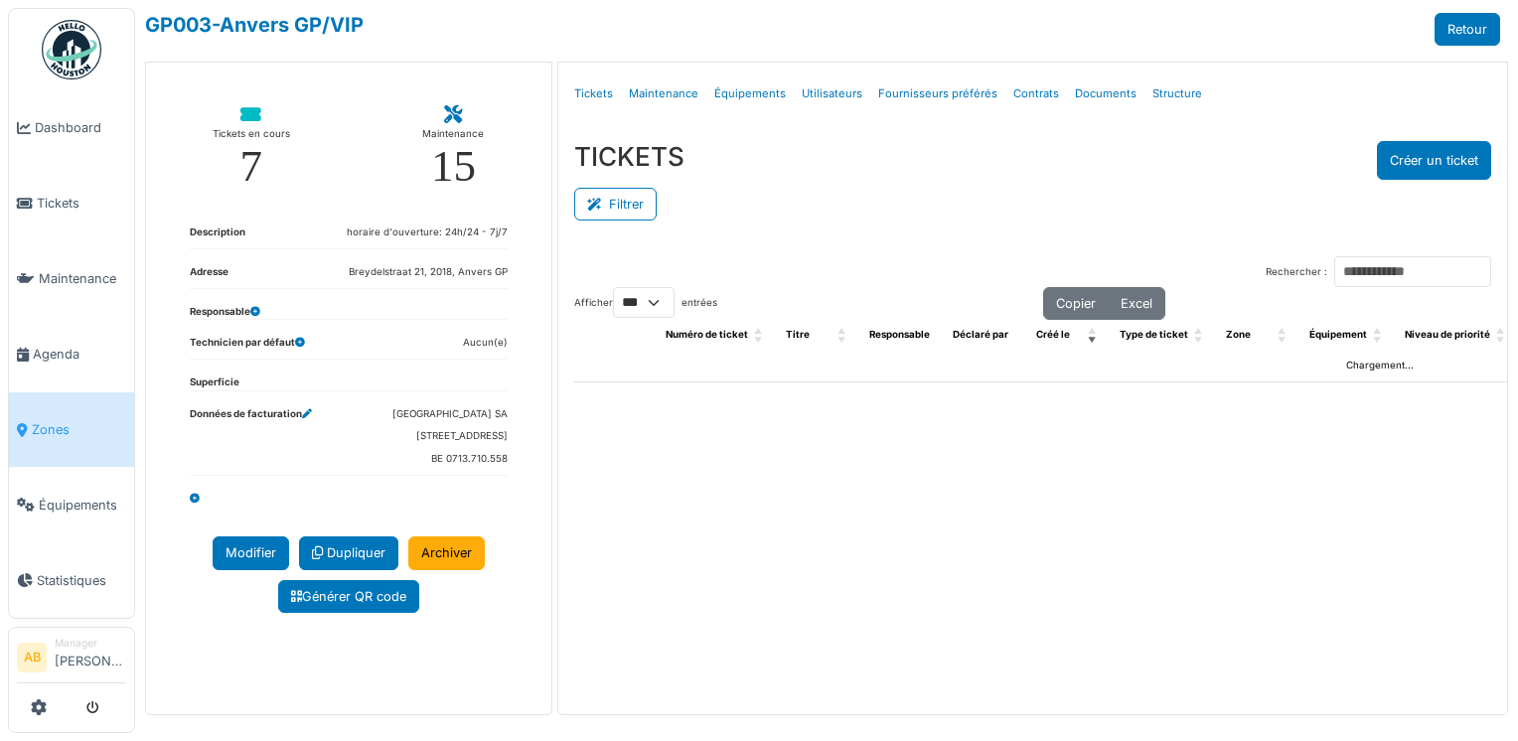
select select "***"
click at [630, 215] on button "Filtrer" at bounding box center [615, 204] width 82 height 33
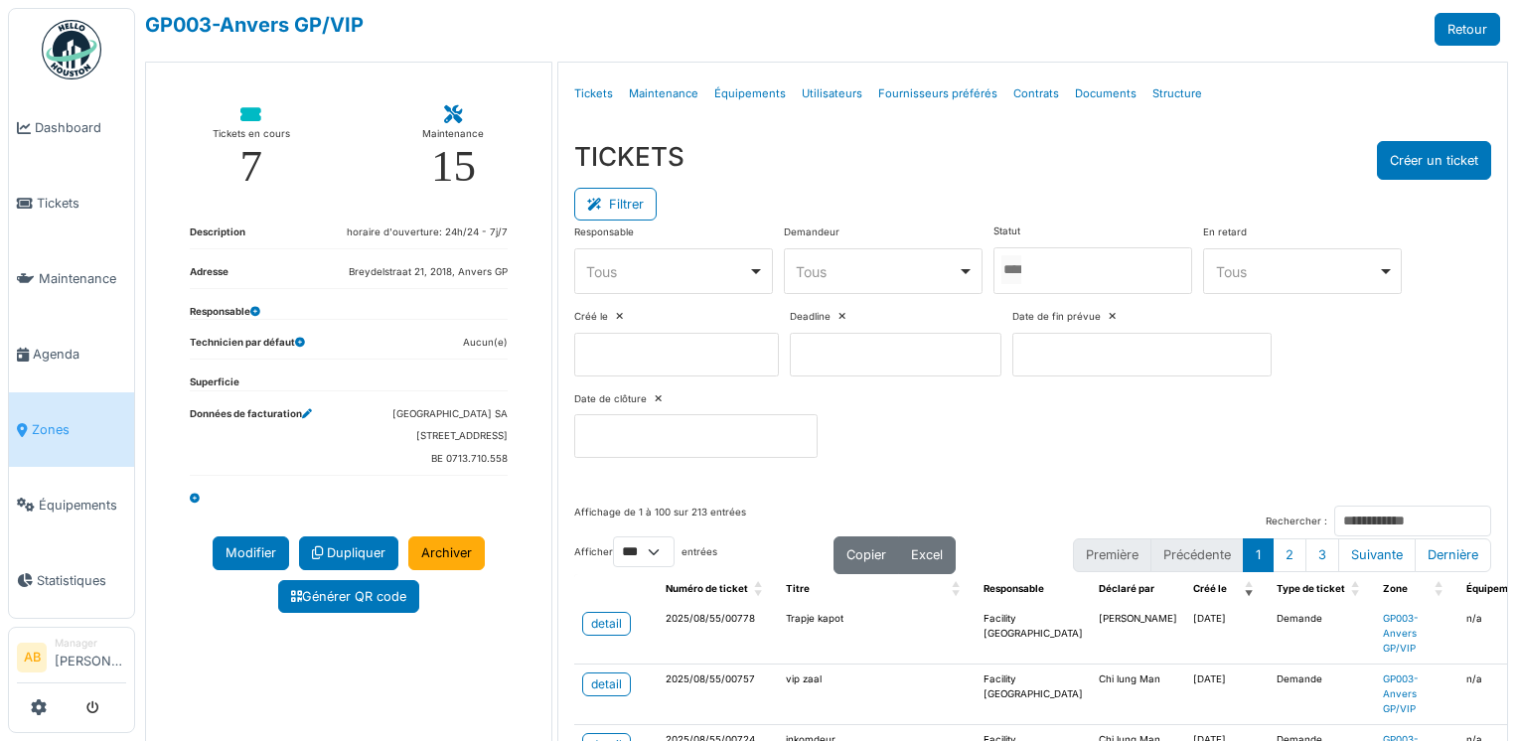
click at [1005, 260] on input "Tous" at bounding box center [1011, 269] width 20 height 29
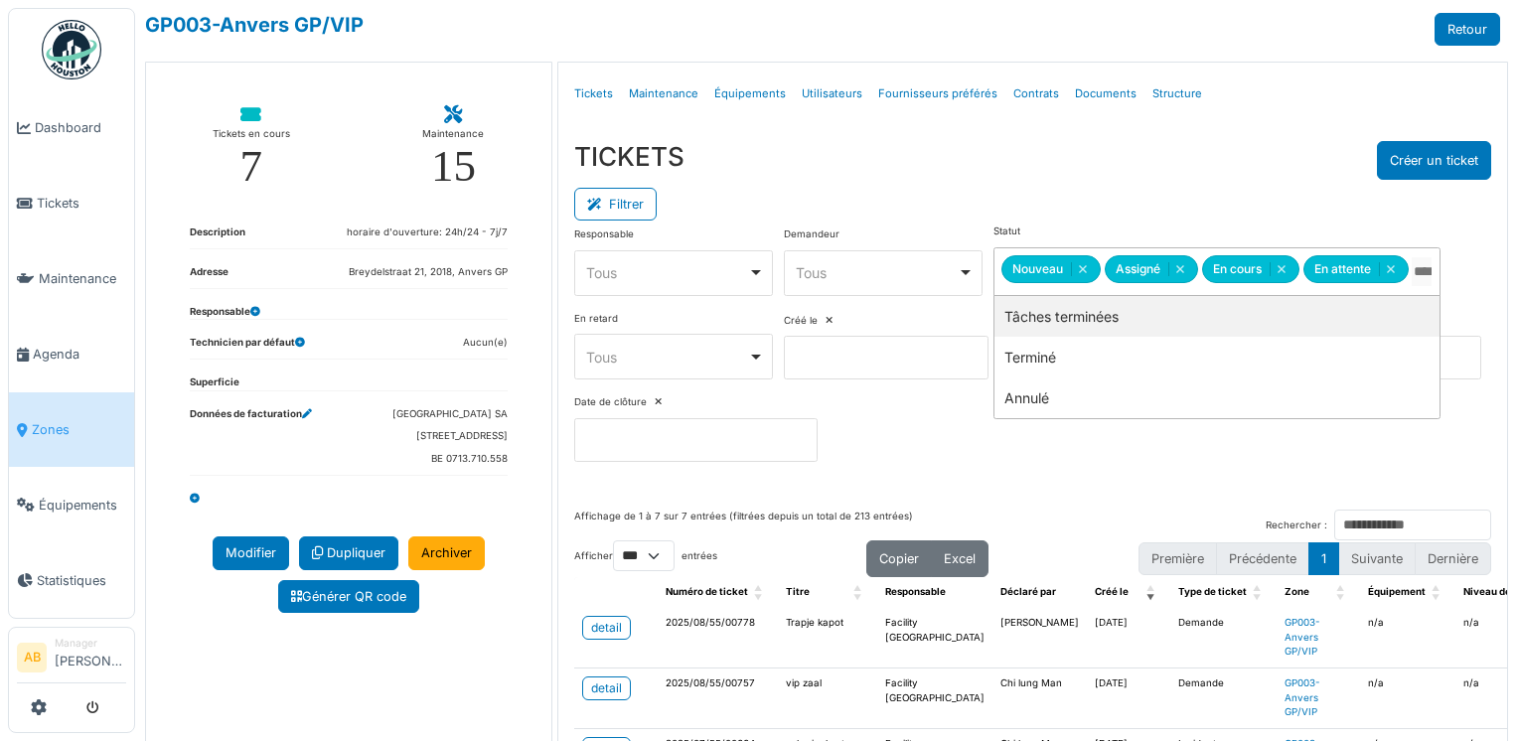
click at [965, 164] on div "TICKETS Créer un ticket" at bounding box center [1033, 160] width 918 height 39
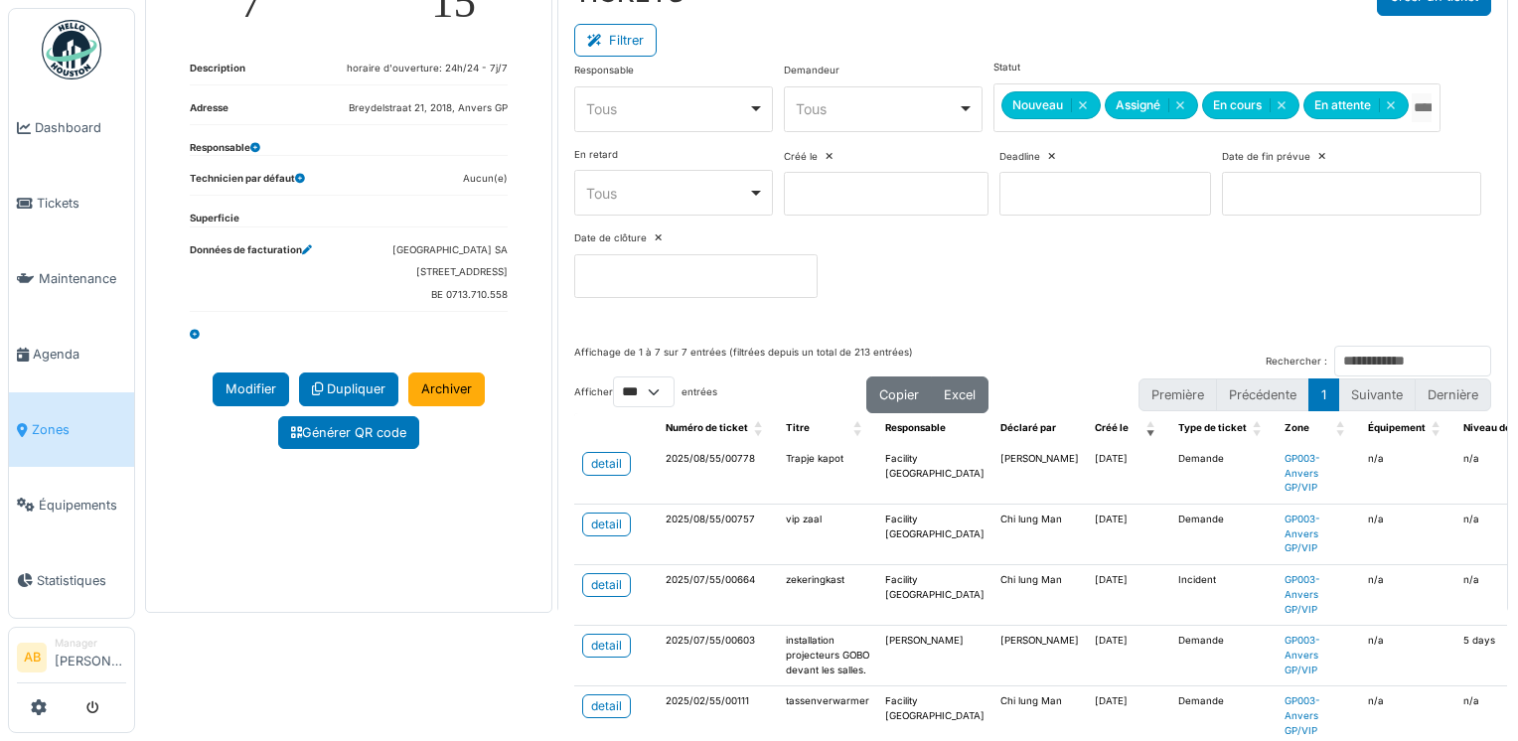
scroll to position [199, 0]
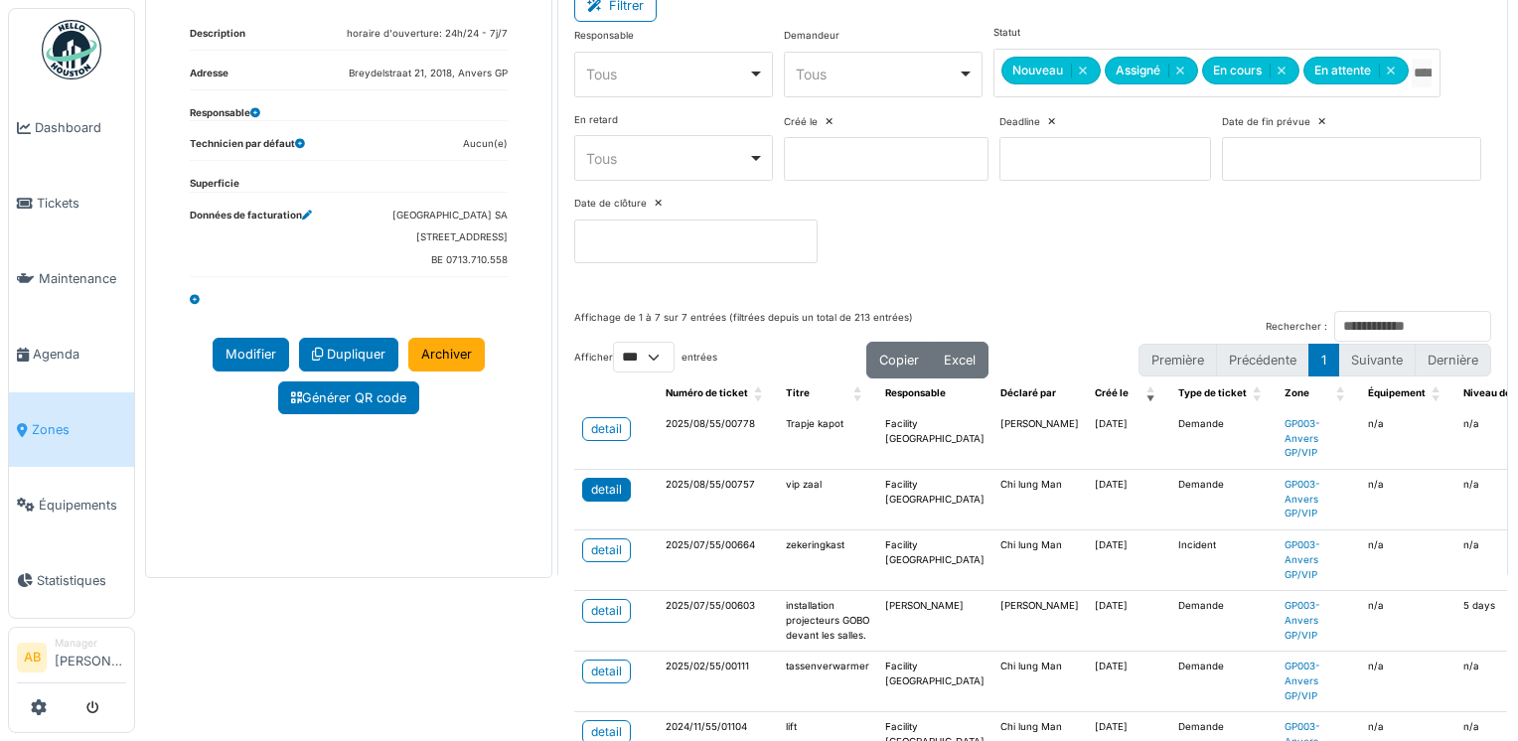
click at [617, 492] on link "detail" at bounding box center [606, 490] width 49 height 24
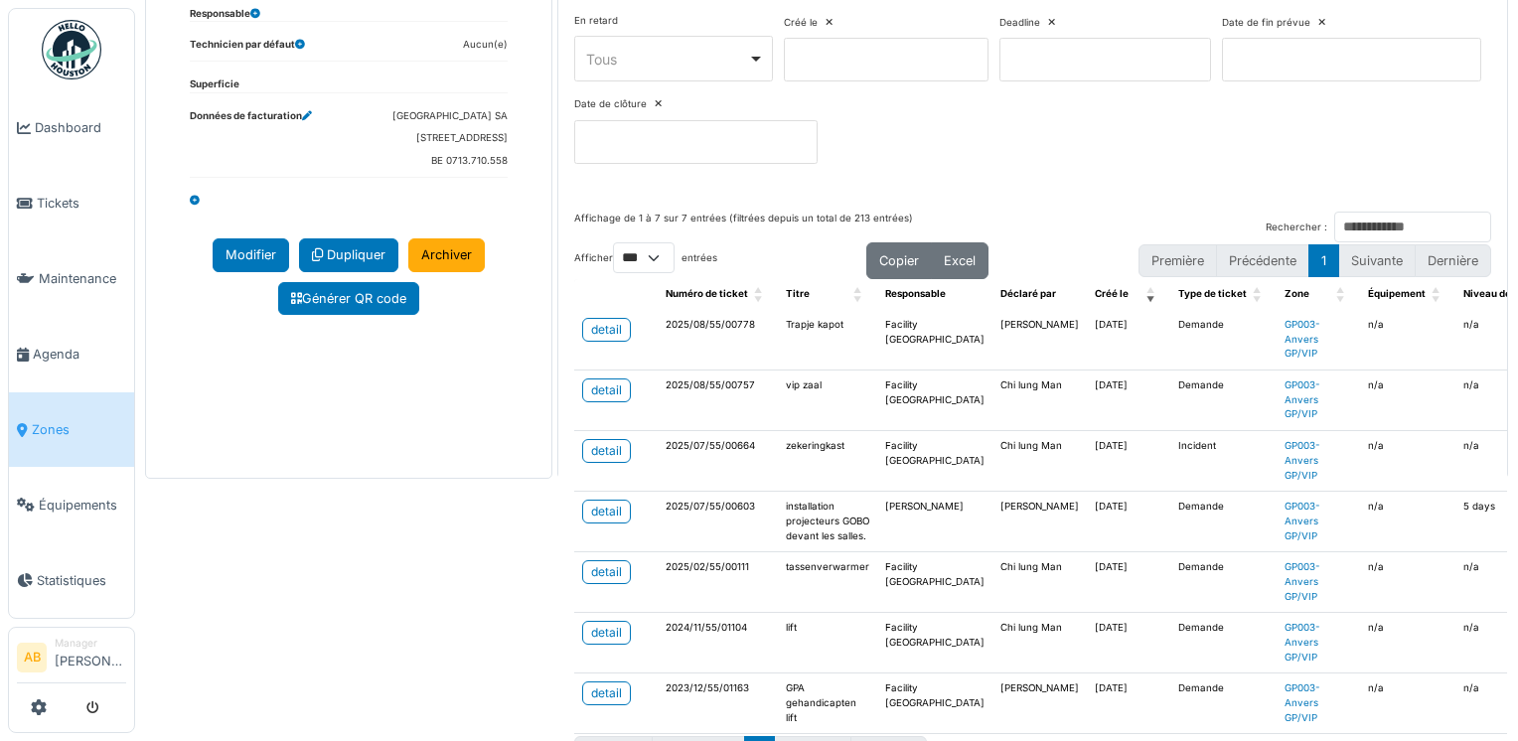
scroll to position [369, 0]
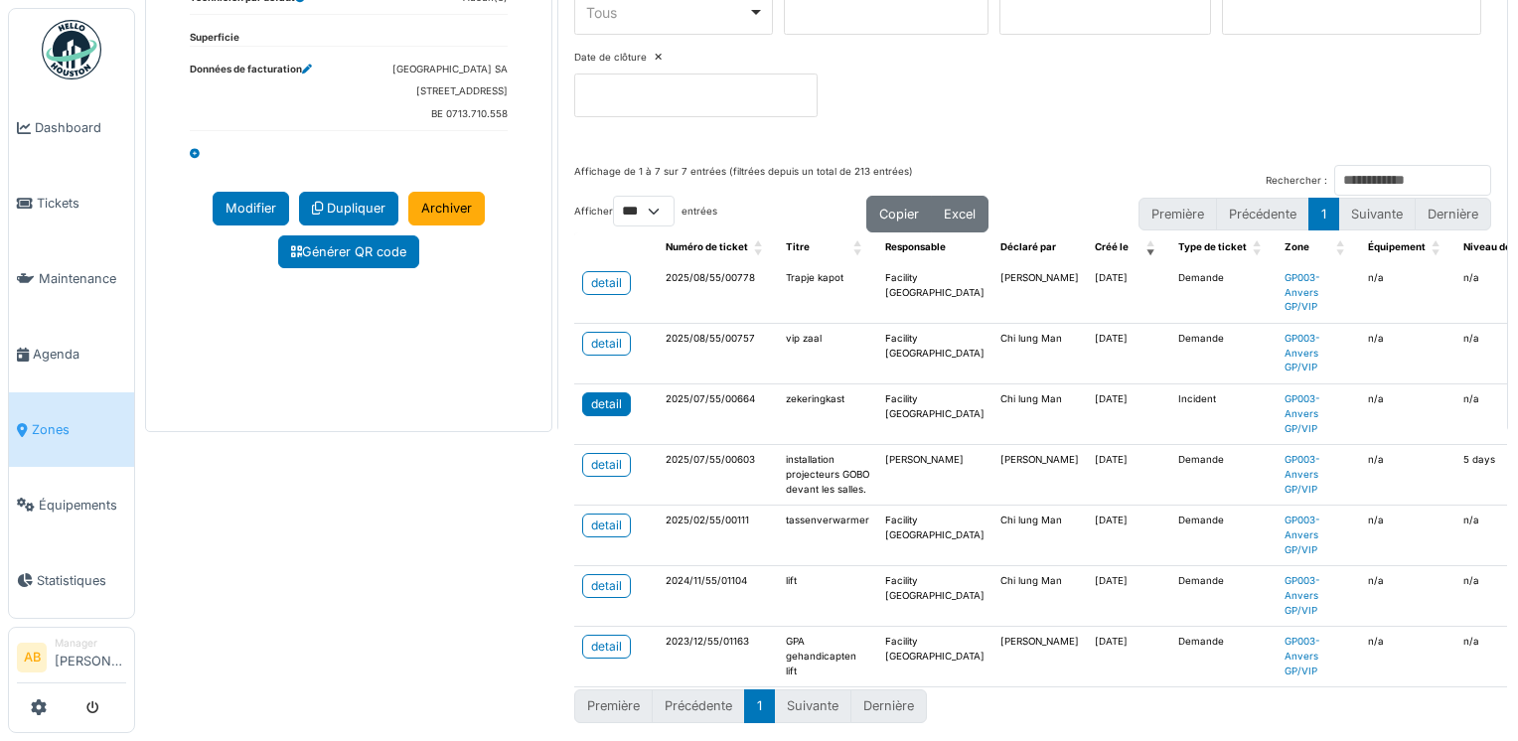
click at [618, 392] on link "detail" at bounding box center [606, 404] width 49 height 24
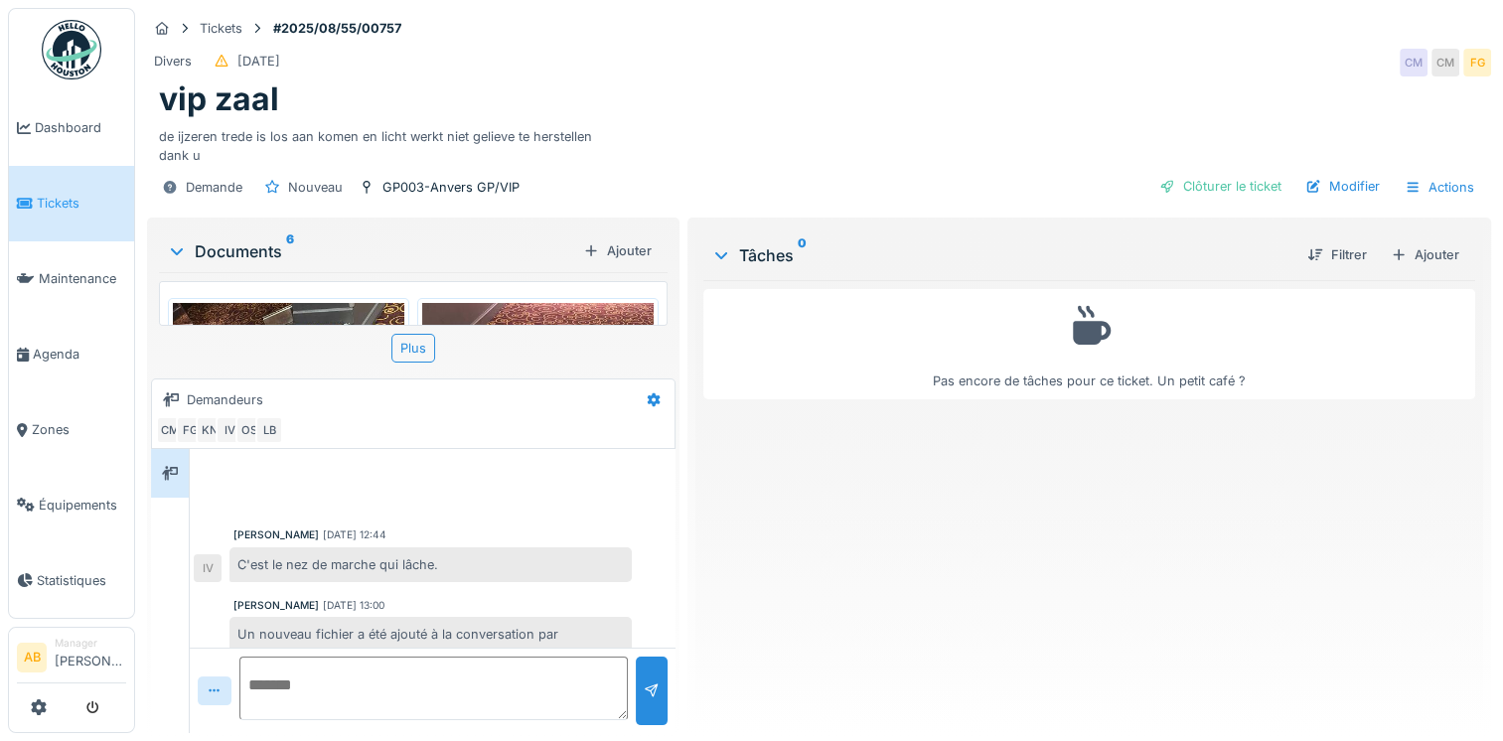
scroll to position [640, 0]
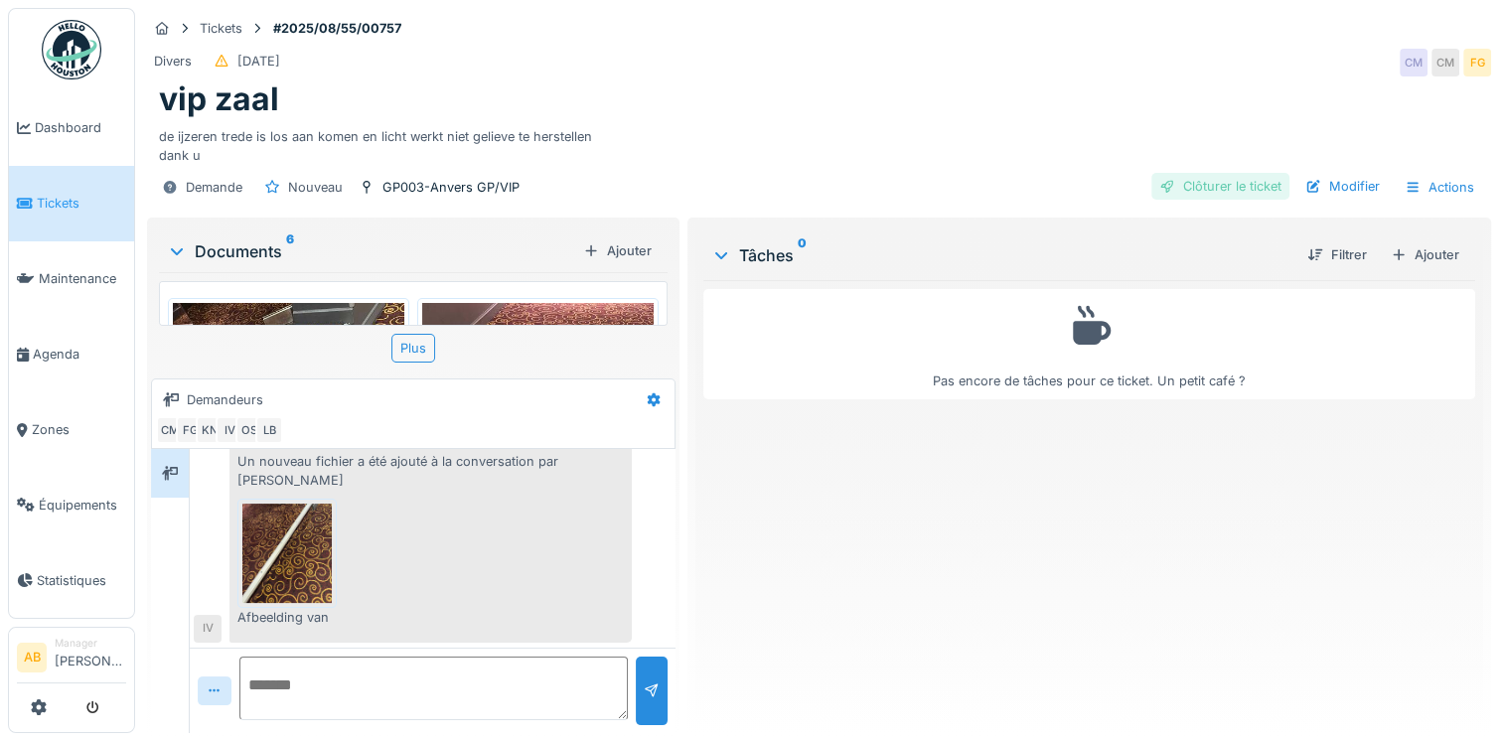
click at [1208, 193] on div "Clôturer le ticket" at bounding box center [1220, 186] width 138 height 27
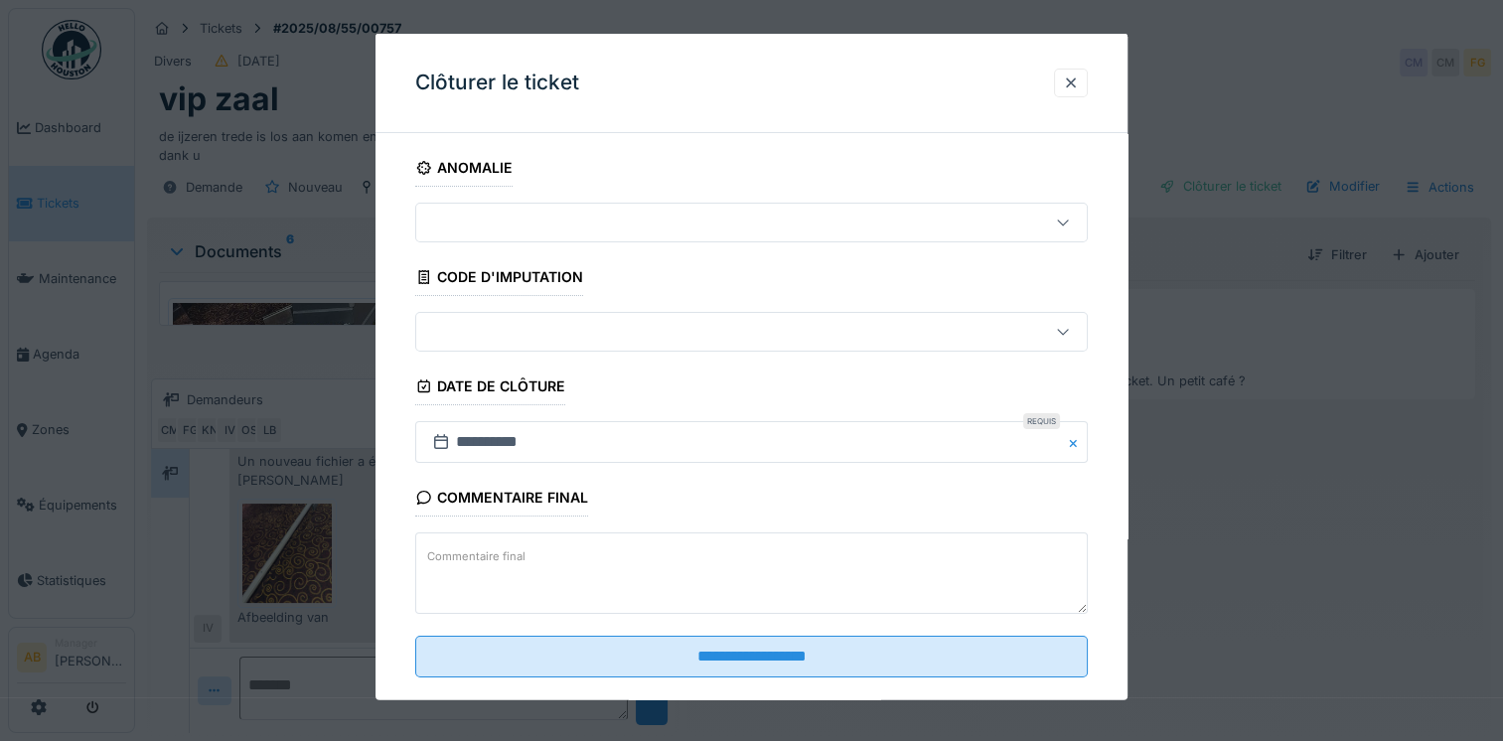
click at [574, 554] on textarea "Commentaire final" at bounding box center [751, 572] width 672 height 81
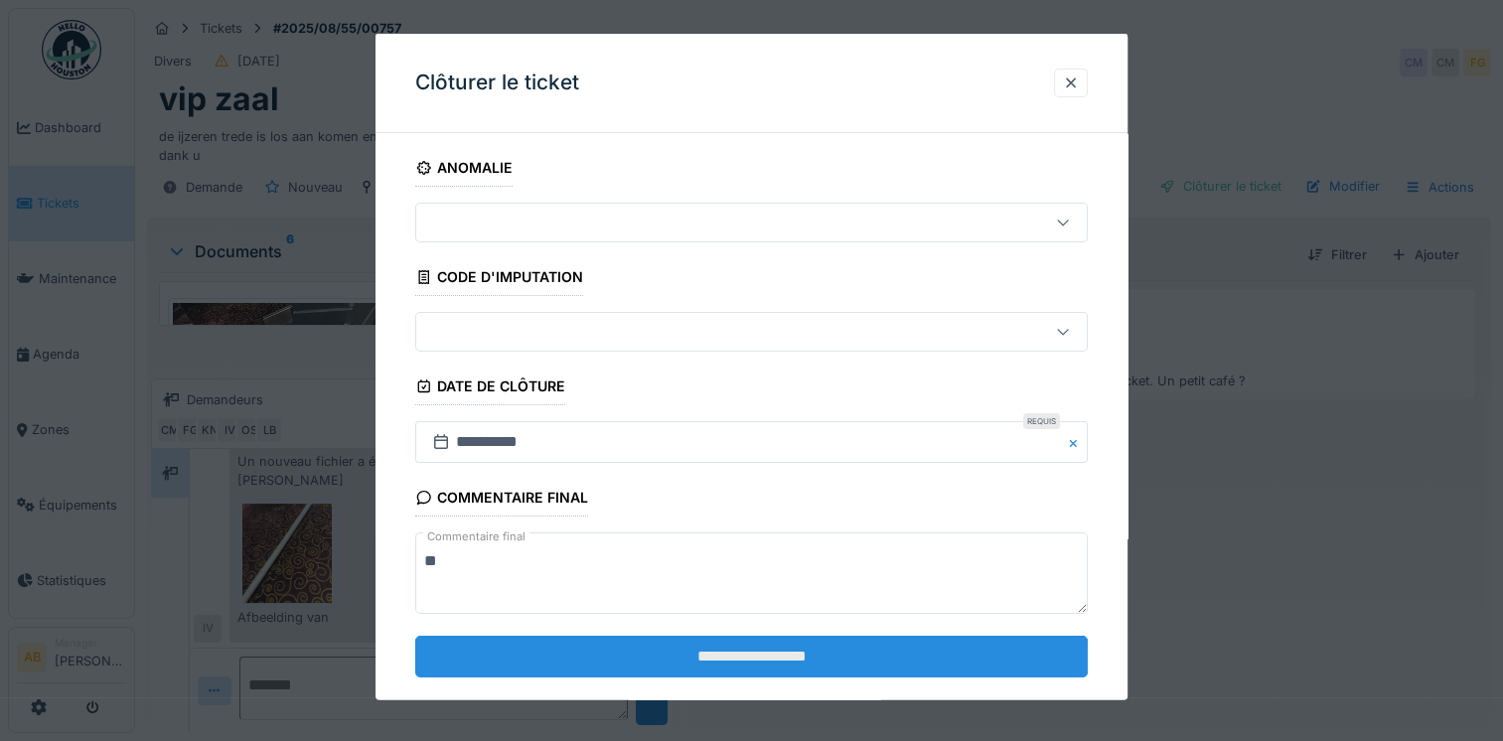
type textarea "**"
click at [604, 666] on input "**********" at bounding box center [751, 656] width 672 height 42
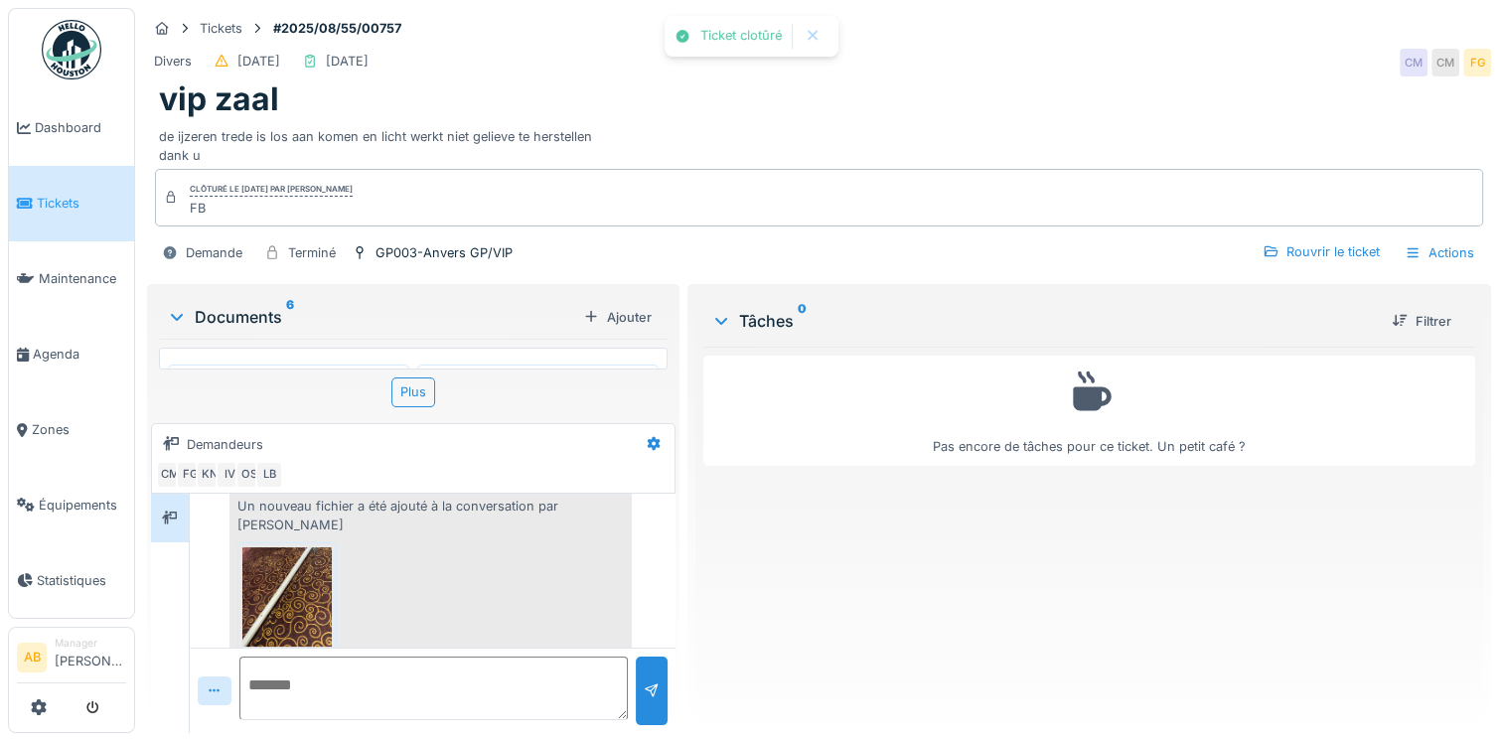
scroll to position [683, 0]
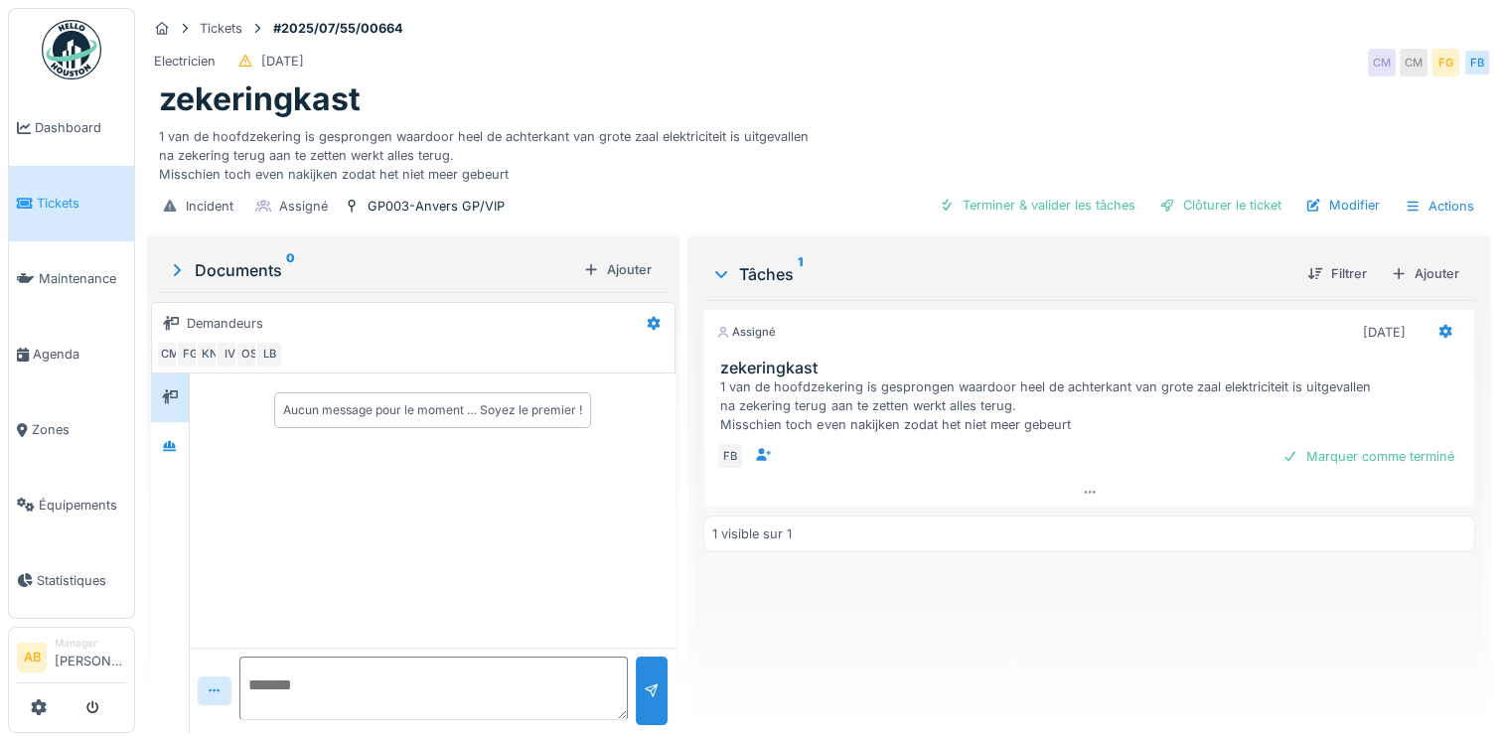
click at [61, 205] on span "Tickets" at bounding box center [81, 203] width 89 height 19
